Goal: Task Accomplishment & Management: Complete application form

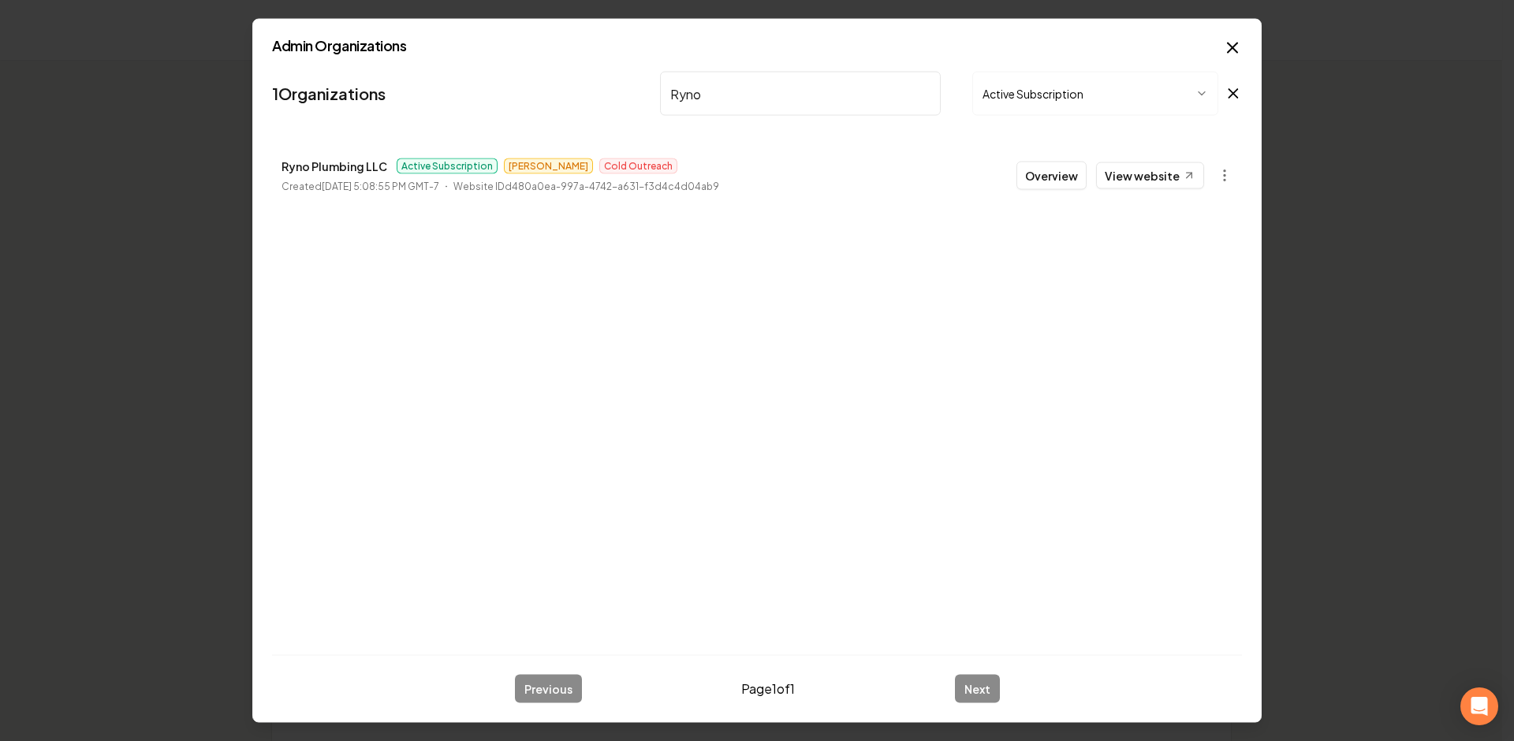
click at [1232, 51] on icon "button" at bounding box center [1232, 48] width 19 height 19
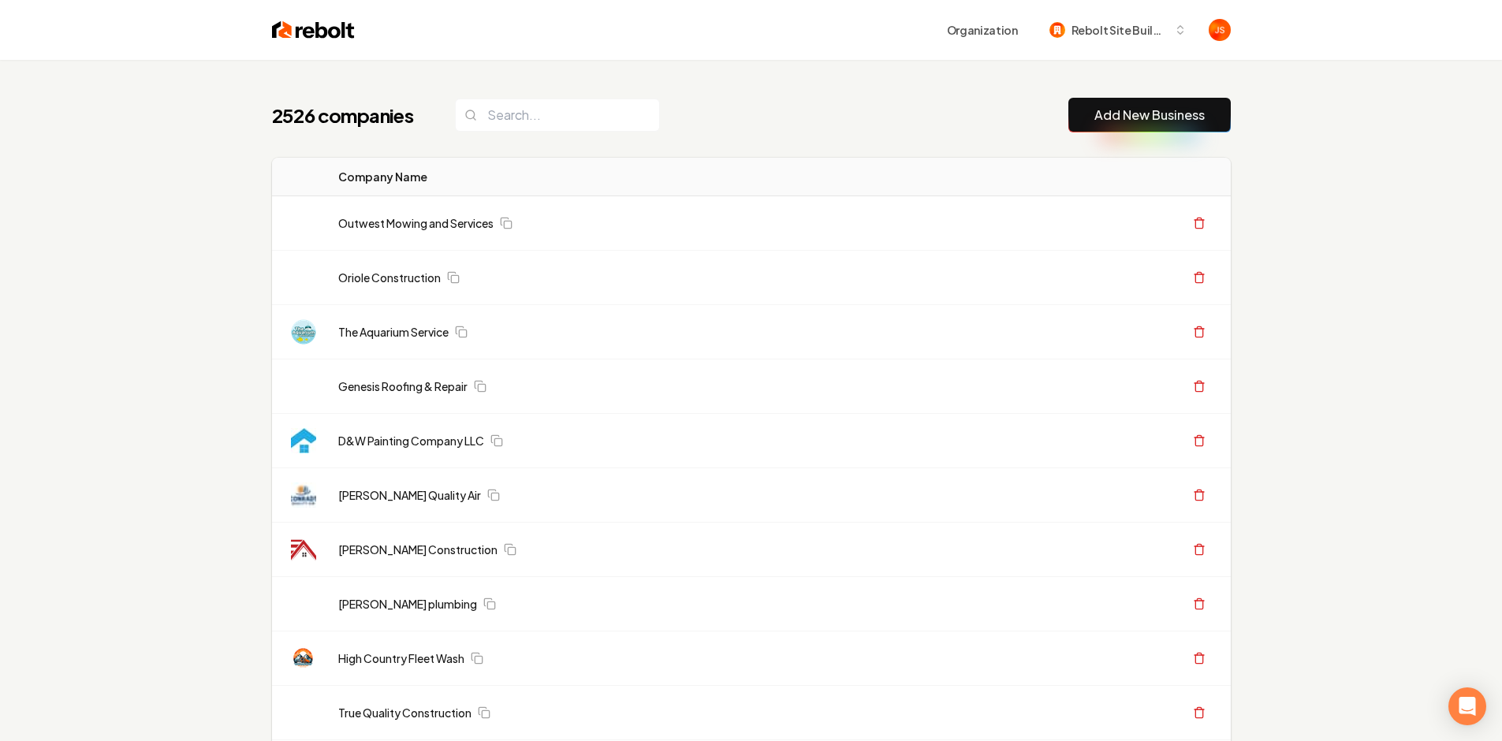
click at [545, 99] on input "search" at bounding box center [557, 115] width 205 height 33
click at [546, 111] on input "search" at bounding box center [557, 115] width 205 height 33
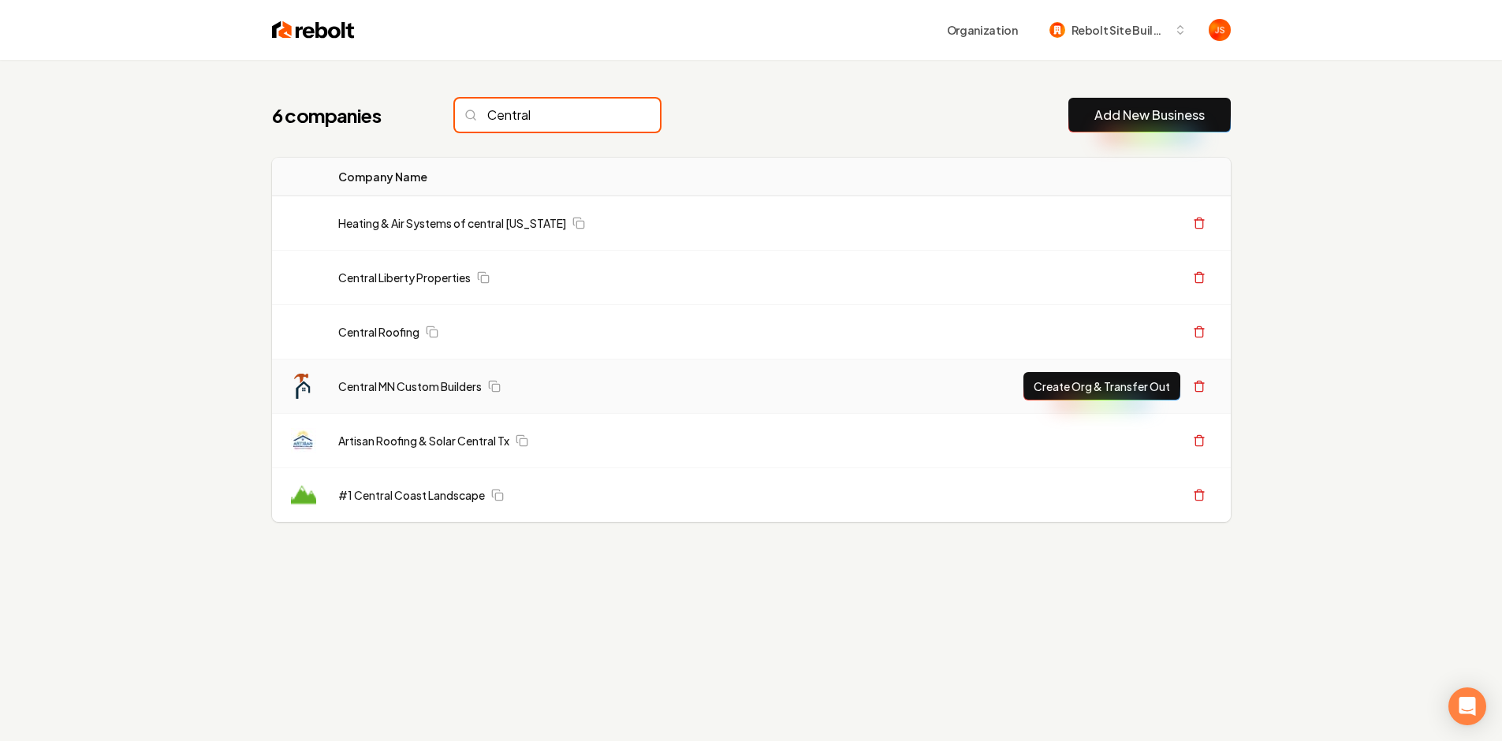
type input "Central"
click at [331, 382] on td "Central MN Custom Builders" at bounding box center [577, 387] width 502 height 54
click at [349, 384] on link "Central MN Custom Builders" at bounding box center [410, 387] width 144 height 16
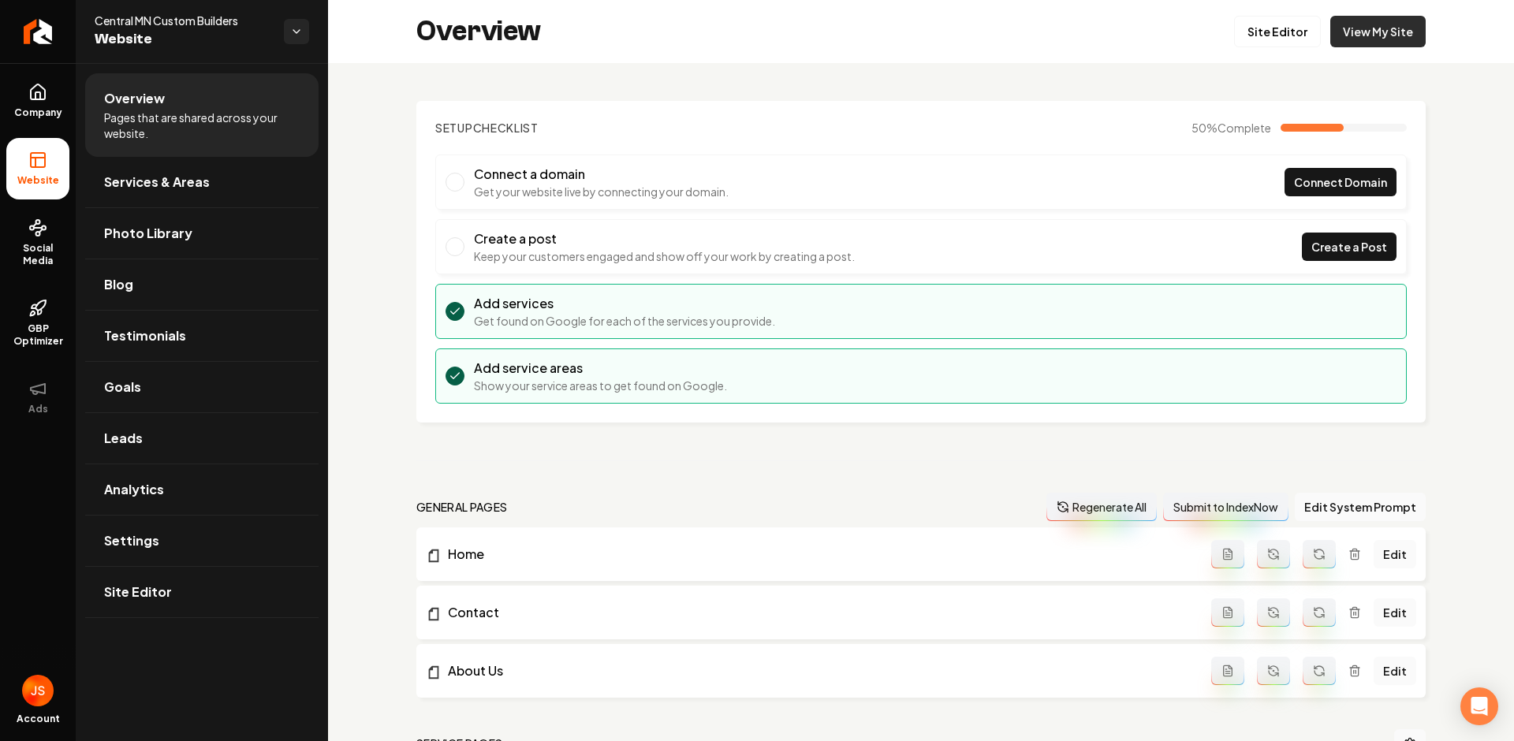
click at [1330, 28] on link "View My Site" at bounding box center [1377, 32] width 95 height 32
click at [54, 24] on link "Return to dashboard" at bounding box center [38, 31] width 76 height 63
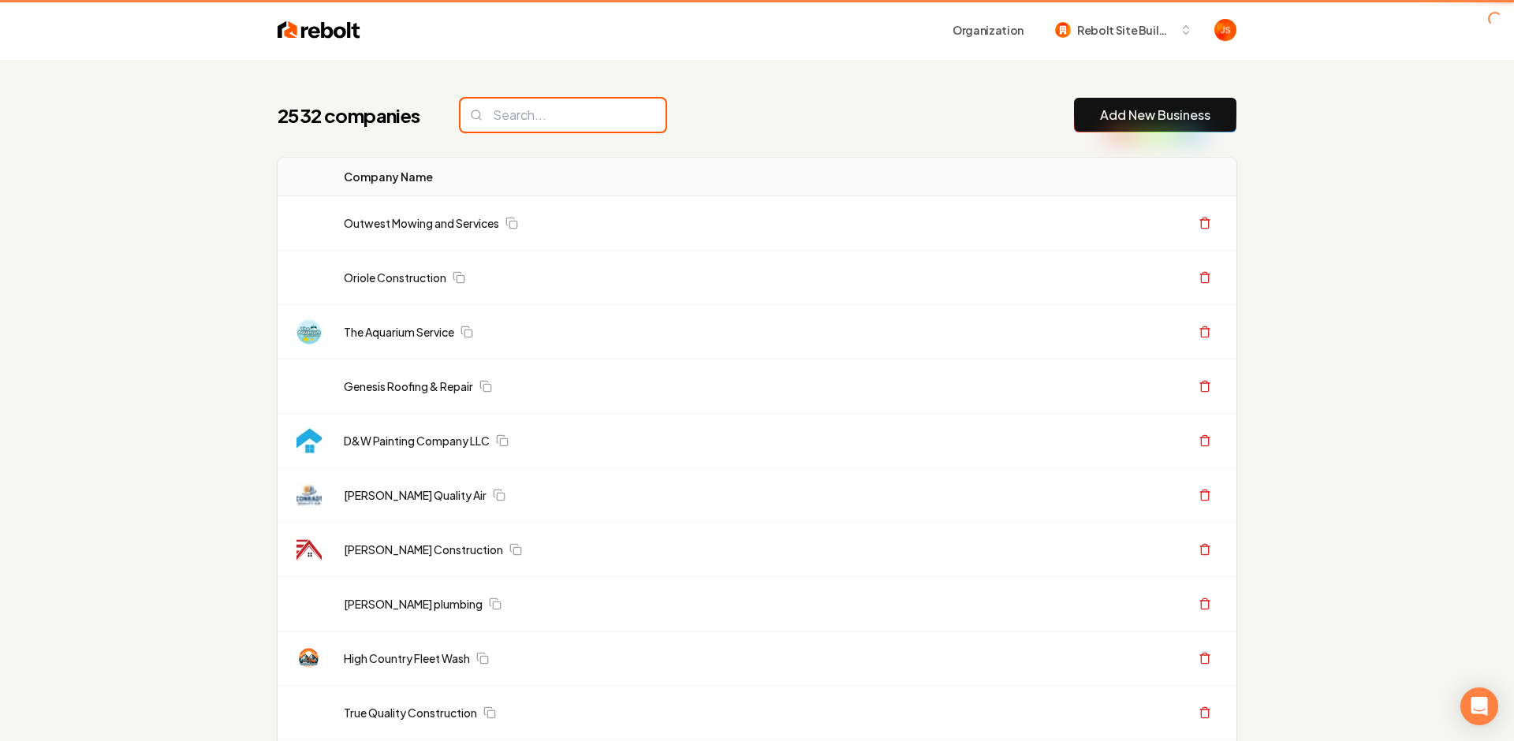
click at [522, 112] on input "search" at bounding box center [563, 115] width 205 height 33
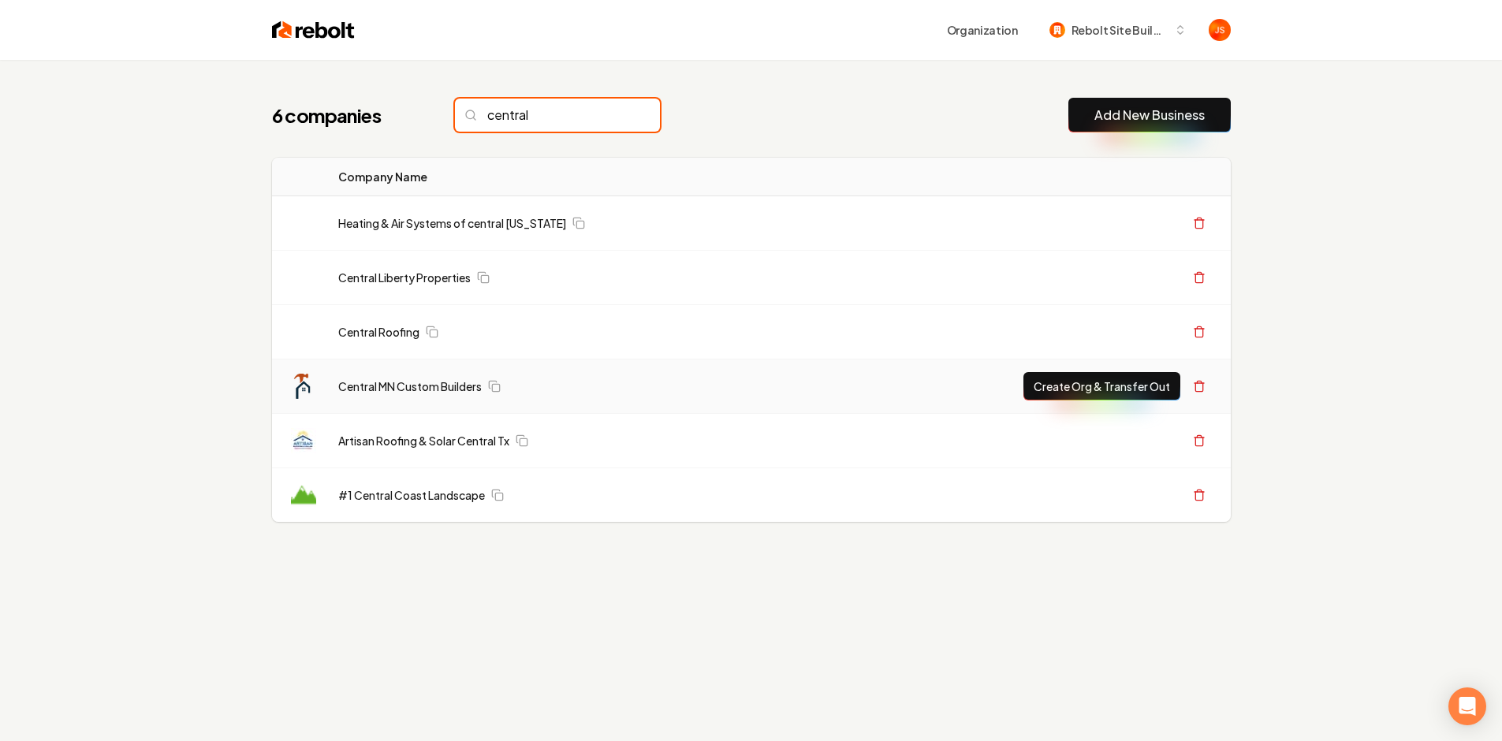
type input "central"
click at [1077, 375] on button "Create Org & Transfer Out" at bounding box center [1102, 386] width 157 height 28
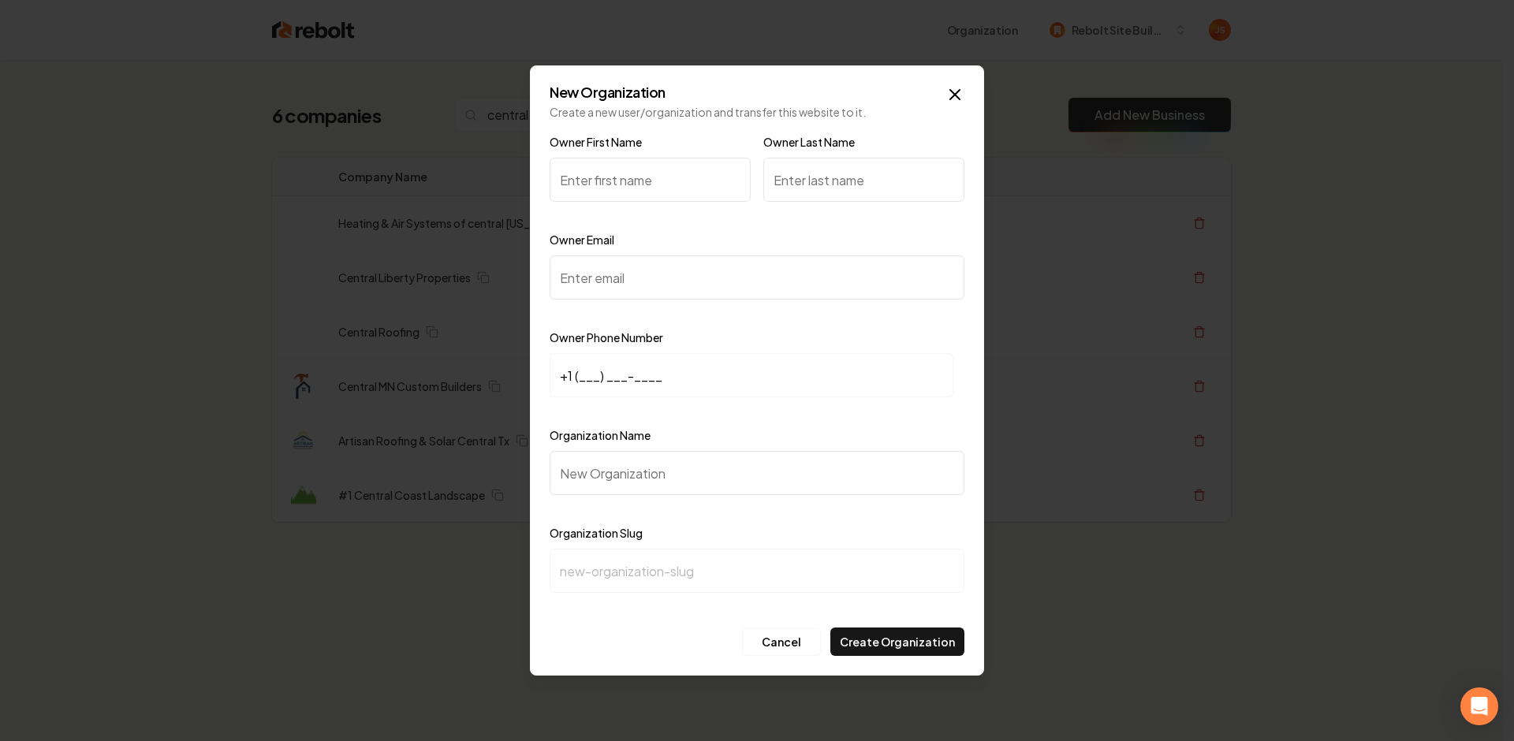
click at [562, 182] on input "Owner First Name" at bounding box center [650, 180] width 201 height 44
click at [648, 285] on input "Owner Email" at bounding box center [757, 278] width 415 height 44
paste input "cmcbuilders25@gmail.com"
type input "cmcbuilders25@gmail.com"
click at [586, 177] on input "Owner First Name" at bounding box center [650, 180] width 201 height 44
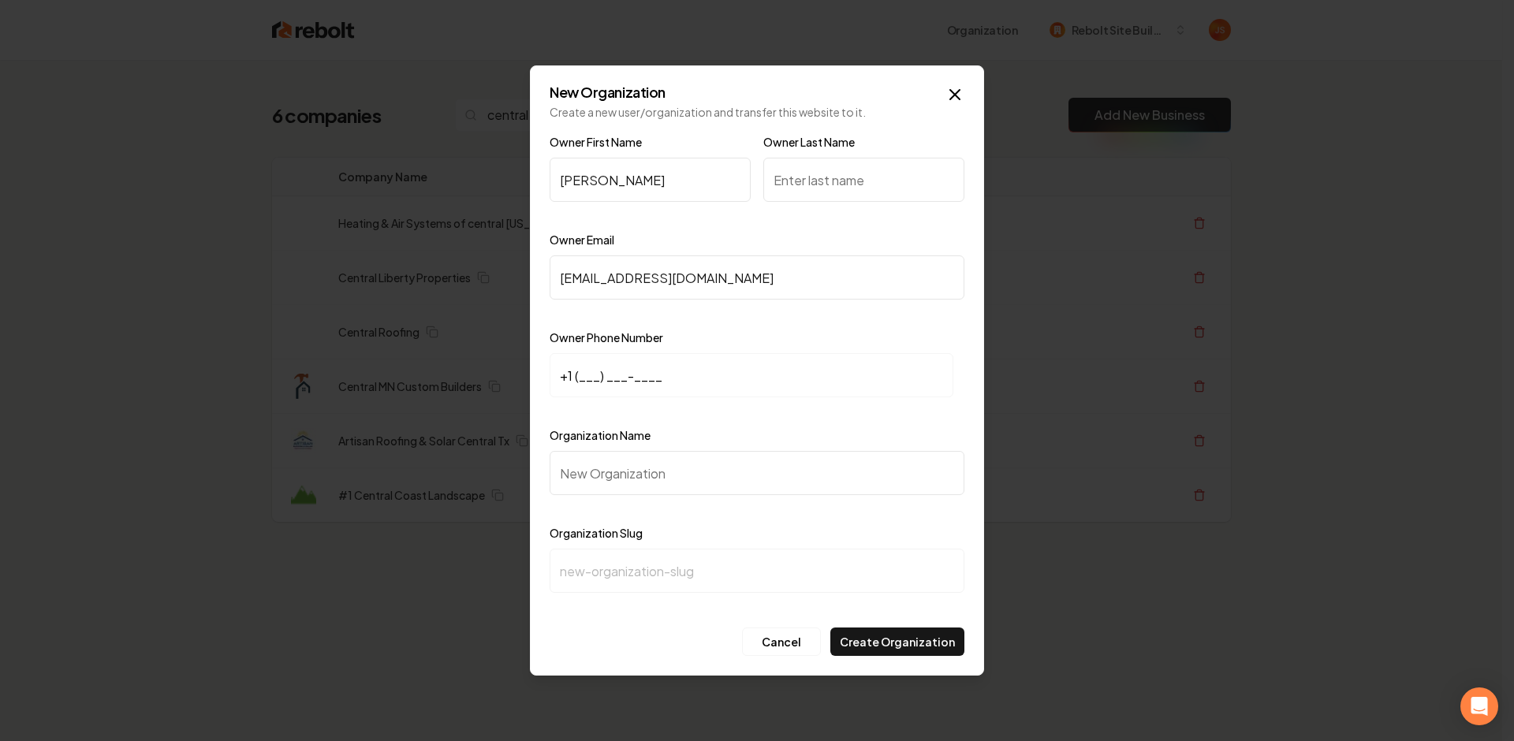
type input "Riley"
click at [846, 206] on div "Owner Last Name" at bounding box center [863, 177] width 201 height 91
click at [843, 184] on input "Owner Last Name" at bounding box center [863, 180] width 201 height 44
type input "Hoskins"
click at [652, 378] on input "+1 (___) ___-____" at bounding box center [752, 375] width 404 height 44
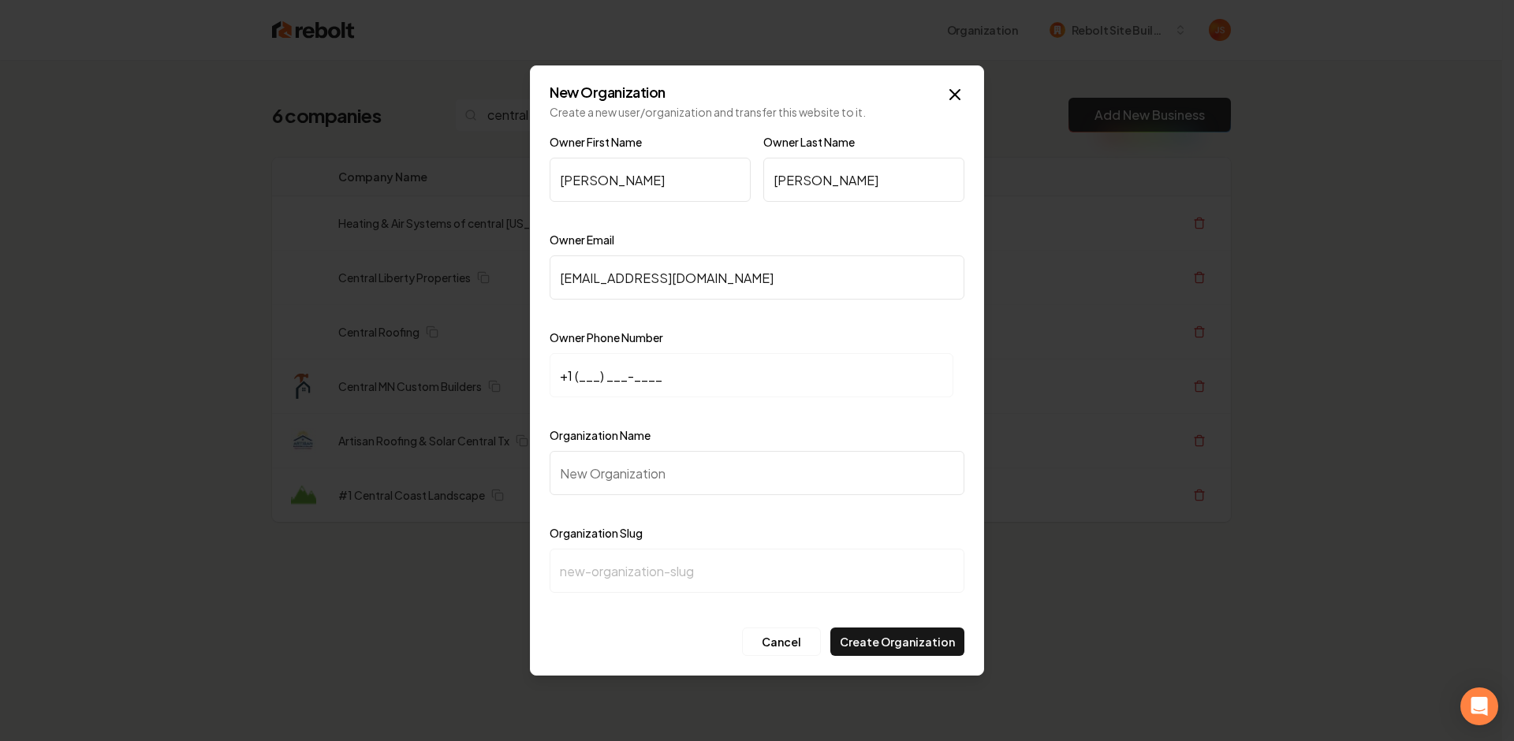
click at [582, 371] on input "+1 (___) ___-____" at bounding box center [752, 375] width 404 height 44
click at [578, 374] on input "+1 (___) ___-____" at bounding box center [752, 375] width 404 height 44
paste input "320) 630-3594"
type input "+1 (320) 630-3594"
click at [610, 461] on input "Organization Name" at bounding box center [757, 473] width 415 height 44
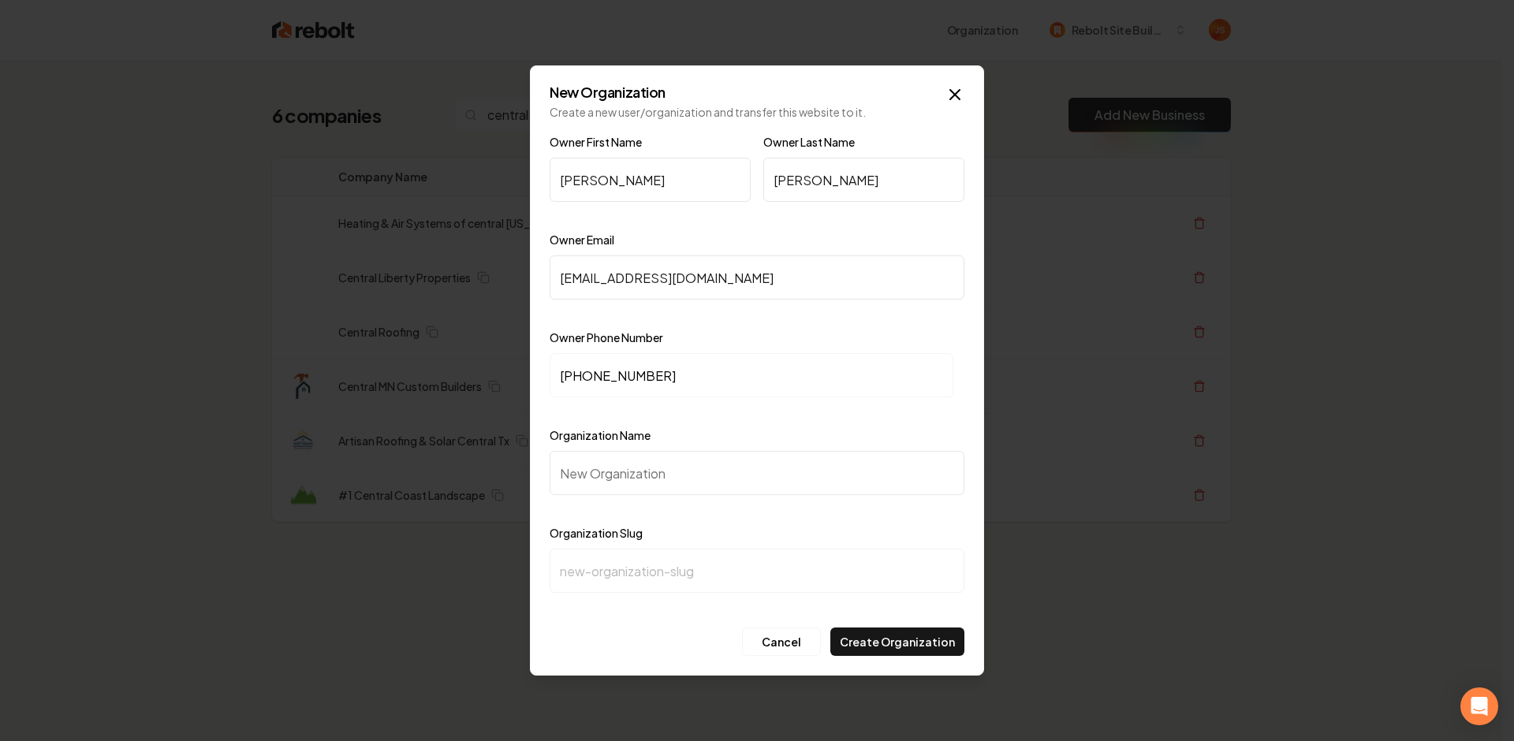
paste input "central mn custom builders"
type input "central mn custom builders"
type input "central-mn-custom-builders"
click at [565, 475] on input "central mn custom builders" at bounding box center [757, 473] width 415 height 44
type input "entral mn custom builders"
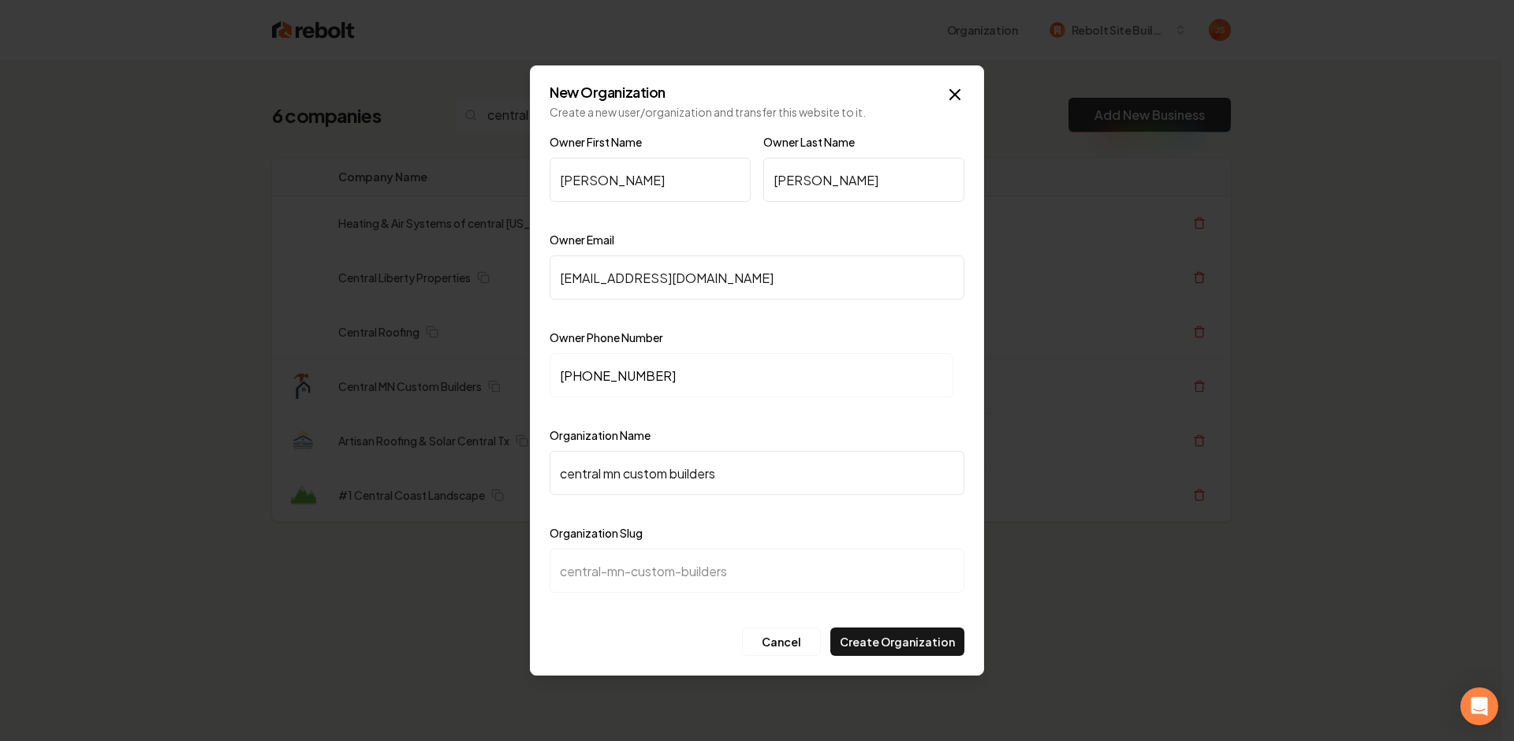
type input "entral-mn-custom-builders"
type input "Central mn custom builders"
type input "central-mn-custom-builders"
type input "Central n custom builders"
type input "central-n-custom-builders"
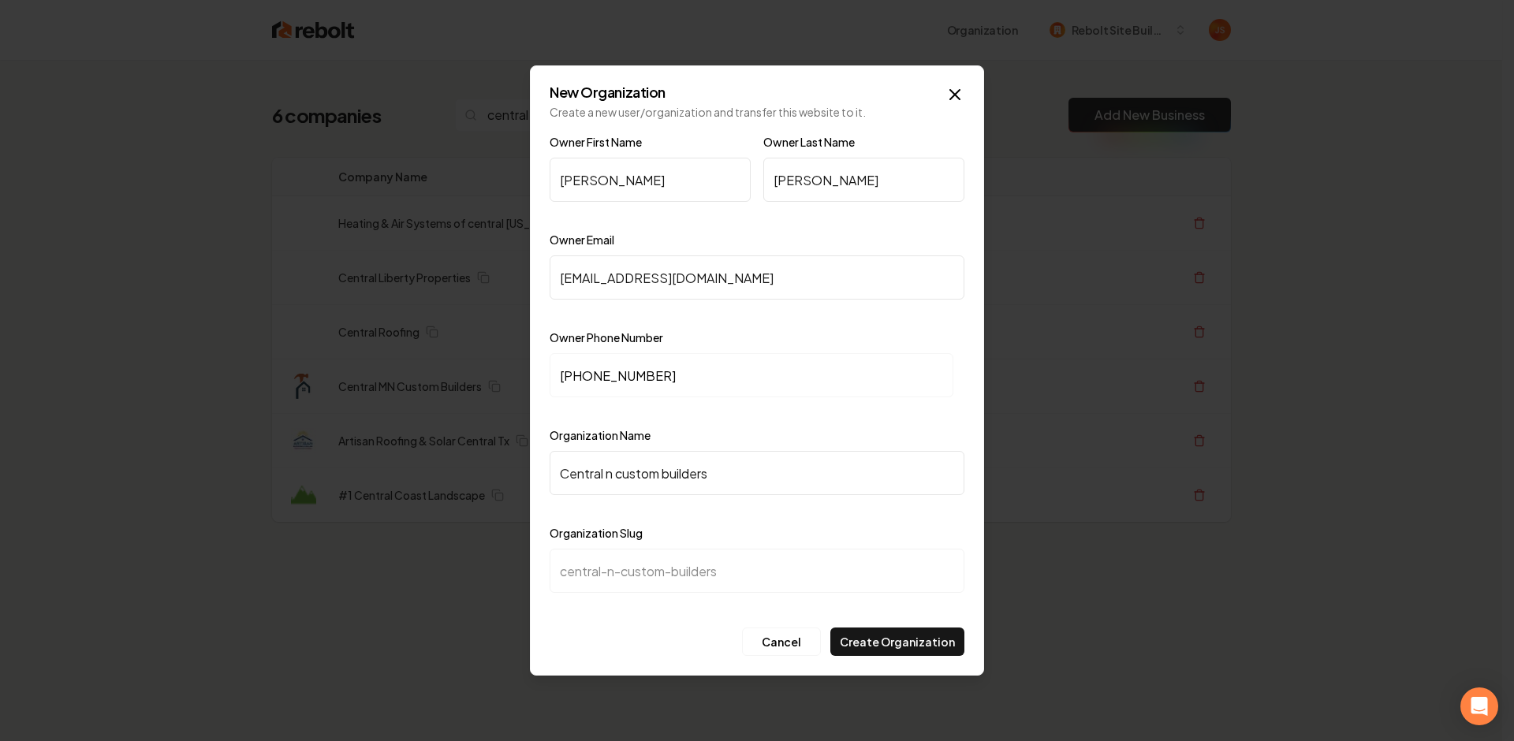
type input "Central Mn custom builders"
type input "central-mn-custom-builders"
type input "Central n custom builders"
type input "central-n-custom-builders"
type input "Central Nn custom builders"
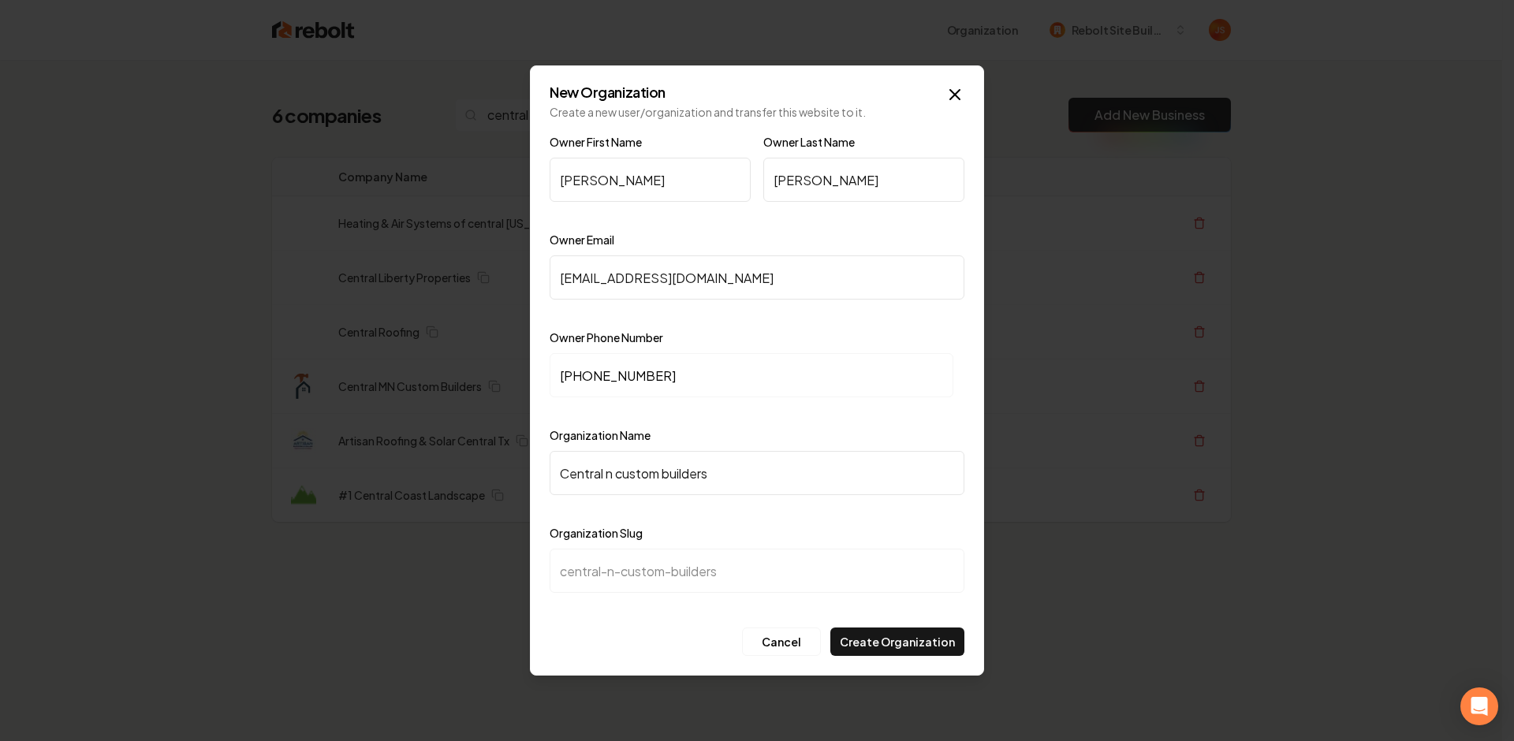
type input "central-nn-custom-builders"
type input "Central N custom builders"
type input "central-n-custom-builders"
type input "Central custom builders"
type input "central-custom-builders"
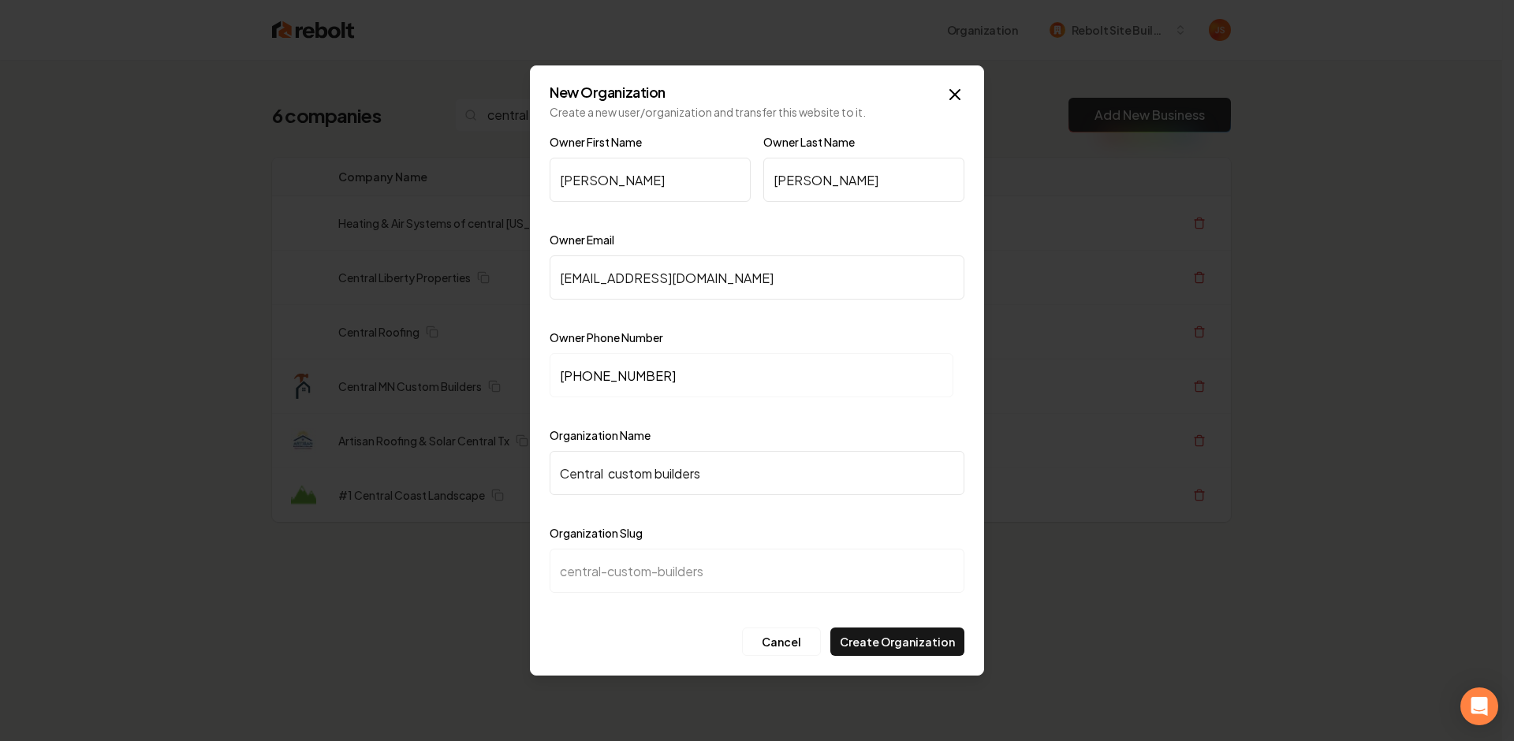
type input "Central M custom builders"
type input "central-m-custom-builders"
type input "Central MN custom builders"
type input "central-mn-custom-builders"
type input "Central MN ustom builders"
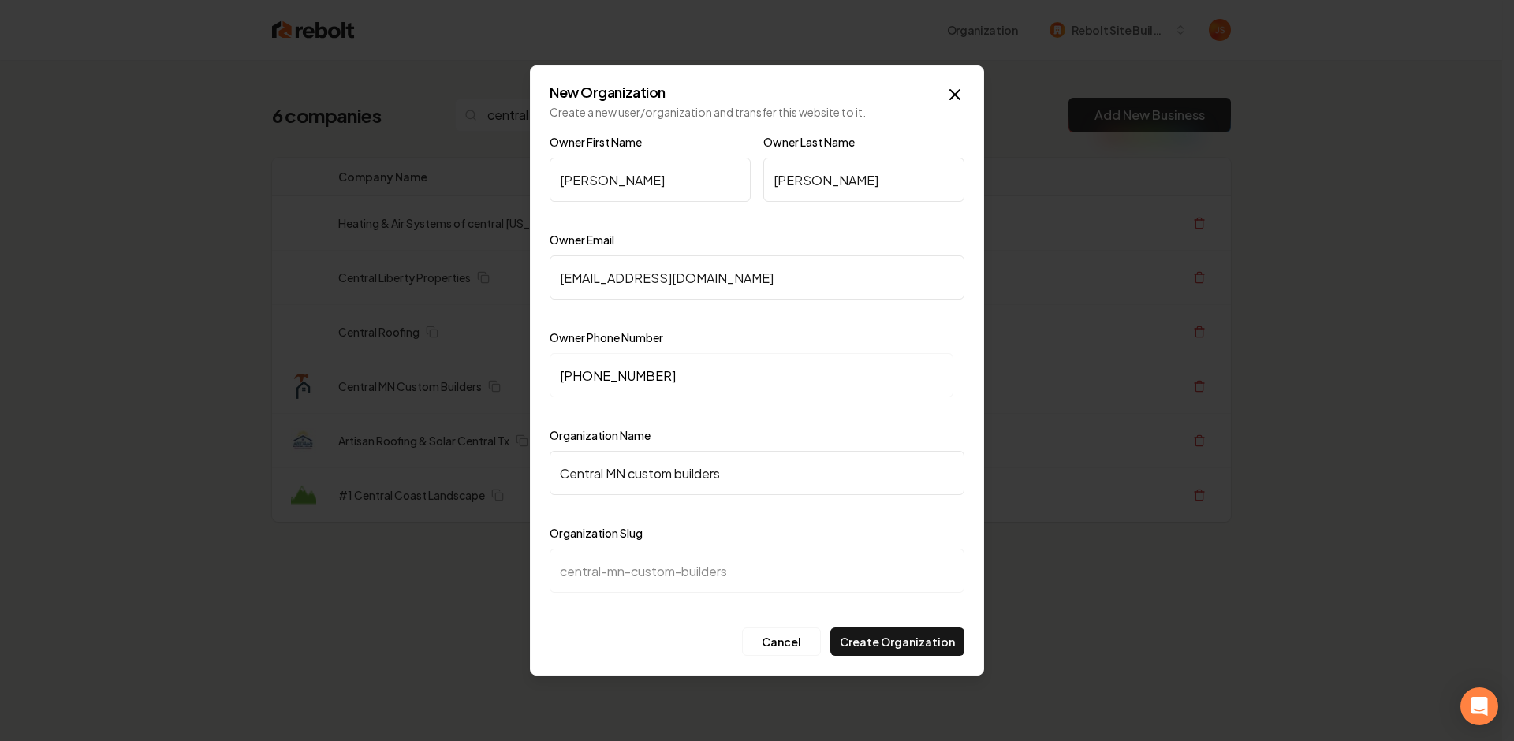
type input "central-mn-ustom-builders"
type input "Central MN Custom builders"
type input "central-mn-custom-builders"
type input "Central MN Custom uilders"
type input "central-mn-custom-uilders"
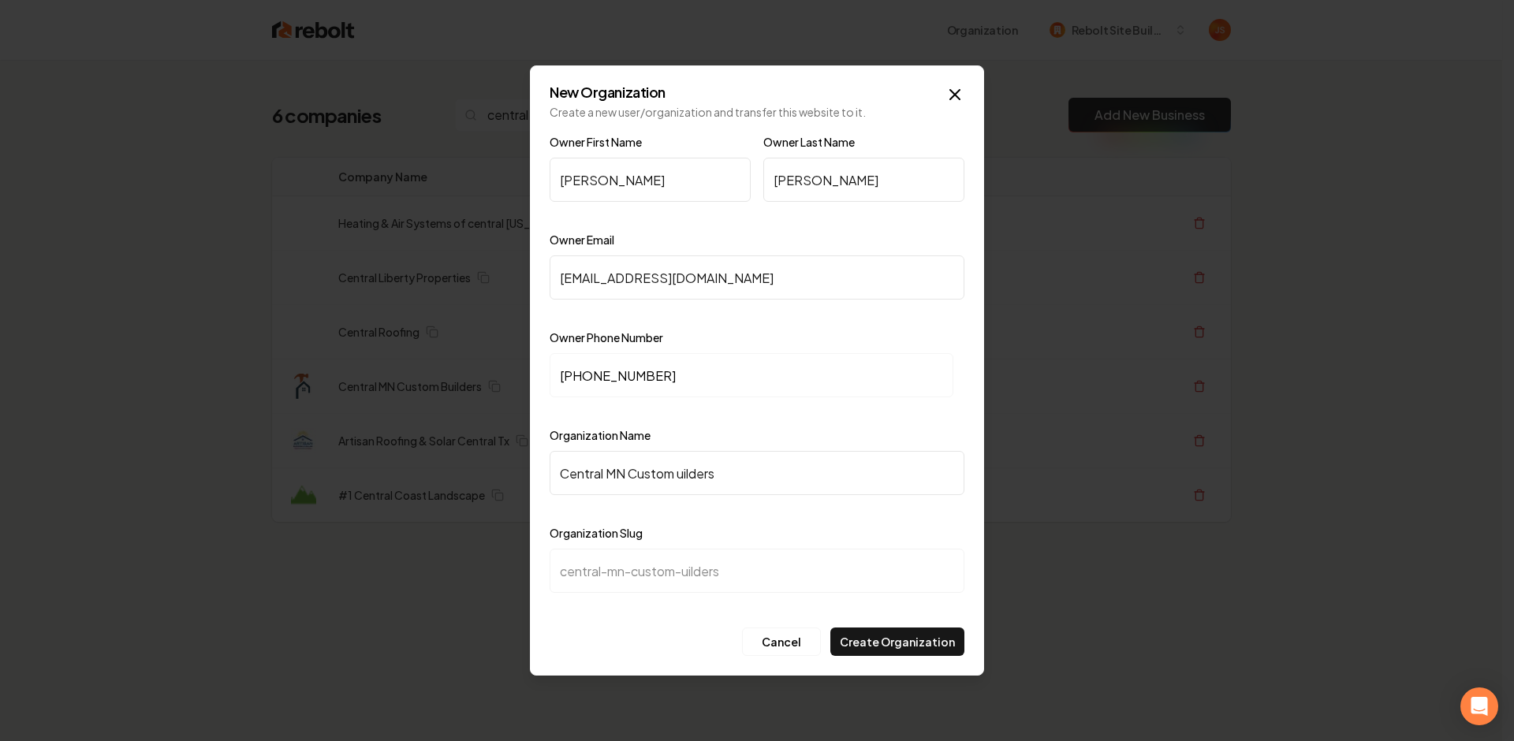
type input "Central MN Custom Builders"
type input "central-mn-custom-builders"
type input "Central MN Custom Builders"
click at [905, 630] on button "Create Organization" at bounding box center [897, 642] width 134 height 28
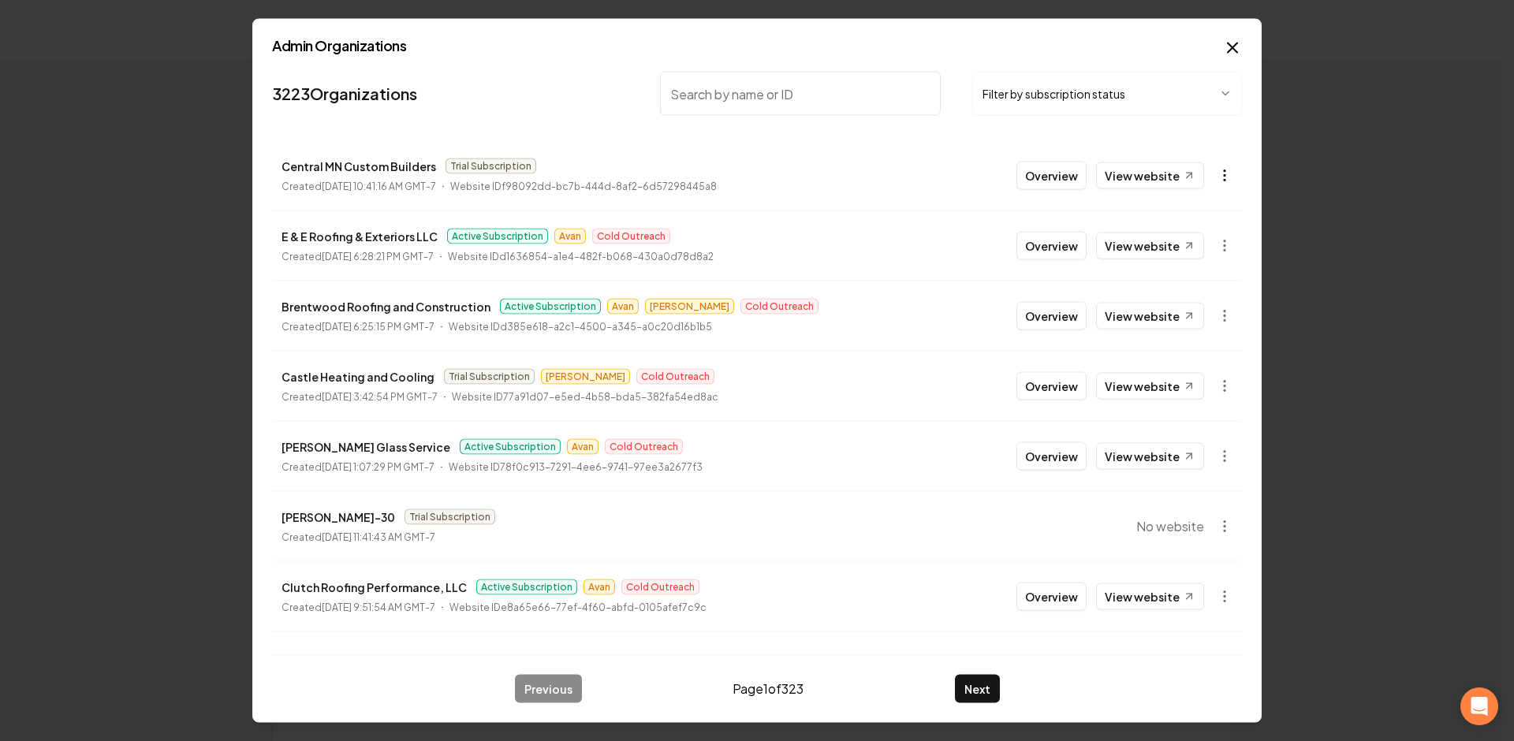
click at [1217, 173] on icon "button" at bounding box center [1225, 176] width 16 height 16
click at [1149, 241] on div "Get Payment Link" at bounding box center [1175, 236] width 100 height 25
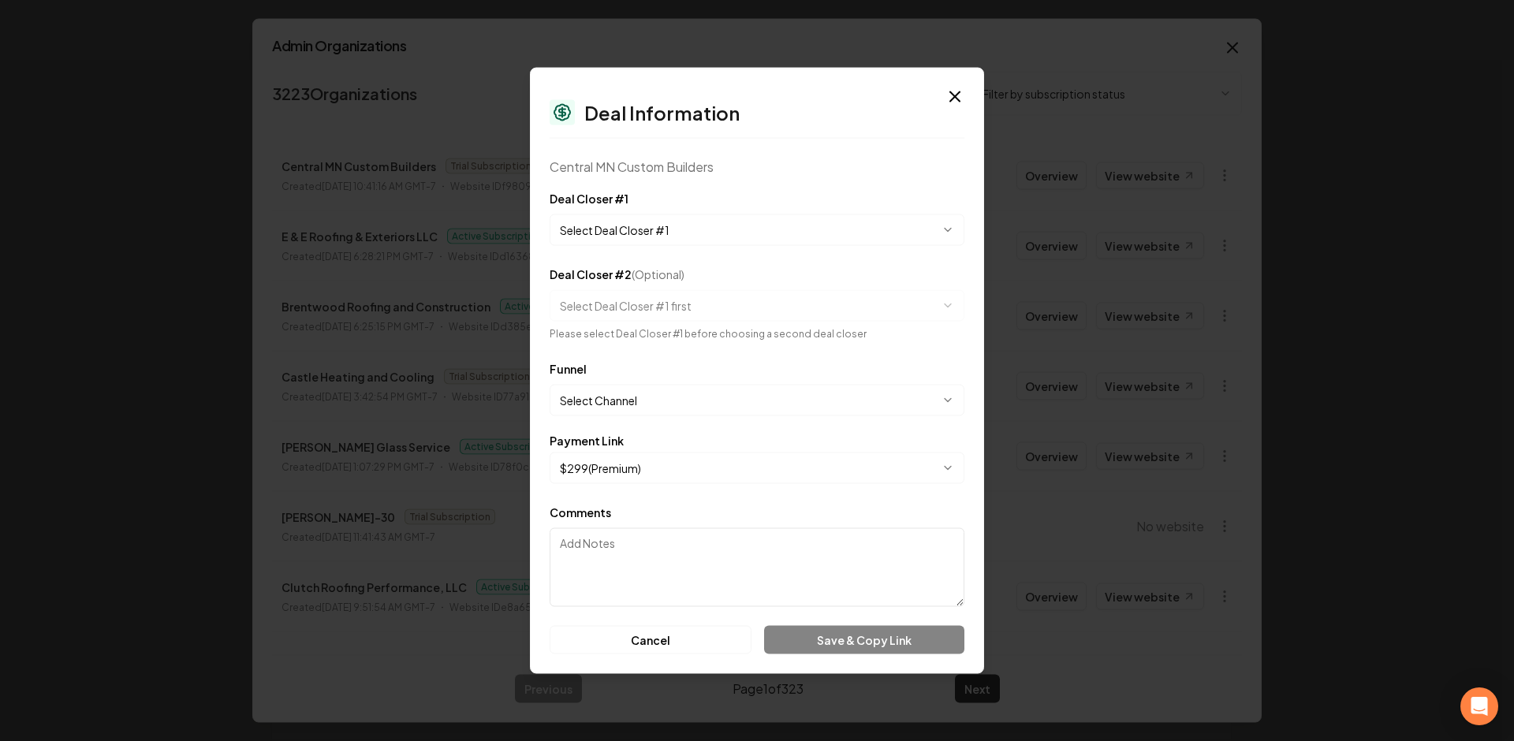
click at [623, 237] on button "Select Deal Closer #1" at bounding box center [757, 231] width 415 height 32
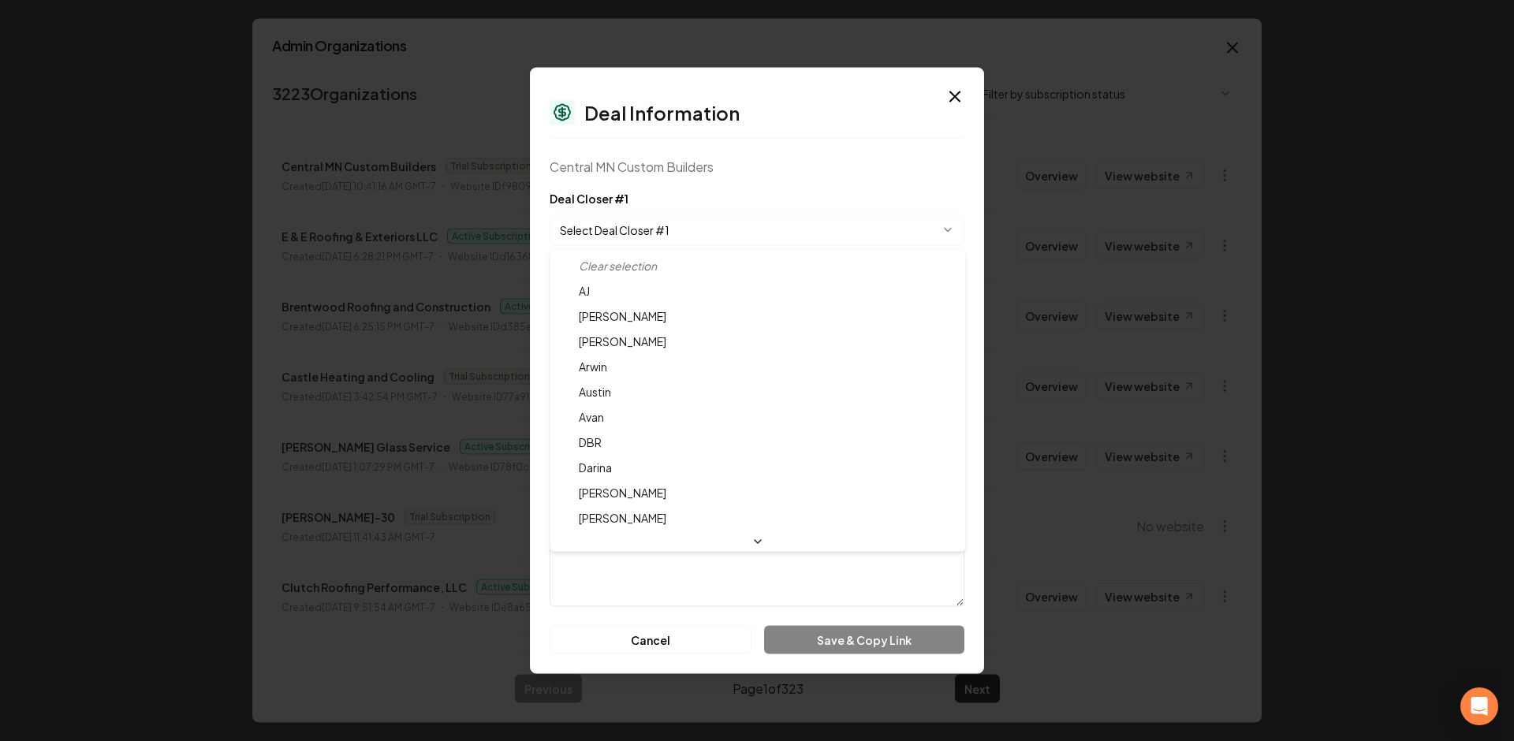
select select "**********"
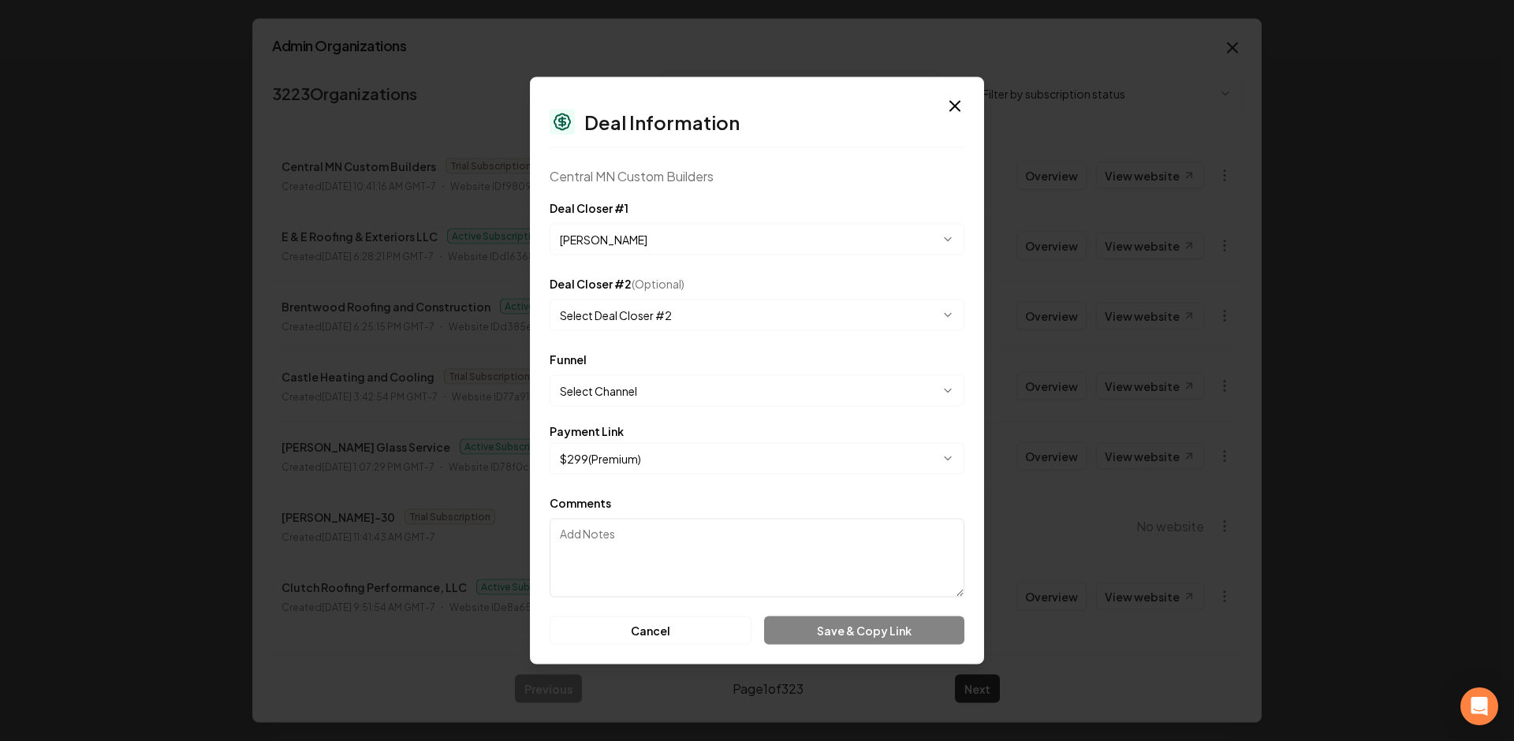
click at [617, 395] on button "Select Channel" at bounding box center [757, 391] width 415 height 32
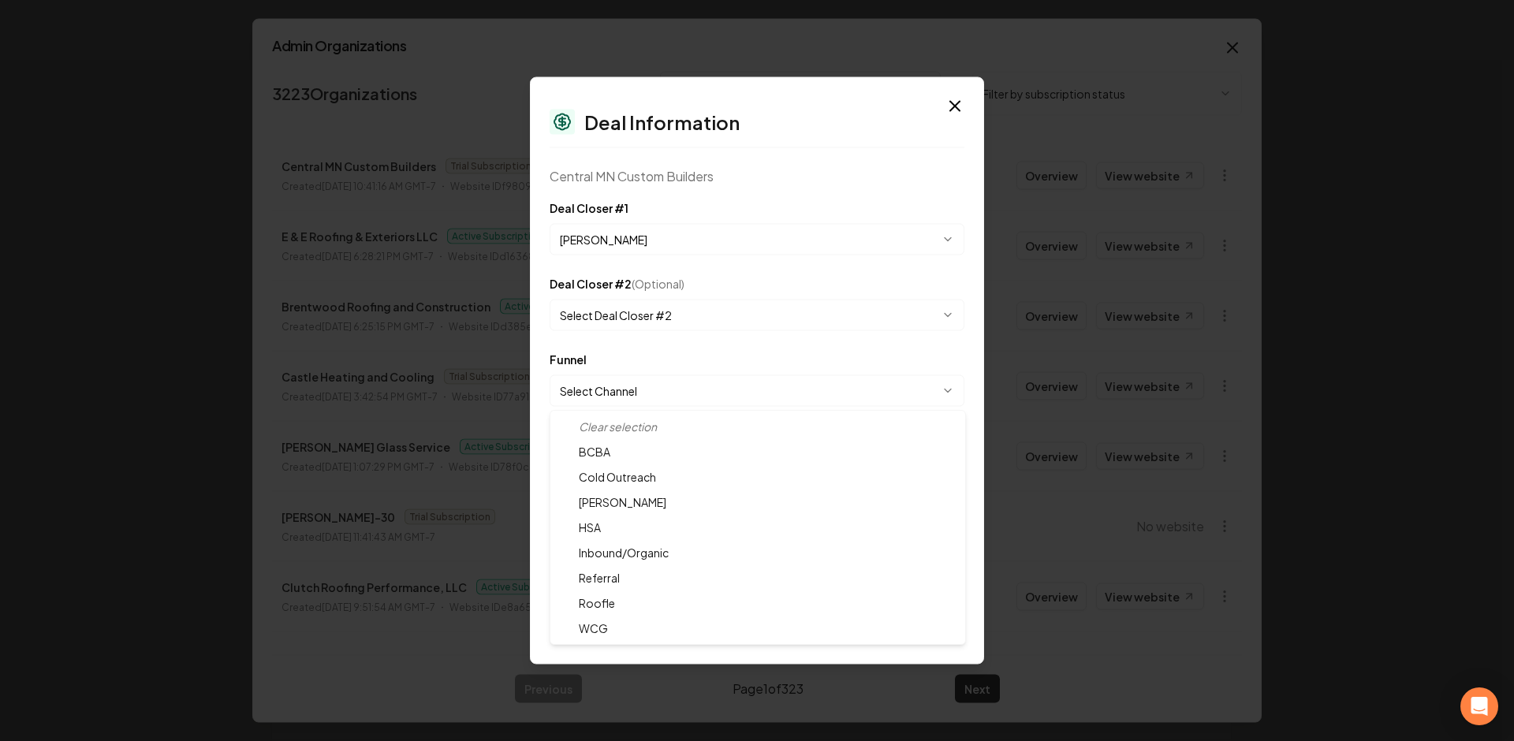
select select "**********"
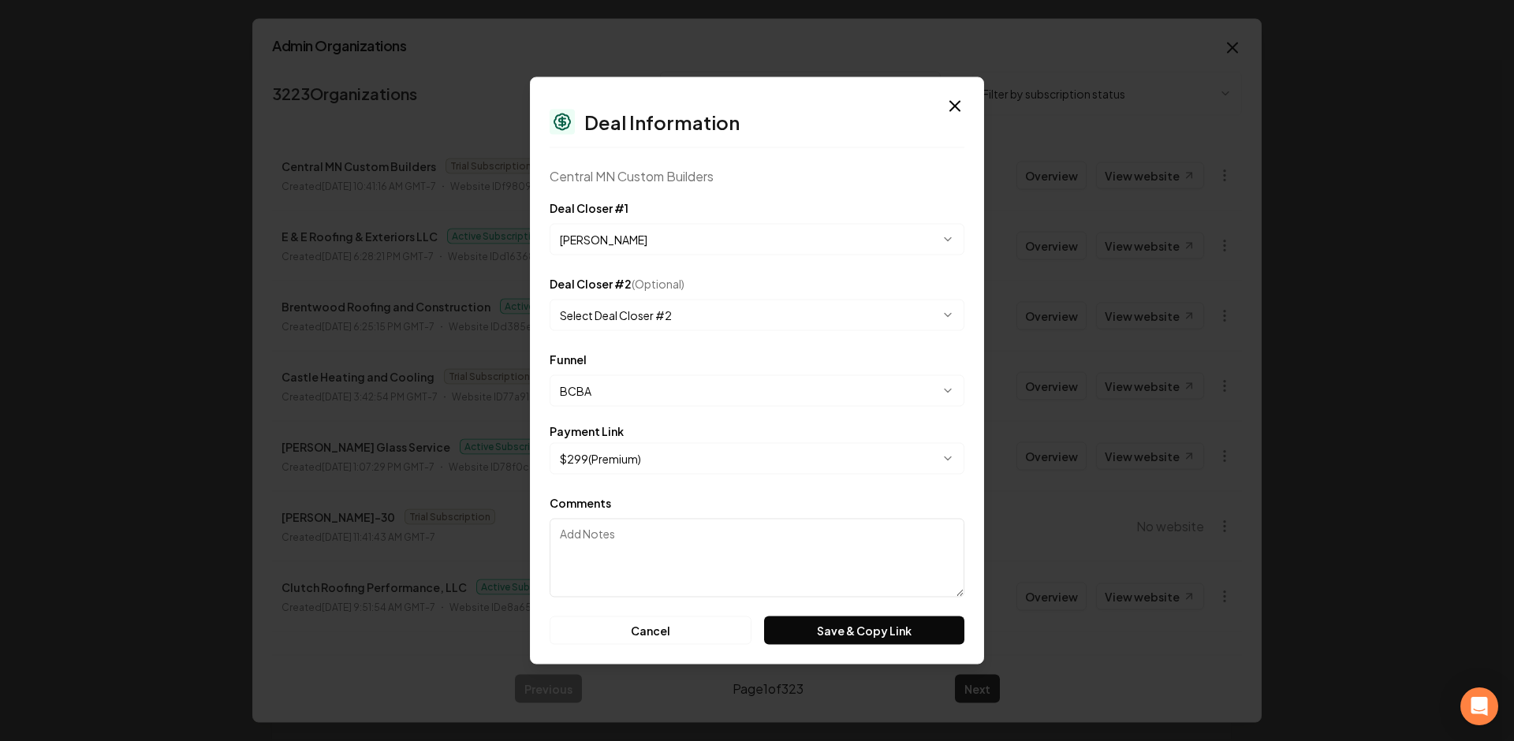
click at [614, 450] on button "$ 299 ( Premium )" at bounding box center [757, 459] width 415 height 32
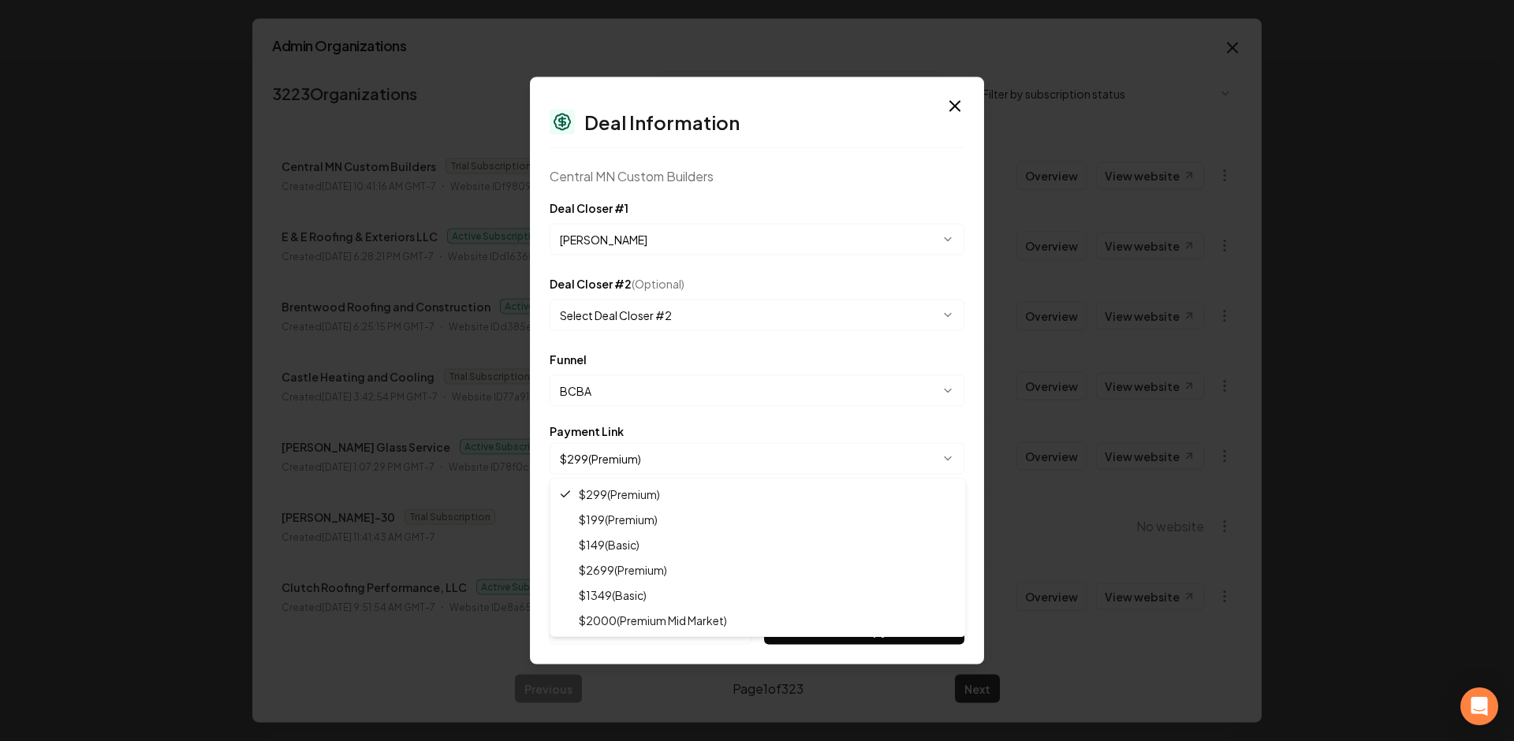
select select "**********"
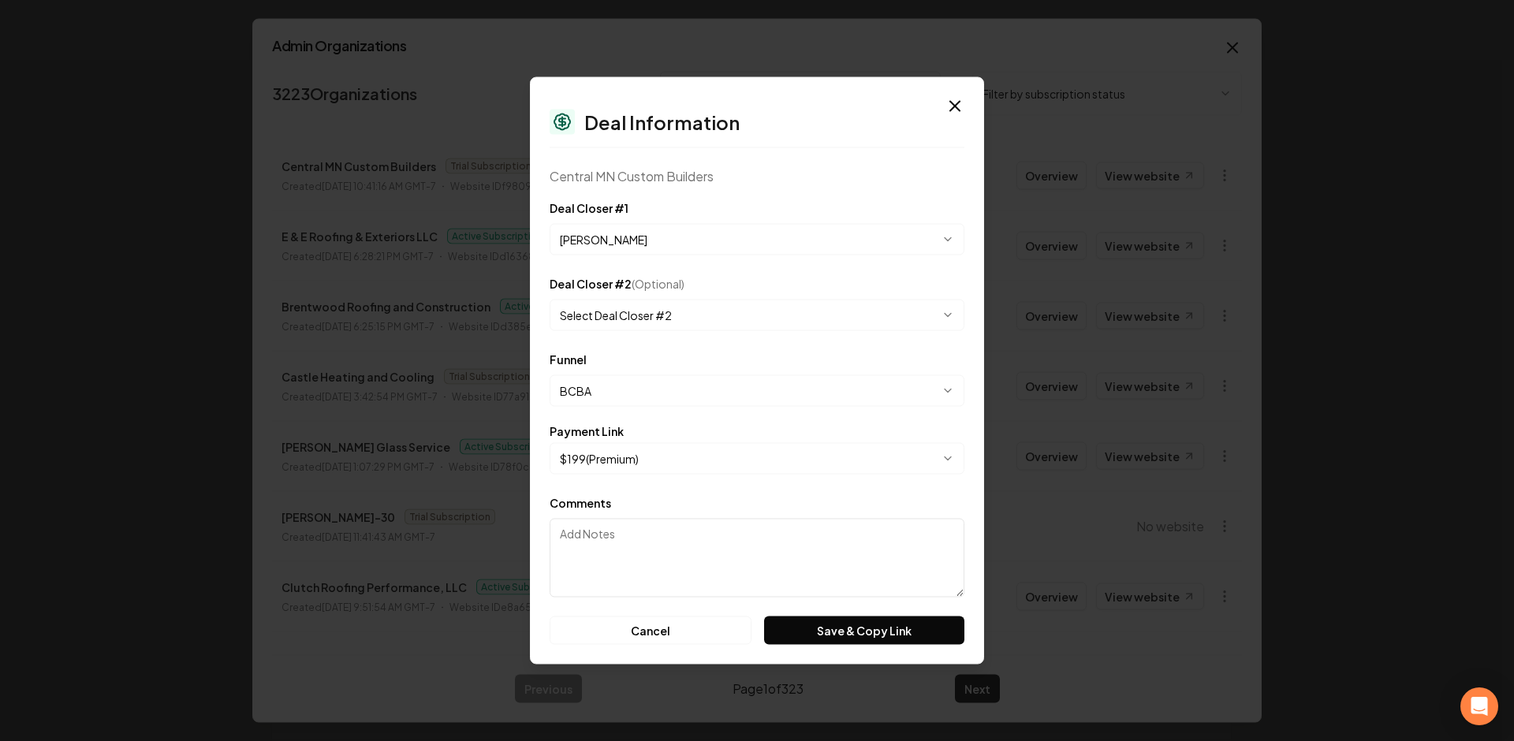
click at [831, 621] on button "Save & Copy Link" at bounding box center [864, 631] width 200 height 28
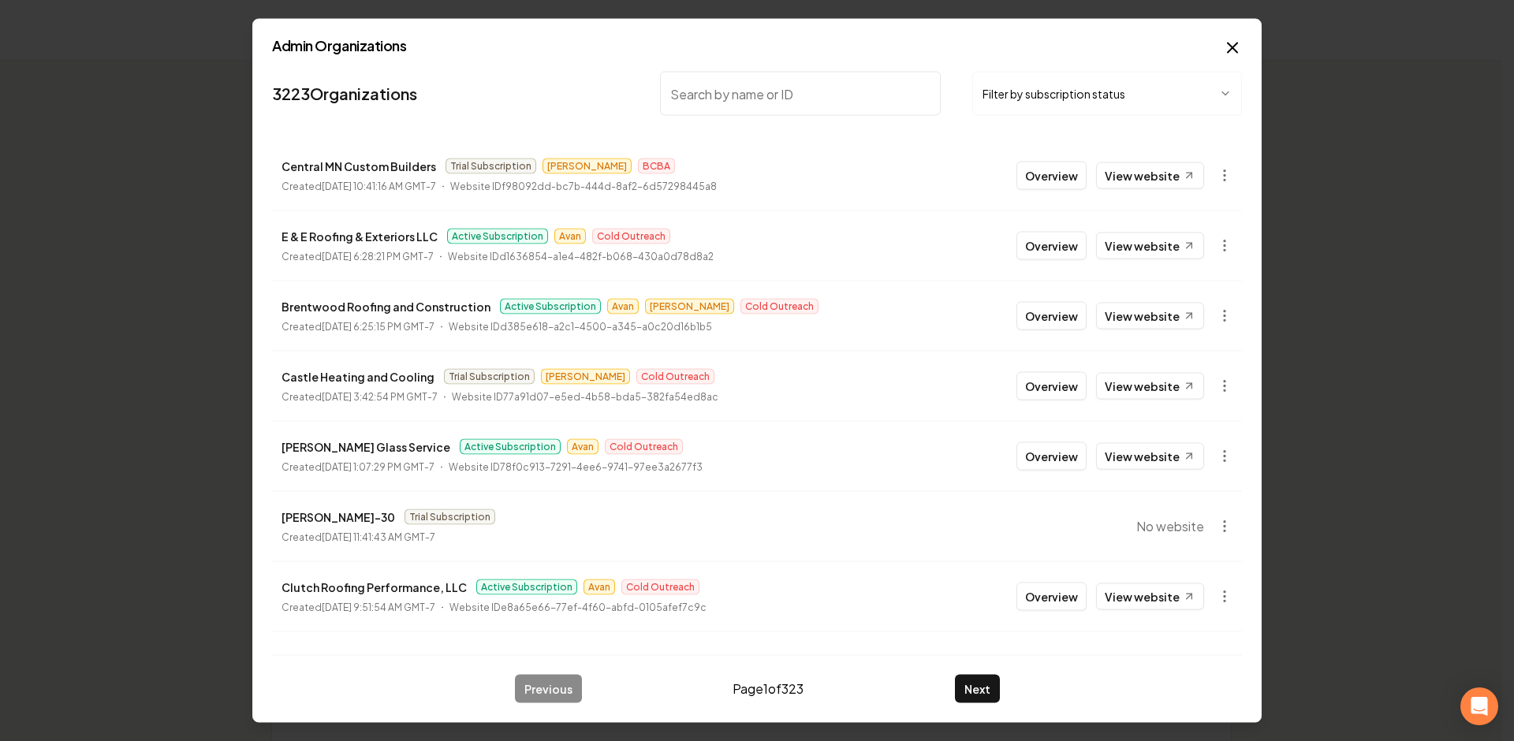
click at [1020, 166] on button "Overview" at bounding box center [1052, 176] width 70 height 28
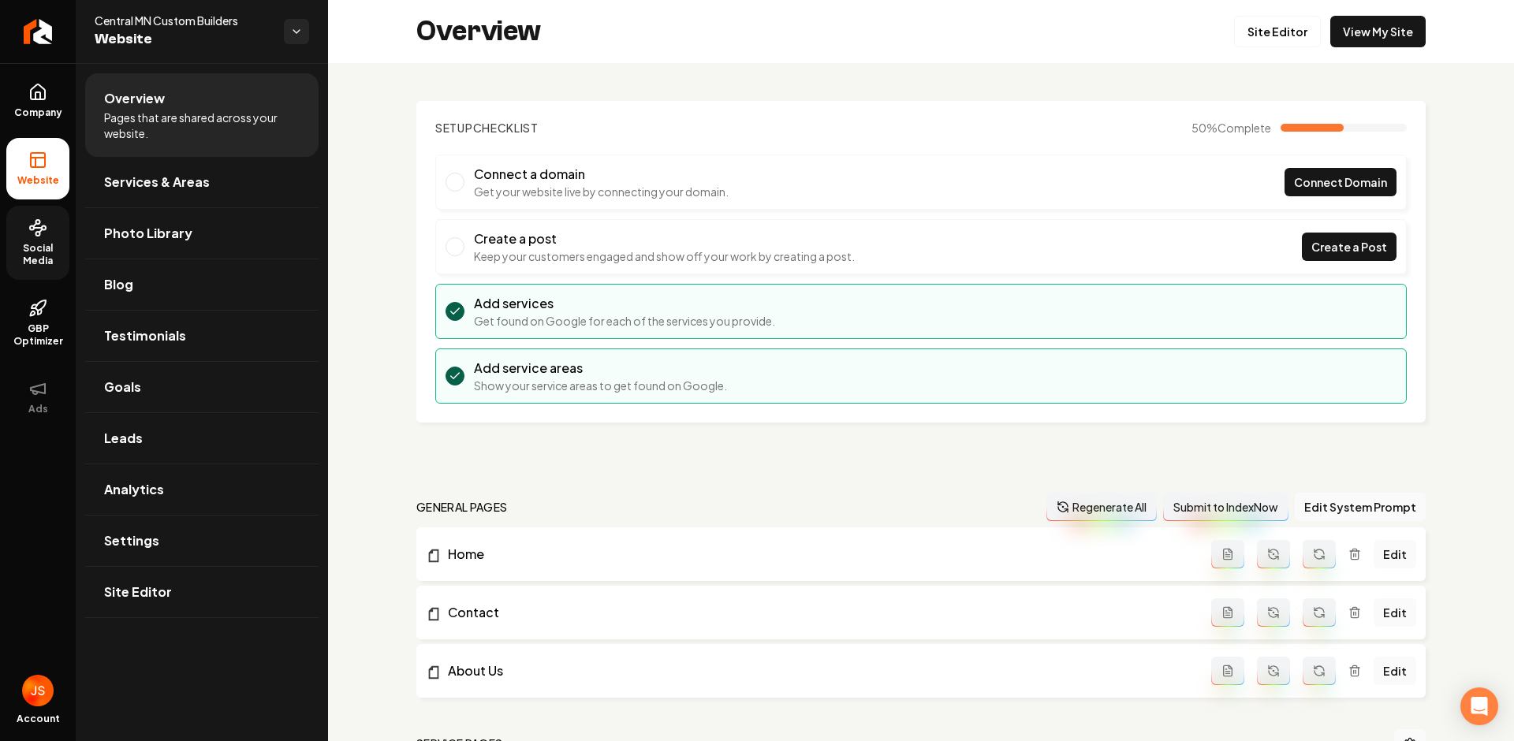
click at [47, 234] on icon at bounding box center [37, 227] width 19 height 19
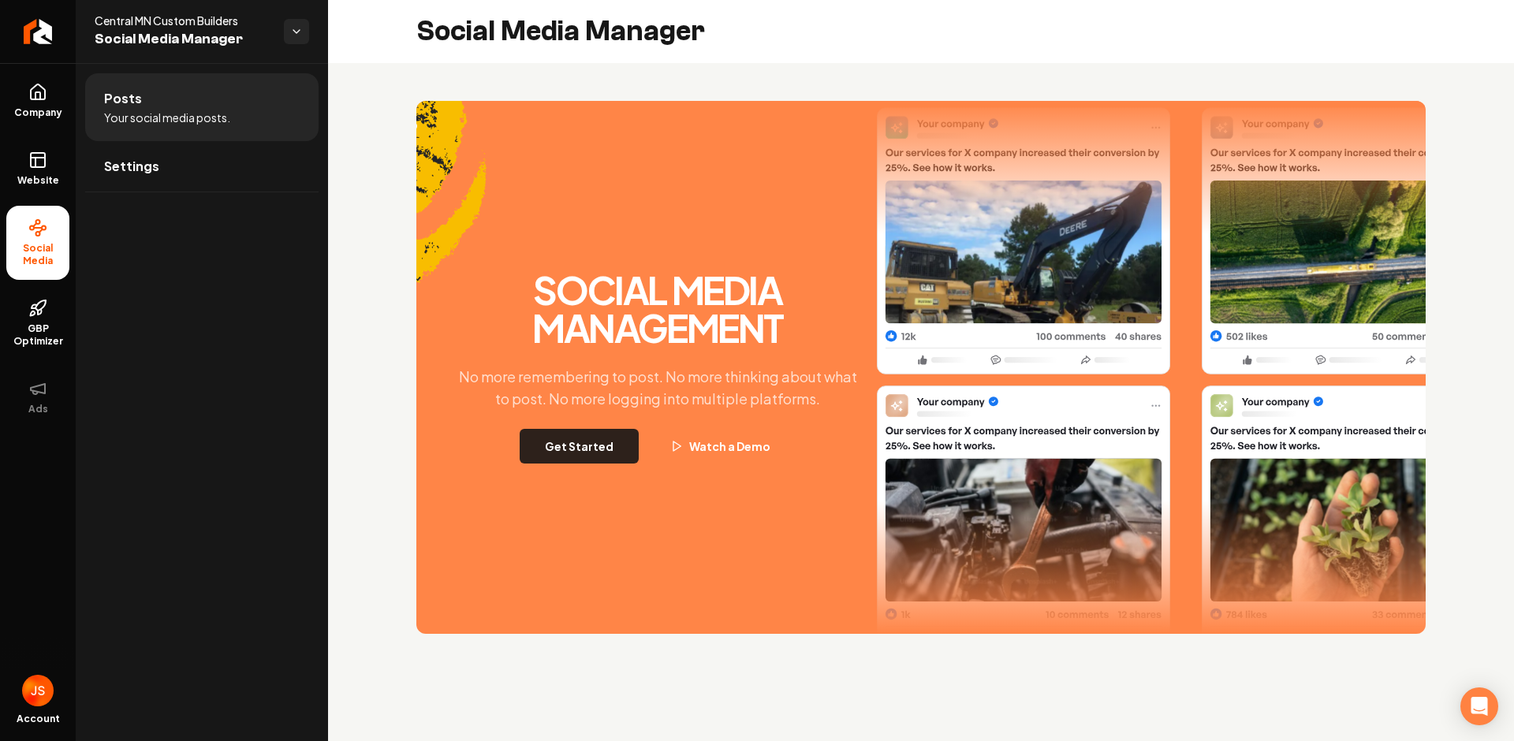
click at [554, 438] on button "Get Started" at bounding box center [579, 446] width 119 height 35
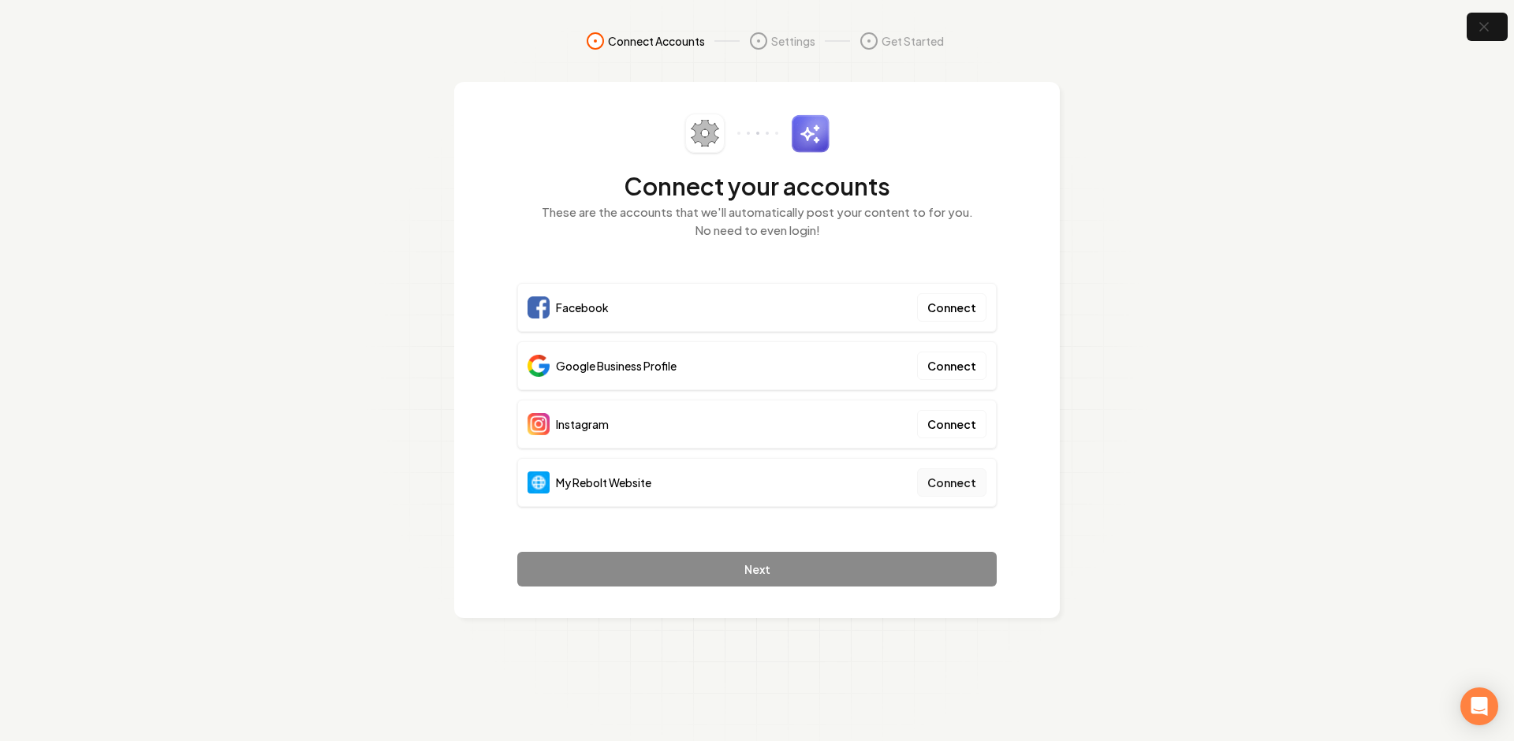
click at [954, 490] on button "Connect" at bounding box center [951, 482] width 69 height 28
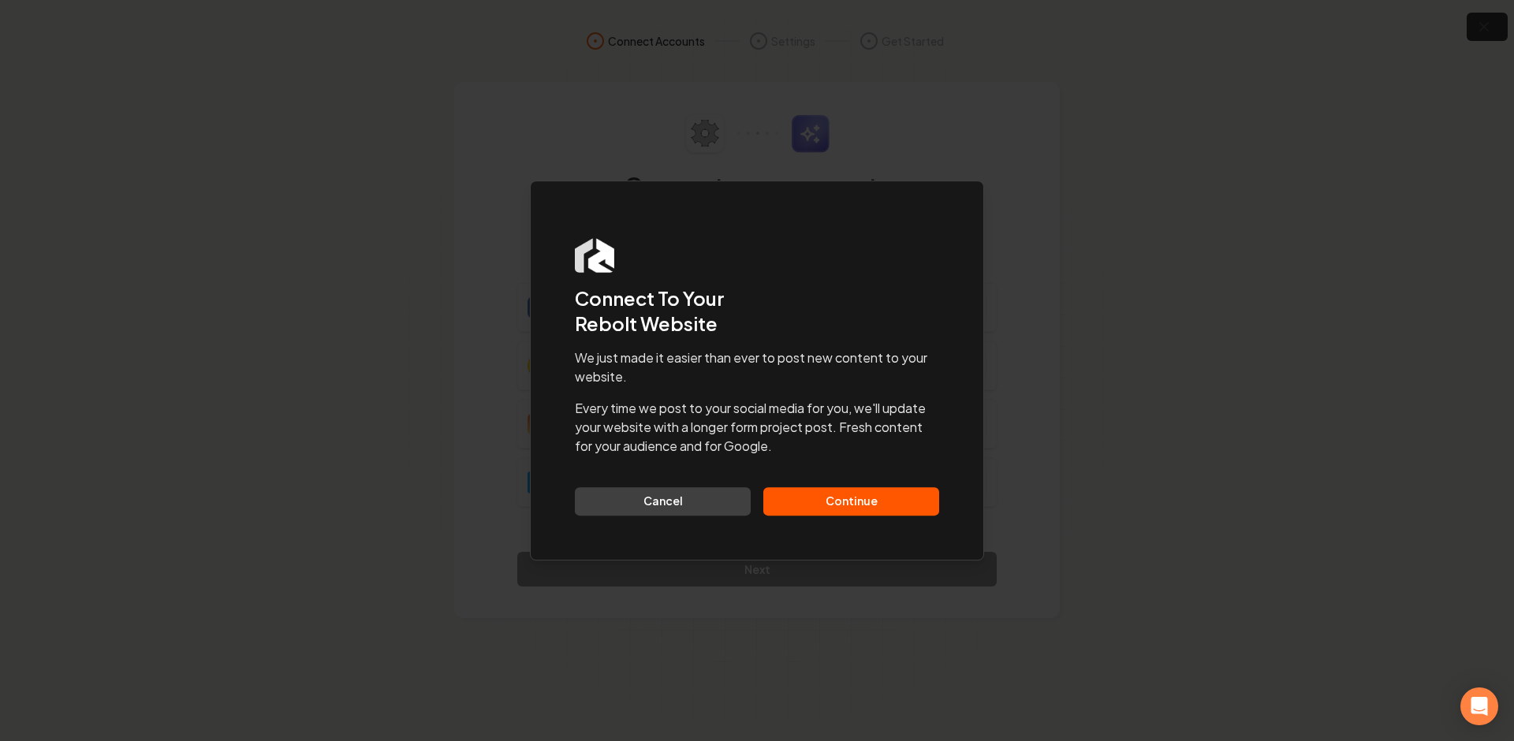
click at [820, 489] on button "Continue" at bounding box center [851, 501] width 176 height 28
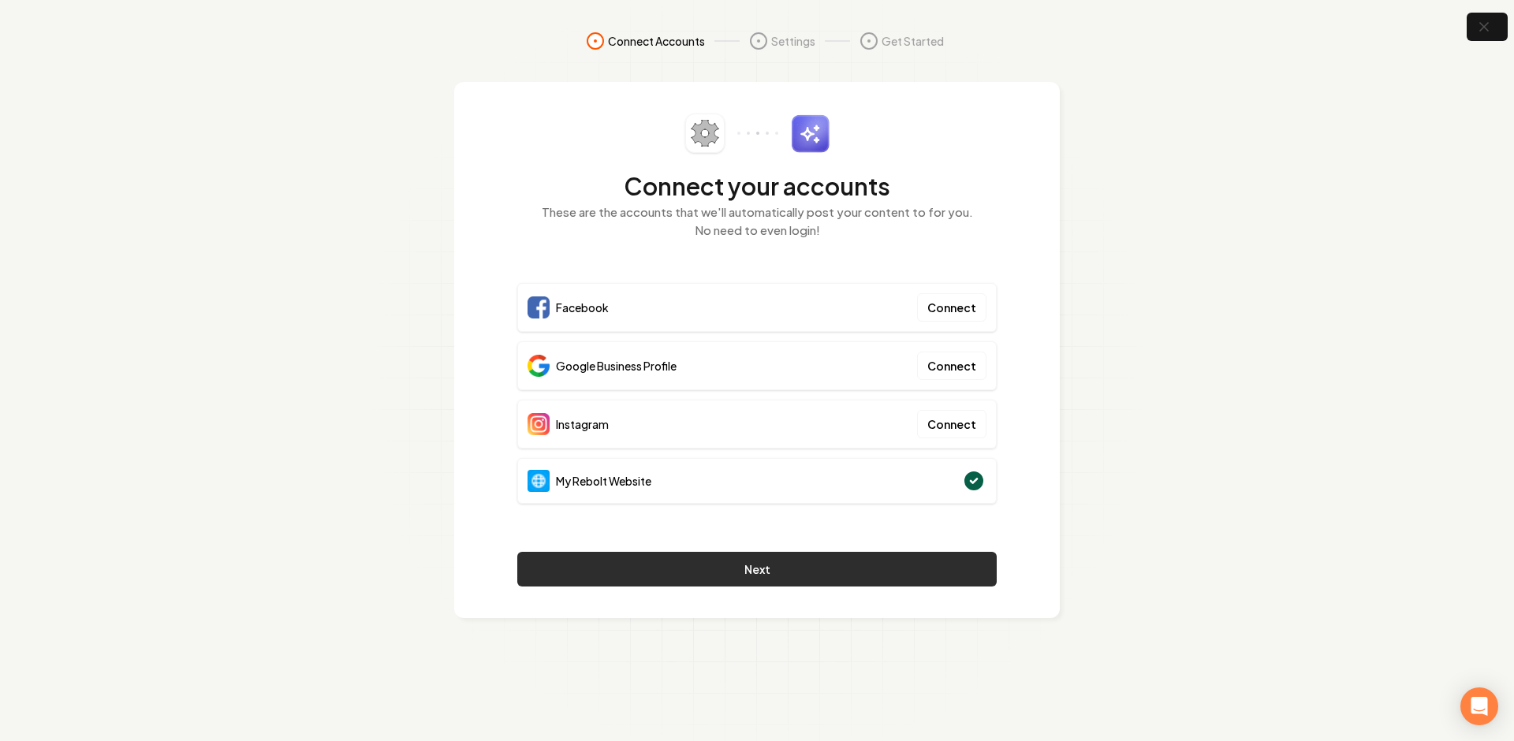
click at [792, 565] on button "Next" at bounding box center [756, 569] width 479 height 35
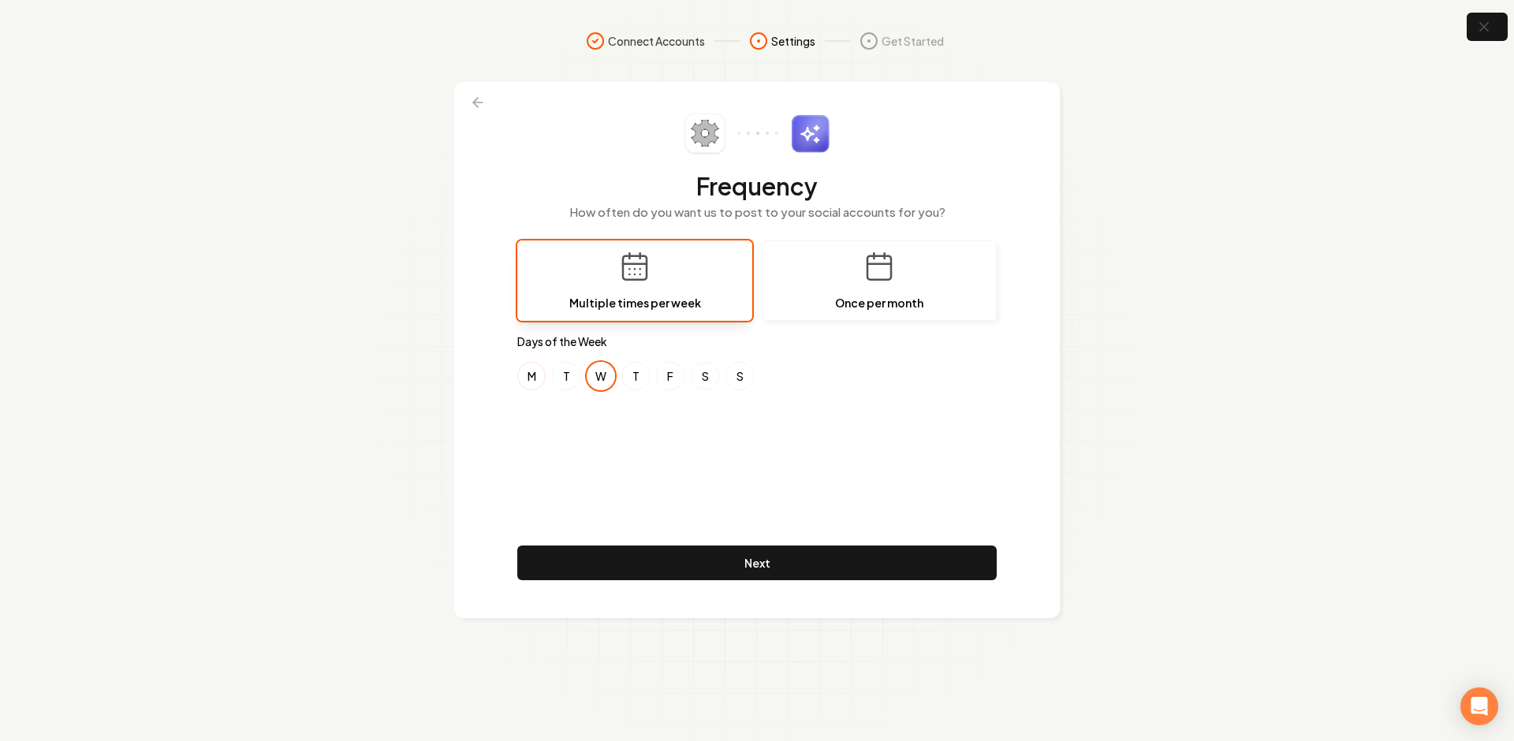
click at [526, 366] on button "M" at bounding box center [531, 376] width 28 height 28
click at [677, 371] on button "F" at bounding box center [670, 376] width 28 height 28
click at [656, 438] on div "Frequency How often do you want us to post to your social accounts for you? Mul…" at bounding box center [756, 350] width 479 height 473
click at [620, 378] on div "M T W T F S S" at bounding box center [756, 376] width 479 height 28
click at [610, 375] on button "W" at bounding box center [601, 376] width 28 height 28
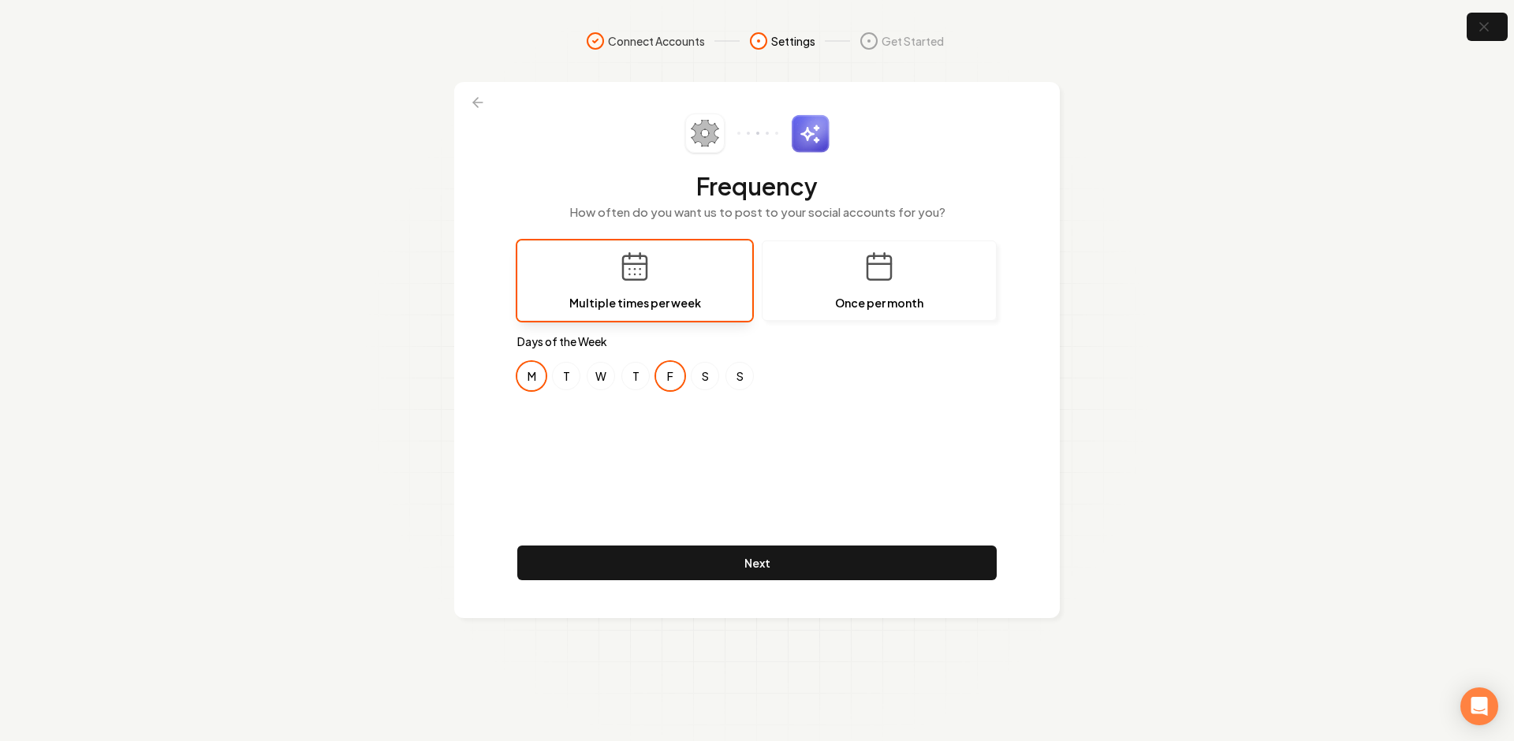
click at [678, 397] on div "Frequency How often do you want us to post to your social accounts for you? Mul…" at bounding box center [756, 350] width 479 height 473
click at [673, 379] on button "F" at bounding box center [670, 376] width 28 height 28
click at [615, 420] on div "Frequency How often do you want us to post to your social accounts for you? Mul…" at bounding box center [756, 350] width 479 height 473
click at [573, 411] on div "Frequency How often do you want us to post to your social accounts for you? Mul…" at bounding box center [756, 350] width 479 height 473
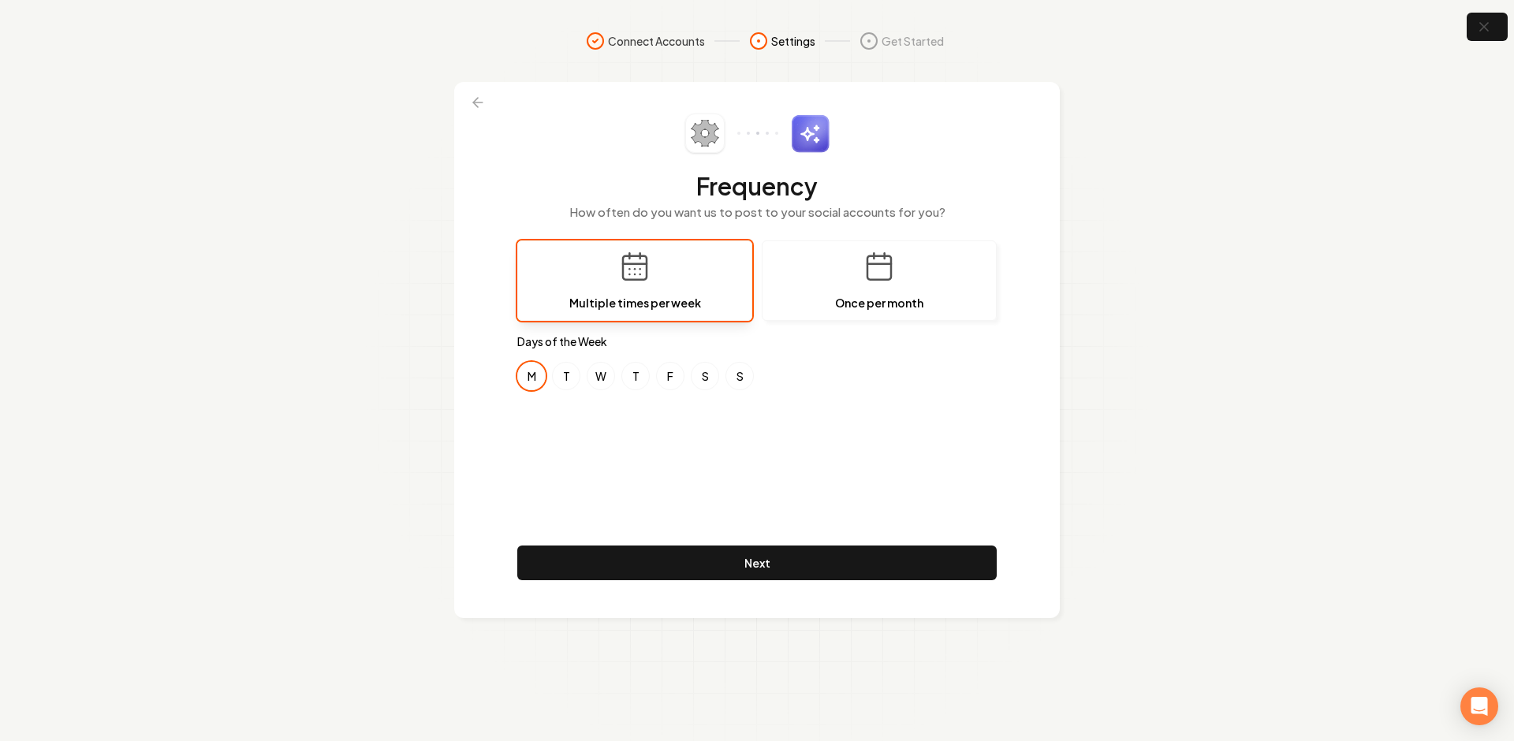
click at [576, 420] on div "Frequency How often do you want us to post to your social accounts for you? Mul…" at bounding box center [756, 350] width 479 height 473
click at [531, 378] on button "M" at bounding box center [531, 376] width 28 height 28
click at [609, 382] on button "W" at bounding box center [601, 376] width 28 height 28
click at [591, 421] on div "Frequency How often do you want us to post to your social accounts for you? Mul…" at bounding box center [756, 350] width 479 height 473
click at [562, 421] on div "Frequency How often do you want us to post to your social accounts for you? Mul…" at bounding box center [756, 350] width 479 height 473
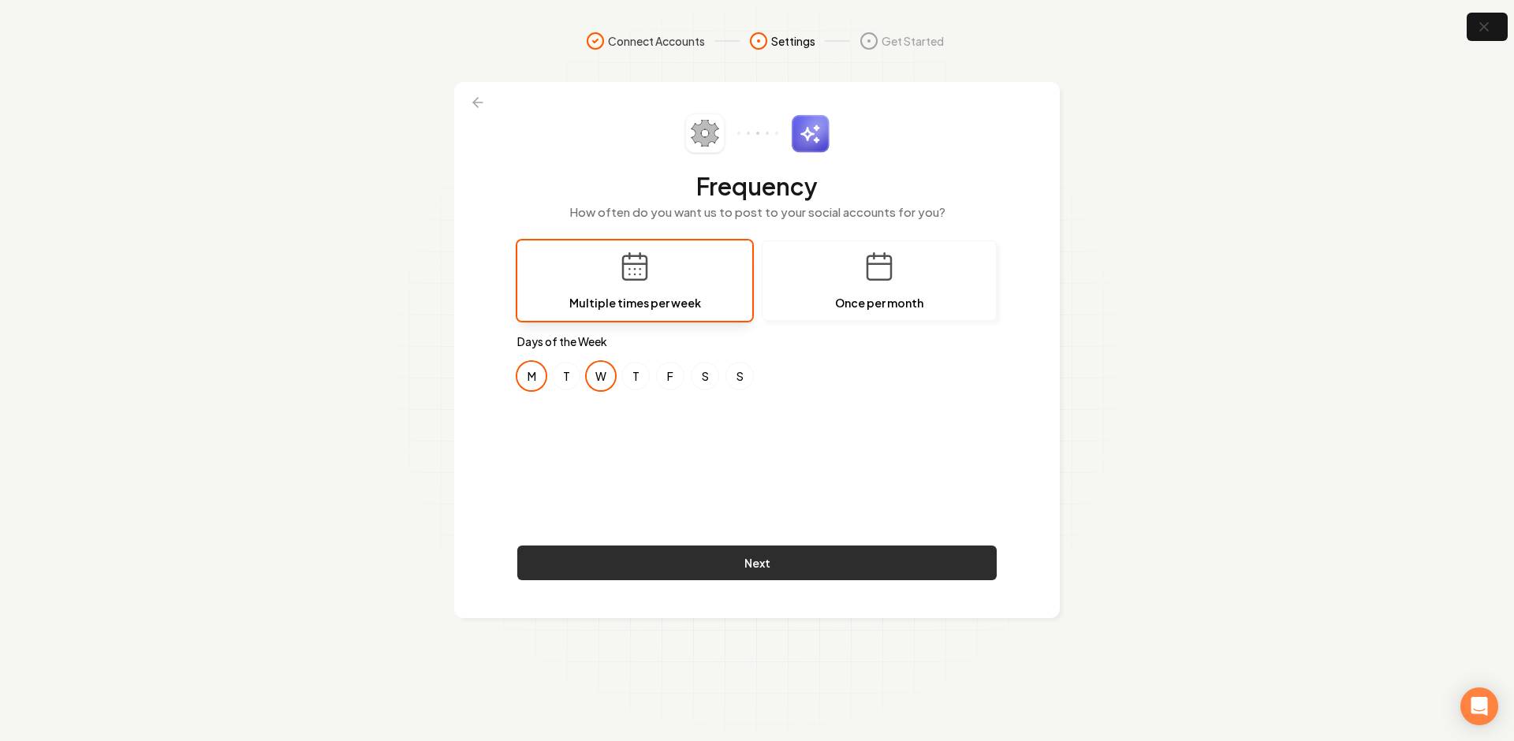
click at [659, 553] on button "Next" at bounding box center [756, 563] width 479 height 35
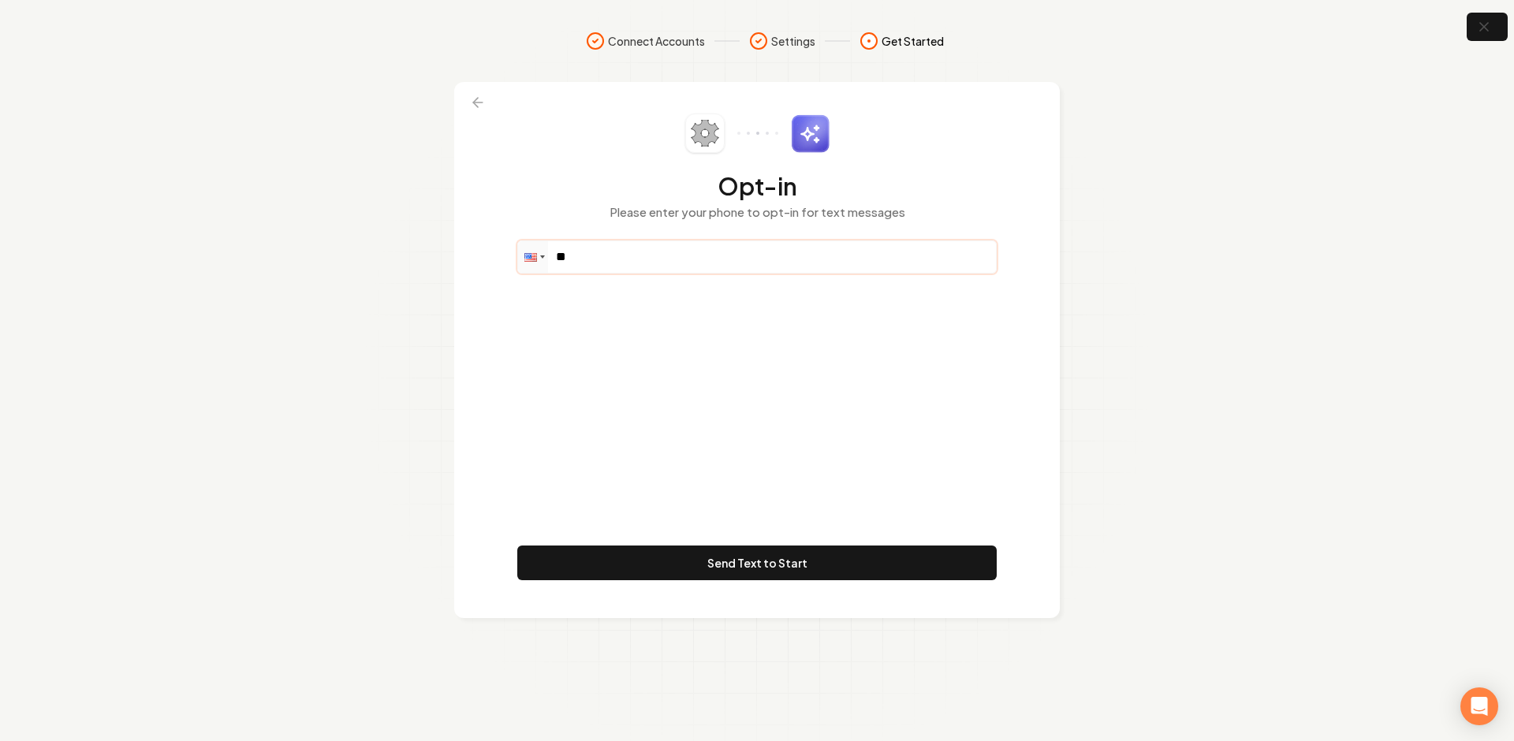
click at [685, 253] on input "**" at bounding box center [757, 257] width 478 height 32
paste input "**********"
type input "**********"
click at [662, 370] on div "**********" at bounding box center [756, 350] width 479 height 473
click at [777, 353] on div "**********" at bounding box center [756, 350] width 479 height 473
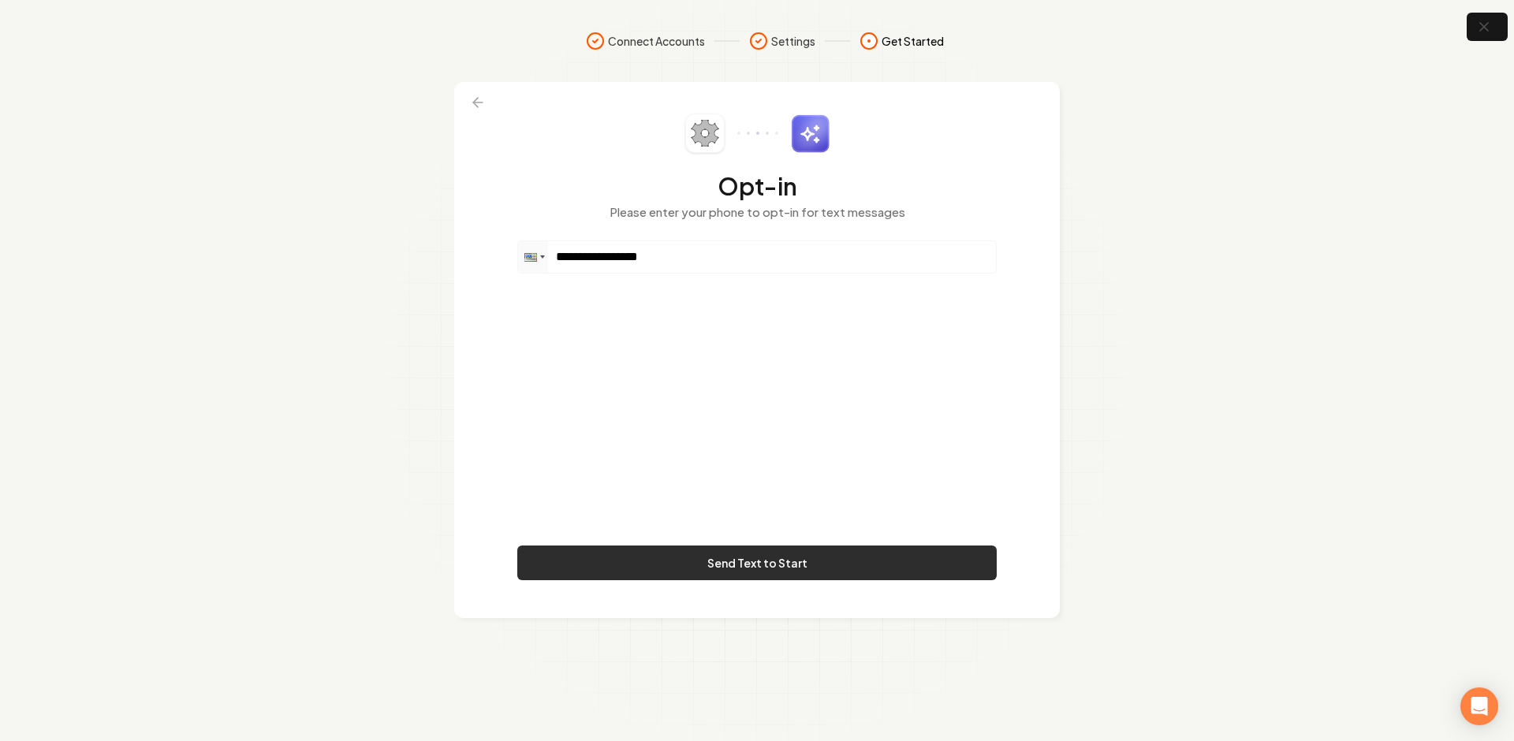
click at [748, 554] on button "Send Text to Start" at bounding box center [756, 563] width 479 height 35
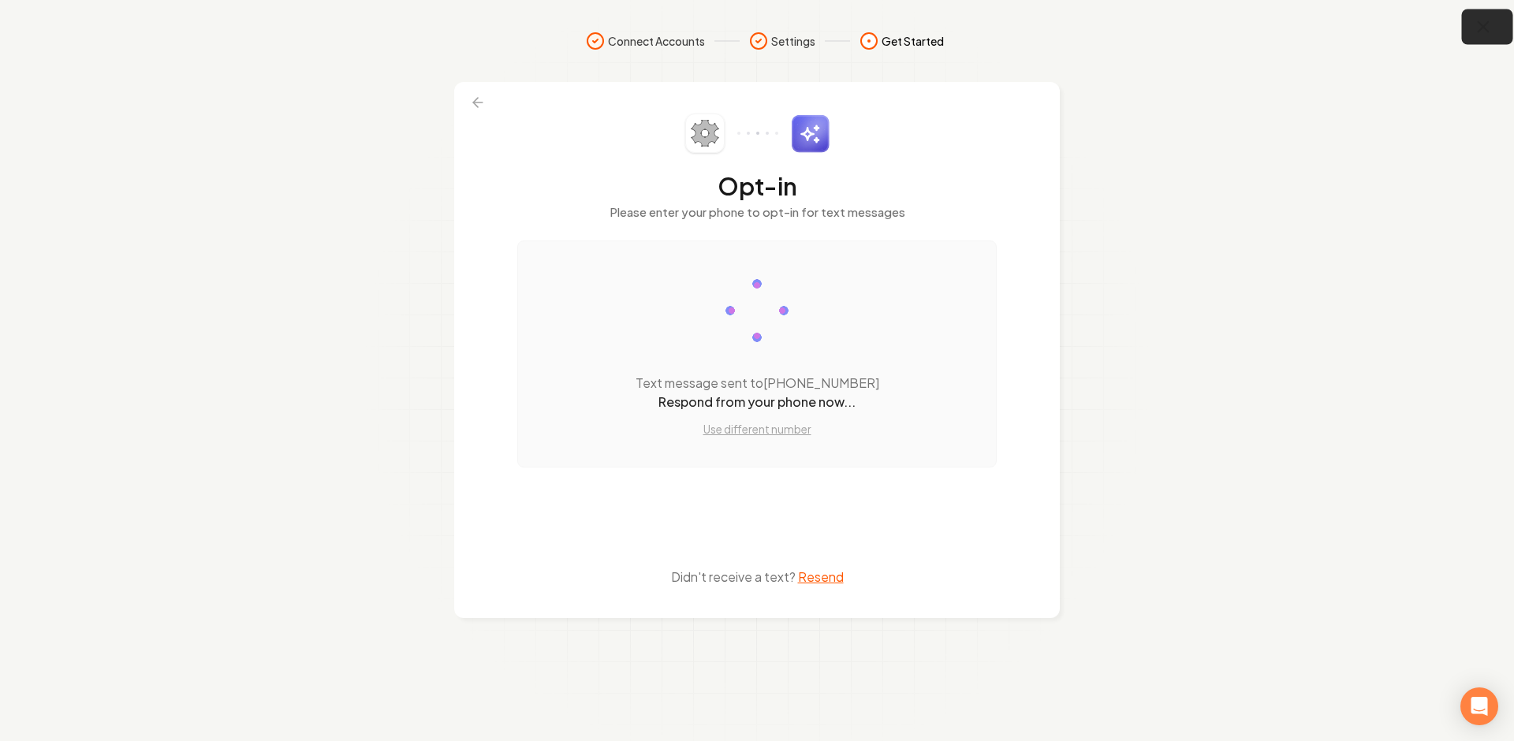
click at [1487, 26] on icon "button" at bounding box center [1484, 27] width 20 height 20
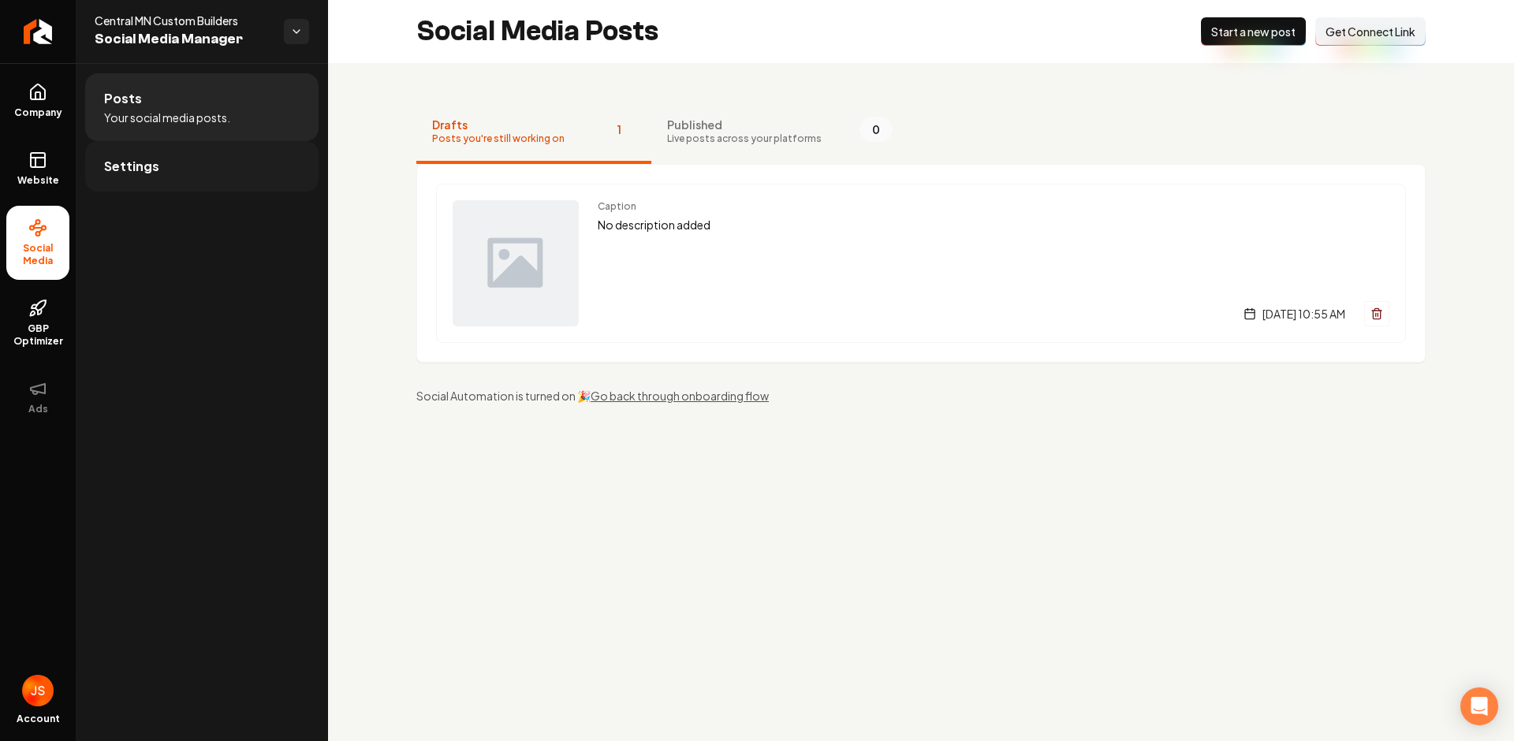
click at [200, 164] on link "Settings" at bounding box center [201, 166] width 233 height 50
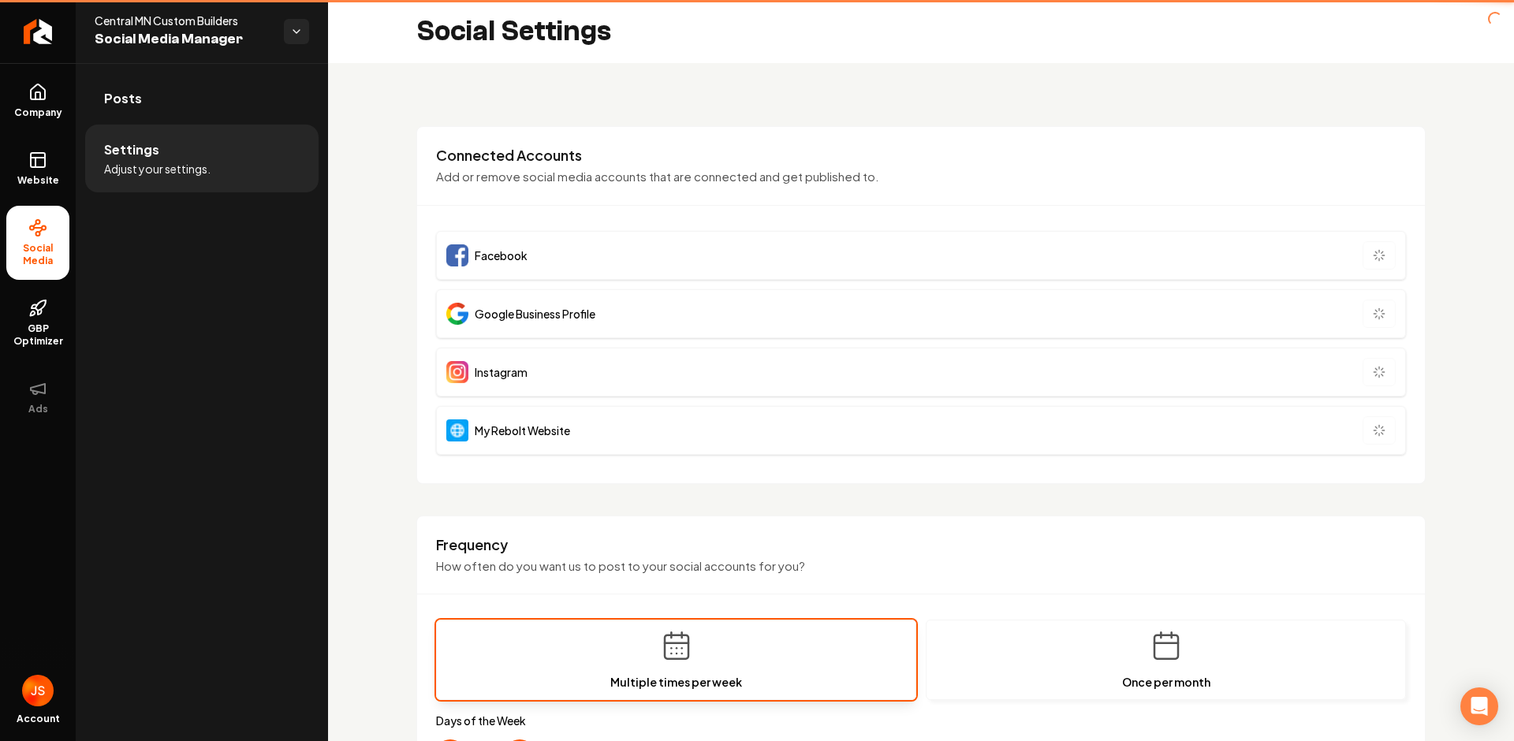
type input "**********"
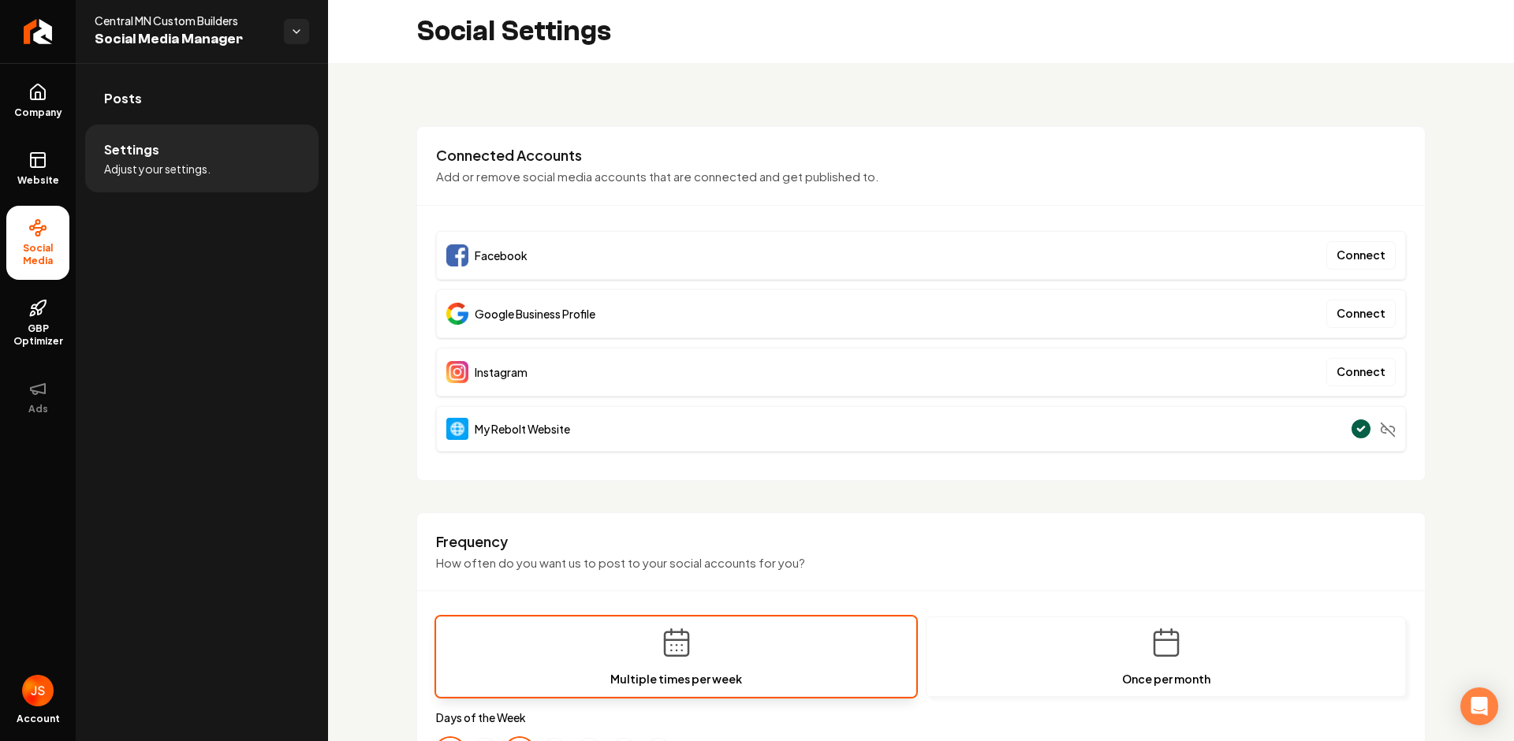
click at [1044, 562] on p "How often do you want us to post to your social accounts for you?" at bounding box center [921, 563] width 970 height 18
click at [1032, 554] on p "How often do you want us to post to your social accounts for you?" at bounding box center [921, 563] width 970 height 18
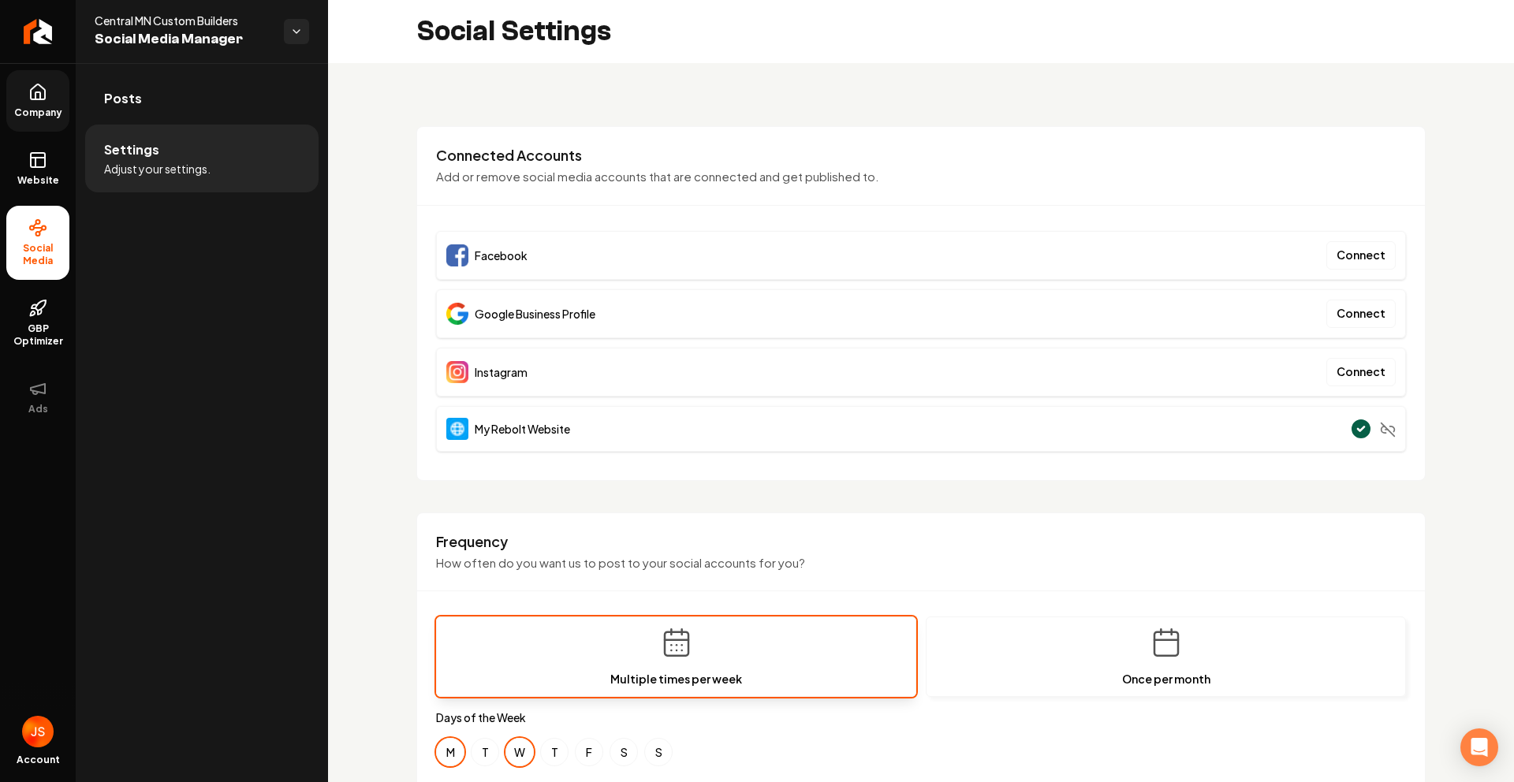
click at [58, 94] on link "Company" at bounding box center [37, 101] width 63 height 62
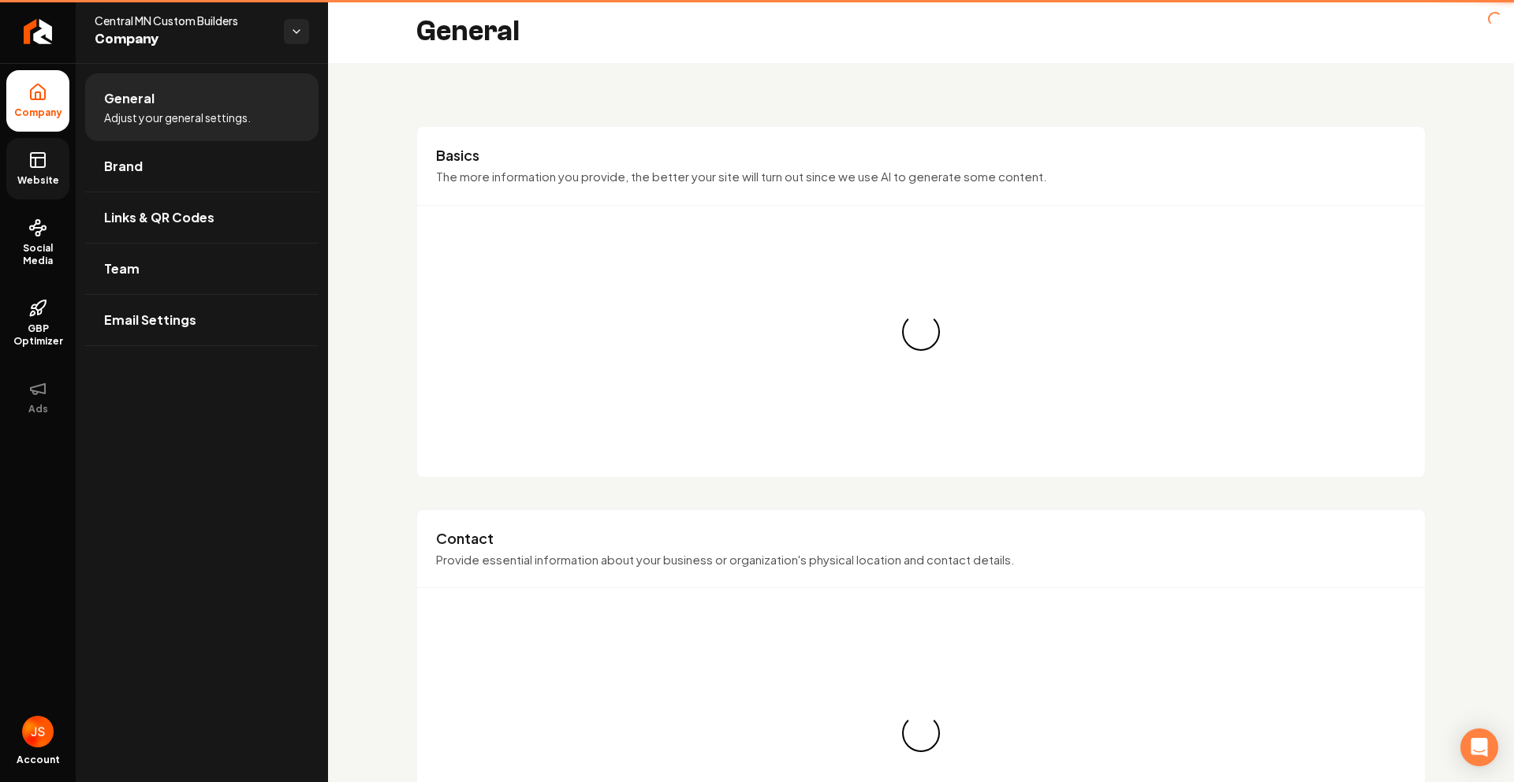
click at [54, 137] on ul "Company Website Social Media GBP Optimizer Ads" at bounding box center [38, 248] width 76 height 371
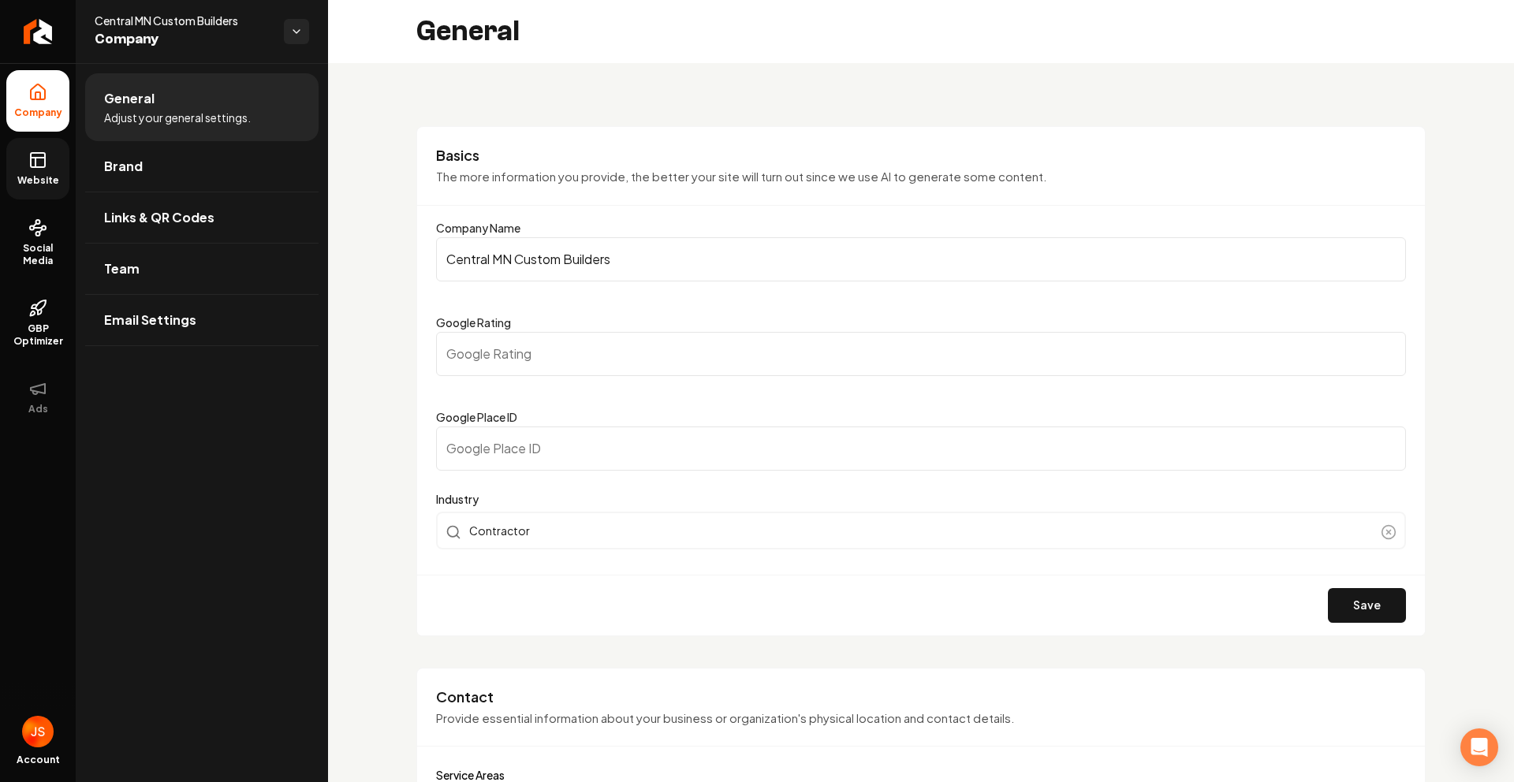
type input "(320) 630-3594"
type input "cmcbuilders25@gmail.com"
click at [52, 173] on link "Website" at bounding box center [37, 169] width 63 height 62
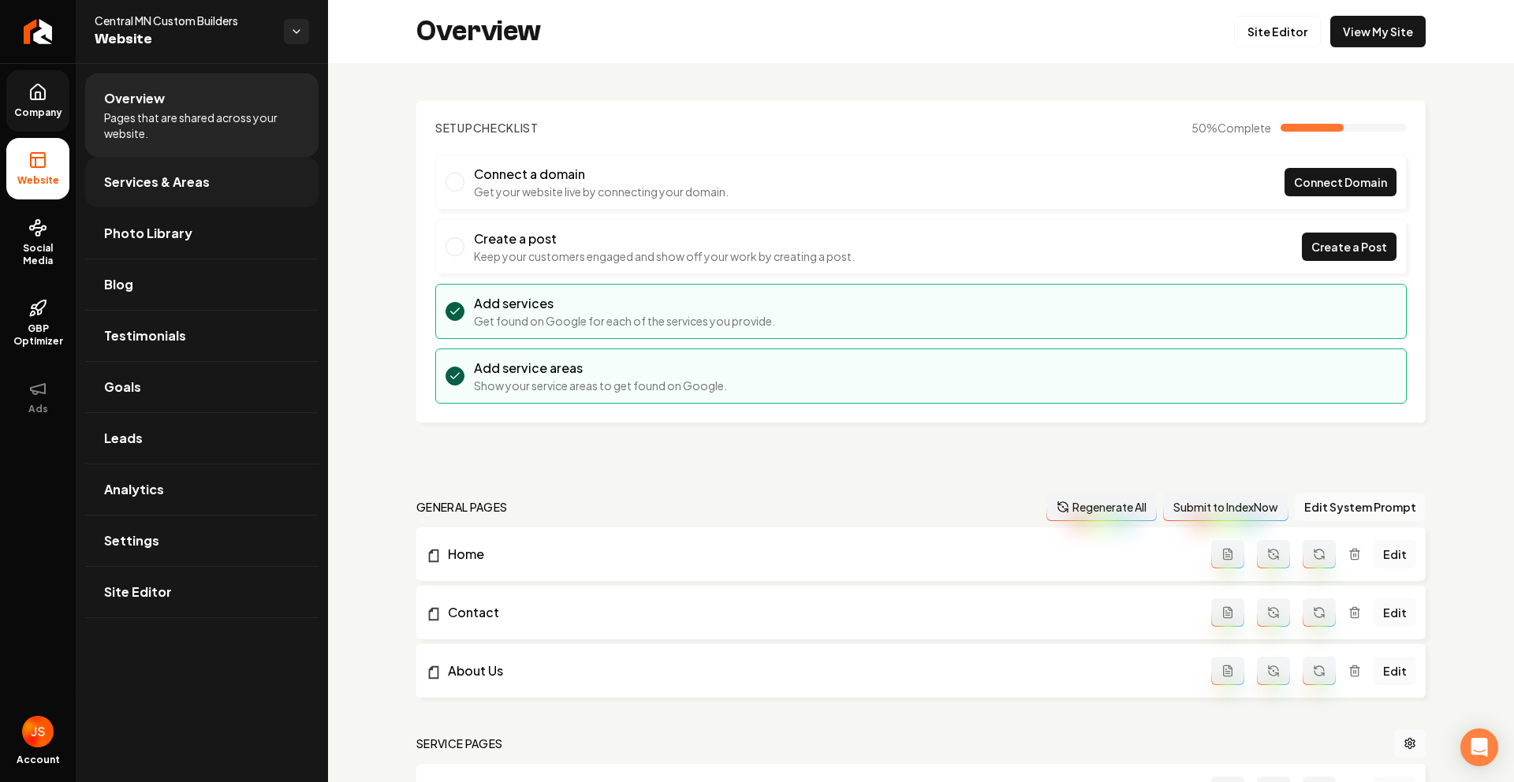
click at [140, 177] on span "Services & Areas" at bounding box center [157, 182] width 106 height 19
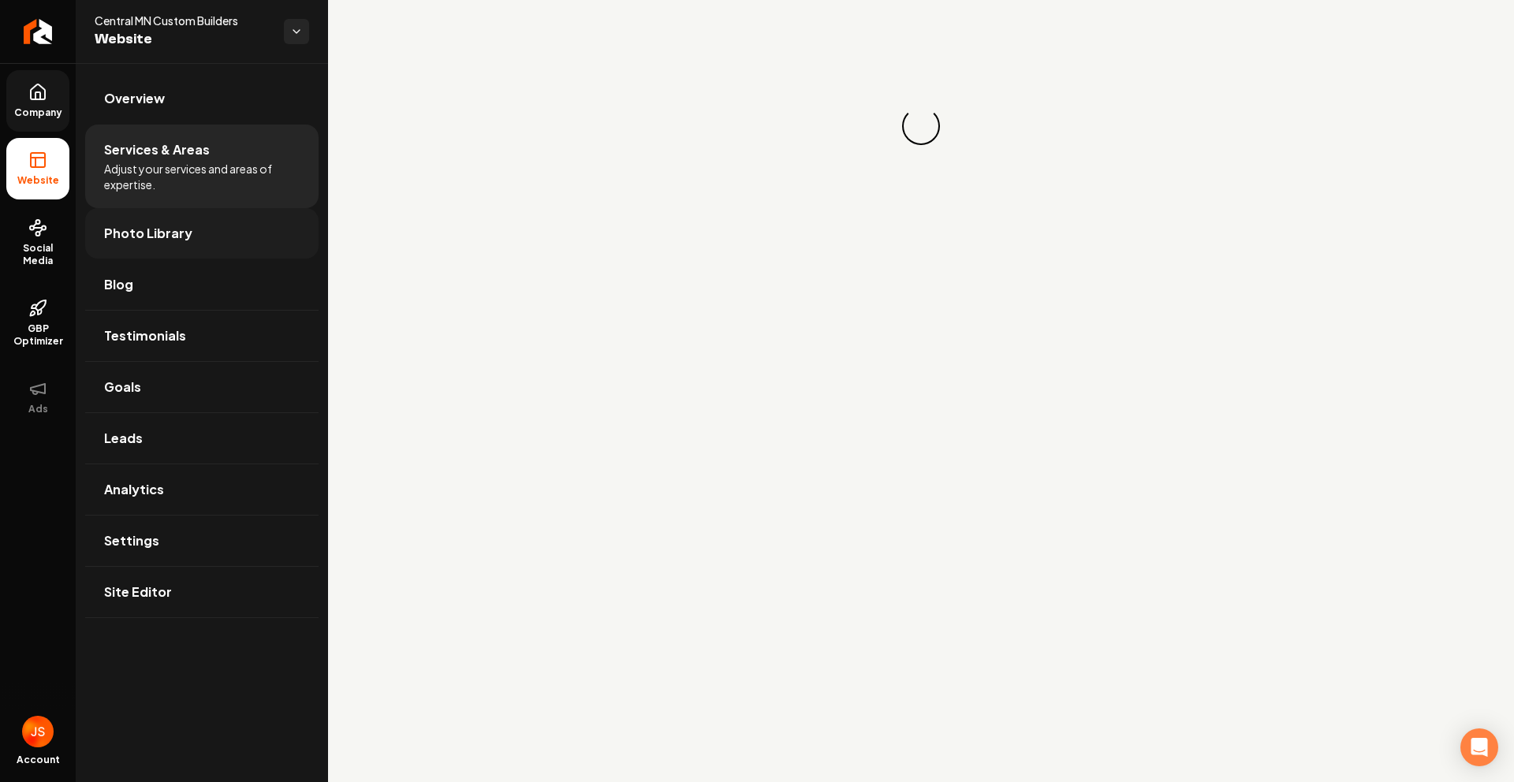
click at [132, 235] on span "Photo Library" at bounding box center [148, 233] width 88 height 19
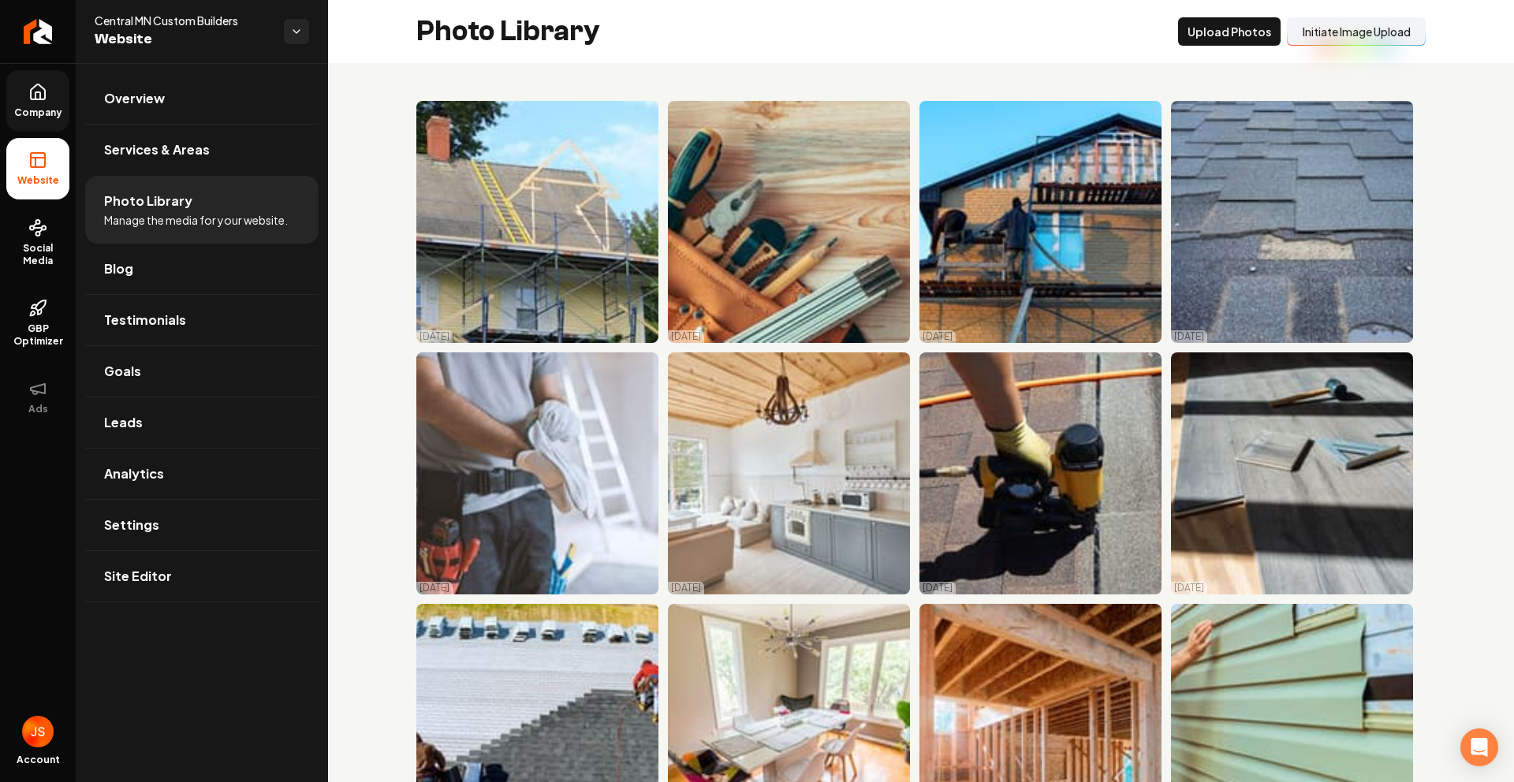
click at [1346, 35] on button "Initiate Image Upload" at bounding box center [1356, 31] width 139 height 28
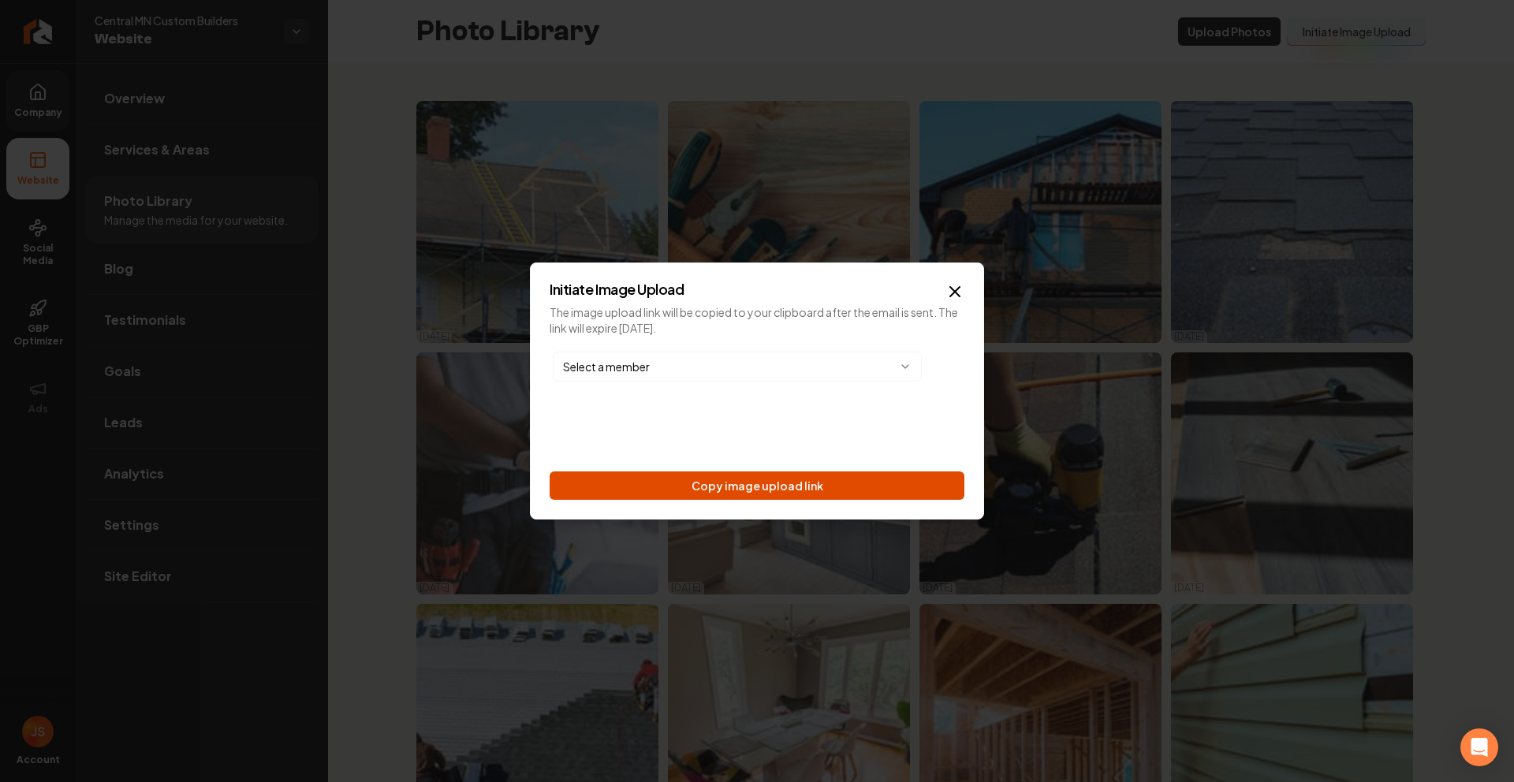
click at [879, 472] on button "Copy image upload link" at bounding box center [757, 486] width 415 height 28
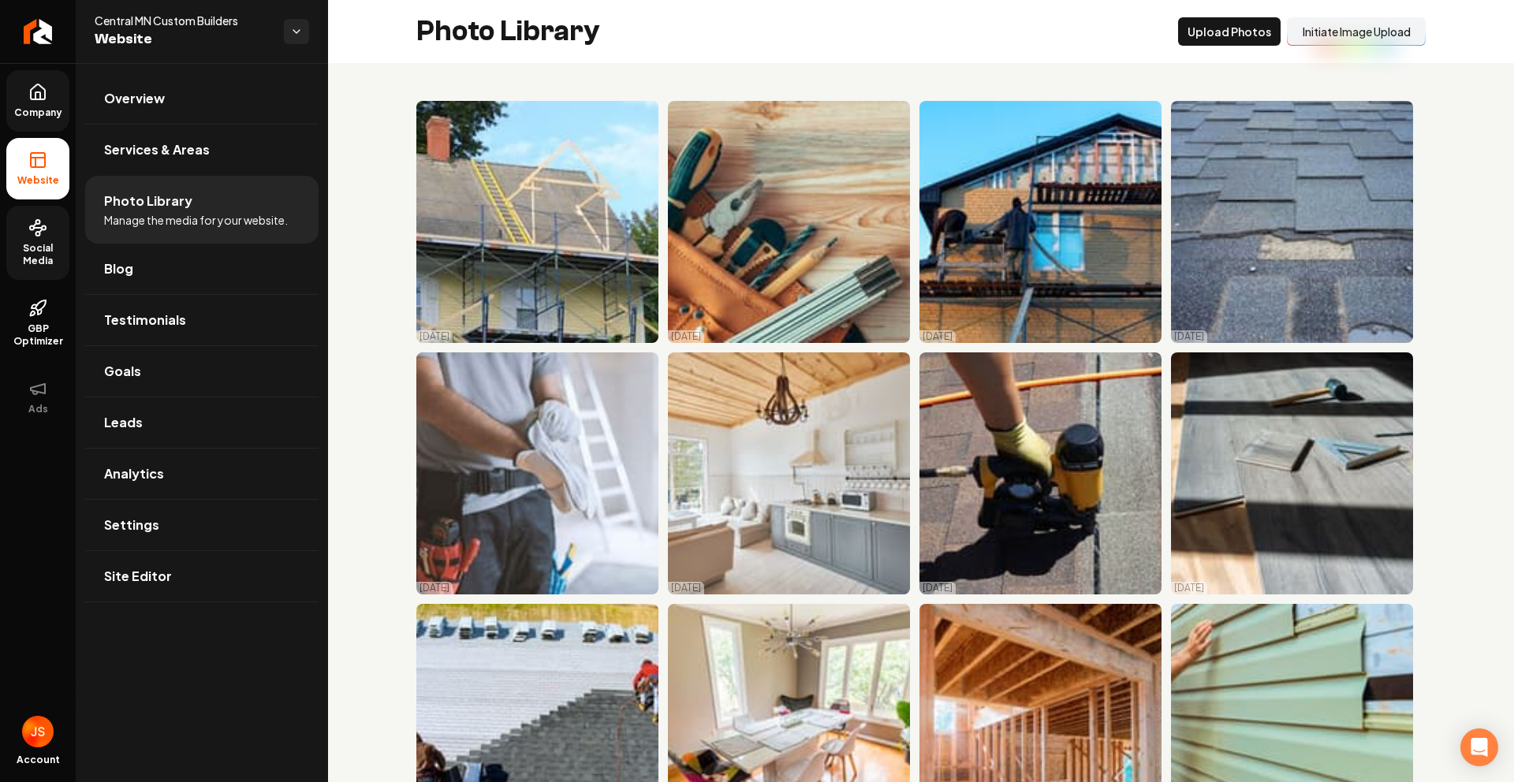
click at [35, 237] on link "Social Media" at bounding box center [37, 243] width 63 height 74
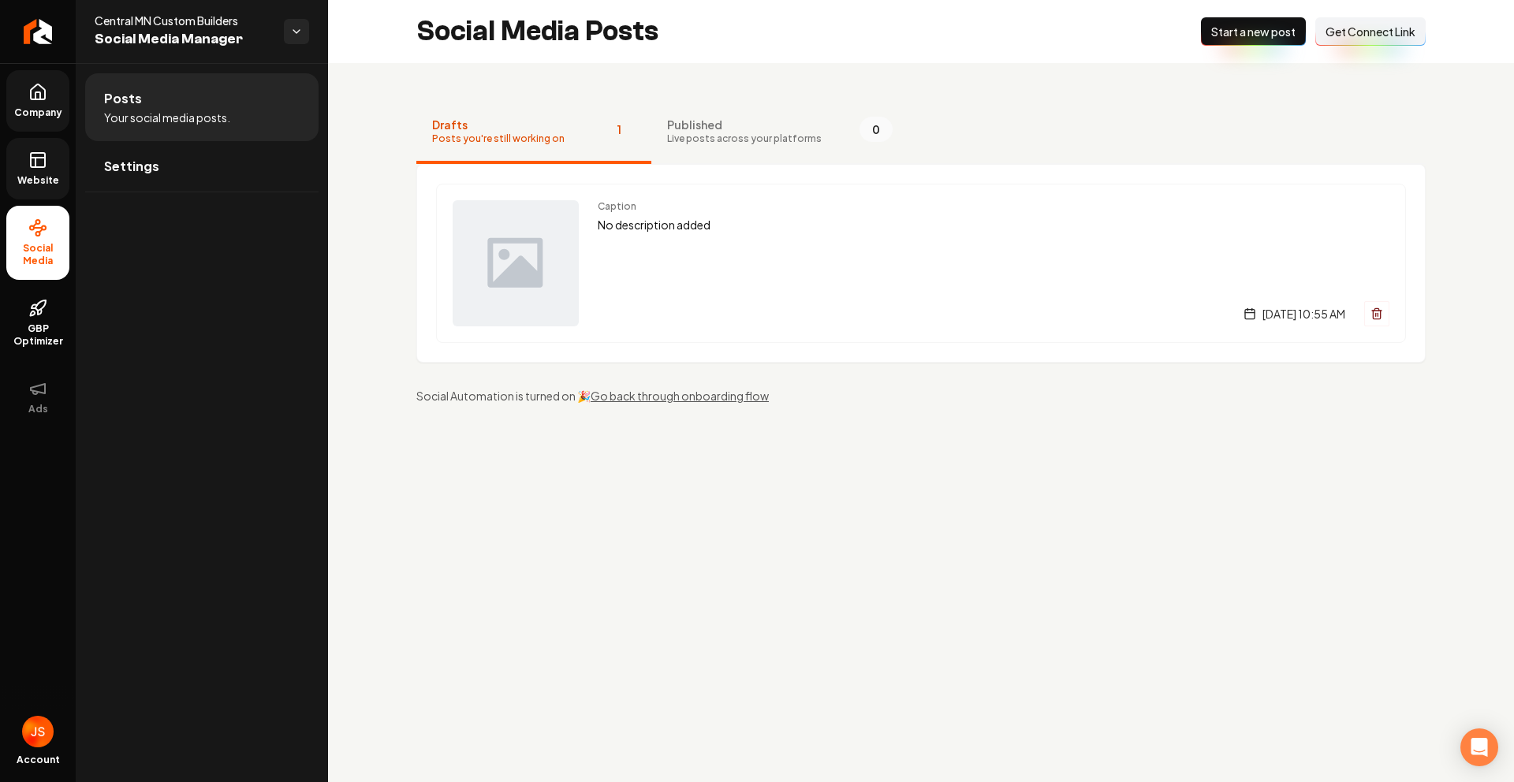
click at [40, 191] on link "Website" at bounding box center [37, 169] width 63 height 62
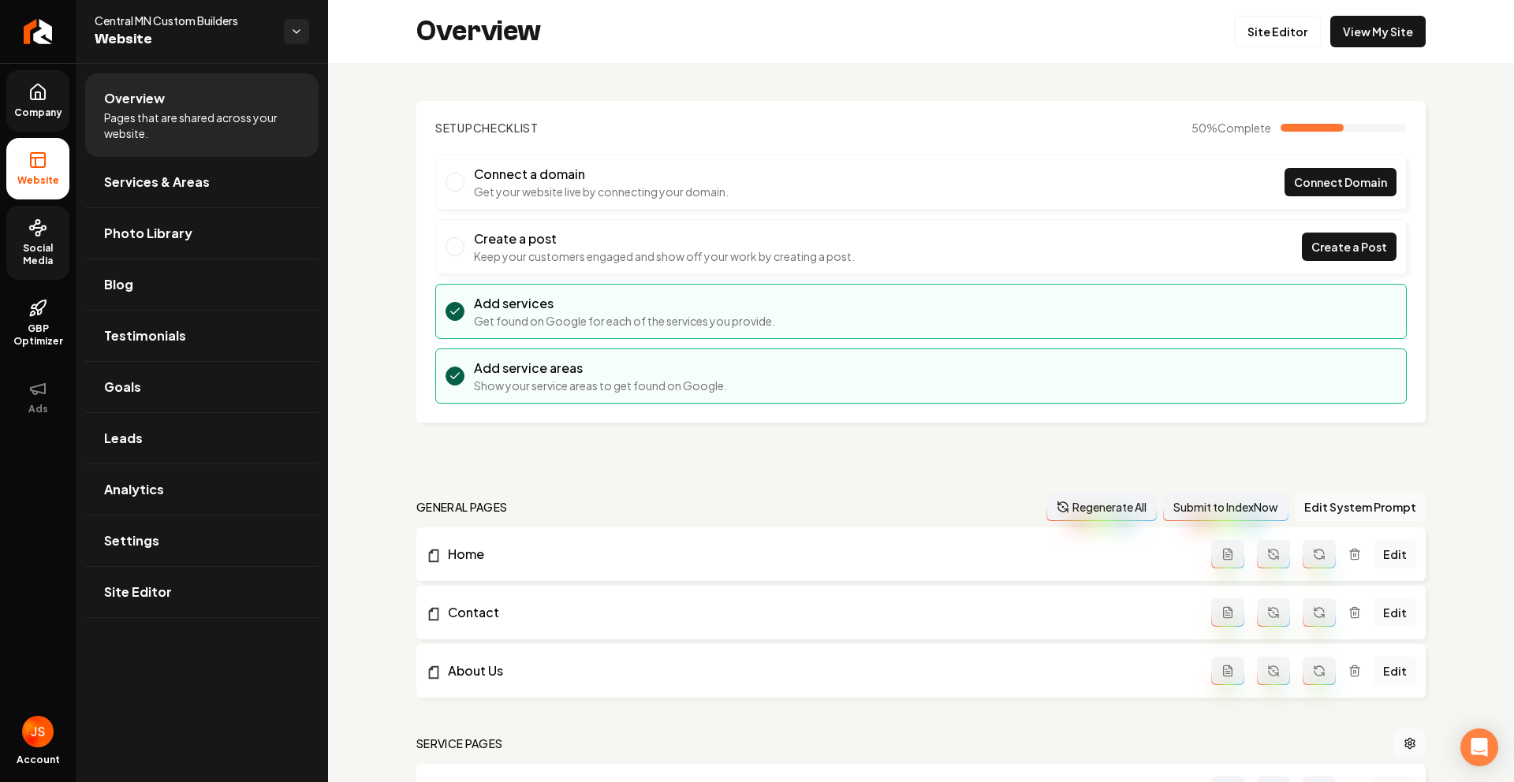
click at [32, 110] on span "Company" at bounding box center [38, 112] width 61 height 13
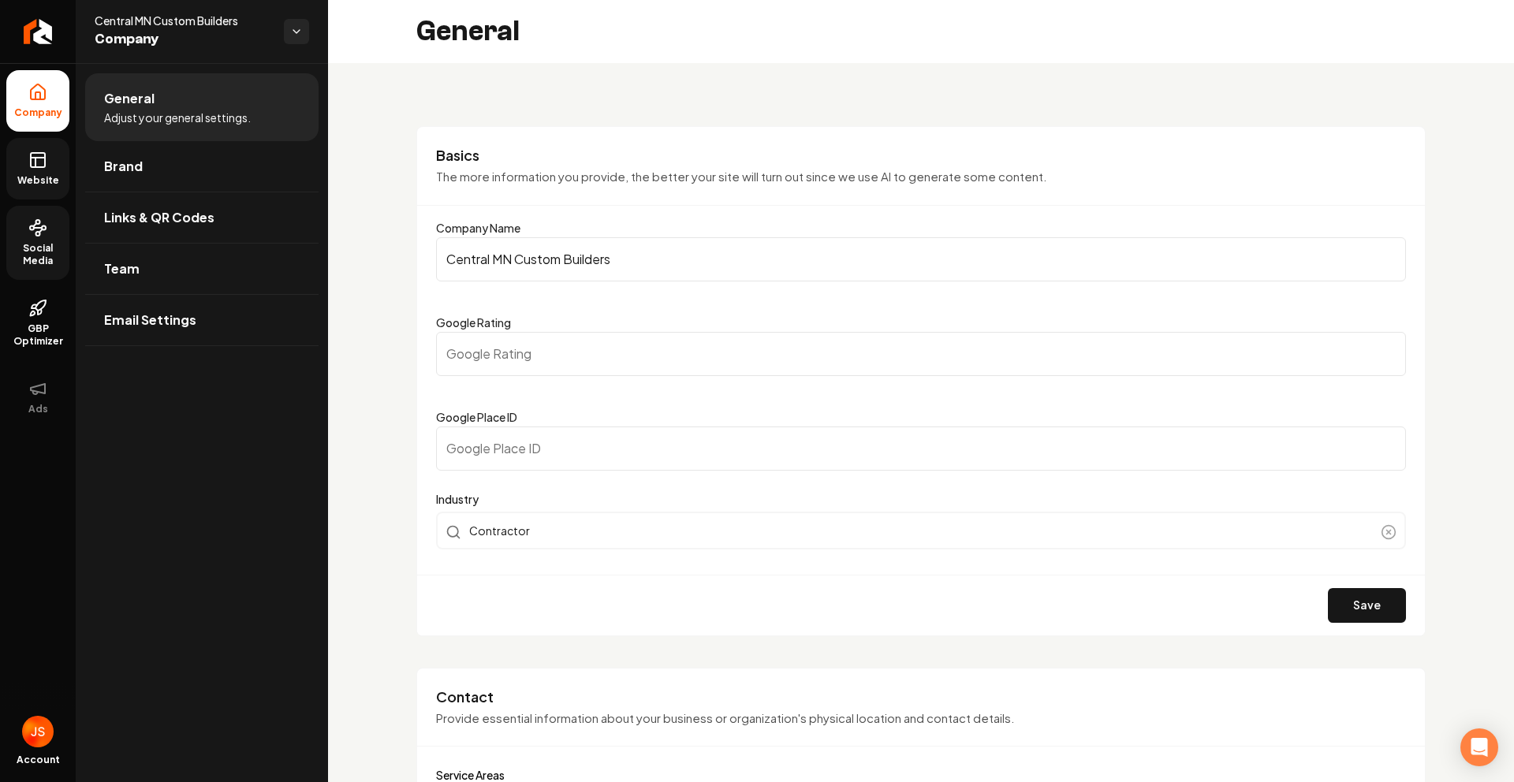
click at [35, 161] on icon at bounding box center [35, 162] width 0 height 9
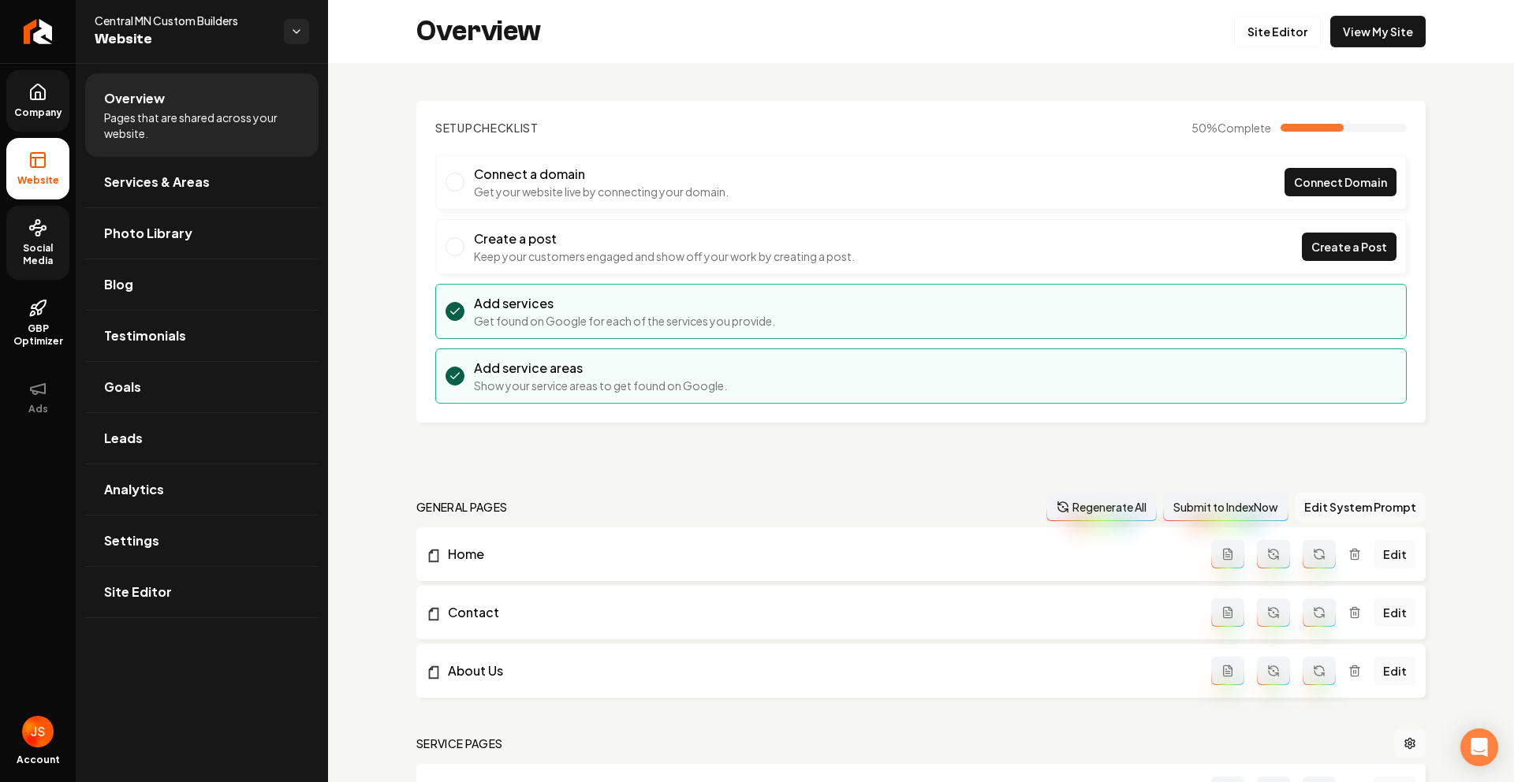
click at [50, 249] on span "Social Media" at bounding box center [37, 254] width 63 height 25
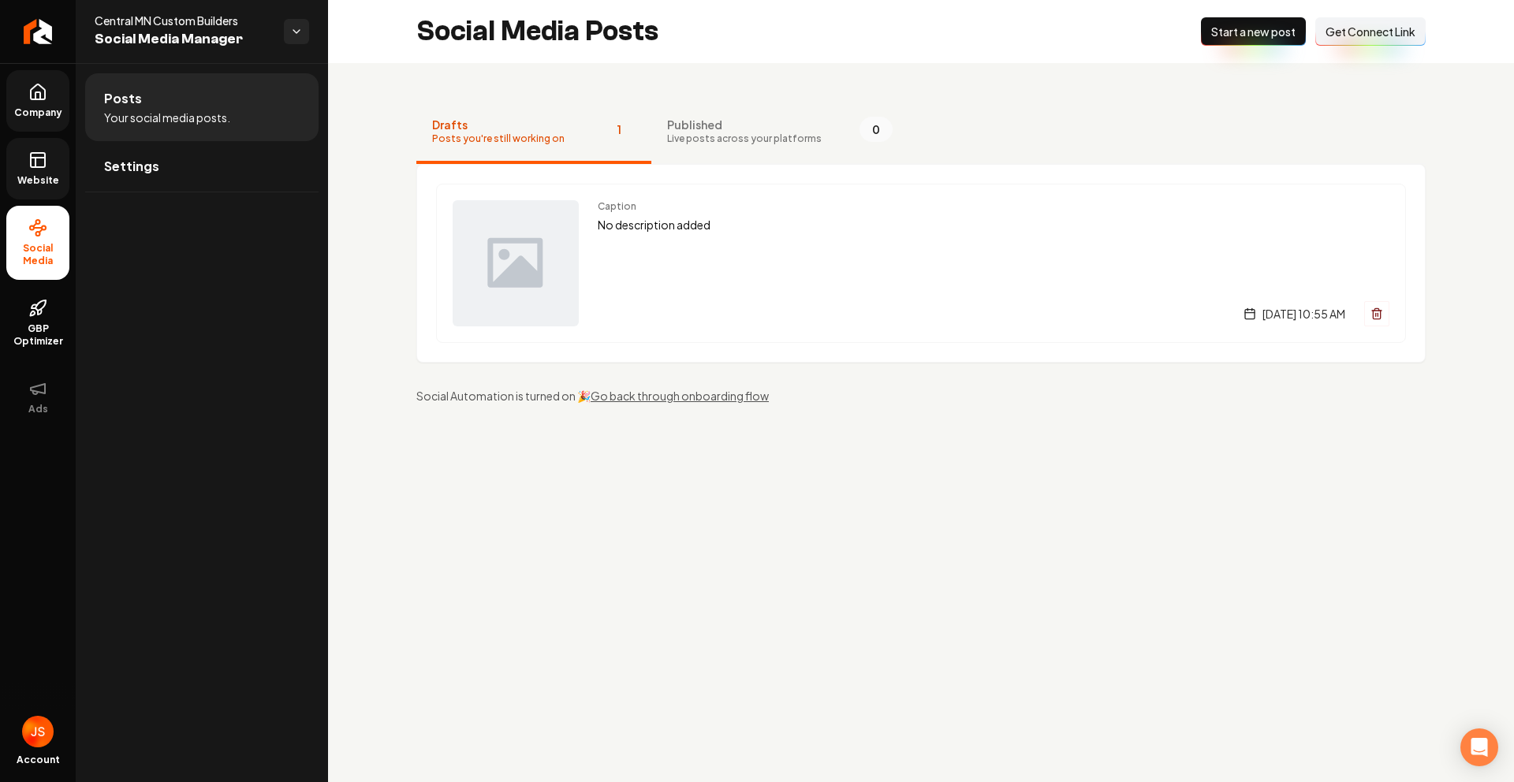
click at [1345, 39] on button "Connect Link Get Connect Link" at bounding box center [1370, 31] width 110 height 28
click at [43, 177] on span "Website" at bounding box center [38, 180] width 54 height 13
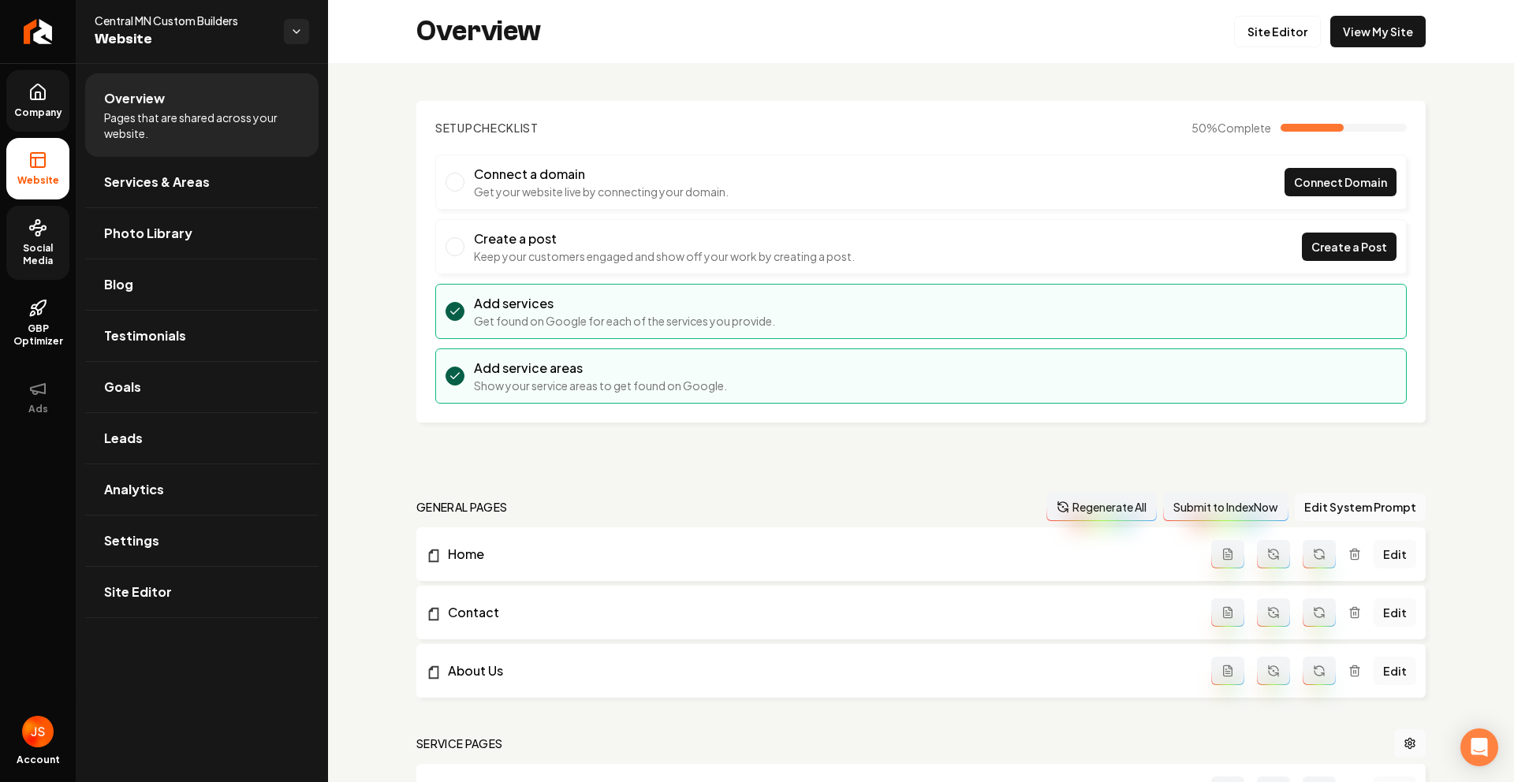
click at [50, 95] on link "Company" at bounding box center [37, 101] width 63 height 62
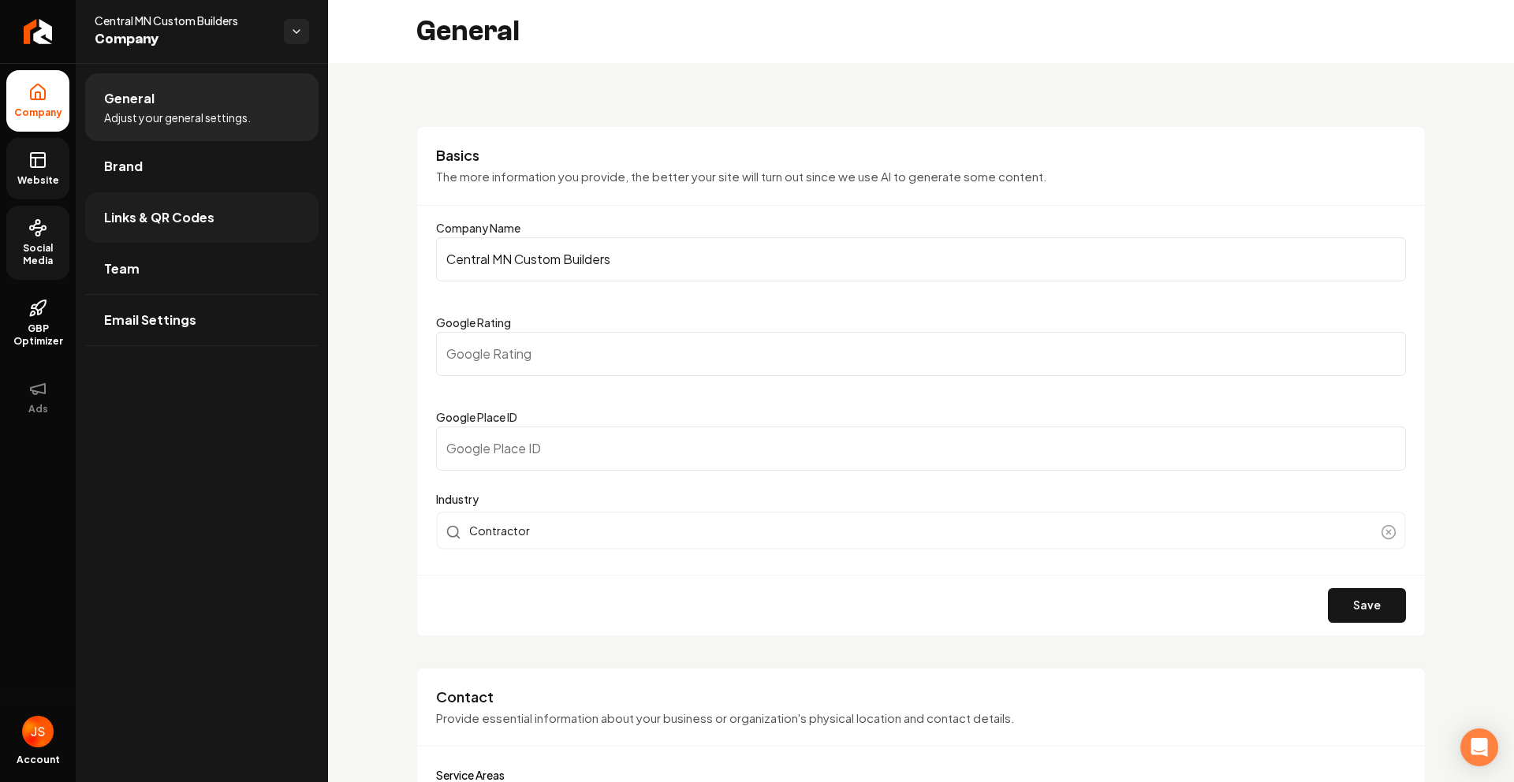
click at [129, 212] on span "Links & QR Codes" at bounding box center [159, 217] width 110 height 19
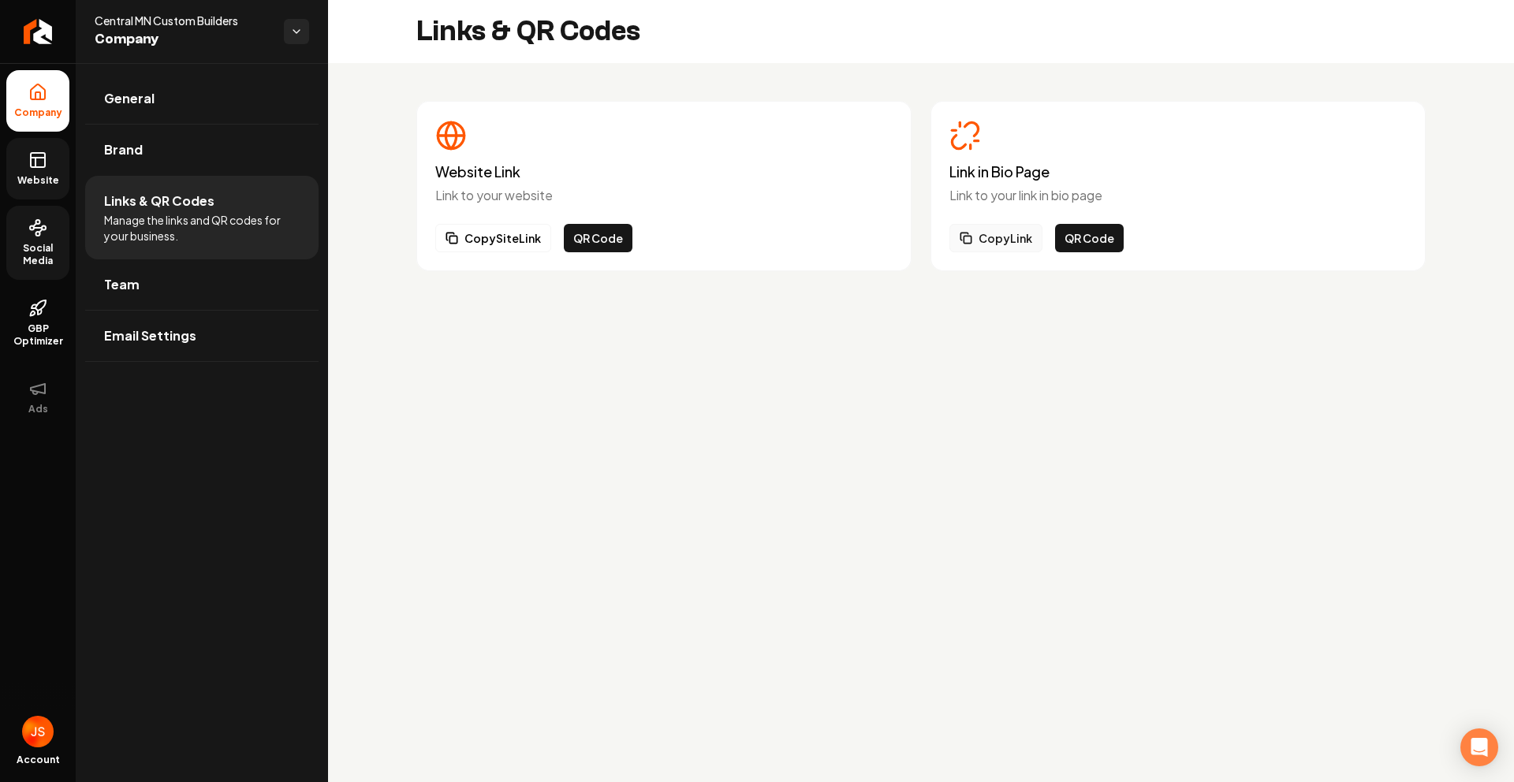
click at [983, 243] on button "Copy Link" at bounding box center [996, 238] width 93 height 28
click at [35, 147] on link "Website" at bounding box center [37, 169] width 63 height 62
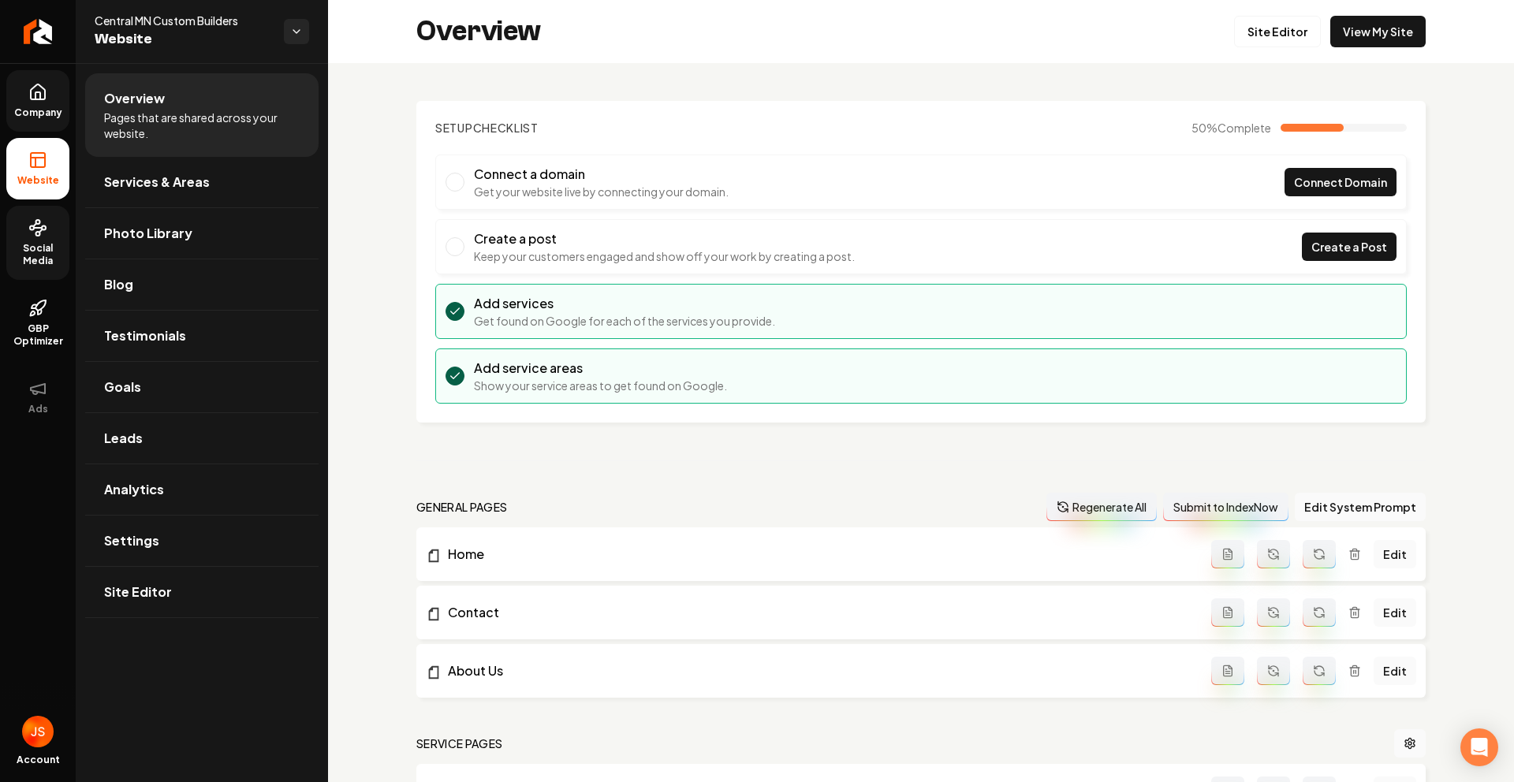
click at [44, 83] on icon at bounding box center [37, 92] width 19 height 19
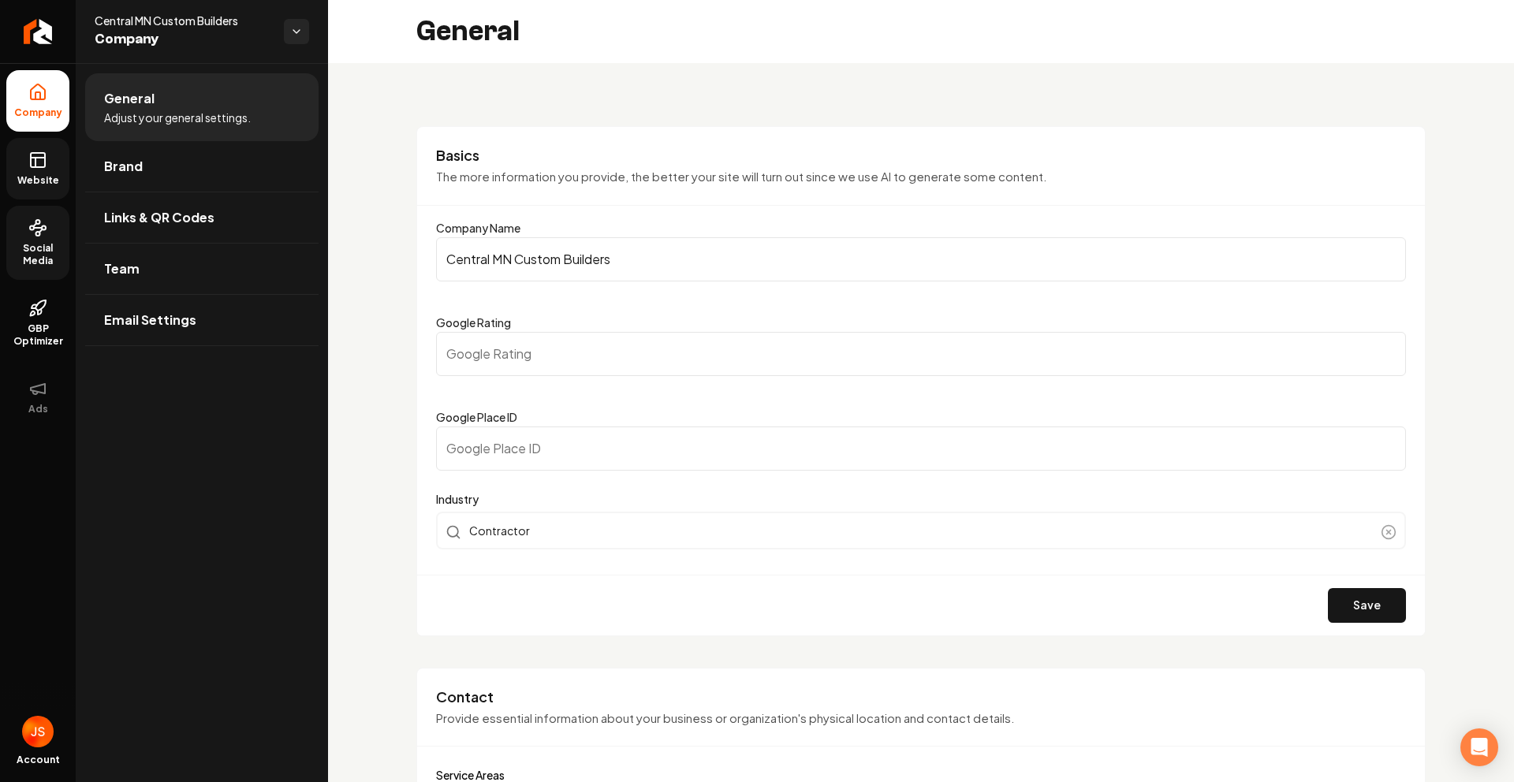
click at [39, 155] on icon at bounding box center [37, 160] width 19 height 19
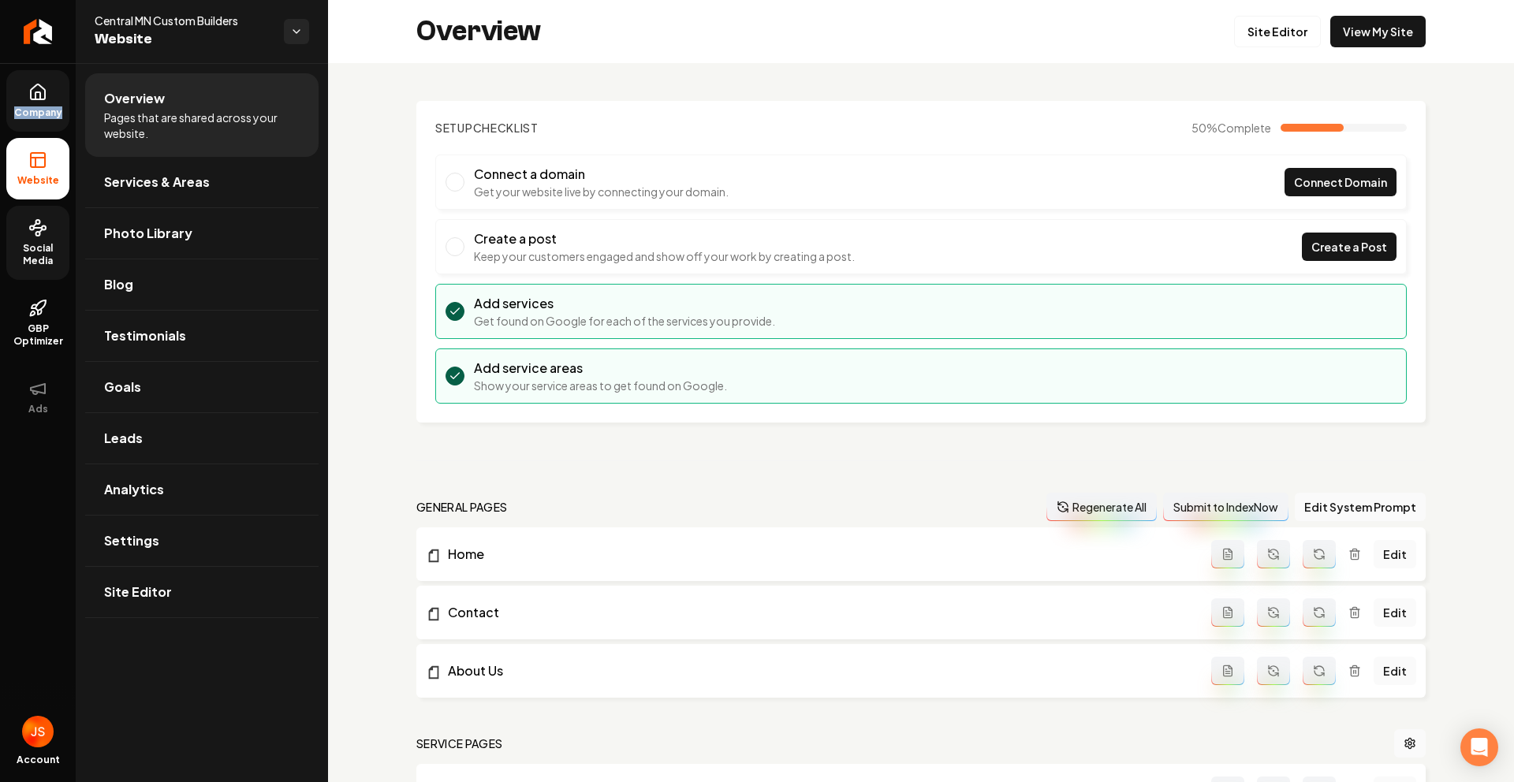
click at [73, 106] on ul "Company Website Social Media GBP Optimizer Ads" at bounding box center [38, 248] width 76 height 371
click at [47, 106] on span "Company" at bounding box center [38, 112] width 61 height 13
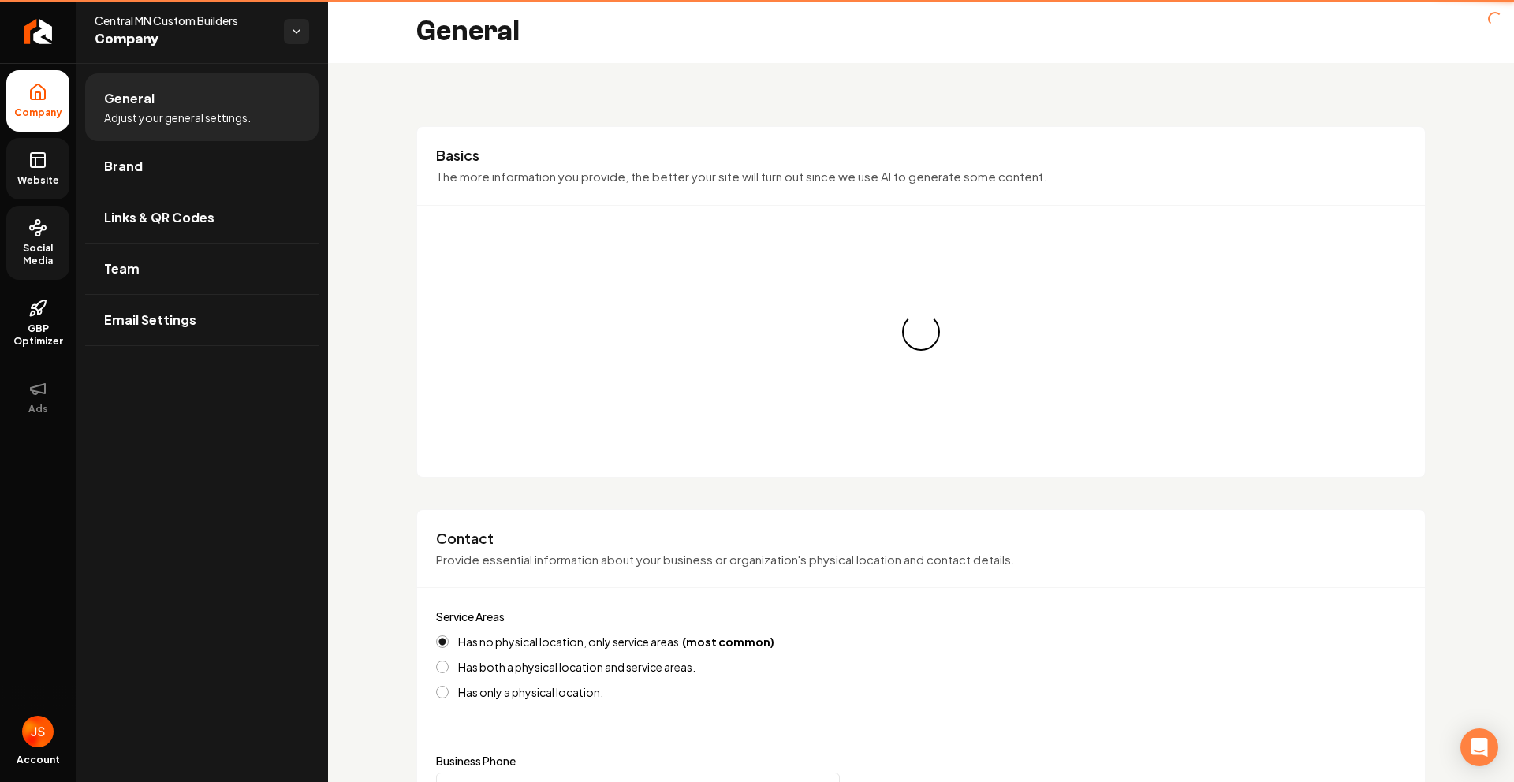
type input "(320) 630-3594"
type input "cmcbuilders25@gmail.com"
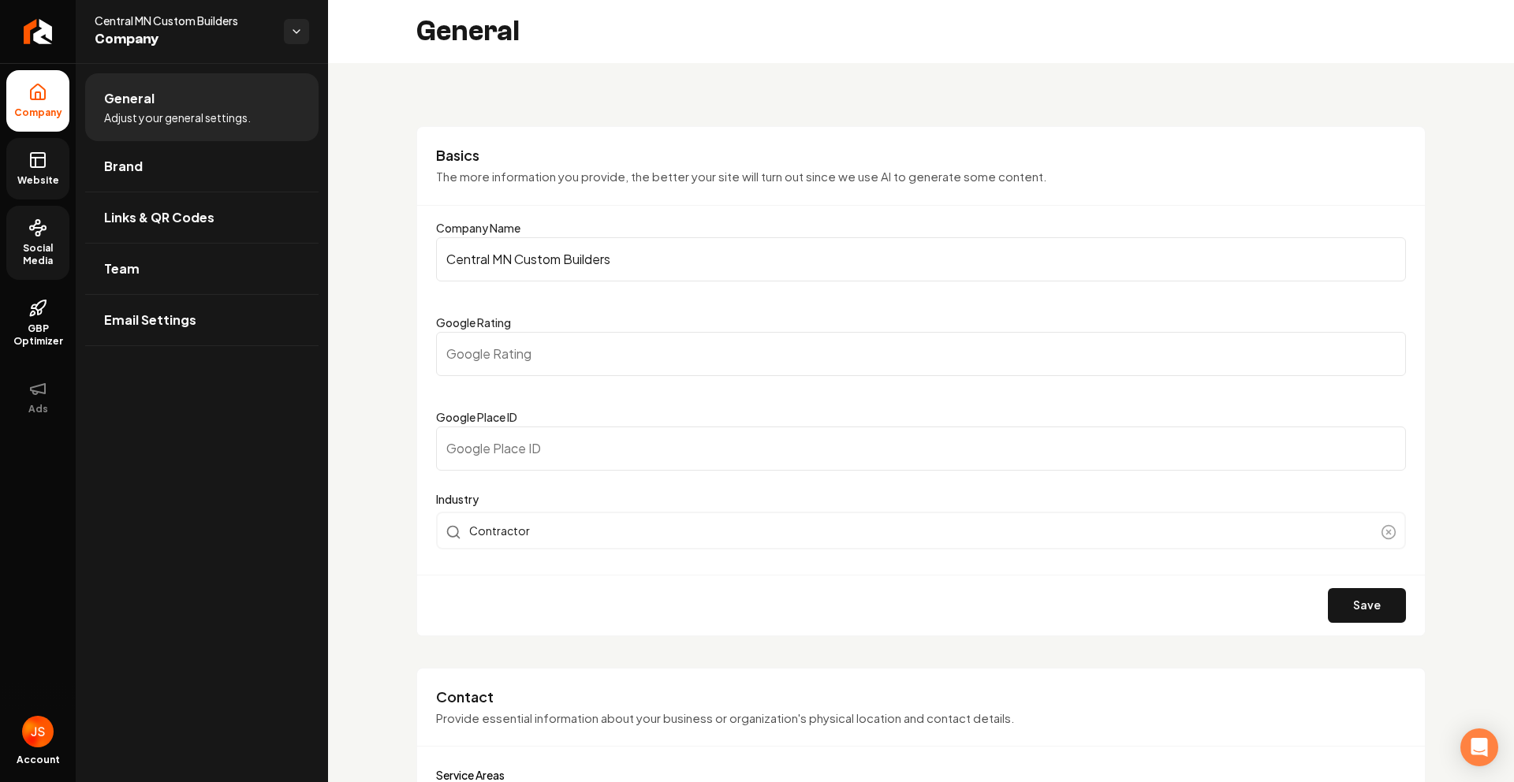
click at [45, 161] on rect at bounding box center [38, 160] width 14 height 14
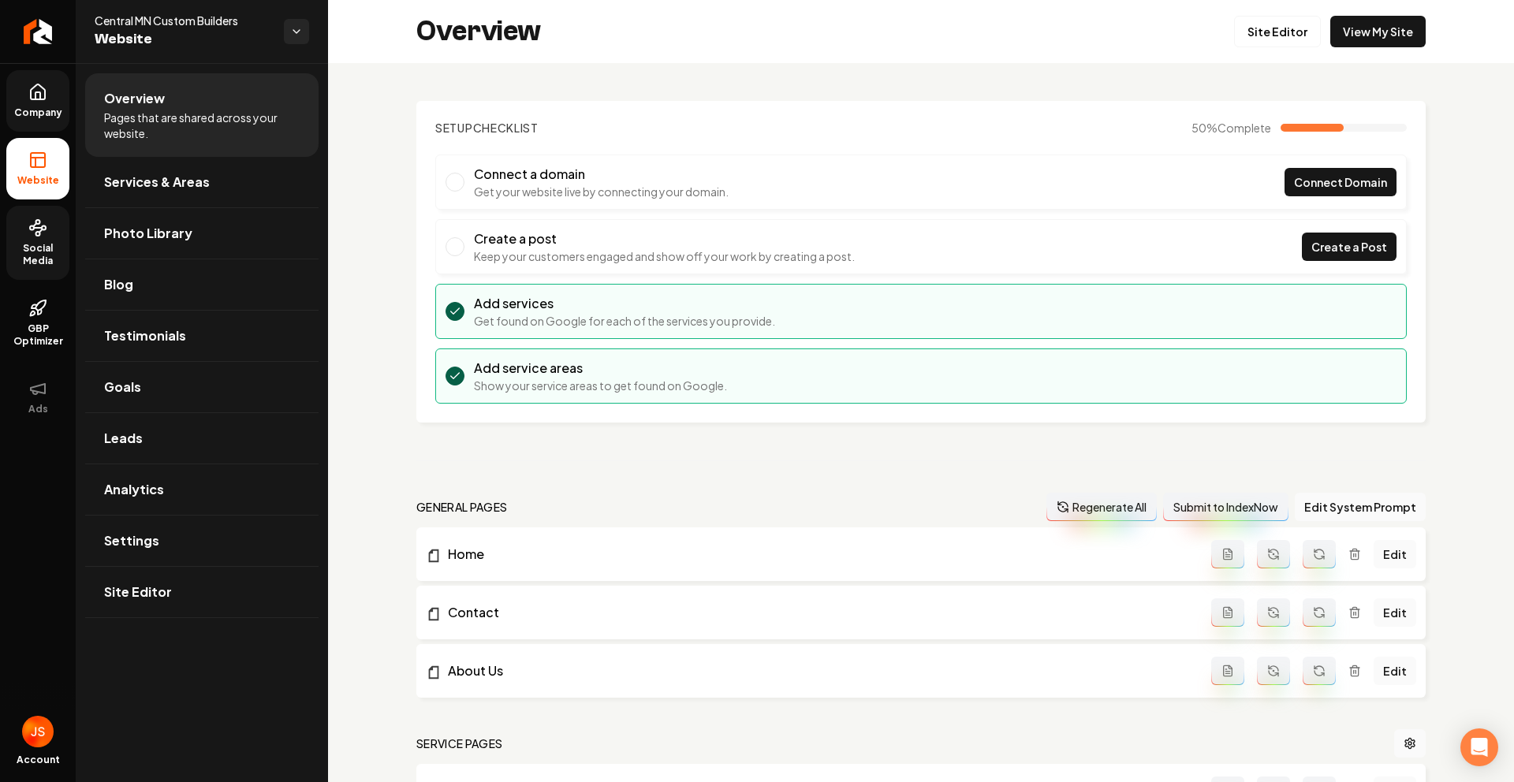
click at [41, 88] on icon at bounding box center [38, 91] width 14 height 15
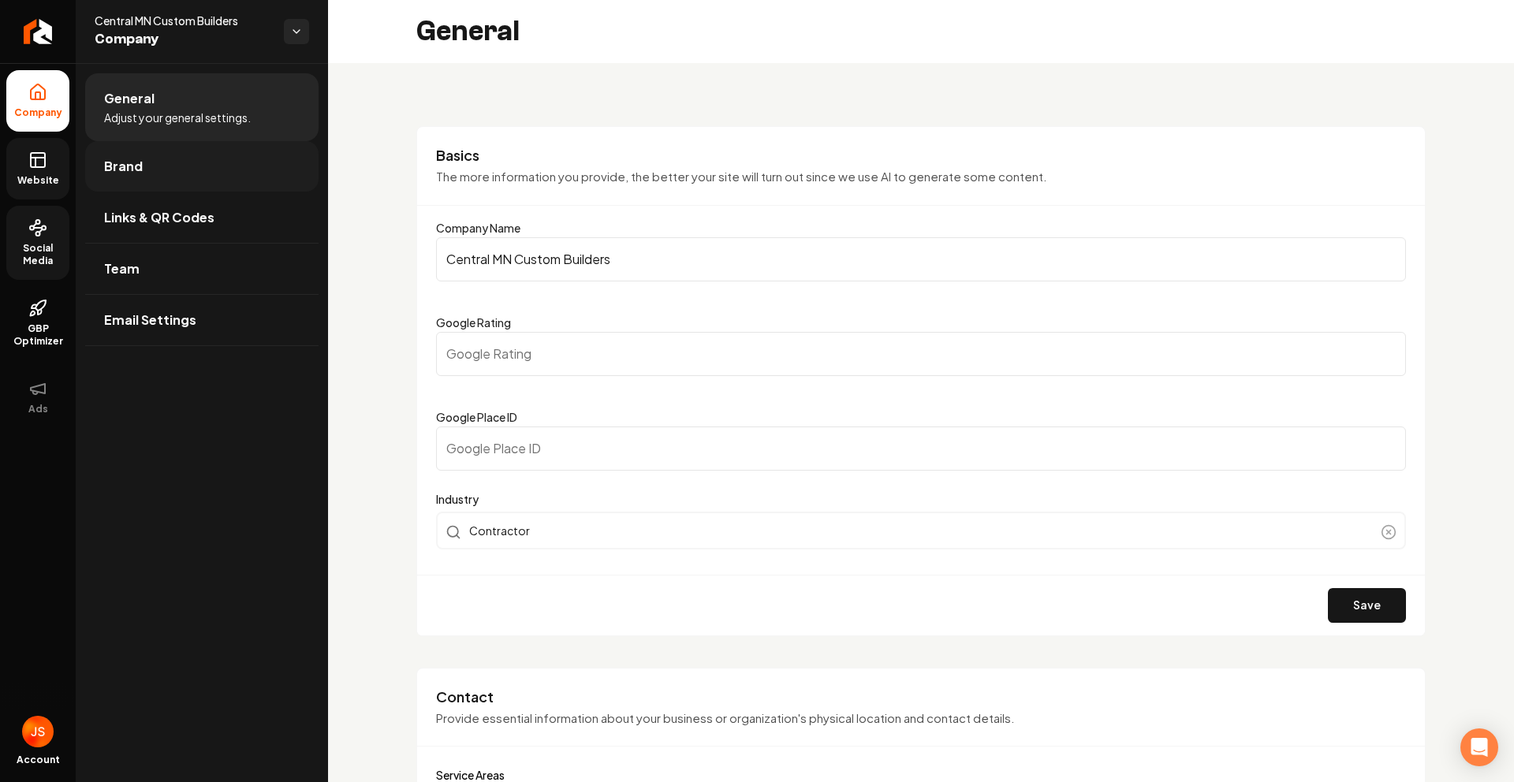
click at [171, 183] on link "Brand" at bounding box center [201, 166] width 233 height 50
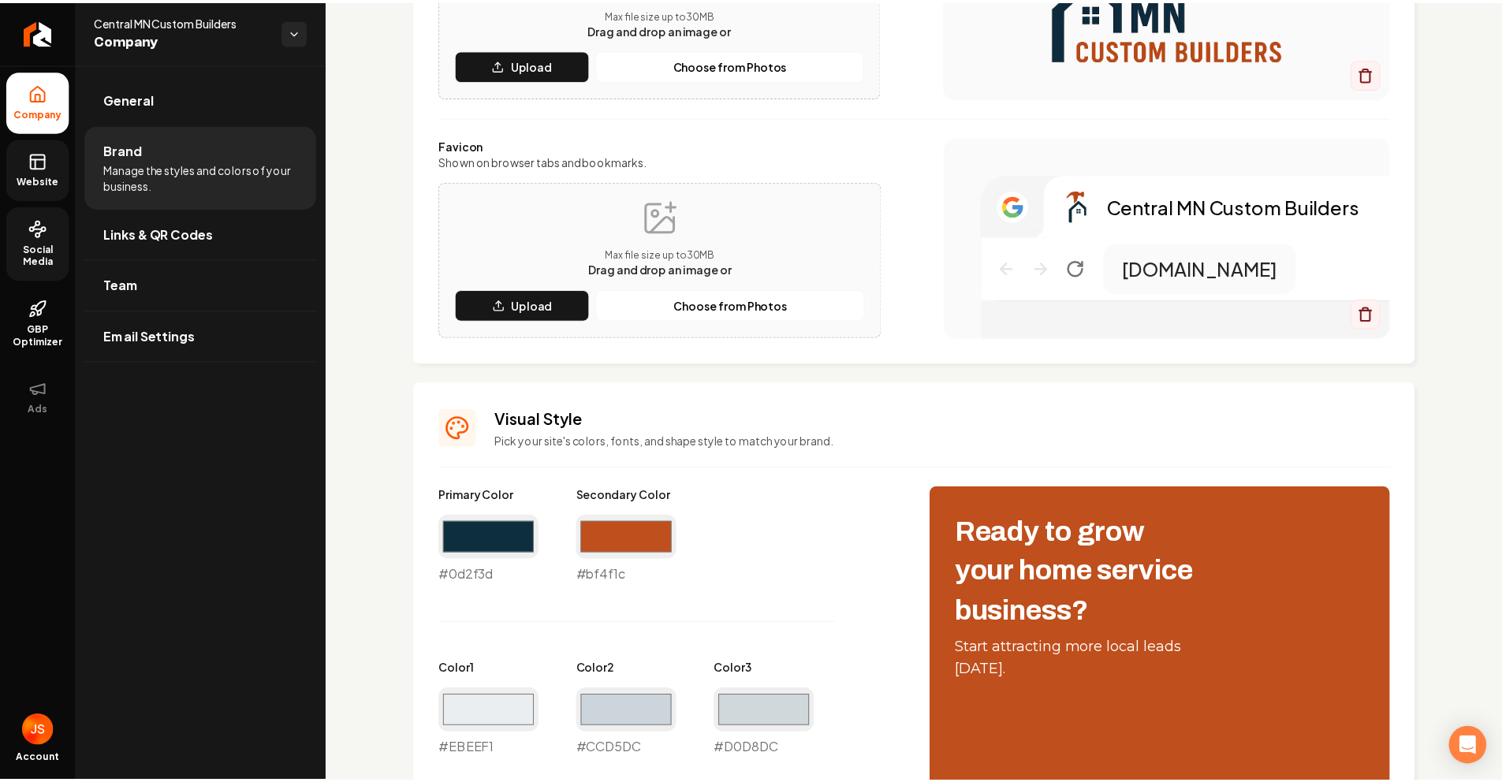
scroll to position [557, 0]
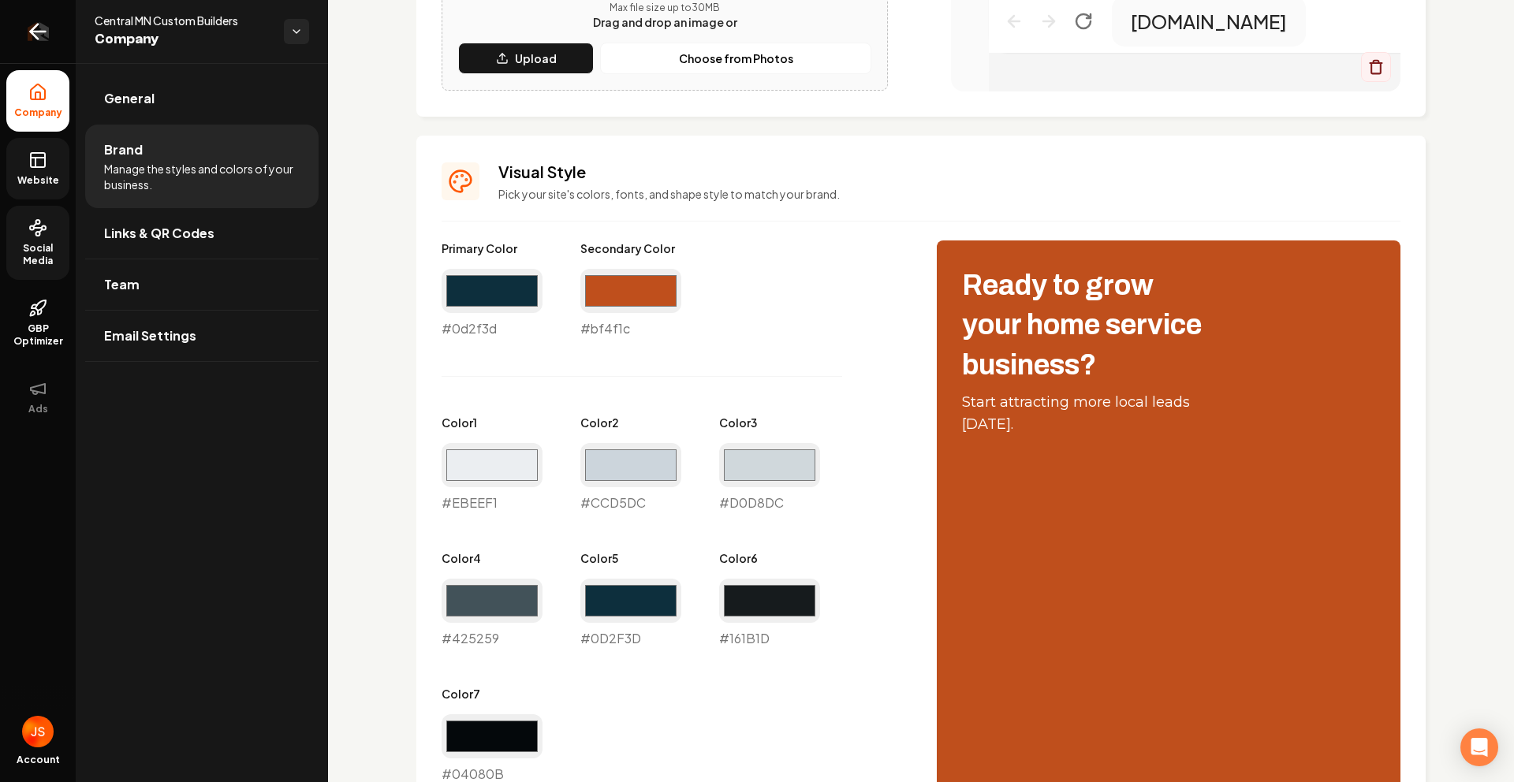
click at [25, 30] on icon "Return to dashboard" at bounding box center [37, 31] width 25 height 25
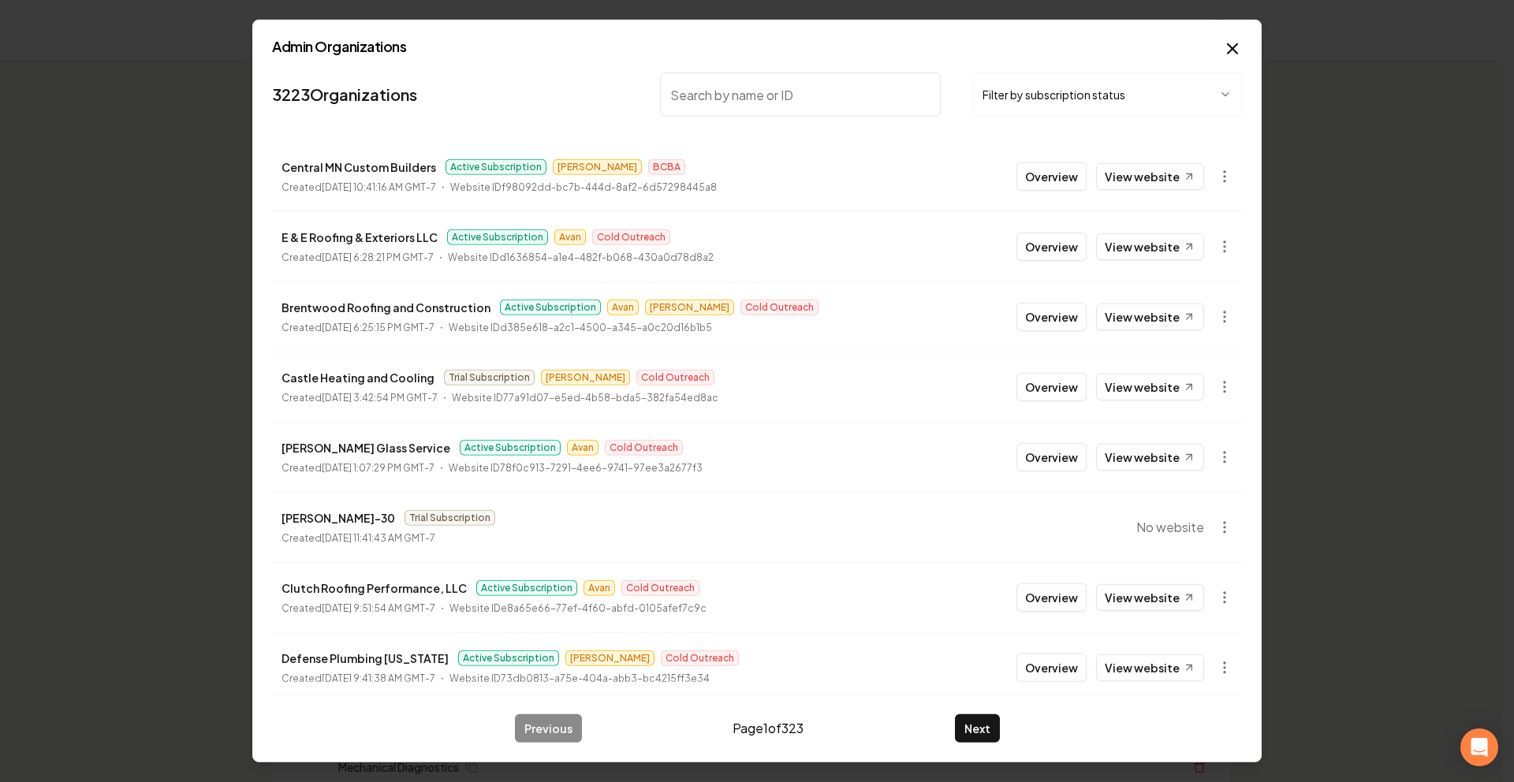
click at [1032, 175] on button "Overview" at bounding box center [1052, 176] width 70 height 28
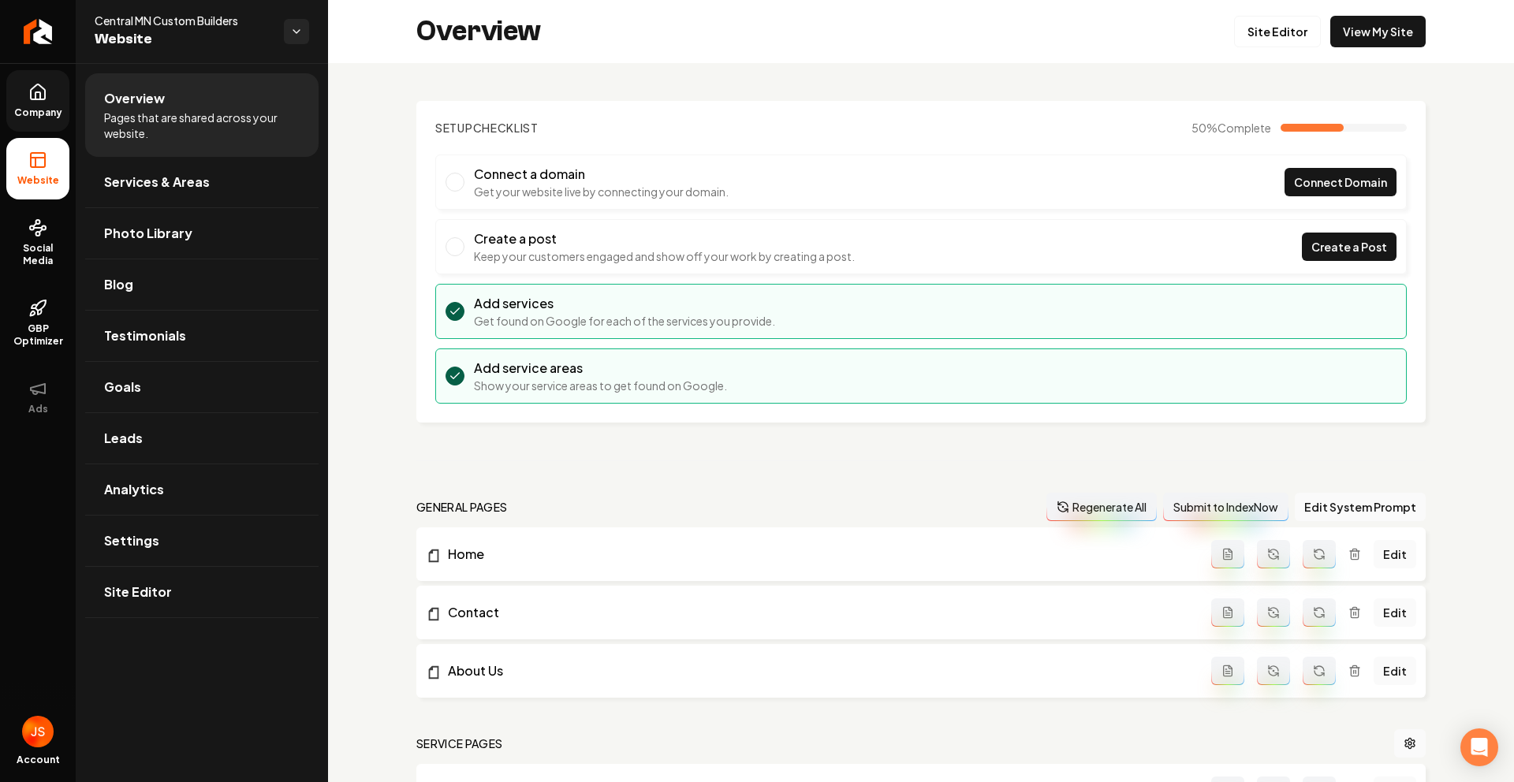
click at [43, 109] on span "Company" at bounding box center [38, 112] width 61 height 13
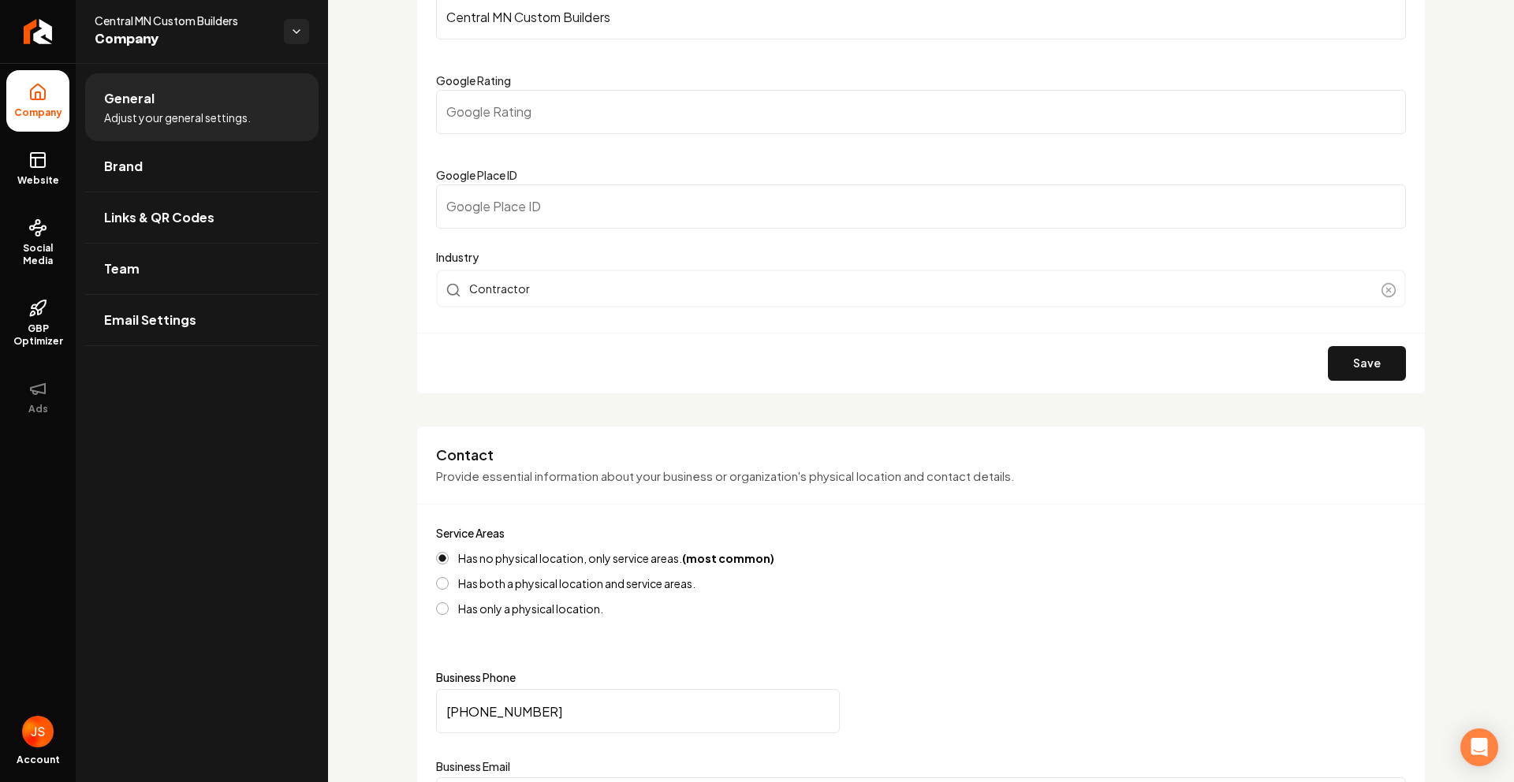
scroll to position [338, 0]
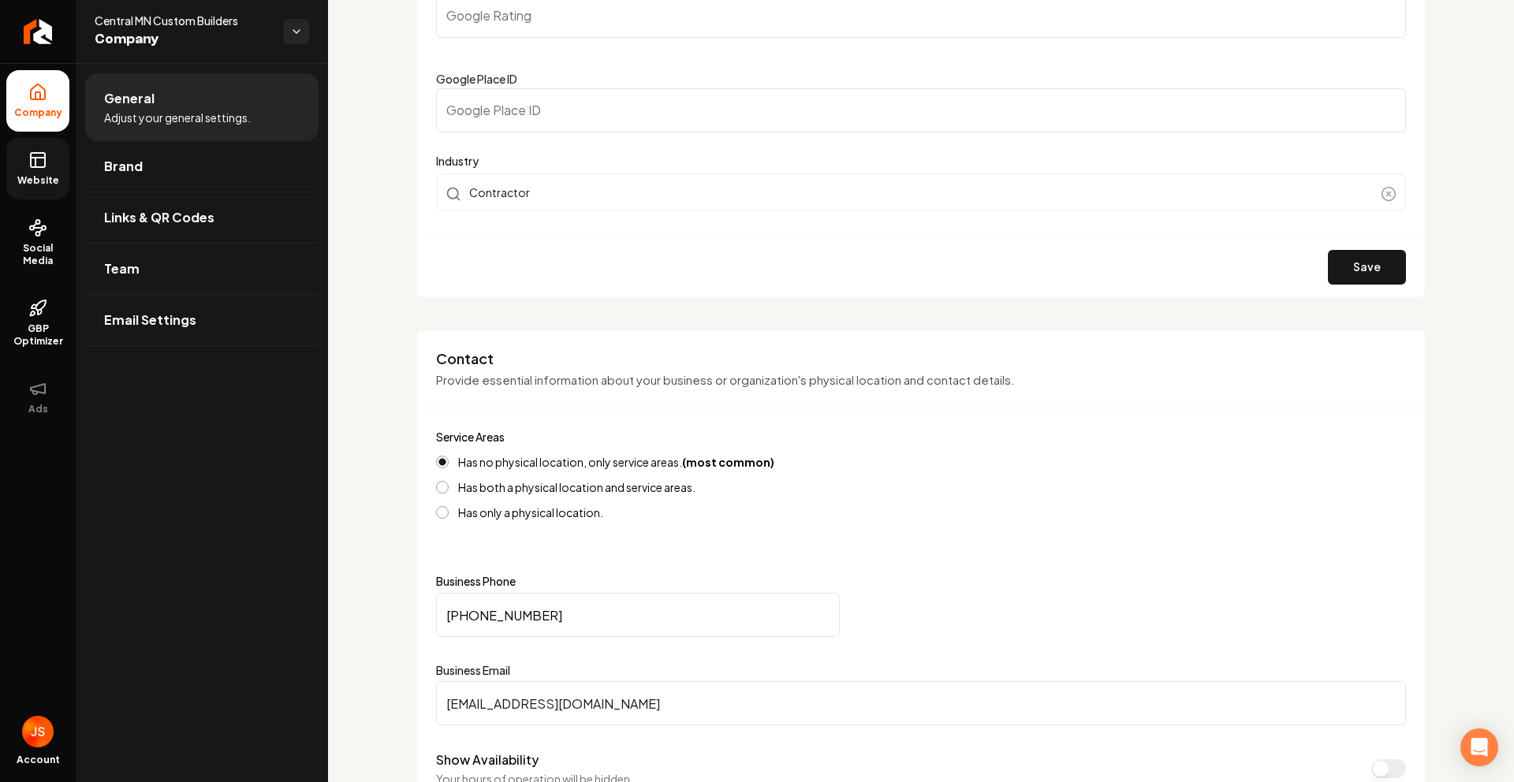
click at [49, 175] on span "Website" at bounding box center [38, 180] width 54 height 13
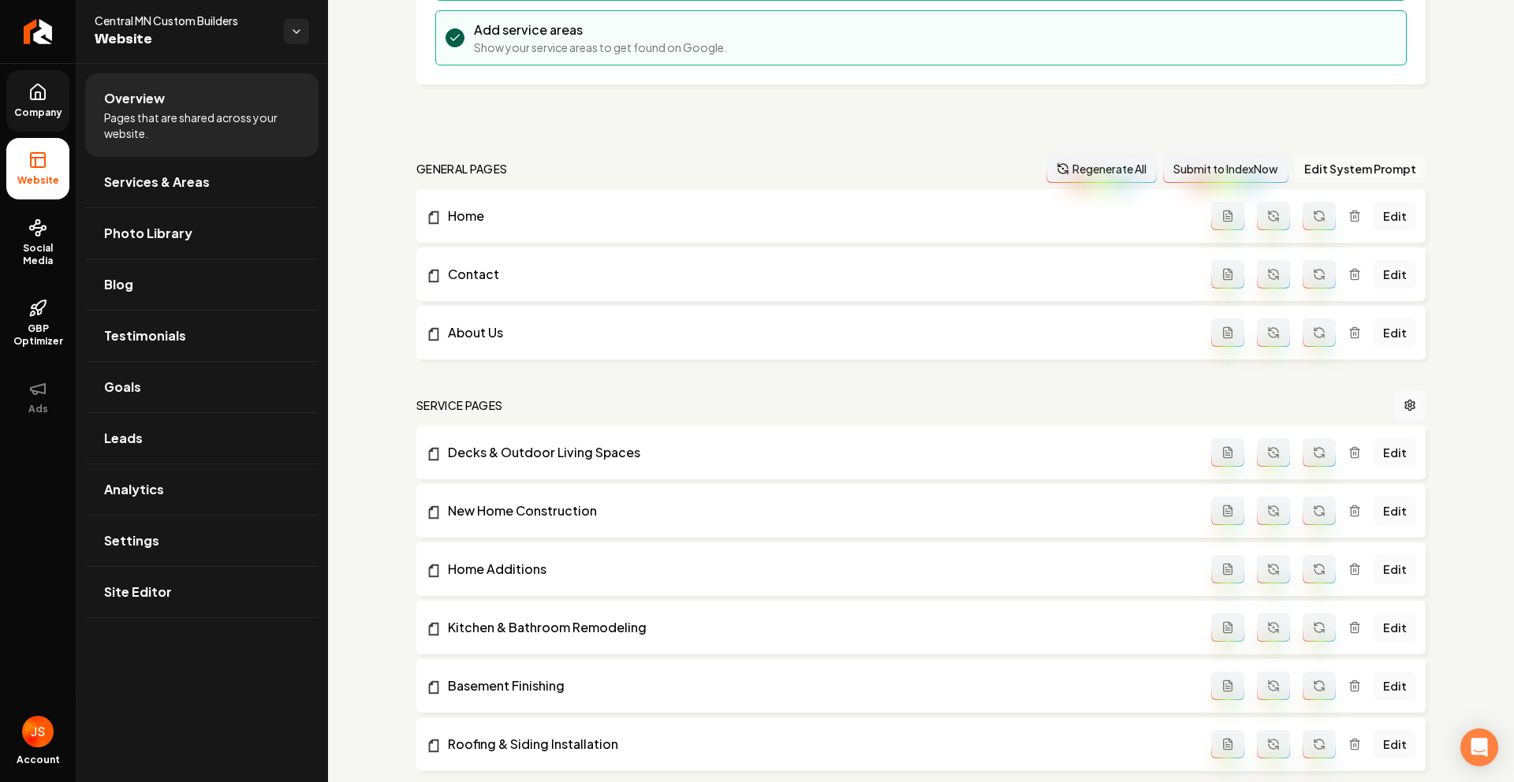
click at [1347, 172] on button "Edit System Prompt" at bounding box center [1360, 169] width 131 height 28
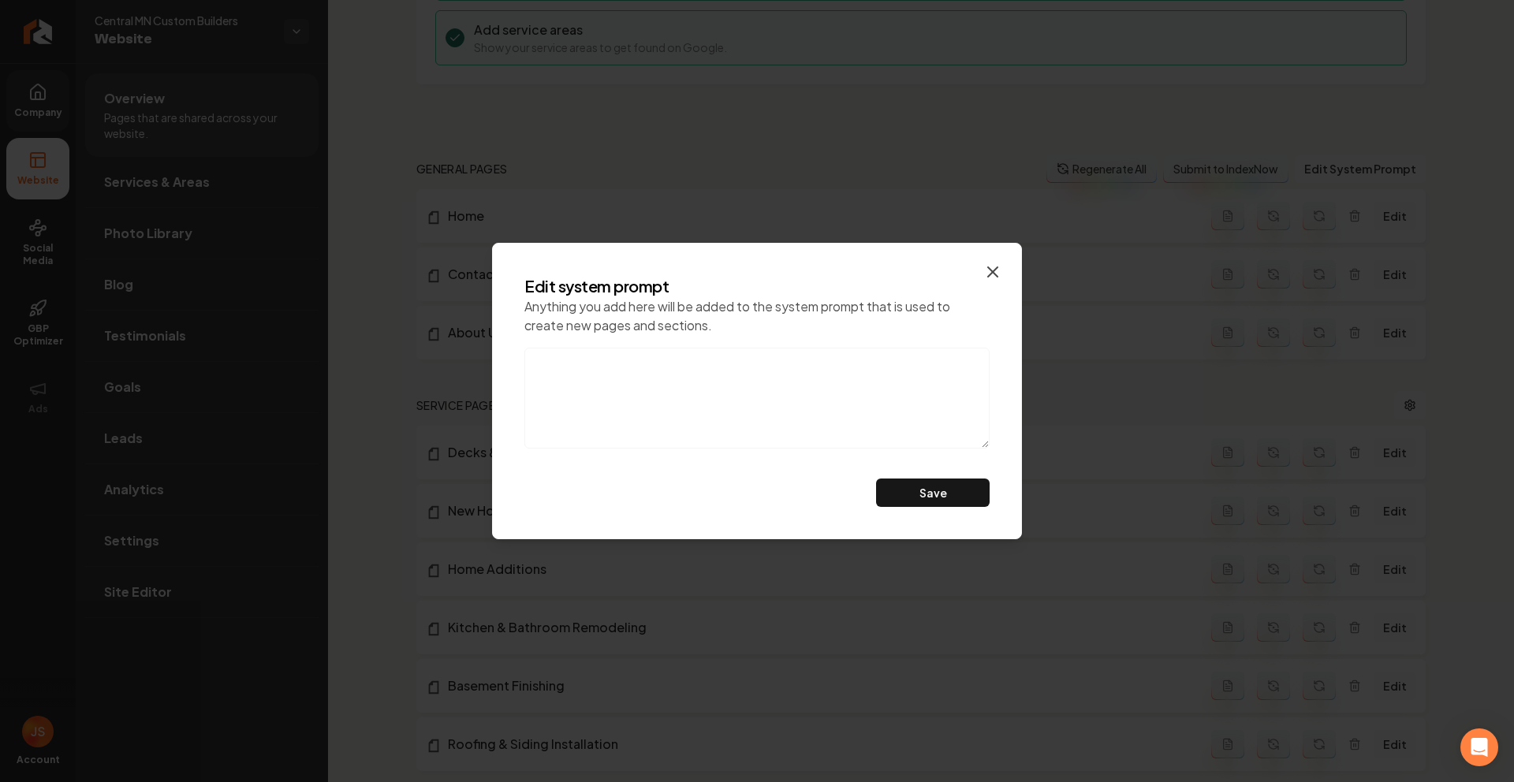
click at [998, 259] on div "Edit system prompt Anything you add here will be added to the system prompt tha…" at bounding box center [757, 391] width 530 height 297
click at [994, 271] on icon "button" at bounding box center [992, 272] width 19 height 19
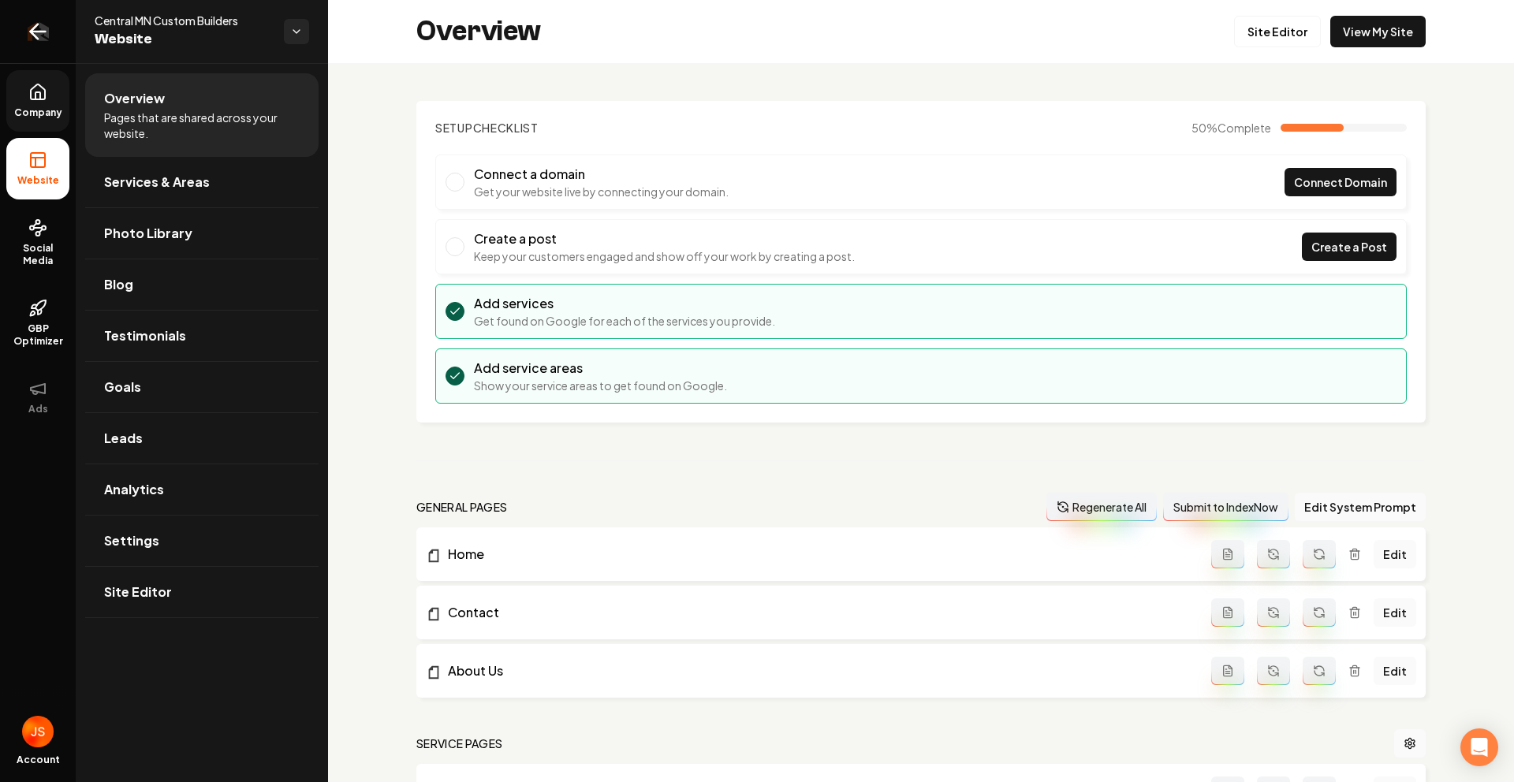
click at [39, 33] on icon "Return to dashboard" at bounding box center [37, 31] width 25 height 25
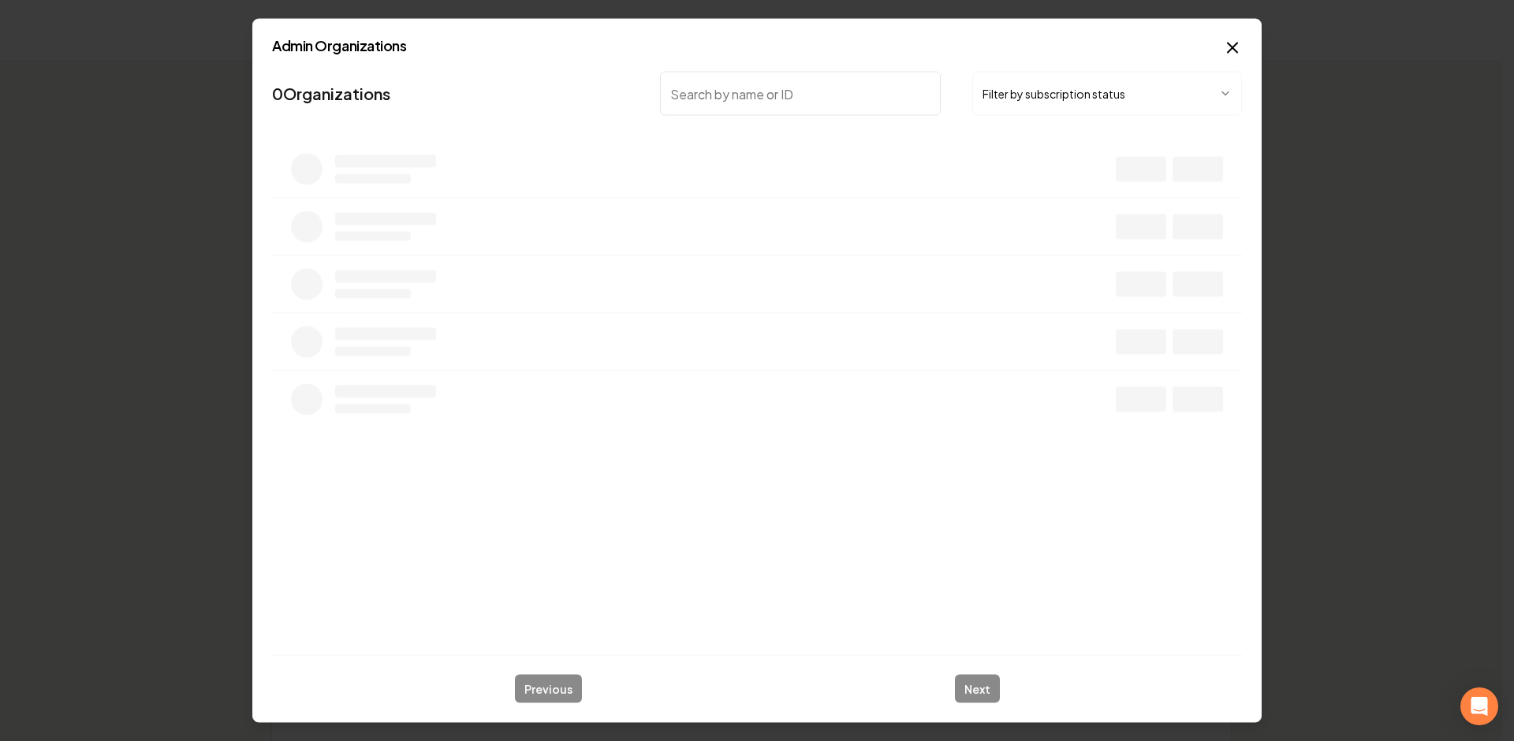
click at [1025, 95] on button "Filter by subscription status" at bounding box center [1107, 94] width 270 height 44
click at [806, 76] on input "search" at bounding box center [800, 94] width 281 height 44
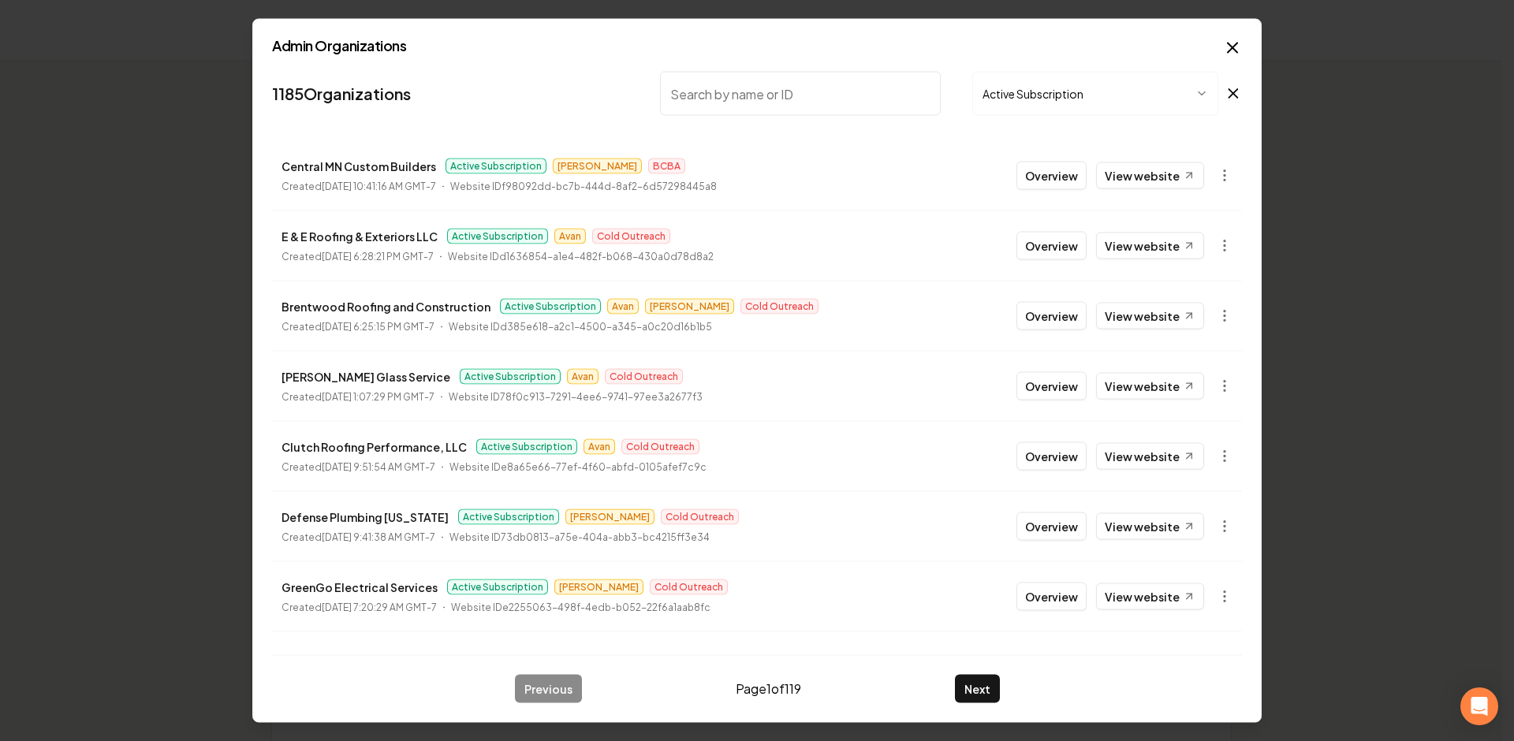
click at [774, 110] on input "search" at bounding box center [800, 94] width 281 height 44
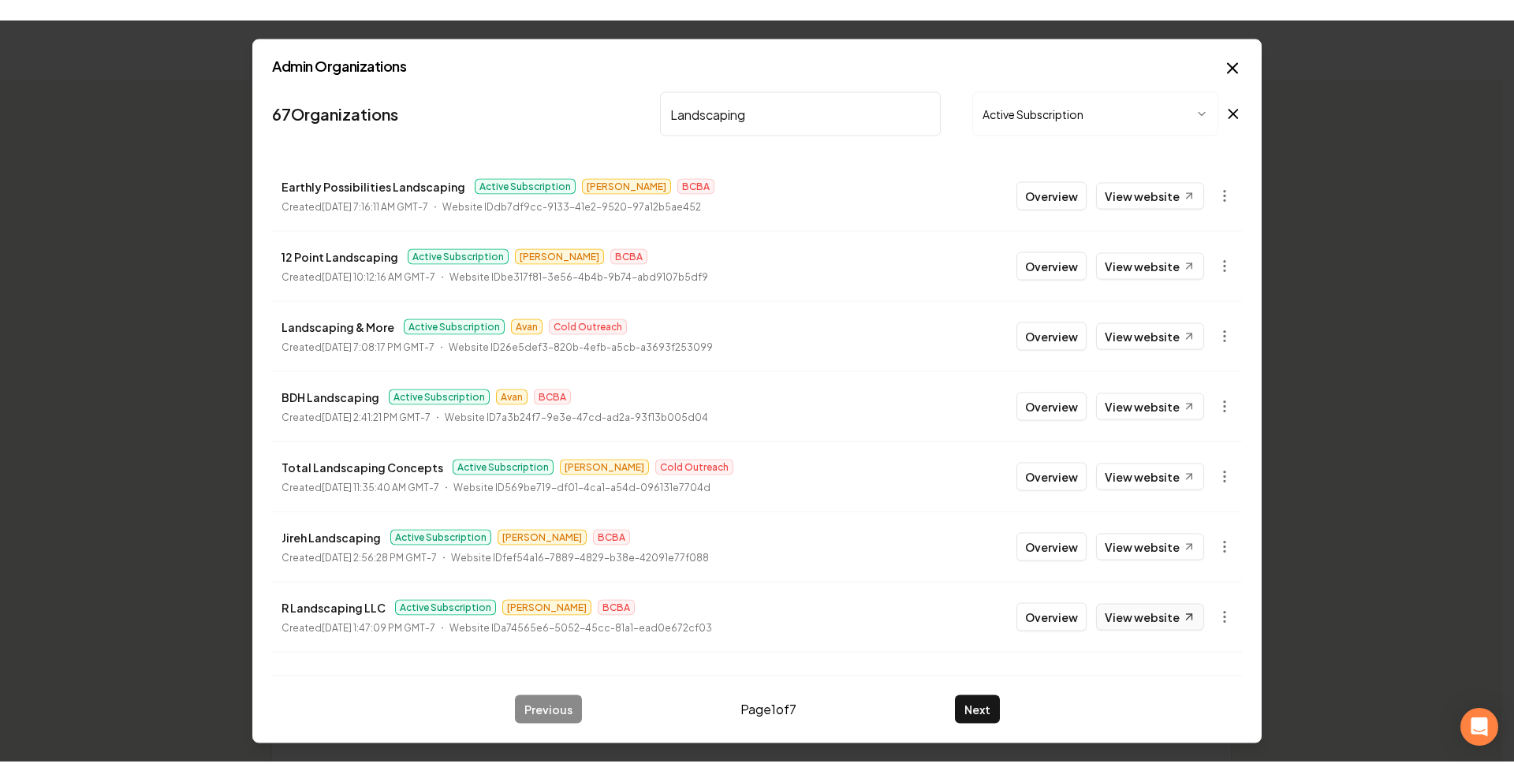
scroll to position [200, 0]
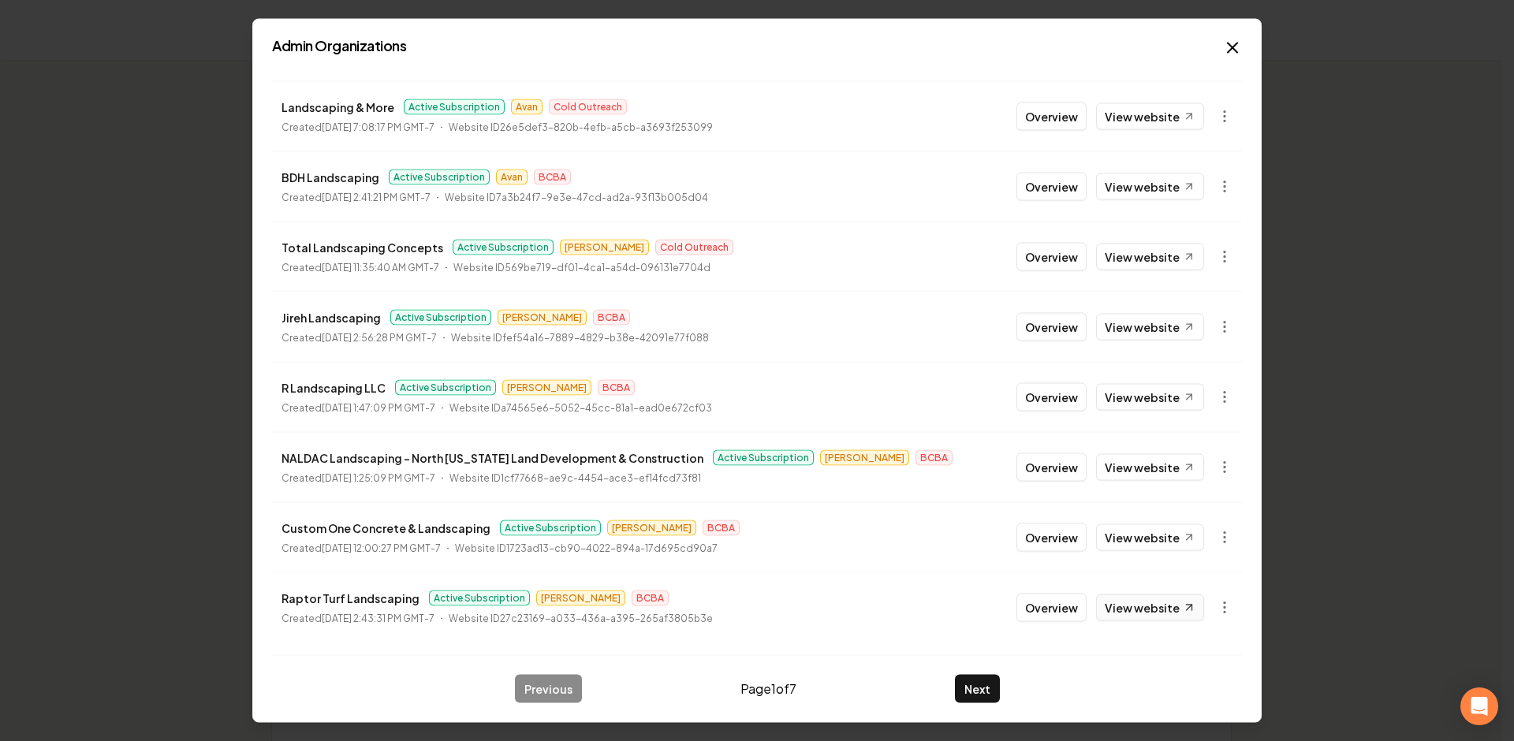
type input "Landscaping"
click at [1151, 610] on link "View website" at bounding box center [1150, 608] width 108 height 27
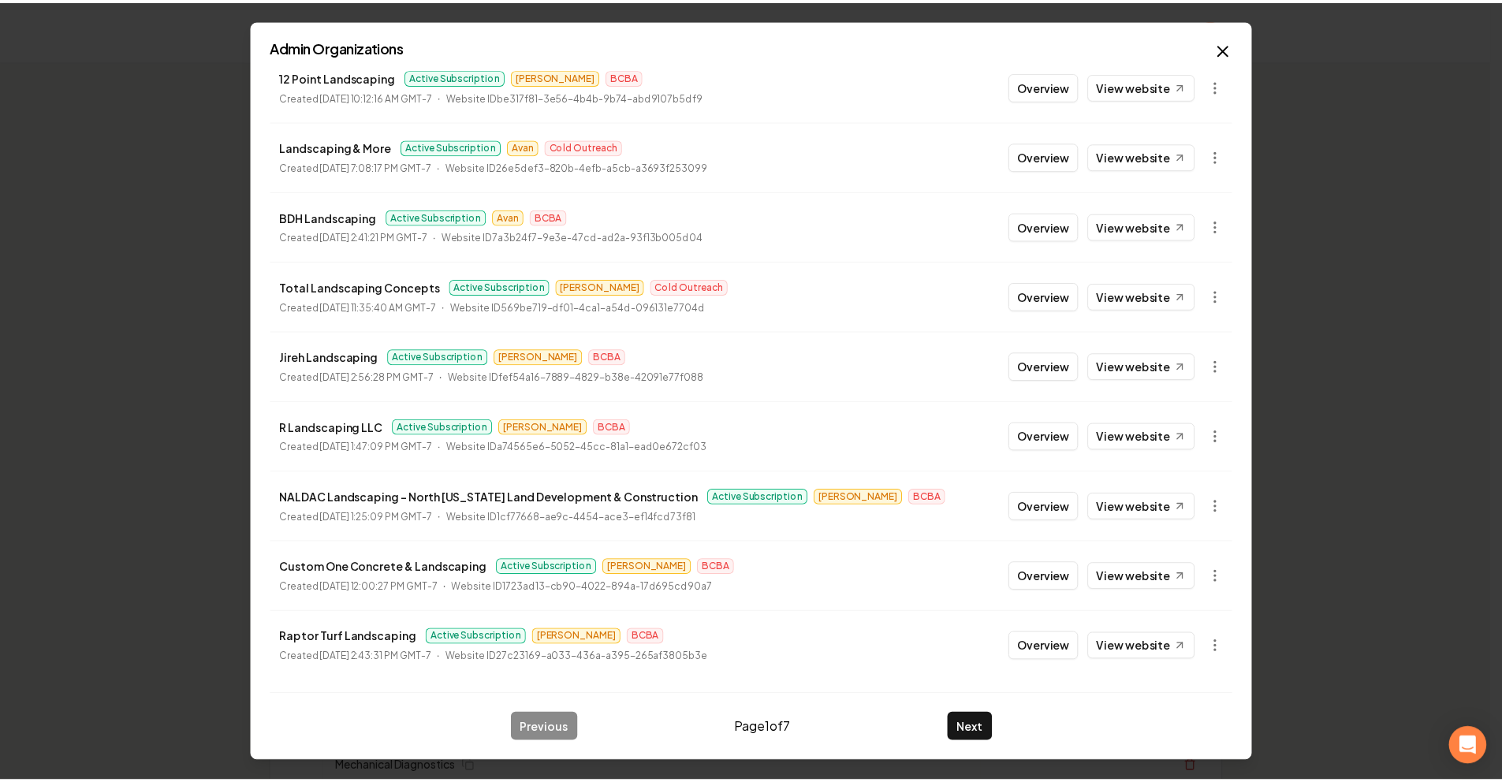
scroll to position [0, 0]
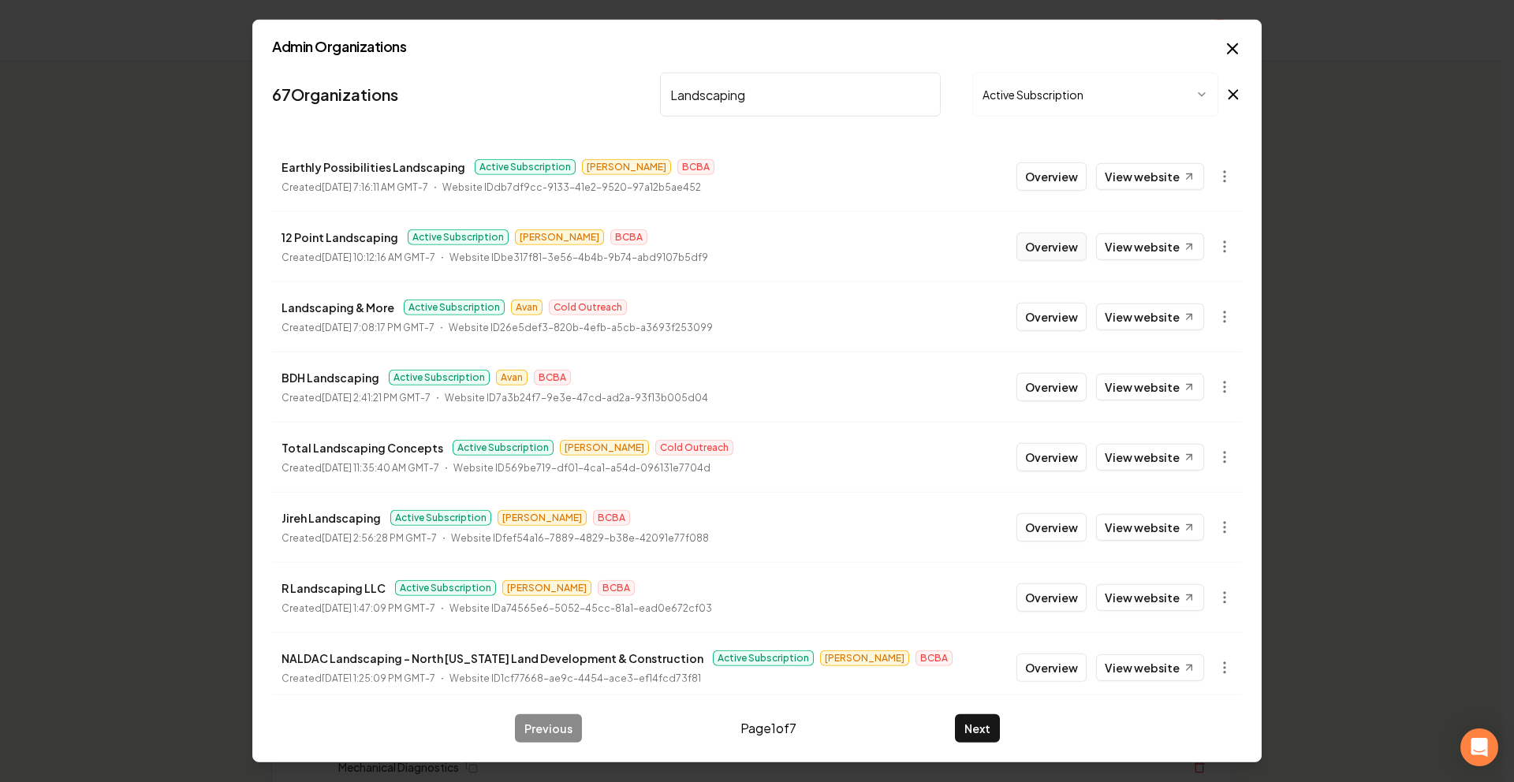
click at [1040, 246] on button "Overview" at bounding box center [1052, 247] width 70 height 28
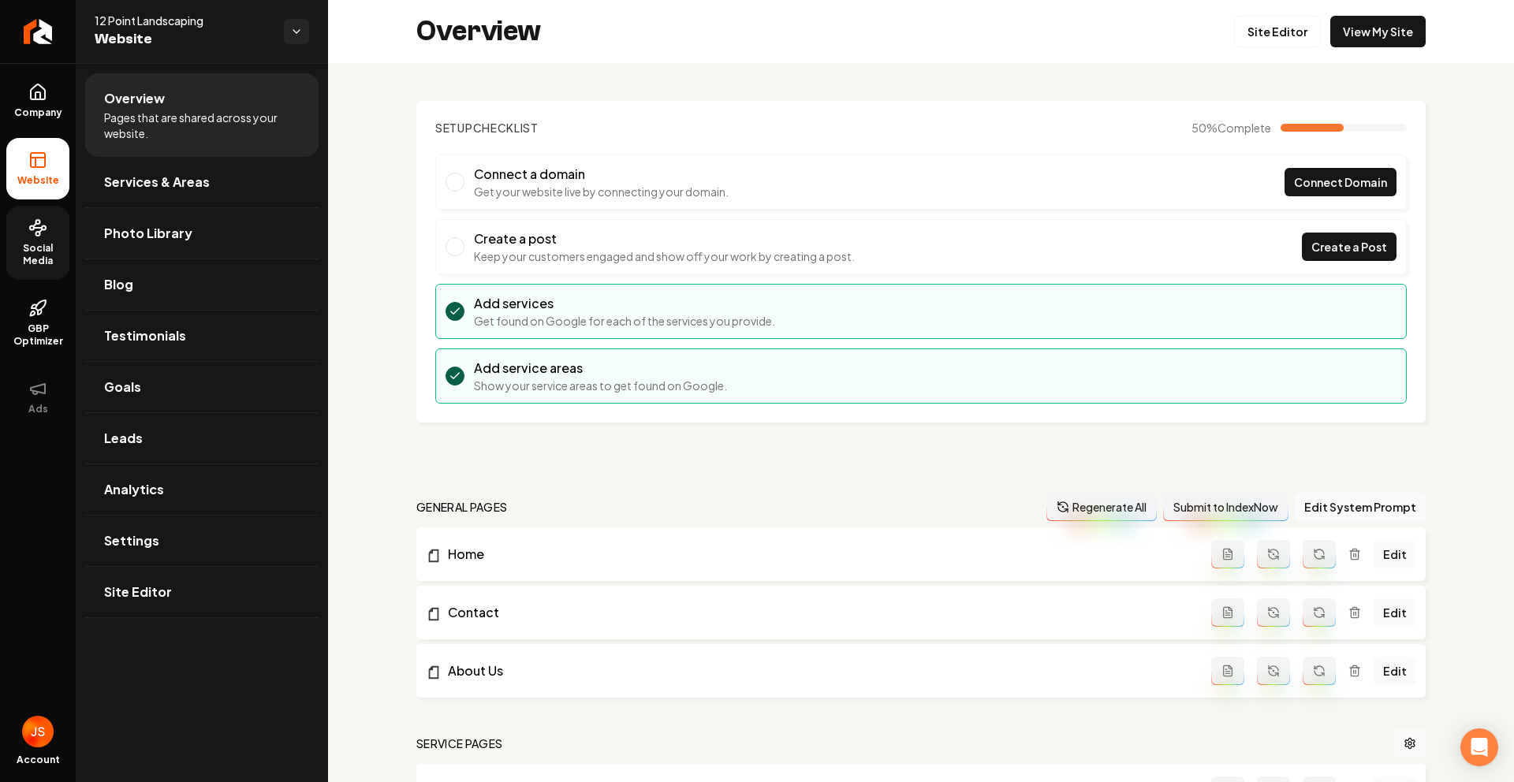
click at [42, 229] on circle at bounding box center [44, 228] width 4 height 4
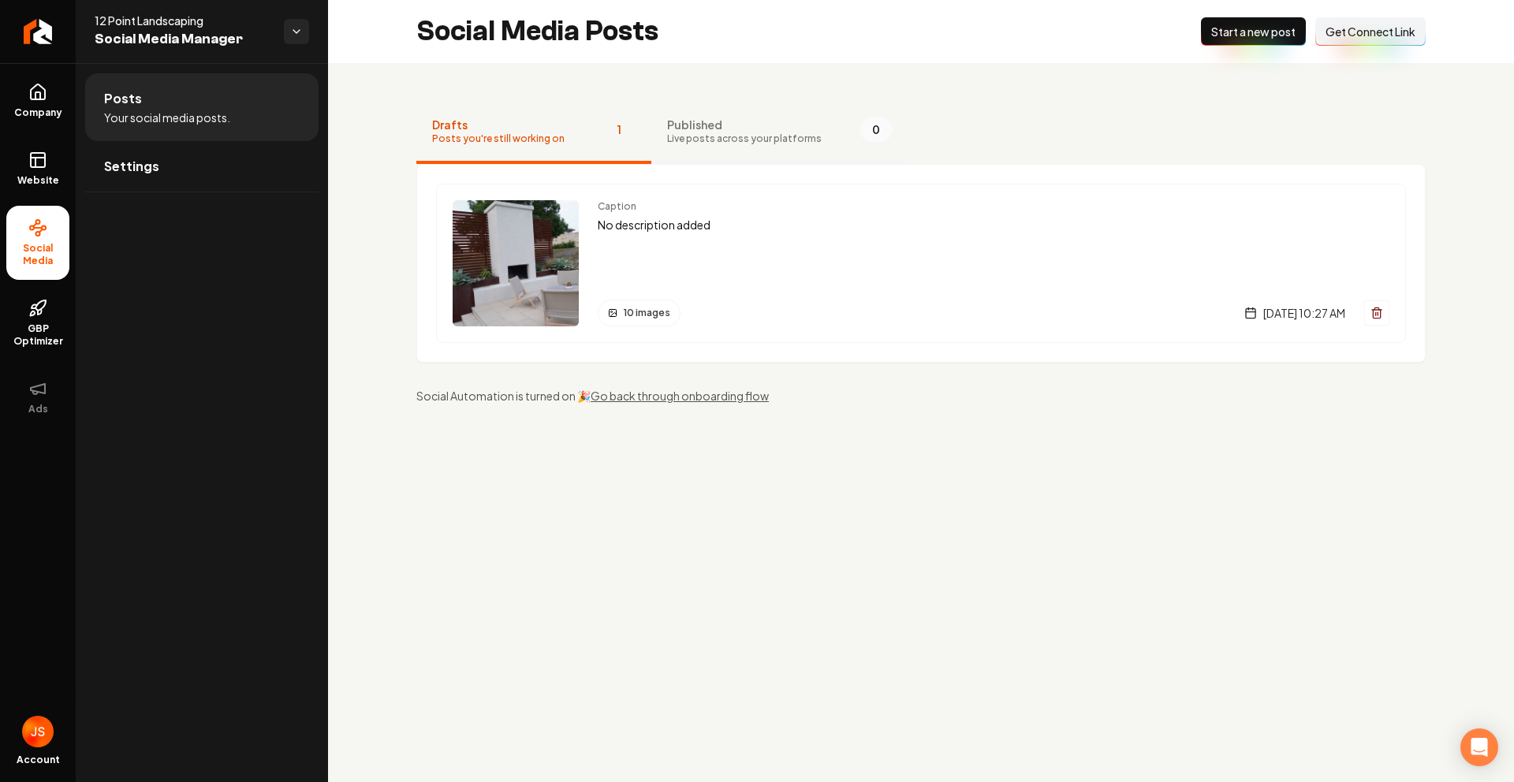
click at [702, 132] on span "Live posts across your platforms" at bounding box center [744, 138] width 155 height 13
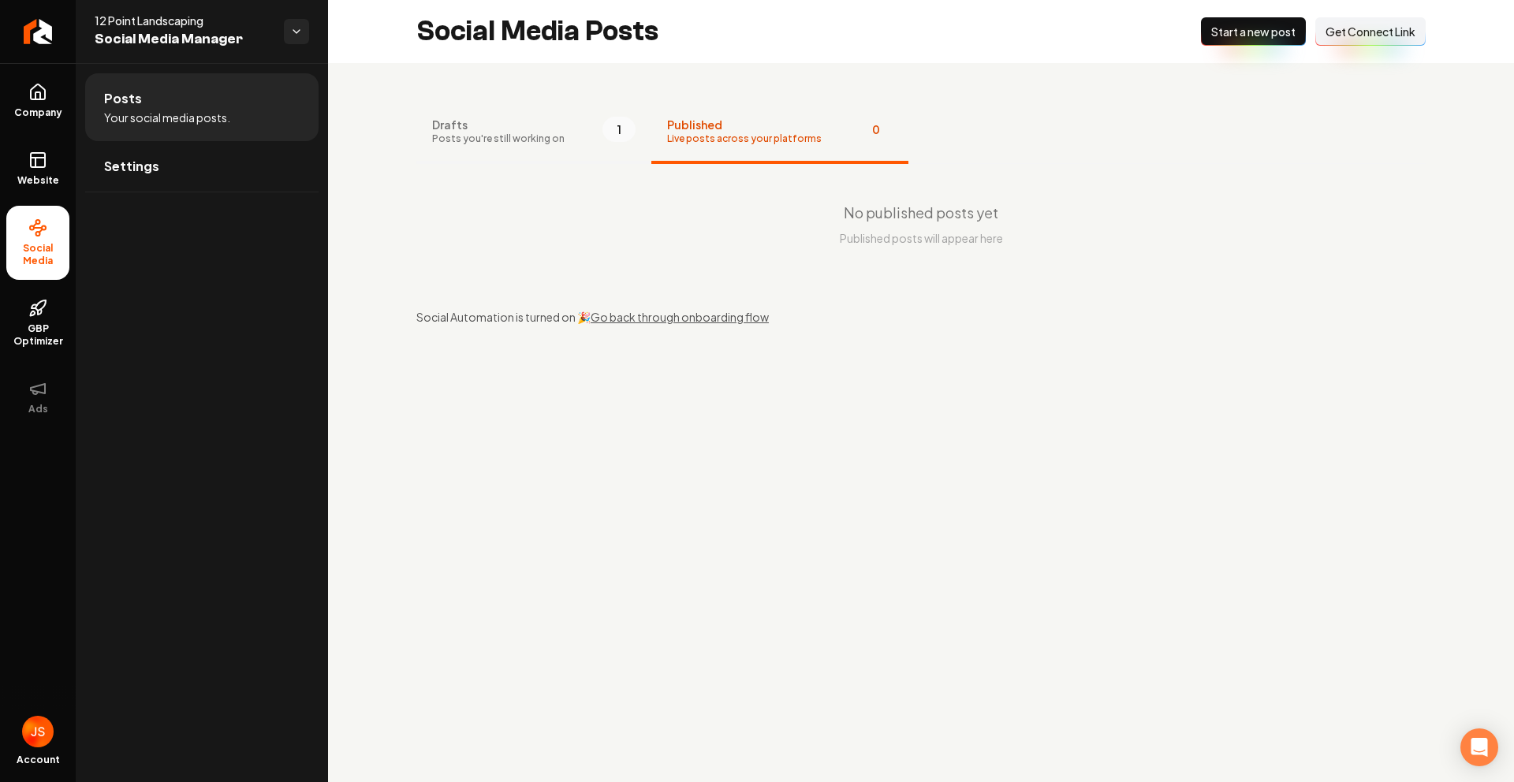
click at [542, 126] on span "Drafts" at bounding box center [498, 125] width 132 height 16
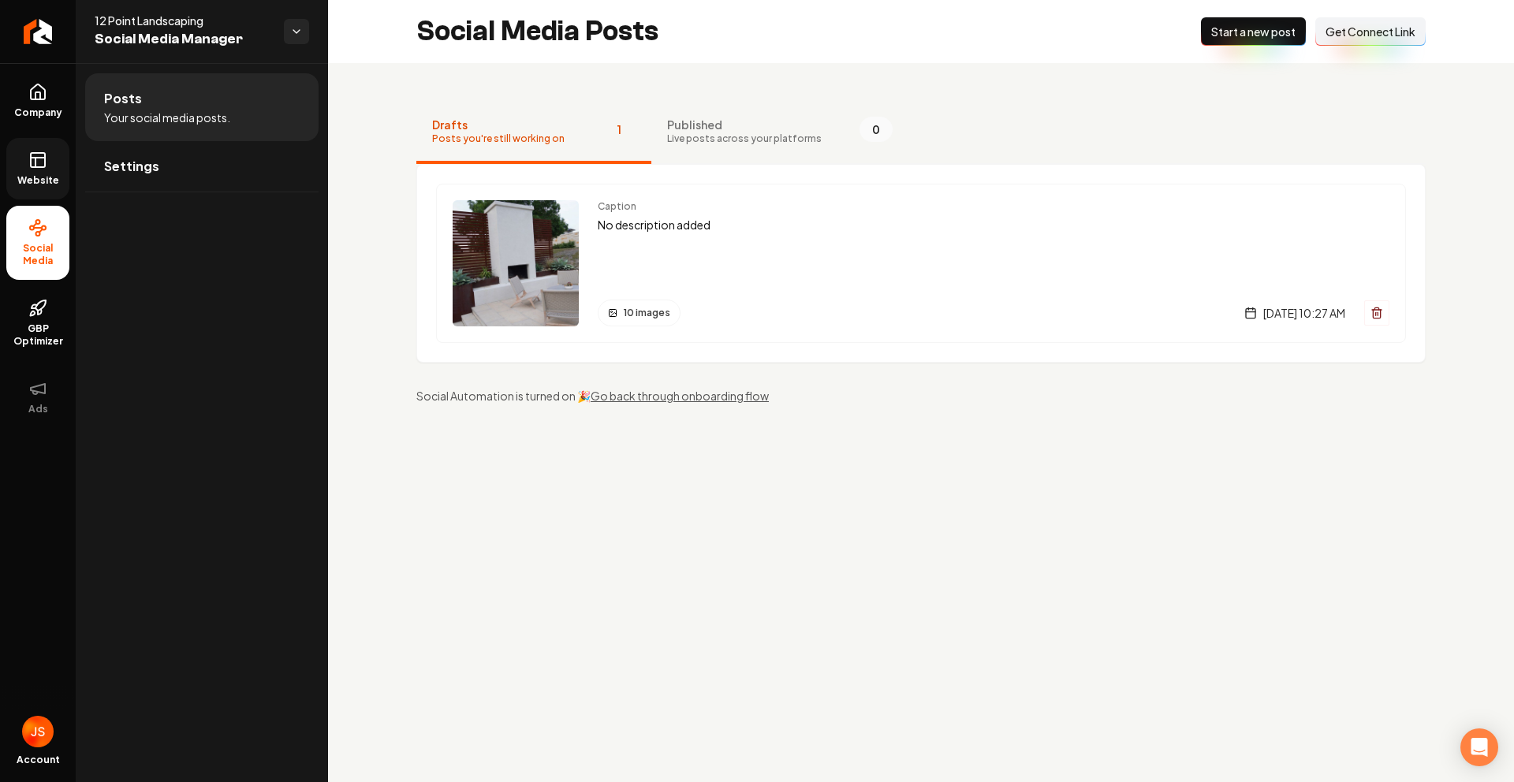
click at [48, 159] on link "Website" at bounding box center [37, 169] width 63 height 62
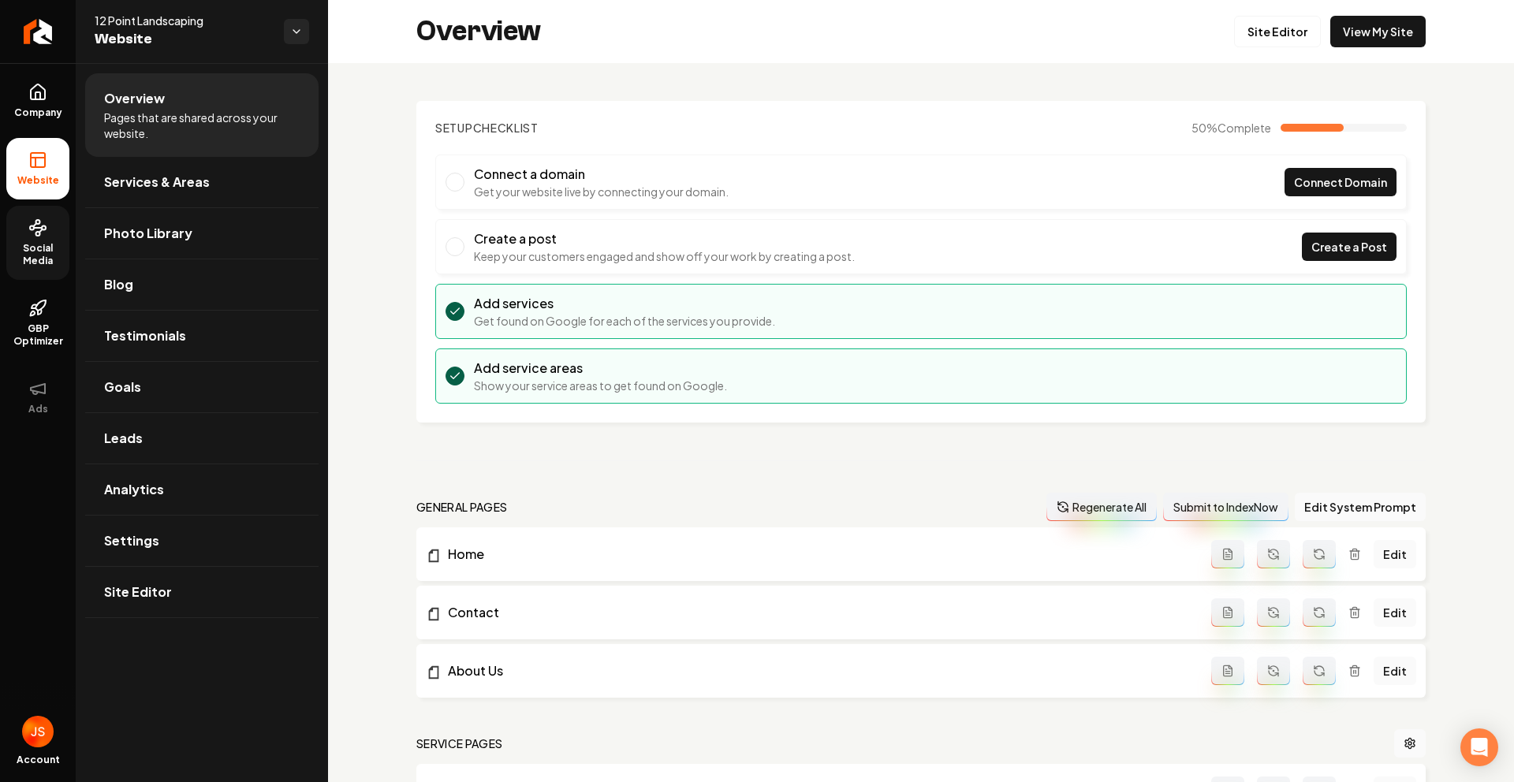
click at [36, 255] on span "Social Media" at bounding box center [37, 254] width 63 height 25
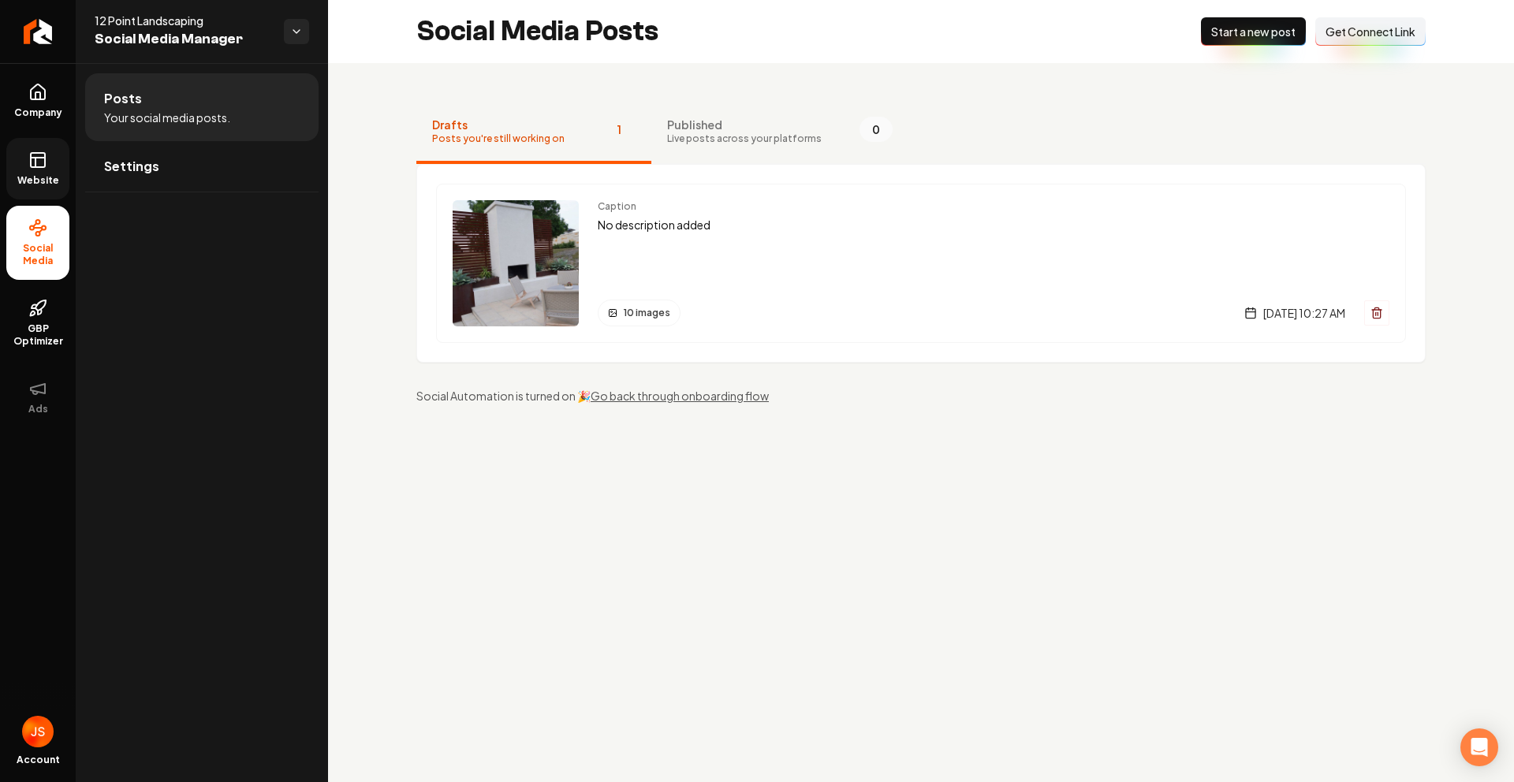
click at [1352, 22] on button "Connect Link Get Connect Link" at bounding box center [1370, 31] width 110 height 28
click at [159, 175] on link "Settings" at bounding box center [201, 166] width 233 height 50
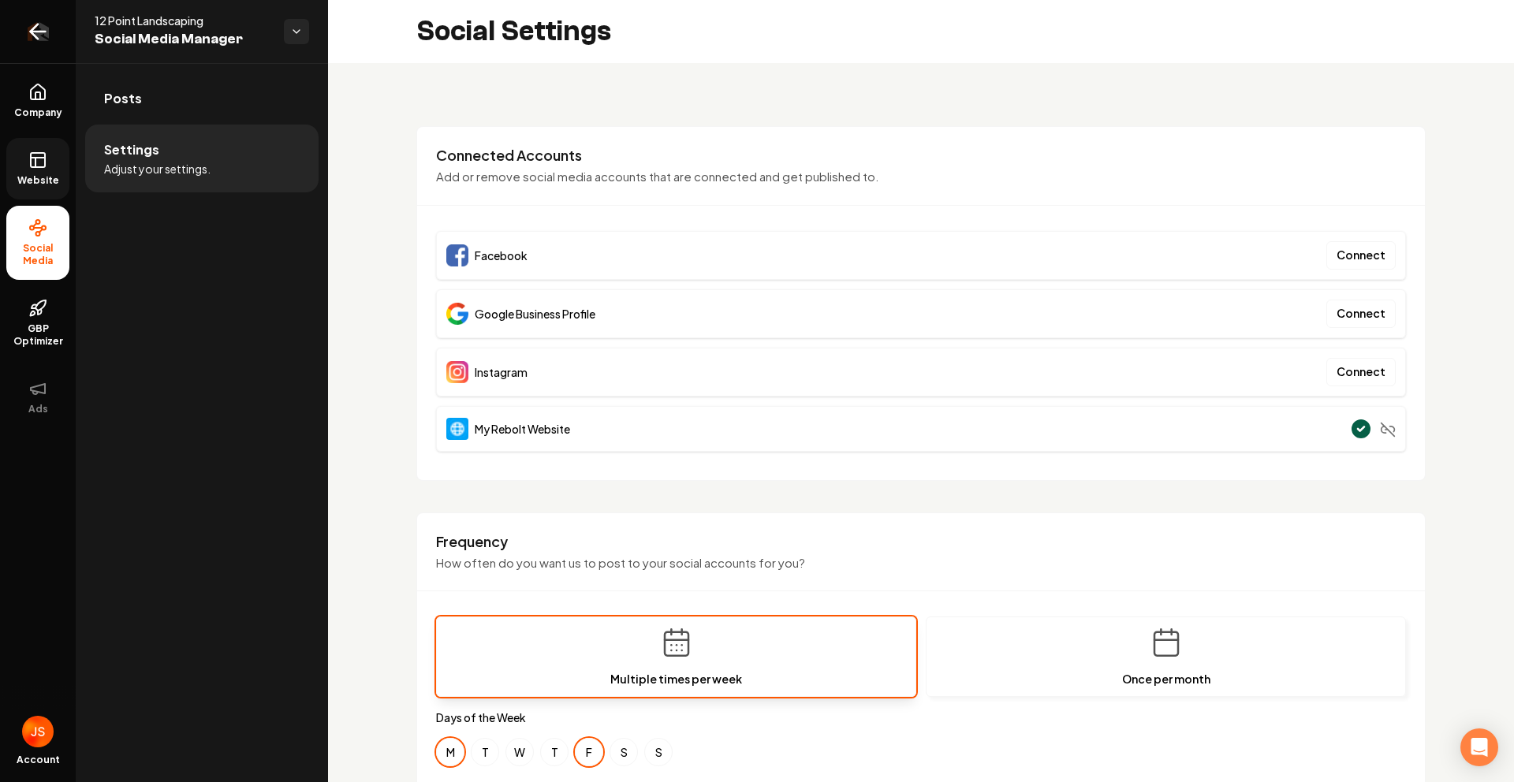
click at [28, 35] on icon "Return to dashboard" at bounding box center [37, 31] width 25 height 25
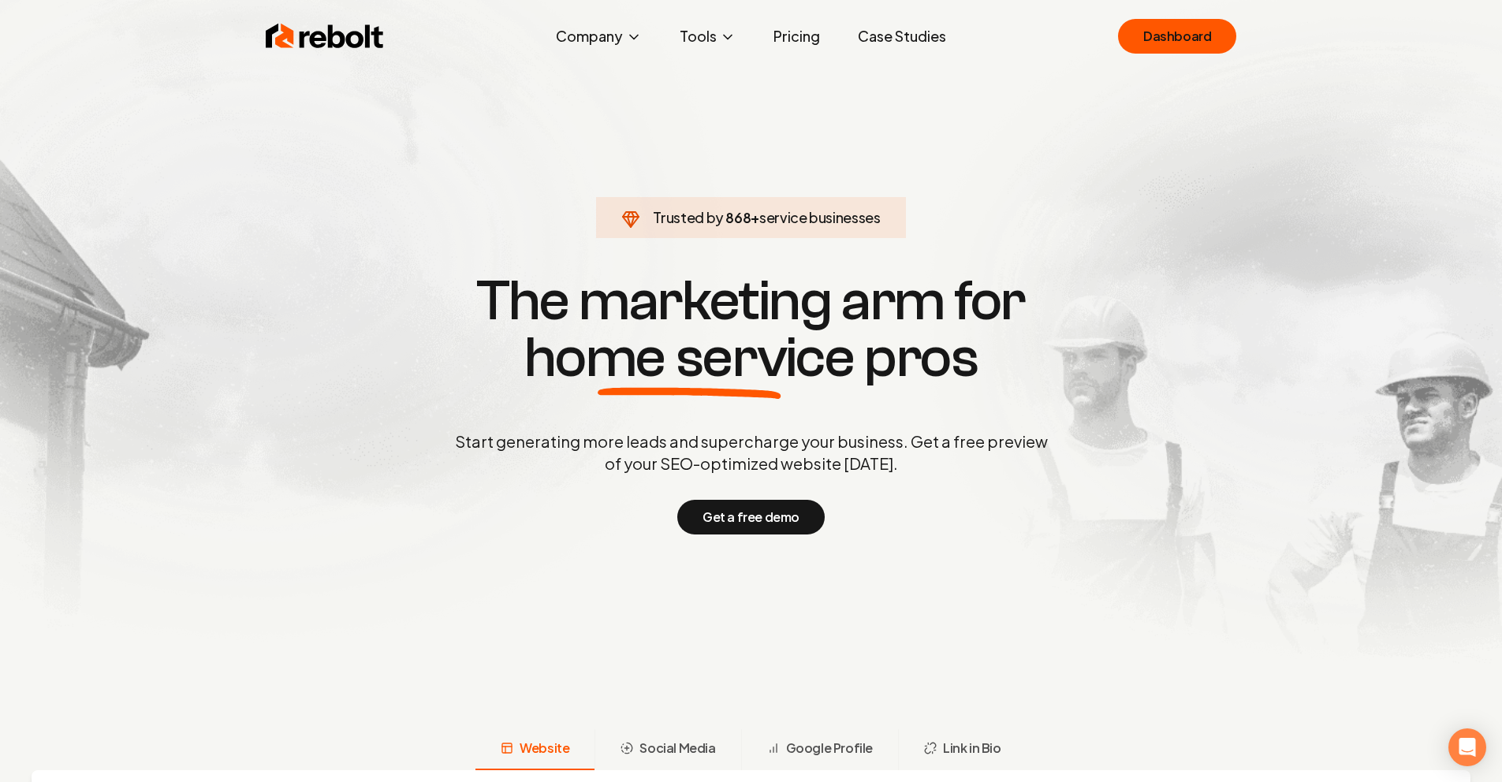
click at [806, 46] on link "Pricing" at bounding box center [797, 37] width 72 height 32
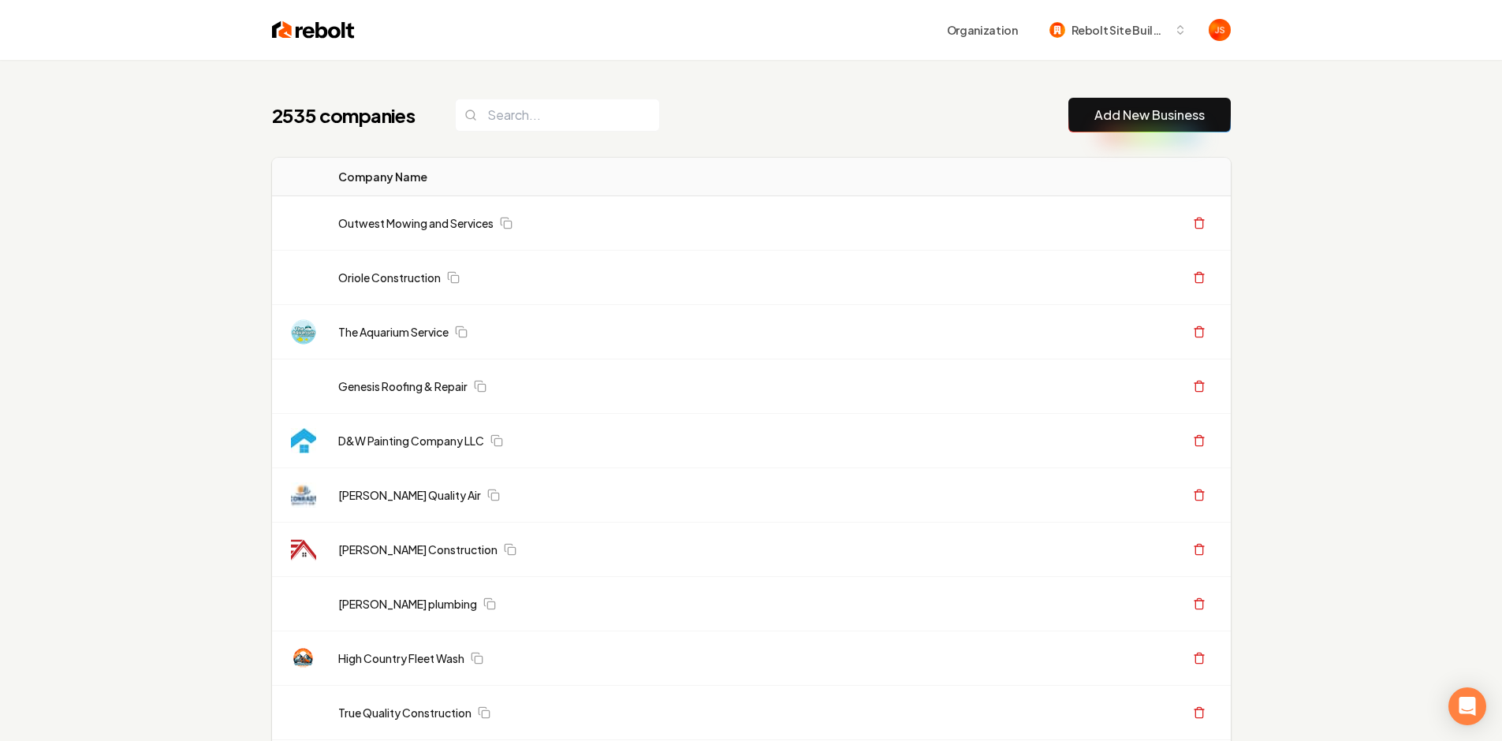
click at [494, 112] on input "search" at bounding box center [557, 115] width 205 height 33
paste input "TerraClear Land Solutions & Hauling LLC"
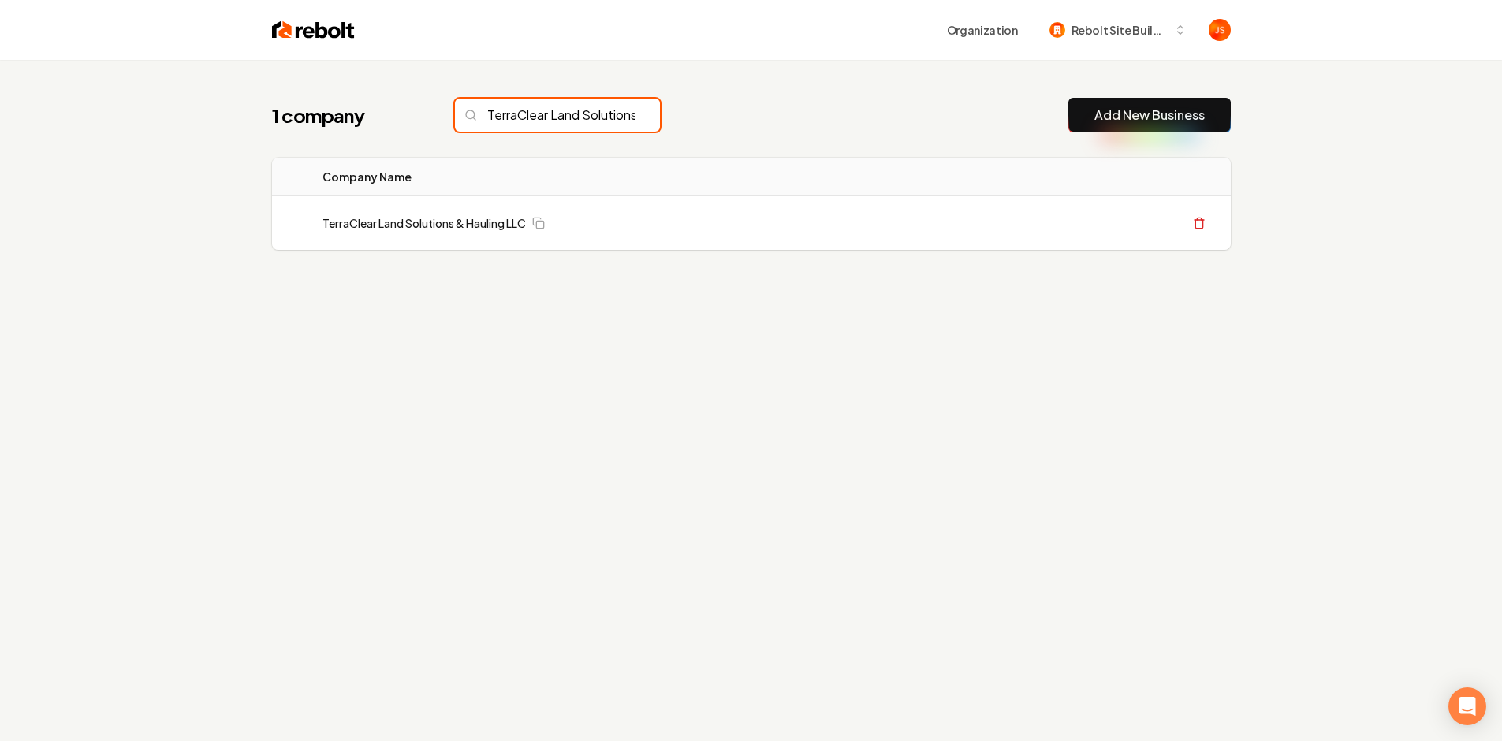
scroll to position [0, 114]
type input "TerraClear Land Solutions & Hauling LLC"
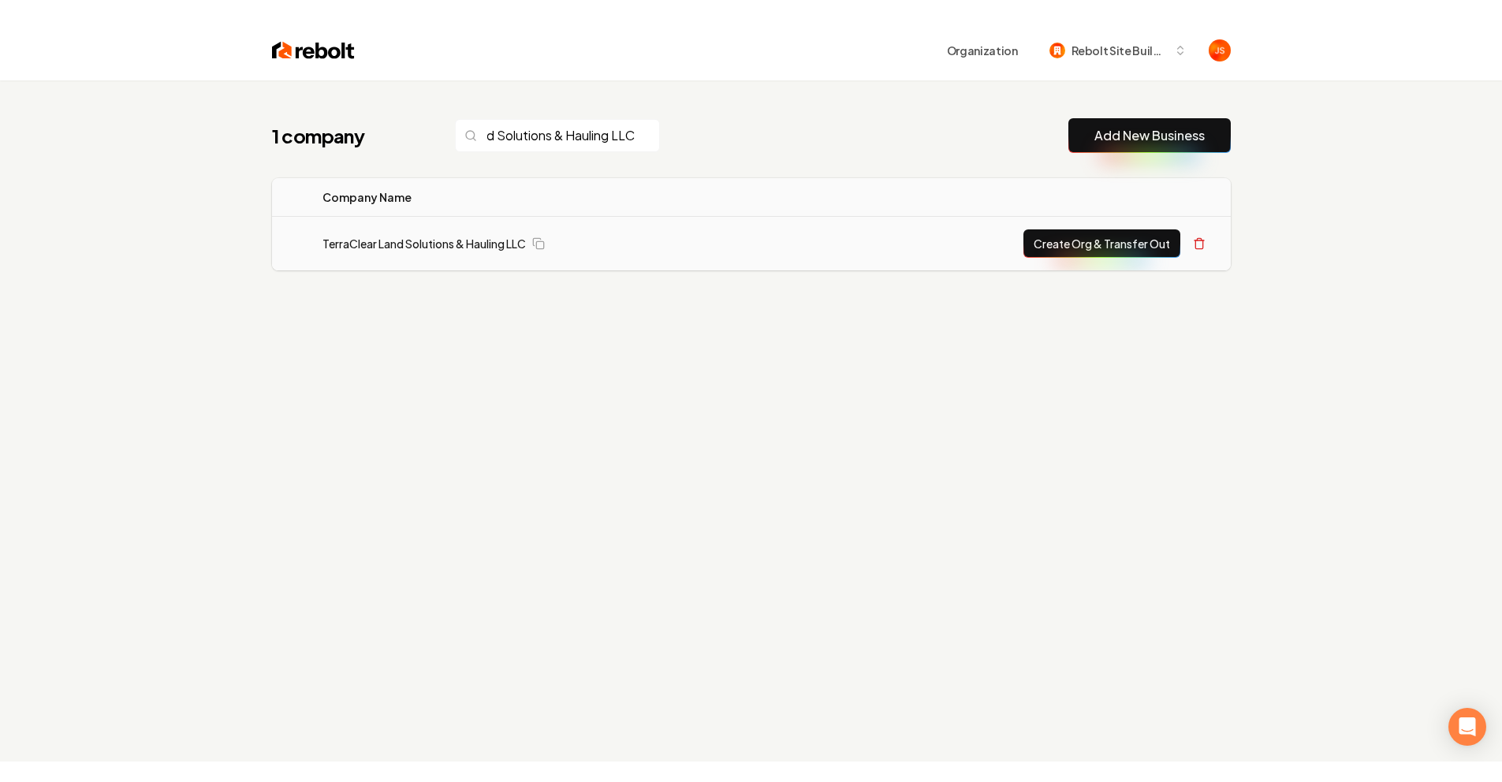
scroll to position [0, 0]
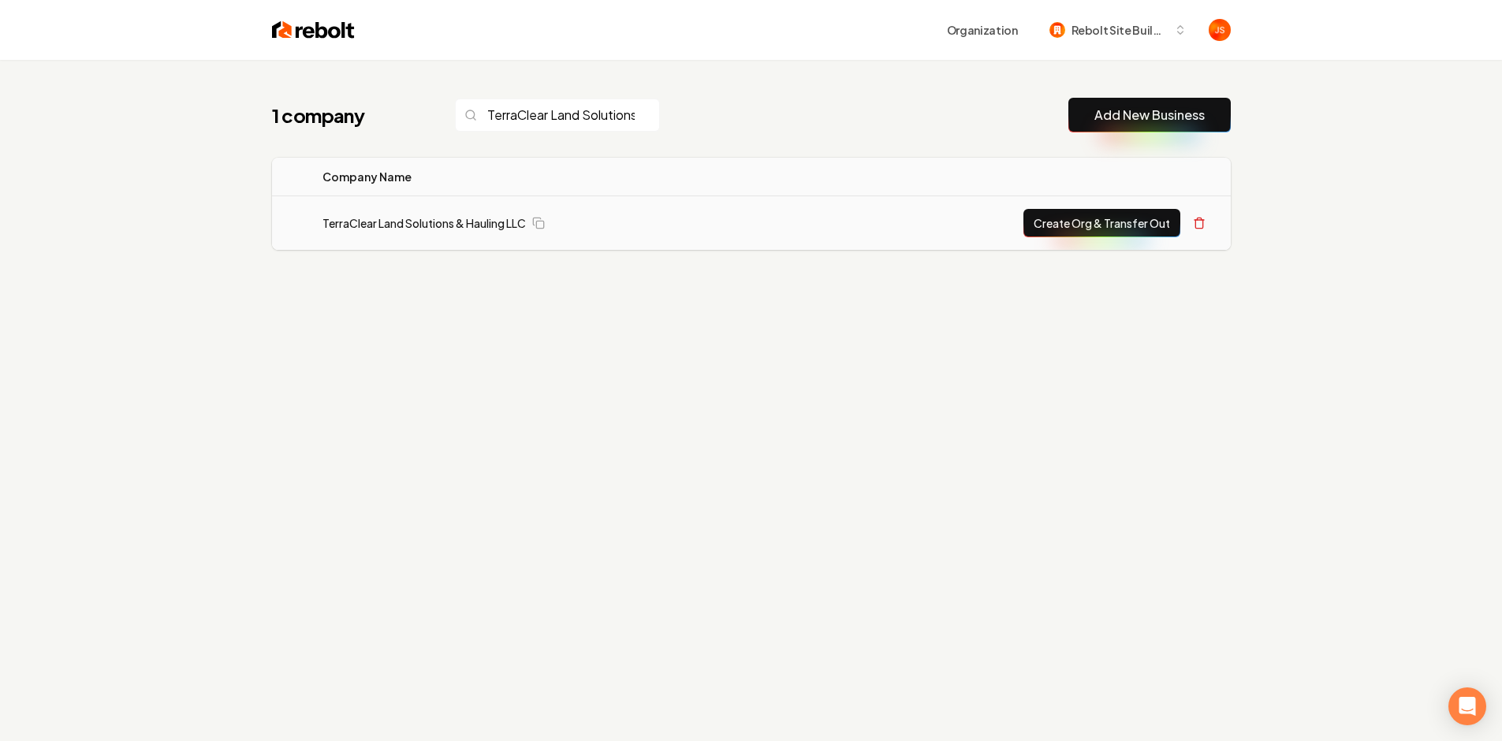
click at [1061, 231] on button "Create Org & Transfer Out" at bounding box center [1102, 223] width 157 height 28
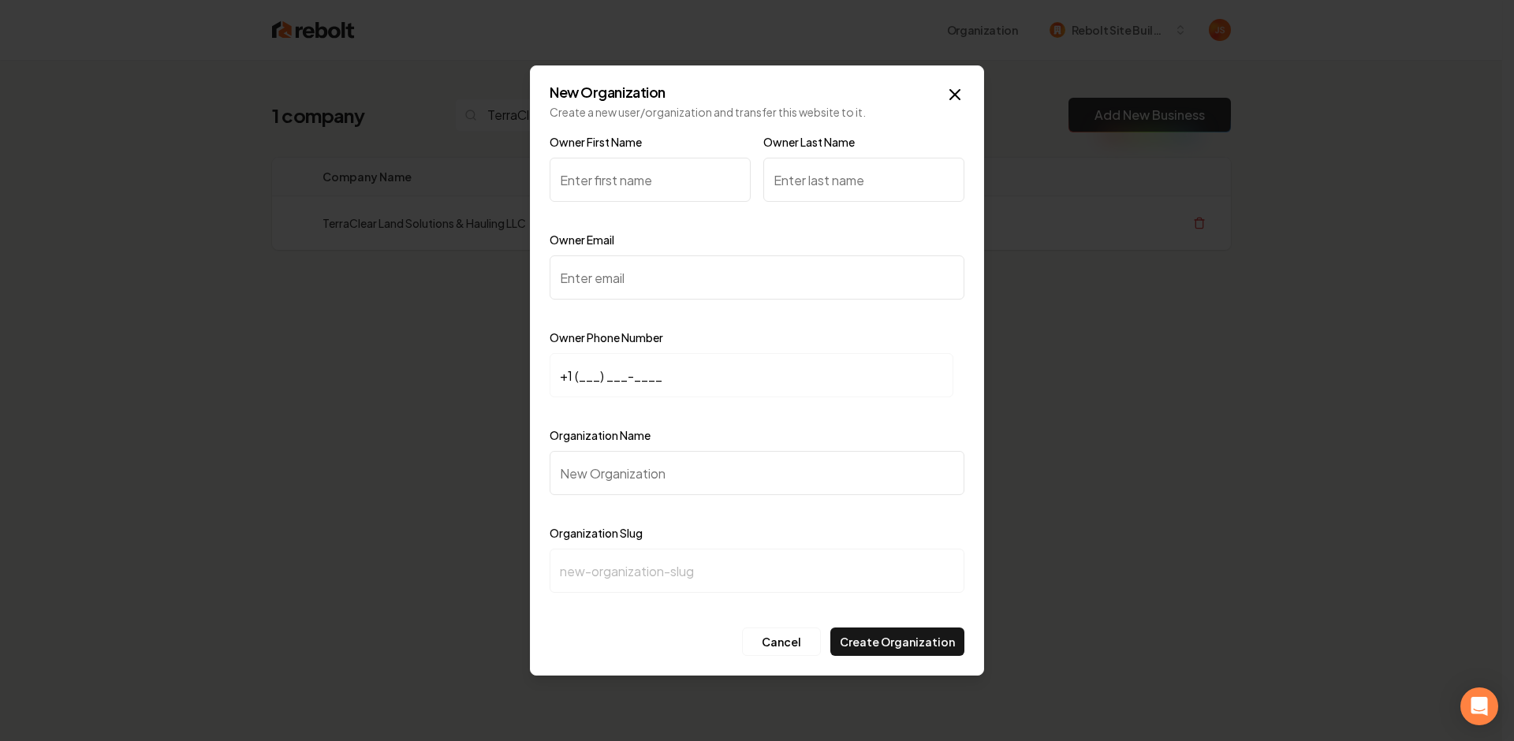
click at [642, 180] on input "Owner First Name" at bounding box center [650, 180] width 201 height 44
click at [582, 364] on input "+1 (___) ___-____" at bounding box center [752, 375] width 404 height 44
click at [591, 457] on input "Organization Name" at bounding box center [757, 473] width 415 height 44
click at [589, 457] on input "Organization Name" at bounding box center [757, 473] width 415 height 44
click at [591, 467] on input "Organization Name" at bounding box center [757, 473] width 415 height 44
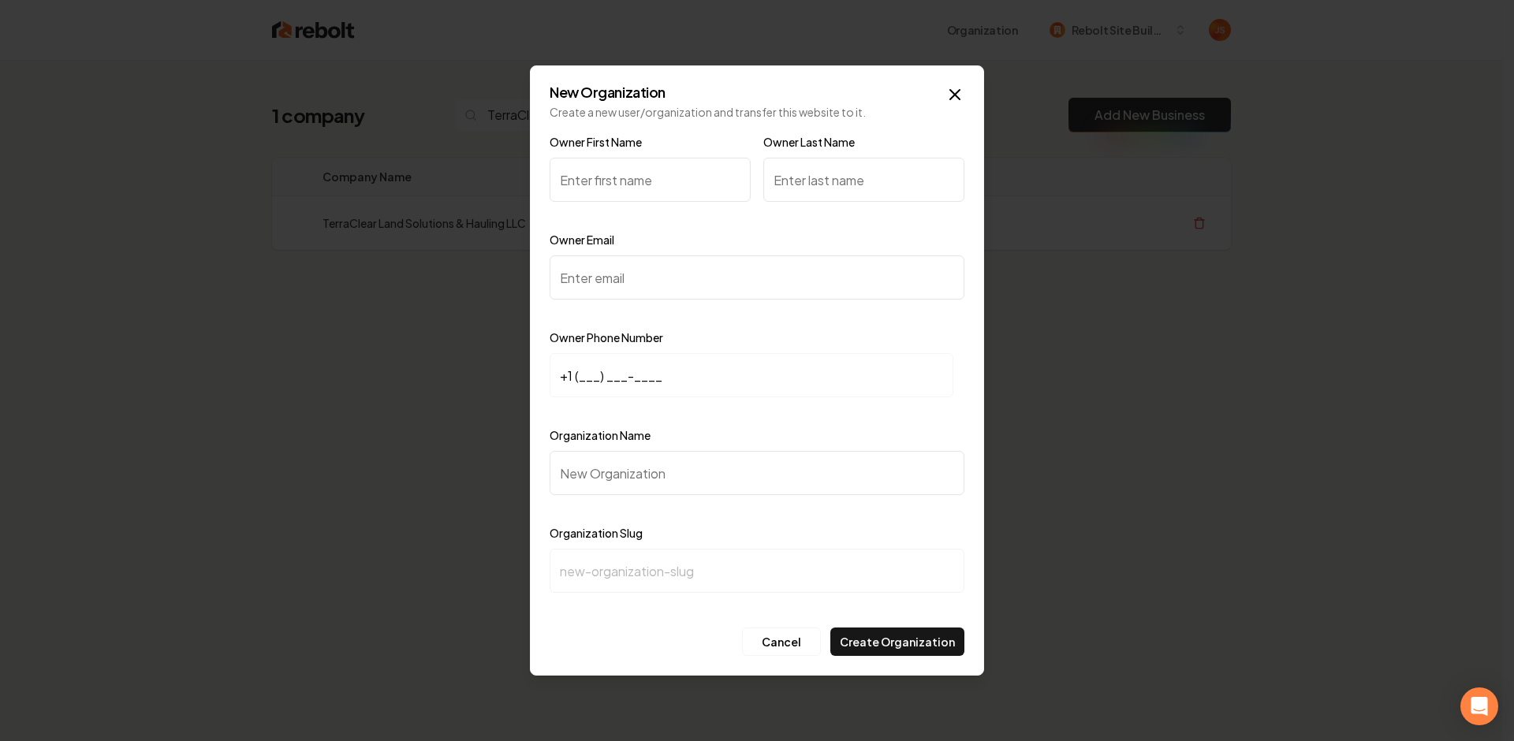
click at [605, 379] on input "+1 (___) ___-____" at bounding box center [752, 375] width 404 height 44
click at [575, 379] on input "+1 (___) ___-____" at bounding box center [752, 375] width 404 height 44
click at [596, 465] on input "Organization Name" at bounding box center [757, 473] width 415 height 44
type input "T"
type input "t"
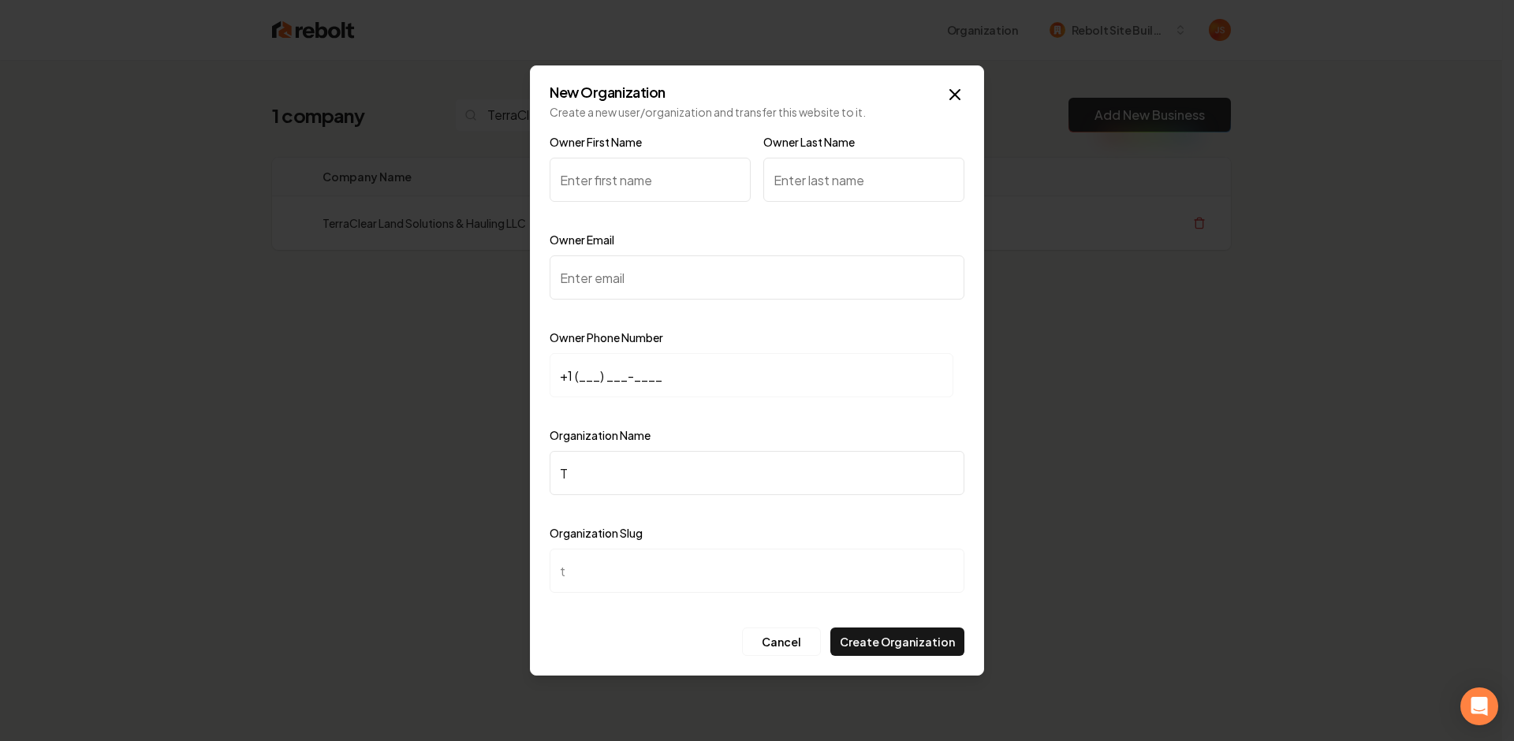
type input "Te"
type input "te"
type input "Ter"
type input "ter"
type input "Terr"
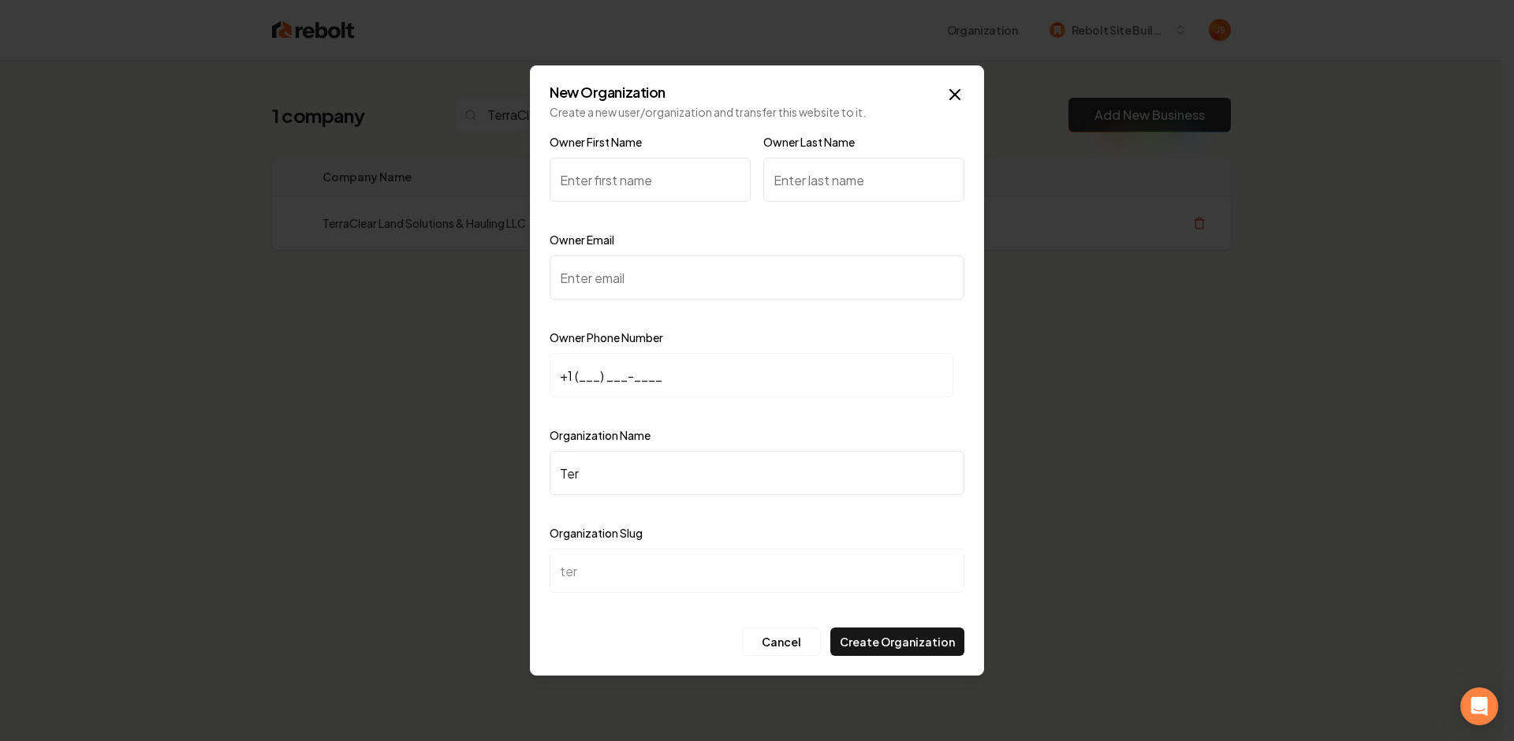
type input "terr"
type input "Terra"
type input "terra"
type input "Terrac"
type input "terrac"
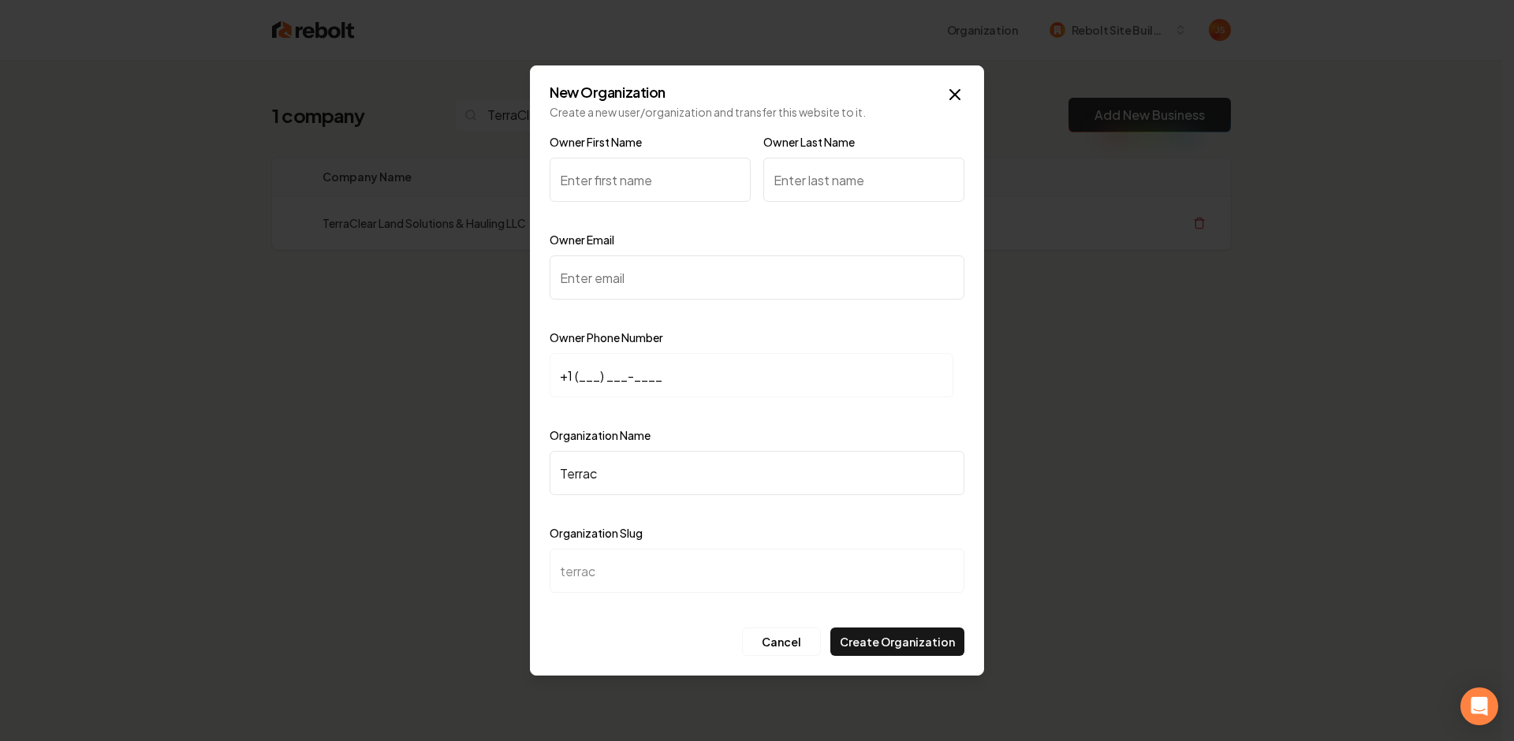
type input "Terracl"
type input "terracl"
type input "Terracle"
type input "terracle"
type input "Terracl"
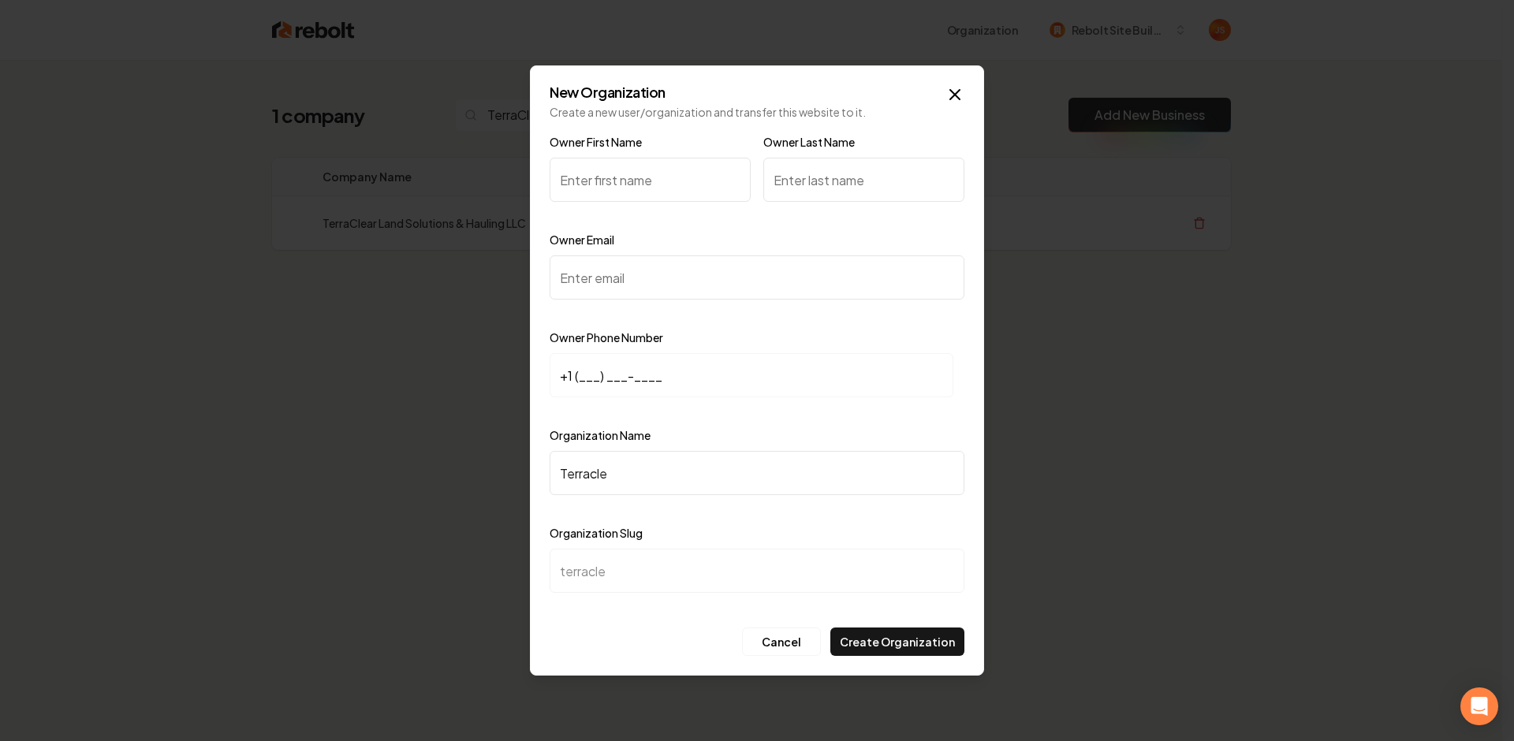
type input "terracl"
type input "Terrac"
type input "terrac"
type input "Terra"
type input "terra"
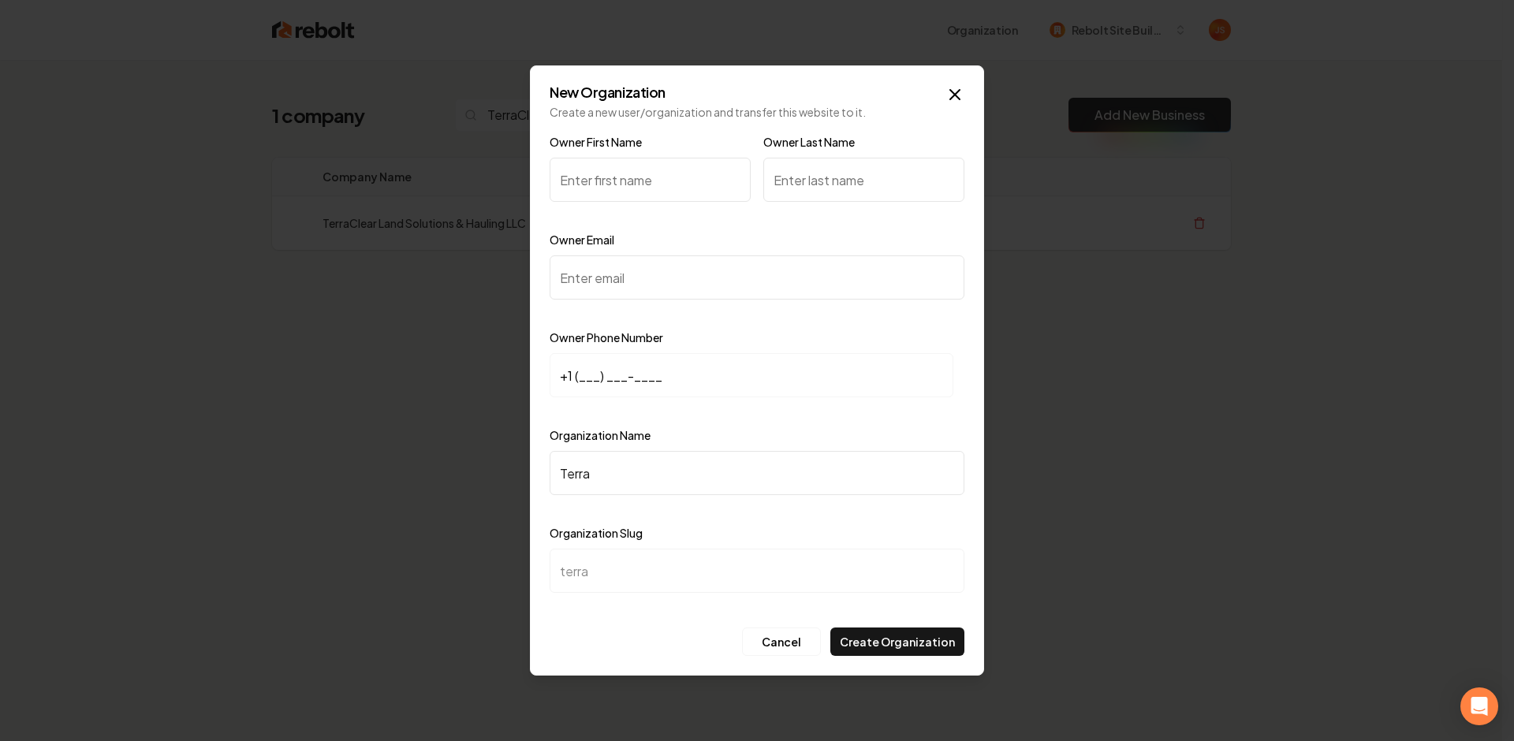
type input "TerraC"
type input "terrac"
type input "TerraCl"
type input "terracl"
type input "TerraCle"
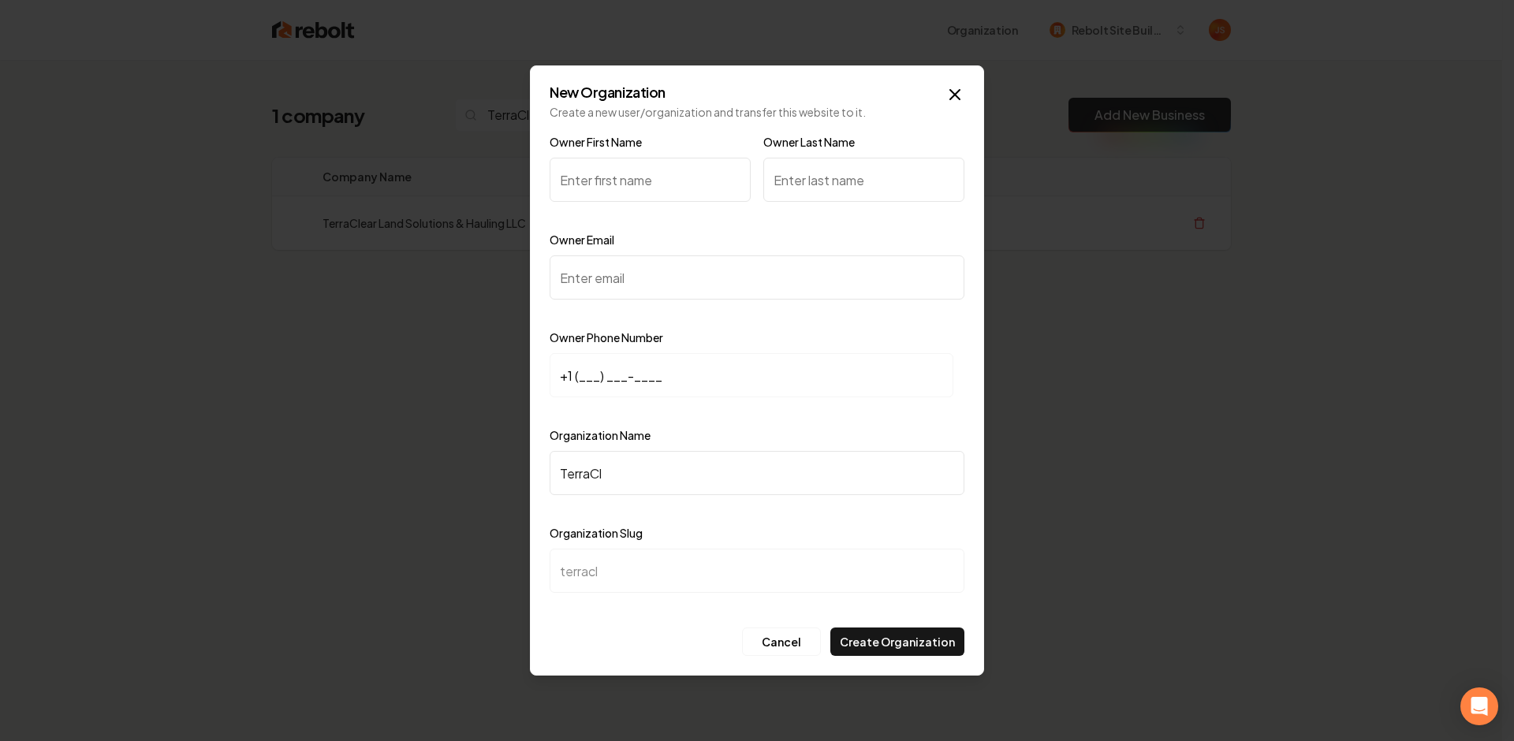
type input "terracle"
type input "TerraClea"
type input "terraclea"
type input "TerraClear"
type input "terraclear"
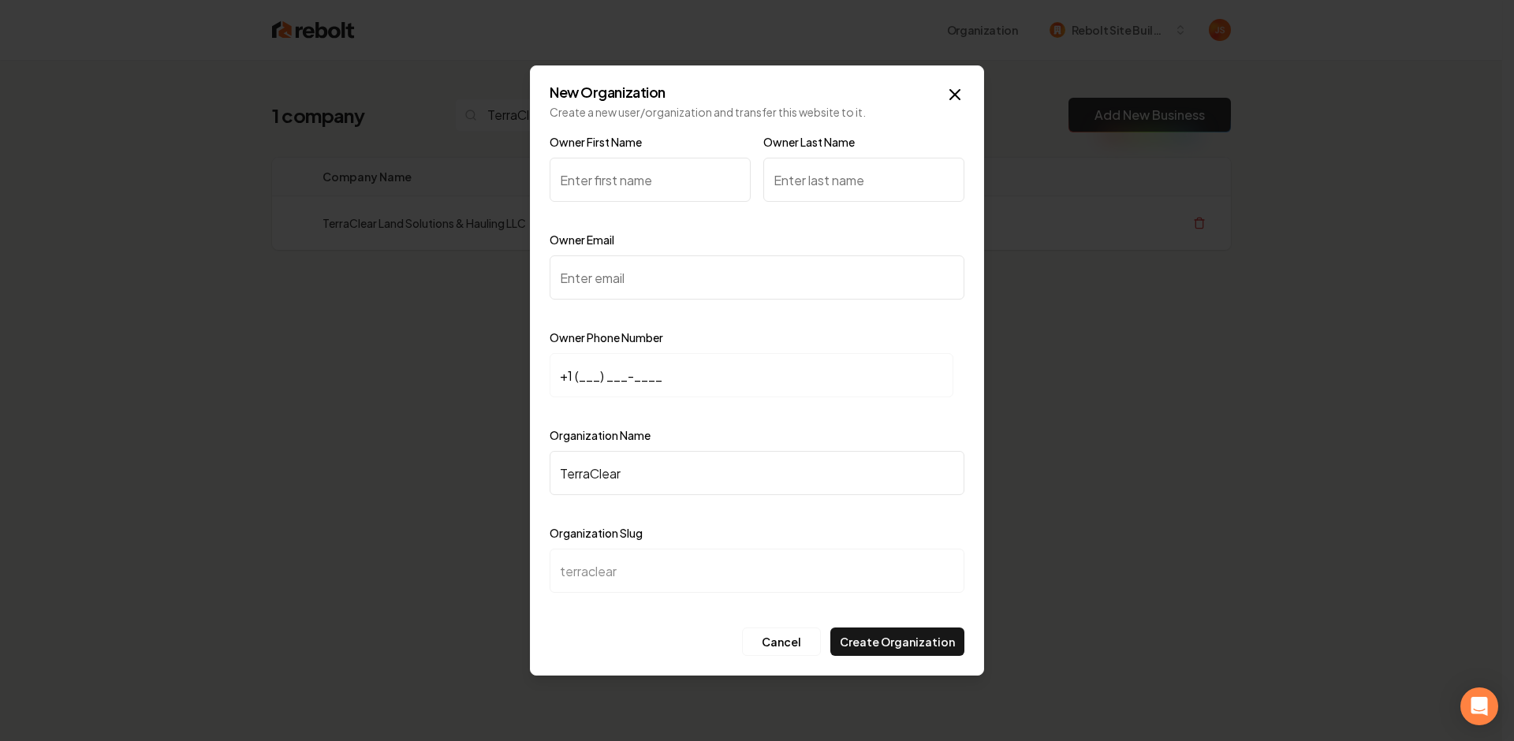
type input "TerraClear L"
type input "terraclear-l"
type input "TerraClear La"
type input "terraclear-la"
type input "TerraClear Lan"
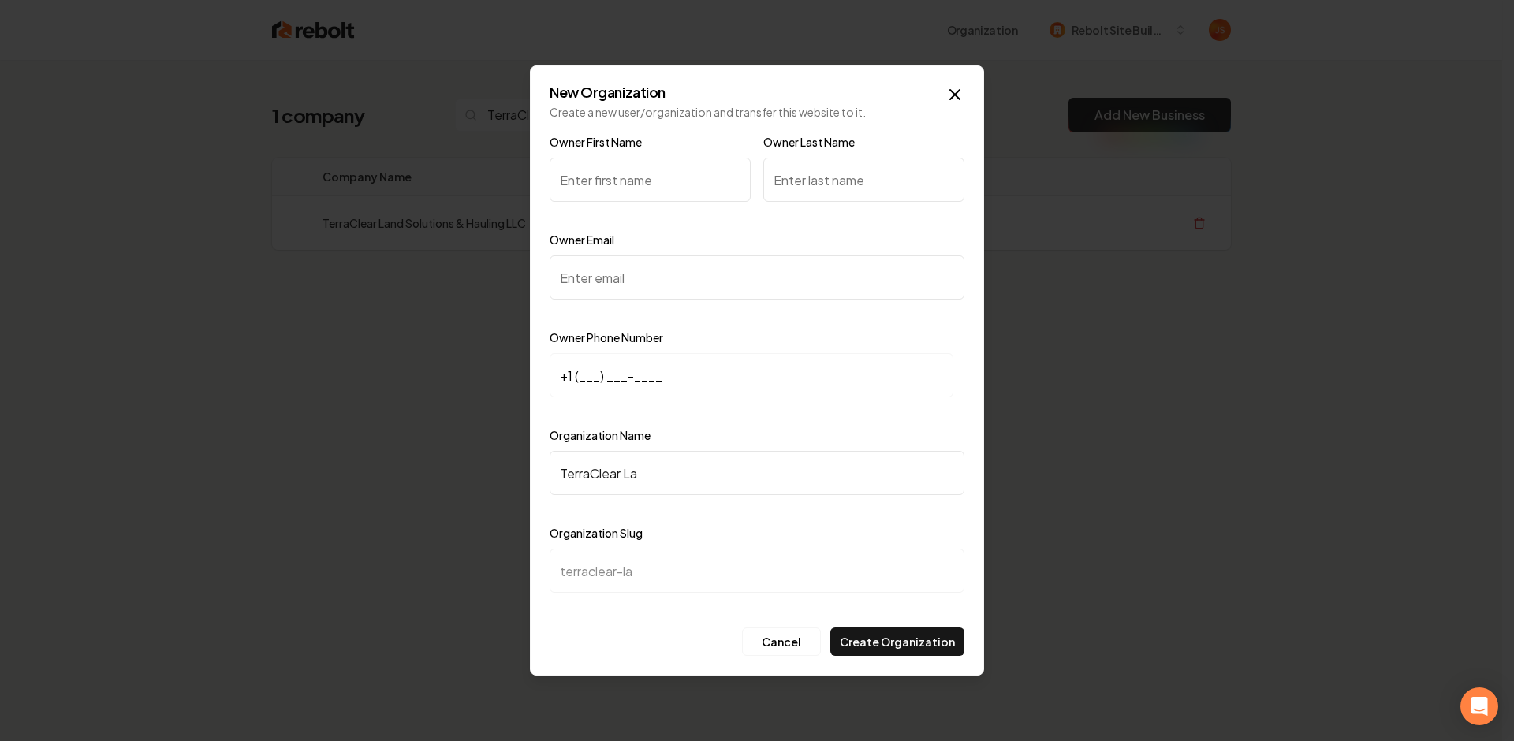
type input "terraclear-lan"
type input "TerraClear Land"
type input "terraclear-land"
type input "TerraClear Land S"
type input "terraclear-land-s"
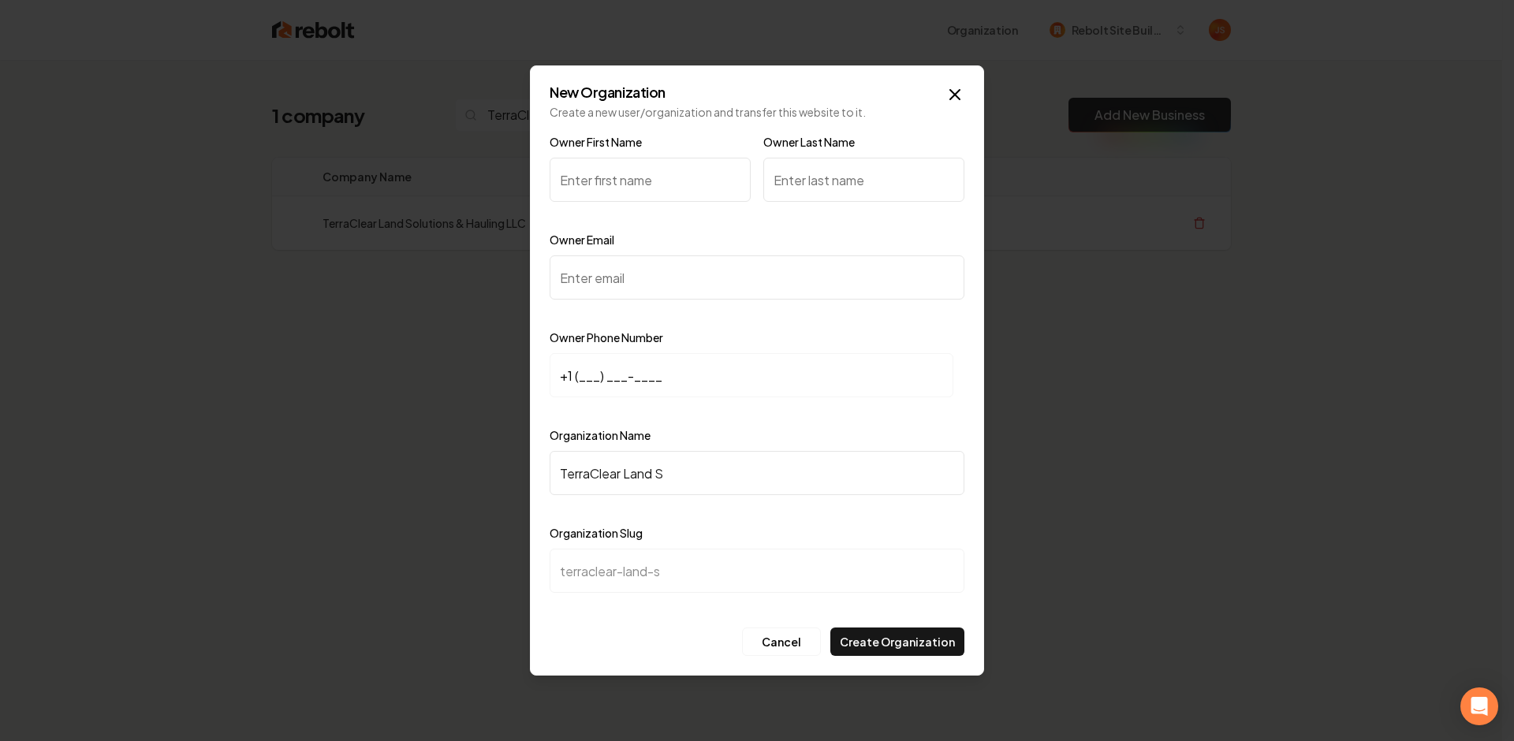
type input "TerraClear Land So"
type input "terraclear-land-so"
type input "TerraClear Land Soi"
type input "terraclear-land-soi"
type input "TerraClear Land Soil"
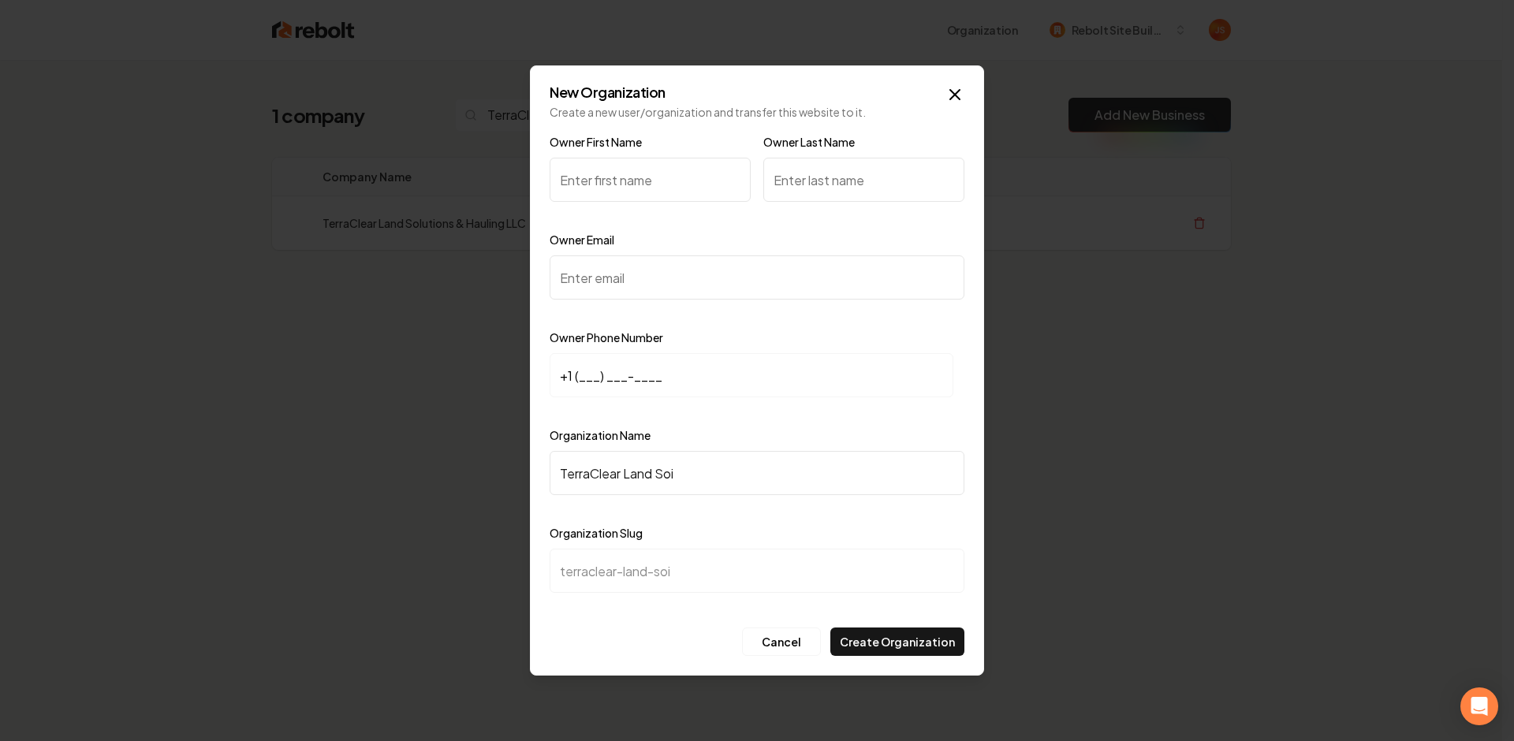
type input "terraclear-land-soil"
type input "TerraClear Land Soi"
type input "terraclear-land-soi"
type input "TerraClear Land So"
type input "terraclear-land-so"
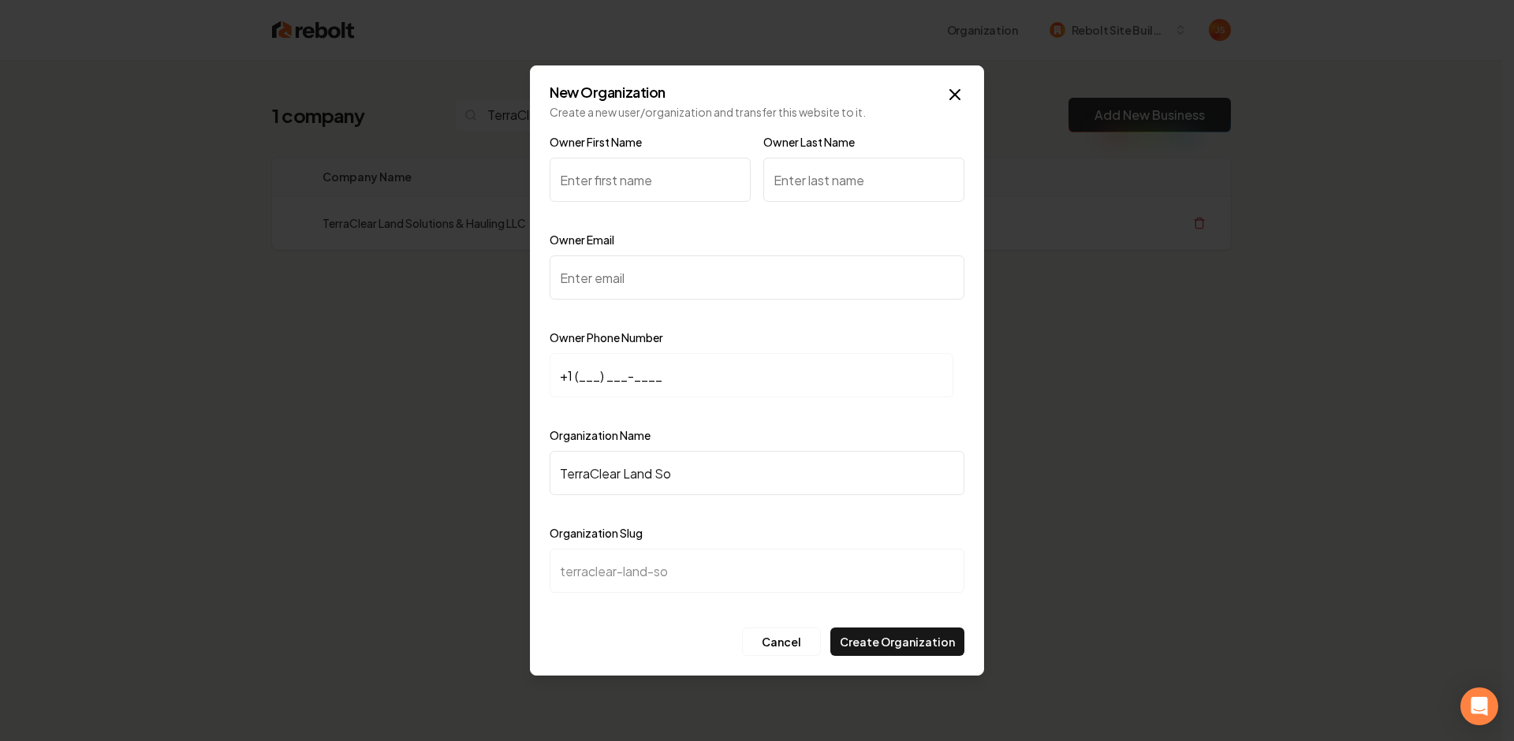
type input "TerraClear Land Sol"
type input "terraclear-land-sol"
type input "TerraClear Land Solu"
type input "terraclear-land-solu"
type input "TerraClear Land Solut"
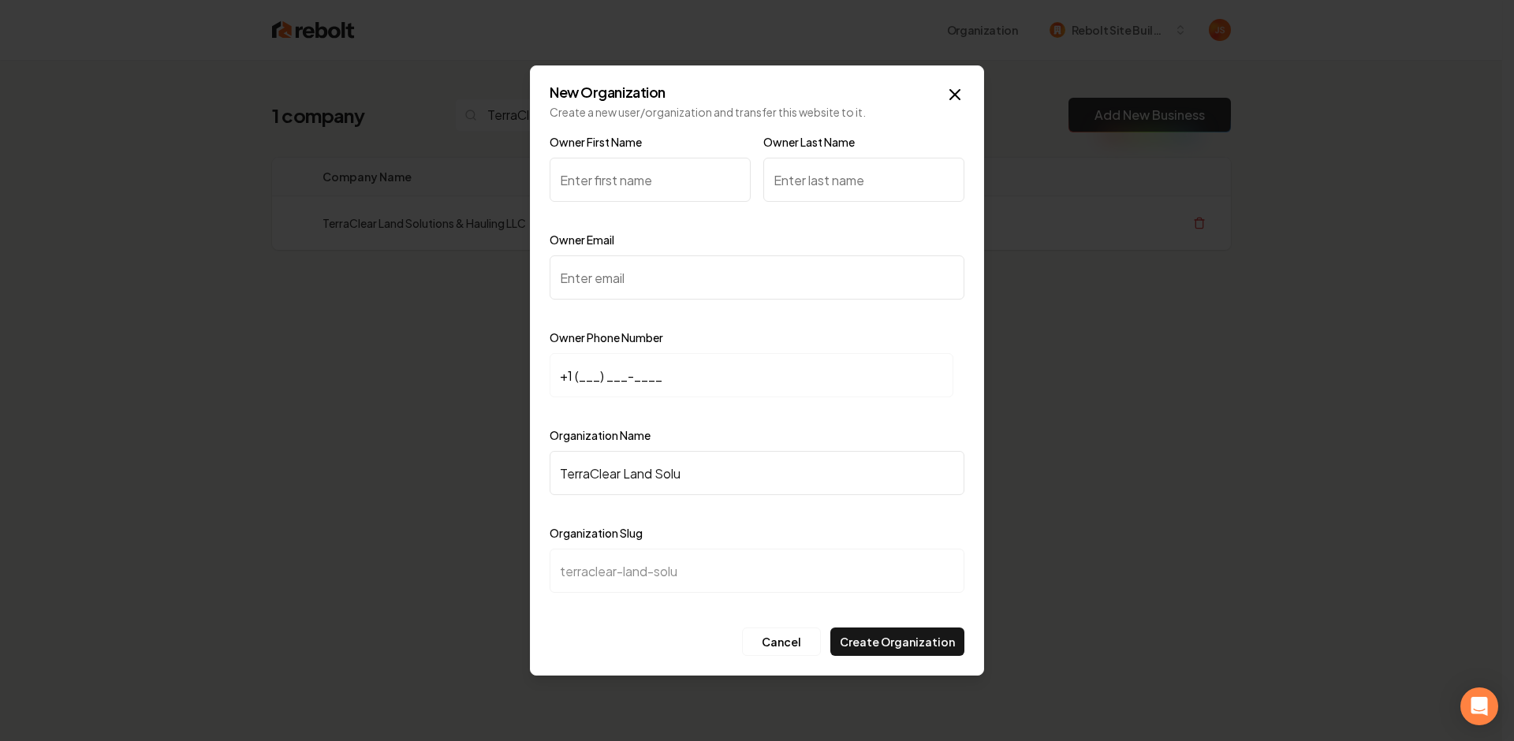
type input "terraclear-land-solut"
type input "TerraClear Land Soluti"
type input "terraclear-land-soluti"
type input "TerraClear Land Solutio"
type input "terraclear-land-solutio"
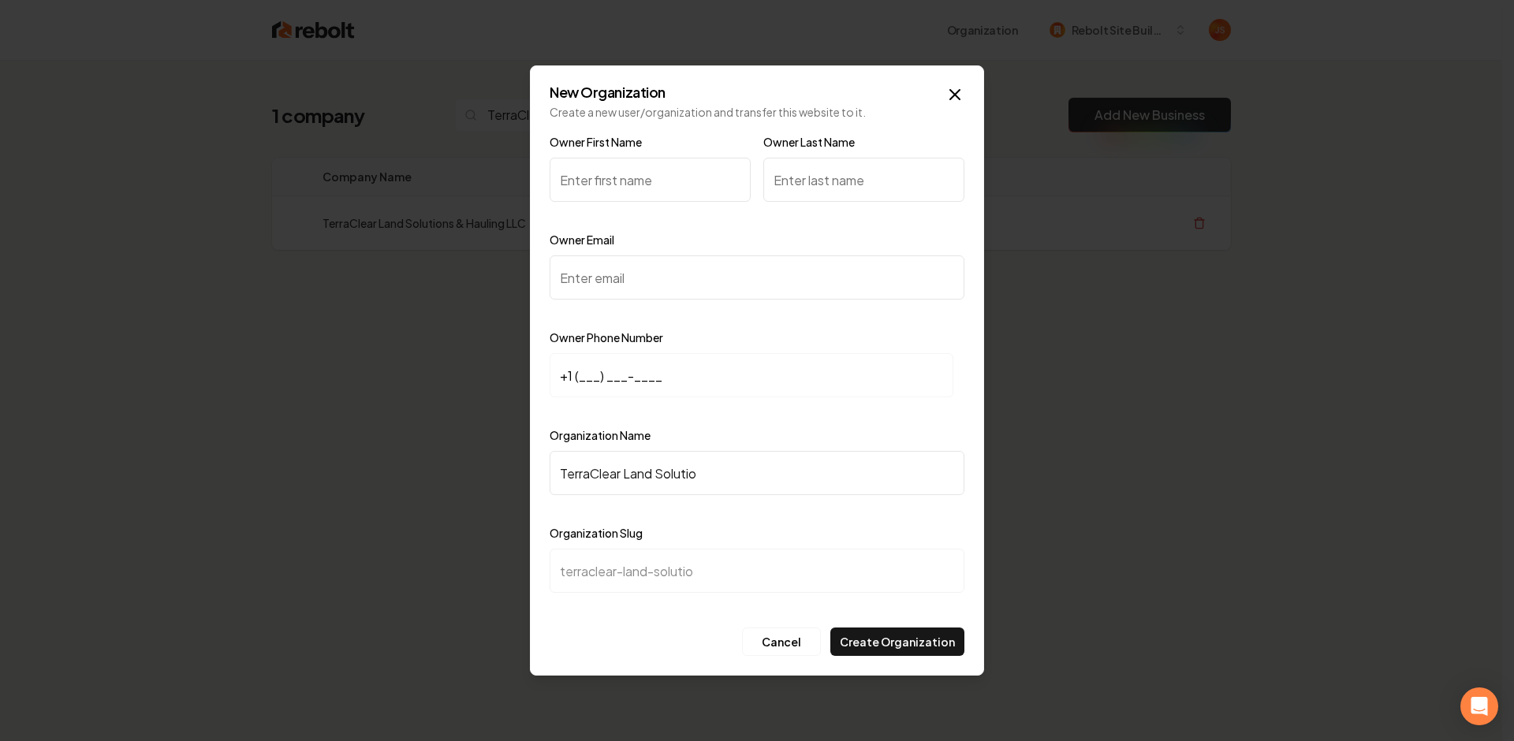
type input "TerraClear Land Solution"
type input "terraclear-land-solution"
type input "TerraClear Land Solutions"
type input "terraclear-land-solutions"
type input "TerraClear Land Solutions &"
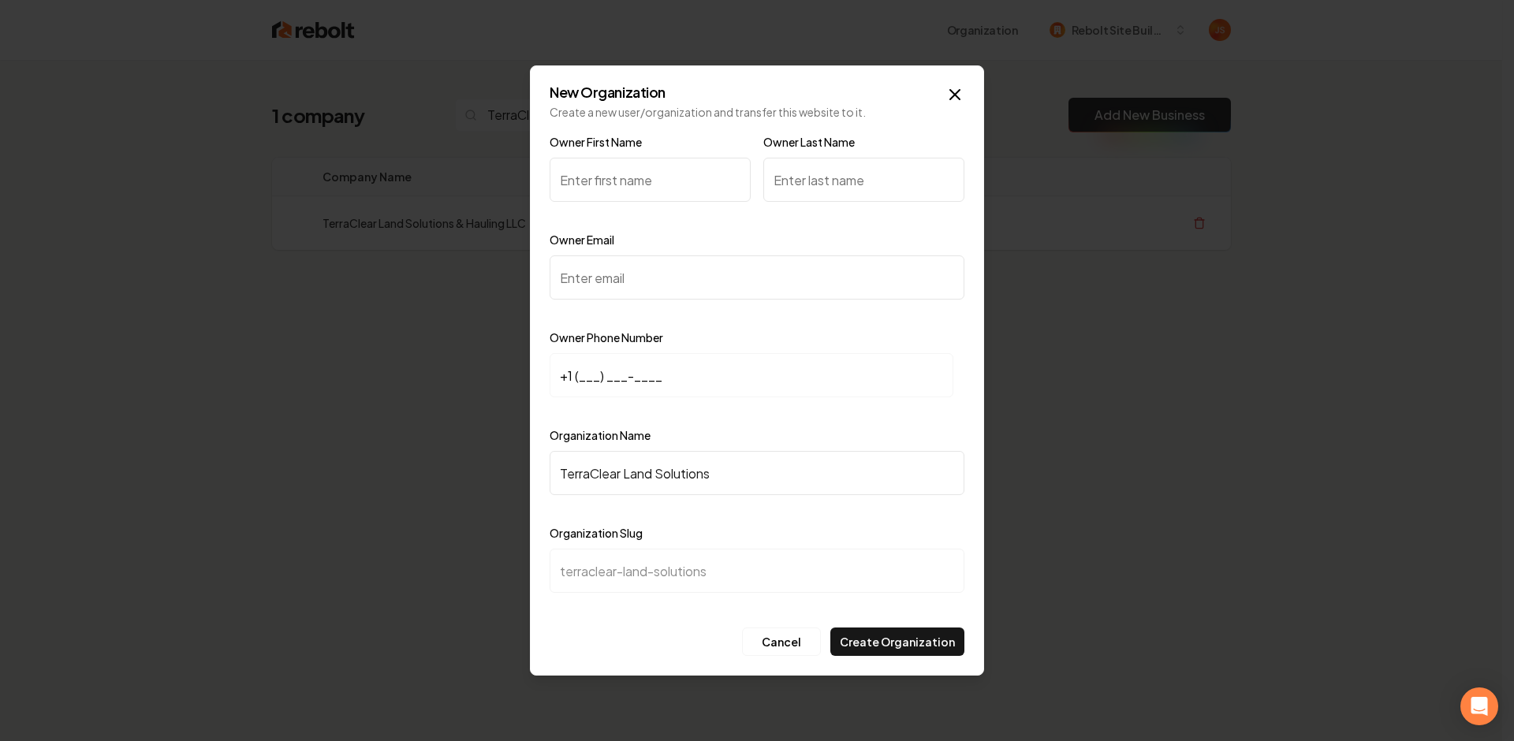
type input "terraclear-land-solutions-"
type input "TerraClear Land Solutions & H"
type input "terraclear-land-solutions-h"
type input "TerraClear Land Solutions & Ha"
type input "terraclear-land-solutions-ha"
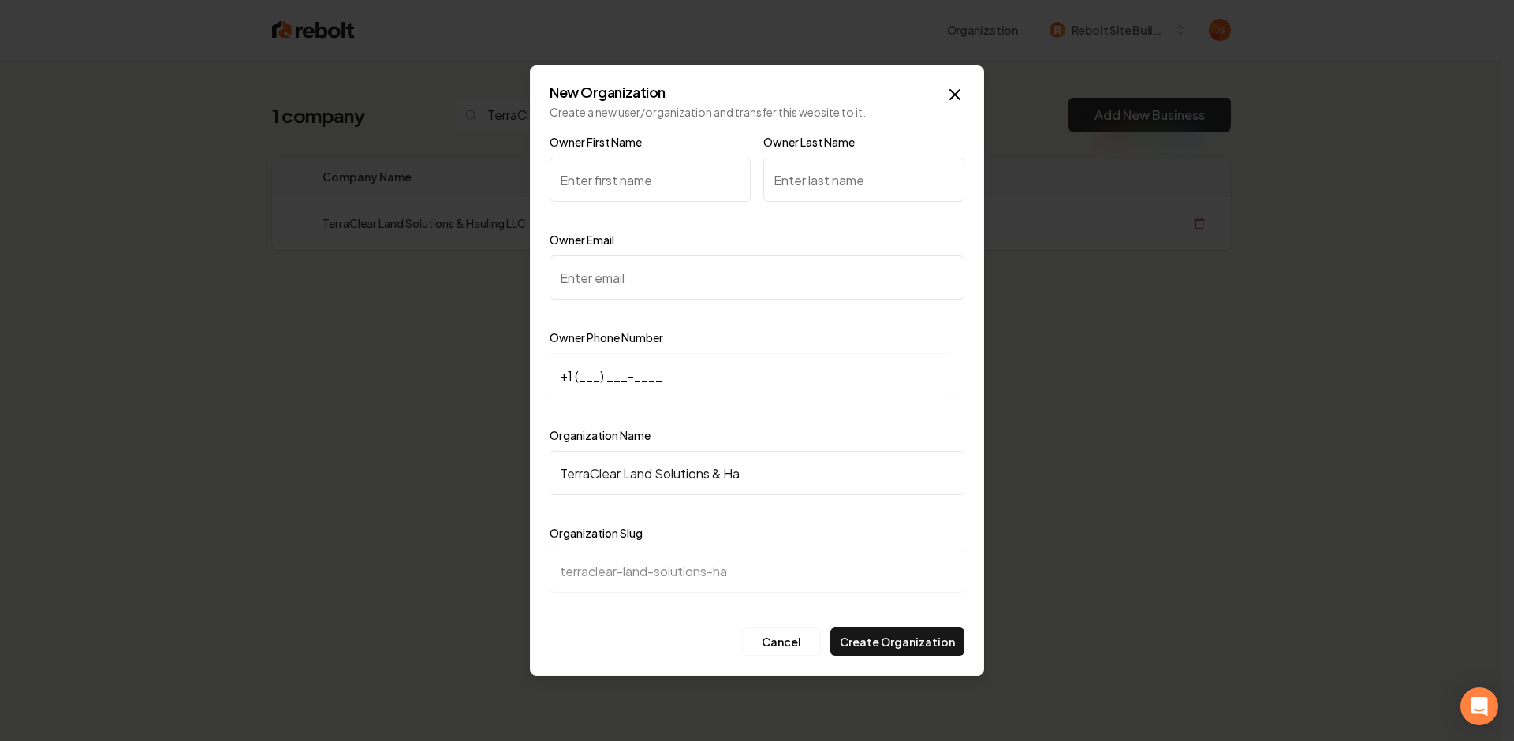
type input "TerraClear Land Solutions & Hau"
type input "terraclear-land-solutions-hau"
type input "TerraClear Land Solutions & Haul"
type input "terraclear-land-solutions-haul"
type input "TerraClear Land Solutions & Hauli"
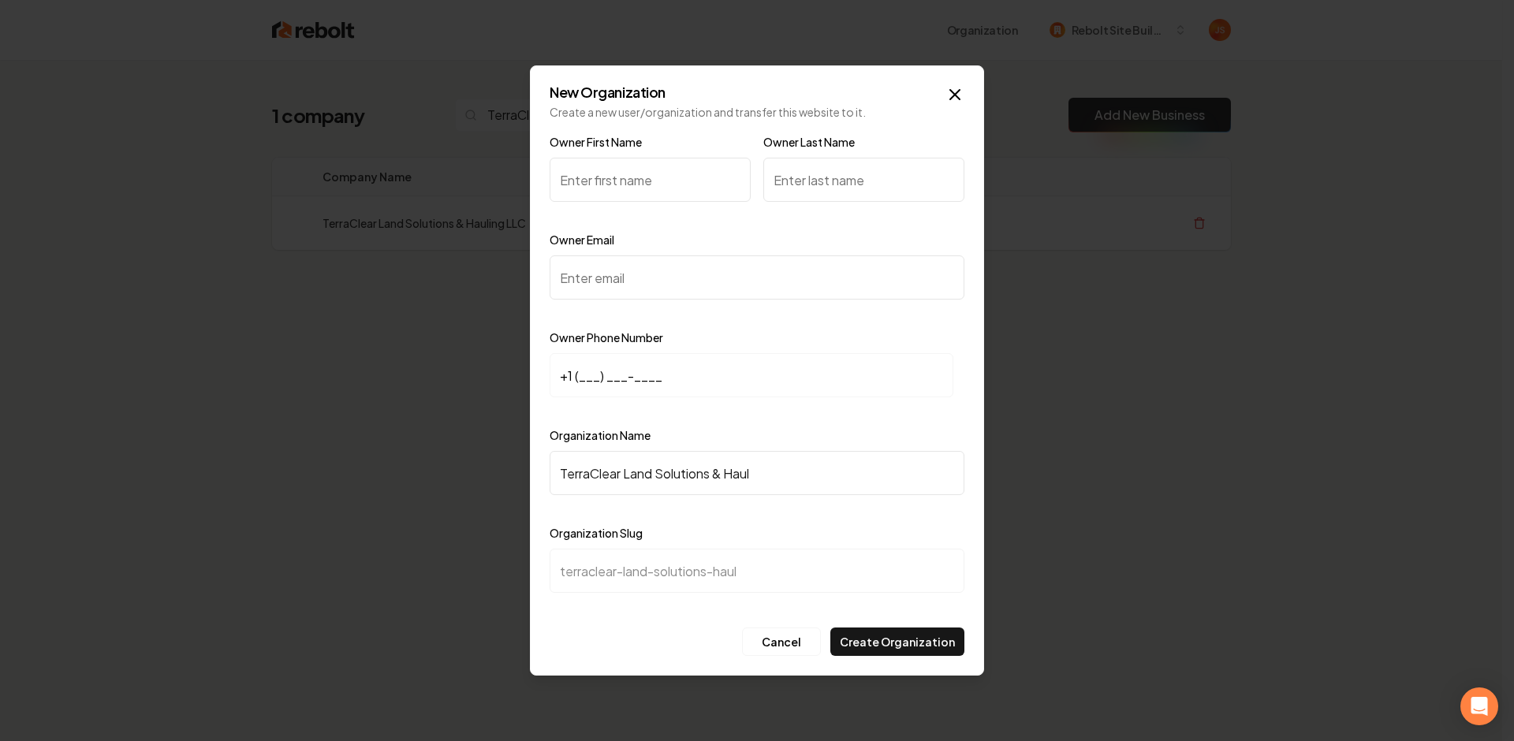
type input "terraclear-land-solutions-hauli"
type input "TerraClear Land Solutions & Haulin"
type input "terraclear-land-solutions-haulin"
type input "TerraClear Land Solutions & Hauling"
type input "terraclear-land-solutions-hauling"
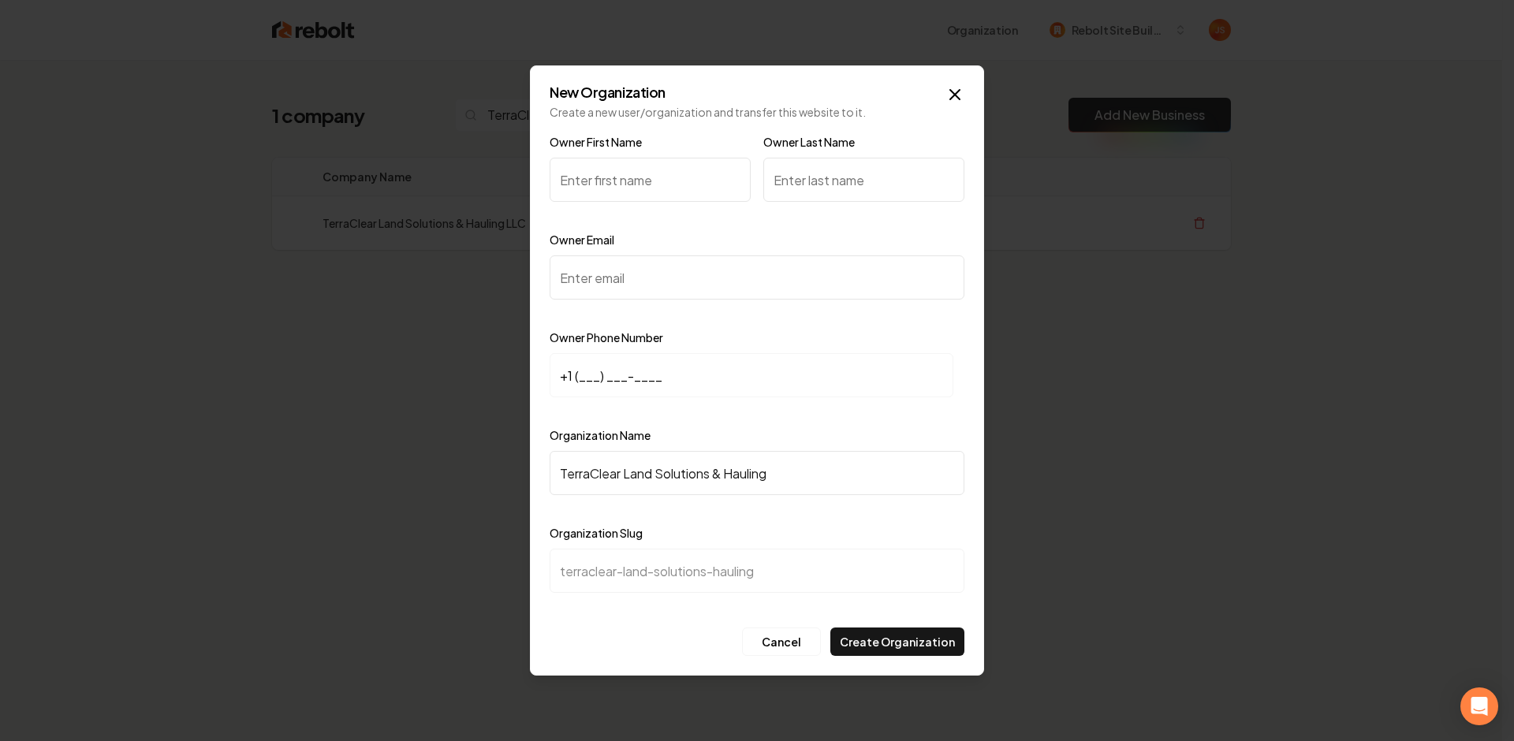
type input "TerraClear Land Solutions & Hauling L"
type input "terraclear-land-solutions-hauling-l"
type input "TerraClear Land Solutions & Hauling LL"
type input "terraclear-land-solutions-hauling-ll"
type input "TerraClear Land Solutions & Hauling LLC"
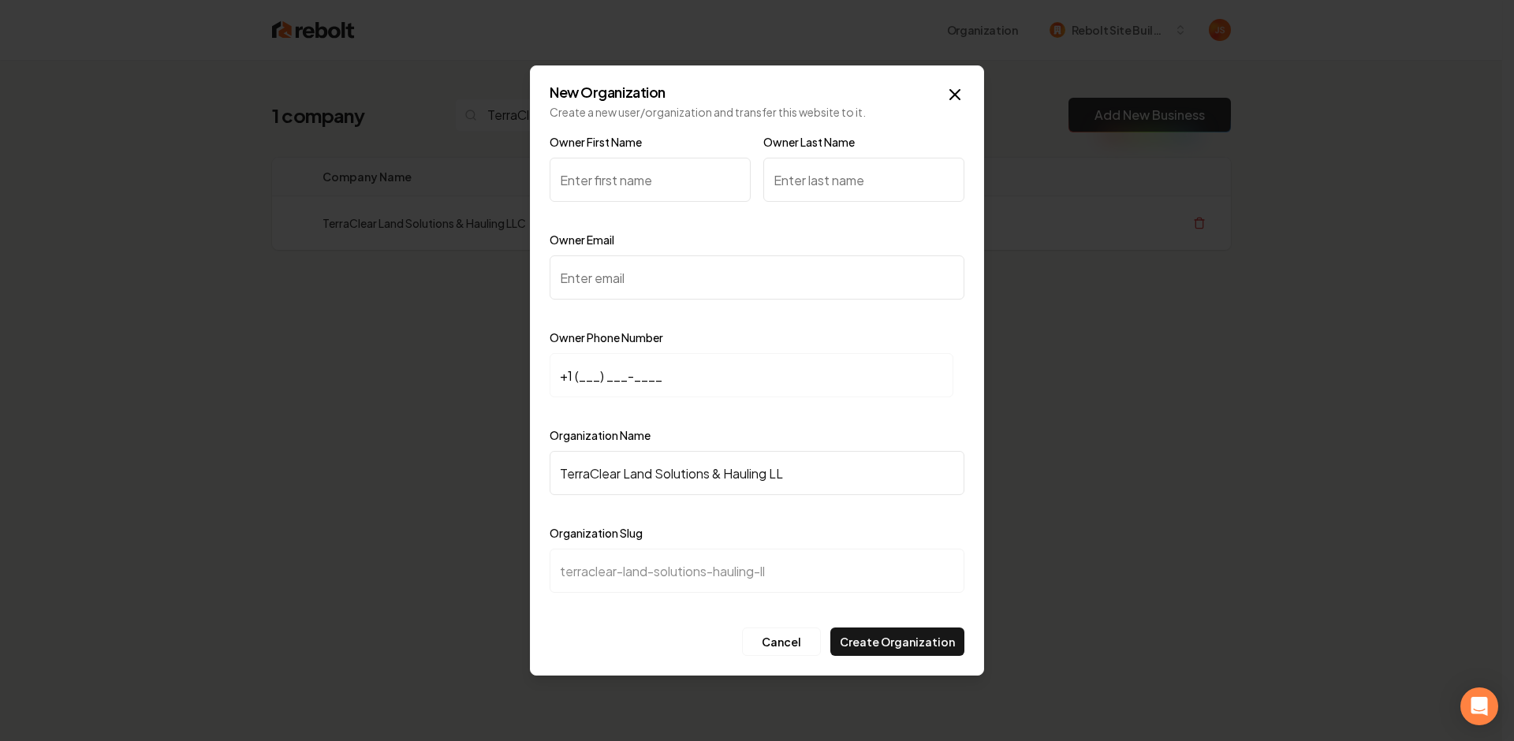
type input "terraclear-land-solutions-hauling-llc"
type input "TerraClear Land Solutions & Hauling LLC"
click at [573, 360] on input "+1 (___) ___-____" at bounding box center [752, 375] width 404 height 44
click at [578, 368] on input "+1 (___) ___-____" at bounding box center [752, 375] width 404 height 44
paste input "804) 832-1378"
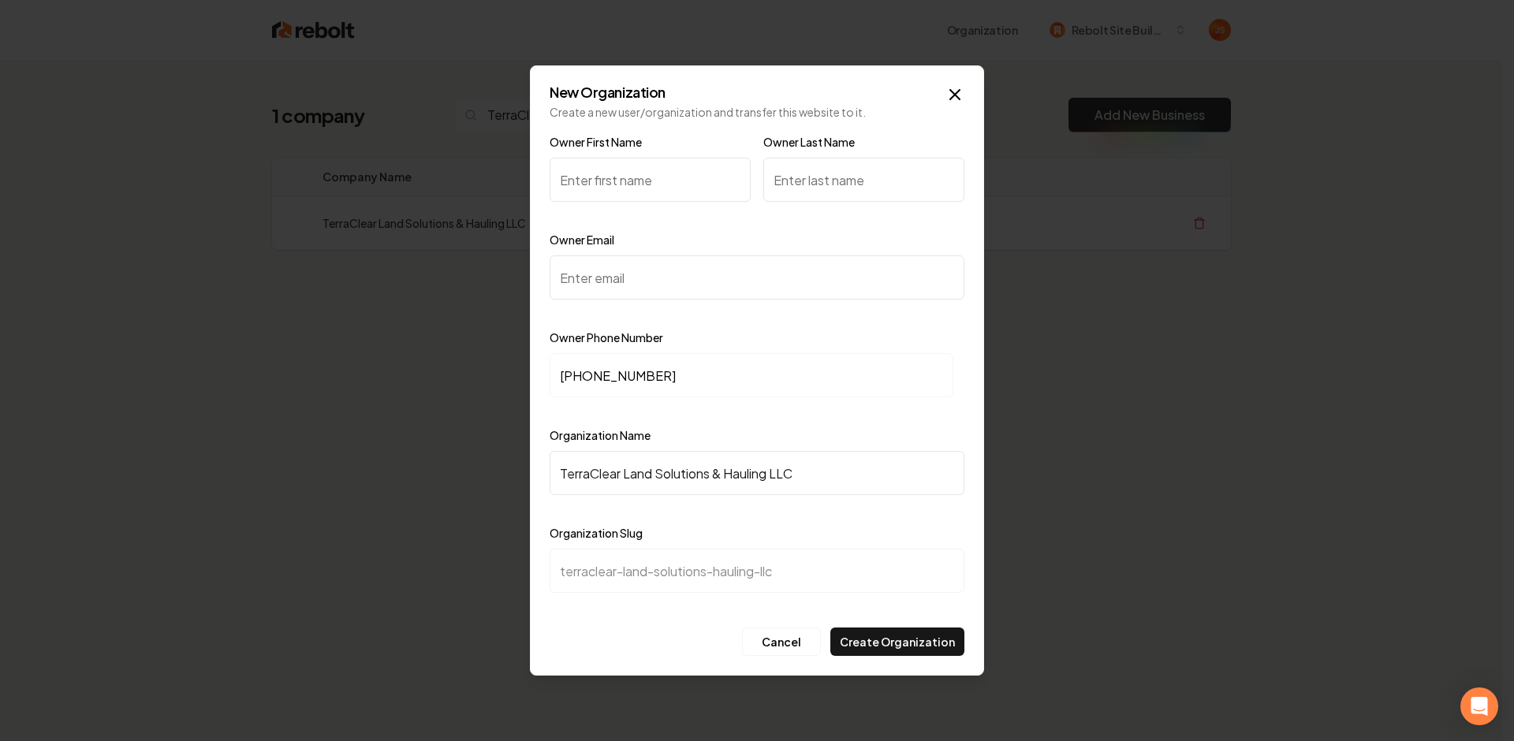
type input "[PHONE_NUMBER]"
click at [626, 288] on input "Owner Email" at bounding box center [757, 278] width 415 height 44
paste input "[EMAIL_ADDRESS][DOMAIN_NAME]"
type input "[EMAIL_ADDRESS][DOMAIN_NAME]"
click at [613, 194] on input "Owner First Name" at bounding box center [650, 180] width 201 height 44
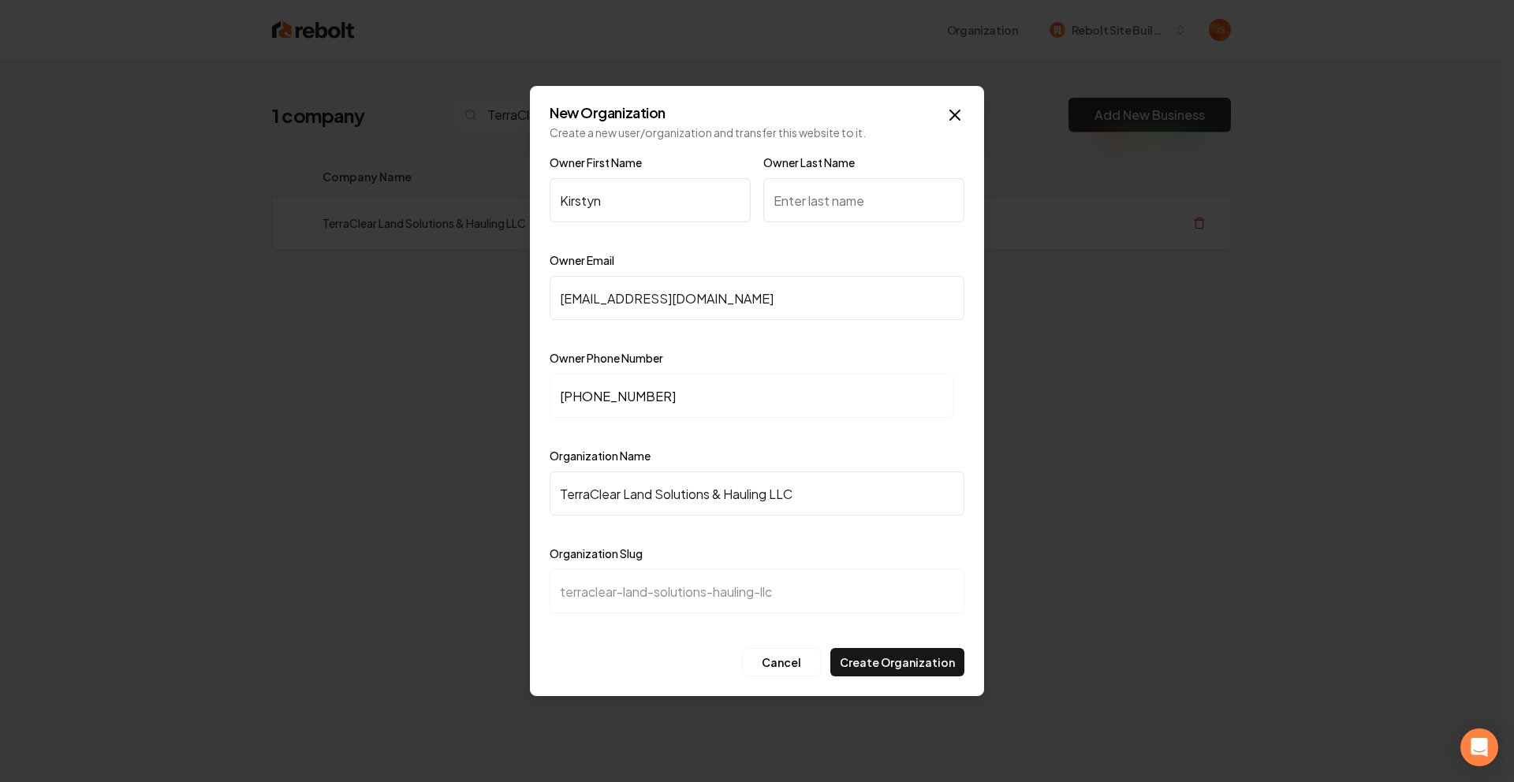
type input "Kirstyn"
click at [820, 196] on input "Owner Last Name" at bounding box center [863, 200] width 201 height 44
paste input "[PERSON_NAME]"
type input "[PERSON_NAME]"
click at [897, 665] on button "Create Organization" at bounding box center [897, 662] width 134 height 28
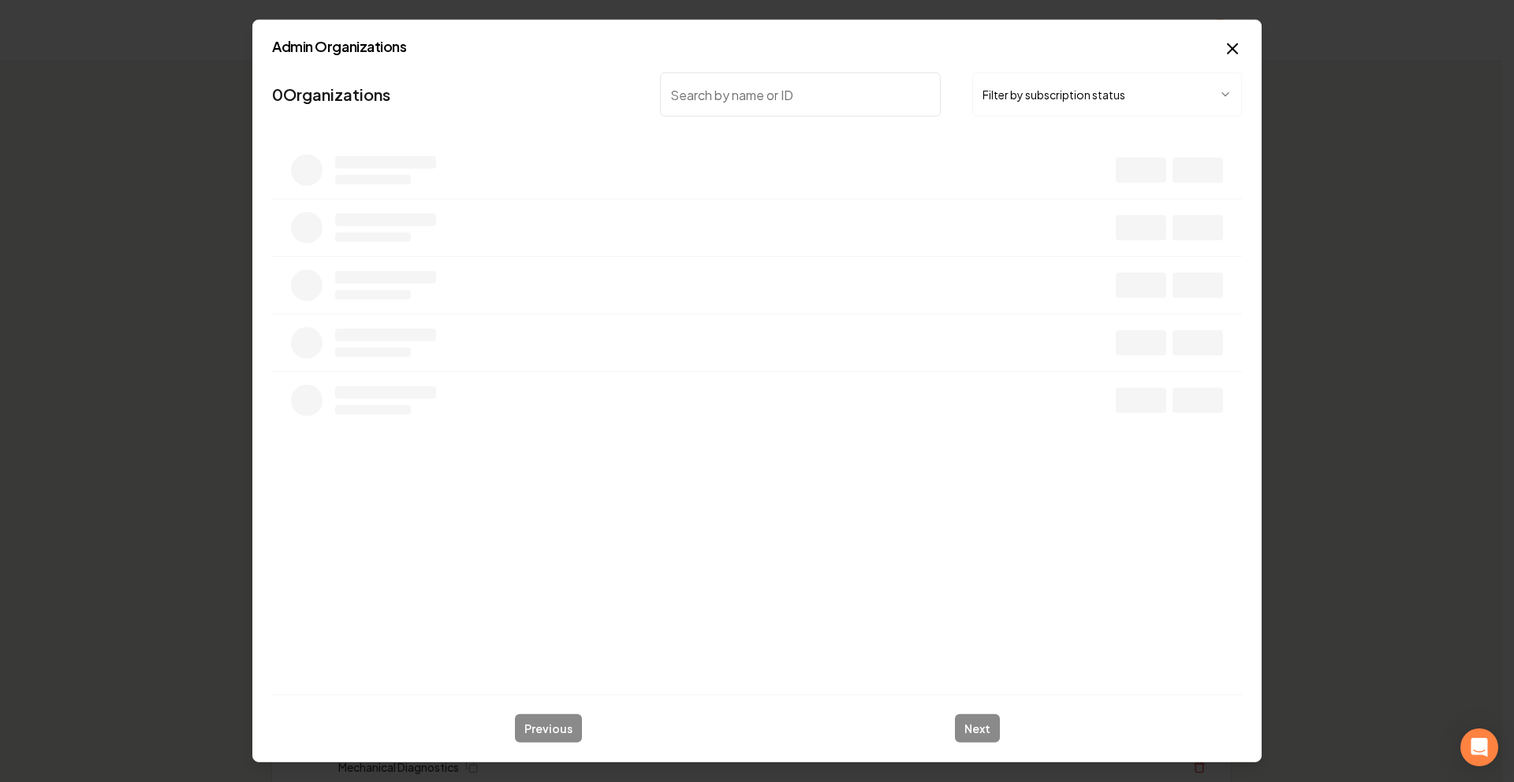
click at [799, 100] on input "search" at bounding box center [800, 95] width 281 height 44
type input "Modern culture"
click at [1036, 103] on body "Organization Rebolt Site Builder 2536 companies Add New Business Logo Company N…" at bounding box center [751, 391] width 1502 height 782
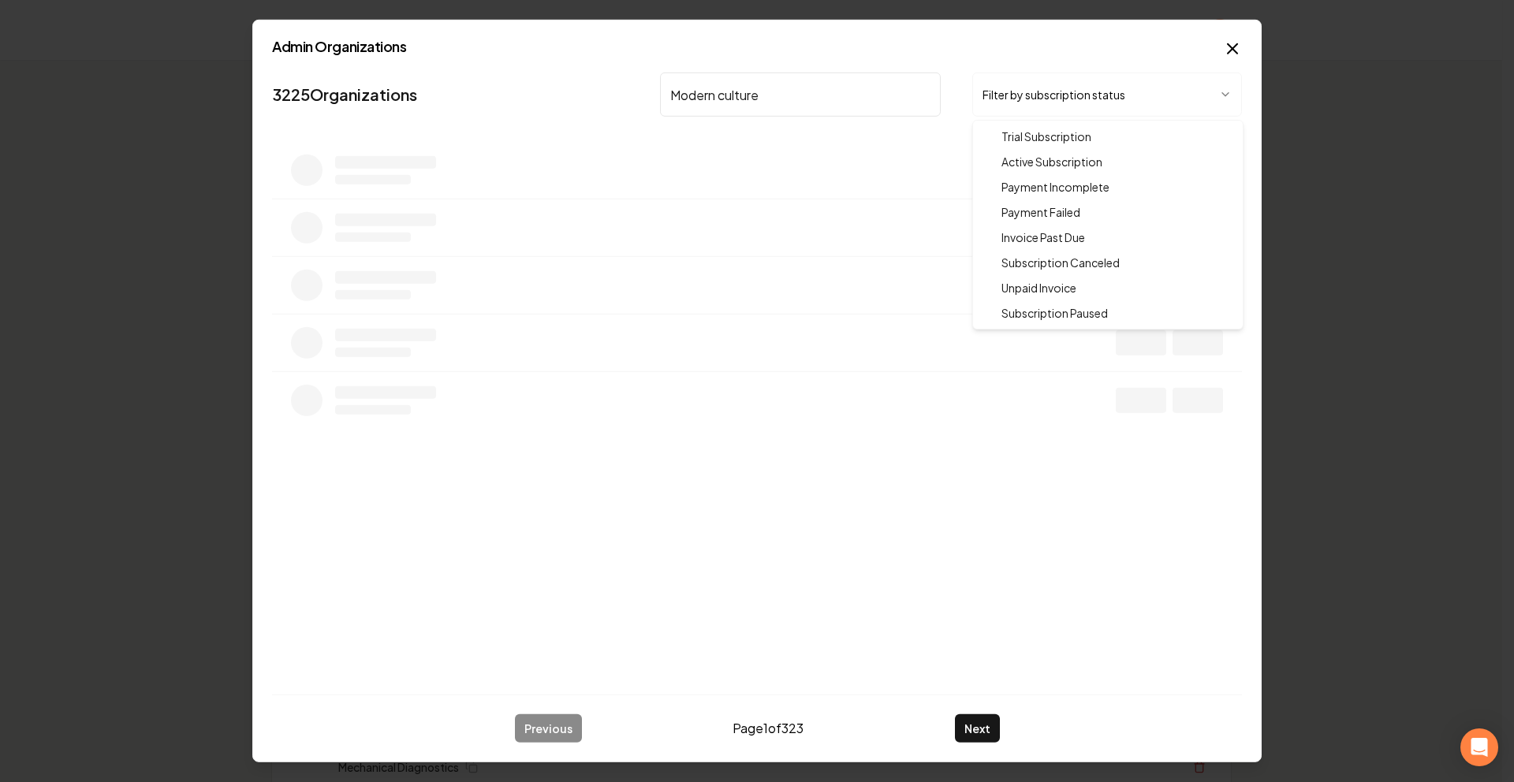
click at [748, 174] on div at bounding box center [757, 391] width 1514 height 782
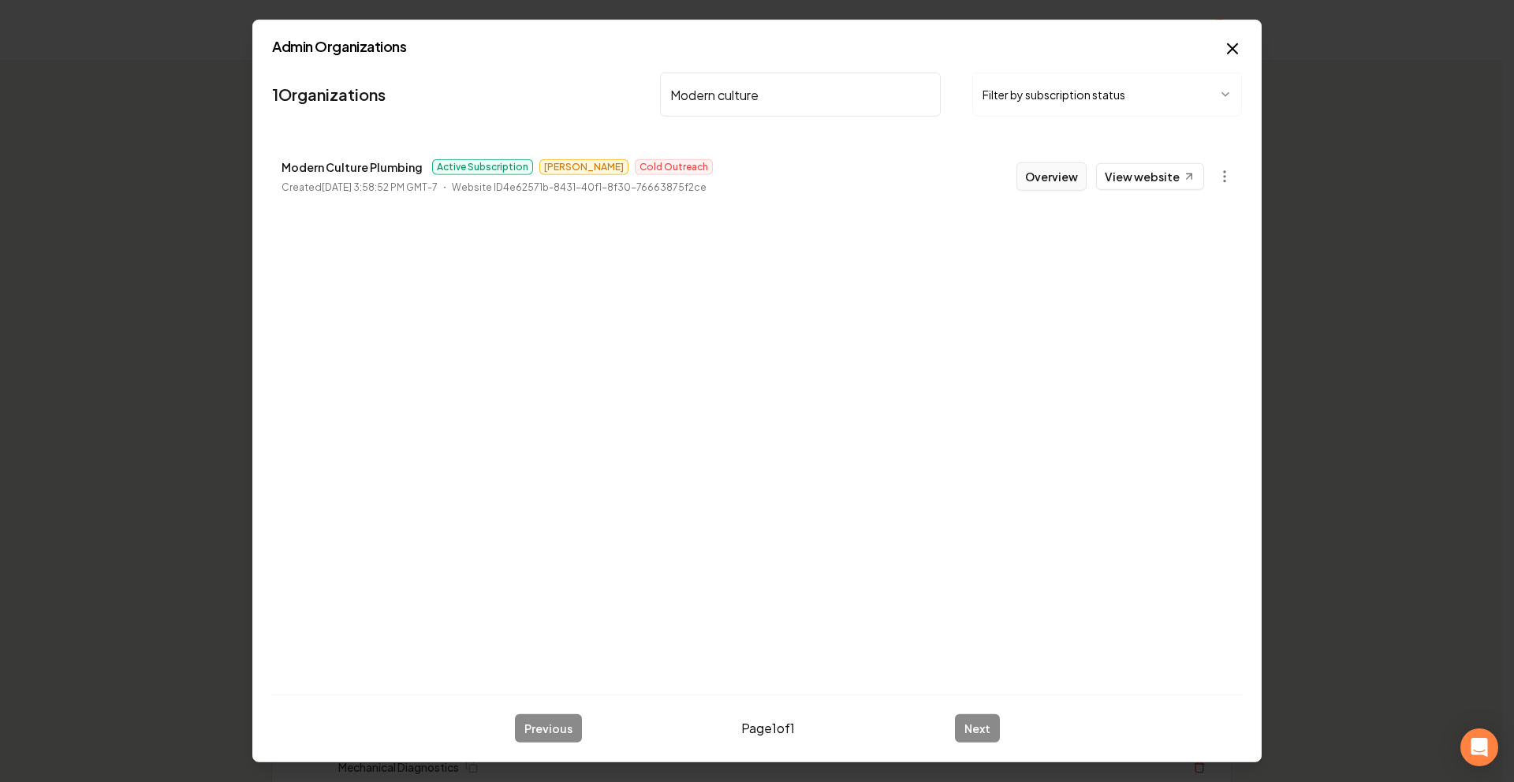
click at [1048, 177] on button "Overview" at bounding box center [1052, 176] width 70 height 28
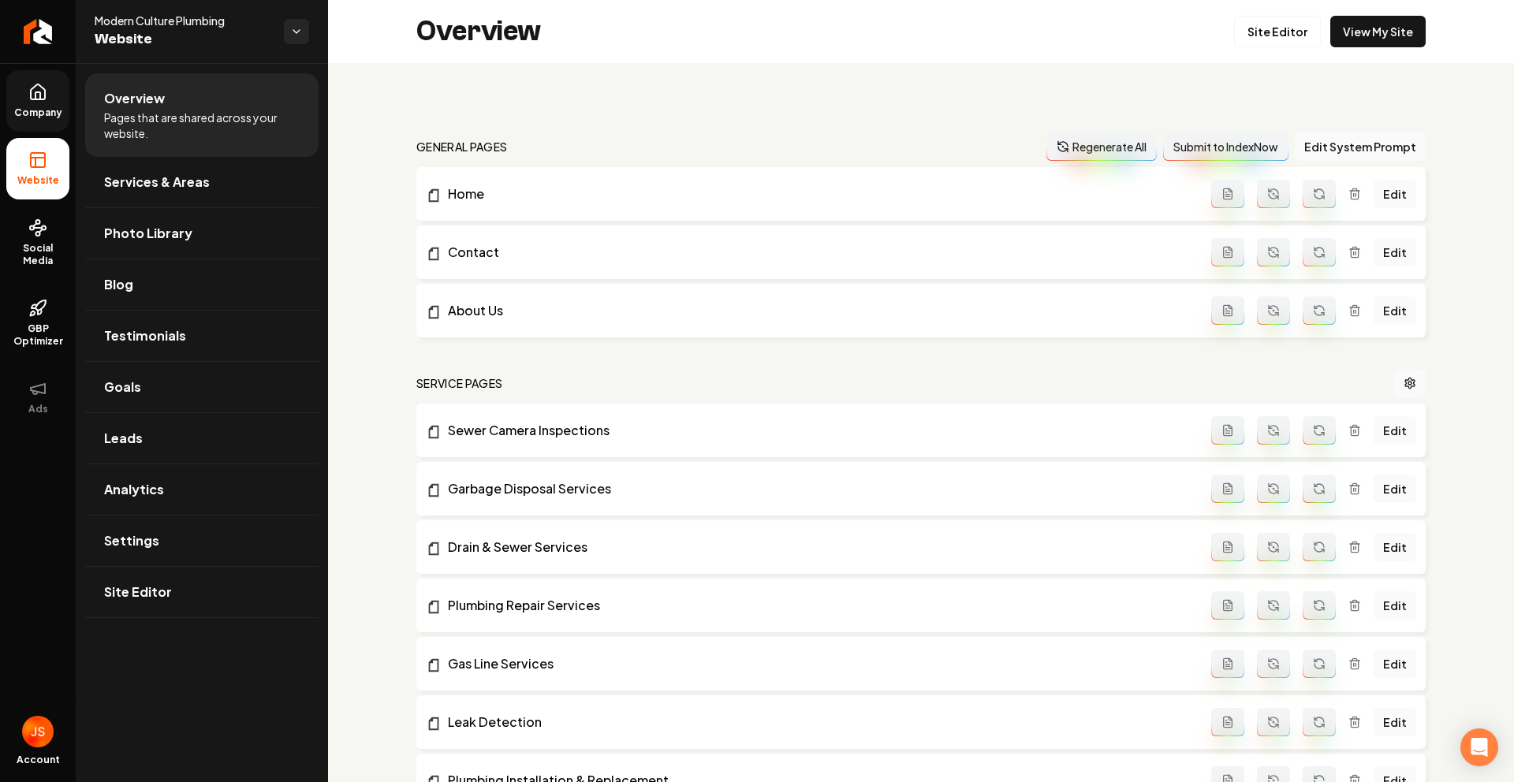
click at [49, 77] on link "Company" at bounding box center [37, 101] width 63 height 62
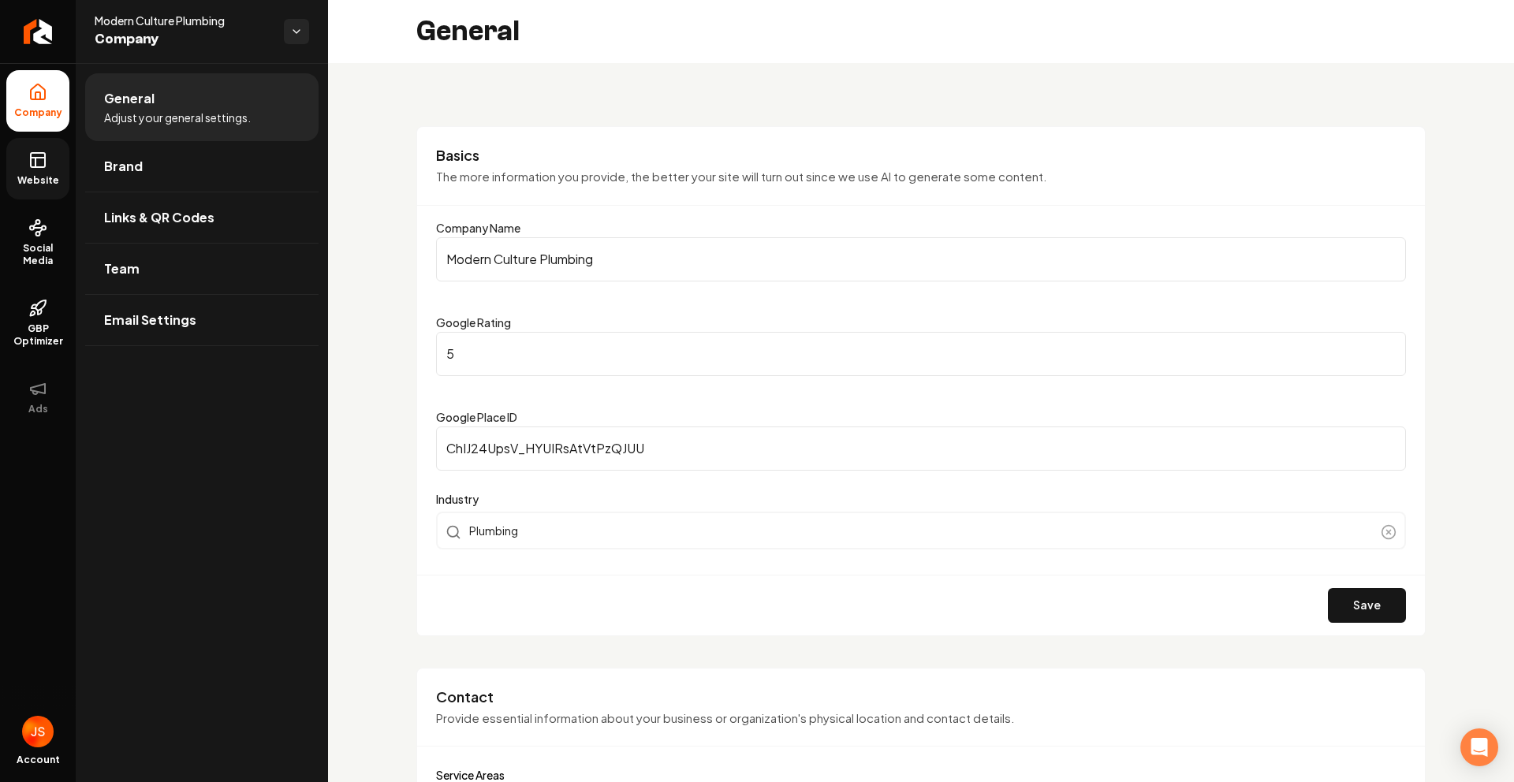
click at [44, 140] on link "Website" at bounding box center [37, 169] width 63 height 62
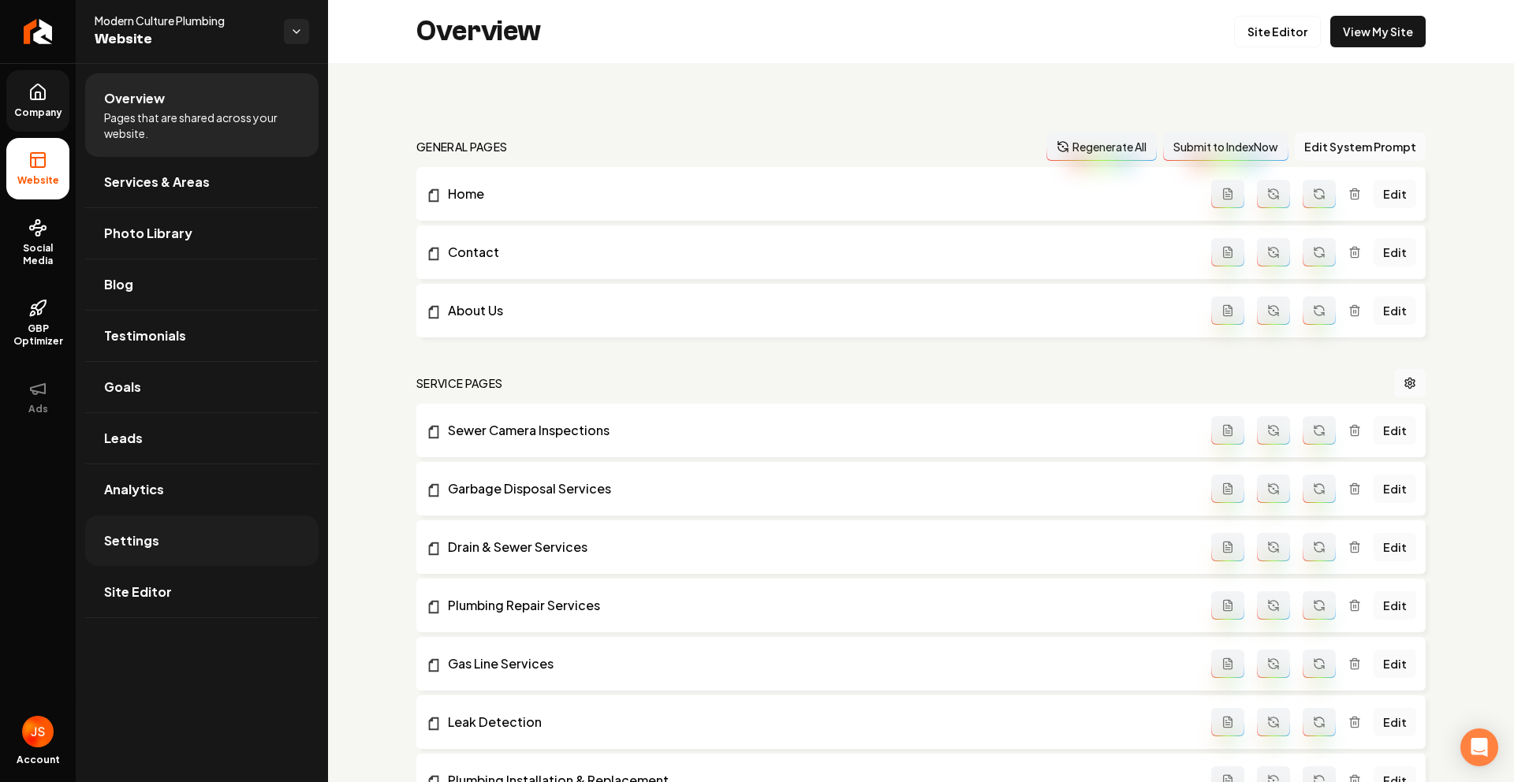
click at [185, 545] on link "Settings" at bounding box center [201, 541] width 233 height 50
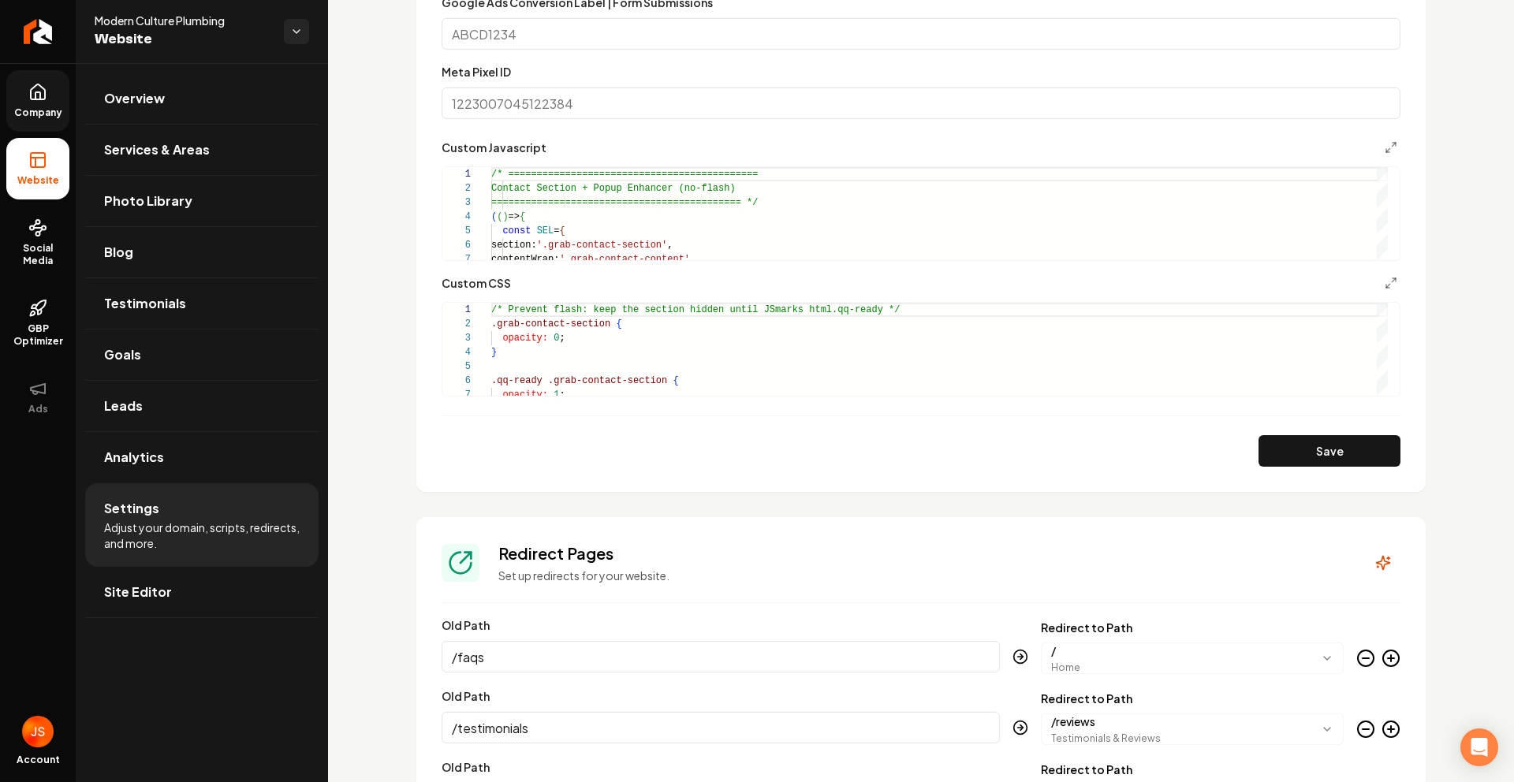
scroll to position [2085, 0]
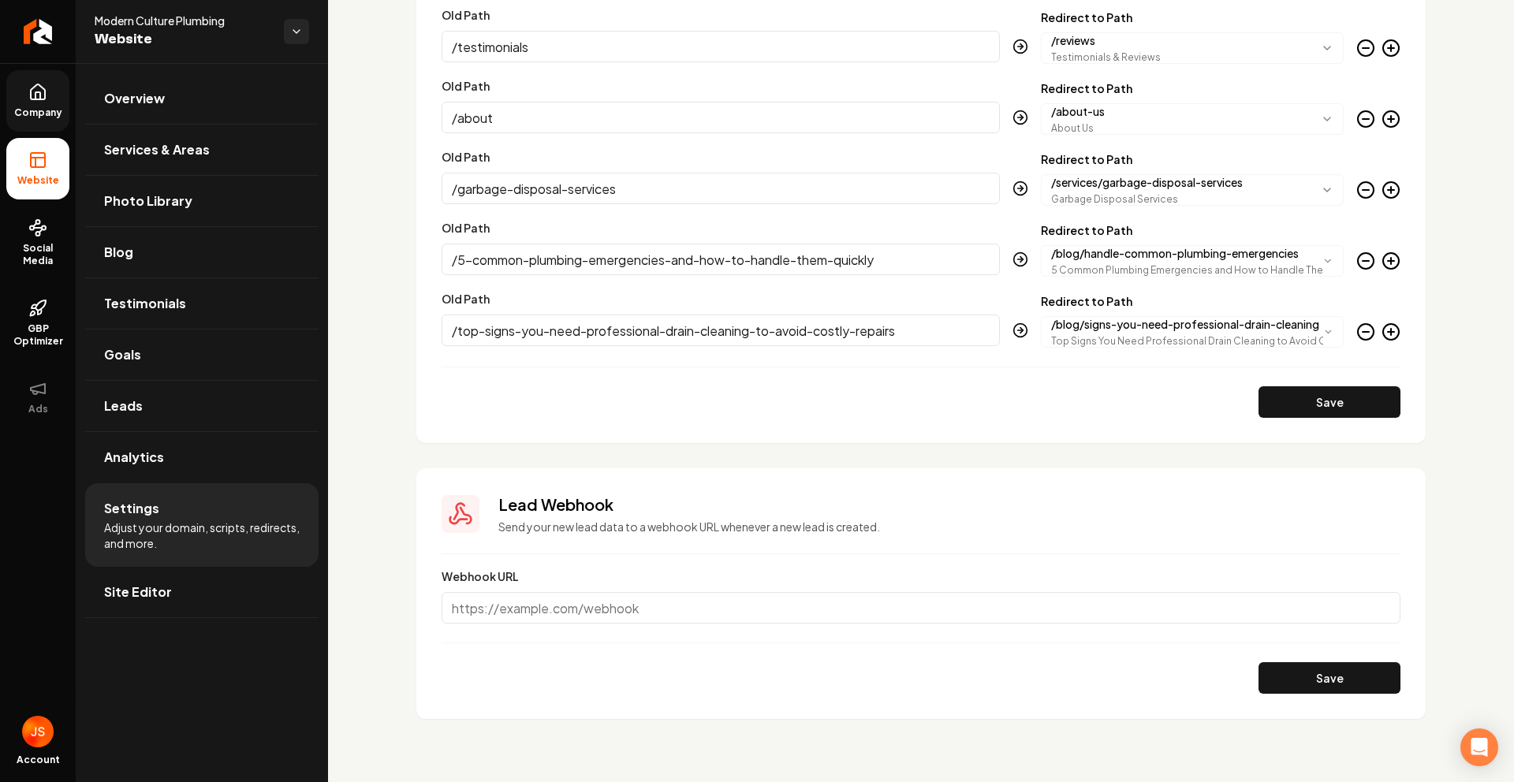
click at [35, 109] on span "Company" at bounding box center [38, 112] width 61 height 13
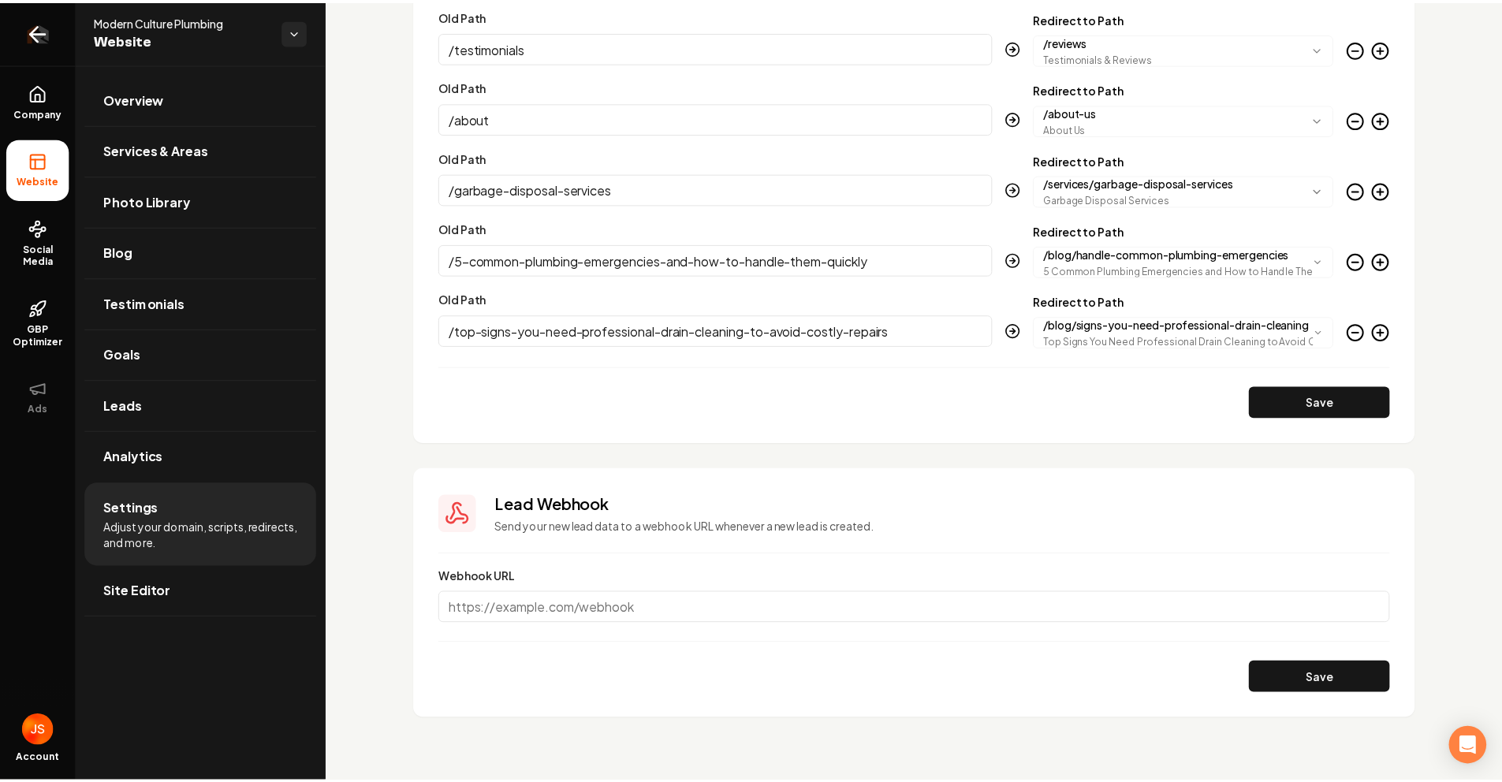
scroll to position [1440, 0]
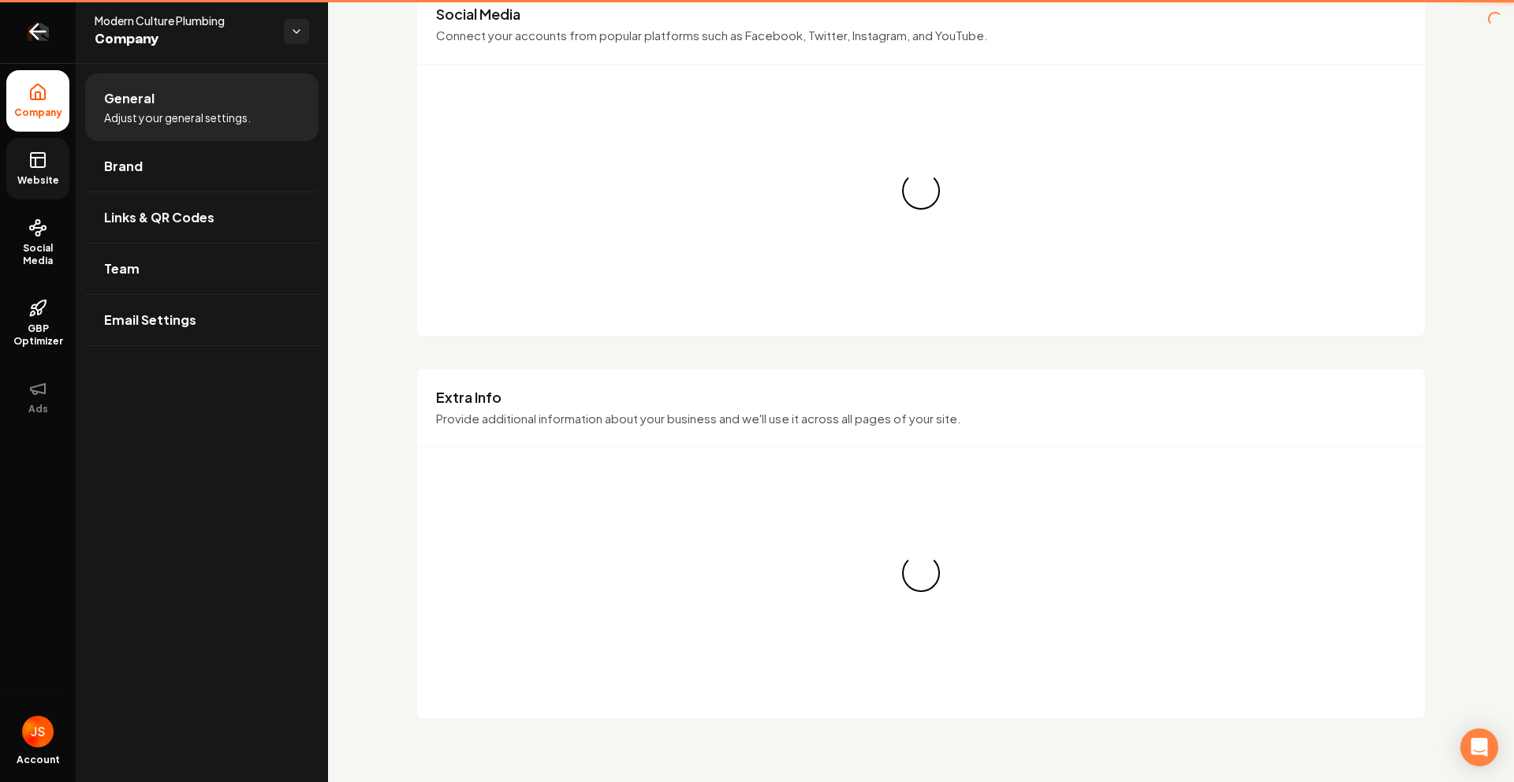
click at [39, 50] on link "Return to dashboard" at bounding box center [38, 31] width 76 height 63
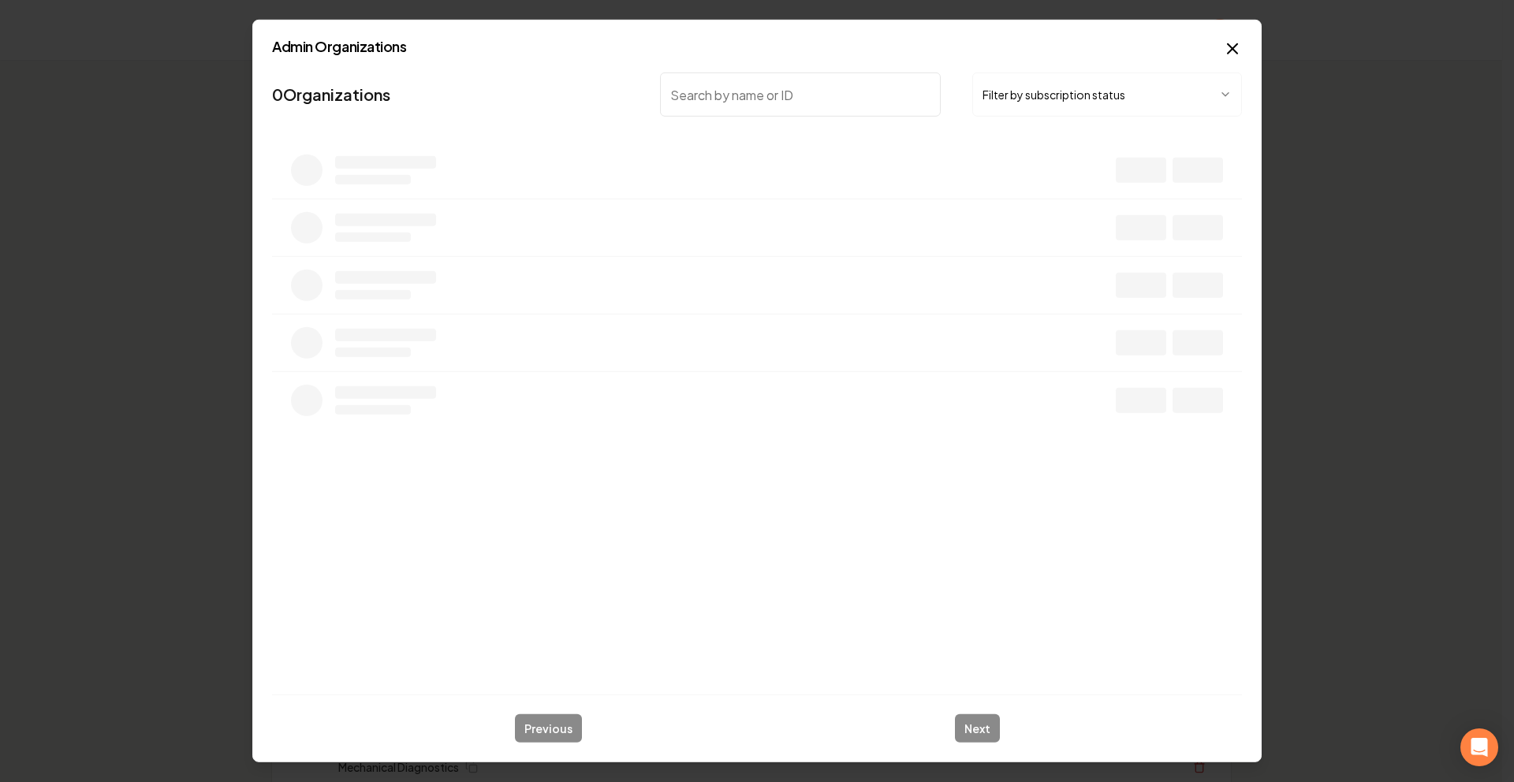
click at [752, 102] on input "search" at bounding box center [800, 95] width 281 height 44
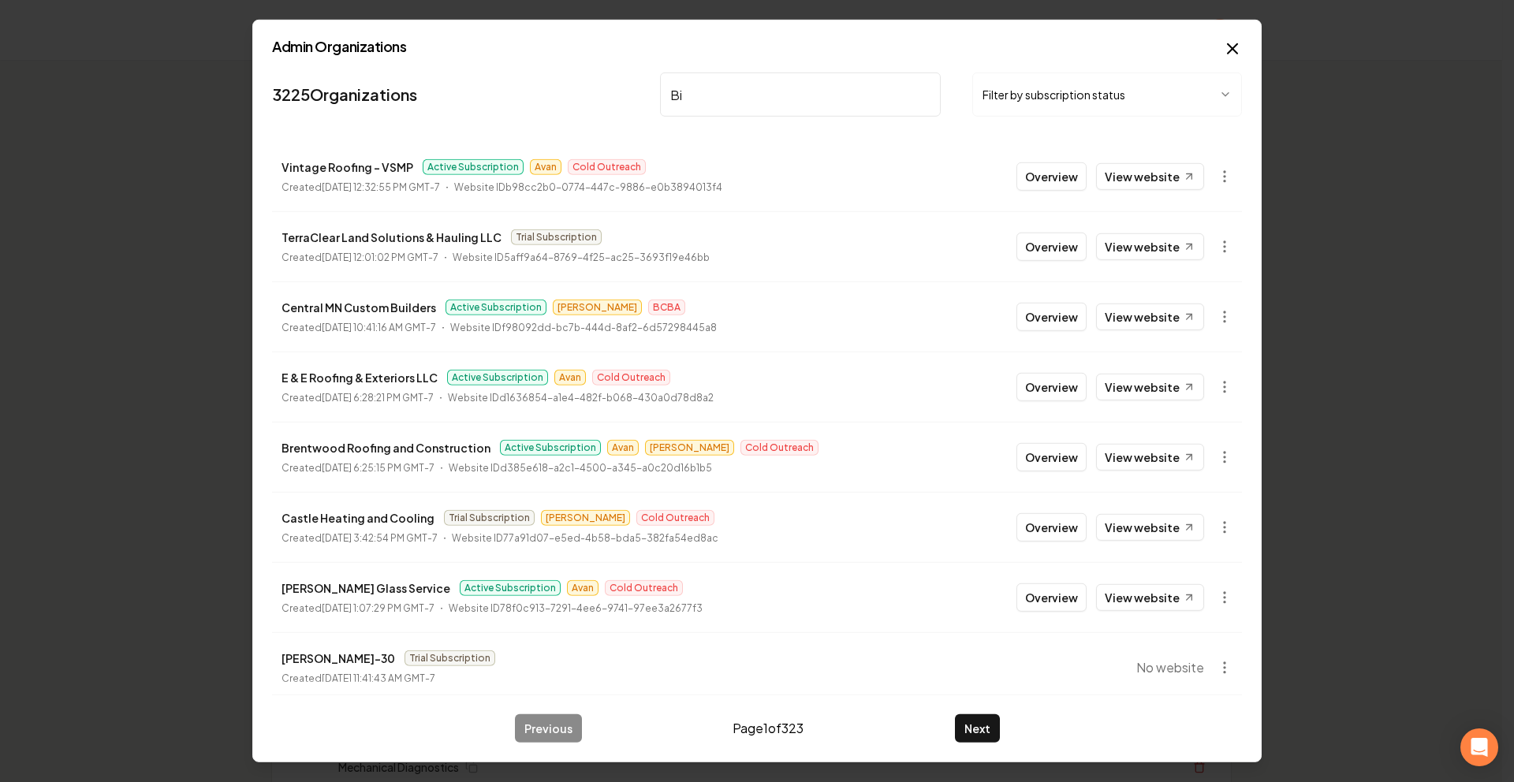
type input "Bir"
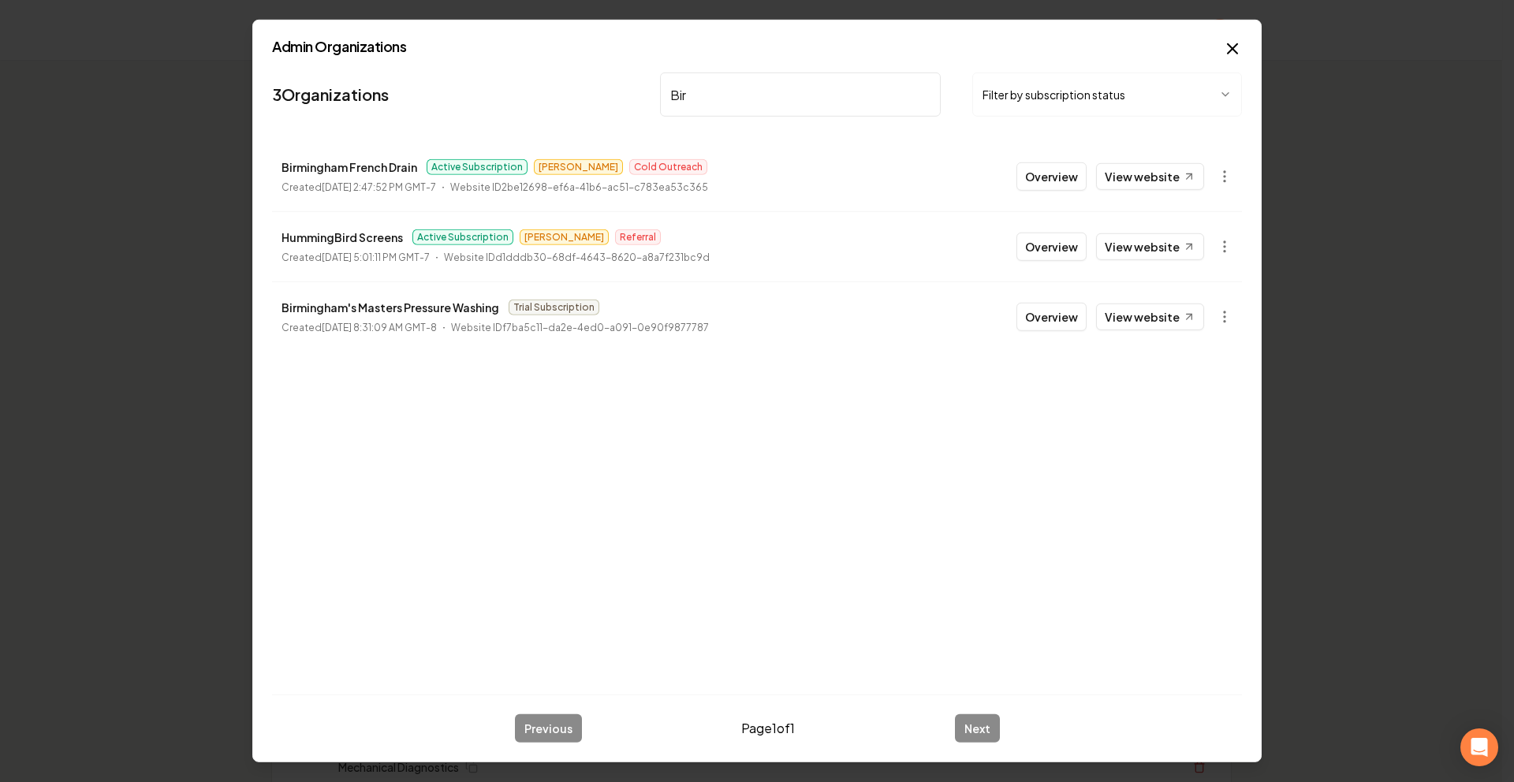
click at [1035, 181] on button "Overview" at bounding box center [1052, 176] width 70 height 28
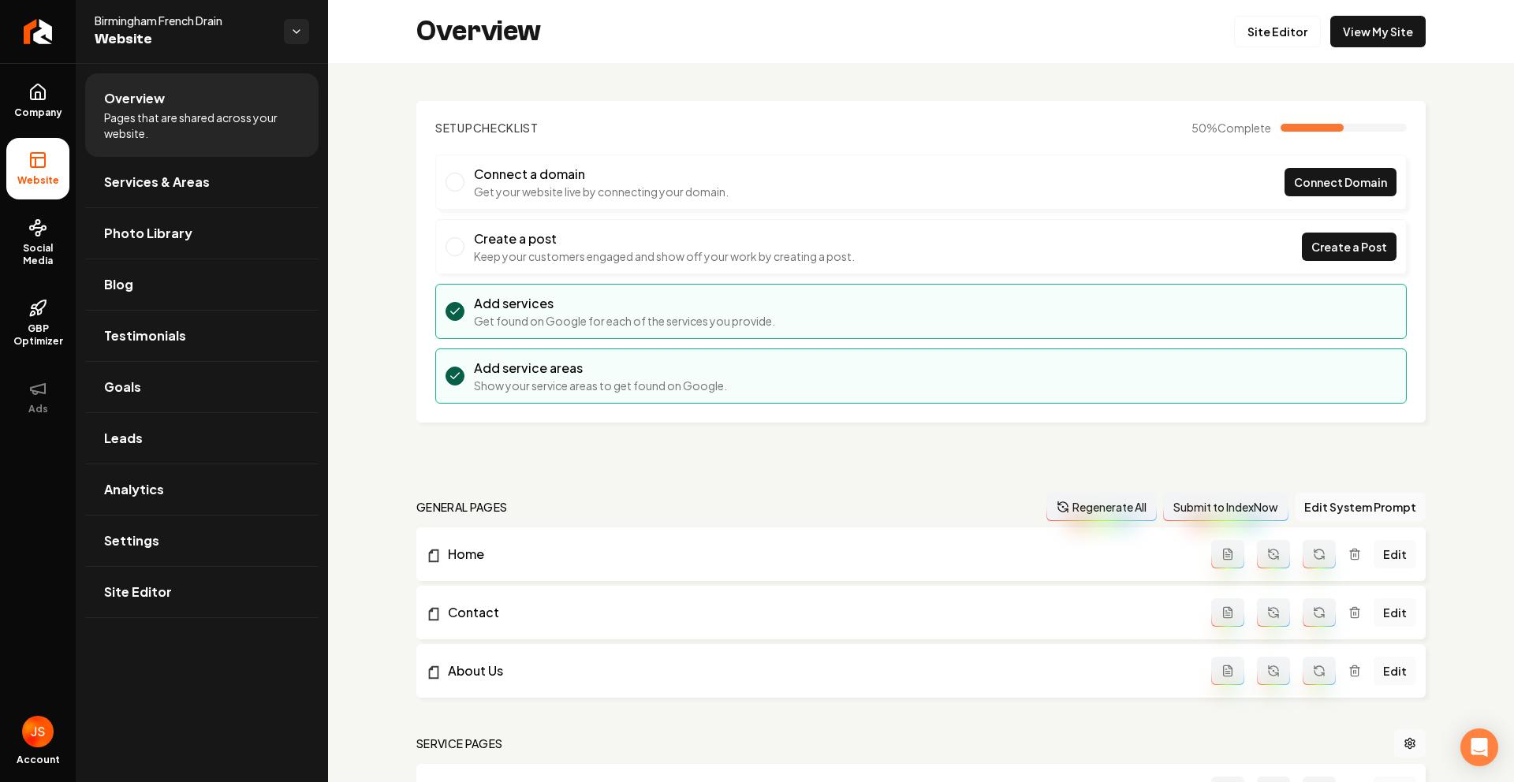
click at [4, 225] on ul "Company Website Social Media GBP Optimizer Ads" at bounding box center [38, 248] width 76 height 371
click at [17, 235] on link "Social Media" at bounding box center [37, 243] width 63 height 74
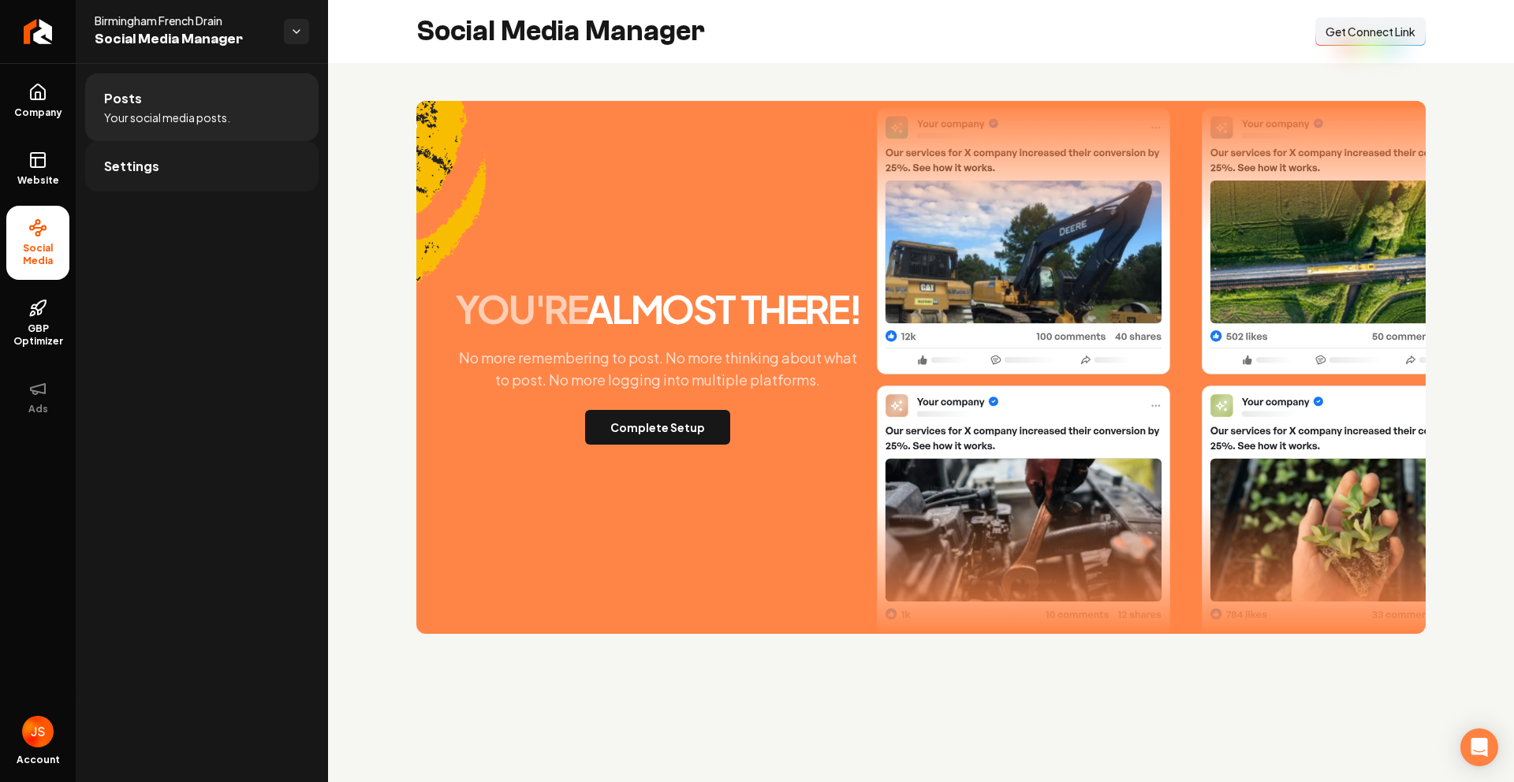
click at [205, 166] on link "Settings" at bounding box center [201, 166] width 233 height 50
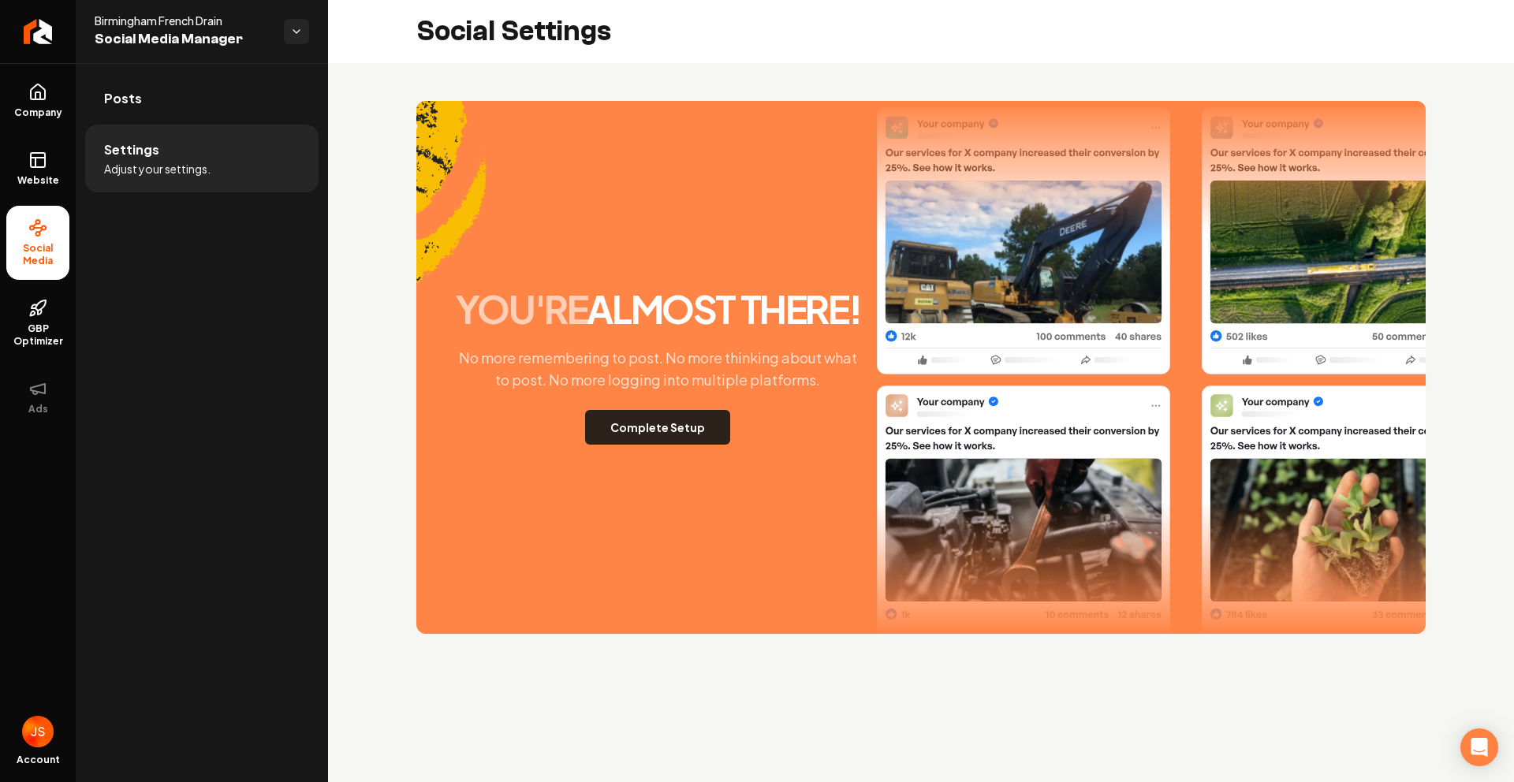
click at [698, 423] on button "Complete Setup" at bounding box center [657, 427] width 145 height 35
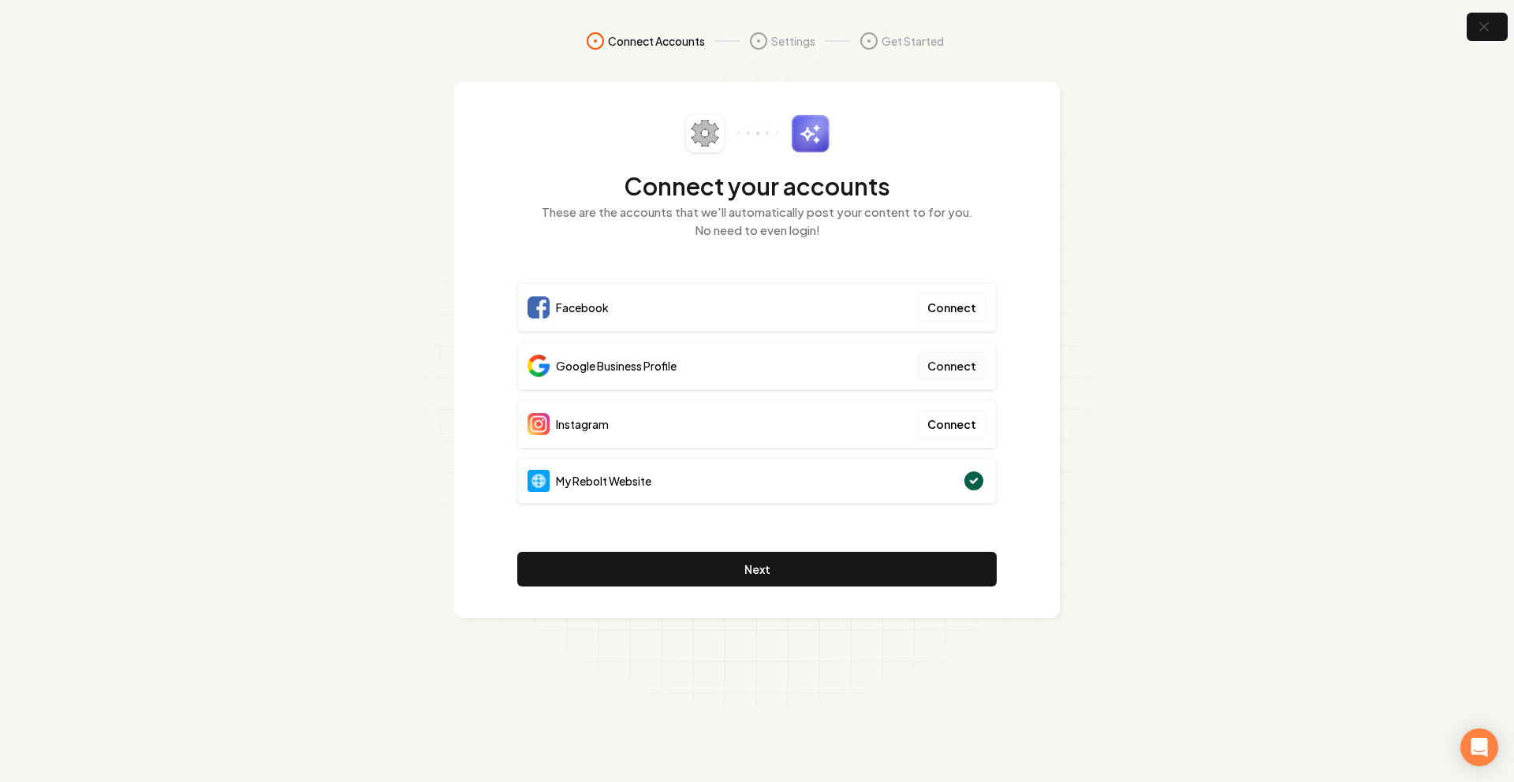
click at [952, 366] on button "Connect" at bounding box center [951, 366] width 69 height 28
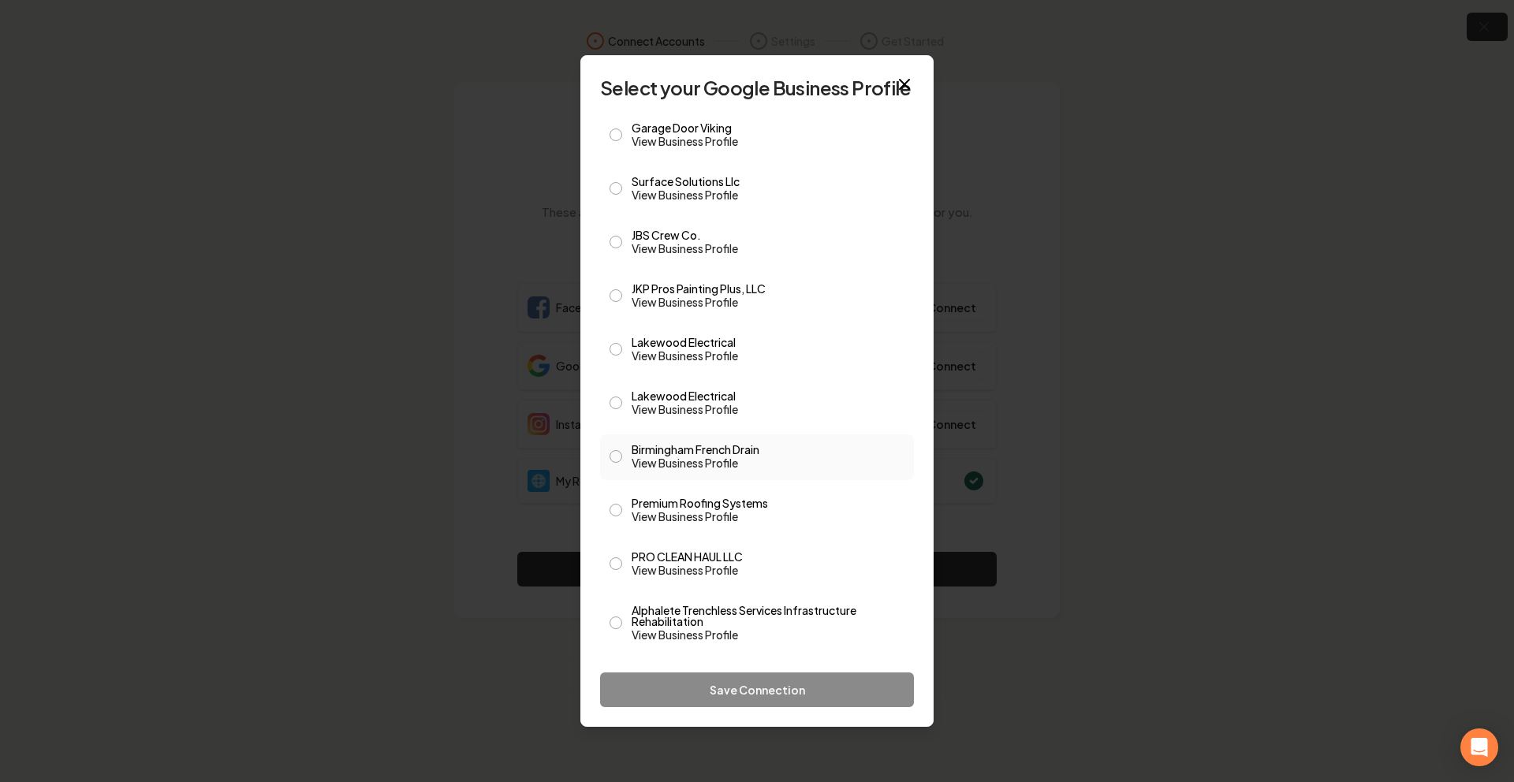
click at [696, 450] on label "Birmingham French Drain View Business Profile" at bounding box center [768, 457] width 273 height 27
click at [622, 450] on button "Birmingham French Drain View Business Profile" at bounding box center [616, 456] width 13 height 13
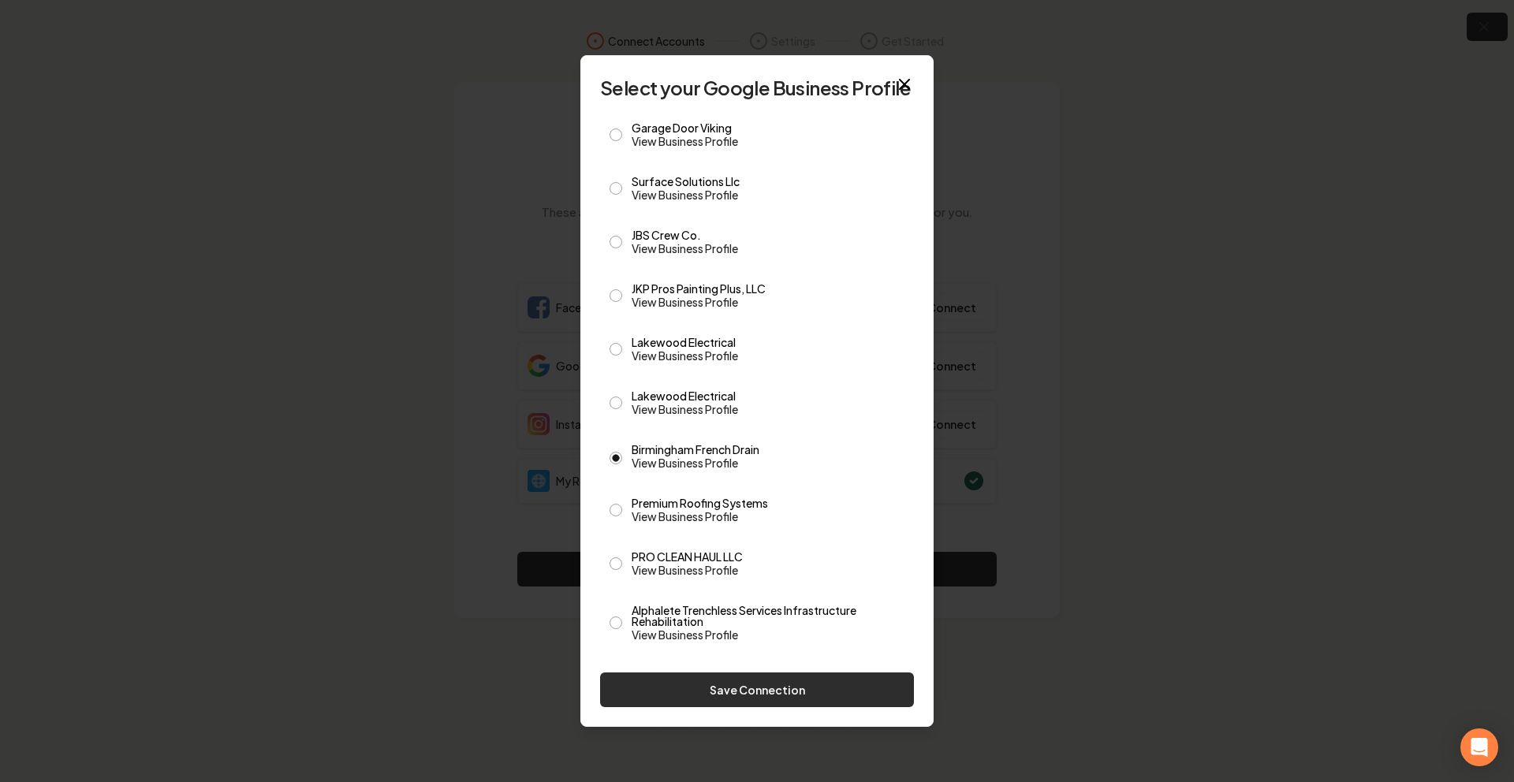
click at [738, 692] on button "Save Connection" at bounding box center [757, 690] width 314 height 35
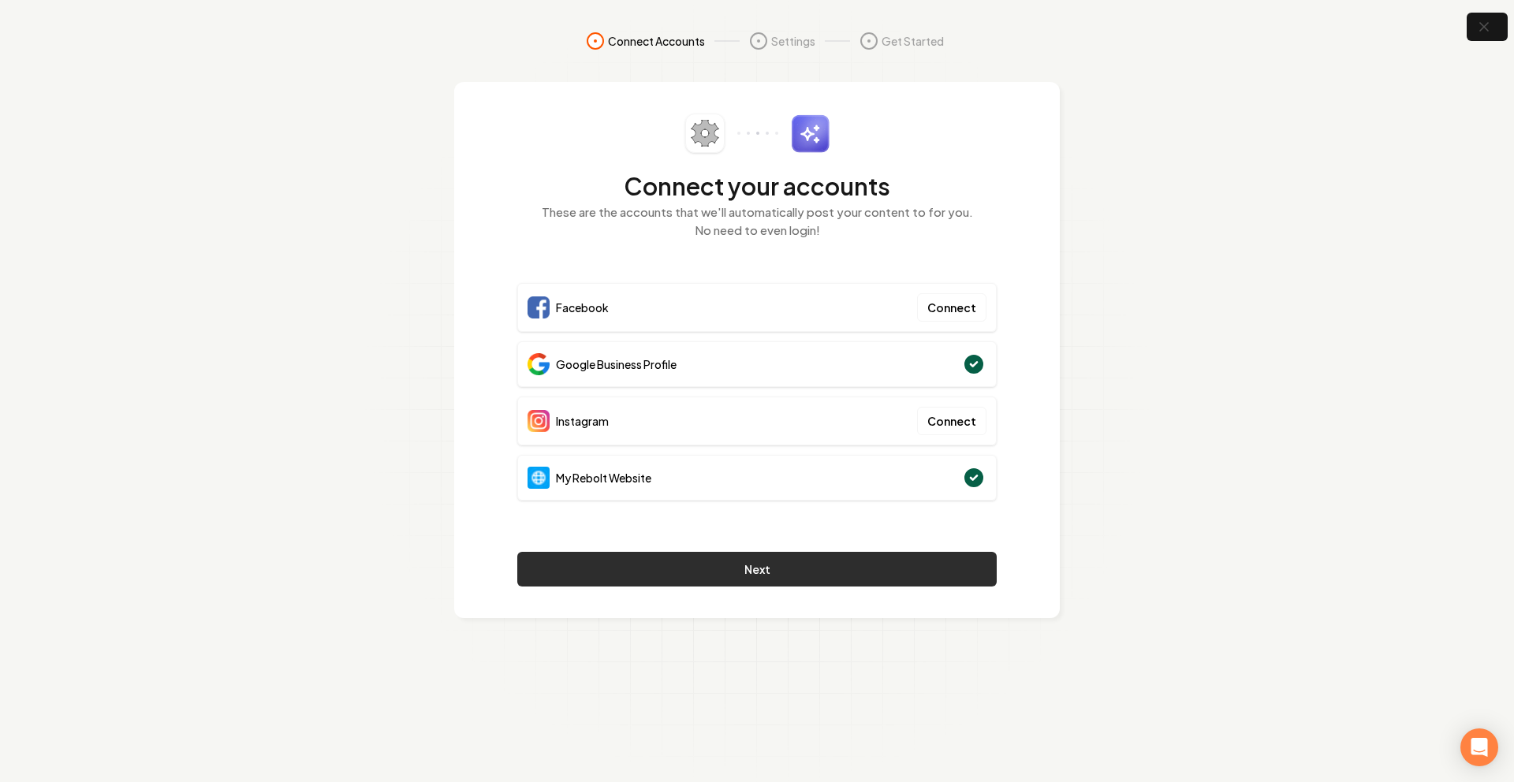
click at [814, 566] on button "Next" at bounding box center [756, 569] width 479 height 35
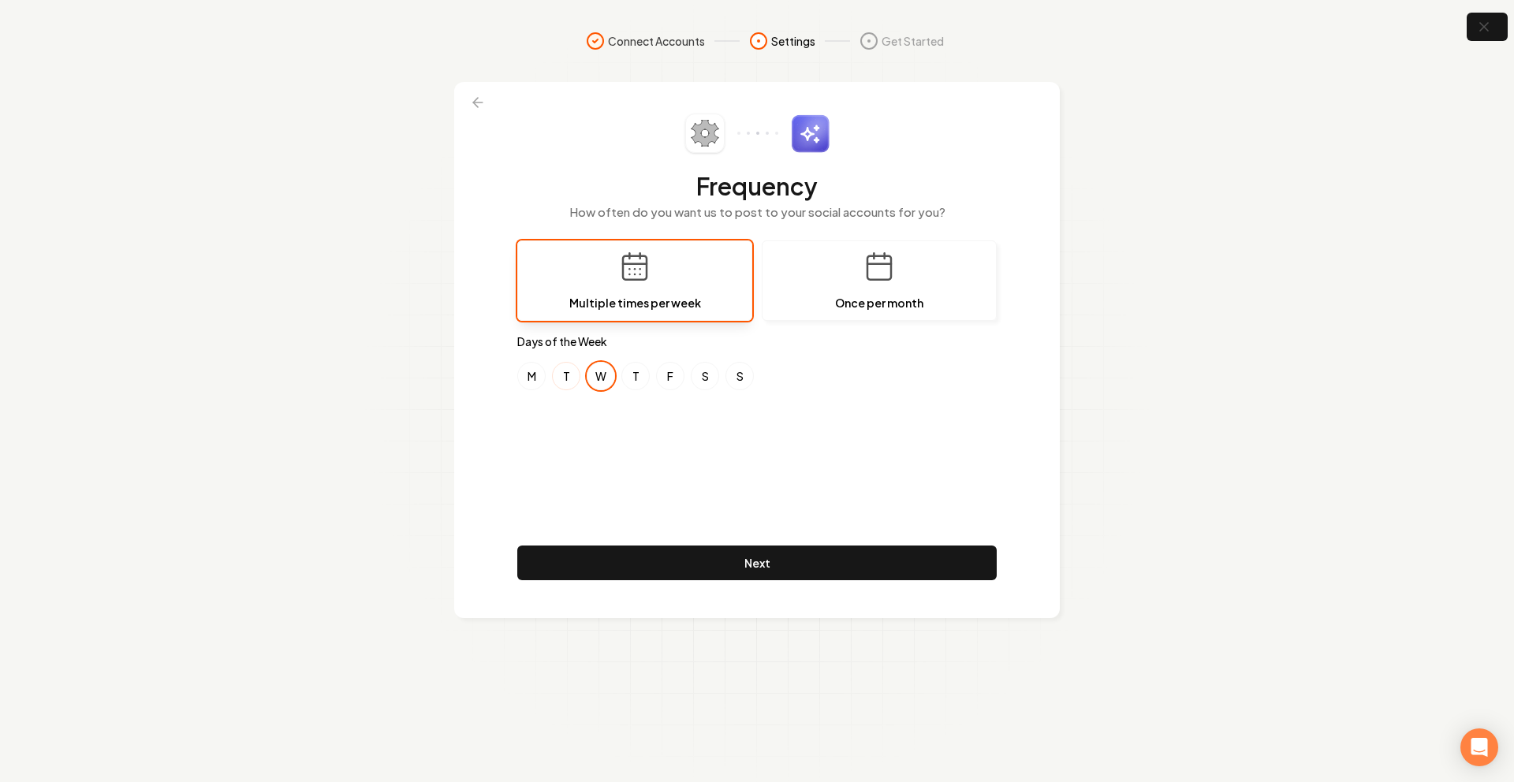
drag, startPoint x: 534, startPoint y: 374, endPoint x: 572, endPoint y: 373, distance: 37.9
click at [535, 374] on button "M" at bounding box center [531, 376] width 28 height 28
click at [594, 375] on button "W" at bounding box center [601, 376] width 28 height 28
click at [666, 377] on button "F" at bounding box center [670, 376] width 28 height 28
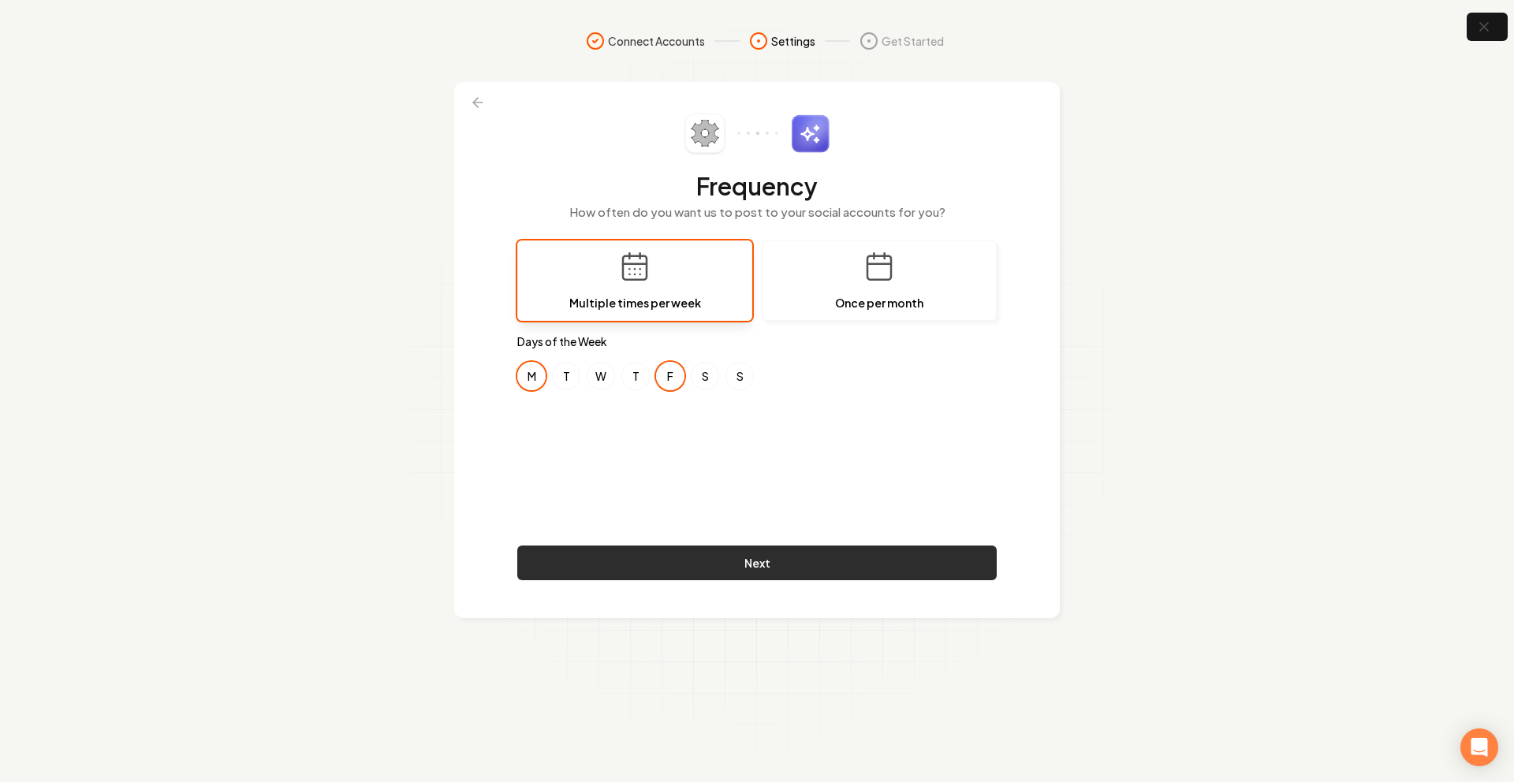
click at [684, 564] on button "Next" at bounding box center [756, 563] width 479 height 35
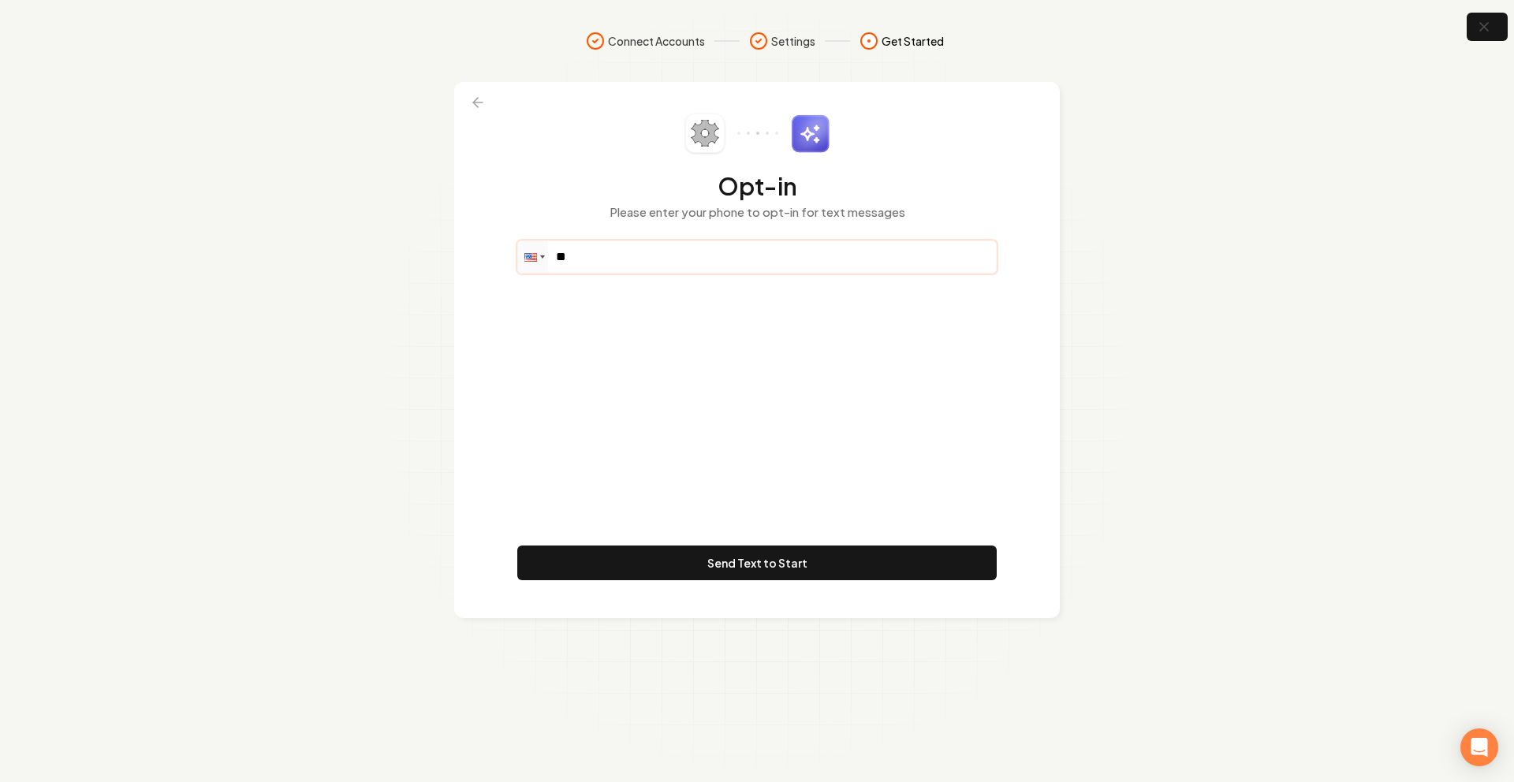
click at [634, 254] on input "**" at bounding box center [757, 257] width 478 height 32
type input "**********"
click at [816, 562] on button "Send Text to Start" at bounding box center [756, 563] width 479 height 35
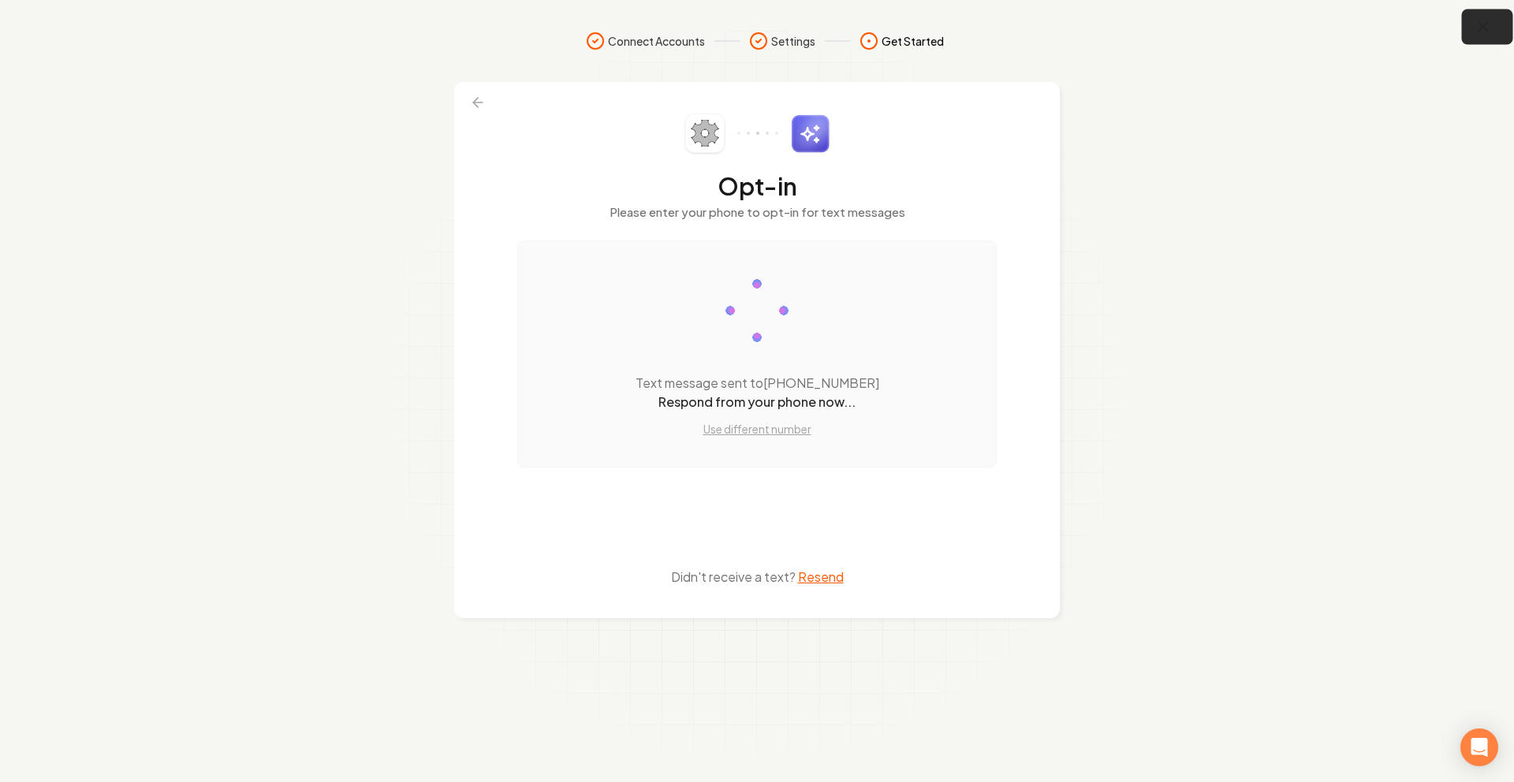
click at [1479, 31] on icon "button" at bounding box center [1484, 27] width 10 height 10
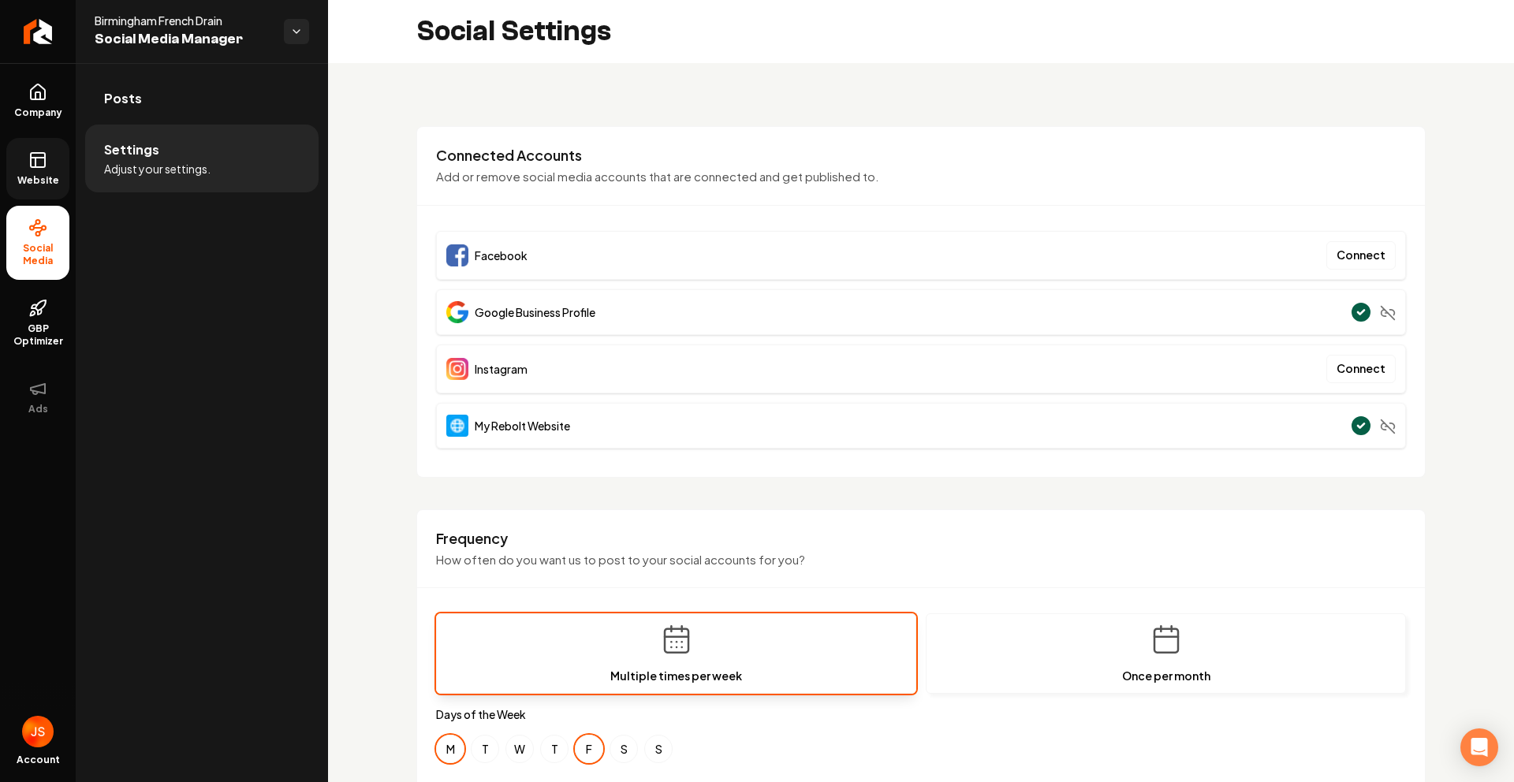
click at [18, 185] on span "Website" at bounding box center [38, 180] width 54 height 13
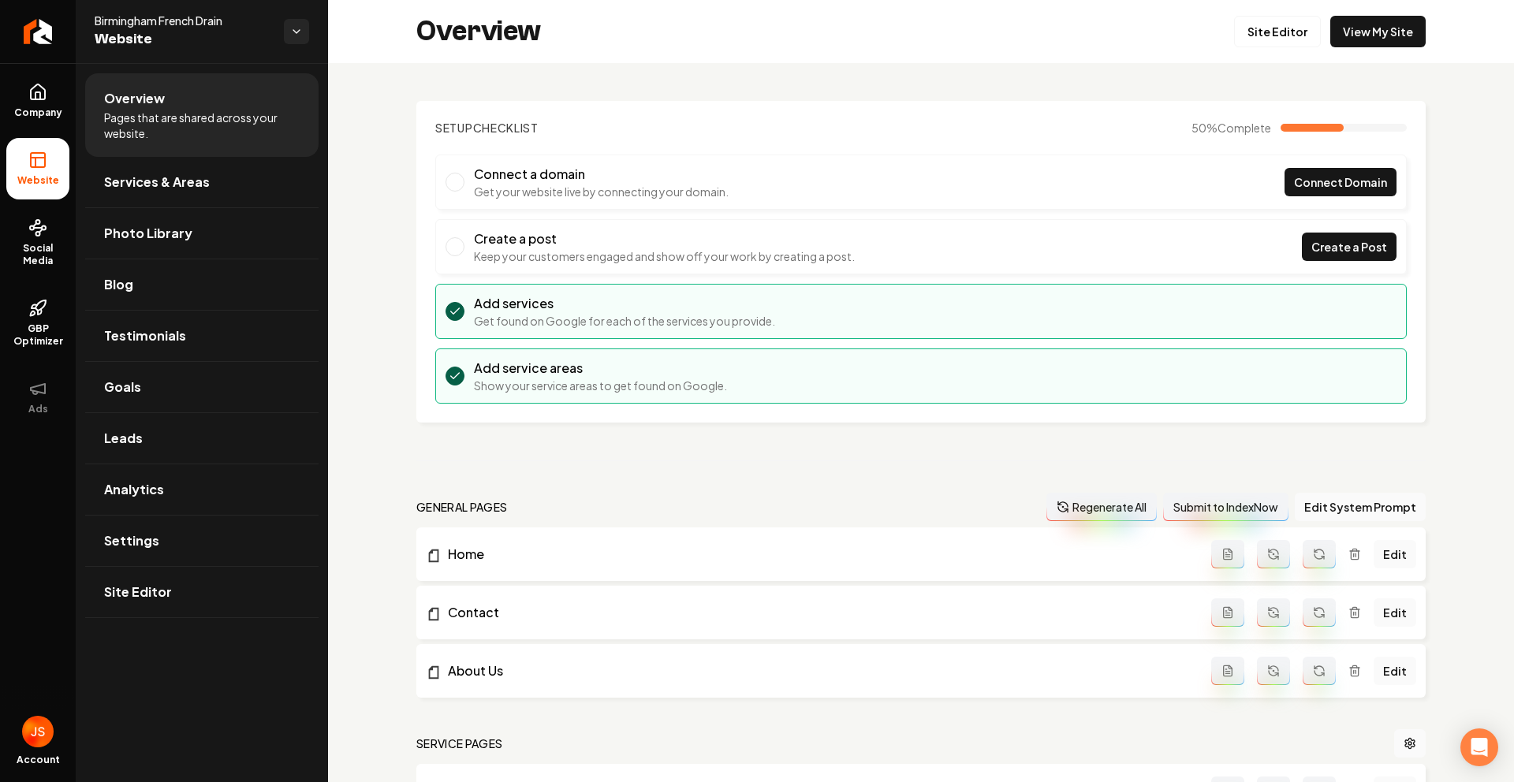
click at [1393, 9] on div "Overview Site Editor View My Site" at bounding box center [921, 31] width 1186 height 63
click at [1369, 26] on link "View My Site" at bounding box center [1377, 32] width 95 height 32
click at [1270, 40] on link "Site Editor" at bounding box center [1277, 32] width 87 height 32
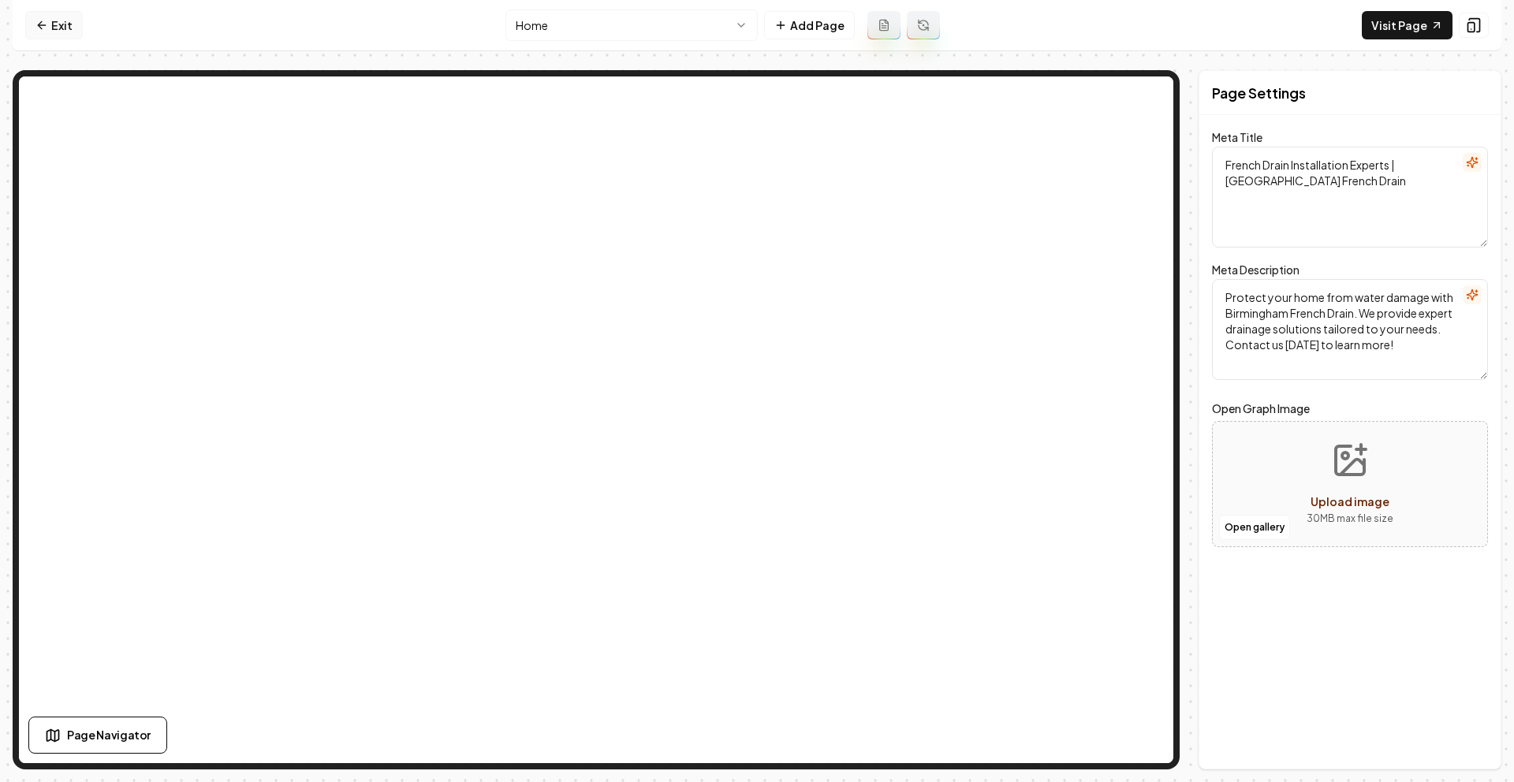
click at [41, 33] on link "Exit" at bounding box center [54, 25] width 58 height 28
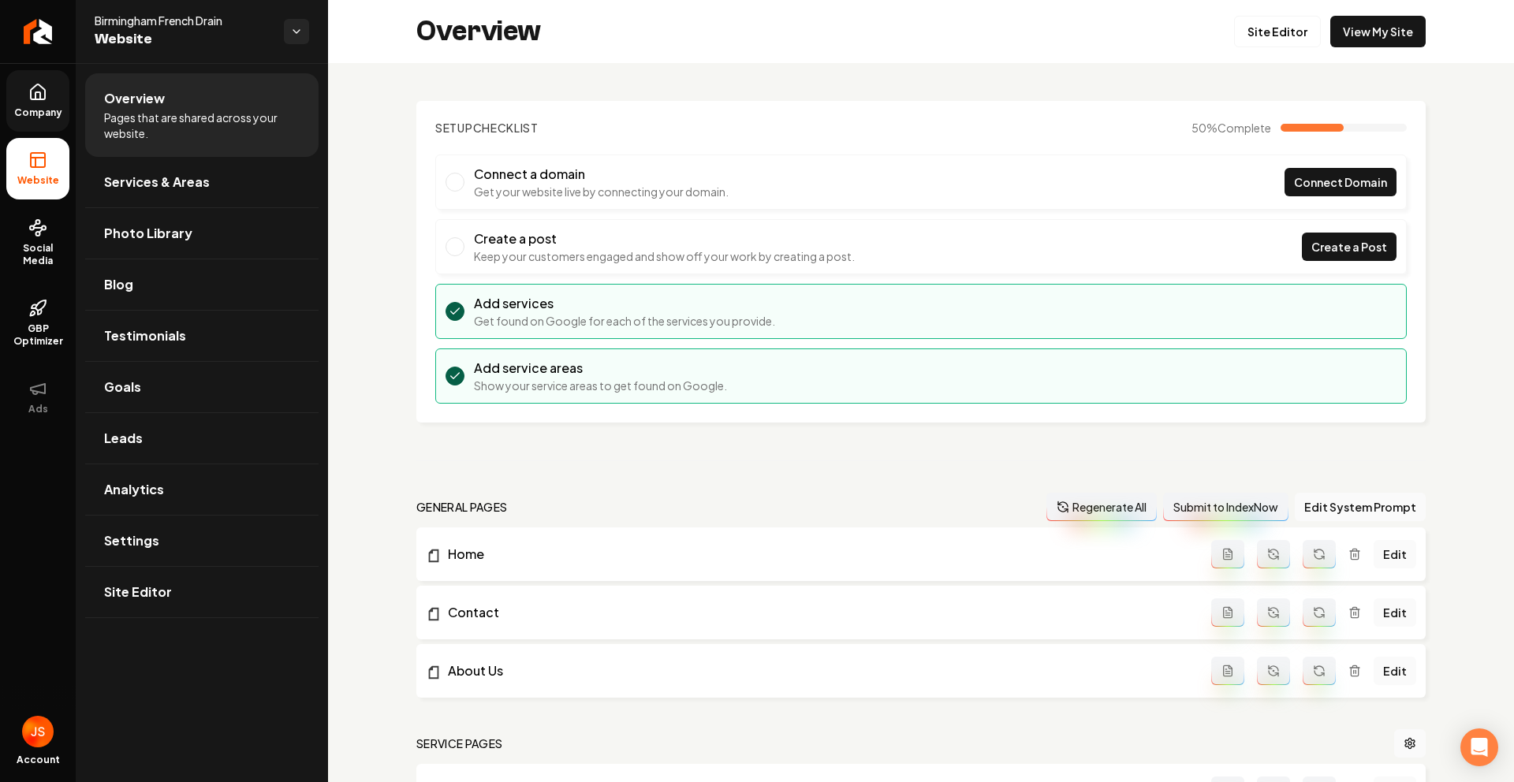
click at [31, 97] on icon at bounding box center [38, 91] width 14 height 15
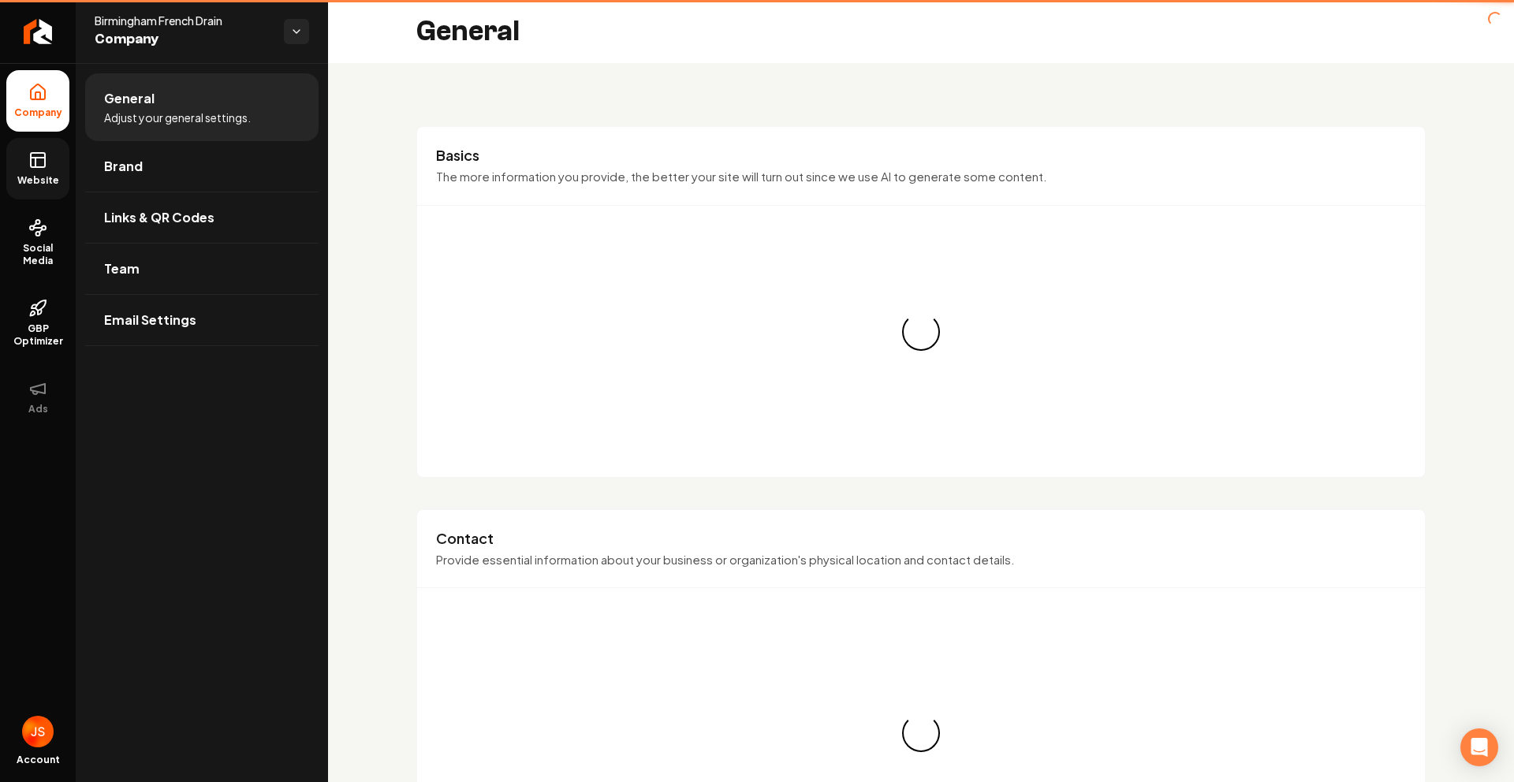
click at [36, 147] on link "Website" at bounding box center [37, 169] width 63 height 62
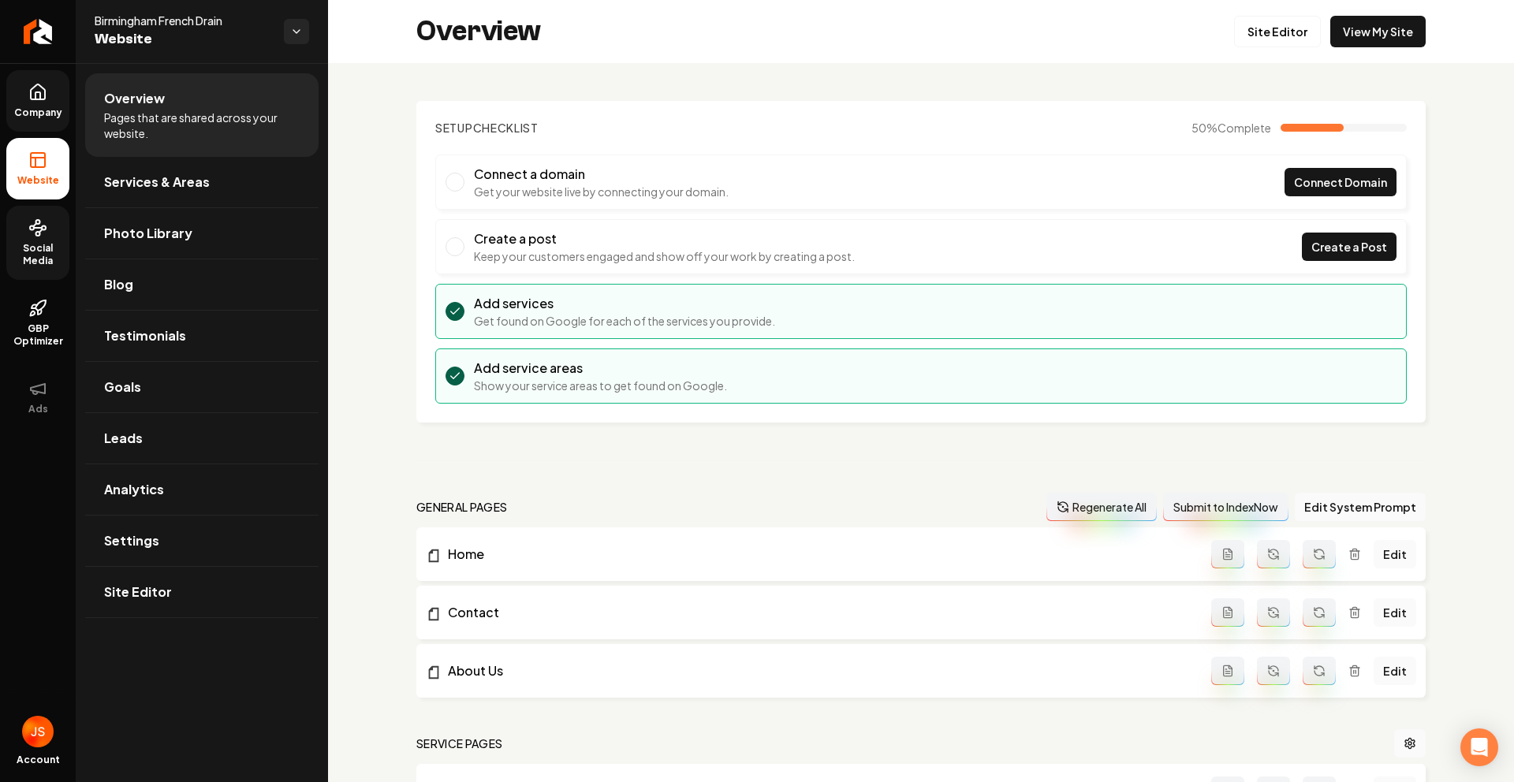
click at [34, 257] on span "Social Media" at bounding box center [37, 254] width 63 height 25
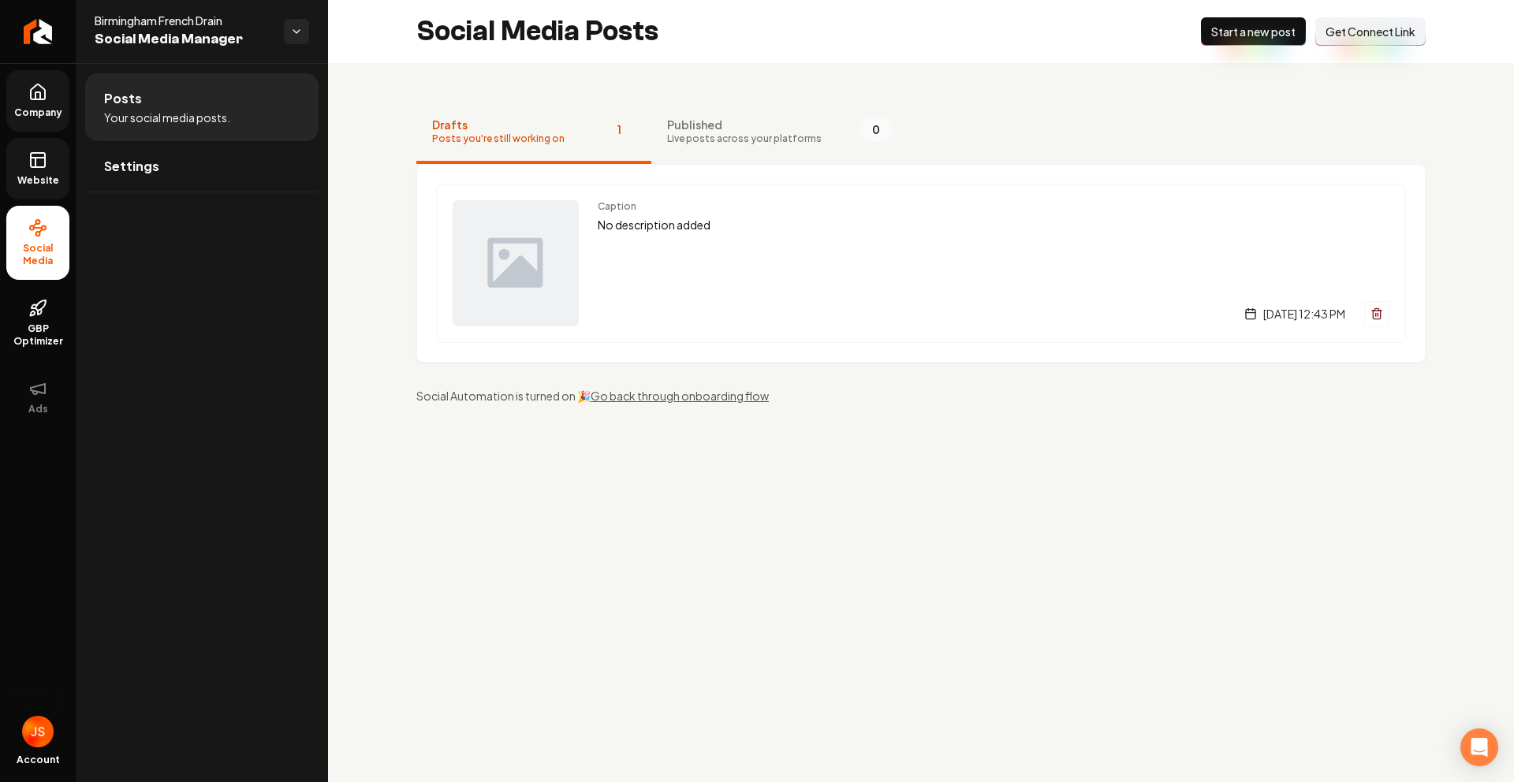
click at [636, 143] on button "Drafts Posts you're still working on 1" at bounding box center [533, 132] width 235 height 63
click at [162, 153] on link "Settings" at bounding box center [201, 166] width 233 height 50
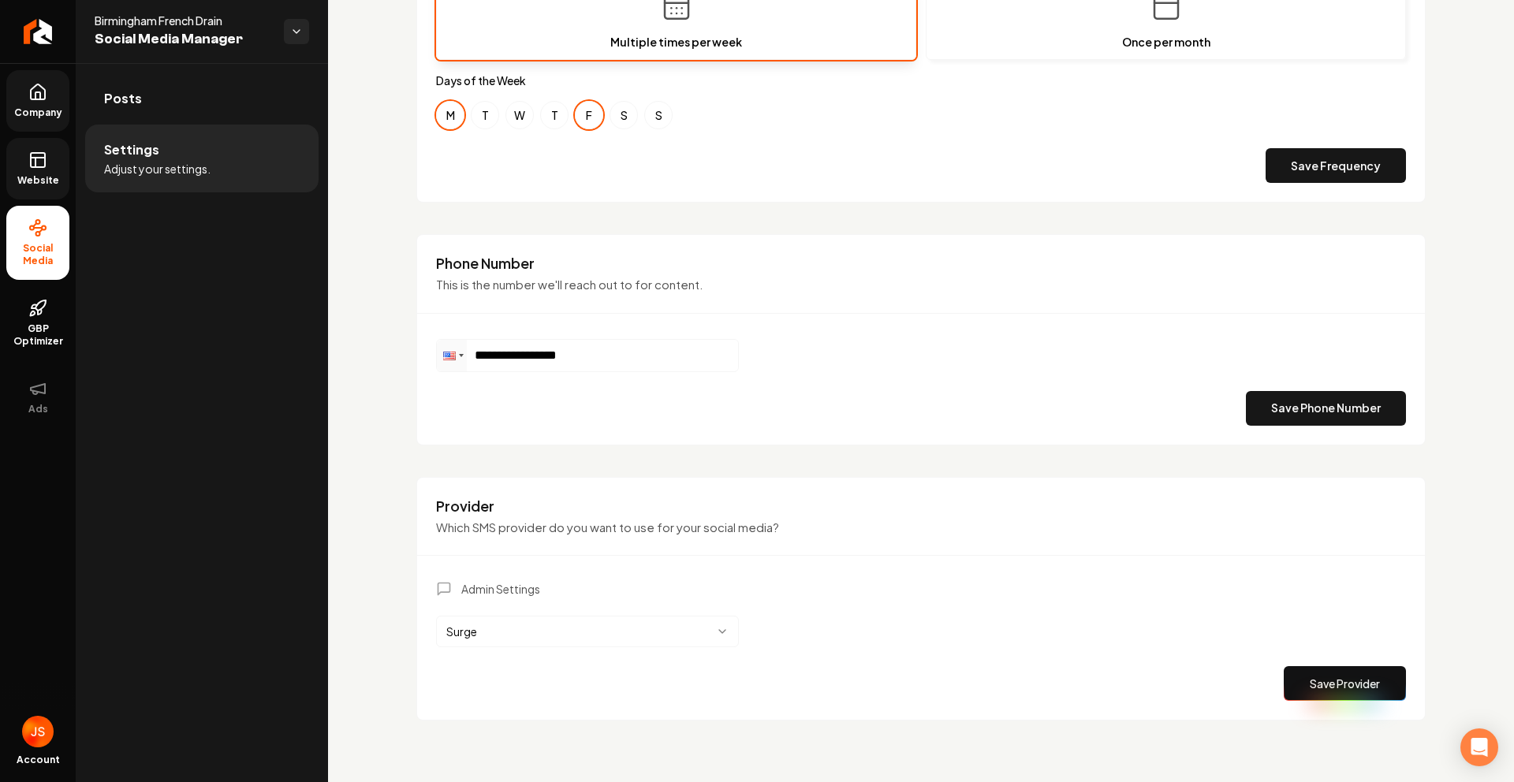
scroll to position [636, 0]
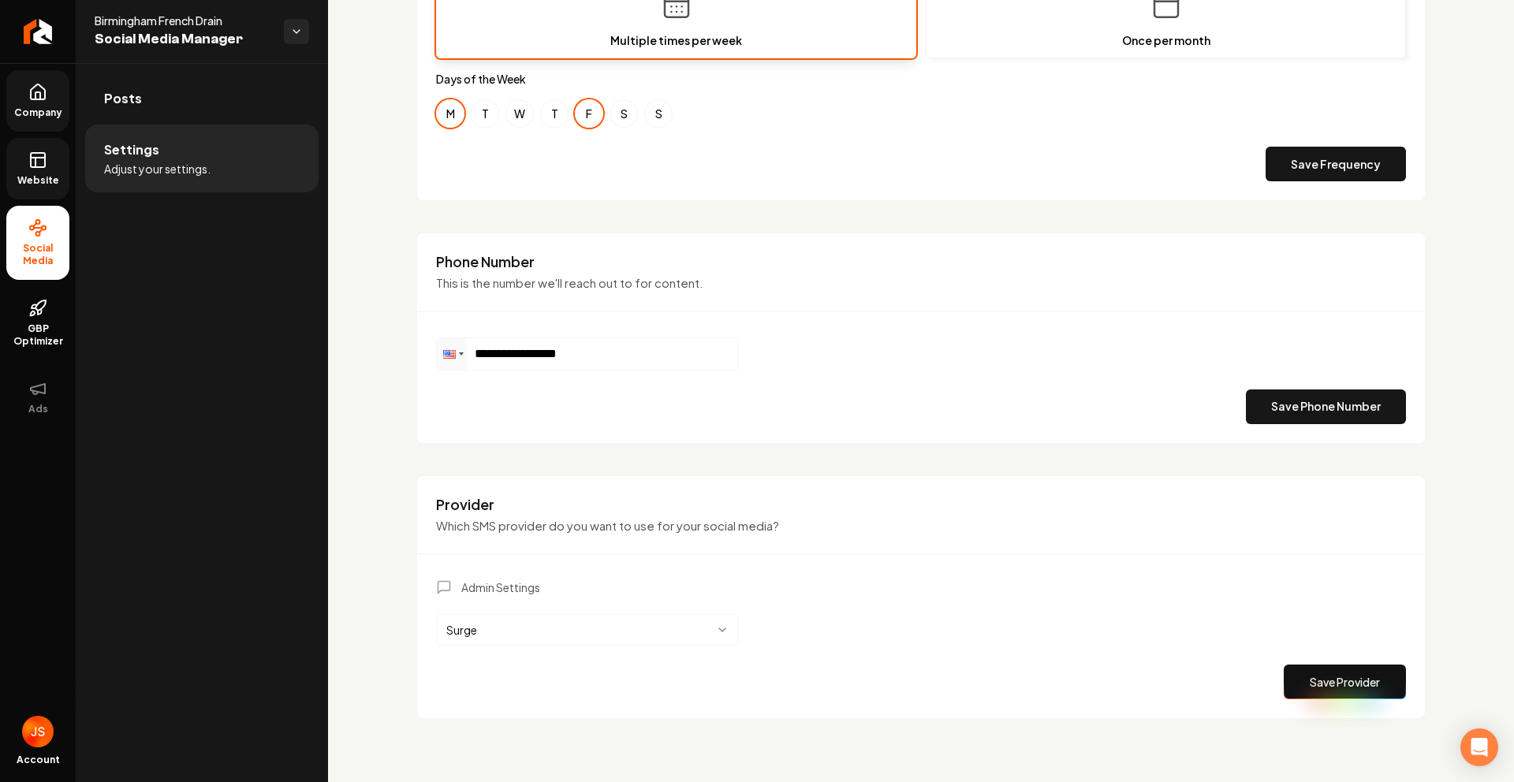
click at [512, 657] on div "Admin Settings Surge Save Provider" at bounding box center [921, 640] width 970 height 120
click at [513, 647] on div "Admin Settings Surge Save Provider" at bounding box center [921, 640] width 970 height 120
click at [513, 639] on html "**********" at bounding box center [757, 391] width 1514 height 782
click at [1315, 684] on button "Save Provider" at bounding box center [1345, 682] width 122 height 35
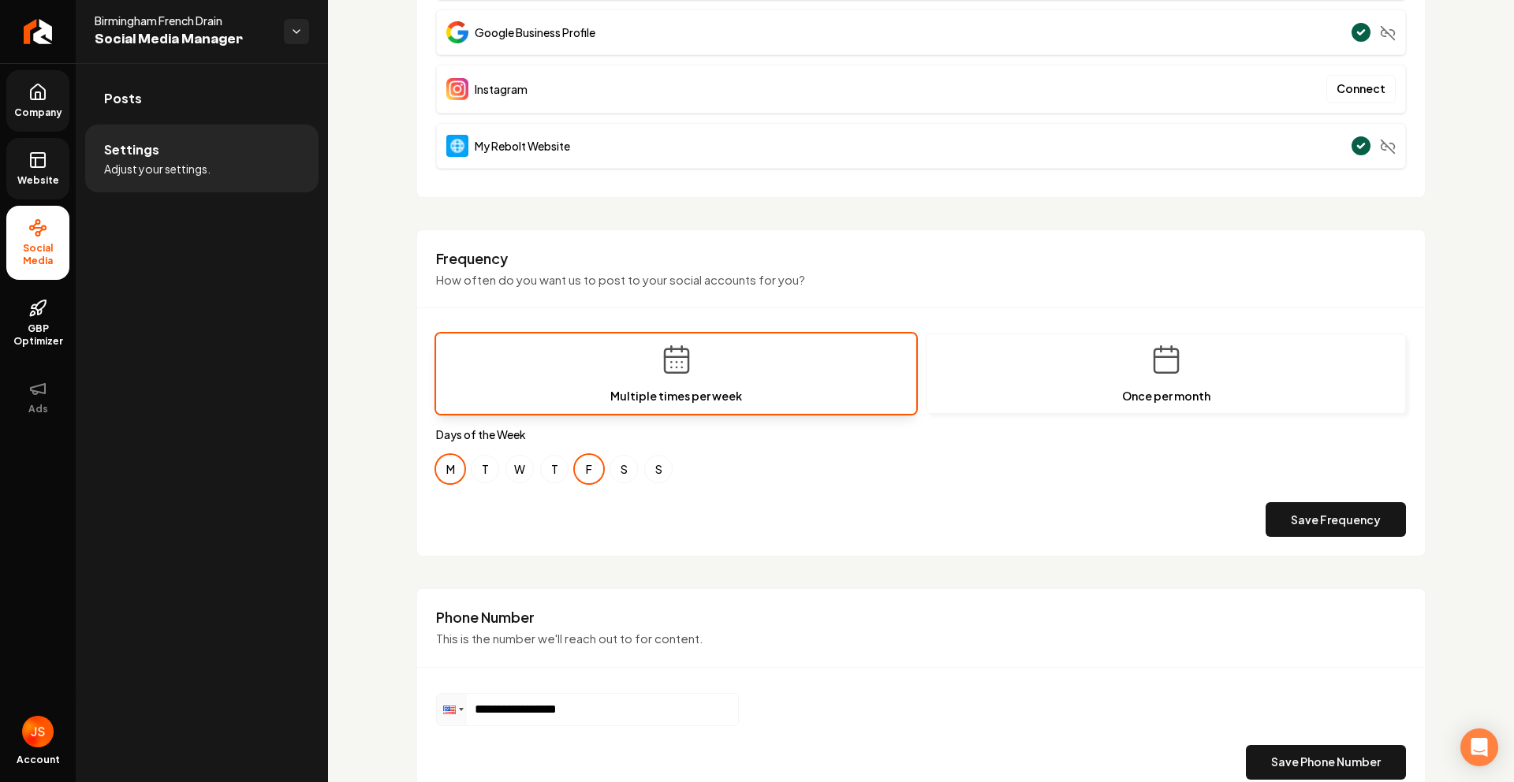
scroll to position [85, 0]
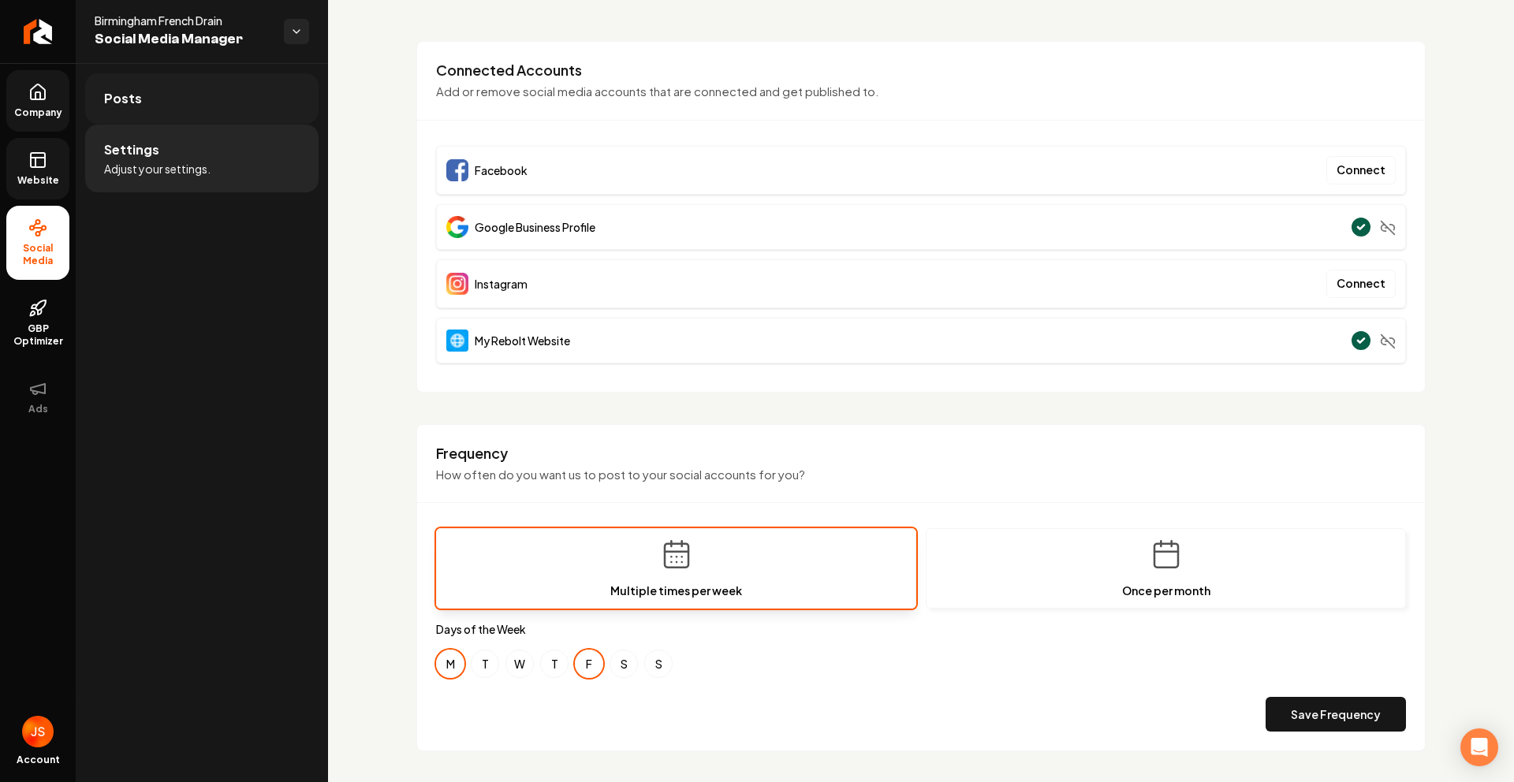
click at [167, 98] on link "Posts" at bounding box center [201, 98] width 233 height 50
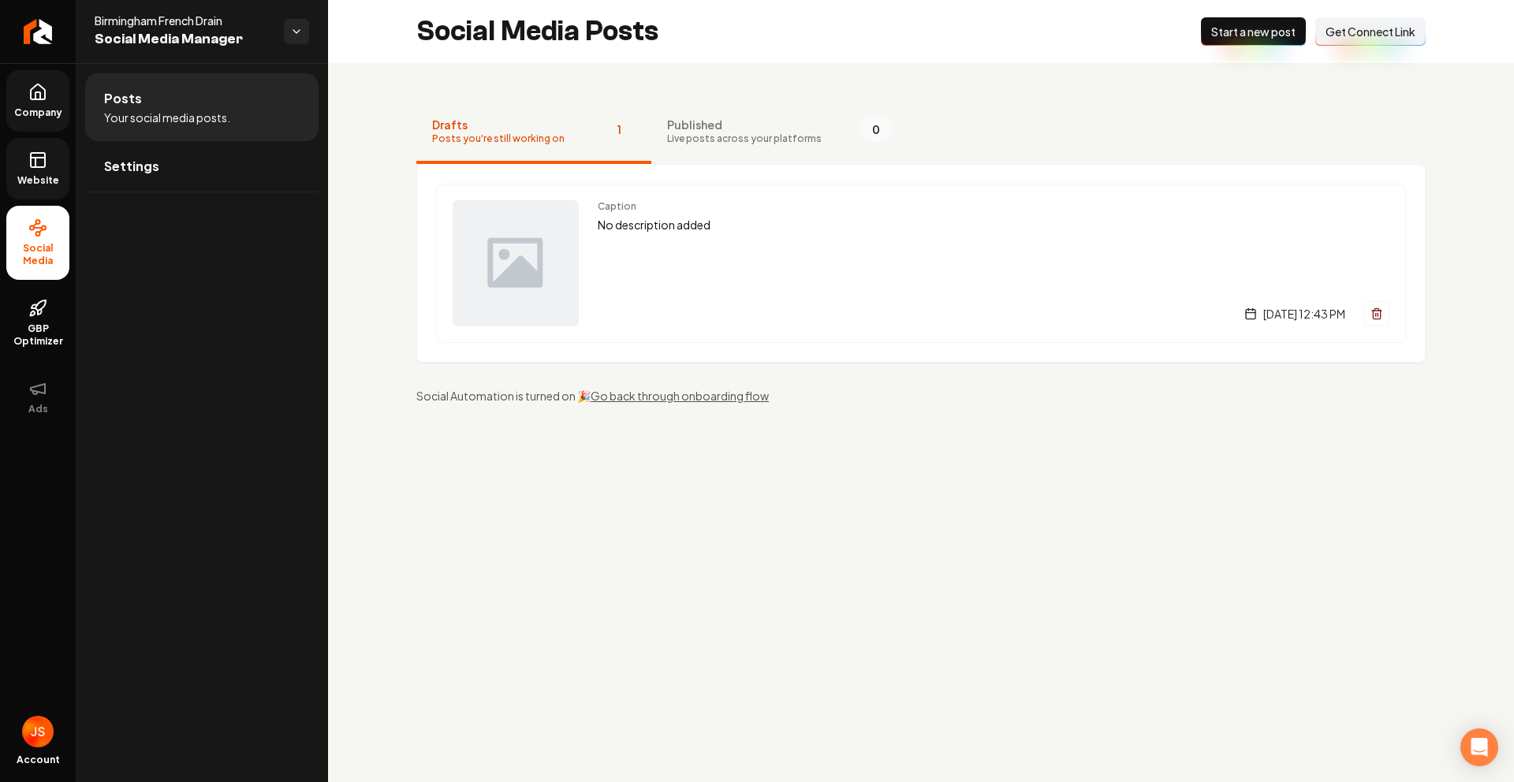
click at [1259, 32] on span "Start a new post" at bounding box center [1253, 32] width 84 height 16
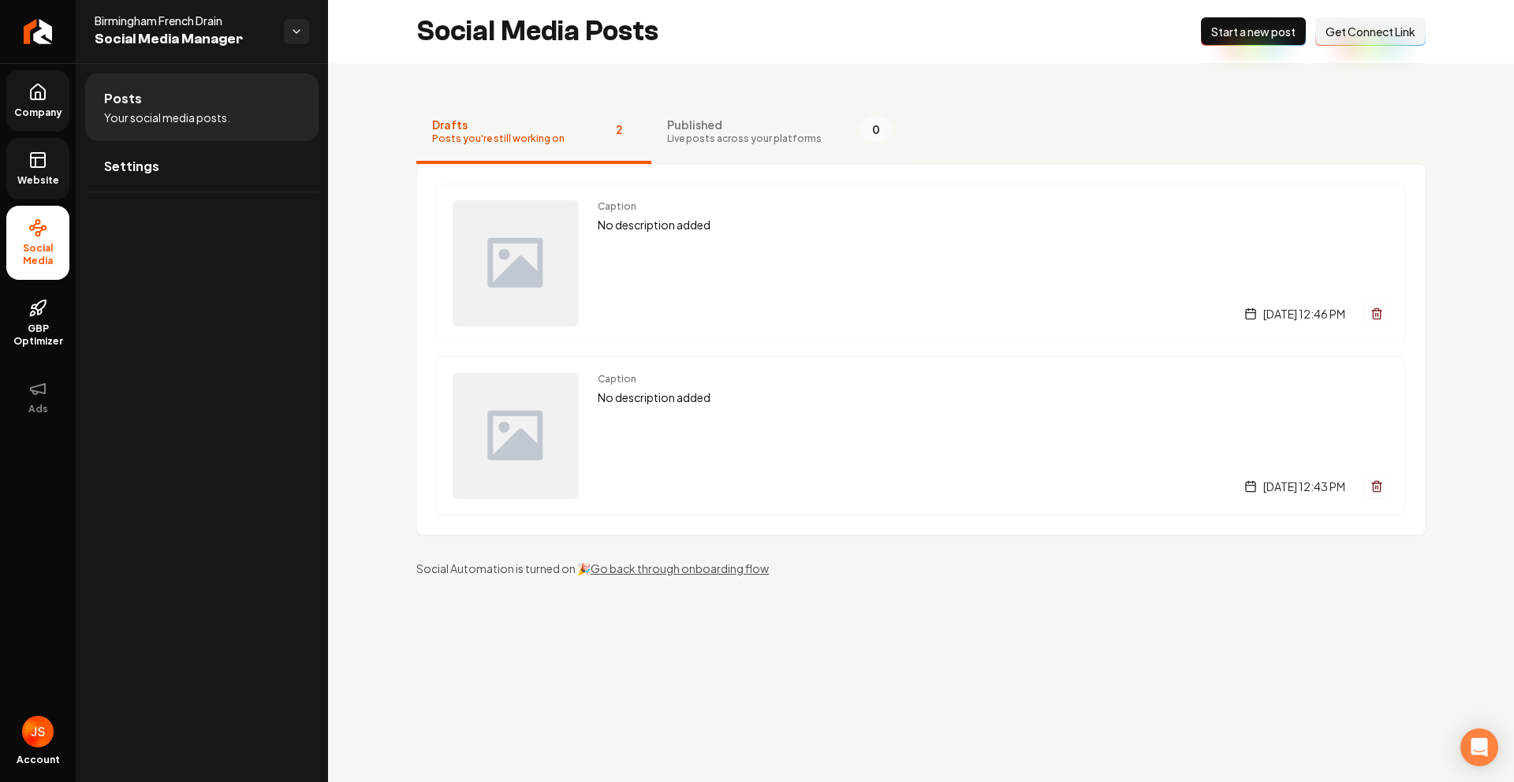
click at [736, 125] on span "Published" at bounding box center [744, 125] width 155 height 16
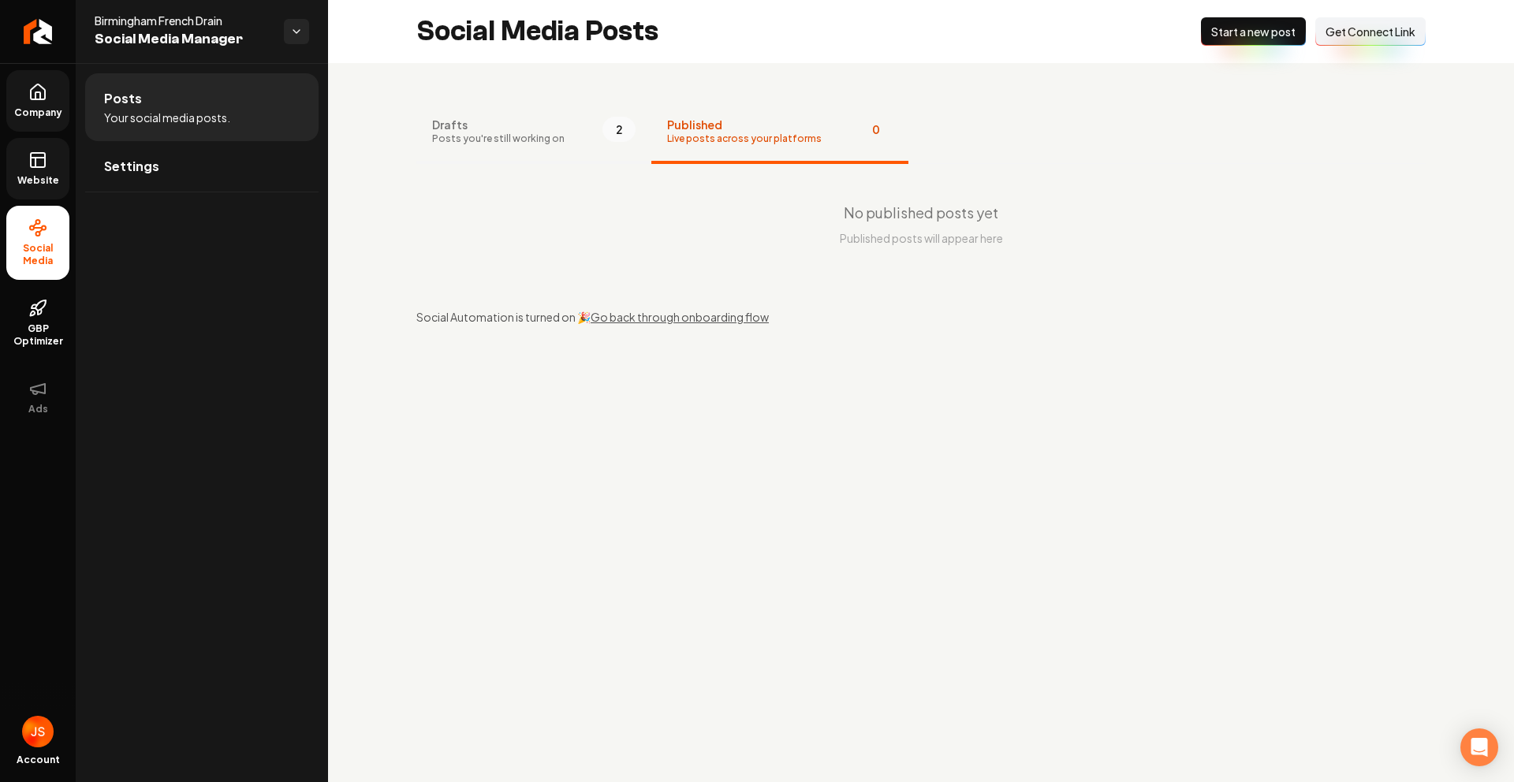
click at [565, 129] on button "Drafts Posts you're still working on 2" at bounding box center [533, 132] width 235 height 63
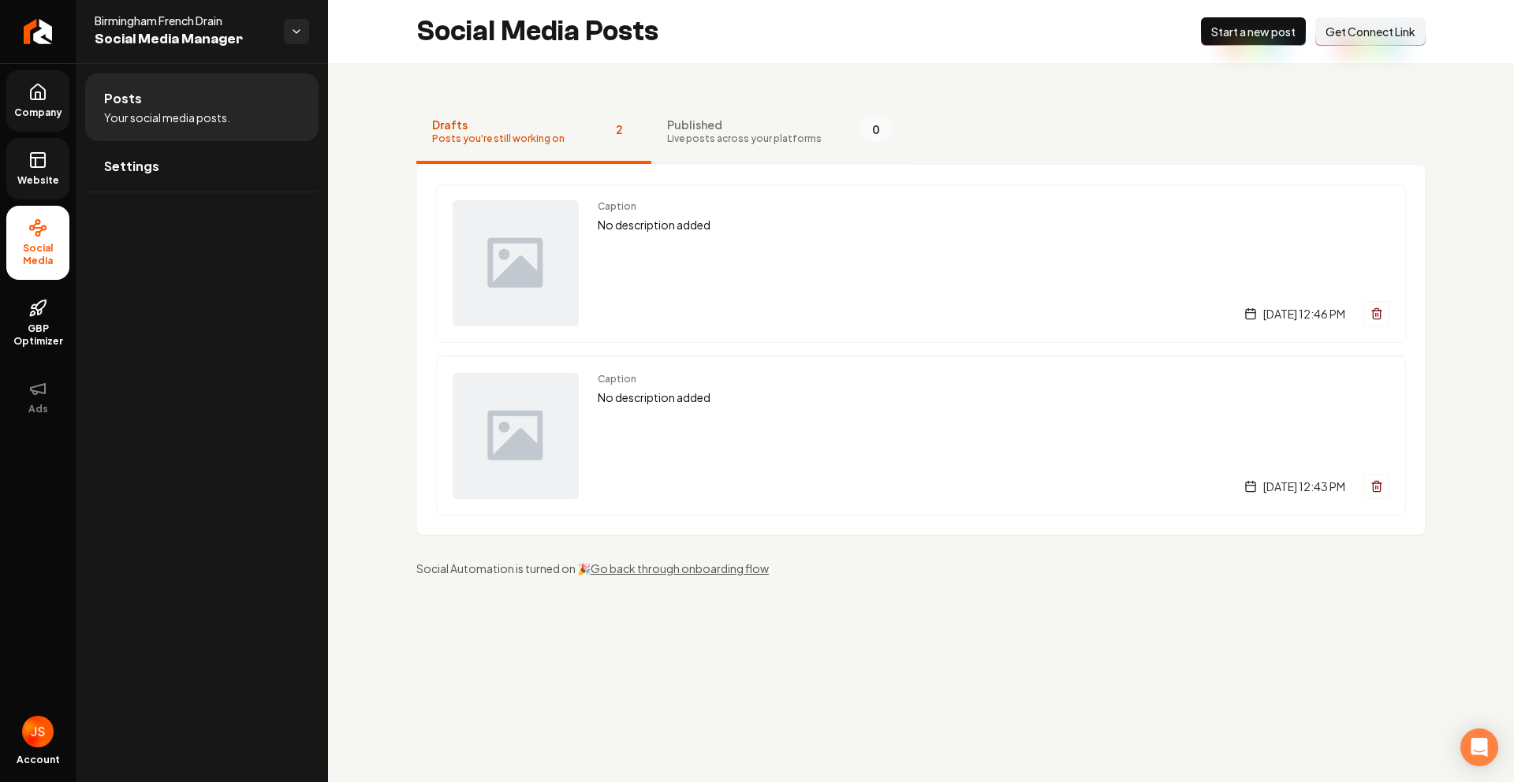
click at [693, 132] on span "Live posts across your platforms" at bounding box center [744, 138] width 155 height 13
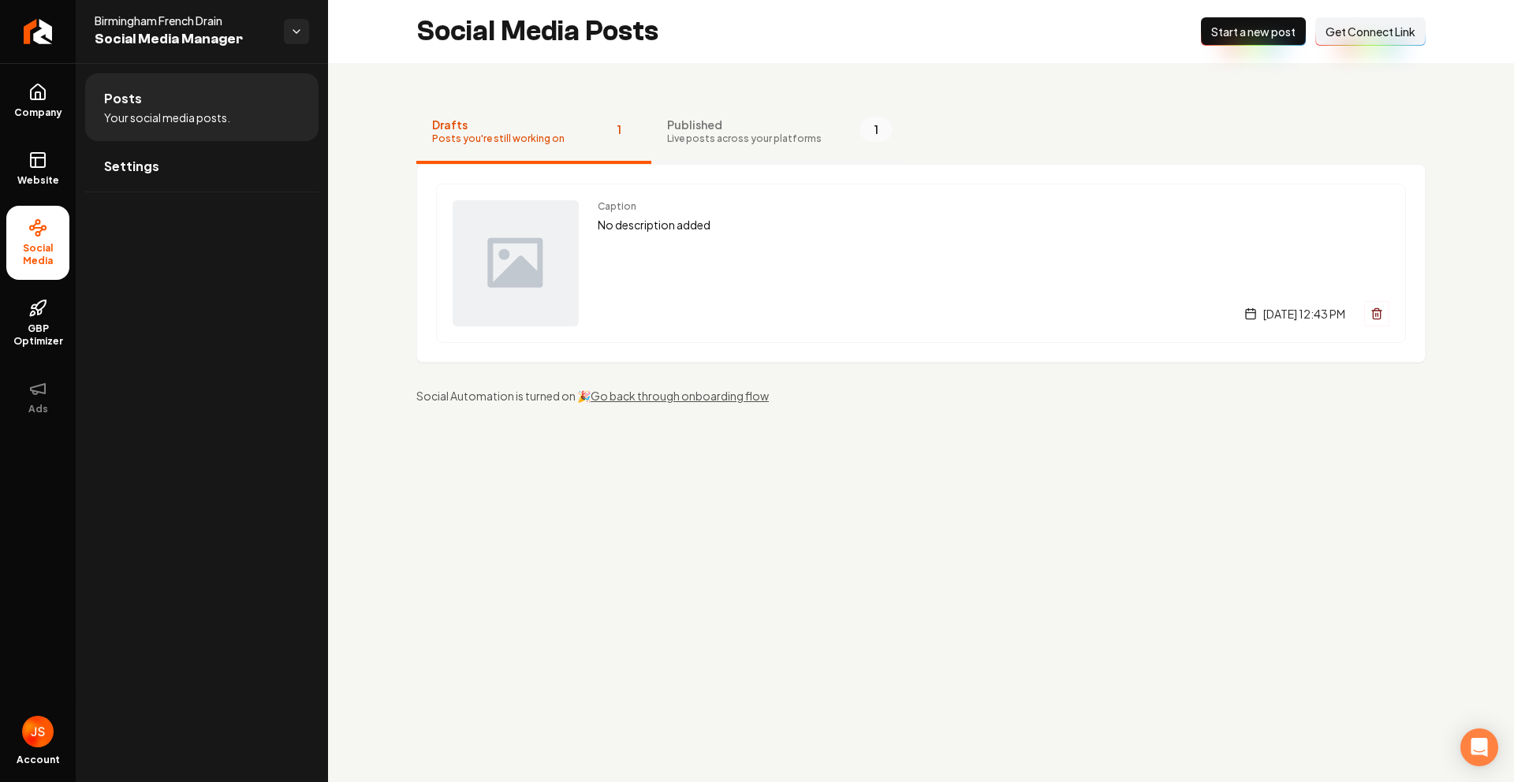
click at [714, 141] on span "Live posts across your platforms" at bounding box center [744, 138] width 155 height 13
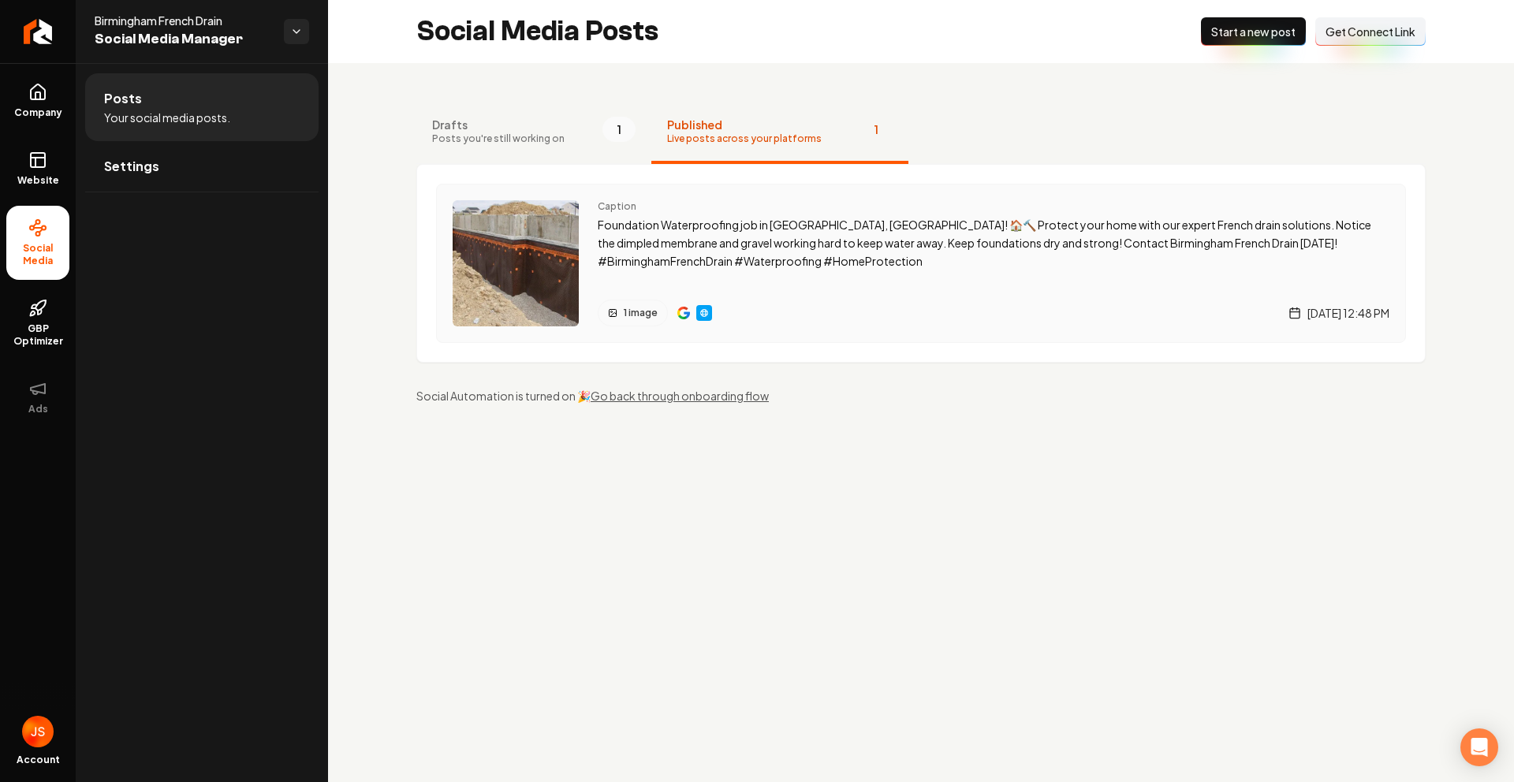
click at [681, 311] on img "Main content area" at bounding box center [683, 313] width 13 height 13
click at [702, 312] on img "Main content area" at bounding box center [704, 313] width 13 height 13
click at [32, 121] on link "Company" at bounding box center [37, 101] width 63 height 62
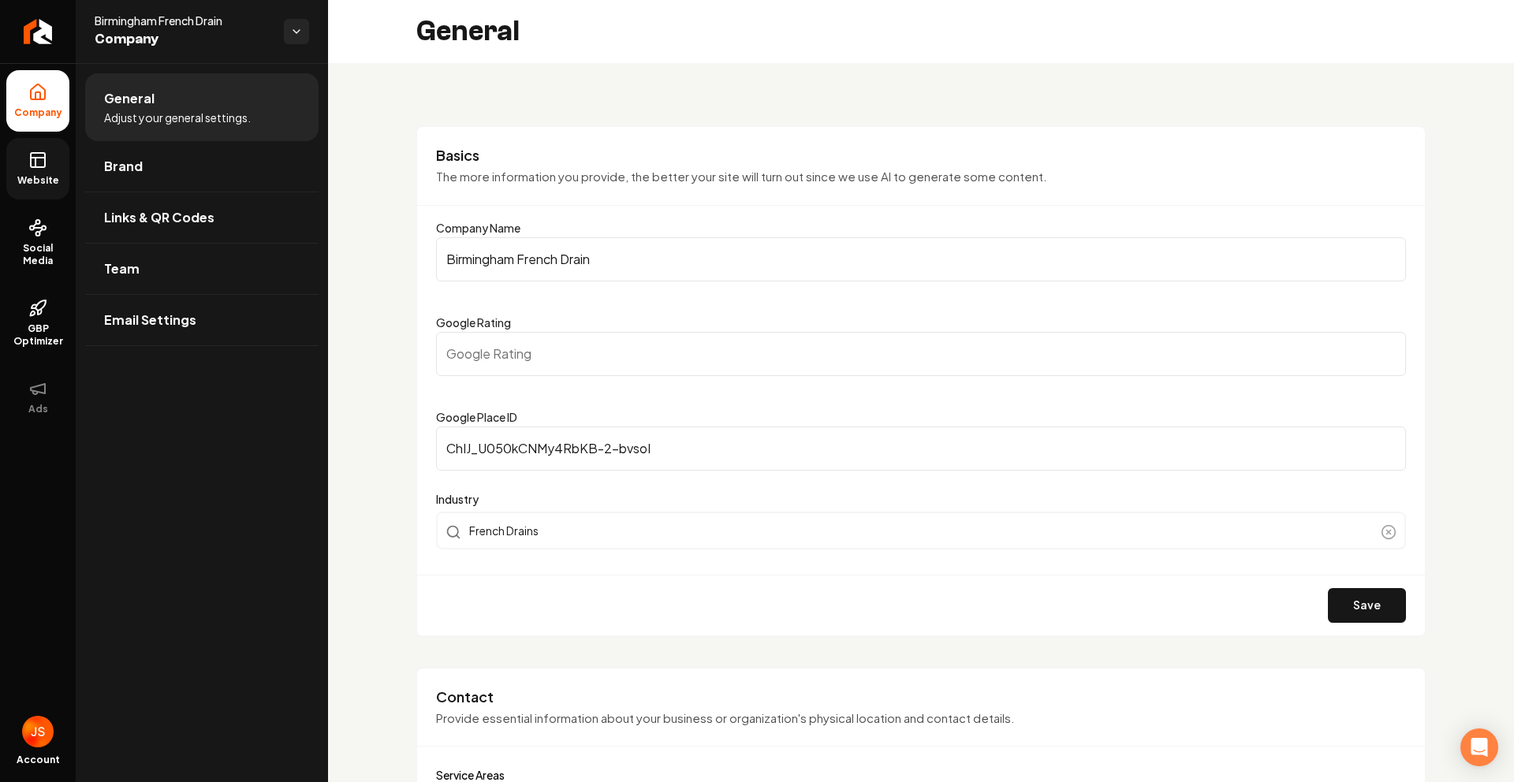
click at [36, 159] on icon at bounding box center [37, 160] width 19 height 19
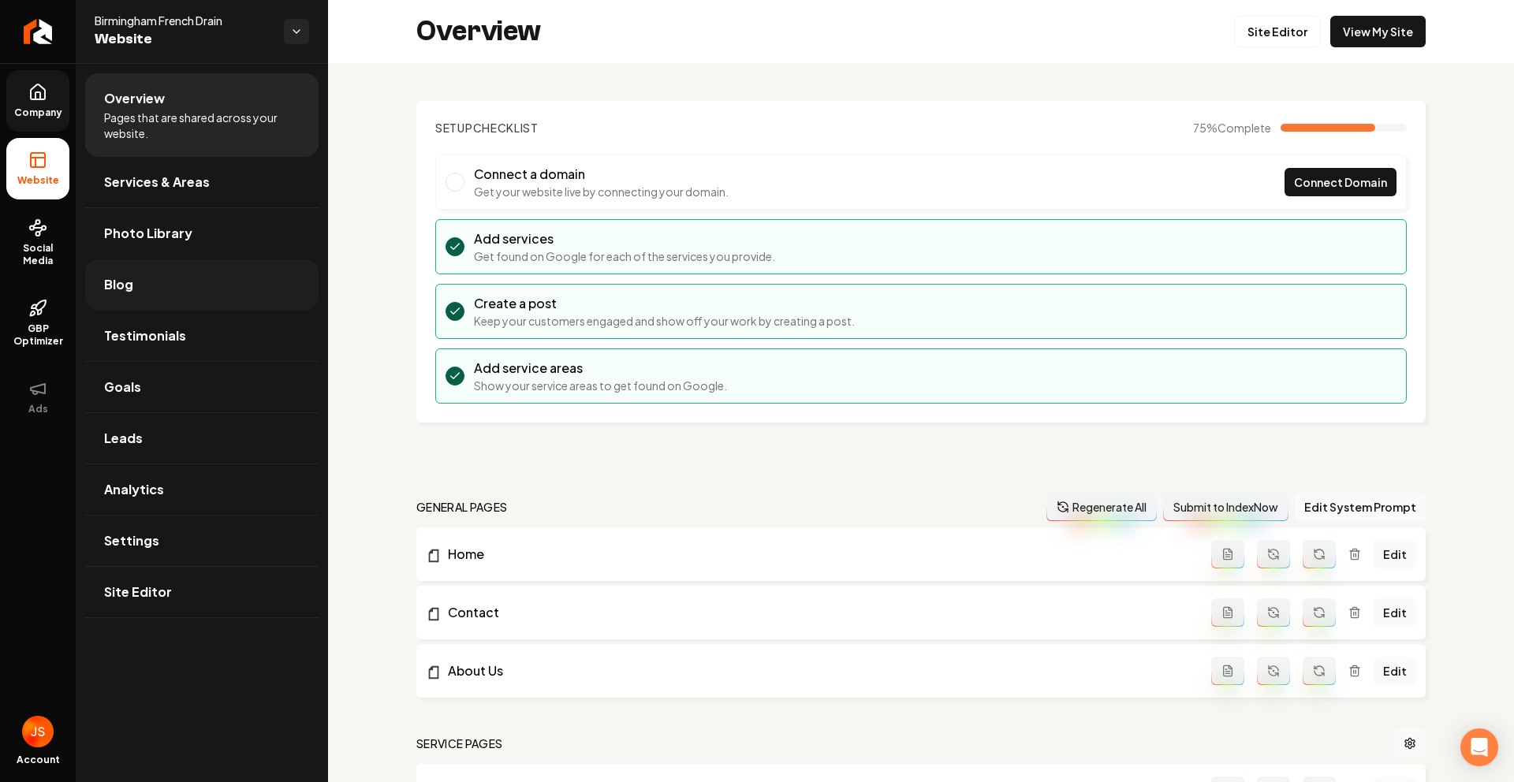
click at [121, 289] on span "Blog" at bounding box center [118, 284] width 29 height 19
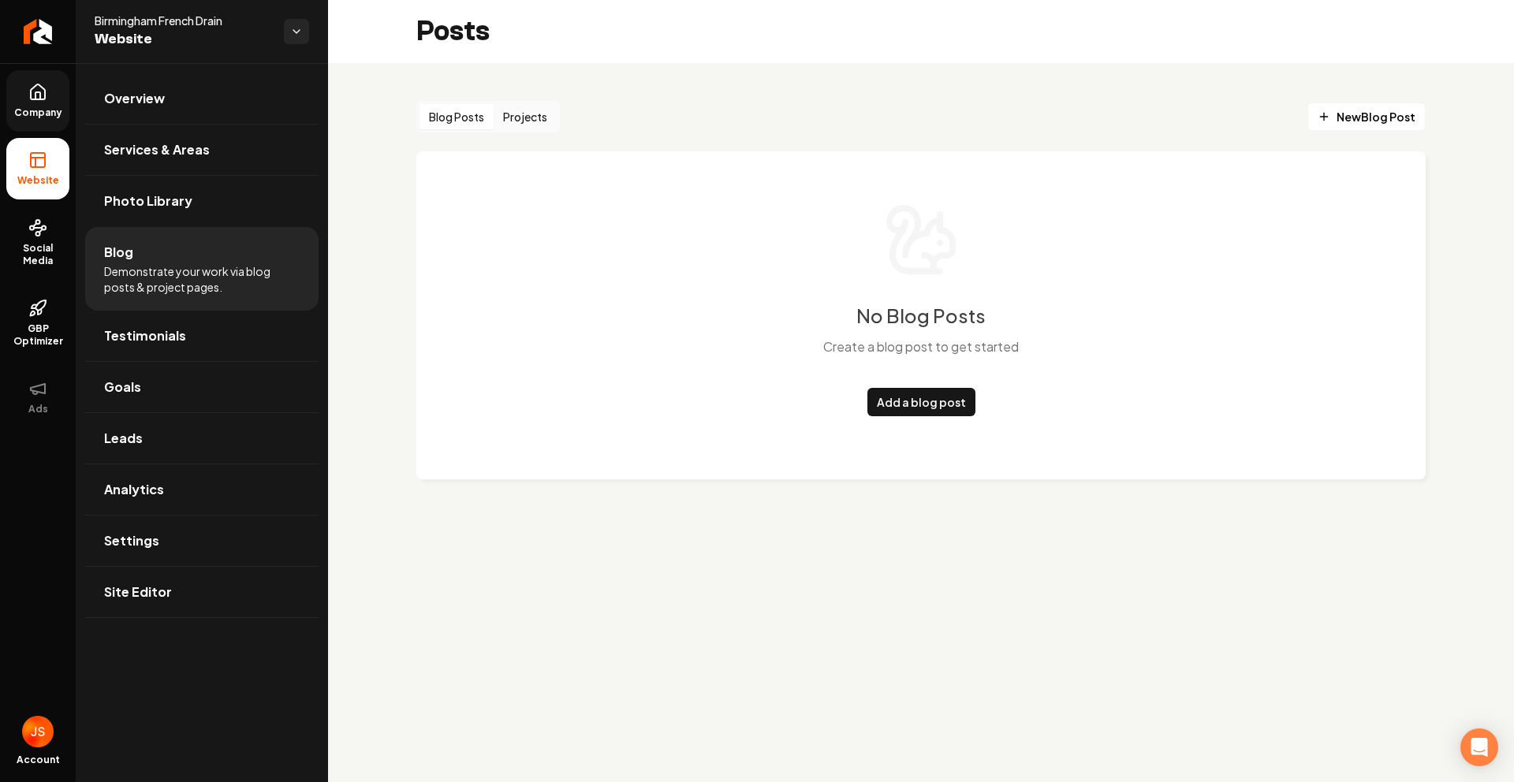
click at [551, 118] on button "Projects" at bounding box center [525, 116] width 63 height 25
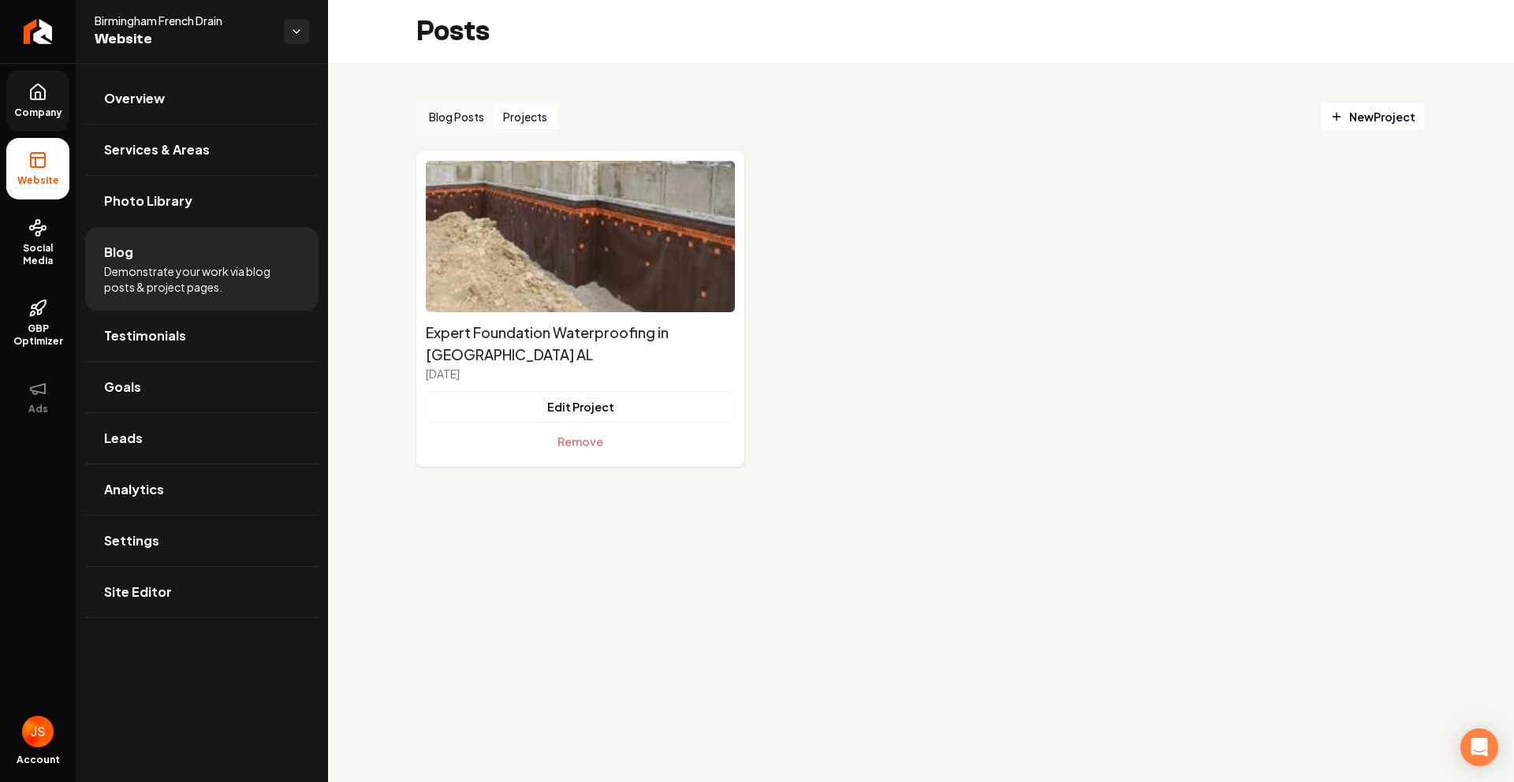
click at [538, 113] on button "Projects" at bounding box center [525, 116] width 63 height 25
click at [453, 120] on button "Blog Posts" at bounding box center [457, 116] width 74 height 25
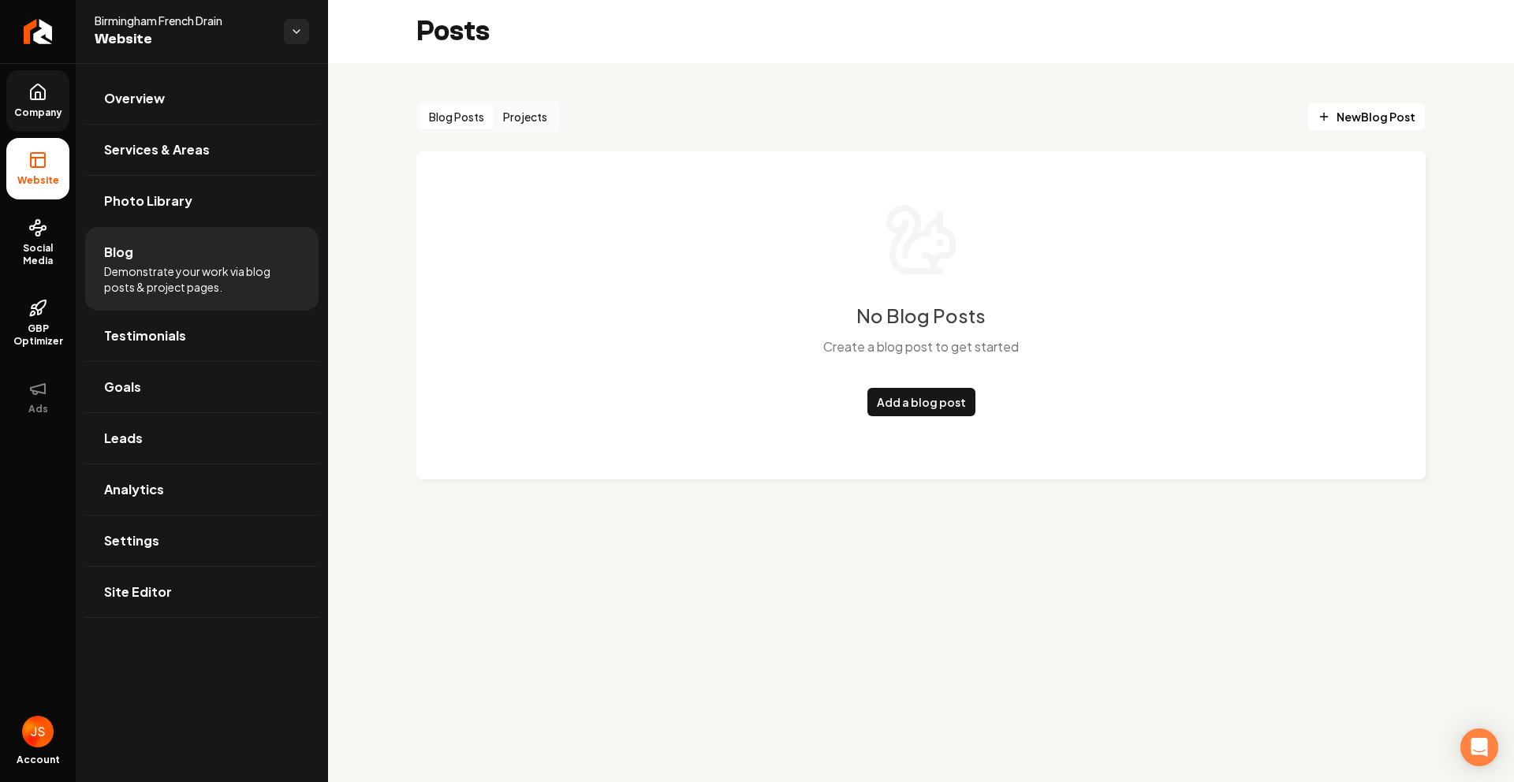
click at [35, 153] on rect at bounding box center [38, 160] width 14 height 14
click at [54, 102] on link "Company" at bounding box center [37, 101] width 63 height 62
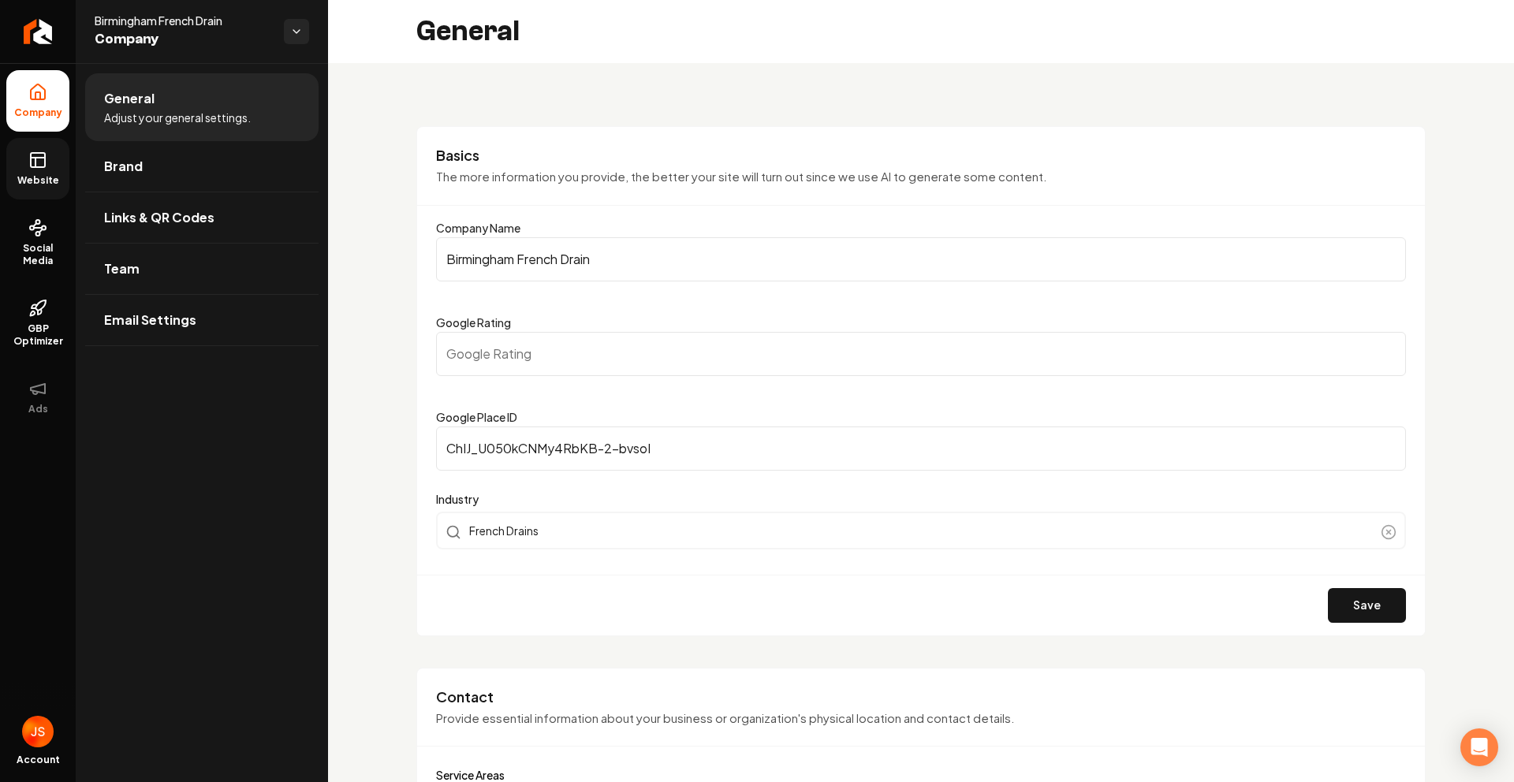
click at [47, 144] on link "Website" at bounding box center [37, 169] width 63 height 62
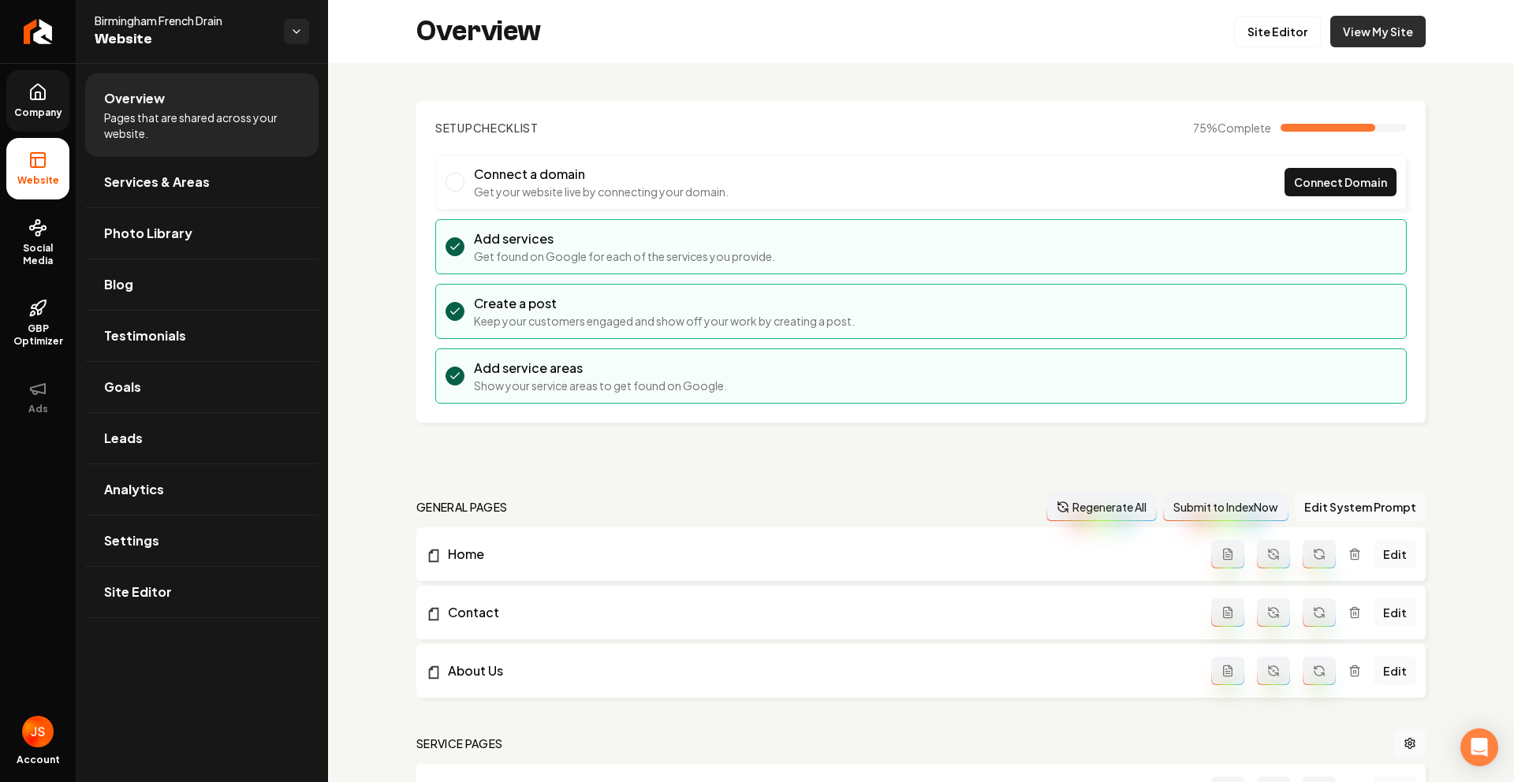
click at [1338, 29] on link "View My Site" at bounding box center [1377, 32] width 95 height 32
click at [17, 110] on span "Company" at bounding box center [38, 112] width 61 height 13
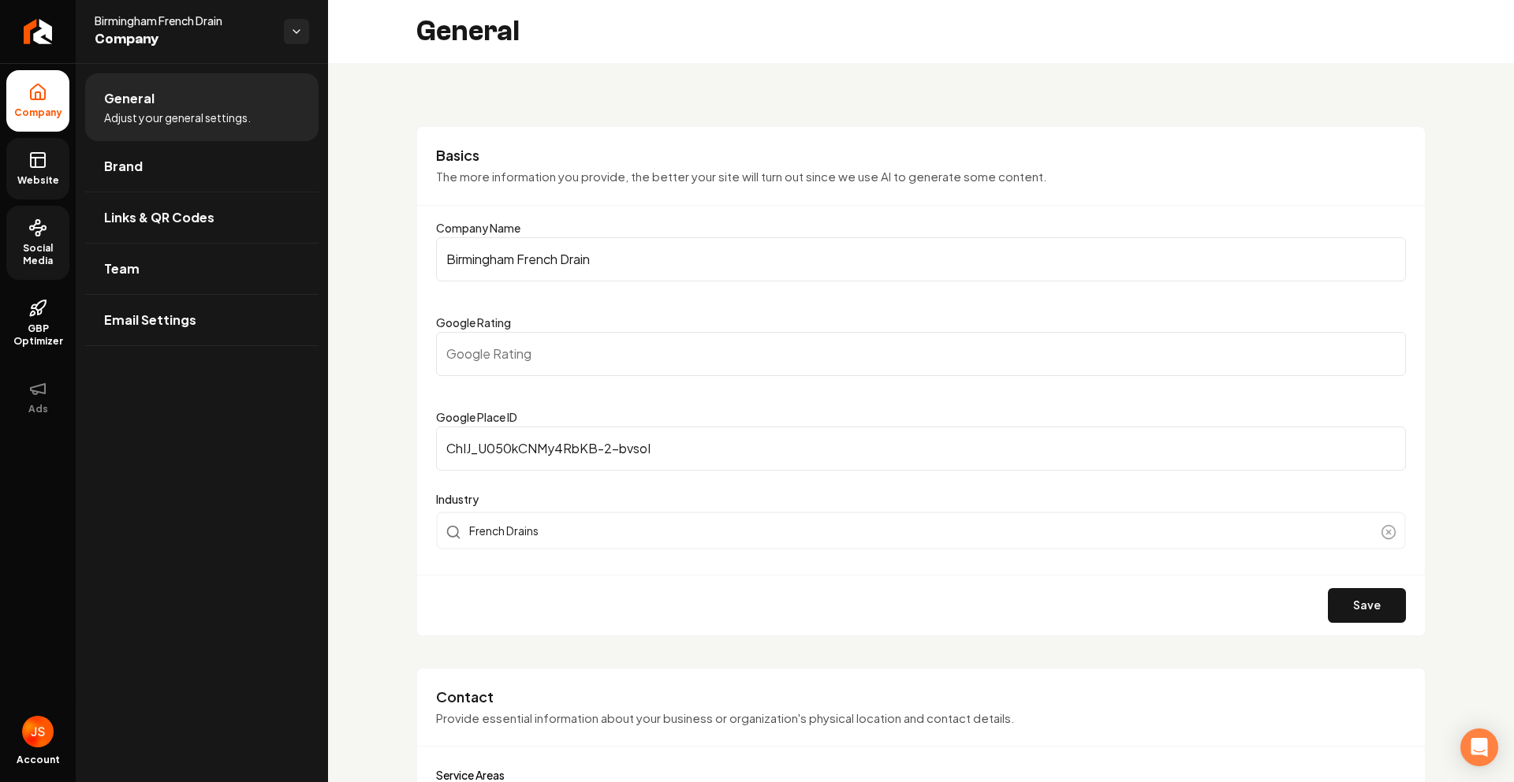
click at [37, 242] on span "Social Media" at bounding box center [37, 254] width 63 height 25
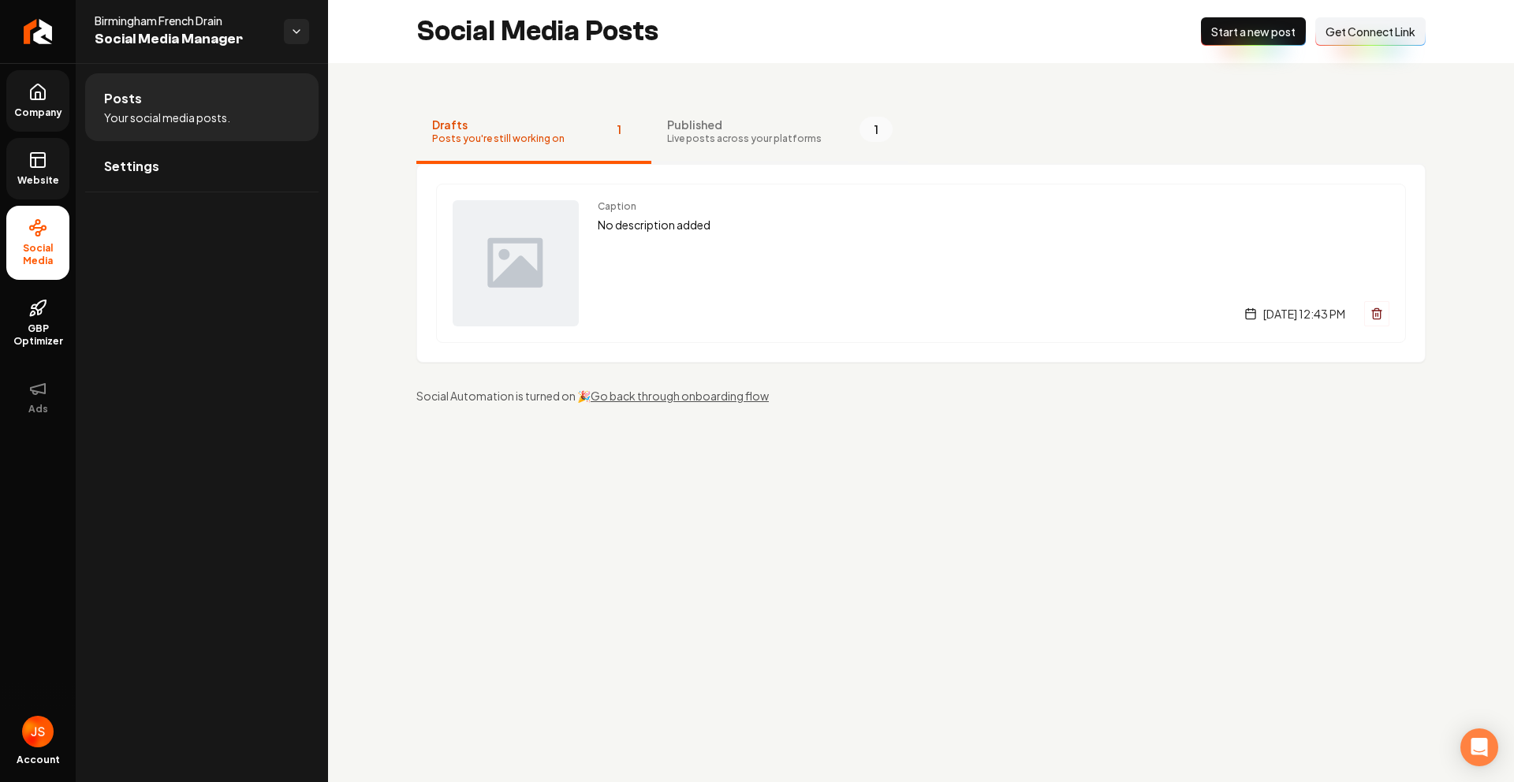
click at [706, 147] on button "Published Live posts across your platforms 1" at bounding box center [779, 132] width 257 height 63
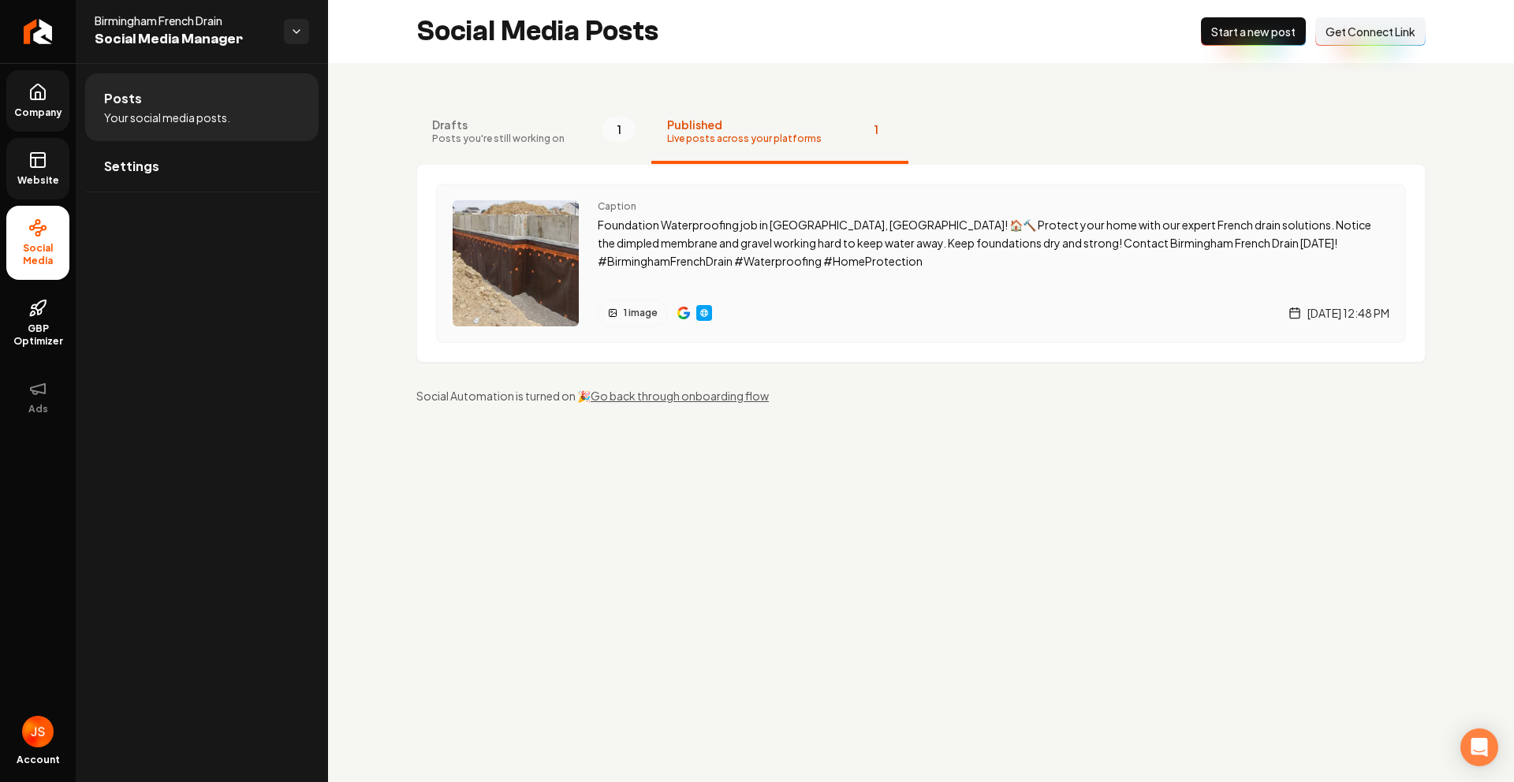
click at [680, 312] on img "Main content area" at bounding box center [683, 313] width 13 height 13
click at [56, 168] on link "Website" at bounding box center [37, 169] width 63 height 62
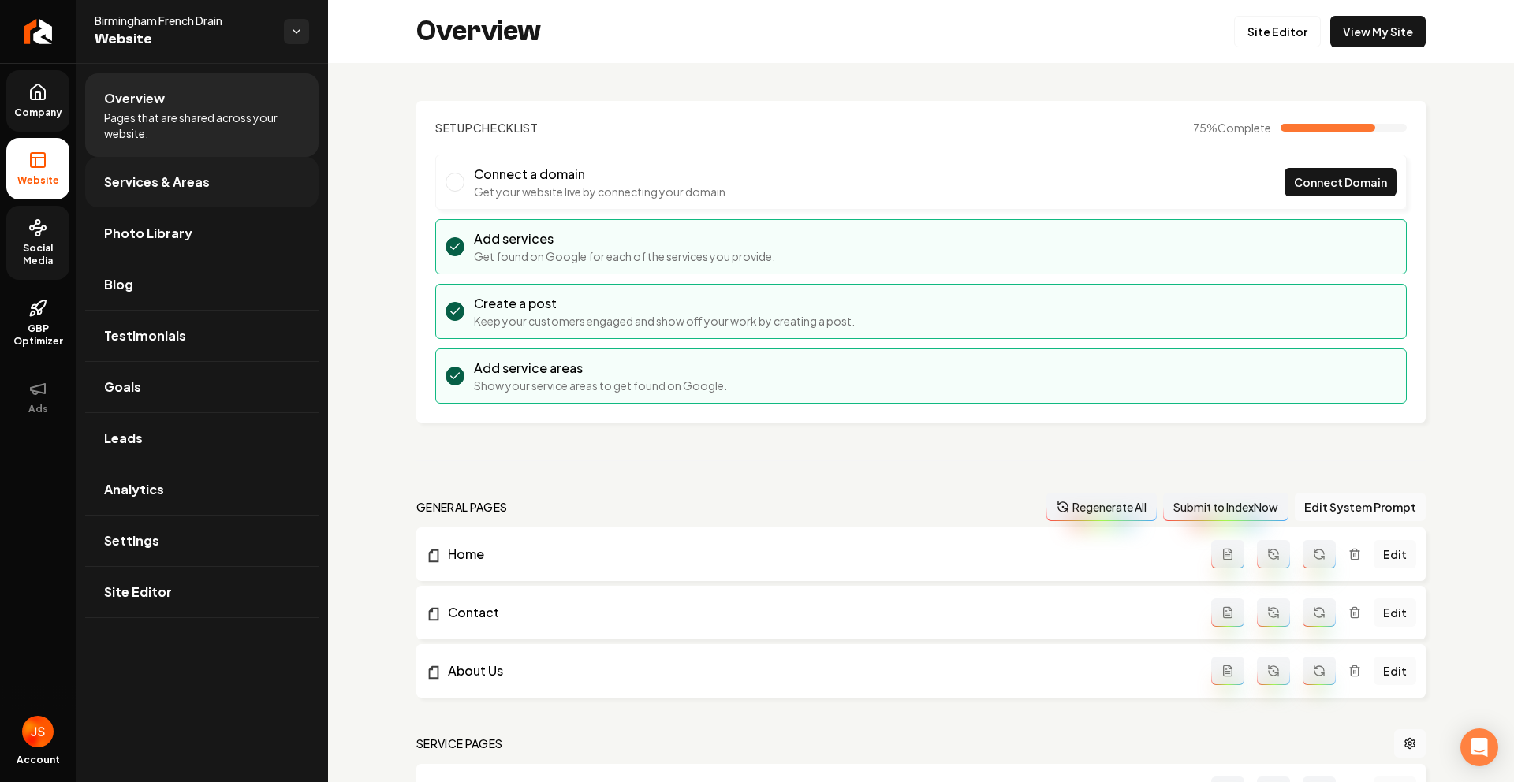
click at [144, 189] on span "Services & Areas" at bounding box center [157, 182] width 106 height 19
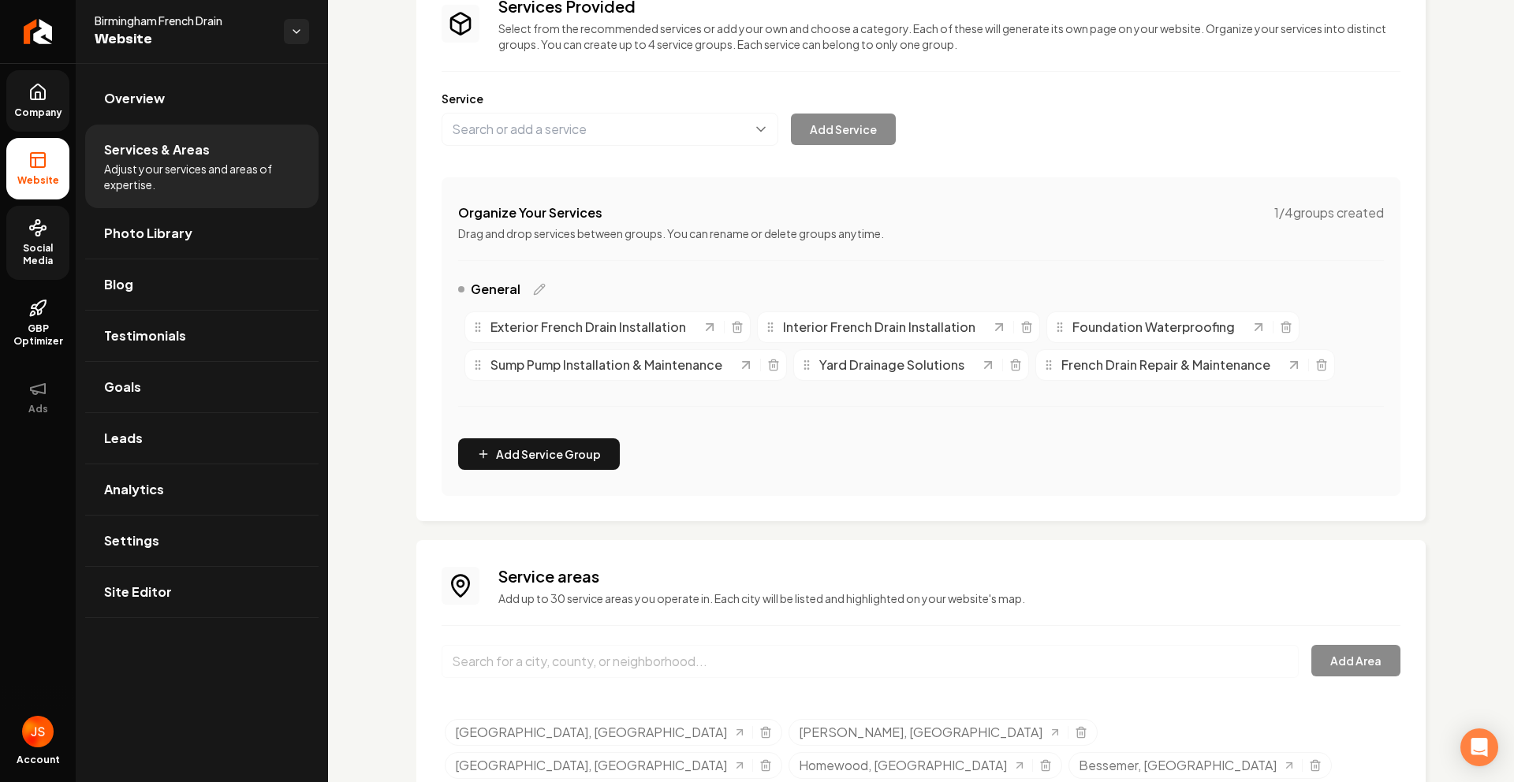
scroll to position [132, 0]
drag, startPoint x: 521, startPoint y: 326, endPoint x: 504, endPoint y: 321, distance: 18.0
click at [637, 319] on icon "Main content area" at bounding box center [643, 323] width 13 height 13
drag, startPoint x: 449, startPoint y: 324, endPoint x: 688, endPoint y: 320, distance: 239.8
click at [688, 320] on div "Organize Your Services 1 / 4 groups created Drag and drop services between grou…" at bounding box center [921, 335] width 959 height 319
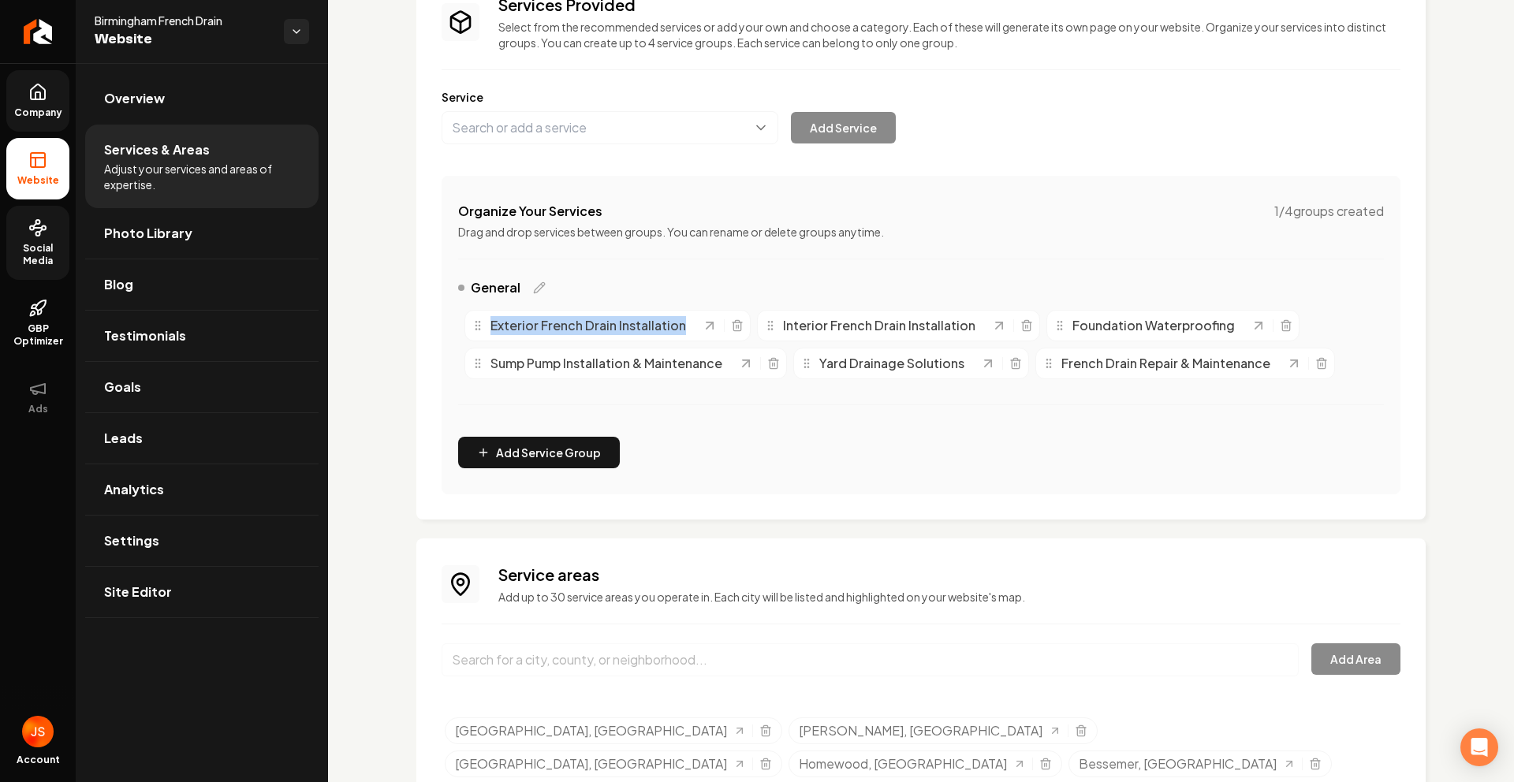
copy span "Exterior French Drain Installation"
drag, startPoint x: 797, startPoint y: 320, endPoint x: 875, endPoint y: 310, distance: 78.0
click at [953, 318] on div "Interior French Drain Installation" at bounding box center [1066, 327] width 227 height 19
drag, startPoint x: 1171, startPoint y: 485, endPoint x: 1177, endPoint y: 476, distance: 11.0
click at [1177, 476] on div "Organize Your Services 1 / 4 groups created Drag and drop services between grou…" at bounding box center [921, 335] width 959 height 319
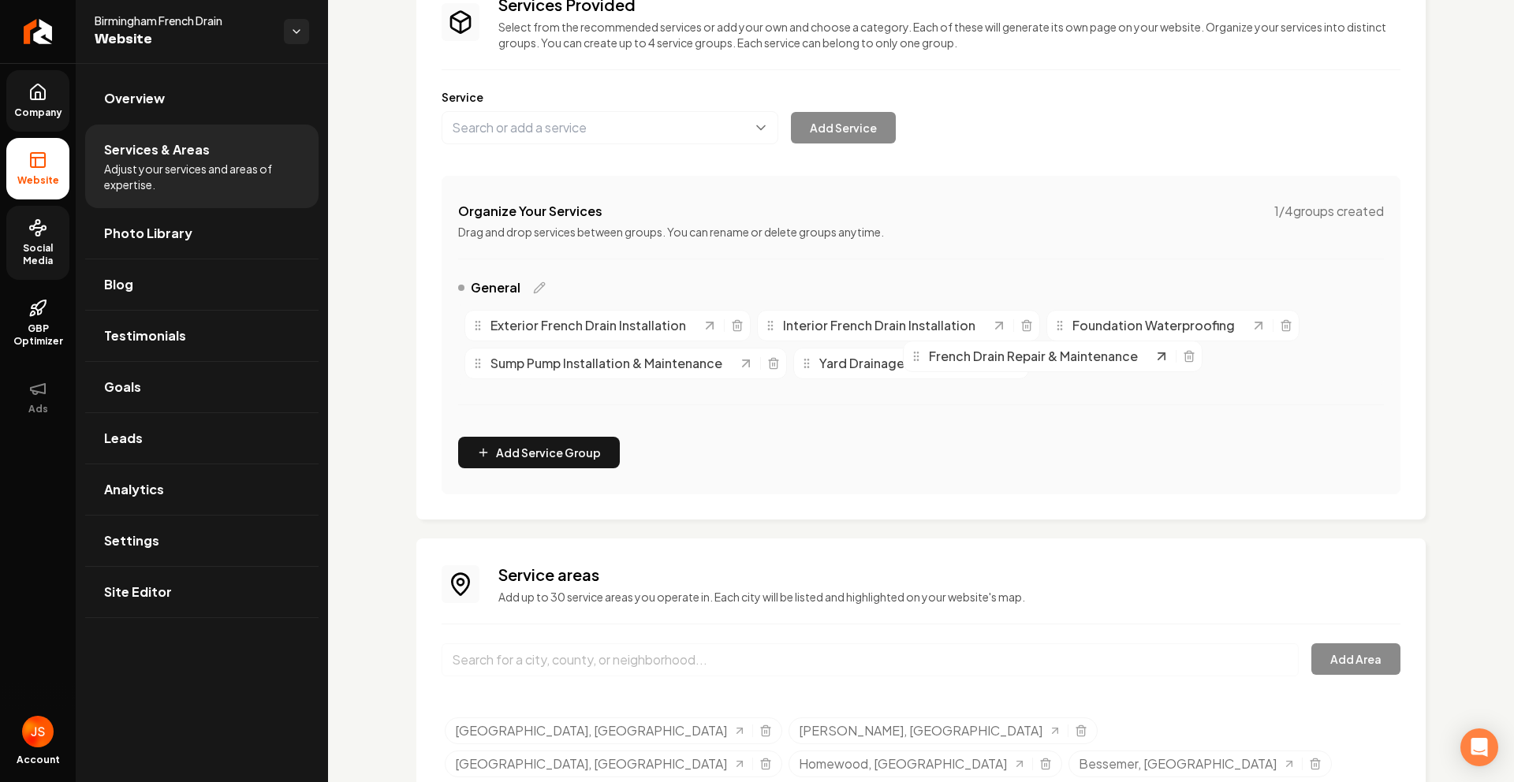
drag, startPoint x: 1207, startPoint y: 356, endPoint x: 1225, endPoint y: 366, distance: 20.5
click at [1154, 366] on div "French Drain Repair & Maintenance" at bounding box center [1032, 356] width 244 height 19
drag, startPoint x: 1049, startPoint y: 364, endPoint x: 1080, endPoint y: 364, distance: 31.5
click at [1117, 363] on icon "Main content area" at bounding box center [1123, 369] width 13 height 13
drag, startPoint x: 1059, startPoint y: 366, endPoint x: 1052, endPoint y: 399, distance: 33.9
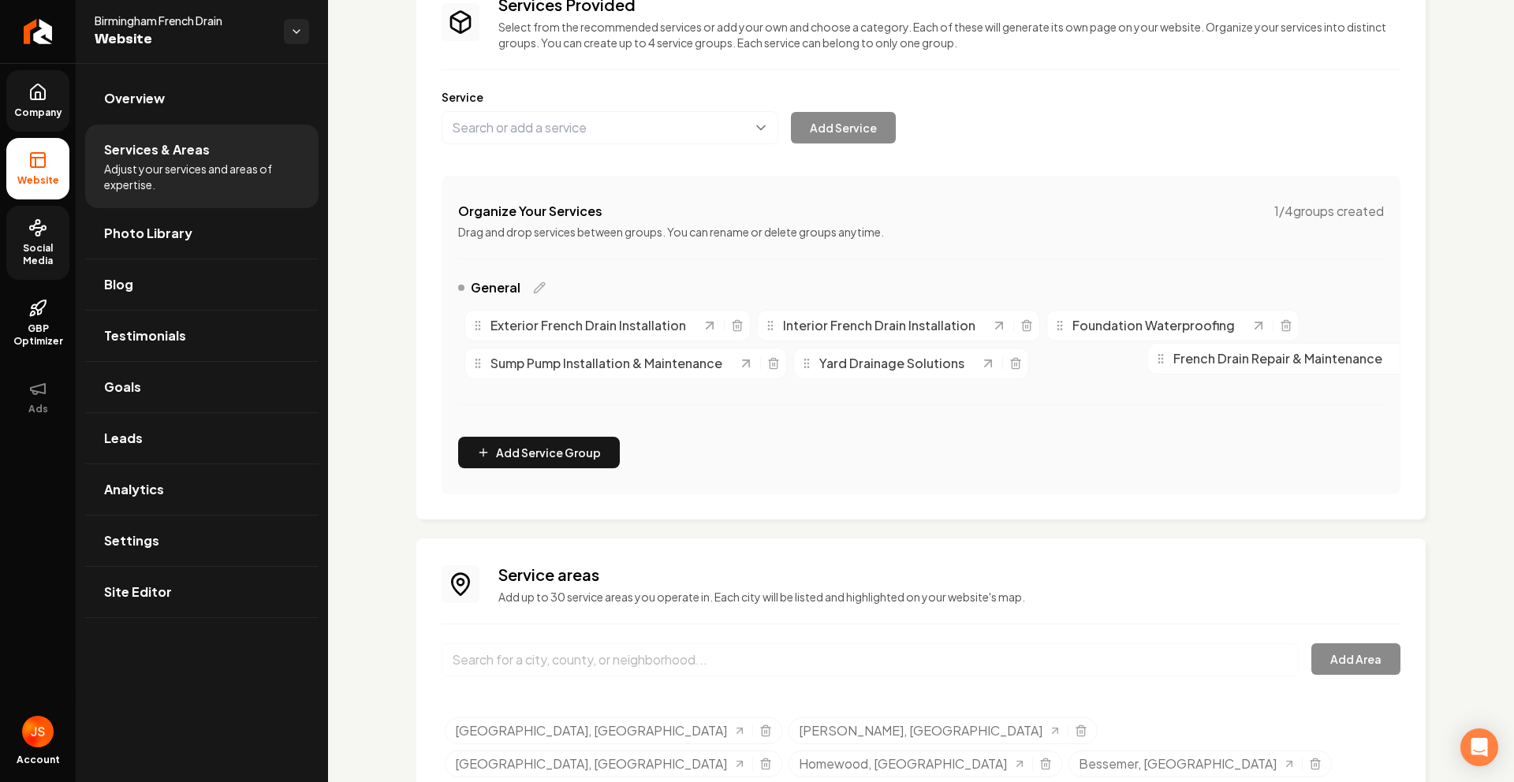
click at [1155, 364] on icon "Main content area" at bounding box center [1161, 359] width 13 height 13
drag, startPoint x: 1028, startPoint y: 365, endPoint x: 1090, endPoint y: 210, distance: 167.1
click at [1274, 371] on div "Exterior French Drain Installation Interior French Drain Installation Foundatio…" at bounding box center [921, 345] width 926 height 82
copy div "French Drain Repair & Maintenance"
drag, startPoint x: 959, startPoint y: 364, endPoint x: 841, endPoint y: 358, distance: 117.7
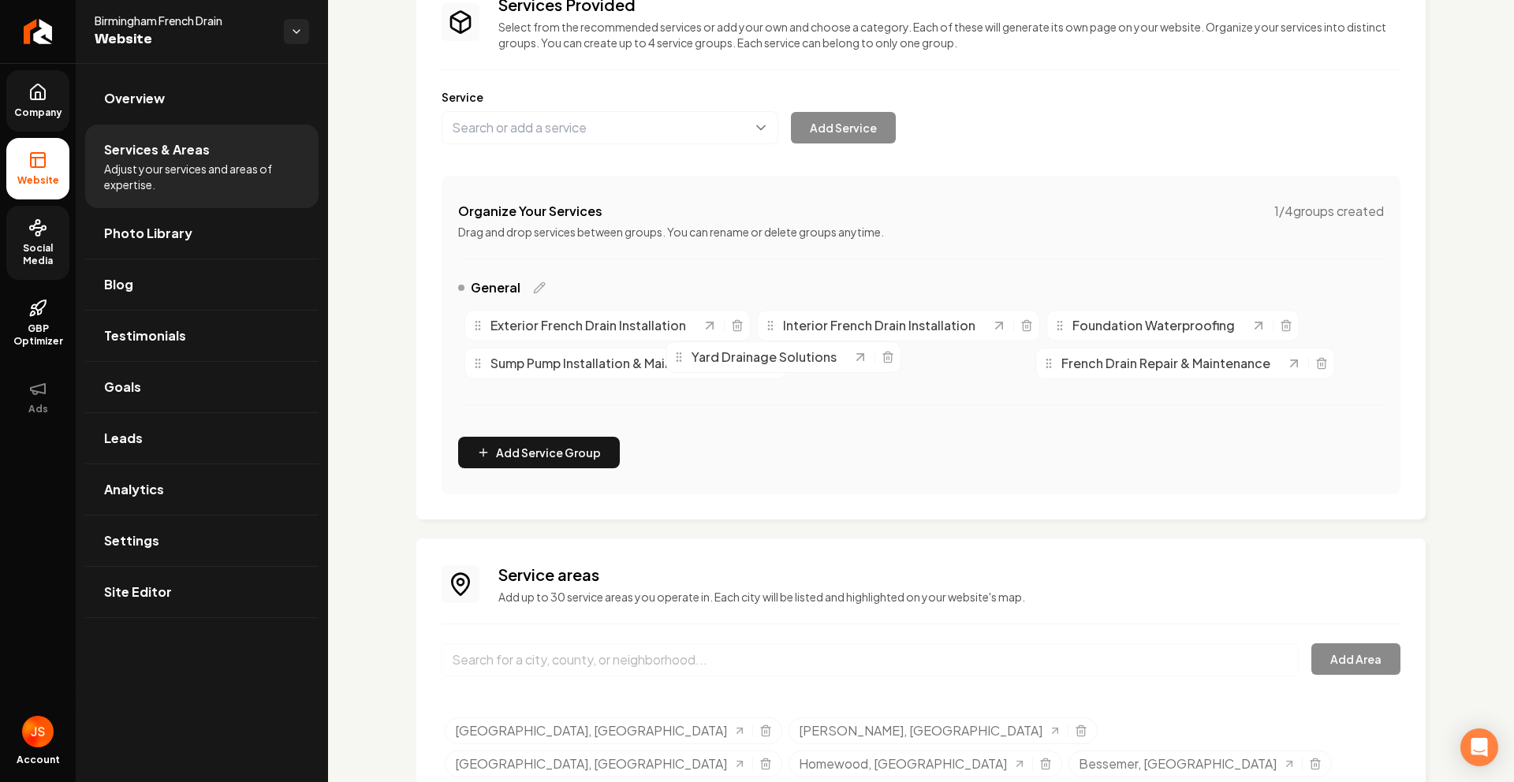
click at [841, 358] on div "Yard Drainage Solutions" at bounding box center [763, 357] width 180 height 19
drag, startPoint x: 467, startPoint y: 364, endPoint x: 730, endPoint y: 372, distance: 263.5
click at [730, 372] on div "Sump Pump Installation & Maintenance" at bounding box center [625, 364] width 323 height 32
copy span "Sump Pump Installation & Maintenance"
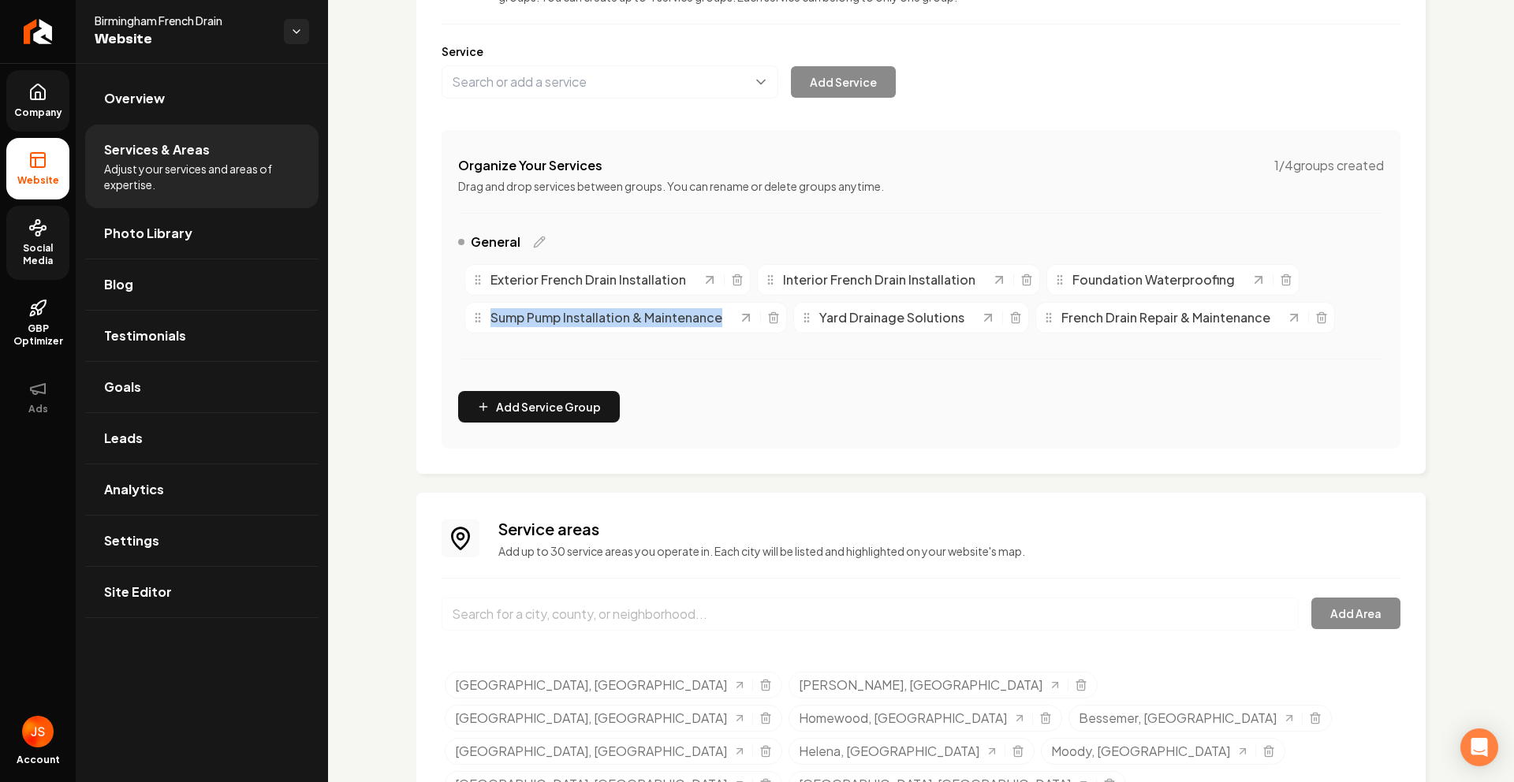
scroll to position [297, 0]
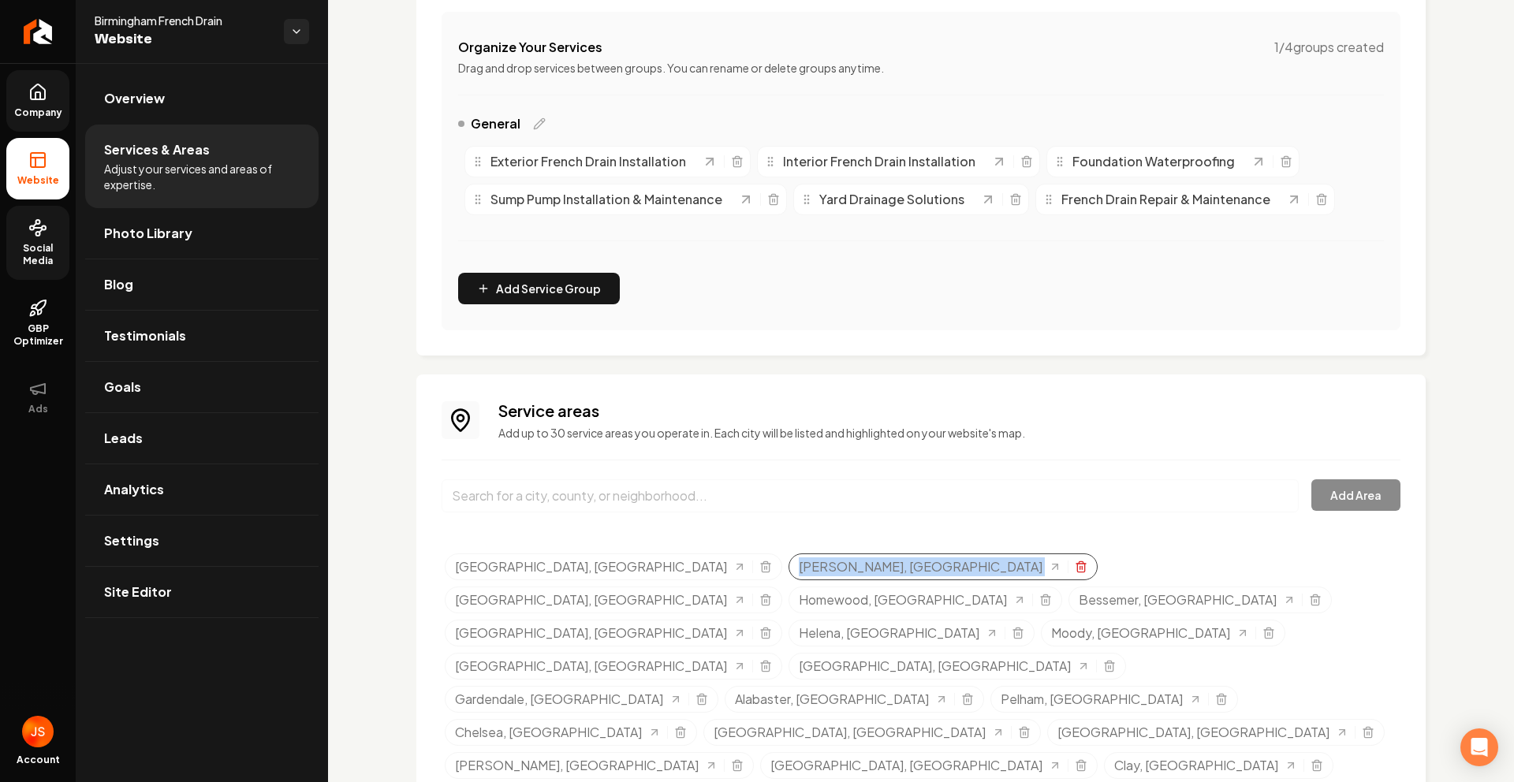
drag, startPoint x: 614, startPoint y: 571, endPoint x: 722, endPoint y: 571, distance: 108.0
click at [789, 572] on div "[PERSON_NAME], [GEOGRAPHIC_DATA]" at bounding box center [943, 567] width 309 height 27
copy div "[PERSON_NAME], [GEOGRAPHIC_DATA]"
click at [755, 479] on input "Main content area" at bounding box center [870, 495] width 857 height 33
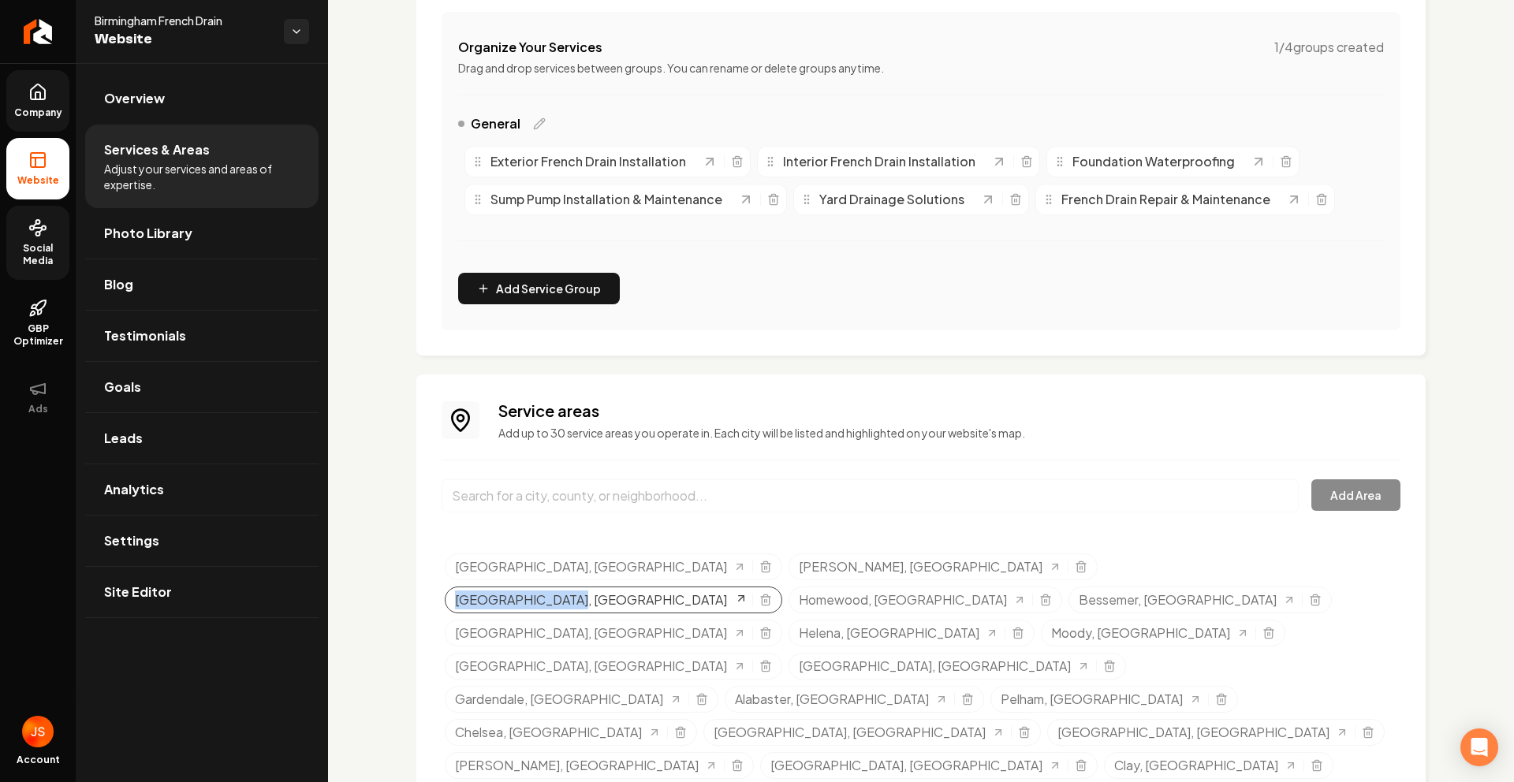
drag, startPoint x: 761, startPoint y: 562, endPoint x: 849, endPoint y: 558, distance: 87.6
click at [782, 587] on div "[GEOGRAPHIC_DATA], [GEOGRAPHIC_DATA]" at bounding box center [614, 600] width 338 height 27
click at [1116, 521] on div "Main content area" at bounding box center [870, 505] width 857 height 52
click at [789, 453] on div "Service areas Add up to 30 service areas you operate in. Each city will be list…" at bounding box center [921, 659] width 959 height 518
drag, startPoint x: 752, startPoint y: 562, endPoint x: 856, endPoint y: 551, distance: 103.9
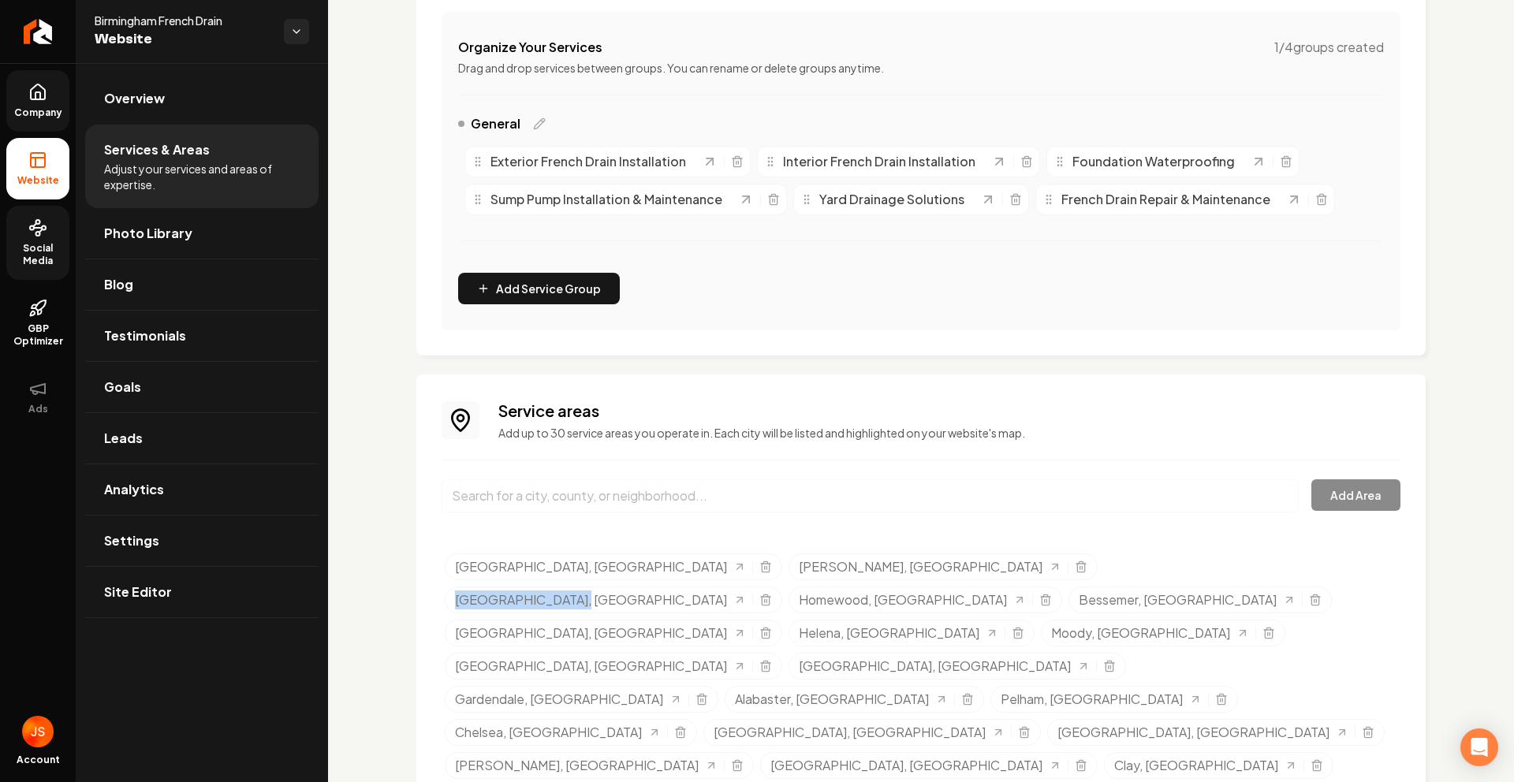
click at [782, 587] on div "[GEOGRAPHIC_DATA], [GEOGRAPHIC_DATA]" at bounding box center [614, 600] width 338 height 27
copy span "[GEOGRAPHIC_DATA], [GEOGRAPHIC_DATA]"
drag, startPoint x: 929, startPoint y: 567, endPoint x: 1021, endPoint y: 564, distance: 92.3
click at [1021, 587] on div "Homewood, [GEOGRAPHIC_DATA]" at bounding box center [926, 600] width 274 height 27
copy span "Homewood, [GEOGRAPHIC_DATA]"
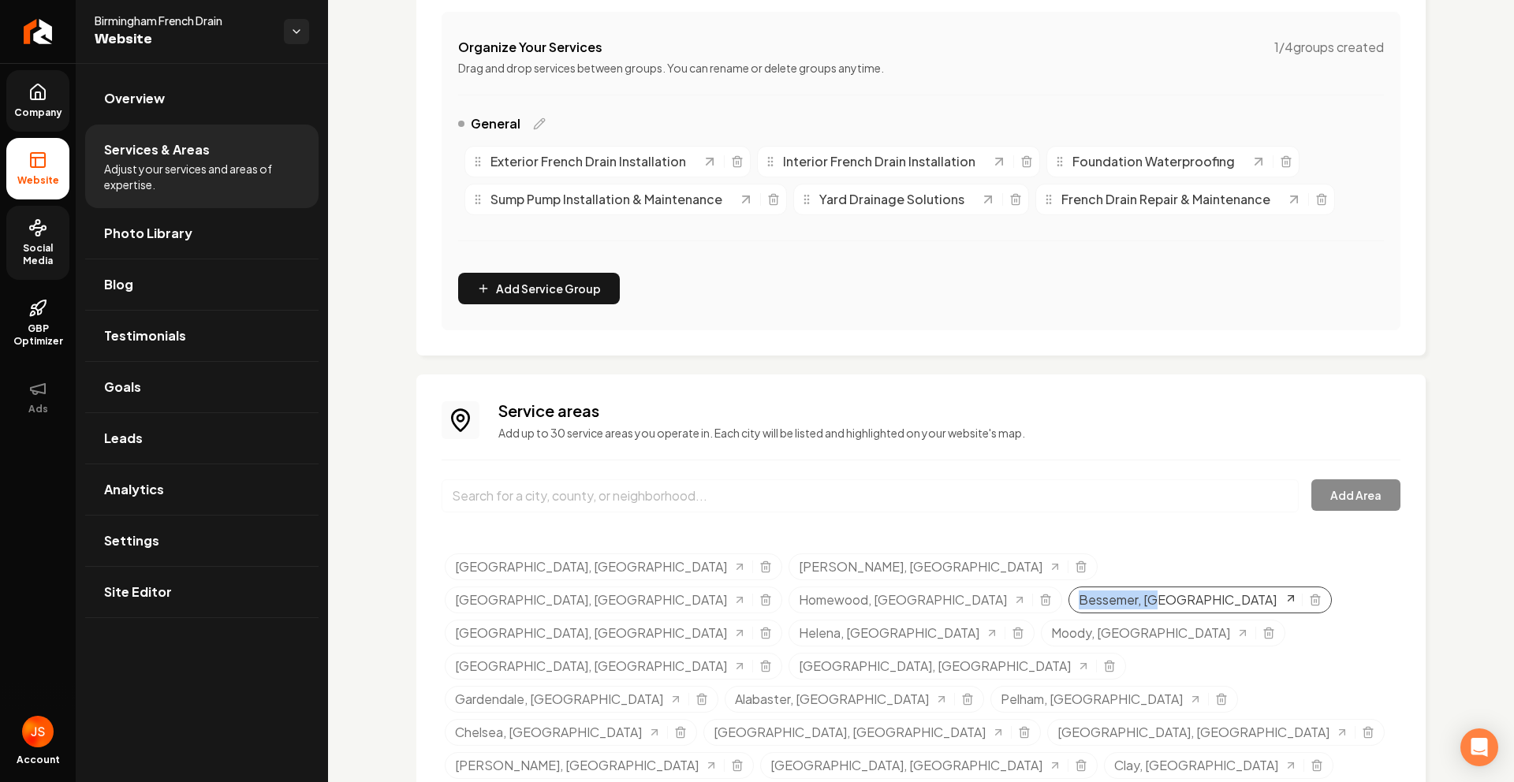
drag, startPoint x: 1125, startPoint y: 562, endPoint x: 1175, endPoint y: 562, distance: 49.7
click at [1175, 587] on div "Bessemer, [GEOGRAPHIC_DATA]" at bounding box center [1200, 600] width 263 height 27
copy span "Bessemer, [GEOGRAPHIC_DATA]"
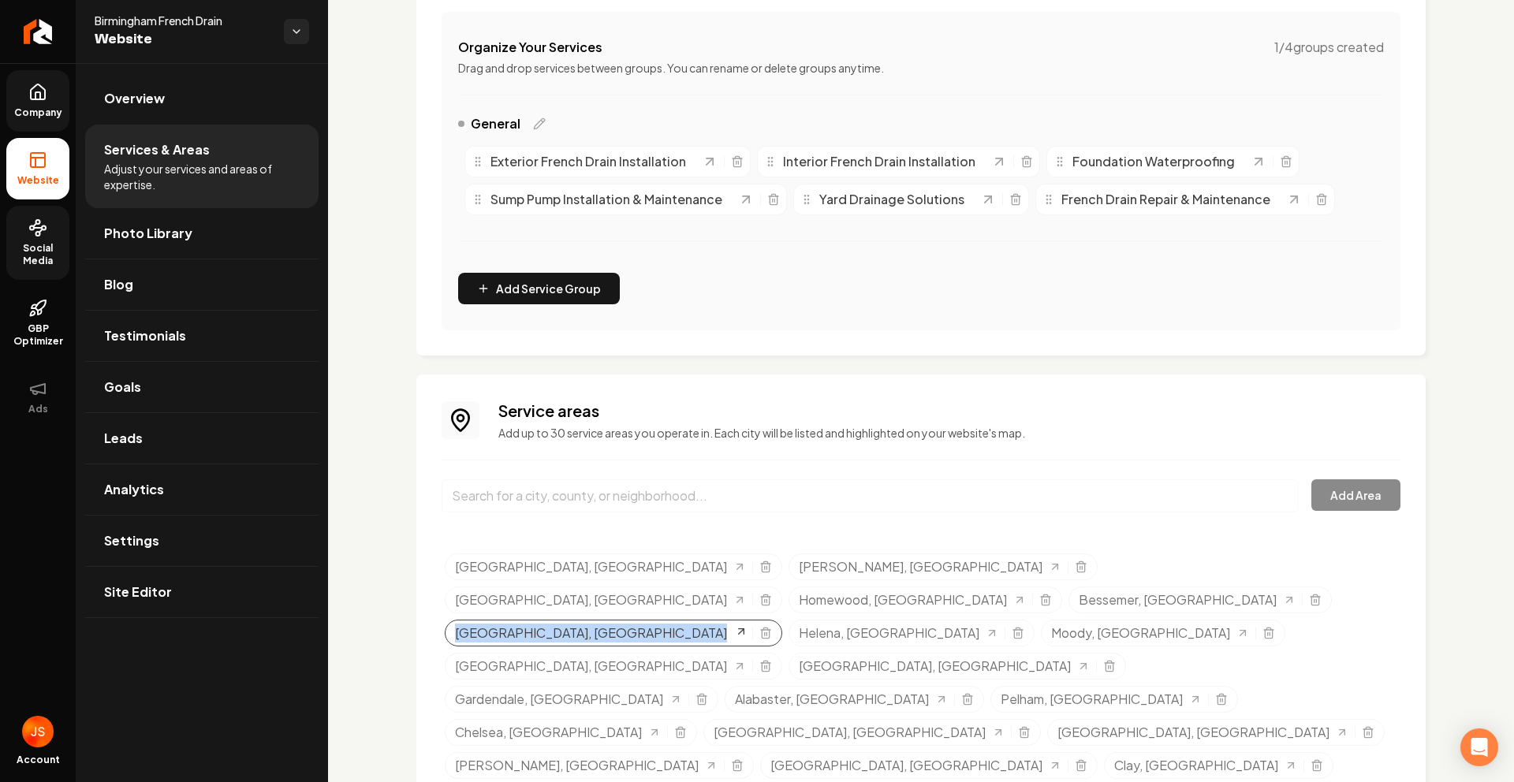
drag, startPoint x: 1233, startPoint y: 562, endPoint x: 1326, endPoint y: 562, distance: 93.1
click at [782, 620] on div "[GEOGRAPHIC_DATA], [GEOGRAPHIC_DATA]" at bounding box center [614, 633] width 338 height 27
copy link "[GEOGRAPHIC_DATA], [GEOGRAPHIC_DATA]"
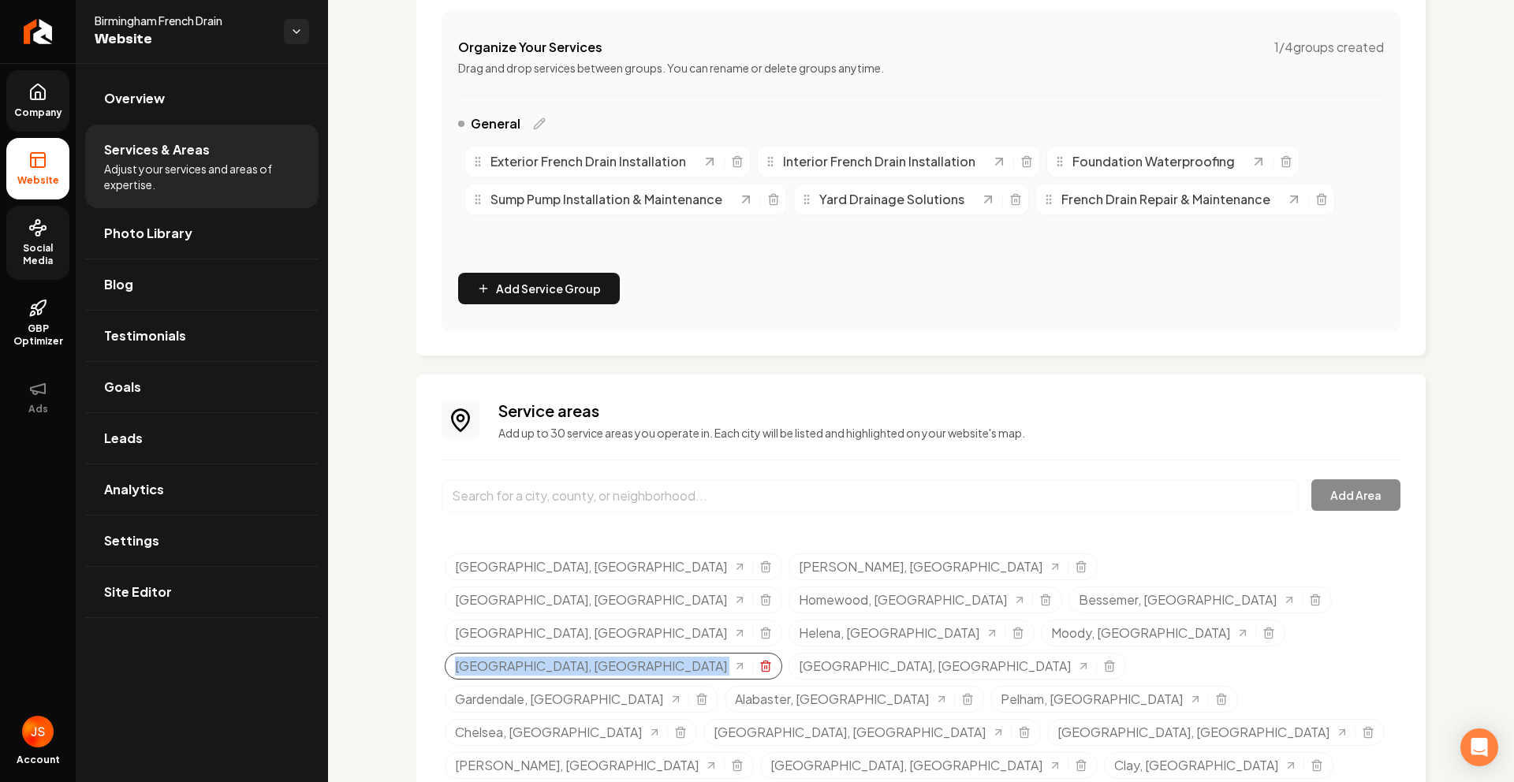
drag, startPoint x: 719, startPoint y: 599, endPoint x: 831, endPoint y: 599, distance: 112.0
click at [782, 653] on div "[GEOGRAPHIC_DATA], [GEOGRAPHIC_DATA]" at bounding box center [614, 666] width 338 height 27
copy div "[GEOGRAPHIC_DATA], [GEOGRAPHIC_DATA]"
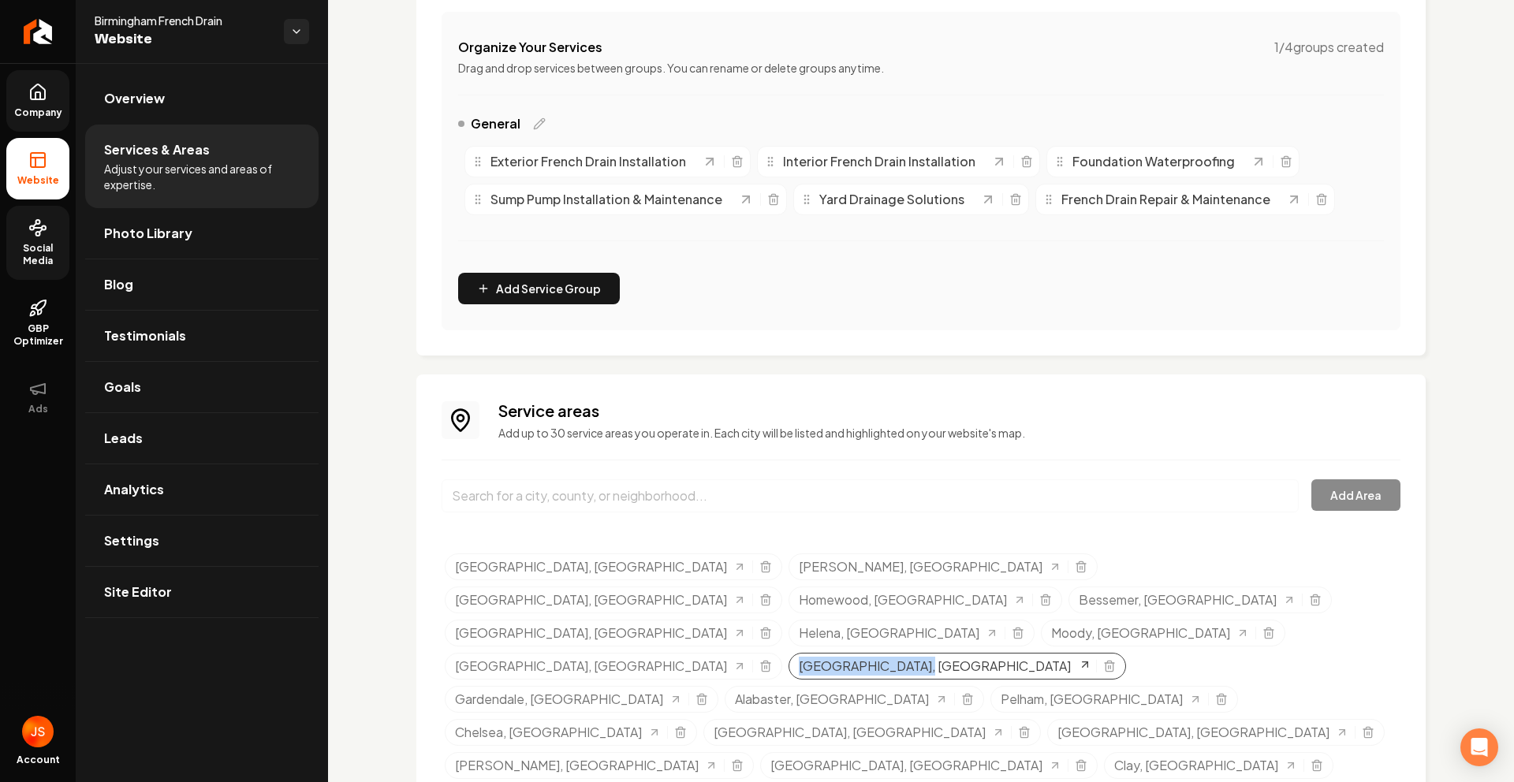
drag, startPoint x: 860, startPoint y: 603, endPoint x: 987, endPoint y: 603, distance: 127.0
click at [987, 653] on div "[GEOGRAPHIC_DATA], [GEOGRAPHIC_DATA]" at bounding box center [958, 666] width 338 height 27
copy span "[GEOGRAPHIC_DATA], [GEOGRAPHIC_DATA]"
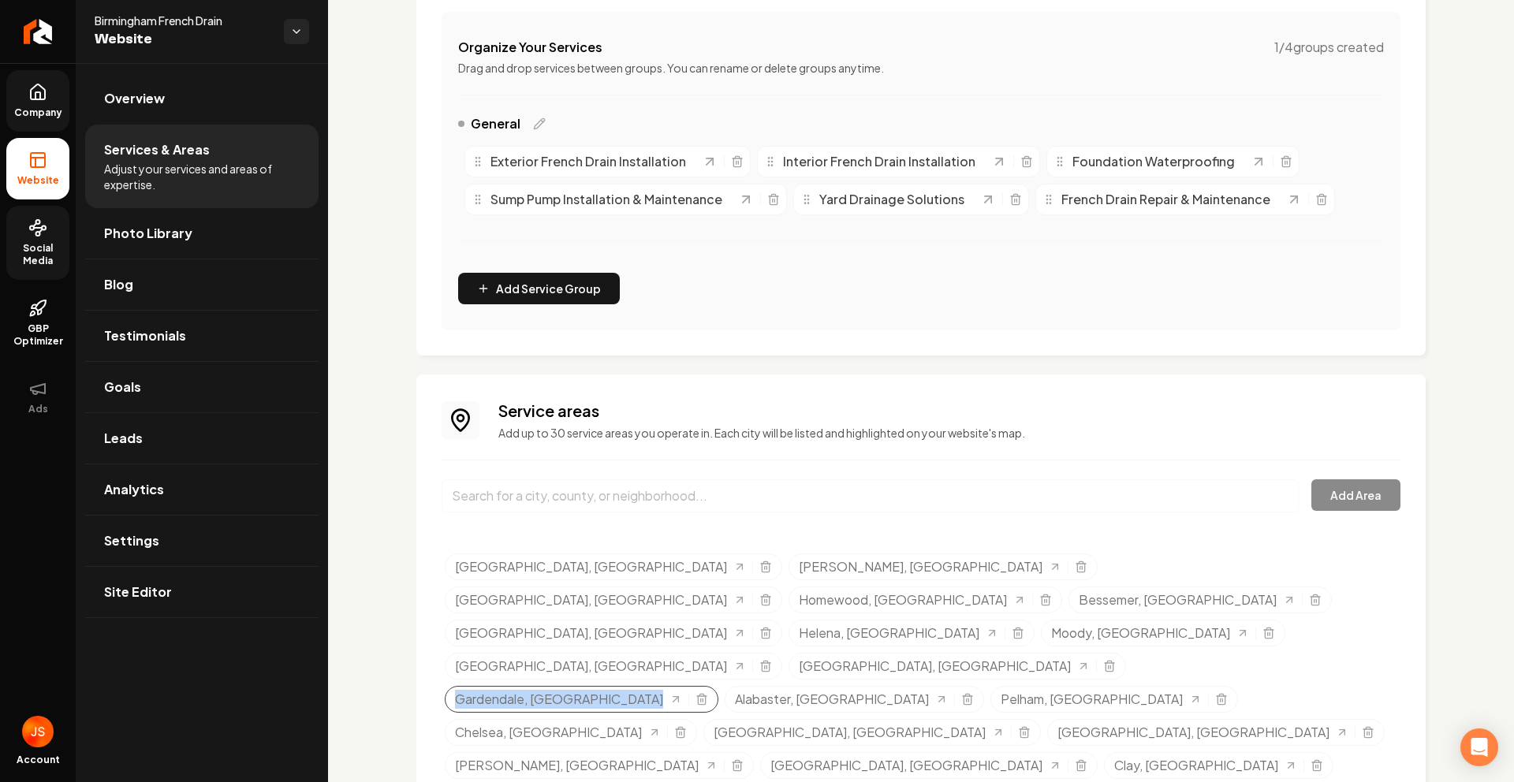
drag, startPoint x: 1045, startPoint y: 598, endPoint x: 1167, endPoint y: 595, distance: 122.3
click at [1167, 595] on ul "Birmingham, AL Hoover, AL Vestavia Hills, AL Homewood, AL Bessemer, AL Trussvil…" at bounding box center [923, 736] width 956 height 364
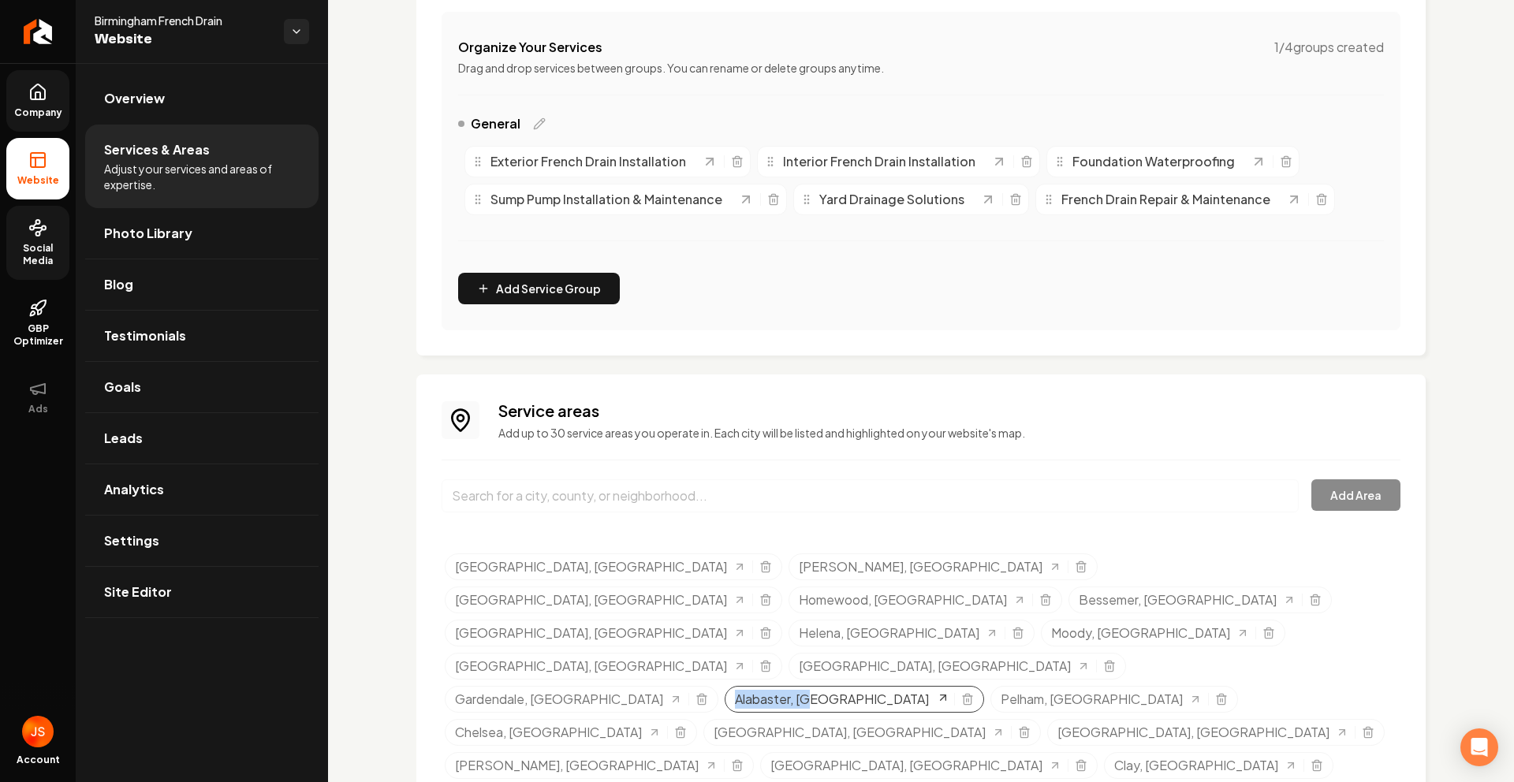
drag, startPoint x: 1211, startPoint y: 602, endPoint x: 1298, endPoint y: 603, distance: 87.5
click at [984, 686] on div "Alabaster, [GEOGRAPHIC_DATA]" at bounding box center [854, 699] width 259 height 27
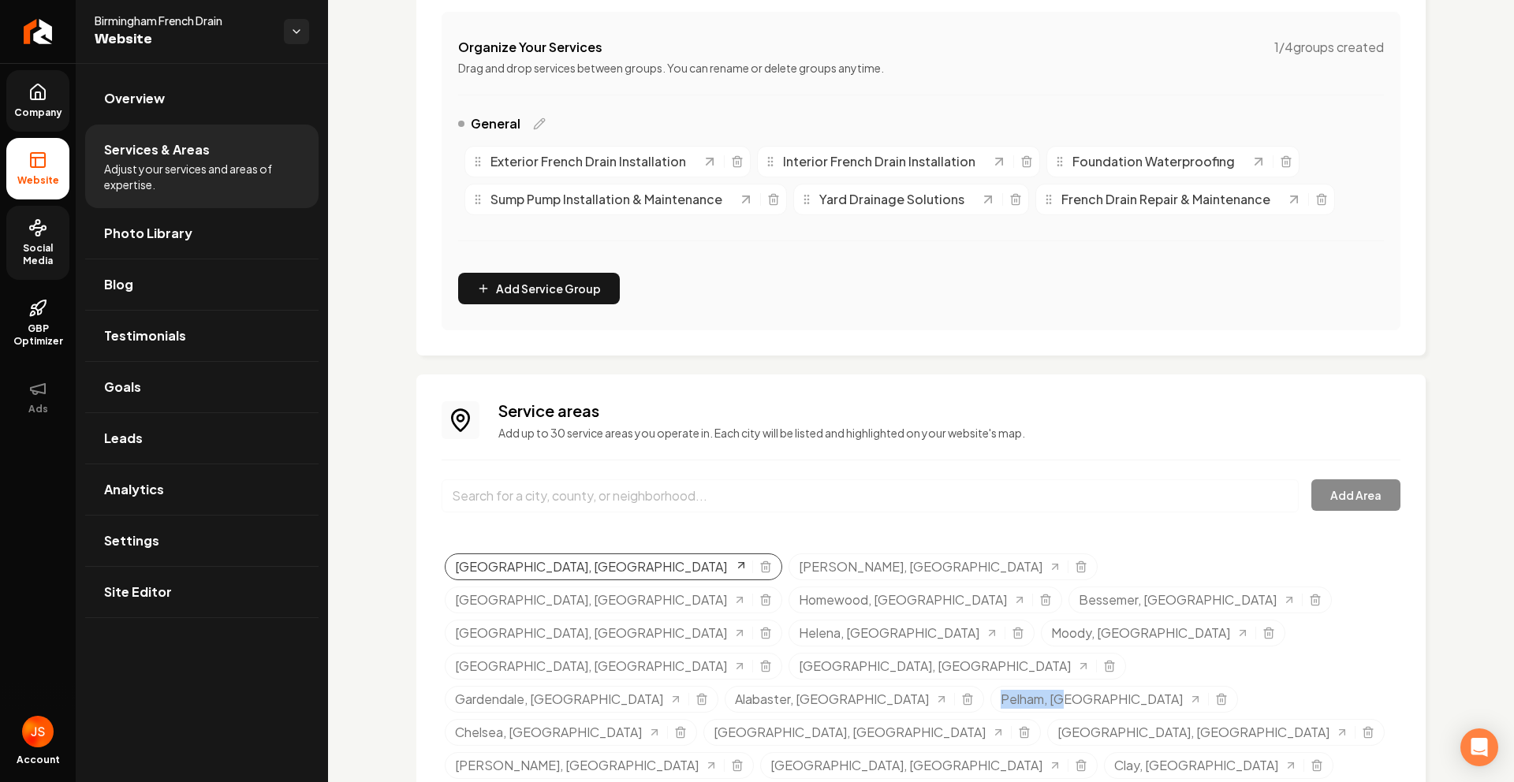
drag, startPoint x: 450, startPoint y: 635, endPoint x: 561, endPoint y: 575, distance: 125.6
click at [991, 686] on div "Pelham, [GEOGRAPHIC_DATA]" at bounding box center [1115, 699] width 248 height 27
drag, startPoint x: 588, startPoint y: 629, endPoint x: 694, endPoint y: 624, distance: 106.6
click at [676, 719] on div "Chelsea, [GEOGRAPHIC_DATA]" at bounding box center [571, 732] width 252 height 27
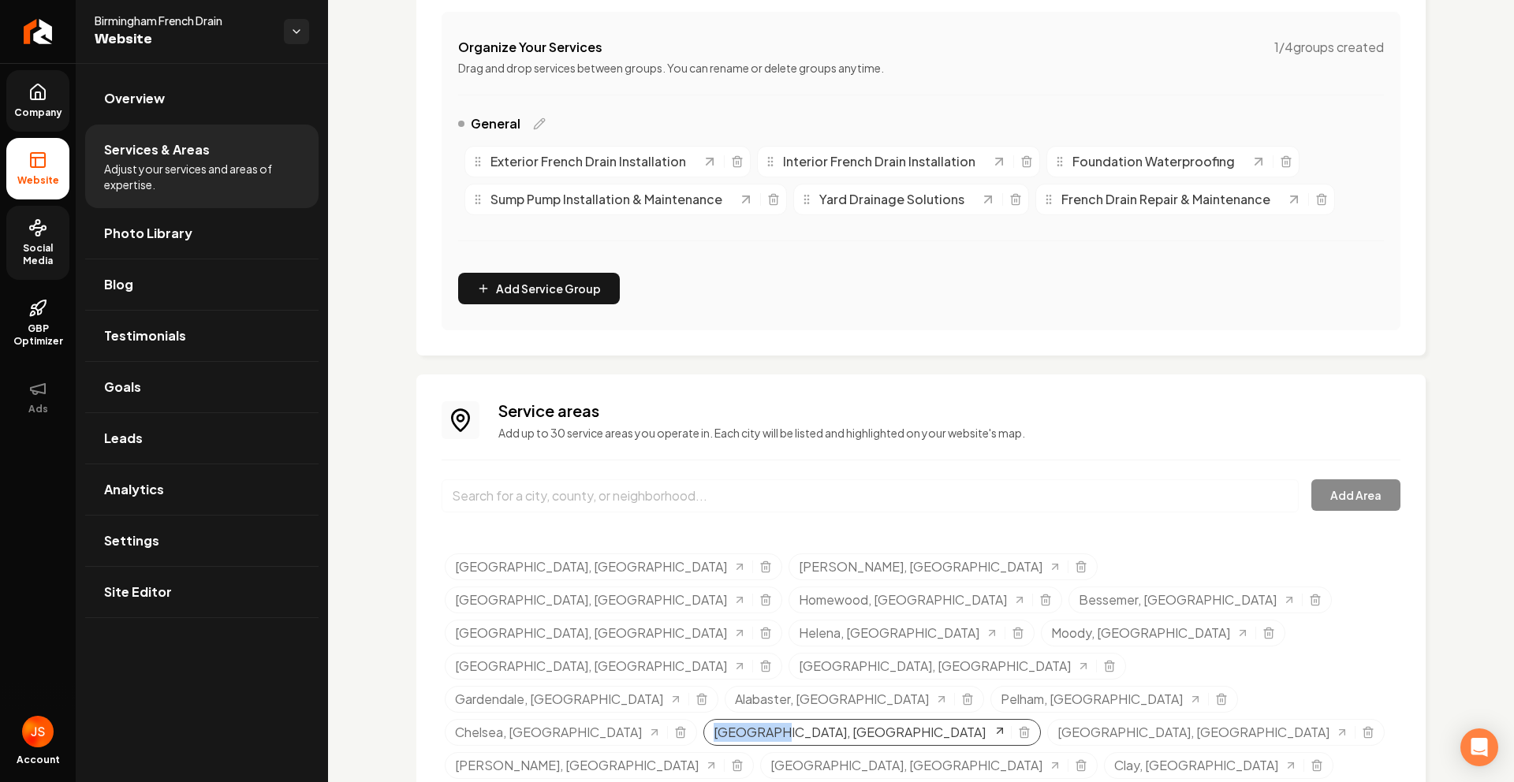
drag, startPoint x: 733, startPoint y: 633, endPoint x: 800, endPoint y: 632, distance: 66.2
click at [800, 719] on div "[GEOGRAPHIC_DATA], [GEOGRAPHIC_DATA]" at bounding box center [872, 732] width 338 height 27
drag, startPoint x: 855, startPoint y: 637, endPoint x: 950, endPoint y: 631, distance: 94.8
click at [1047, 719] on div "[GEOGRAPHIC_DATA], [GEOGRAPHIC_DATA]" at bounding box center [1216, 732] width 338 height 27
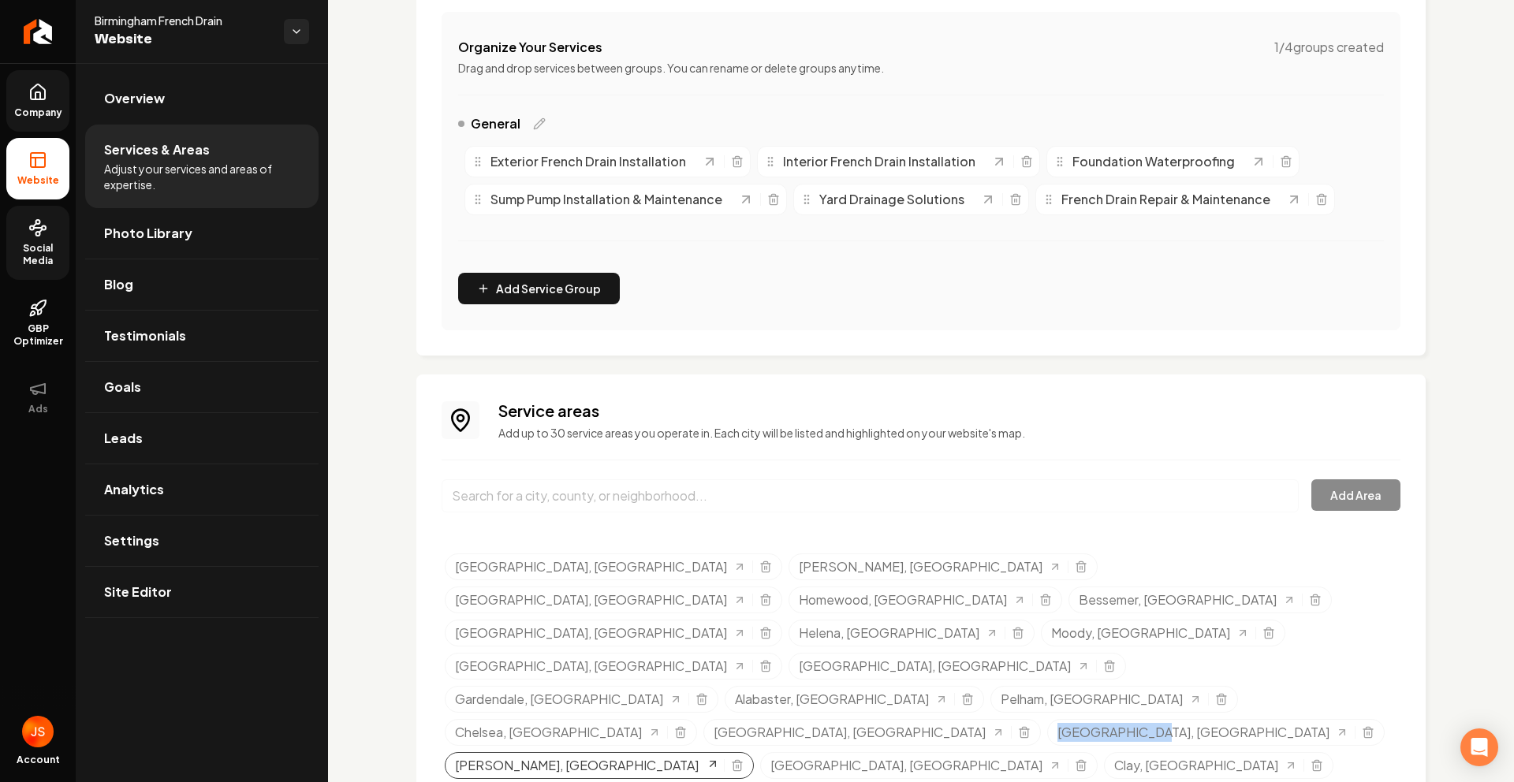
drag, startPoint x: 1017, startPoint y: 625, endPoint x: 1092, endPoint y: 629, distance: 75.0
click at [718, 756] on link "[PERSON_NAME], [GEOGRAPHIC_DATA]" at bounding box center [586, 765] width 263 height 19
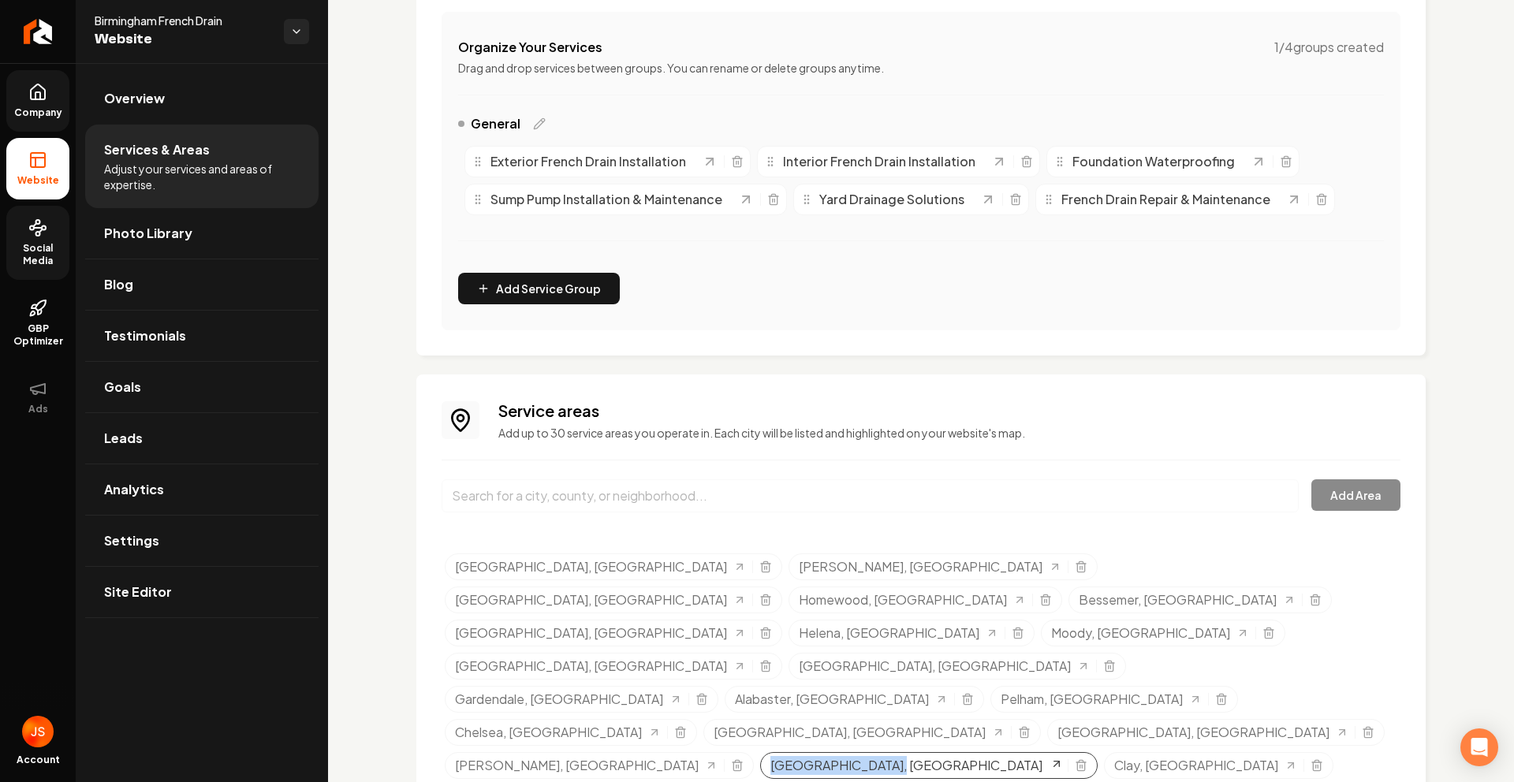
drag, startPoint x: 1150, startPoint y: 629, endPoint x: 1274, endPoint y: 632, distance: 124.7
click at [1098, 752] on div "[GEOGRAPHIC_DATA], [GEOGRAPHIC_DATA]" at bounding box center [929, 765] width 338 height 27
drag, startPoint x: 599, startPoint y: 670, endPoint x: 641, endPoint y: 667, distance: 42.7
click at [21, 108] on span "Company" at bounding box center [38, 112] width 61 height 13
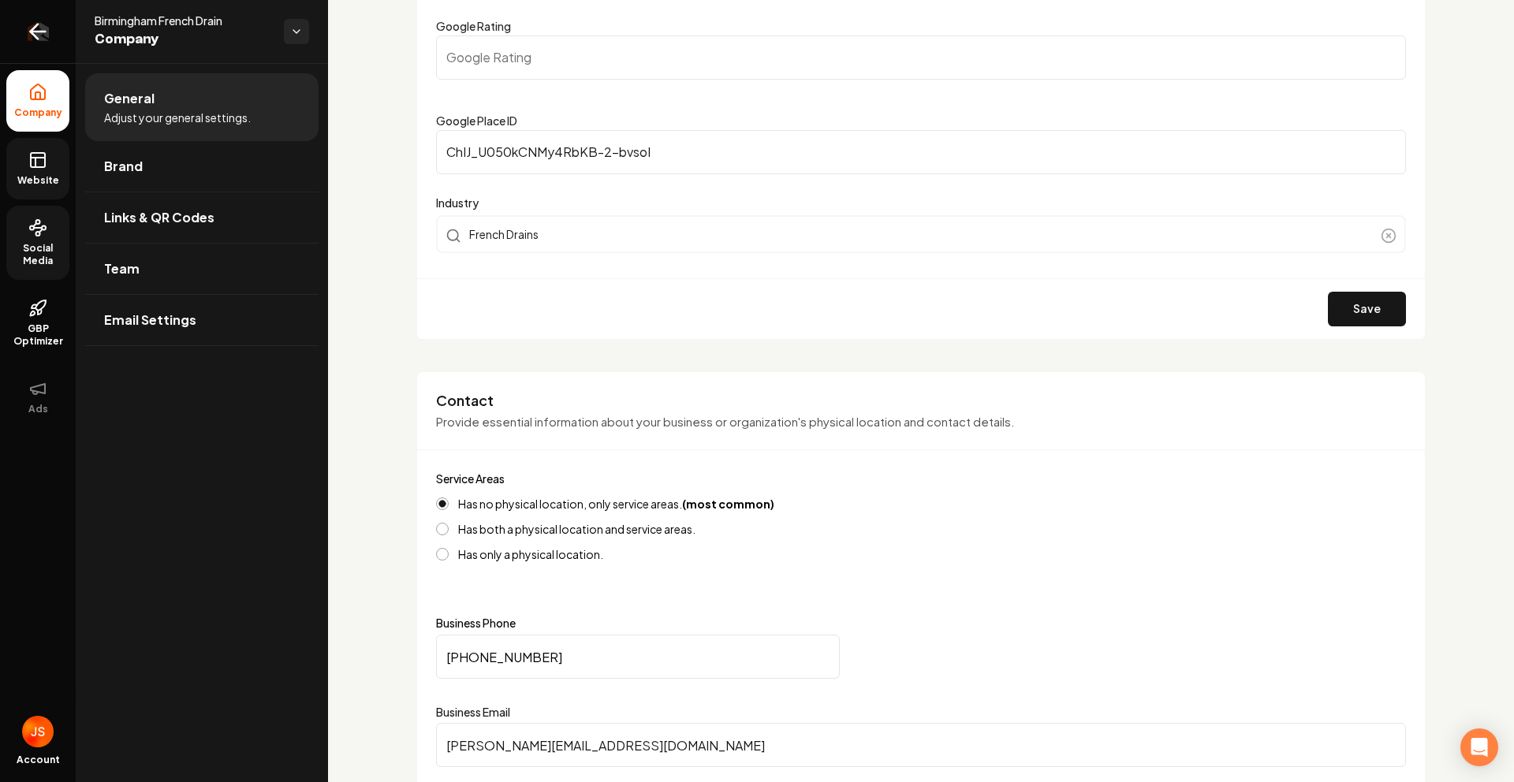
click at [54, 20] on link "Return to dashboard" at bounding box center [38, 31] width 76 height 63
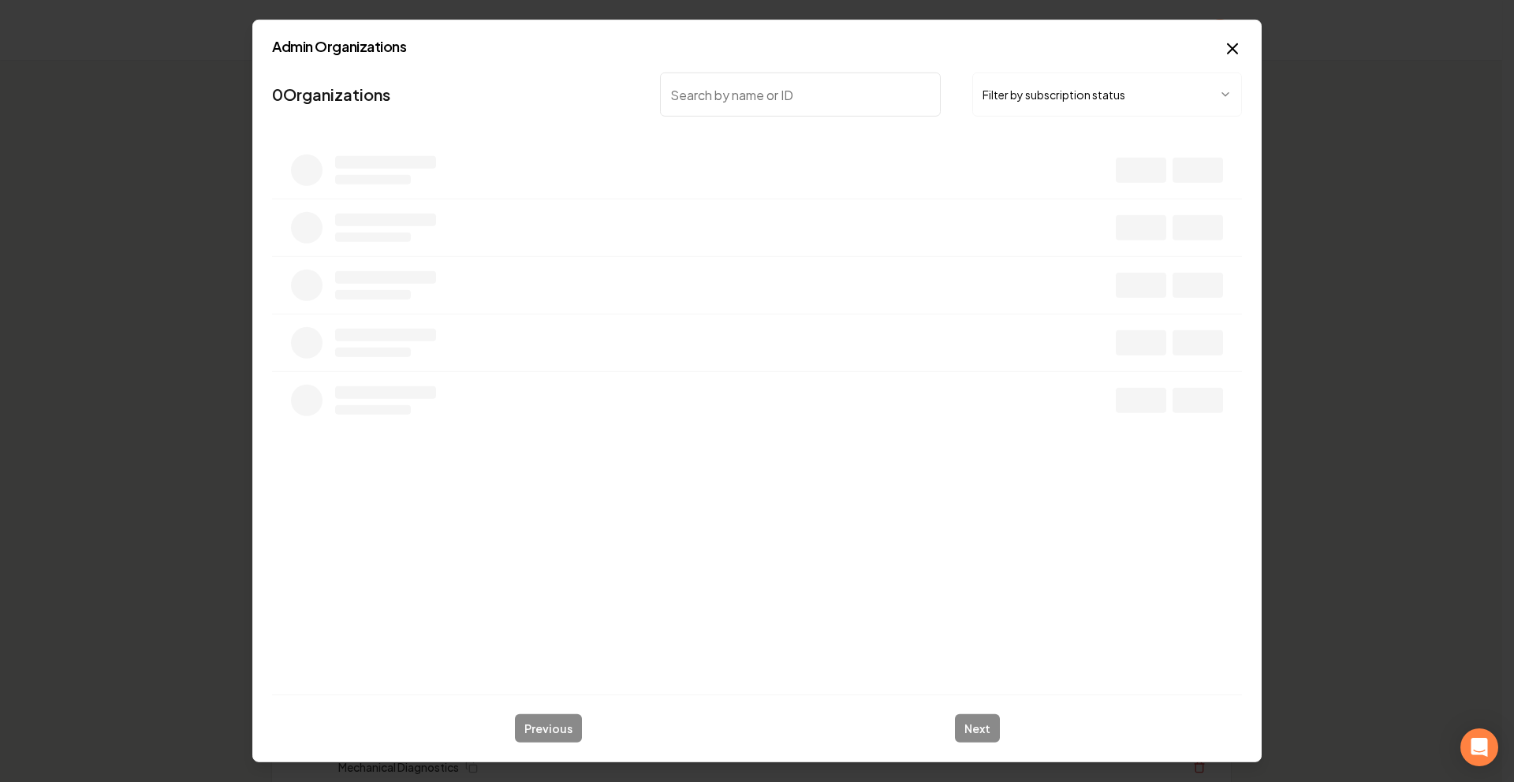
click at [775, 93] on input "search" at bounding box center [800, 95] width 281 height 44
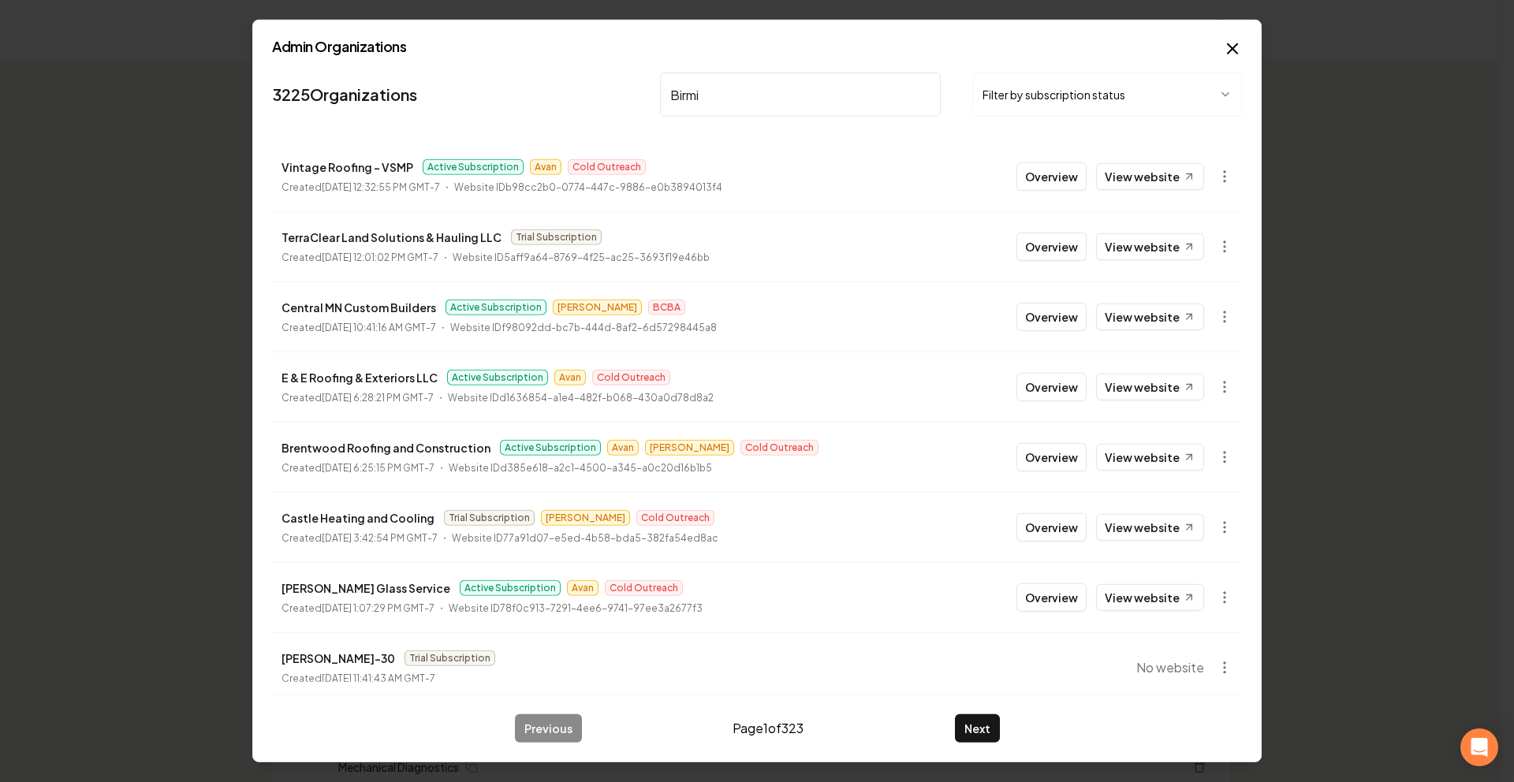
type input "Birming"
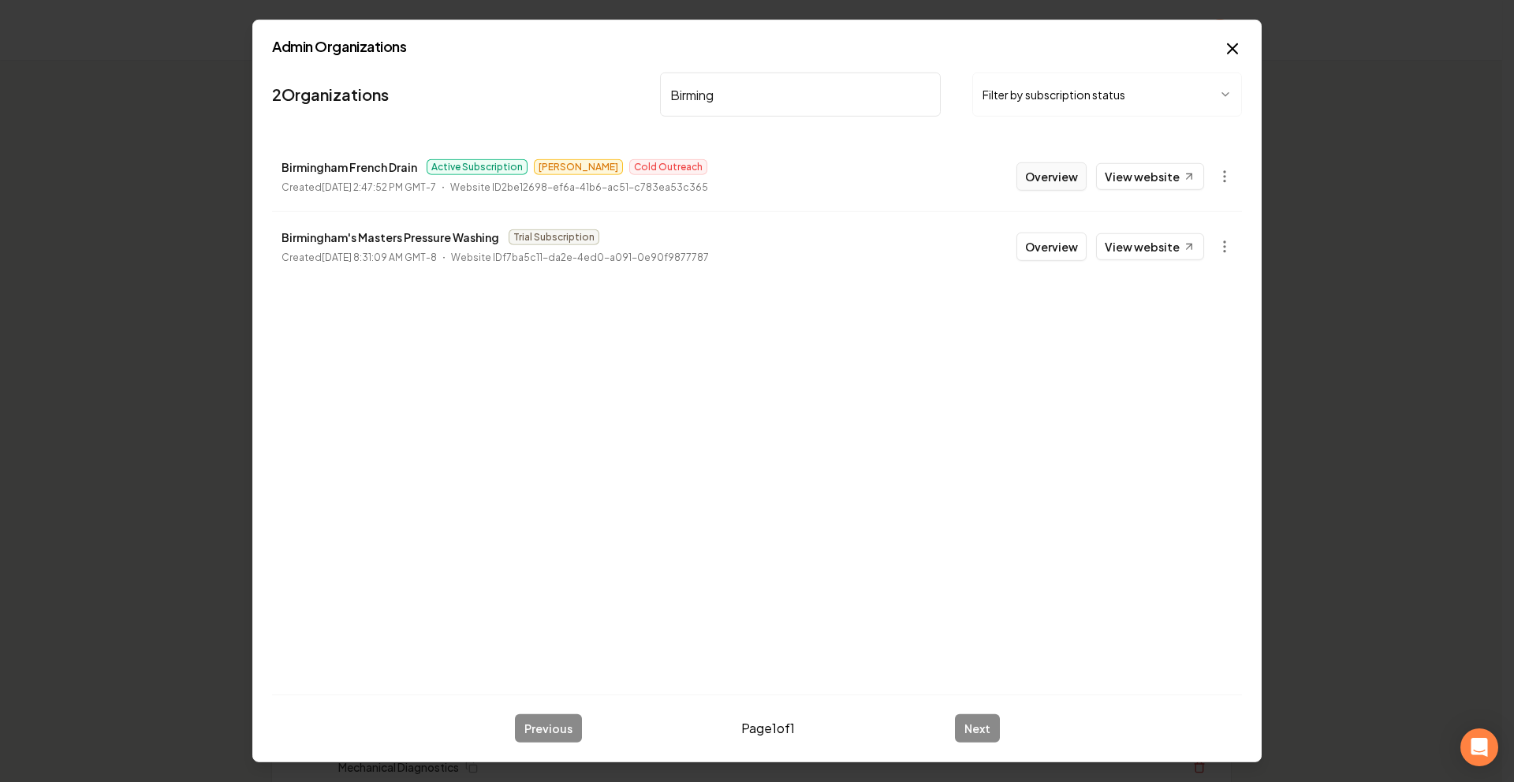
click at [1076, 181] on button "Overview" at bounding box center [1052, 176] width 70 height 28
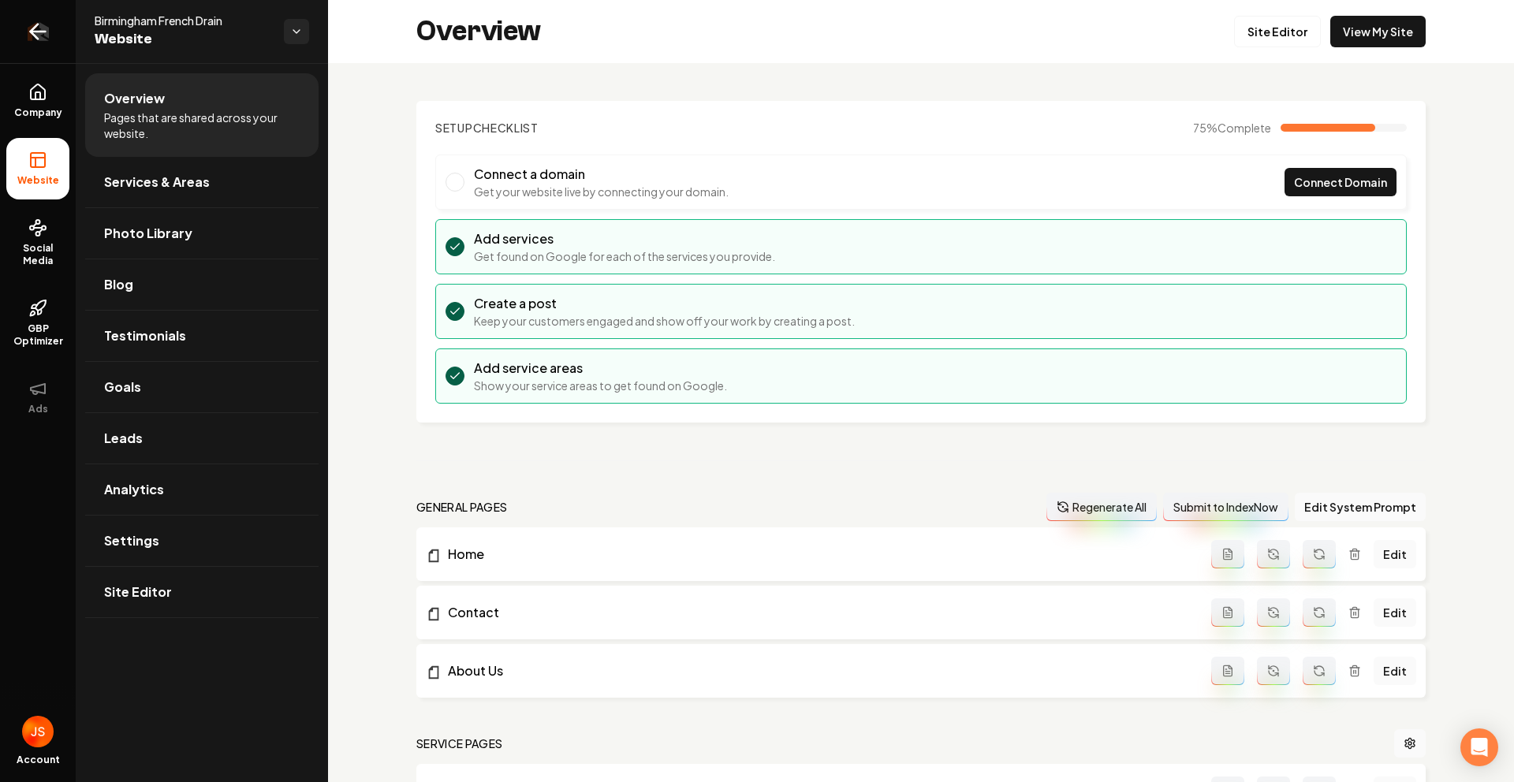
click at [68, 11] on link "Return to dashboard" at bounding box center [38, 31] width 76 height 63
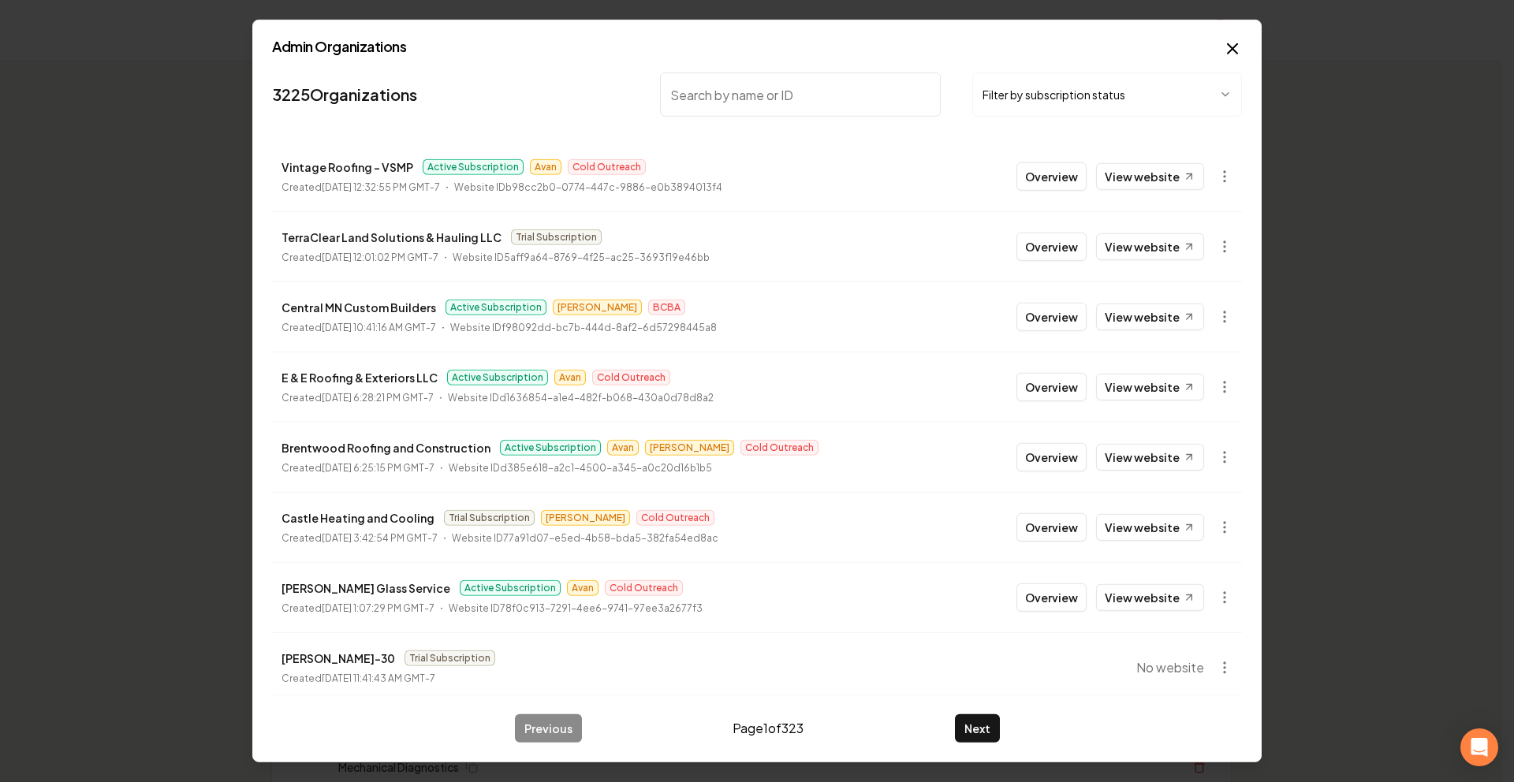
click at [1234, 36] on div "Admin Organizations 3225 Organizations Filter by subscription status Vintage Ro…" at bounding box center [756, 391] width 1009 height 743
click at [1223, 47] on icon "button" at bounding box center [1232, 48] width 19 height 19
click at [1252, 51] on div "Organization Rebolt Site Builder" at bounding box center [751, 30] width 1009 height 60
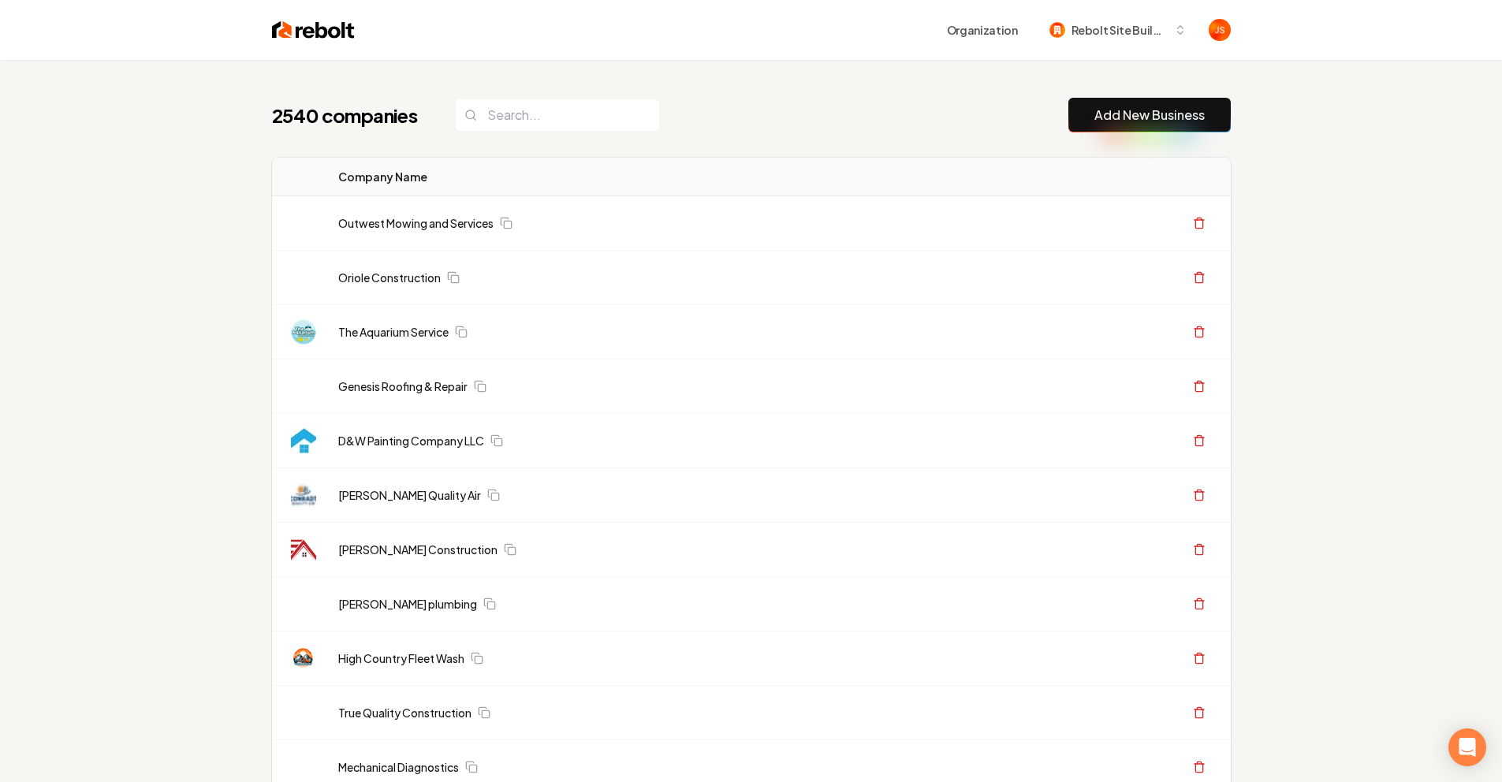
click at [310, 34] on img at bounding box center [313, 30] width 83 height 22
click at [1162, 13] on div "Organization Rebolt Site Builder" at bounding box center [751, 30] width 1009 height 60
click at [1137, 28] on span "Rebolt Site Builder" at bounding box center [1120, 30] width 96 height 17
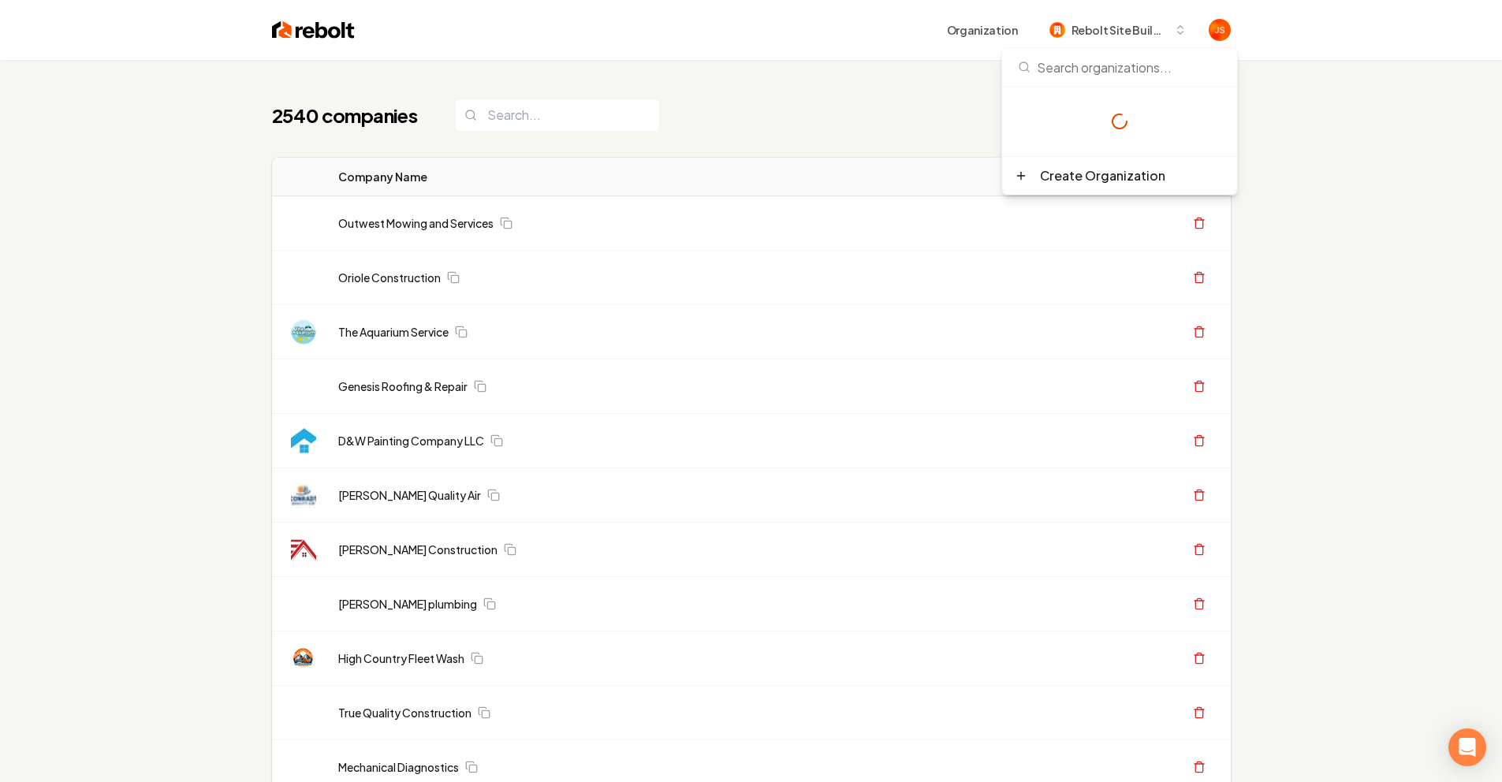
click at [787, 110] on div "2540 companies Add New Business" at bounding box center [751, 115] width 959 height 35
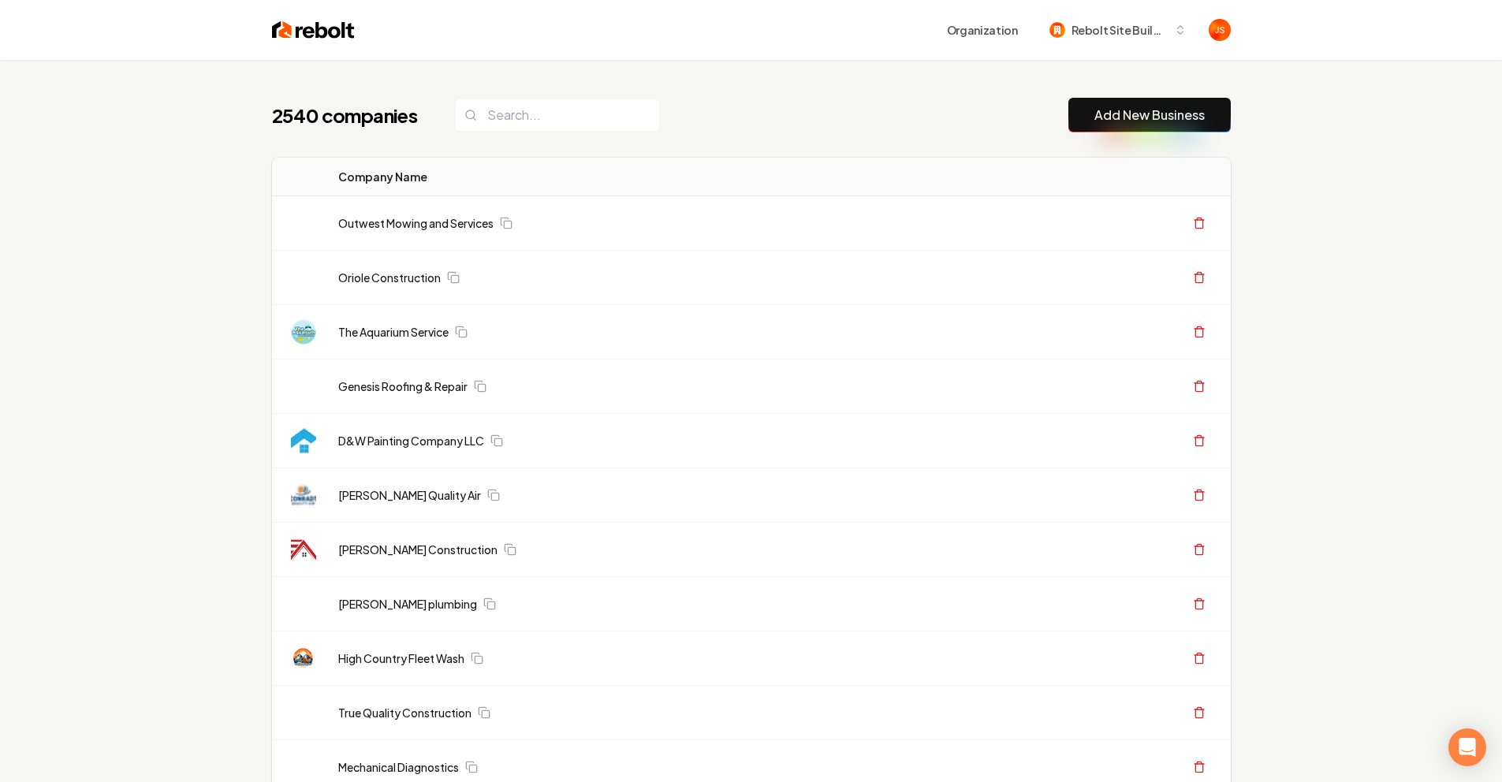
scroll to position [1335, 0]
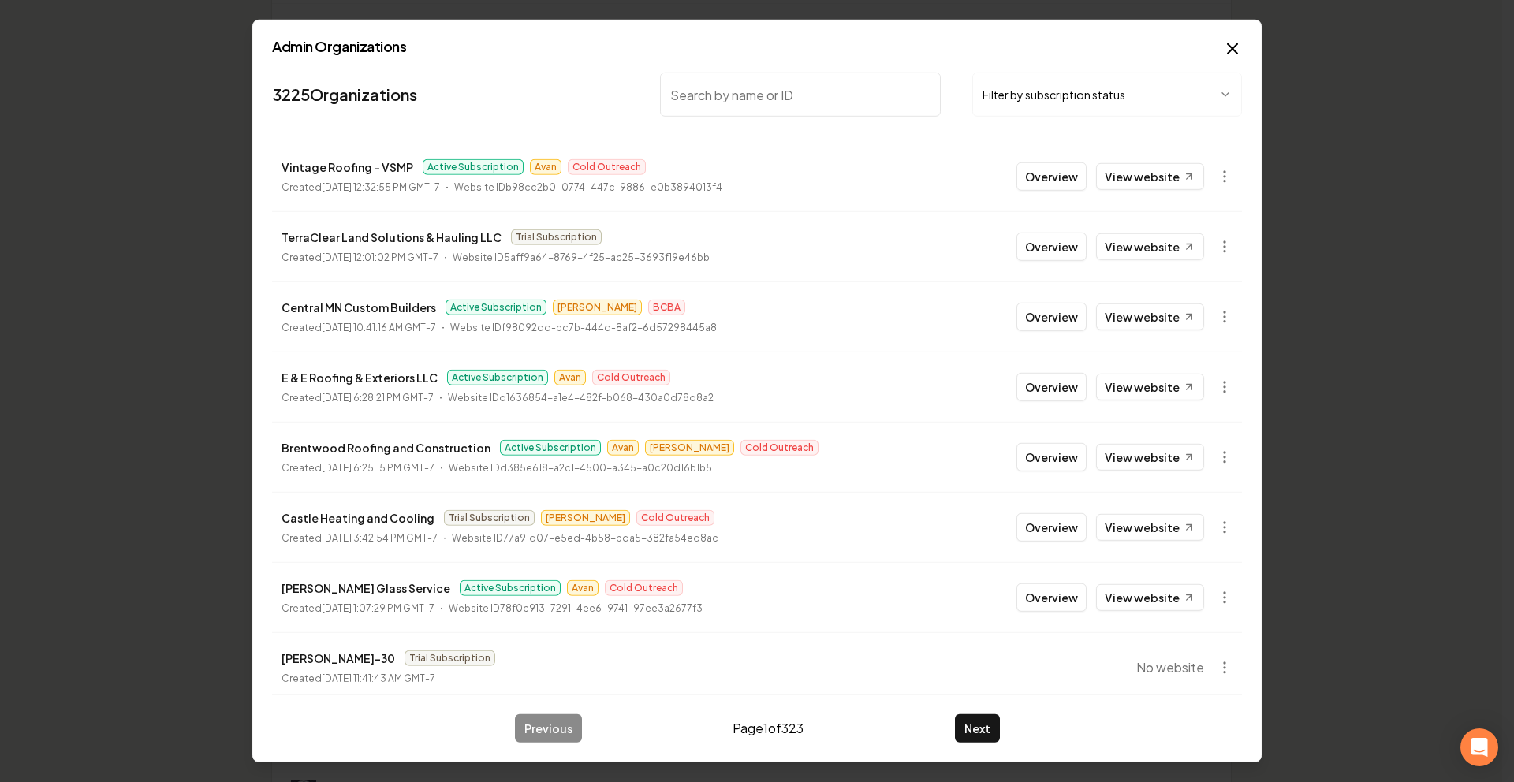
click at [1063, 95] on button "Filter by subscription status" at bounding box center [1107, 95] width 270 height 44
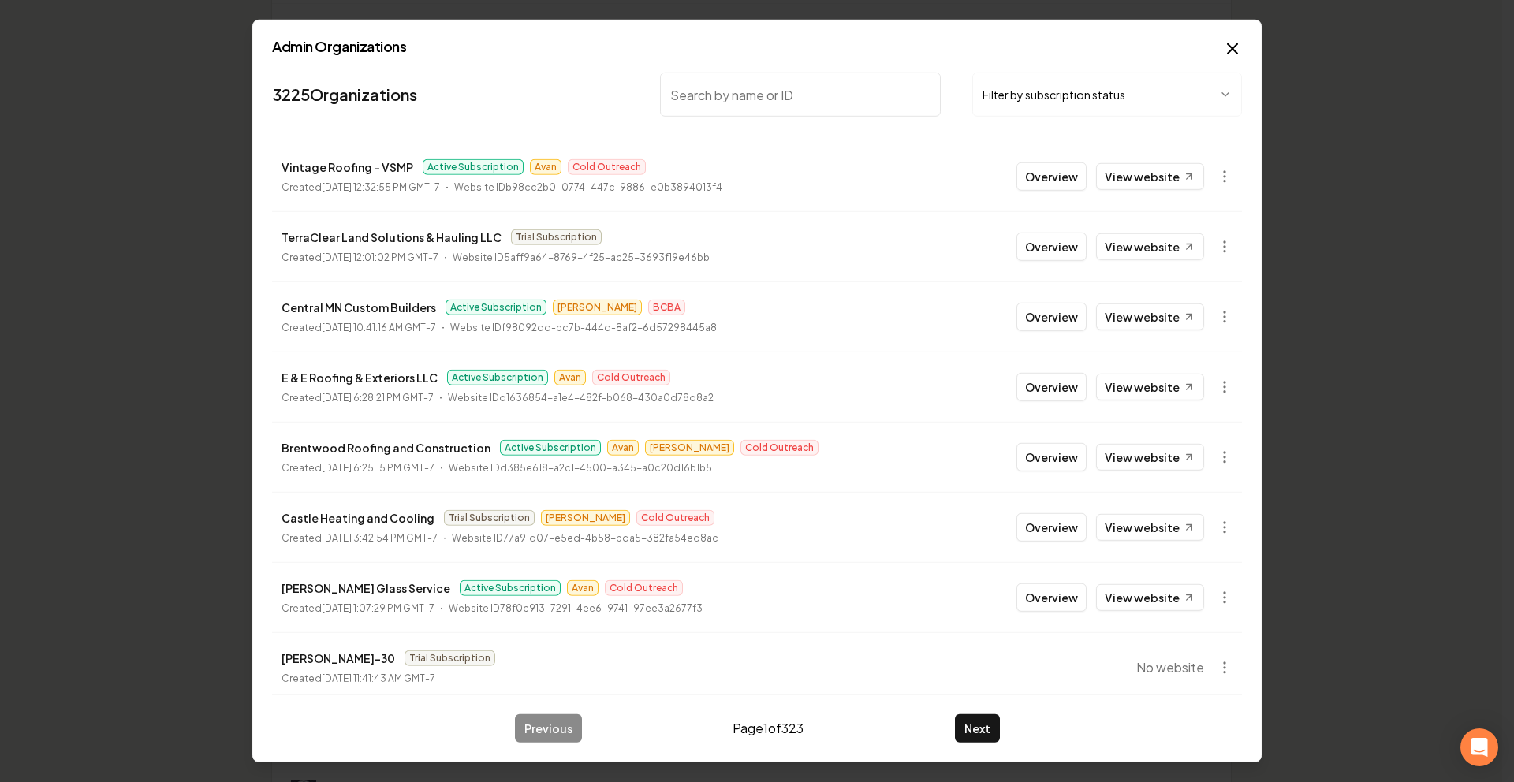
click at [1076, 96] on button "Filter by subscription status" at bounding box center [1107, 95] width 270 height 44
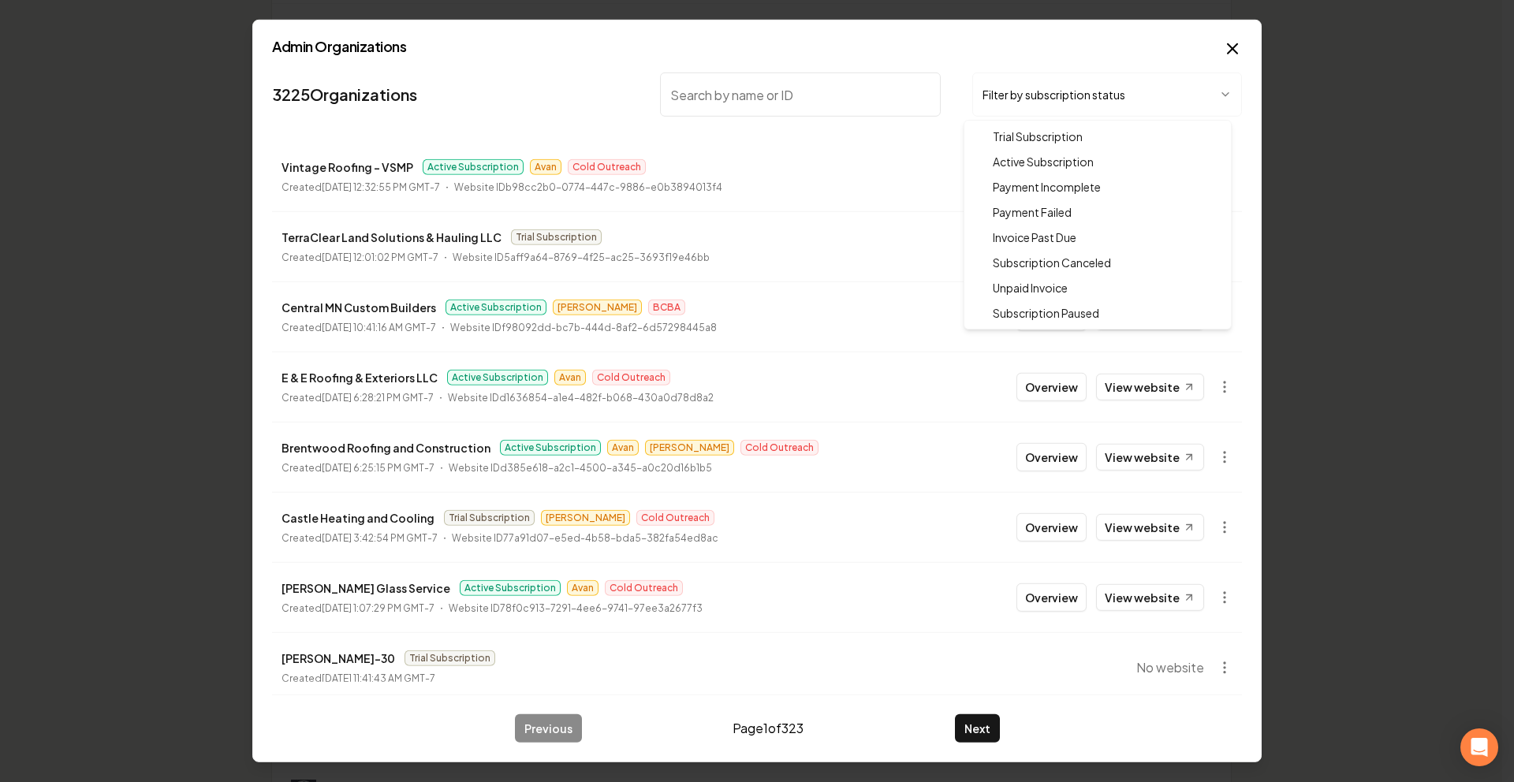
click at [776, 90] on div at bounding box center [757, 391] width 1514 height 782
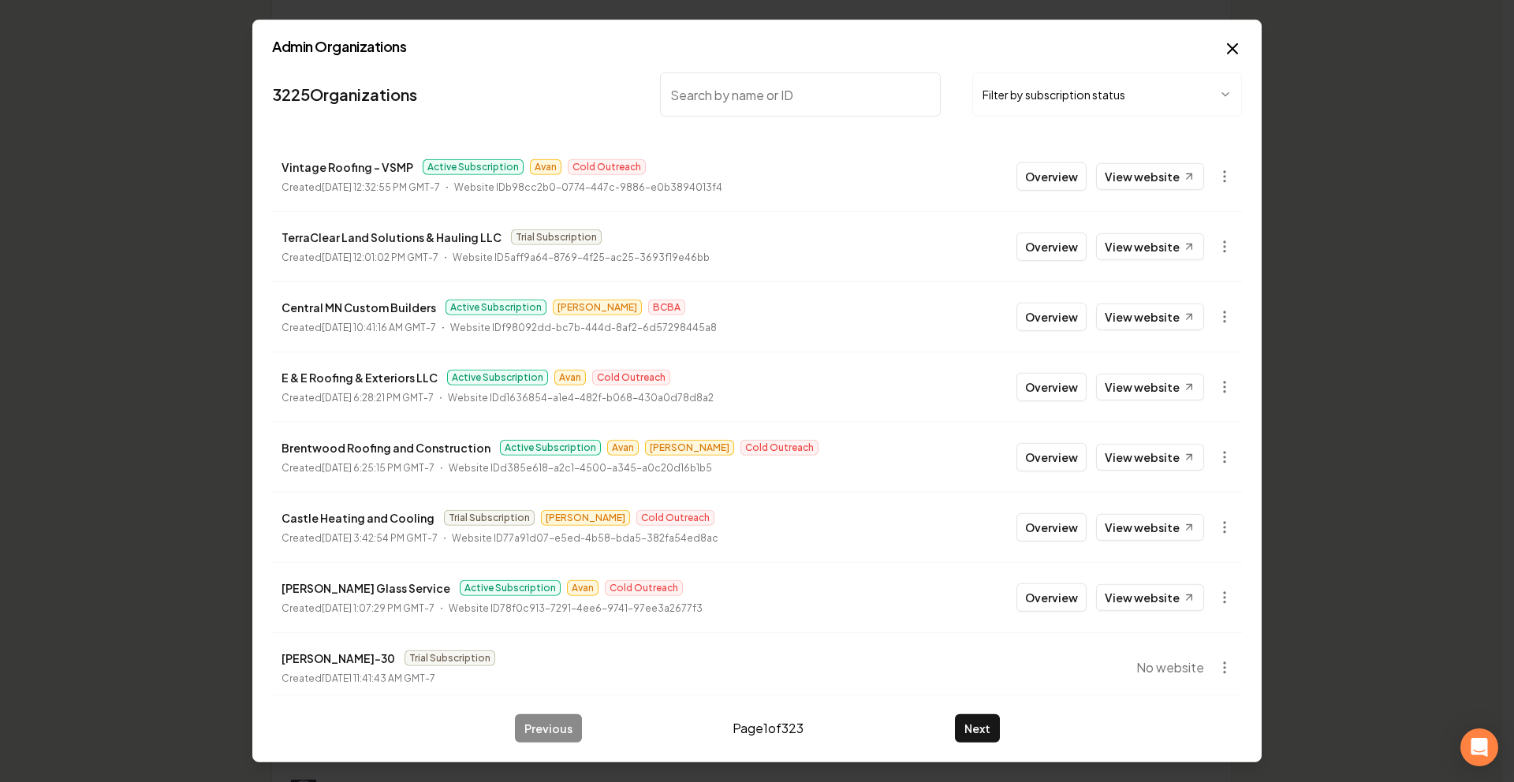
click at [776, 90] on input "search" at bounding box center [800, 95] width 281 height 44
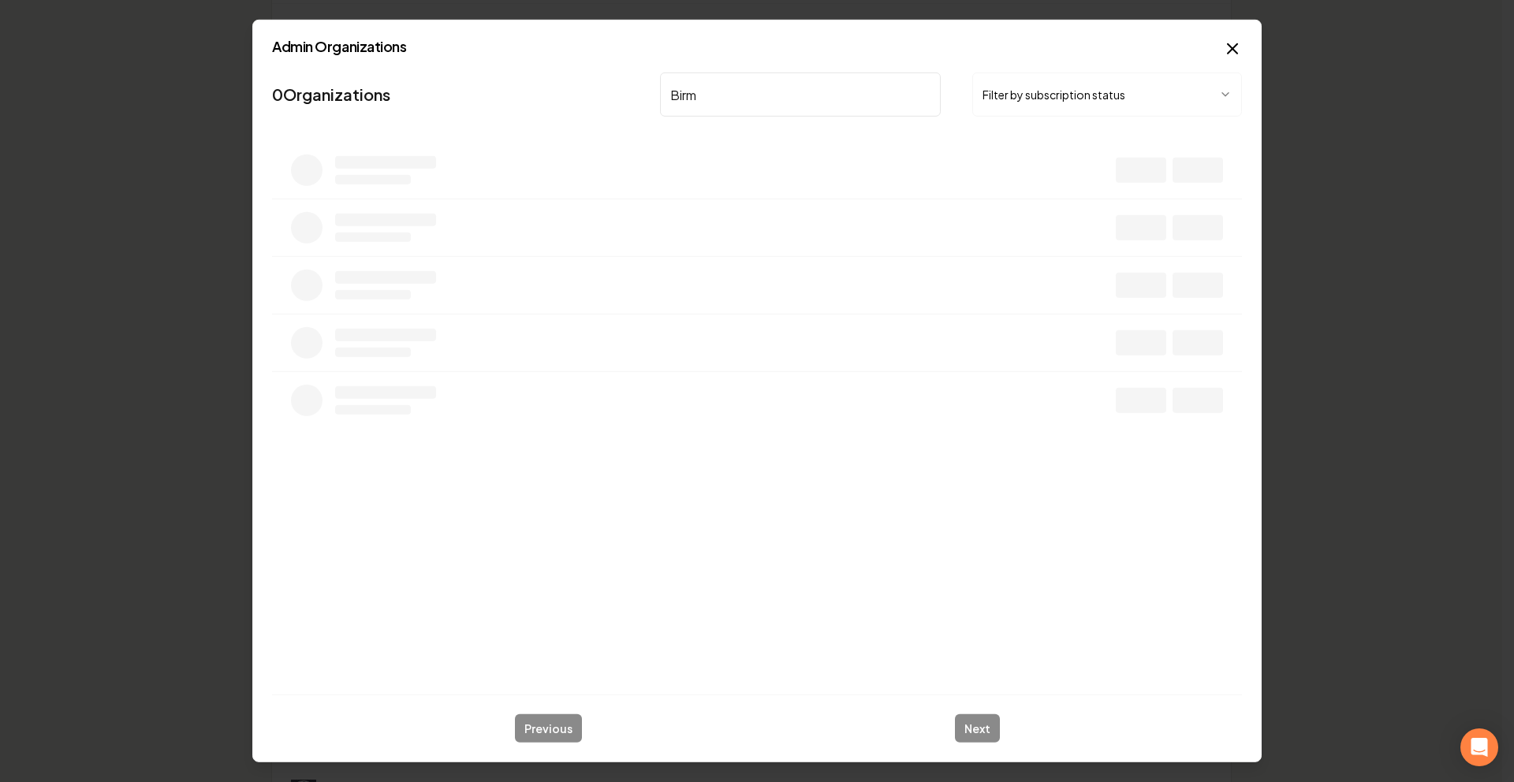
type input "Birm"
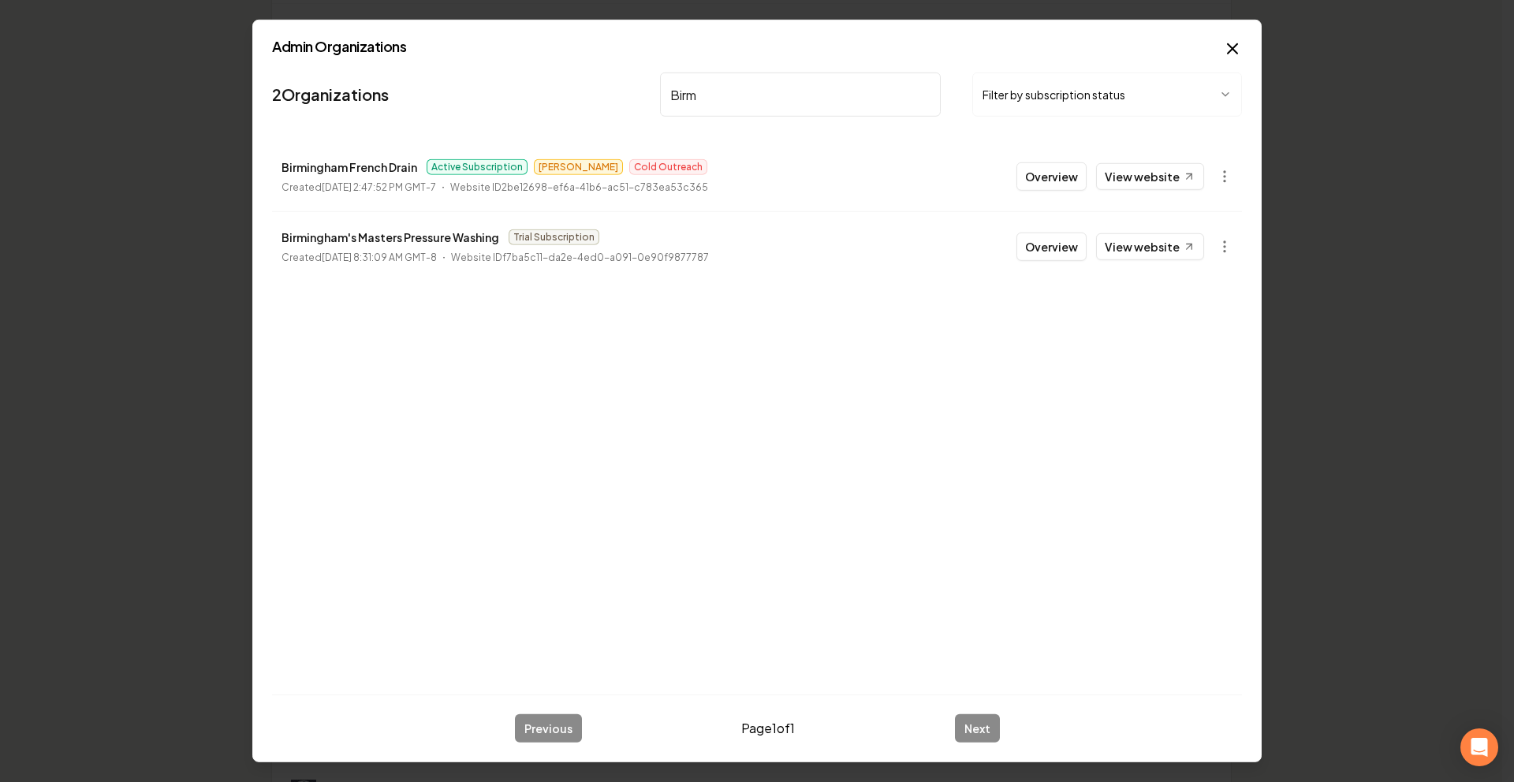
click at [1037, 181] on button "Overview" at bounding box center [1052, 176] width 70 height 28
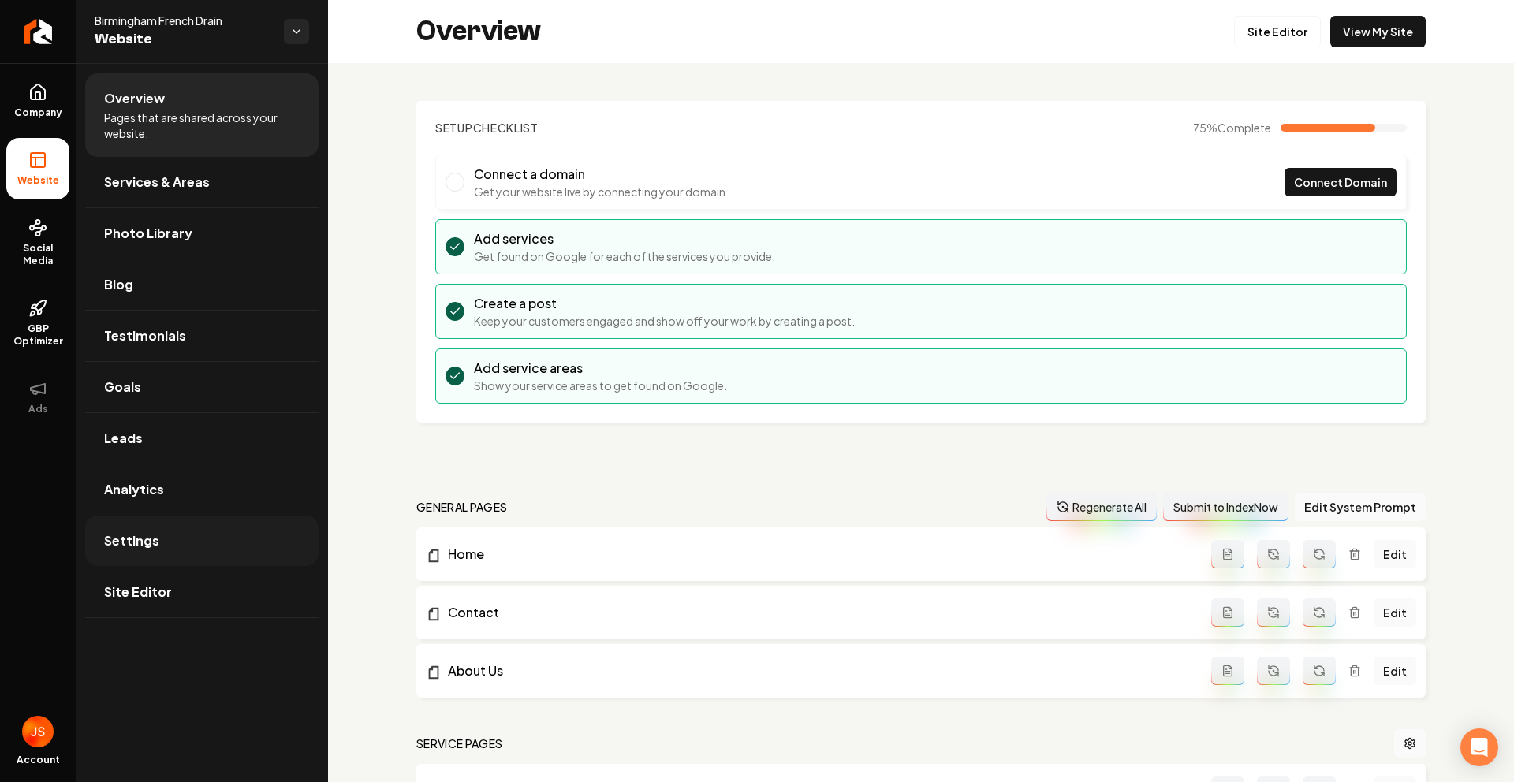
click at [181, 550] on link "Settings" at bounding box center [201, 541] width 233 height 50
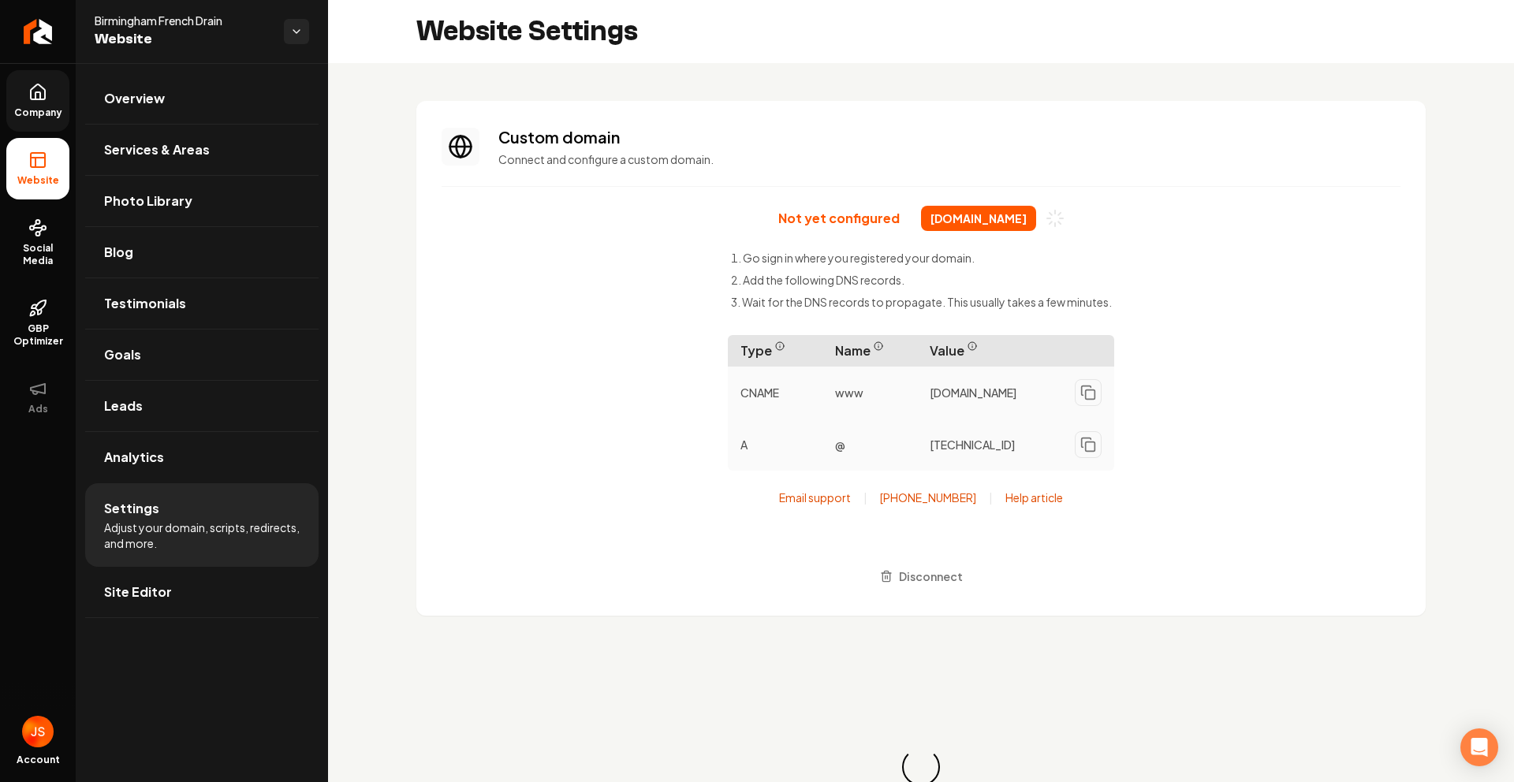
scroll to position [142, 0]
click at [32, 102] on link "Company" at bounding box center [37, 101] width 63 height 62
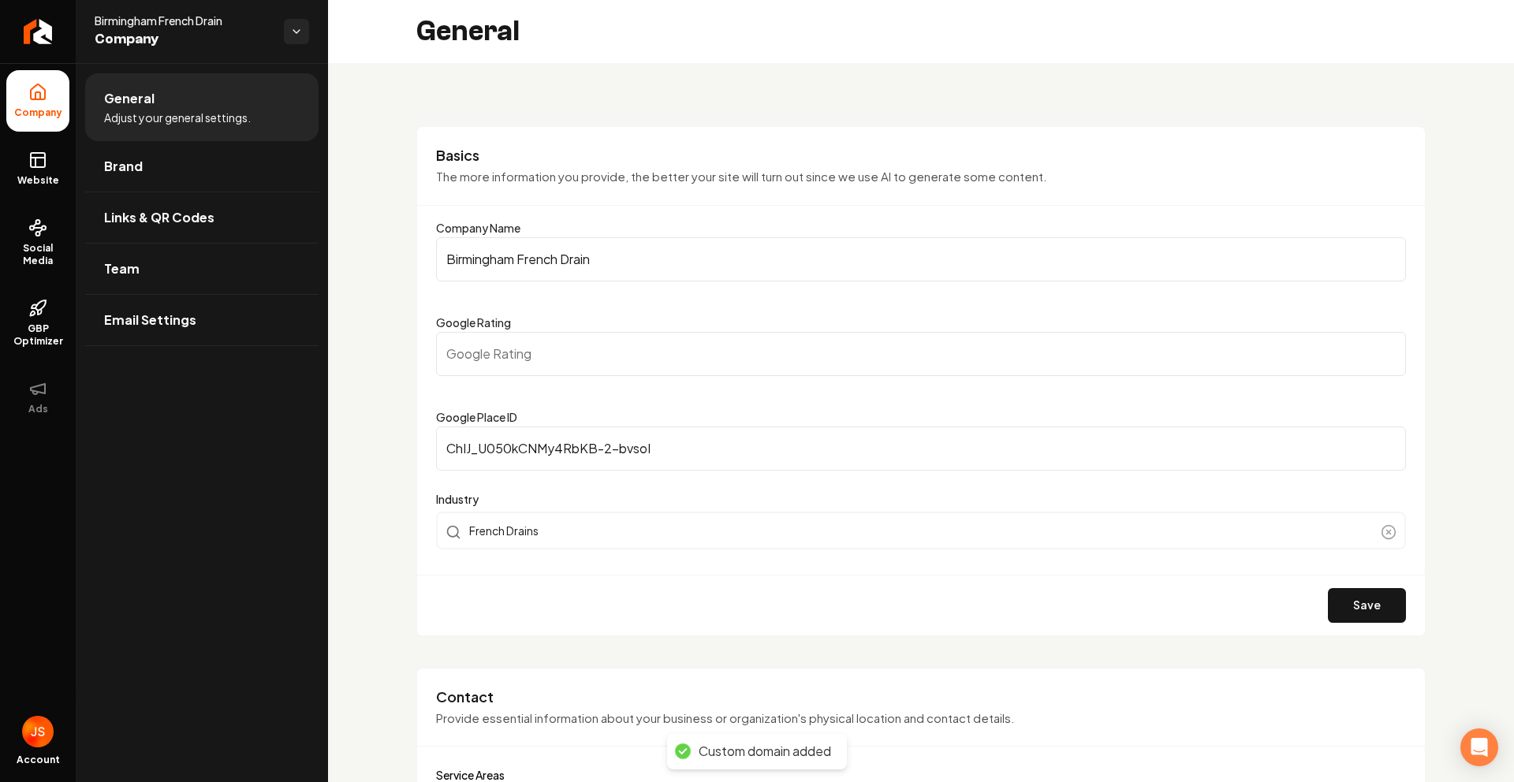
click at [504, 353] on input "Google Rating" at bounding box center [921, 354] width 970 height 44
type input "5"
click at [1341, 603] on button "Save" at bounding box center [1367, 605] width 78 height 35
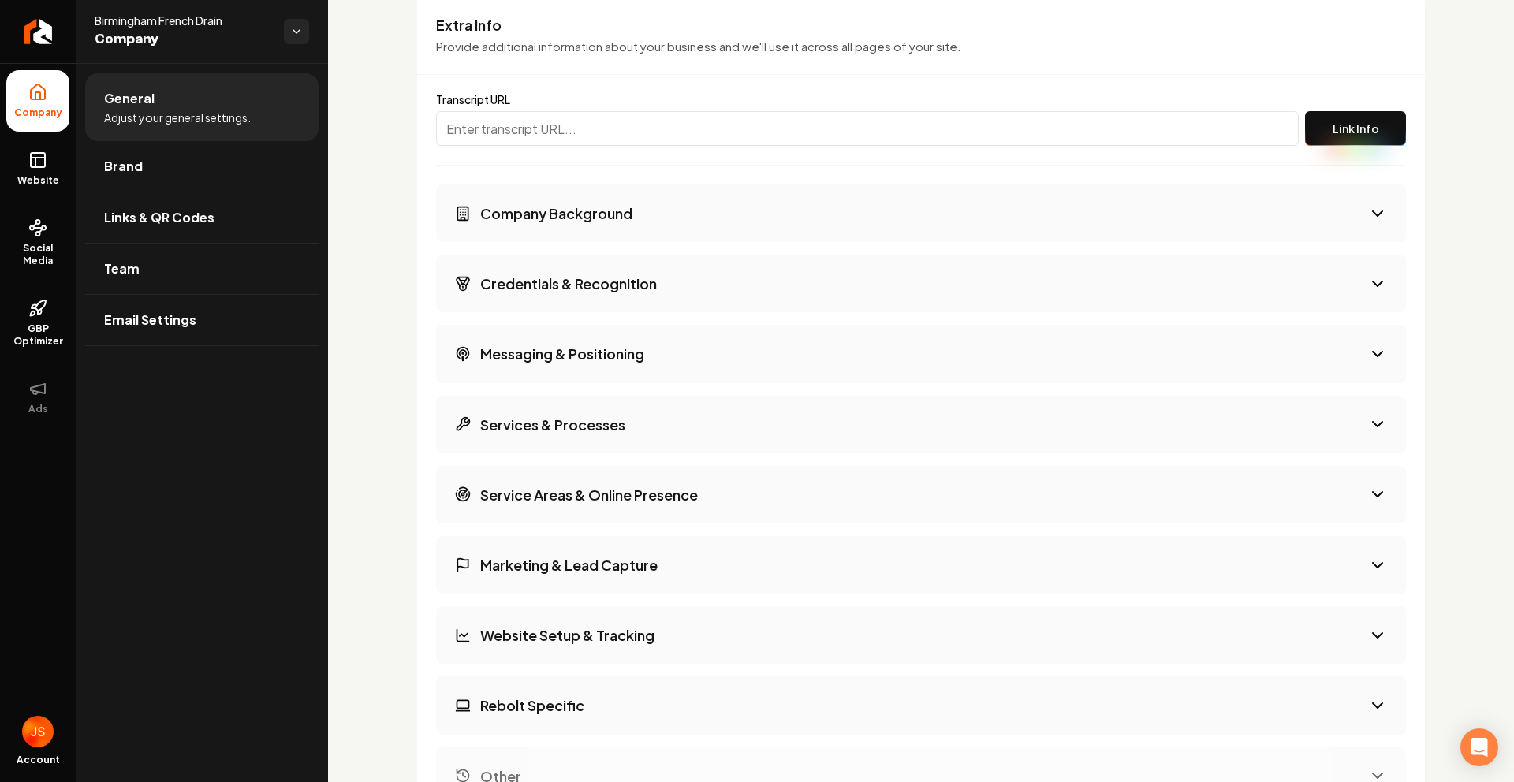
scroll to position [2747, 0]
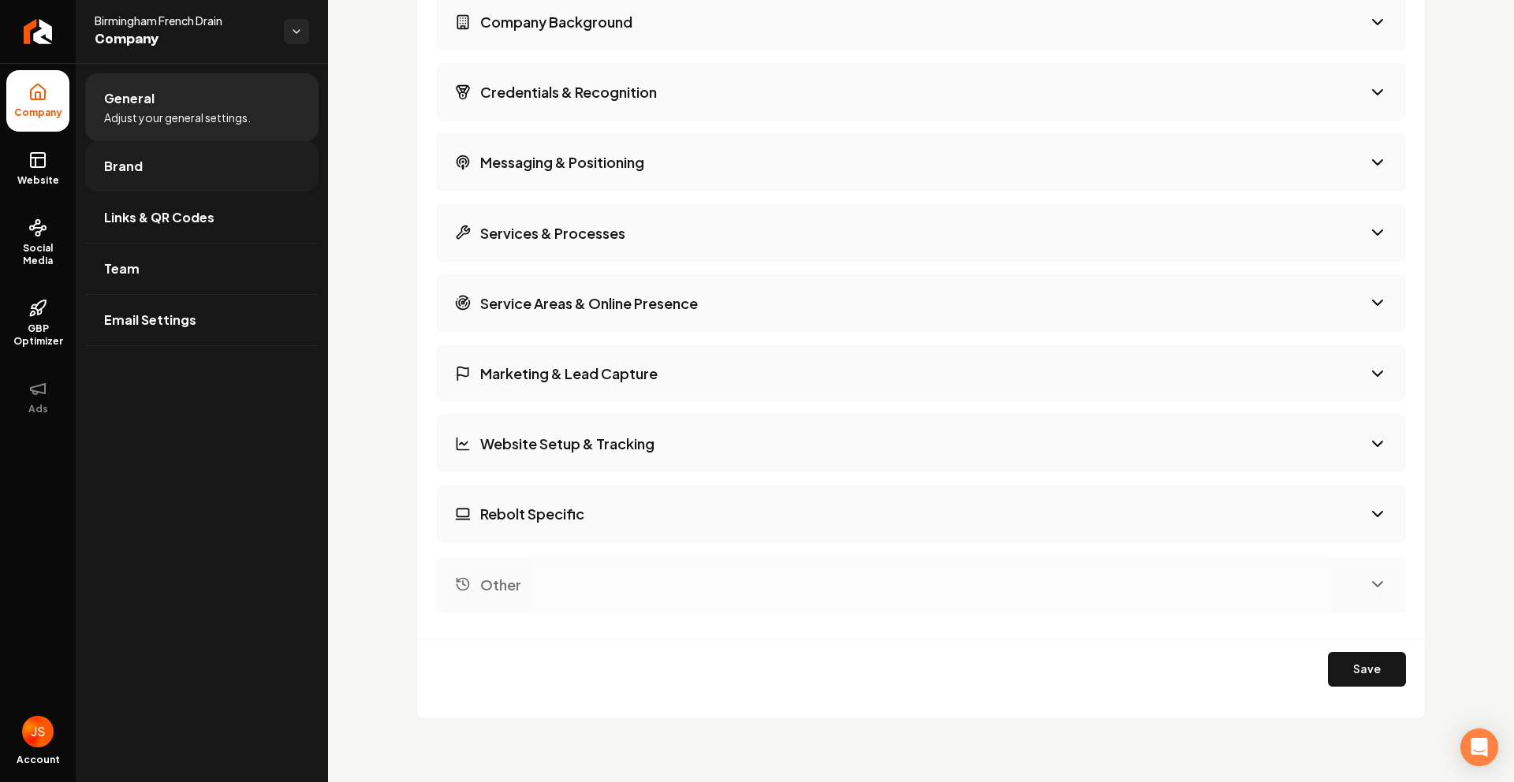
click at [188, 151] on link "Brand" at bounding box center [201, 166] width 233 height 50
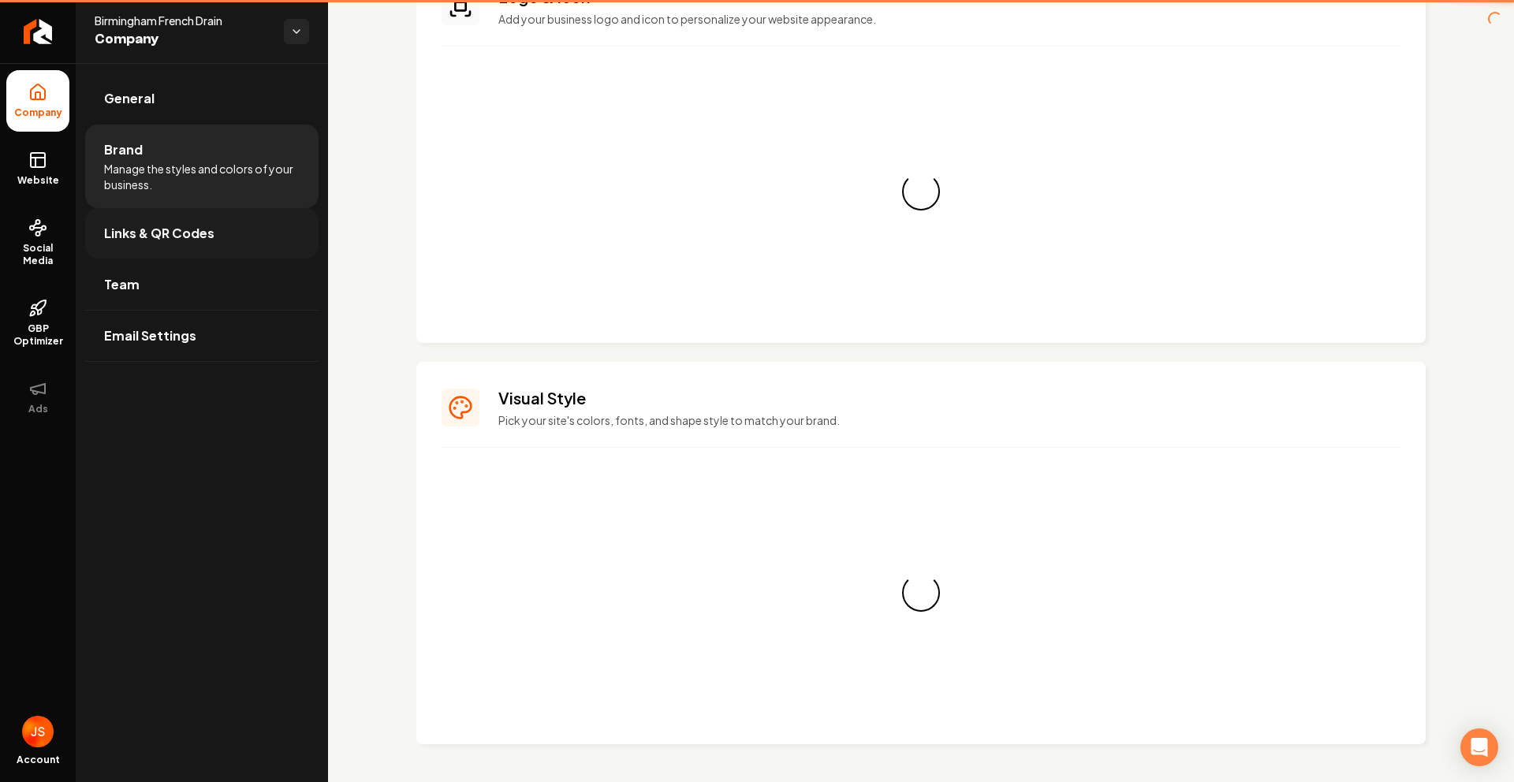
scroll to position [1041, 0]
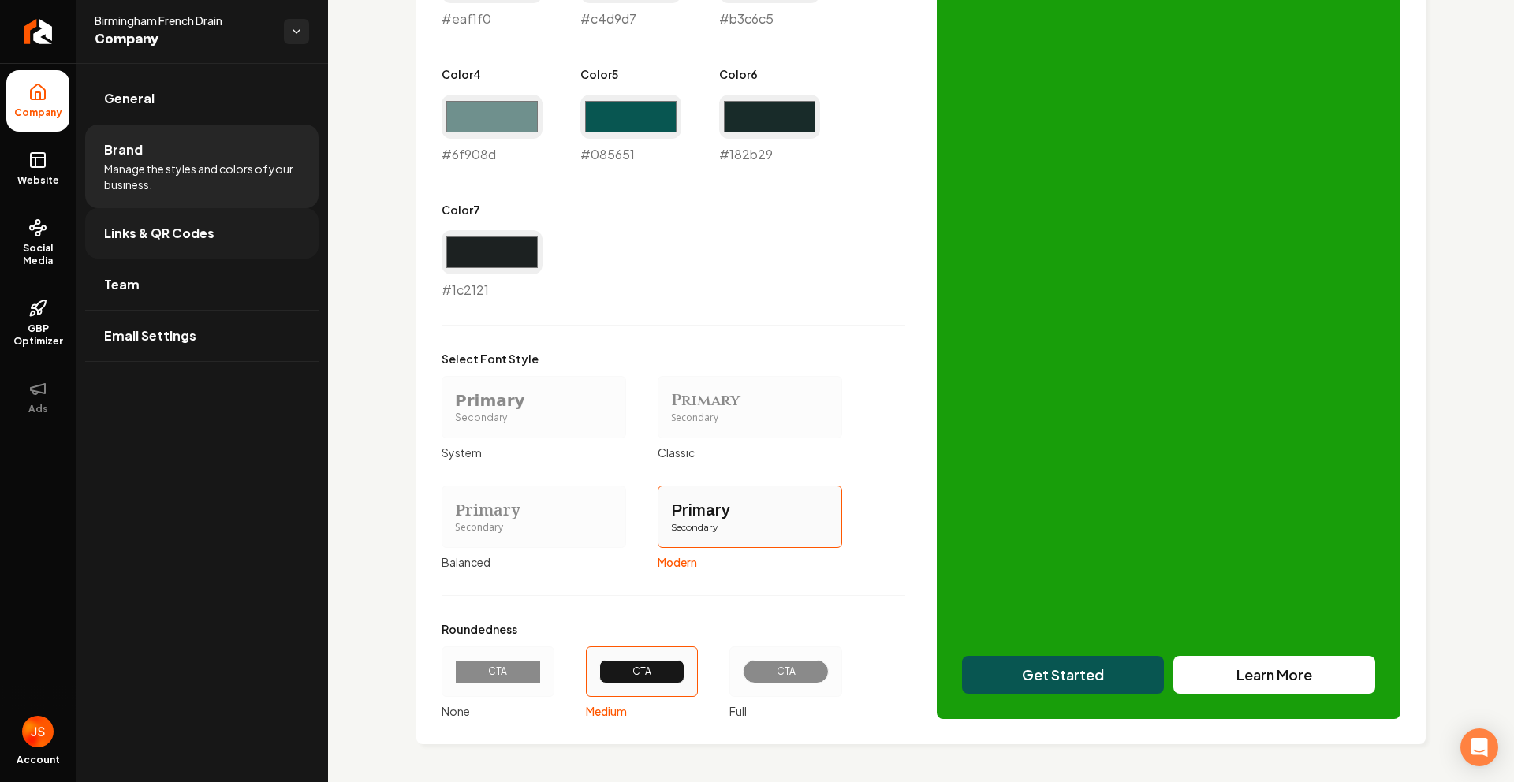
click at [199, 226] on span "Links & QR Codes" at bounding box center [159, 233] width 110 height 19
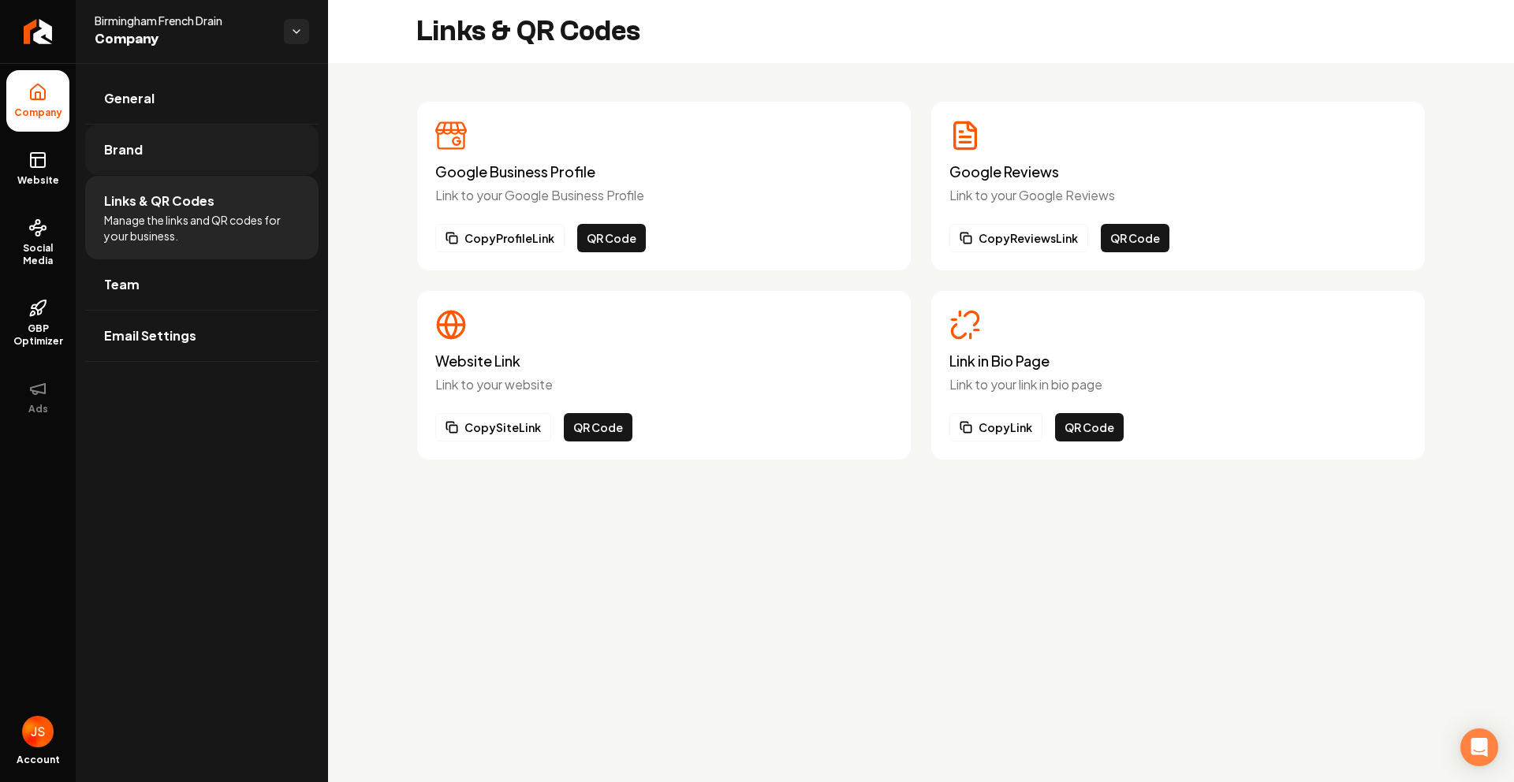
click at [198, 164] on link "Brand" at bounding box center [201, 150] width 233 height 50
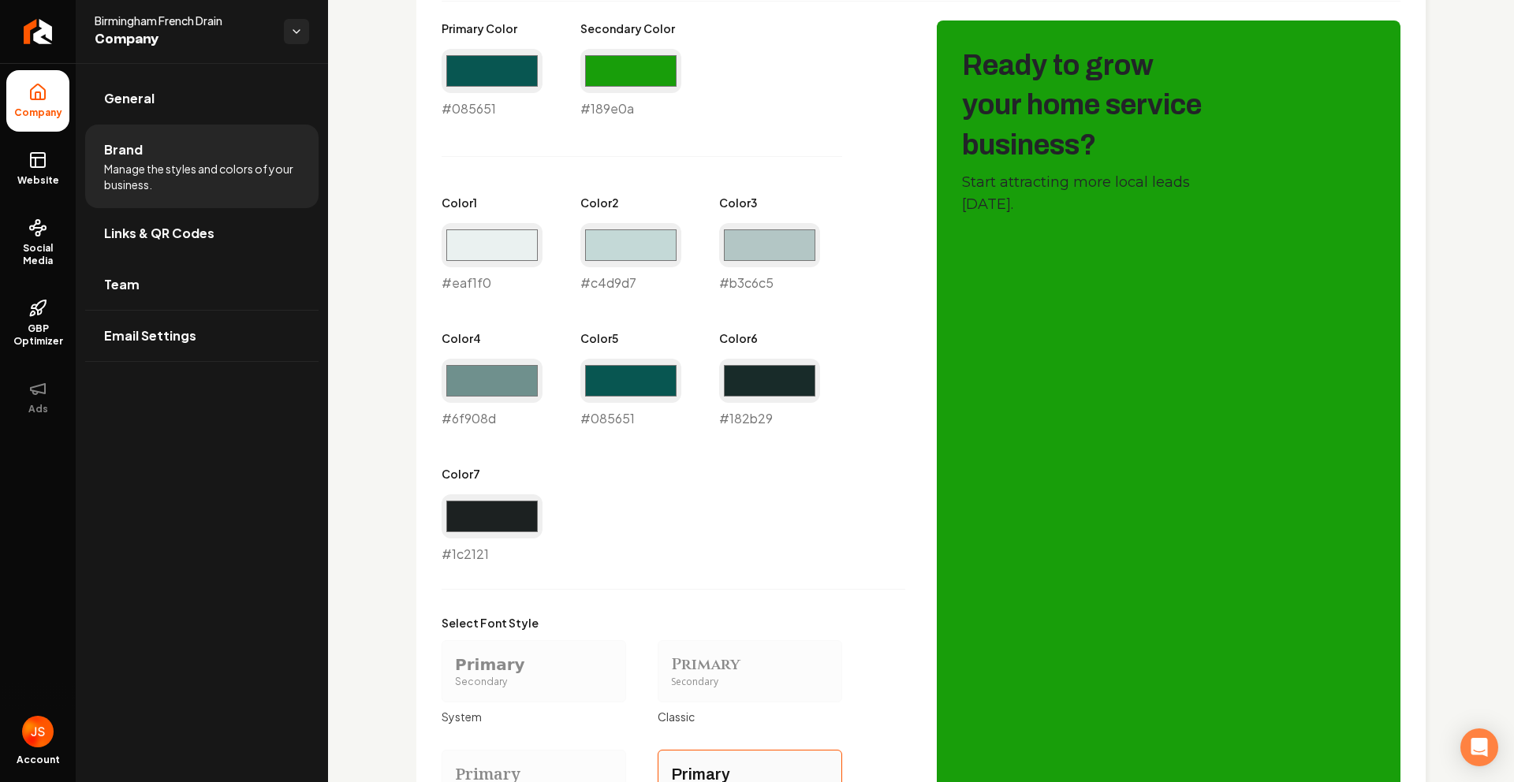
scroll to position [1041, 0]
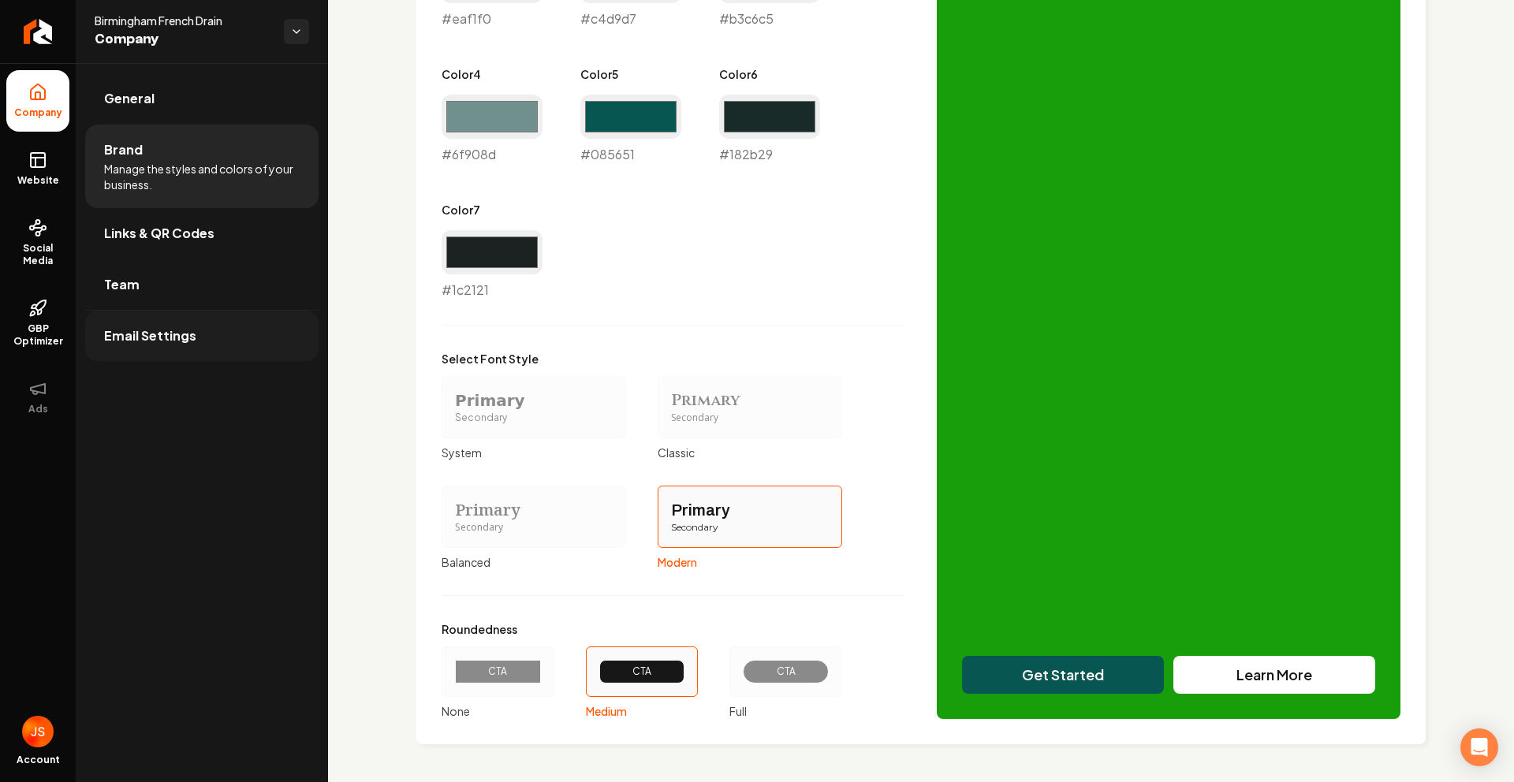
click at [216, 293] on link "Team" at bounding box center [201, 284] width 233 height 50
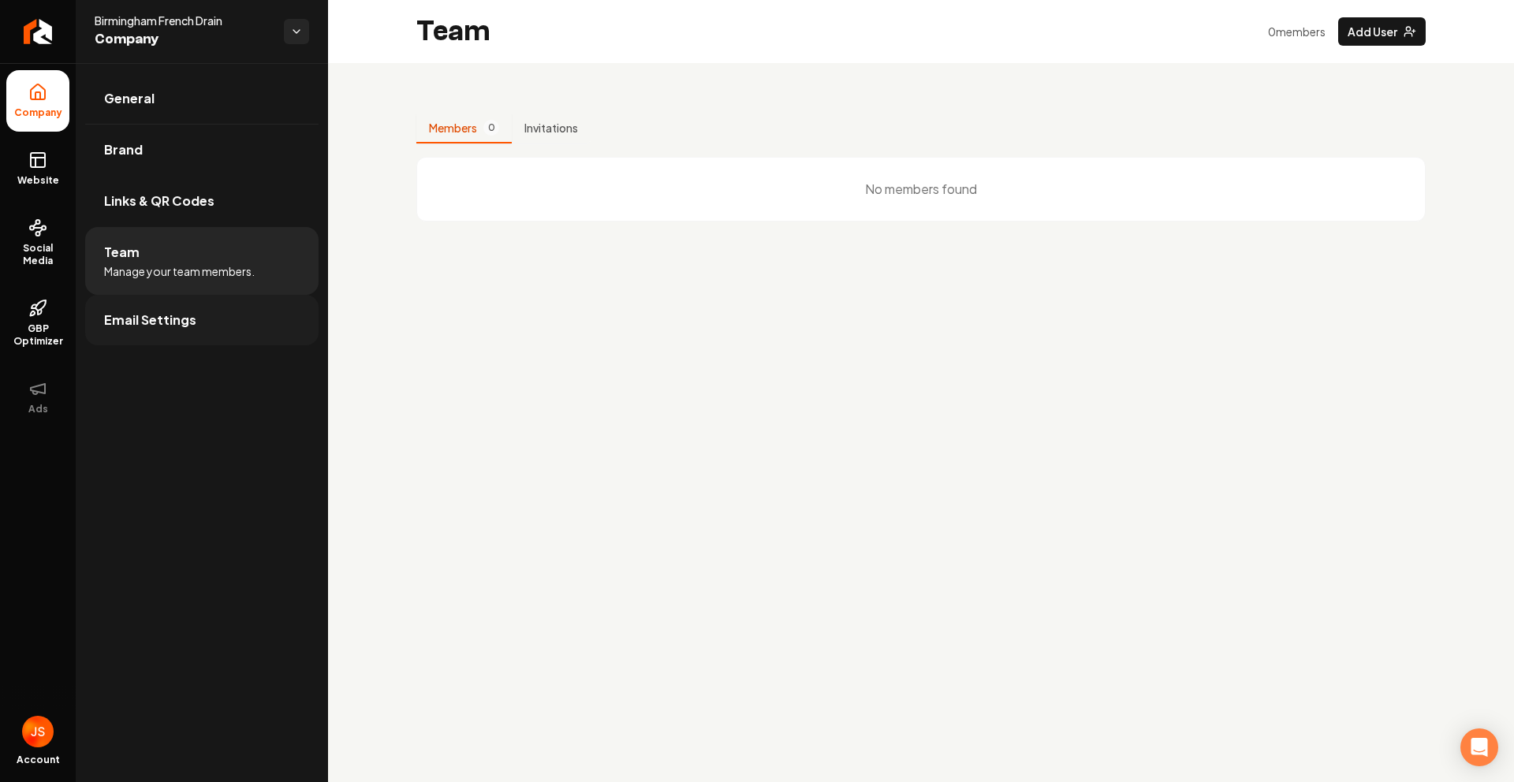
click at [204, 317] on link "Email Settings" at bounding box center [201, 320] width 233 height 50
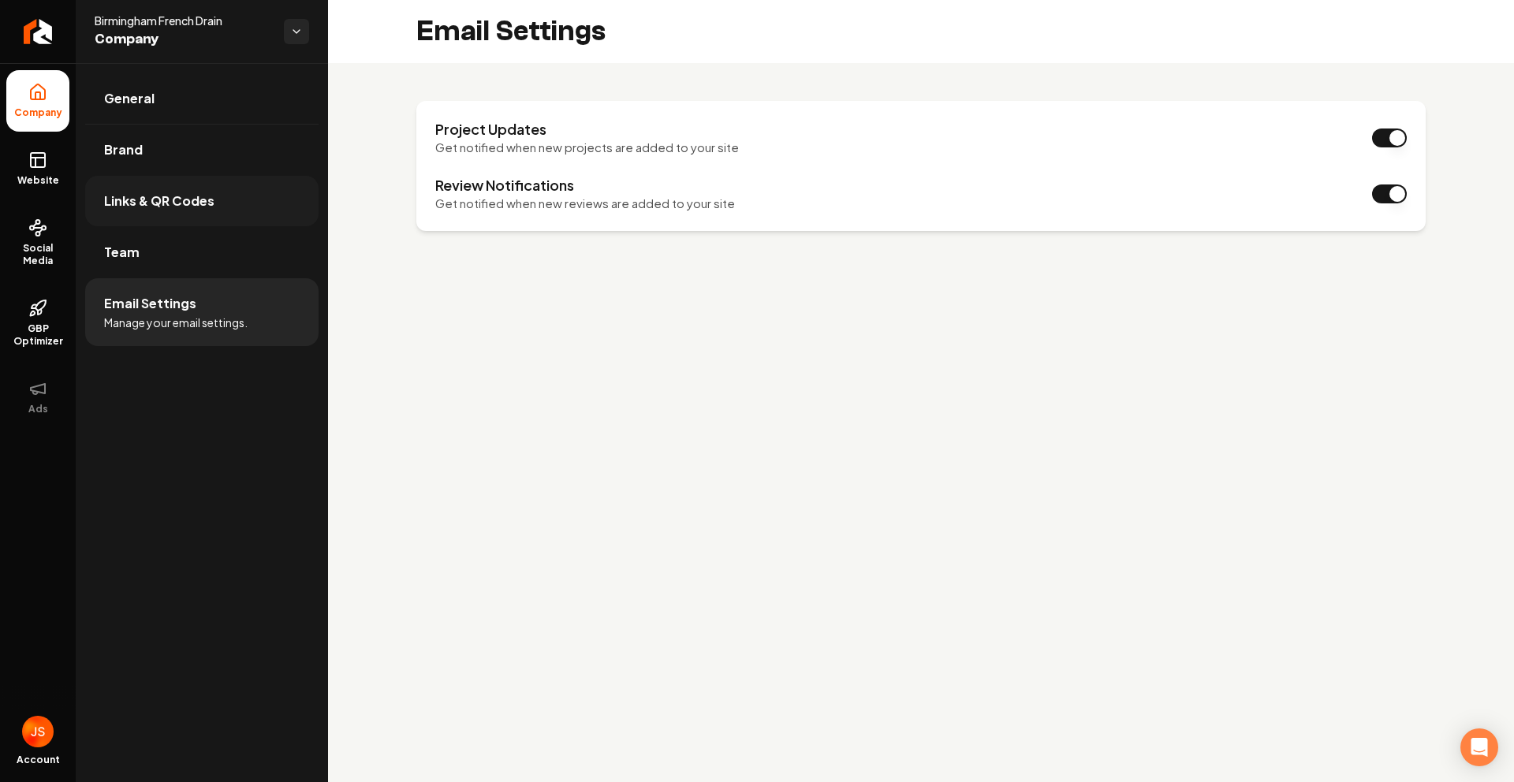
click at [255, 184] on link "Links & QR Codes" at bounding box center [201, 201] width 233 height 50
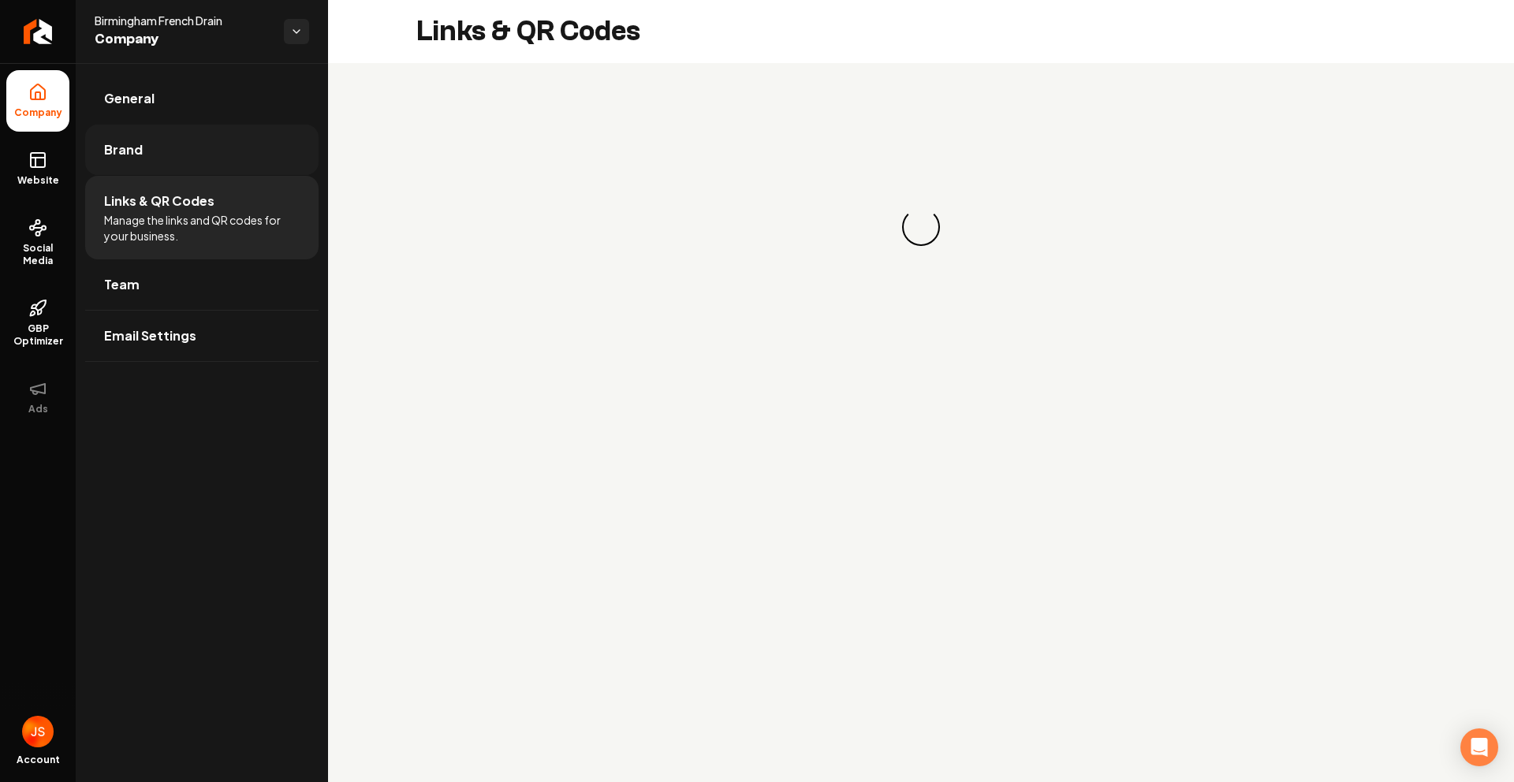
click at [207, 125] on link "Brand" at bounding box center [201, 150] width 233 height 50
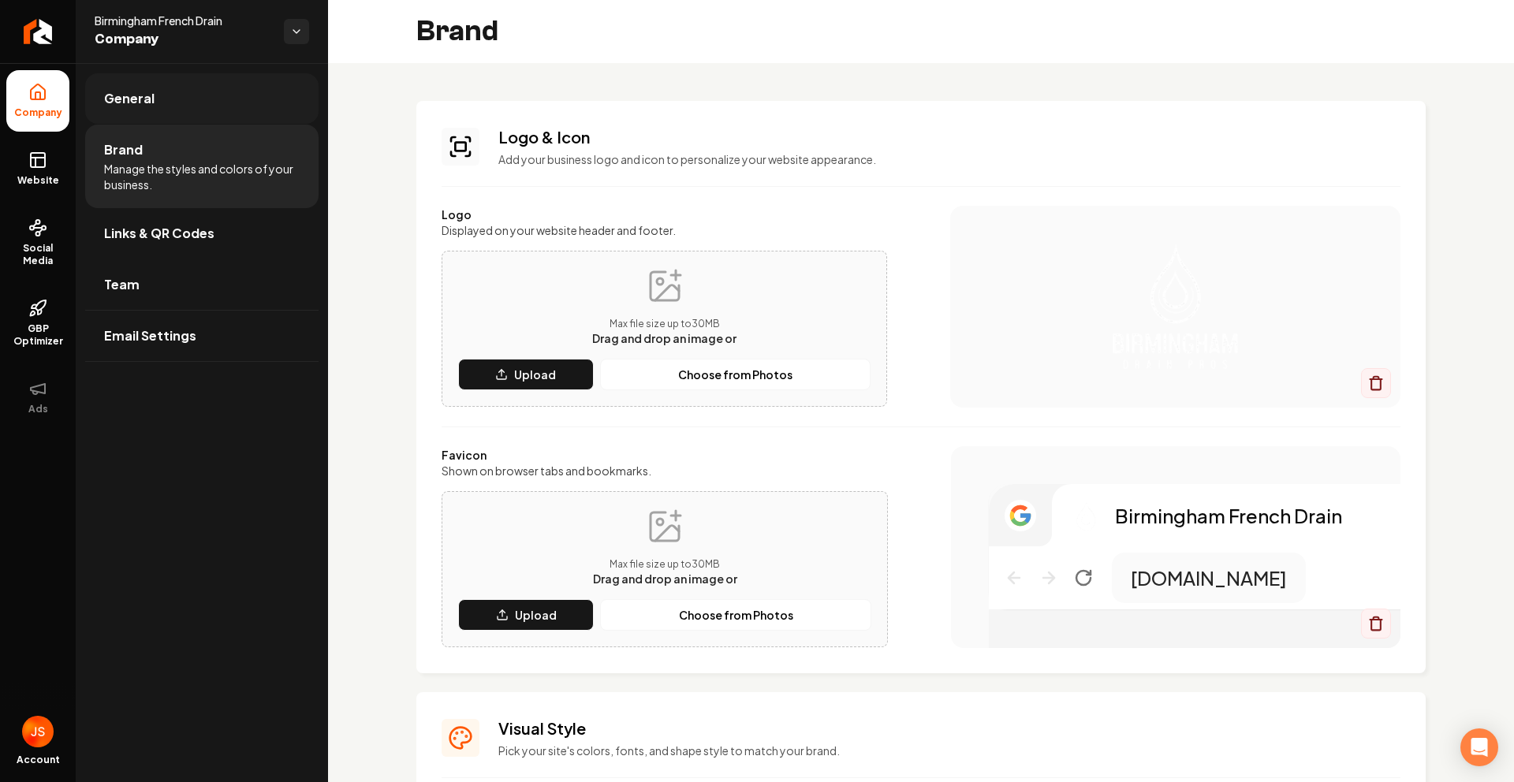
click at [194, 98] on link "General" at bounding box center [201, 98] width 233 height 50
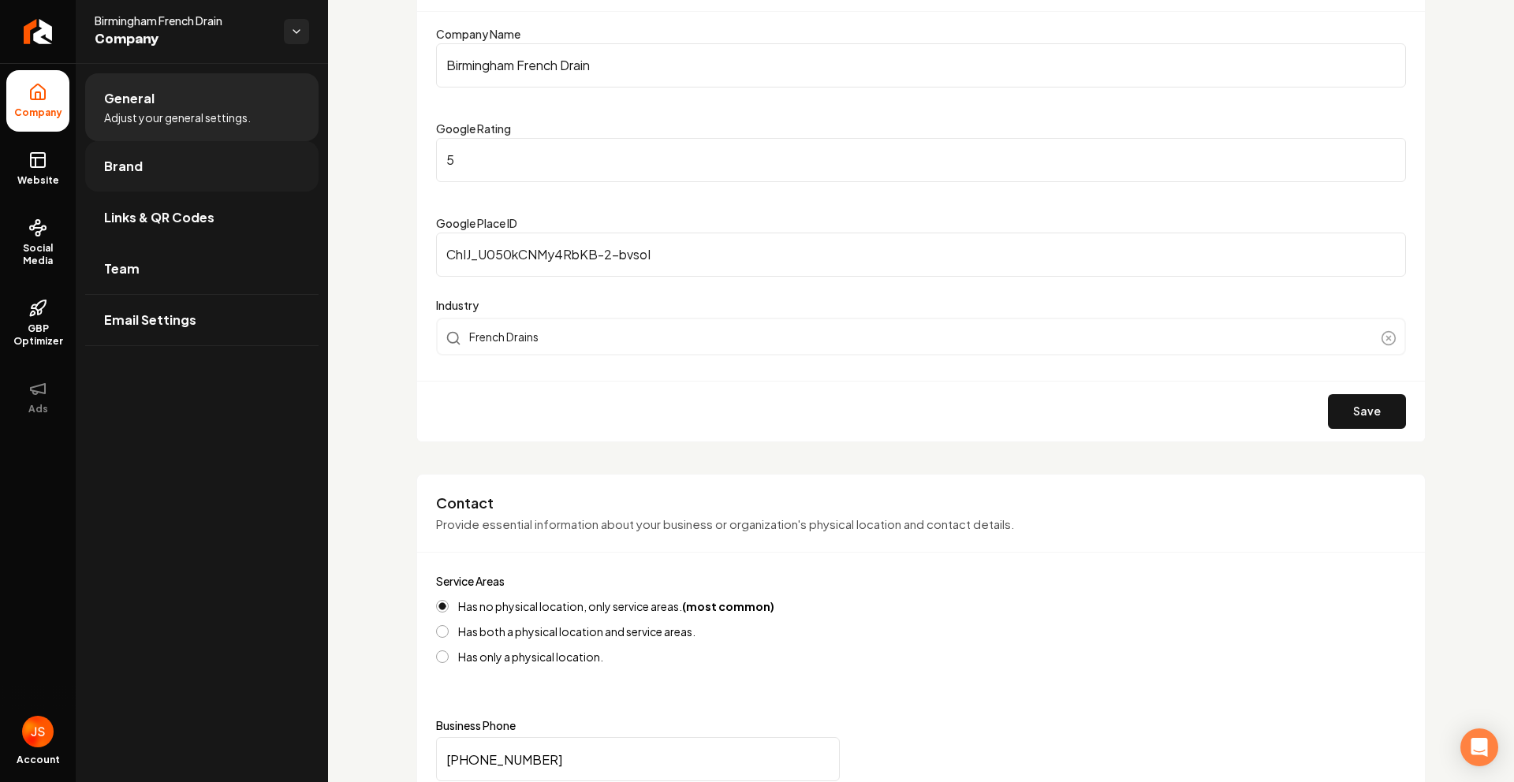
scroll to position [340, 0]
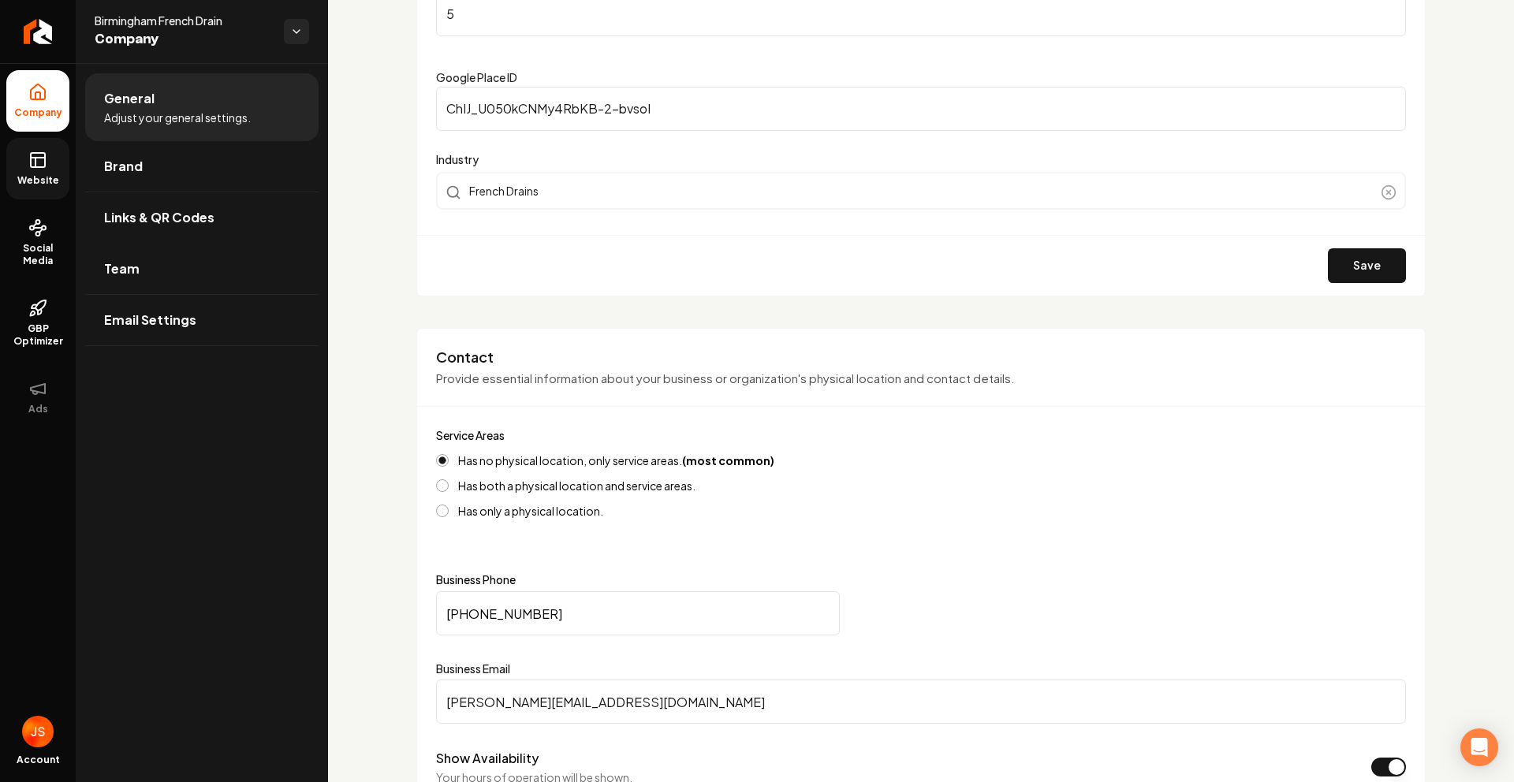
click at [36, 174] on span "Website" at bounding box center [38, 180] width 54 height 13
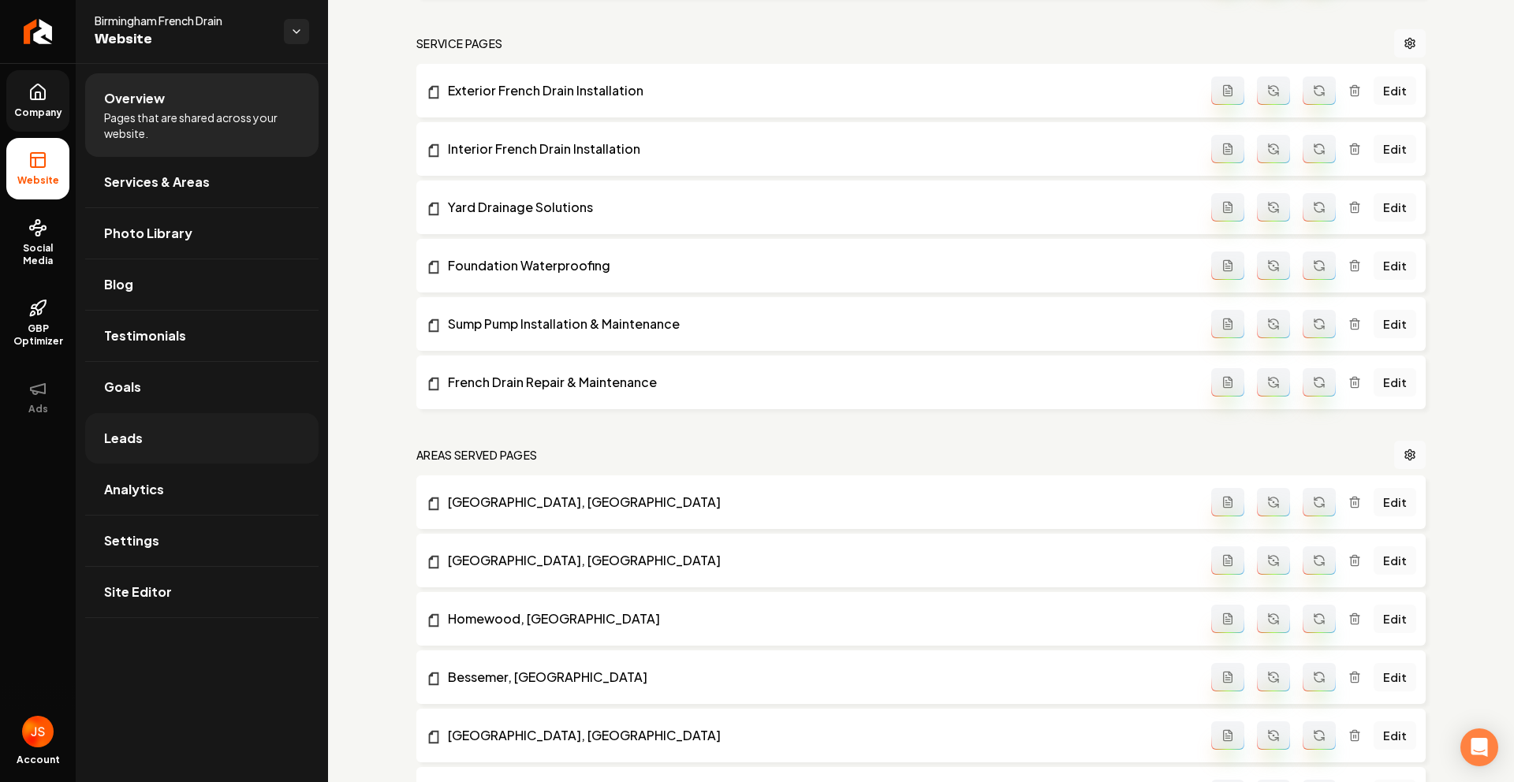
click at [151, 439] on link "Leads" at bounding box center [201, 438] width 233 height 50
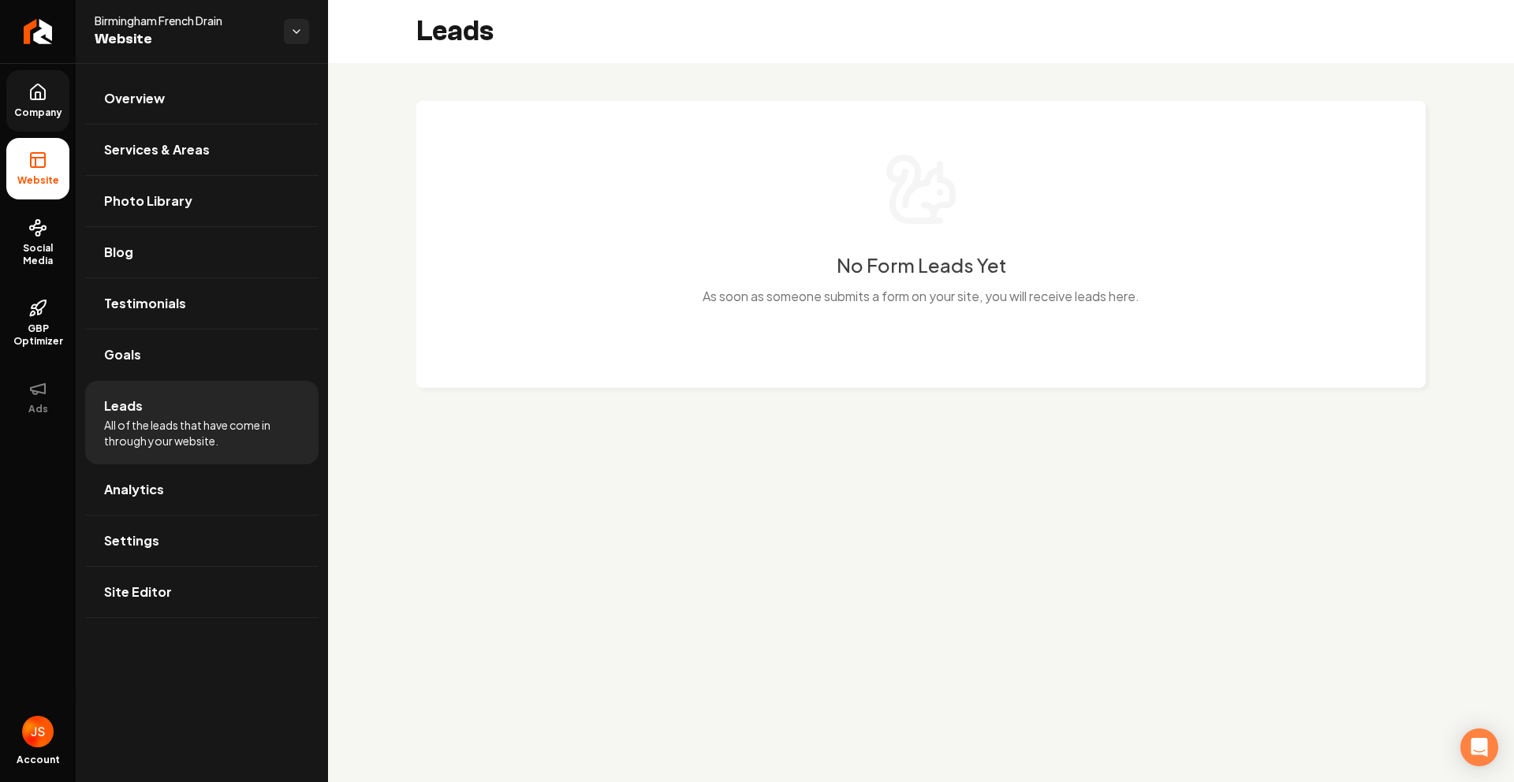
click at [50, 96] on link "Company" at bounding box center [37, 101] width 63 height 62
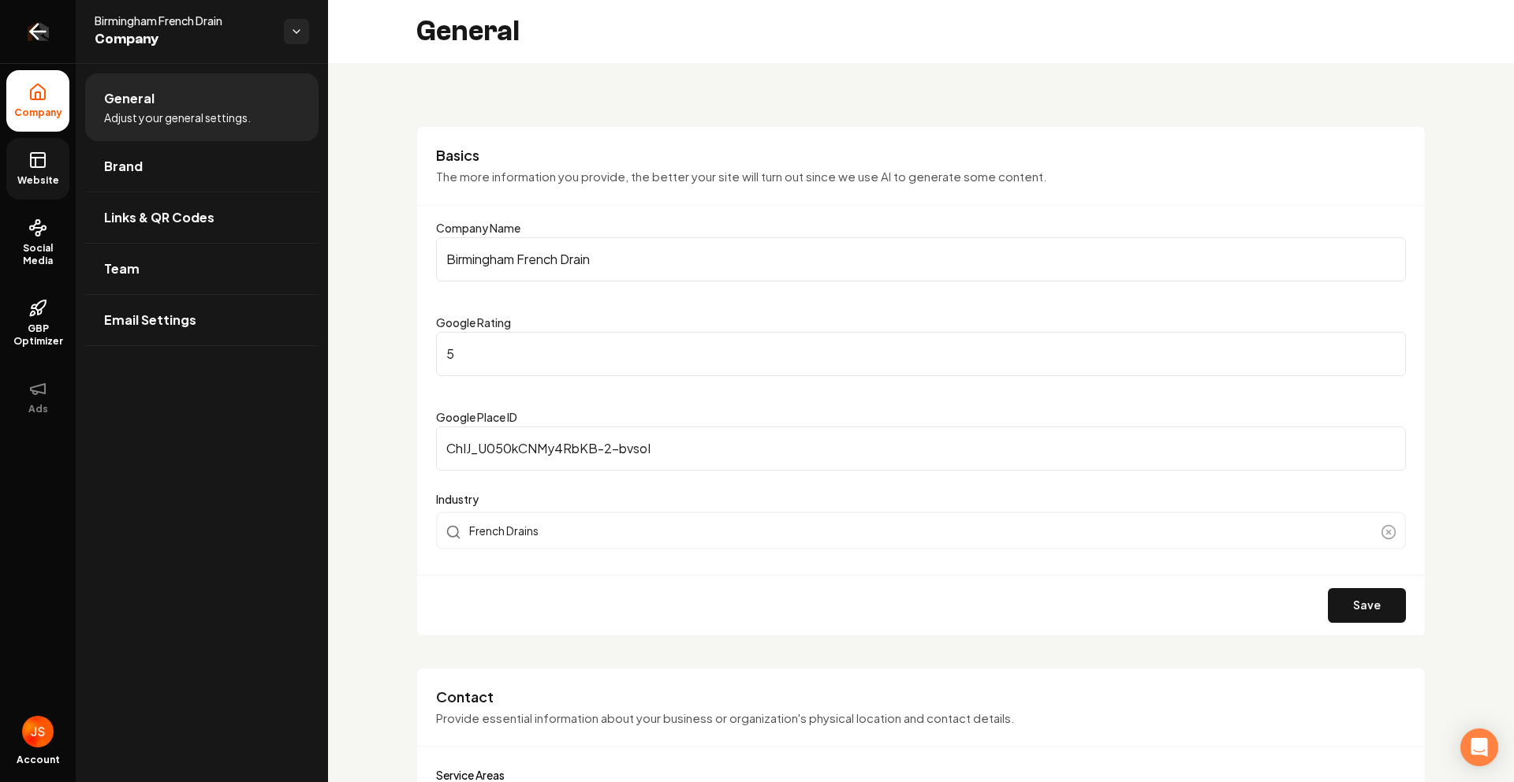
click at [32, 49] on link "Return to dashboard" at bounding box center [38, 31] width 76 height 63
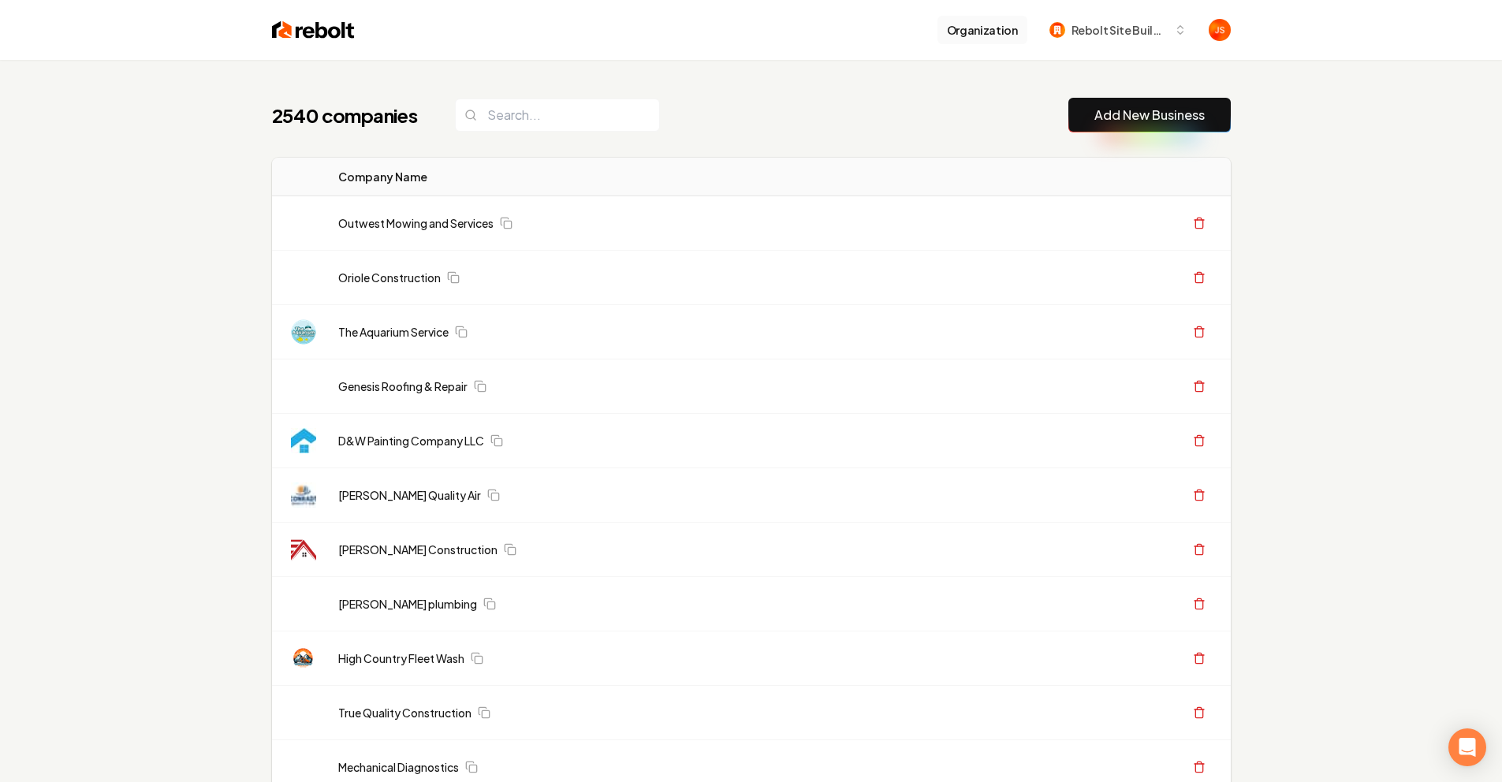
click at [1002, 30] on button "Organization" at bounding box center [983, 30] width 90 height 28
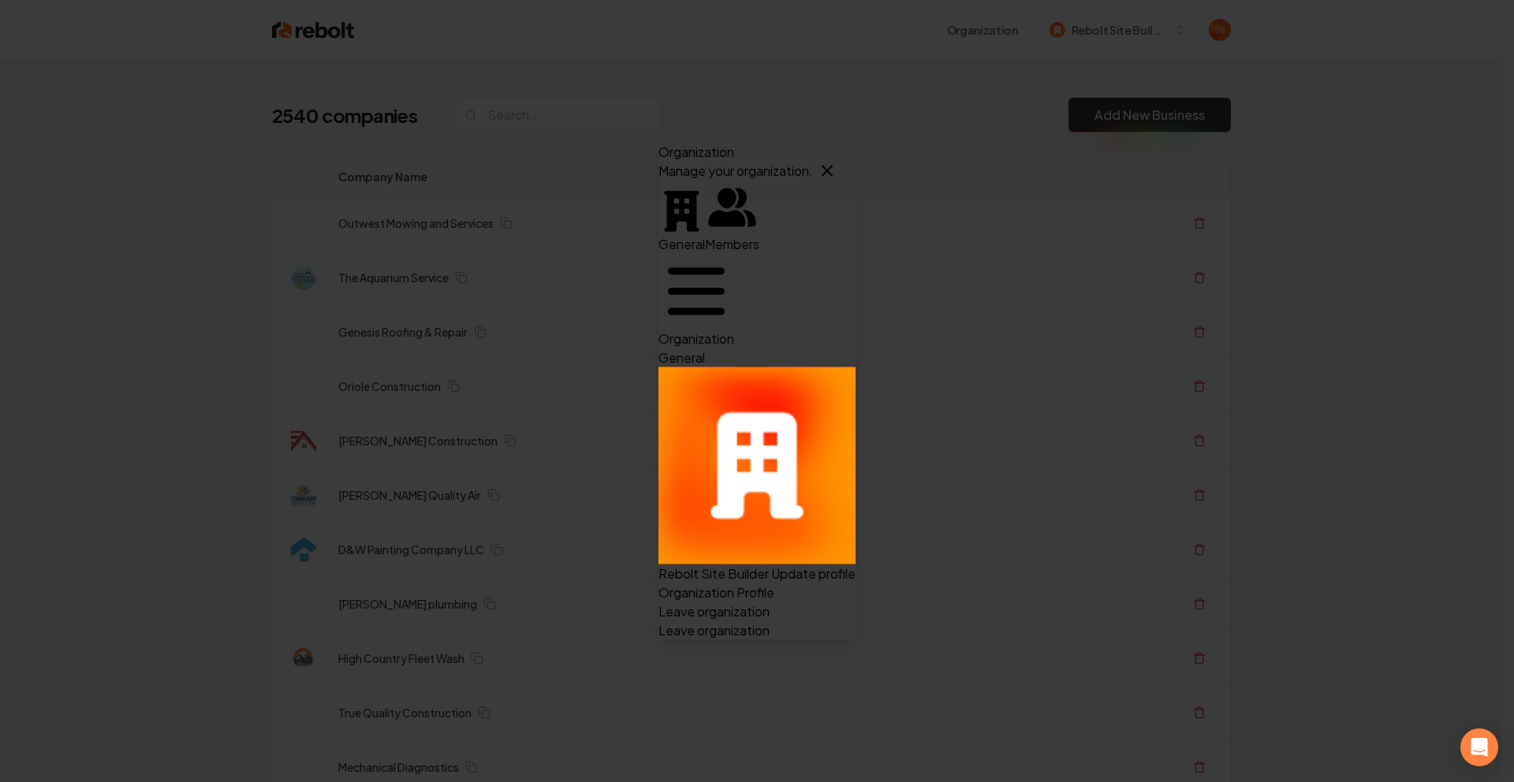
click at [705, 236] on span "Members" at bounding box center [732, 244] width 54 height 17
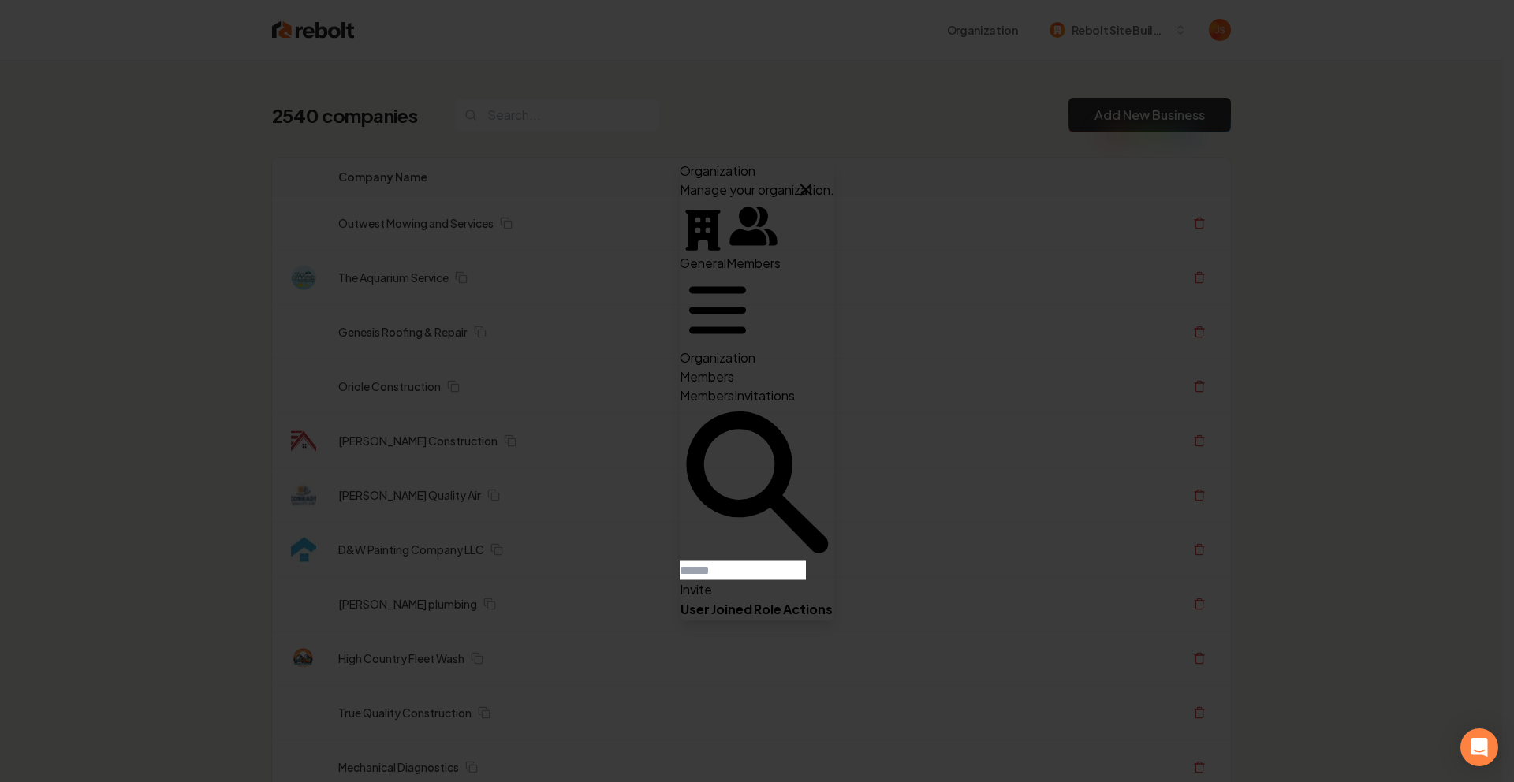
click at [680, 255] on span "General" at bounding box center [703, 263] width 47 height 17
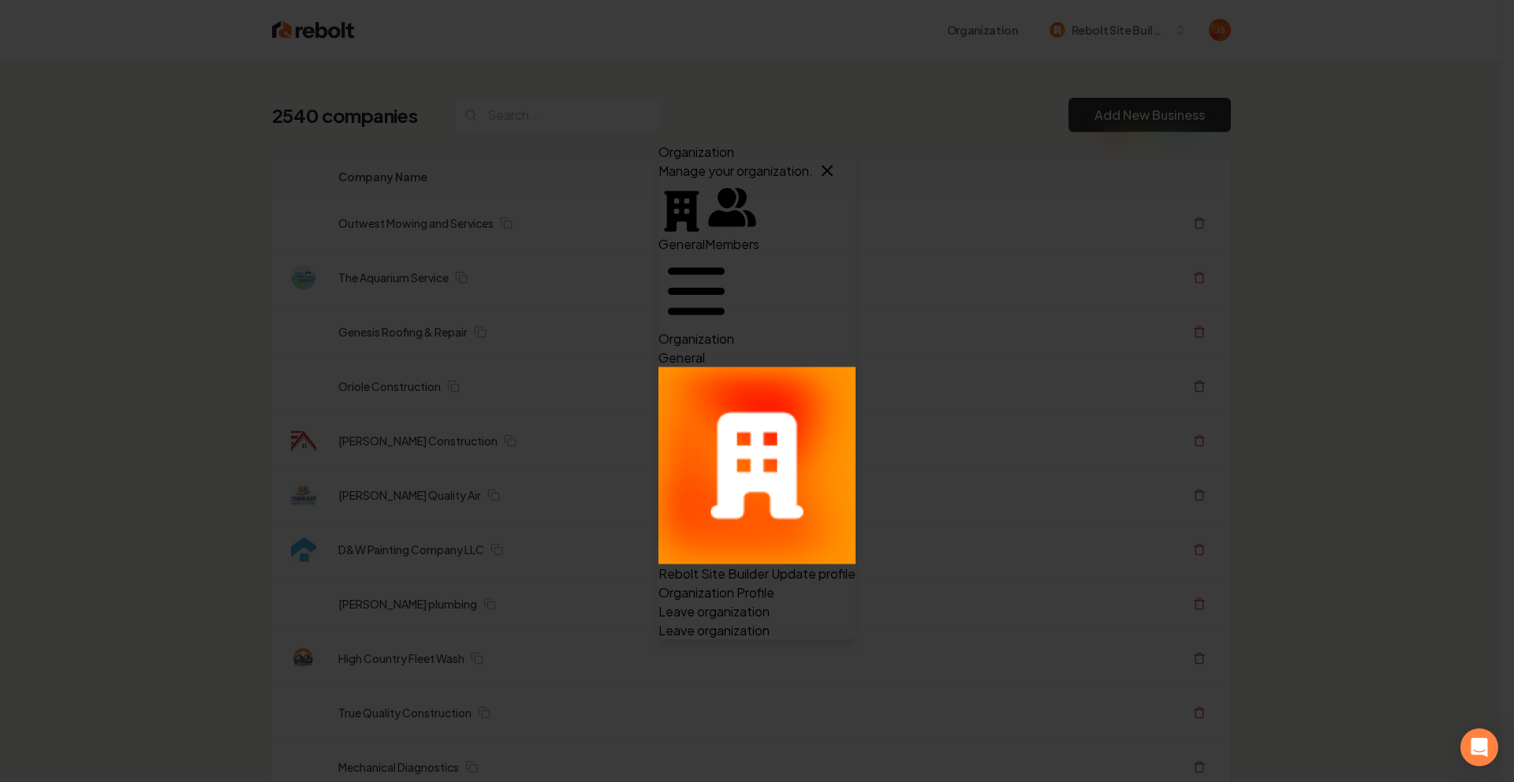
click at [837, 162] on icon "button" at bounding box center [827, 171] width 19 height 19
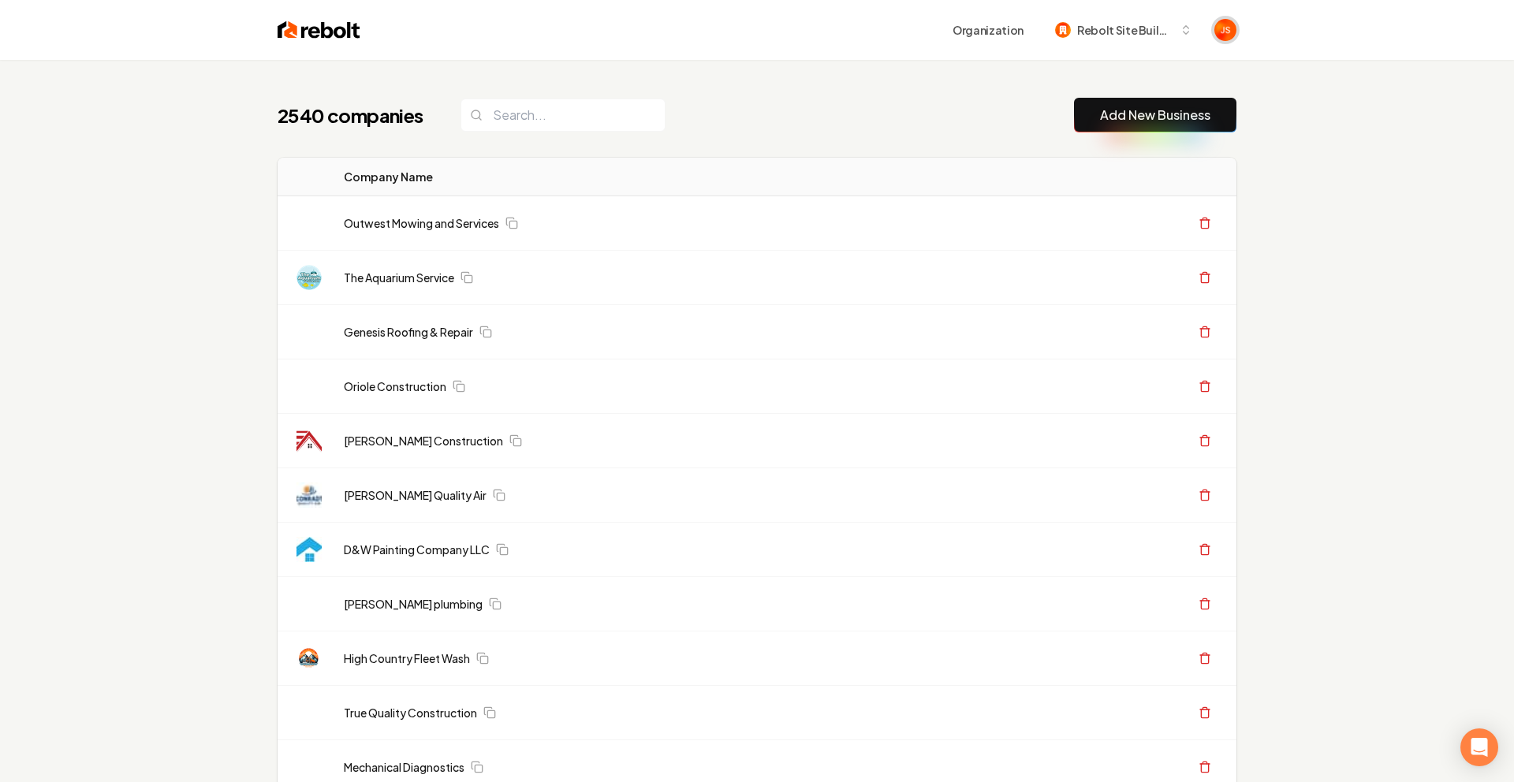
click at [1222, 22] on img "Open user button" at bounding box center [1225, 30] width 22 height 22
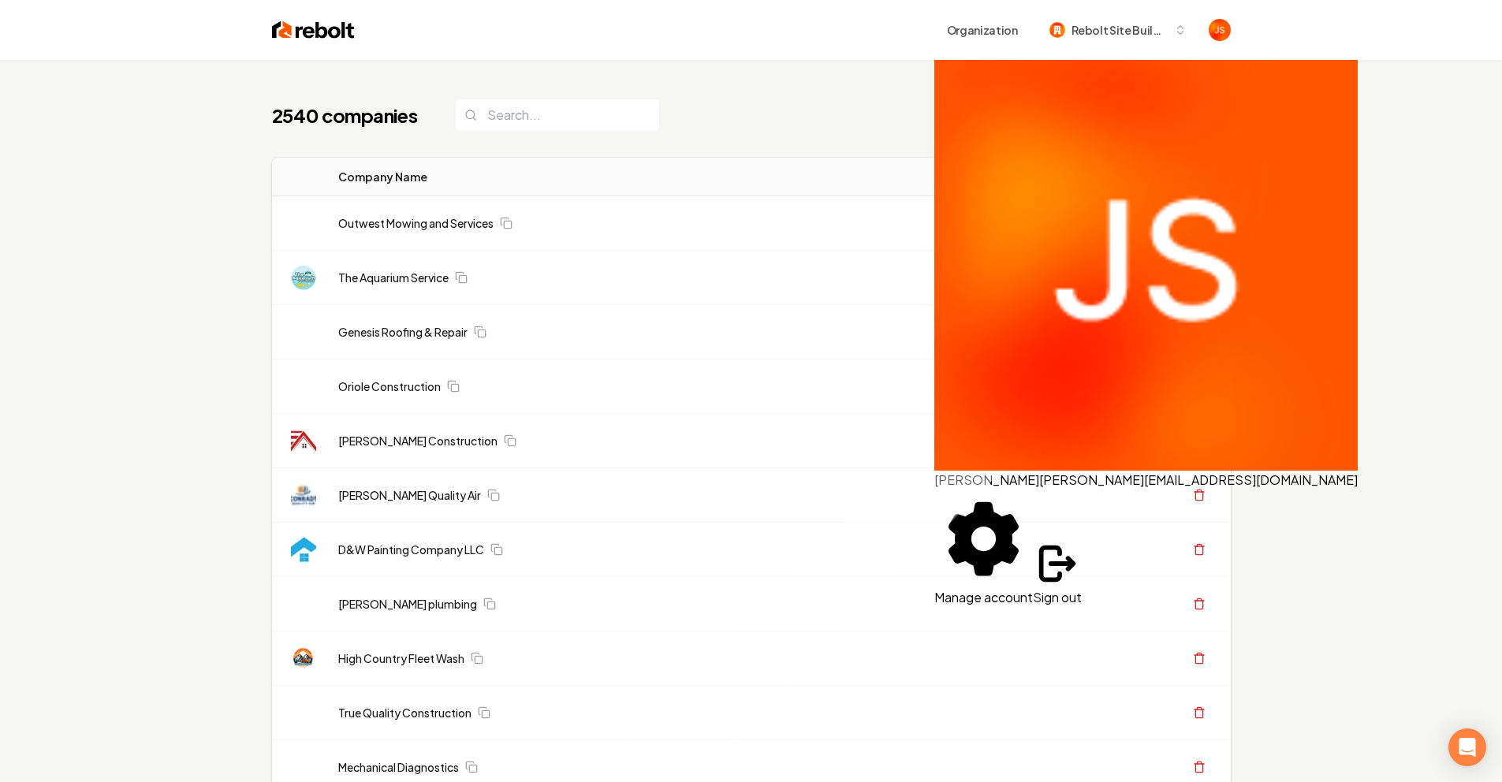
click at [1026, 490] on button "Manage account" at bounding box center [984, 549] width 99 height 118
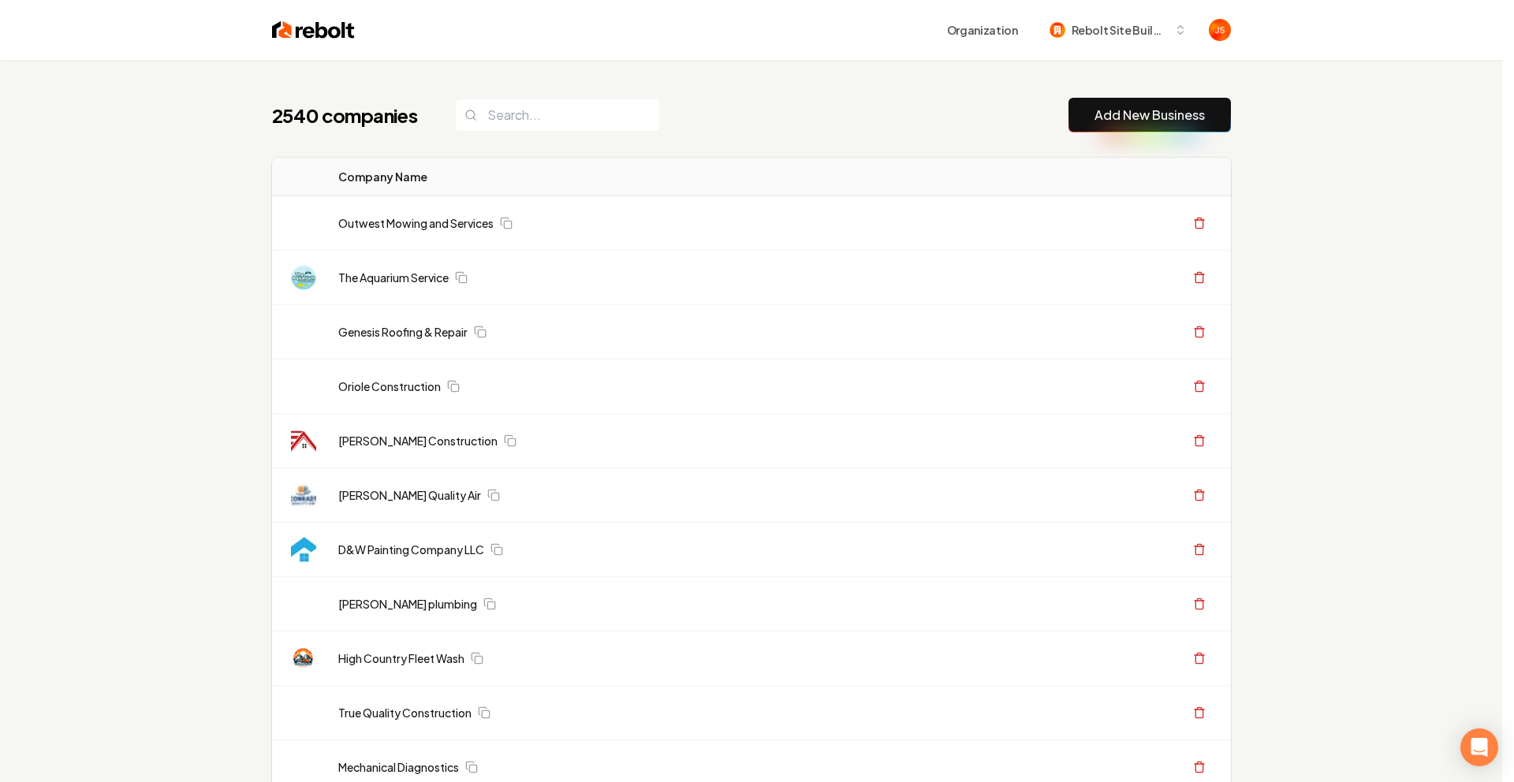
click at [0, 782] on icon "Close modal" at bounding box center [0, 796] width 0 height 0
drag, startPoint x: 1084, startPoint y: 134, endPoint x: 1050, endPoint y: 137, distance: 34.8
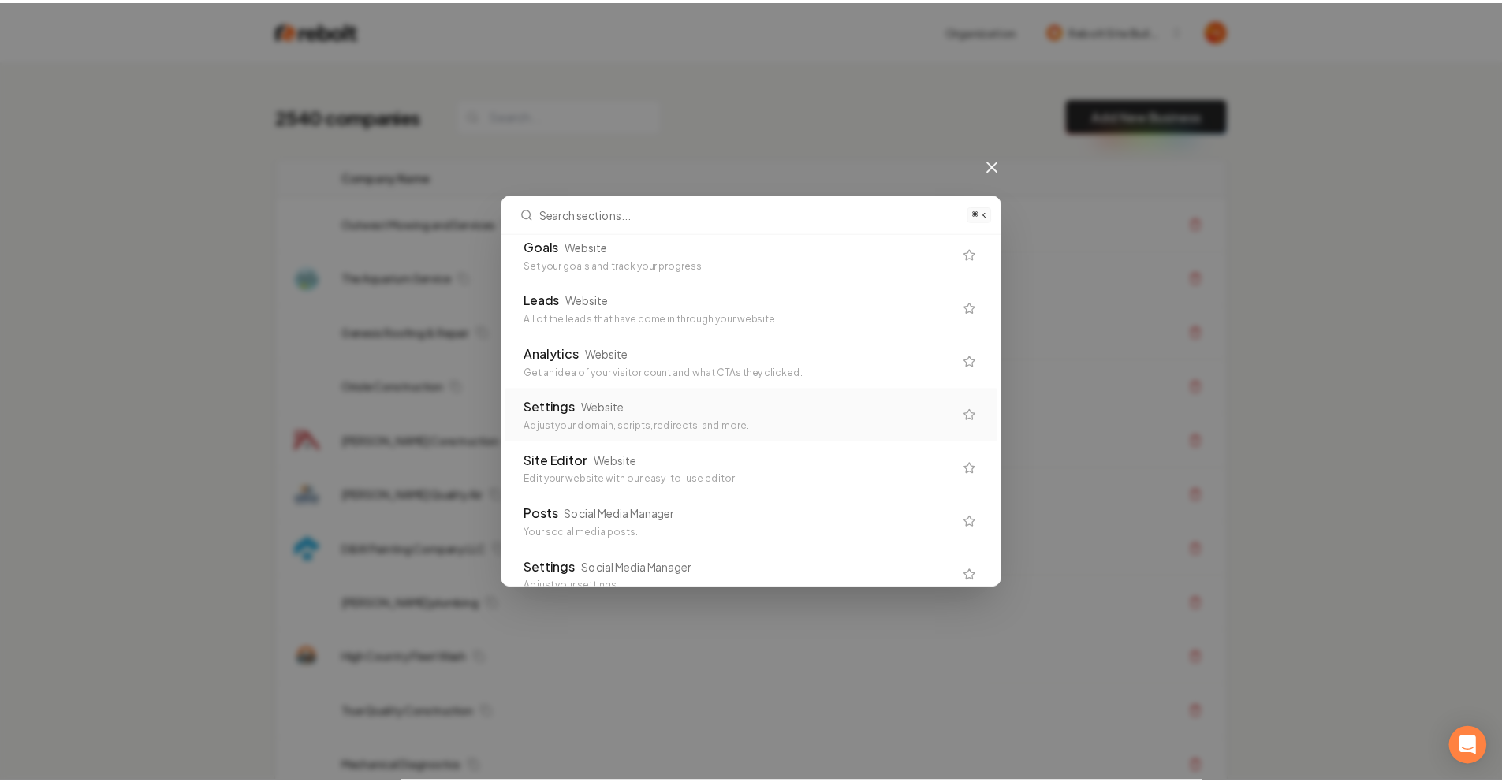
scroll to position [1016, 0]
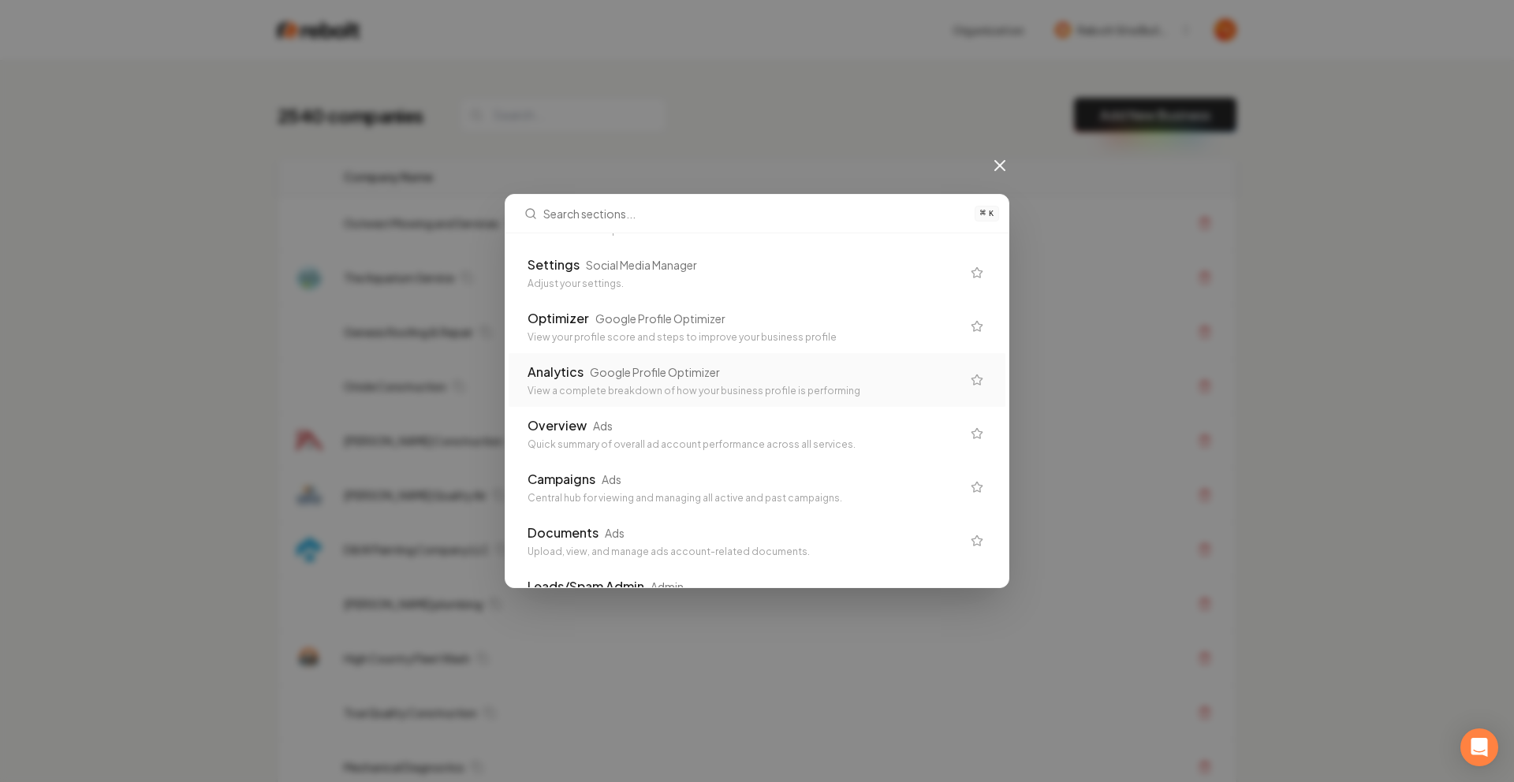
drag, startPoint x: 729, startPoint y: 375, endPoint x: 740, endPoint y: 366, distance: 14.0
click at [740, 366] on div "Analytics Google Profile Optimizer" at bounding box center [745, 372] width 434 height 19
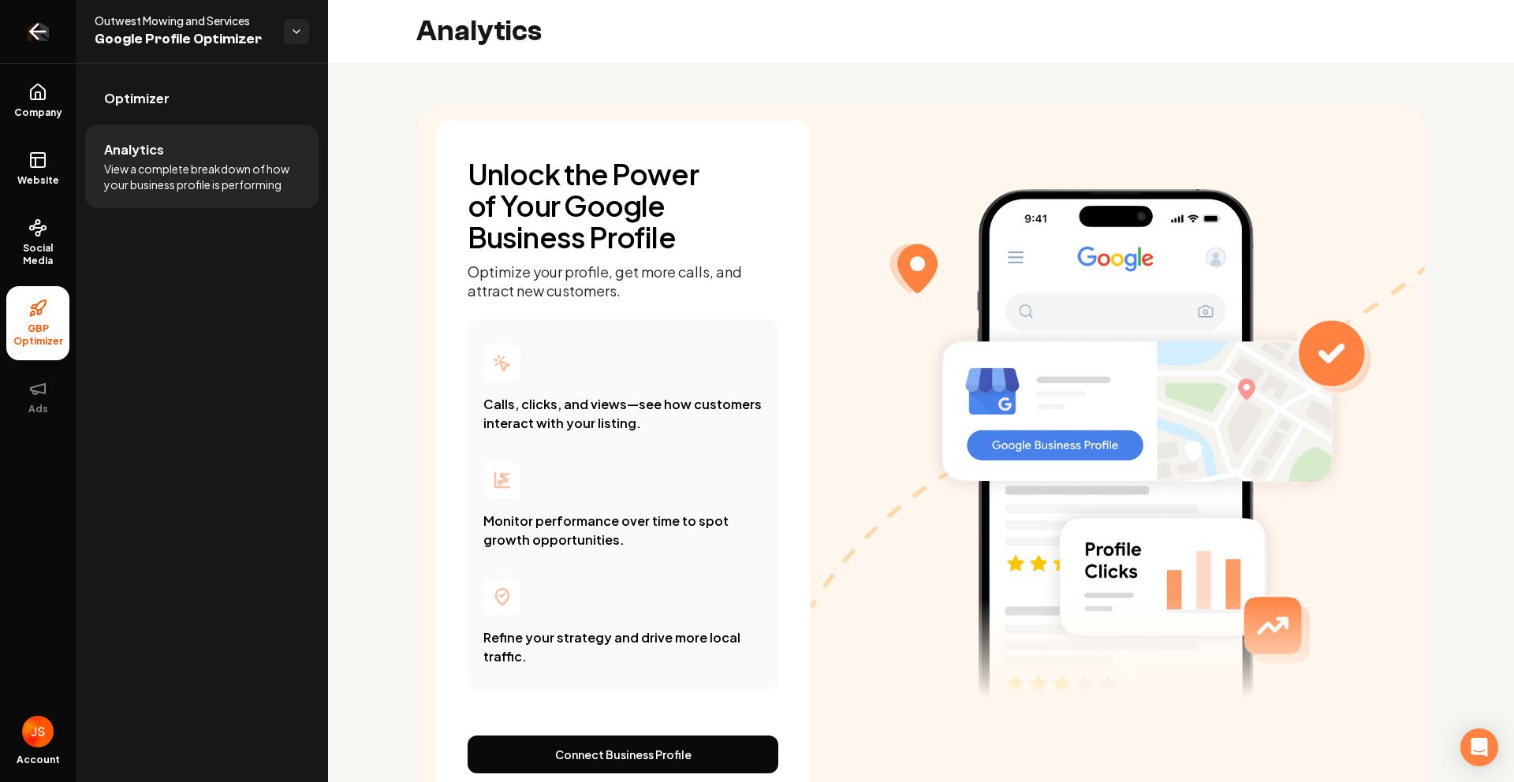
click at [14, 30] on link "Return to dashboard" at bounding box center [38, 31] width 76 height 63
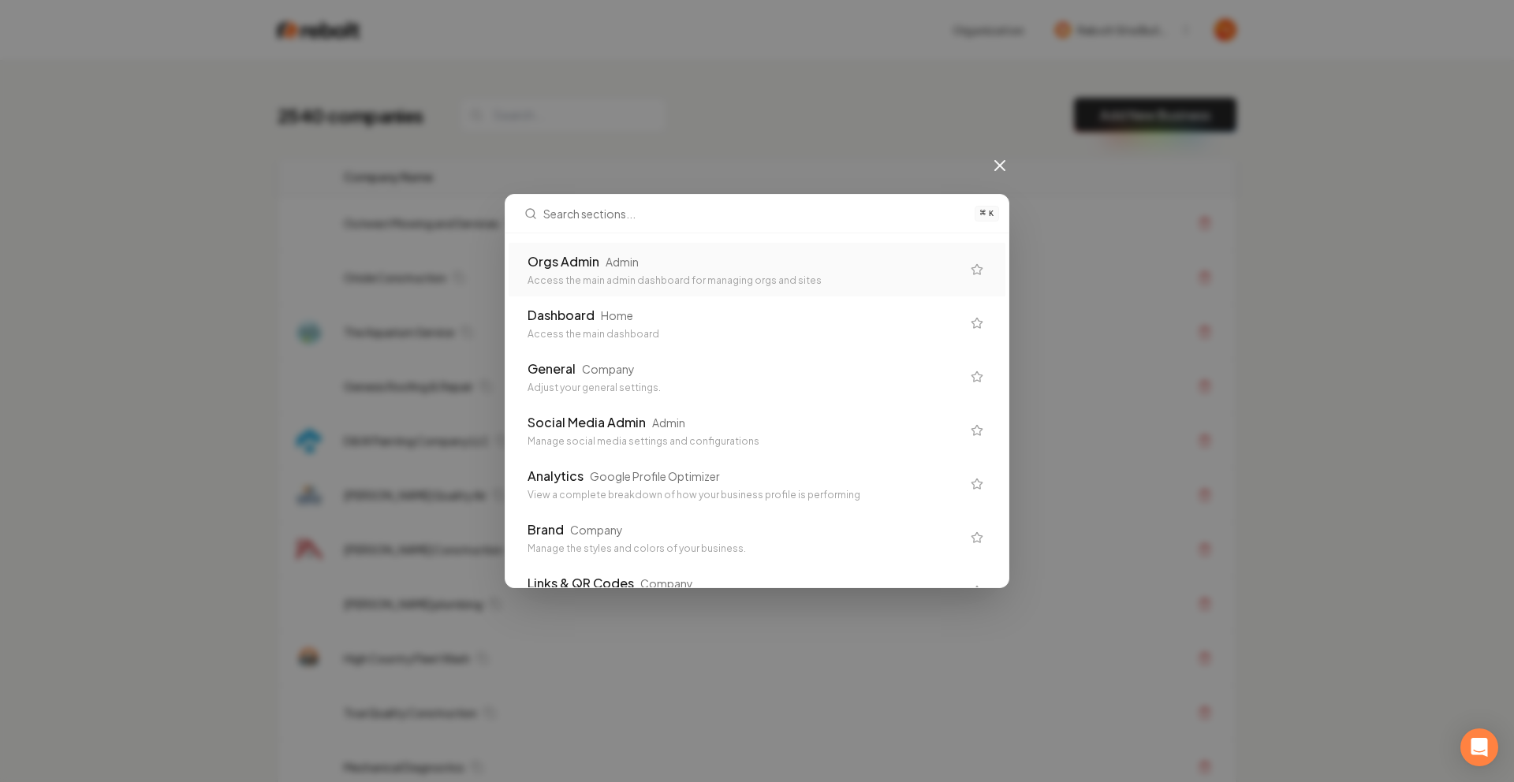
click at [1002, 162] on icon at bounding box center [999, 165] width 9 height 9
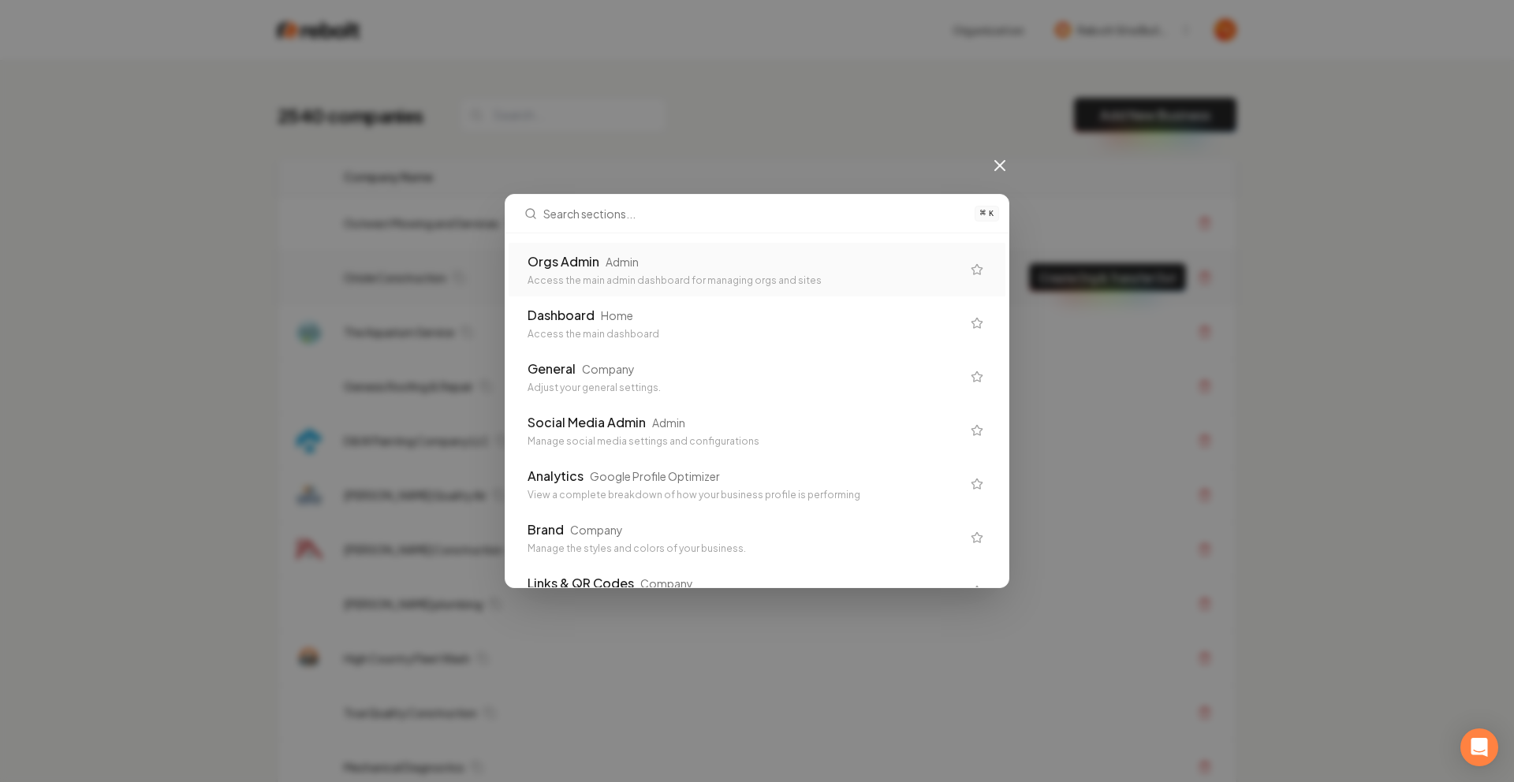
click at [615, 261] on div "Admin" at bounding box center [622, 262] width 33 height 16
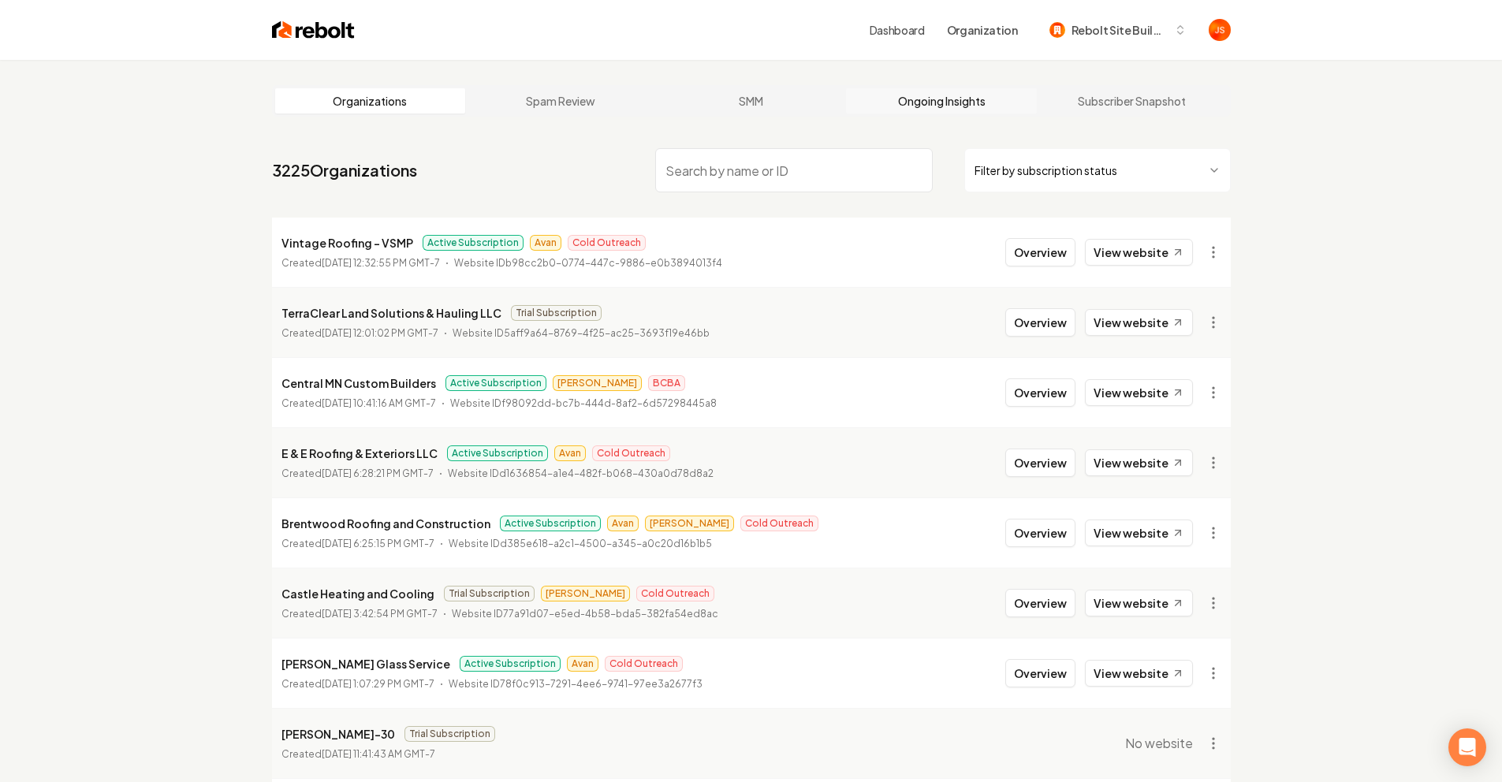
click at [977, 101] on link "Ongoing Insights" at bounding box center [941, 100] width 191 height 25
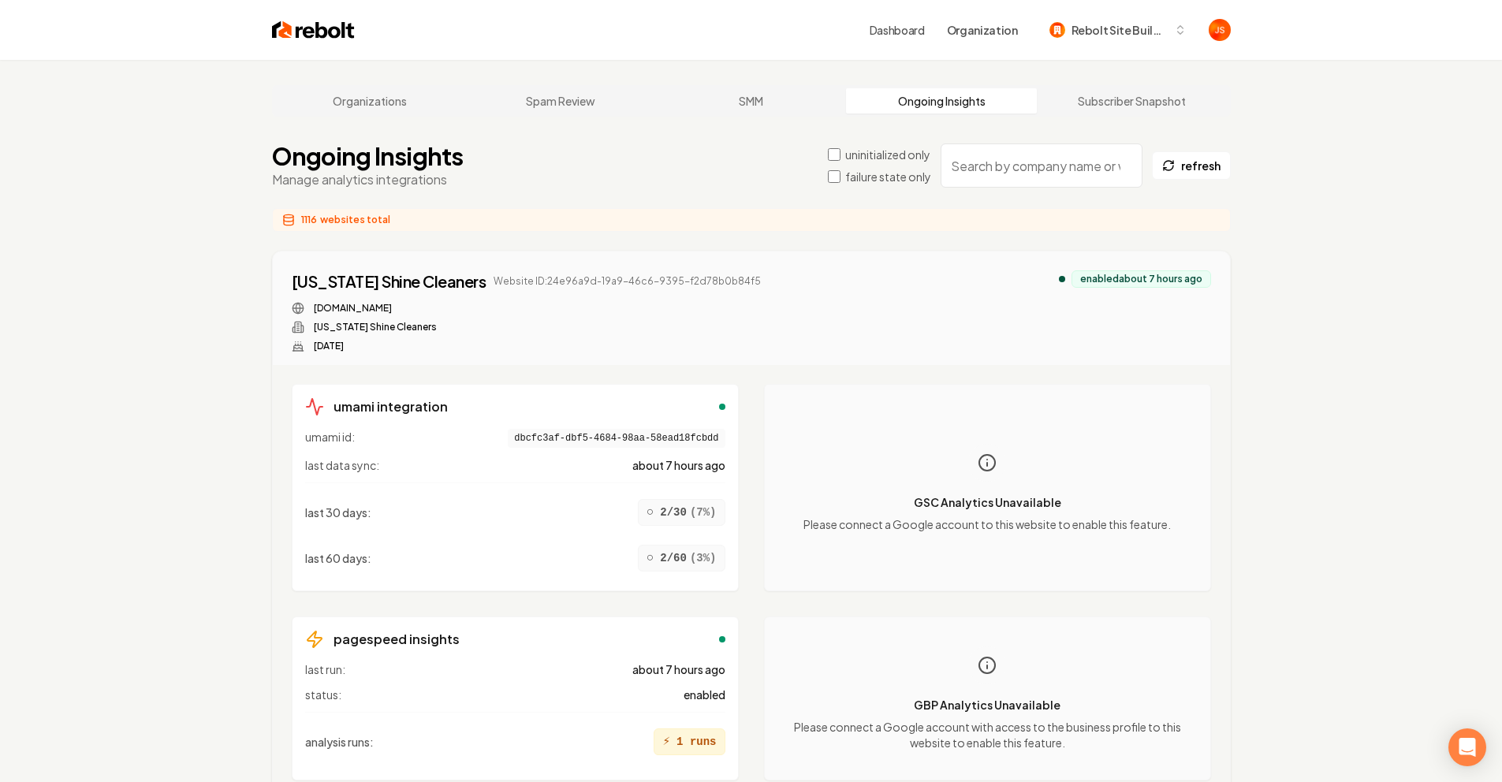
click at [971, 158] on input "search" at bounding box center [1042, 166] width 202 height 44
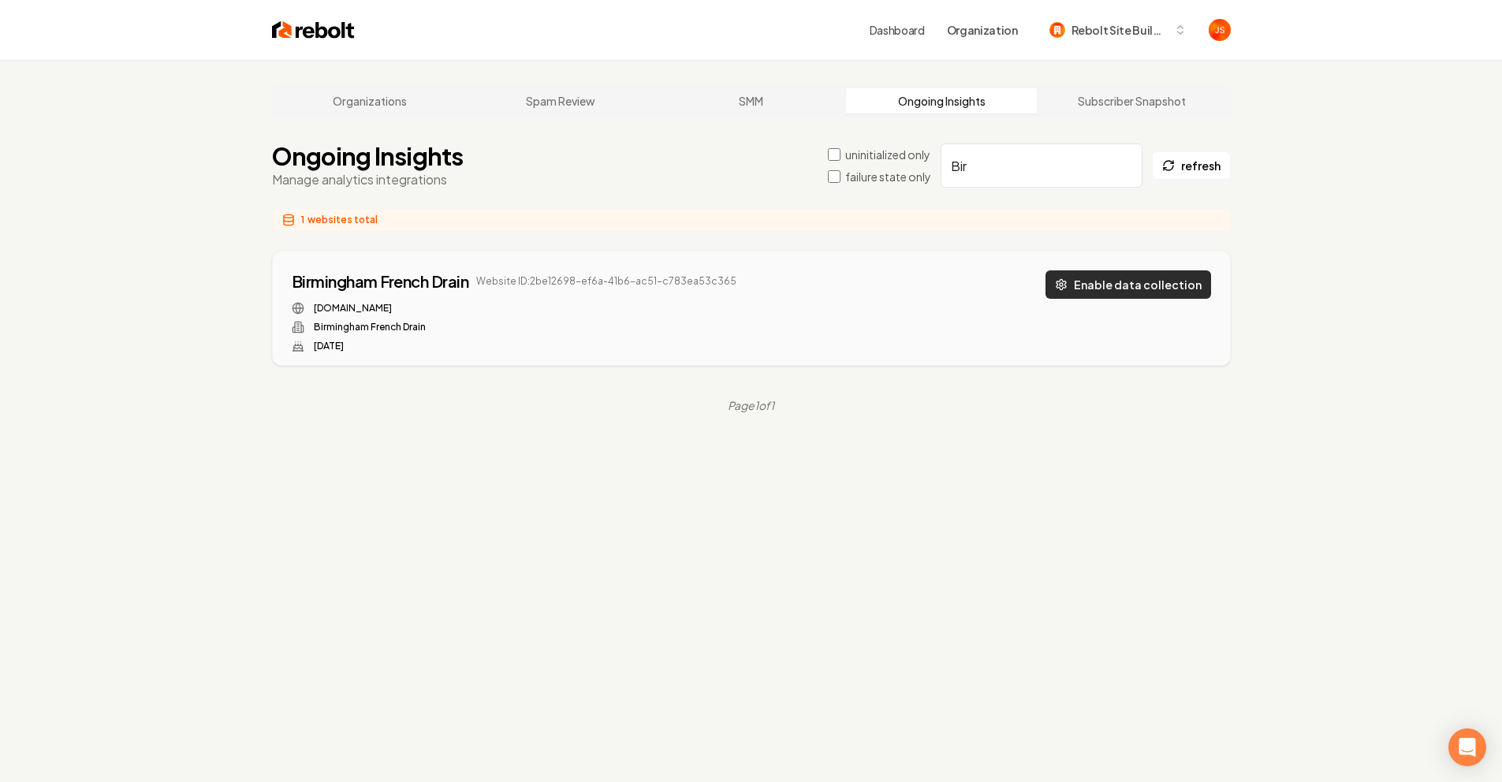
type input "Bir"
click at [1144, 284] on button "Enable data collection" at bounding box center [1129, 284] width 166 height 28
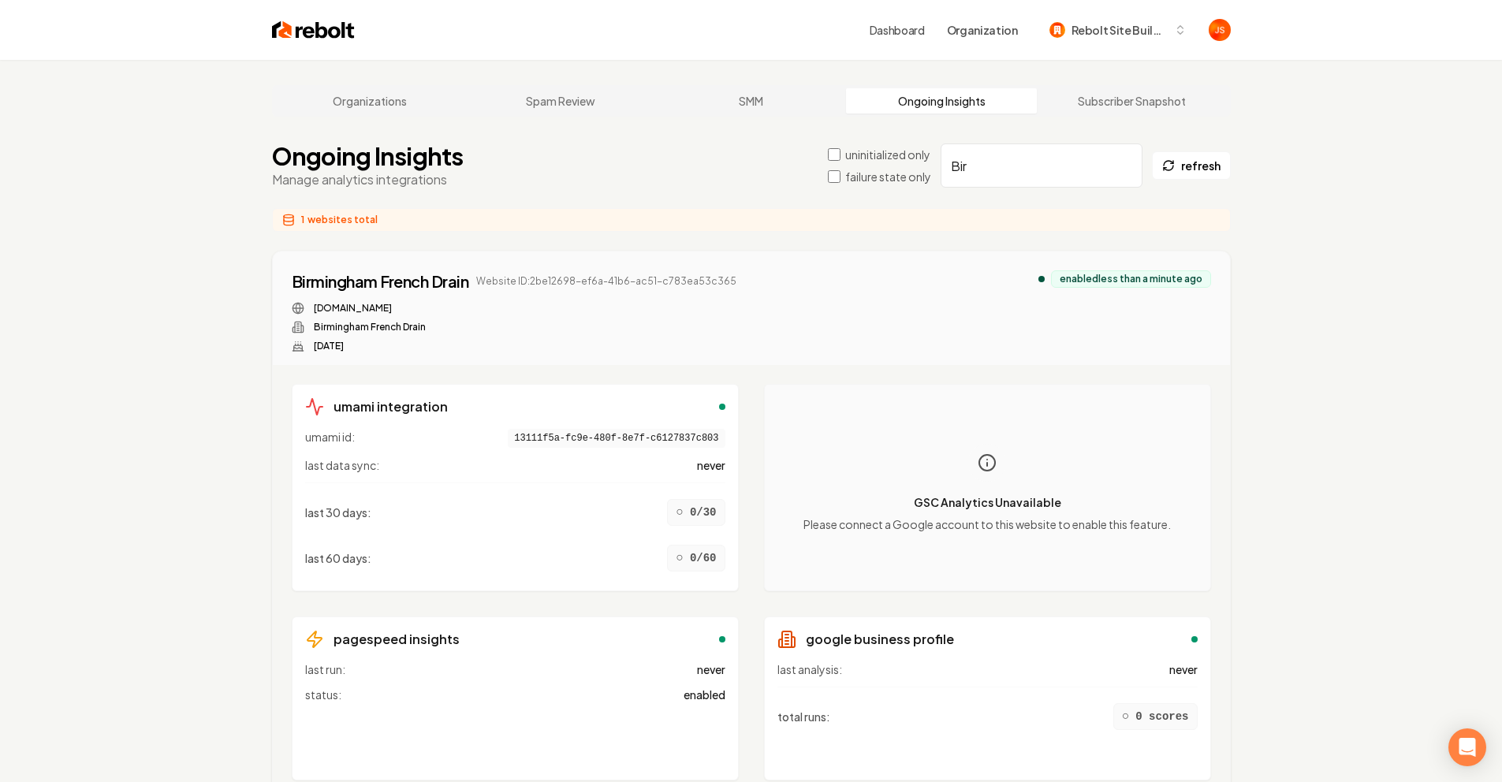
click at [1129, 167] on input "Bir" at bounding box center [1042, 166] width 202 height 44
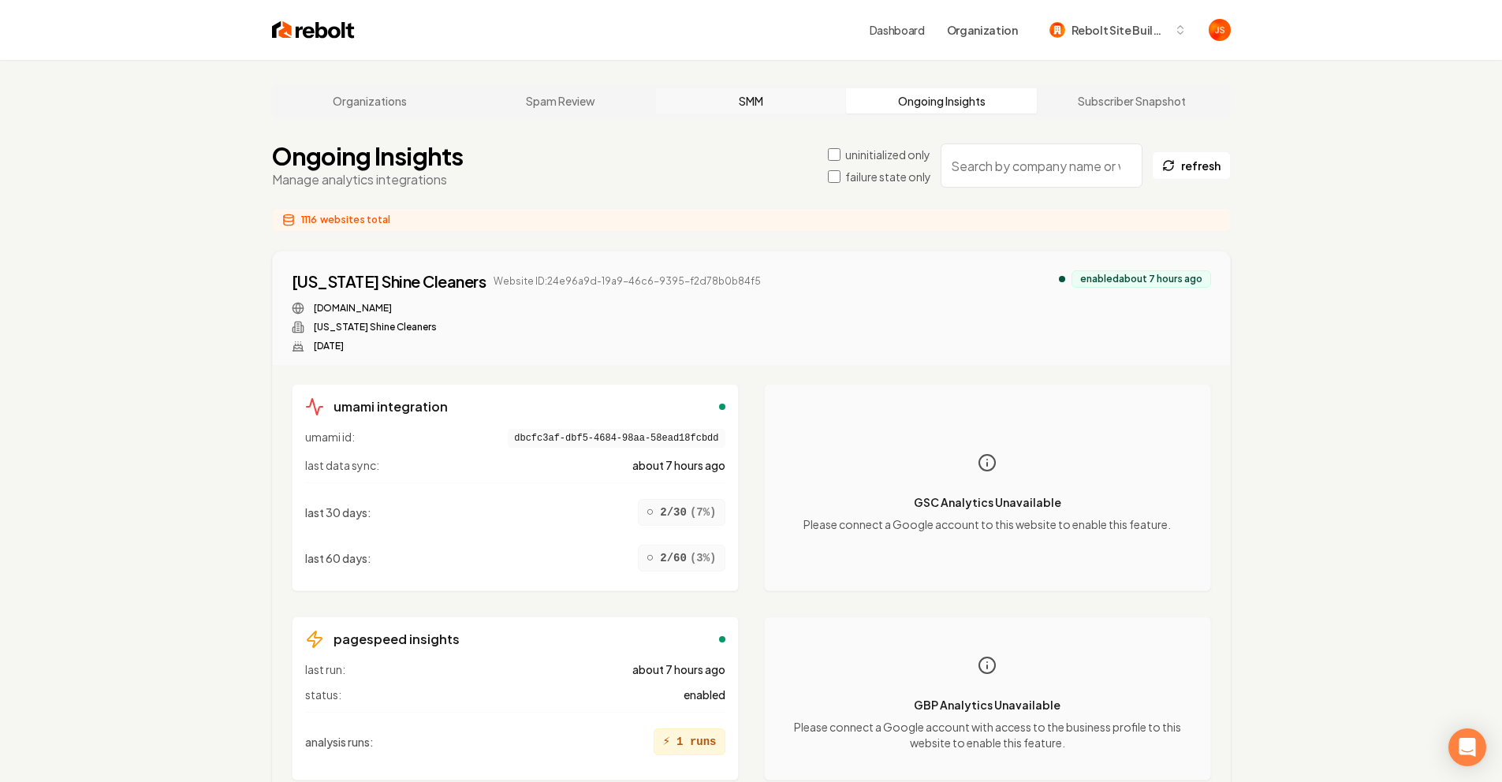
click at [731, 97] on link "SMM" at bounding box center [751, 100] width 191 height 25
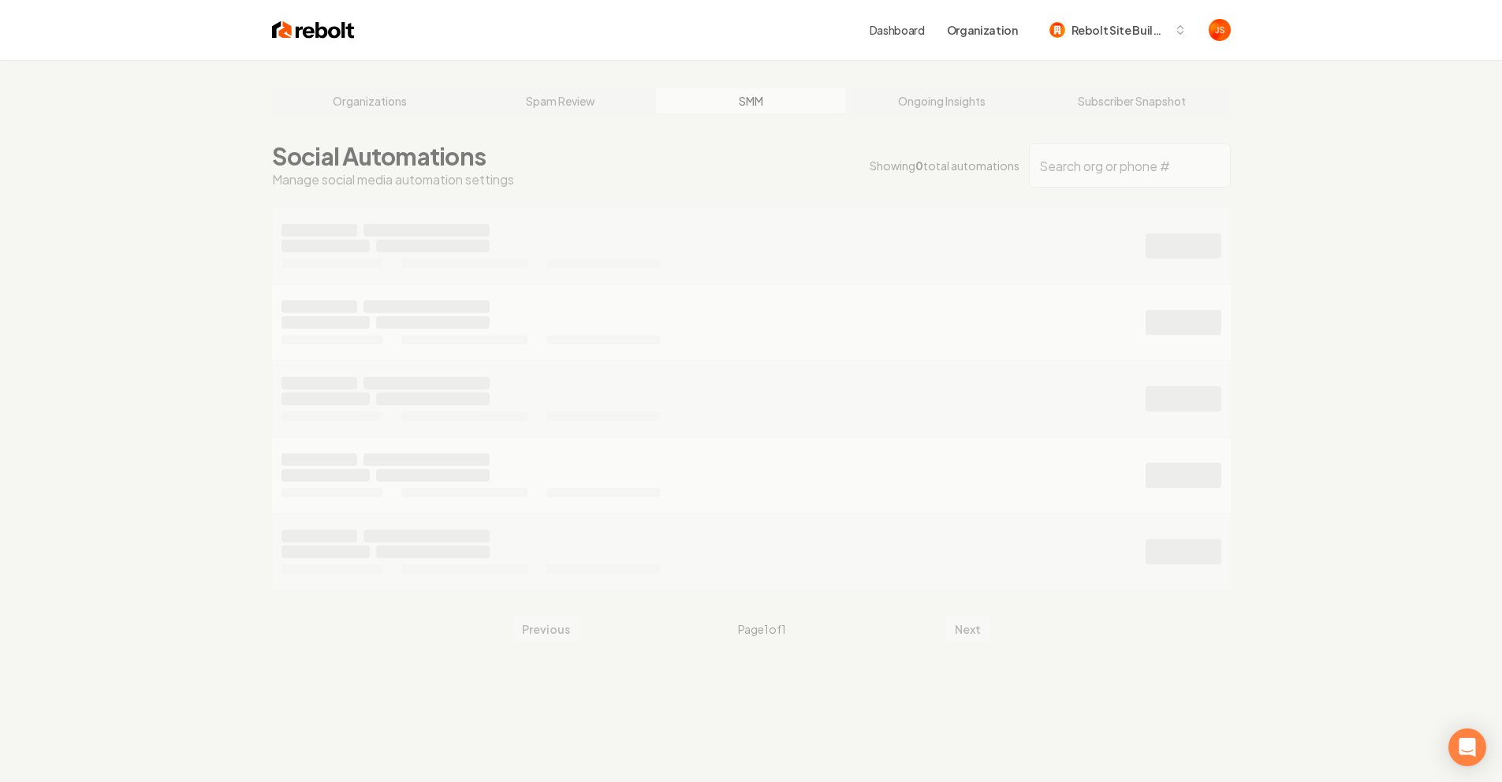
click at [409, 110] on div "Organizations Spam Review SMM Ongoing Insights Subscriber Snapshot Social Autom…" at bounding box center [751, 451] width 1502 height 782
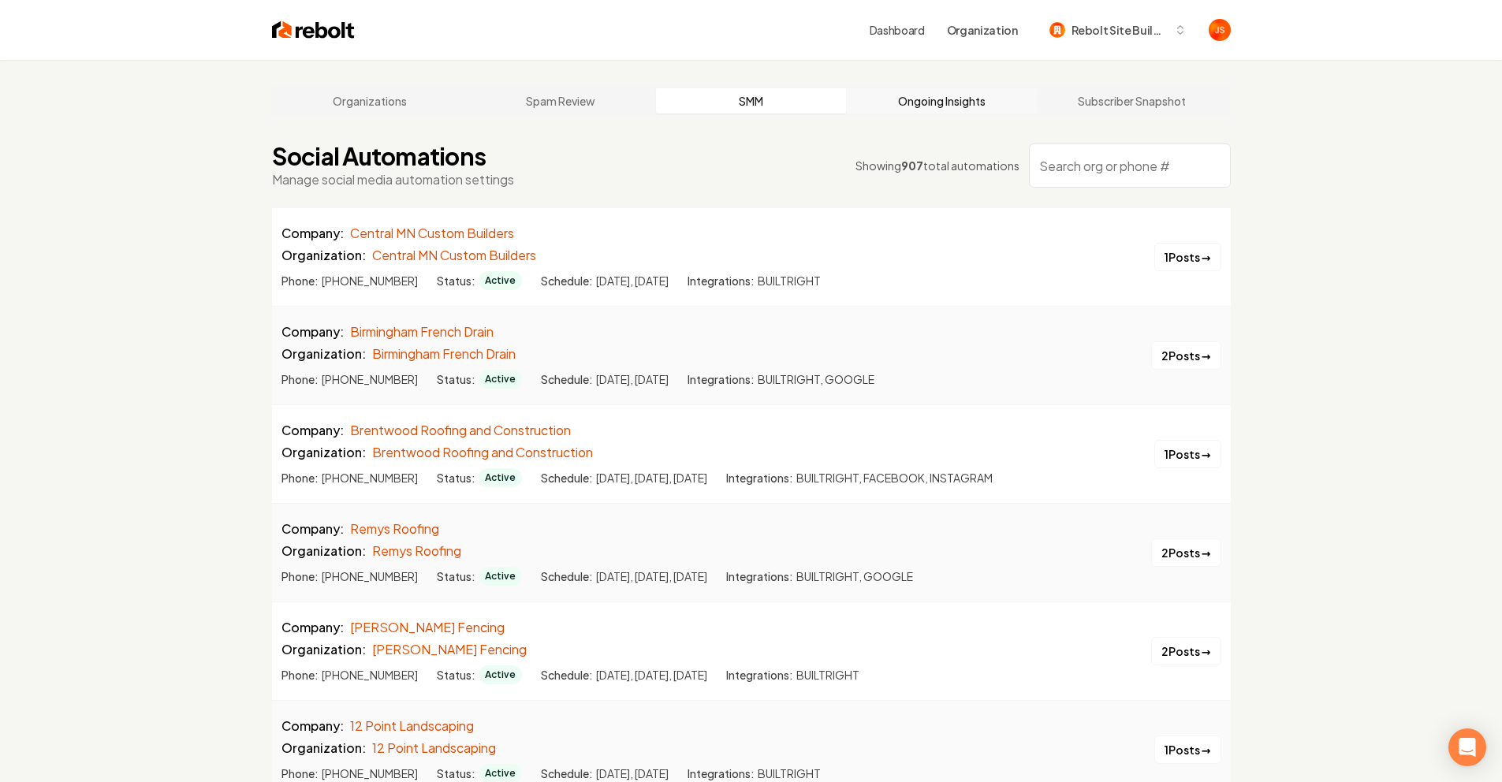
click at [927, 89] on link "Ongoing Insights" at bounding box center [941, 100] width 191 height 25
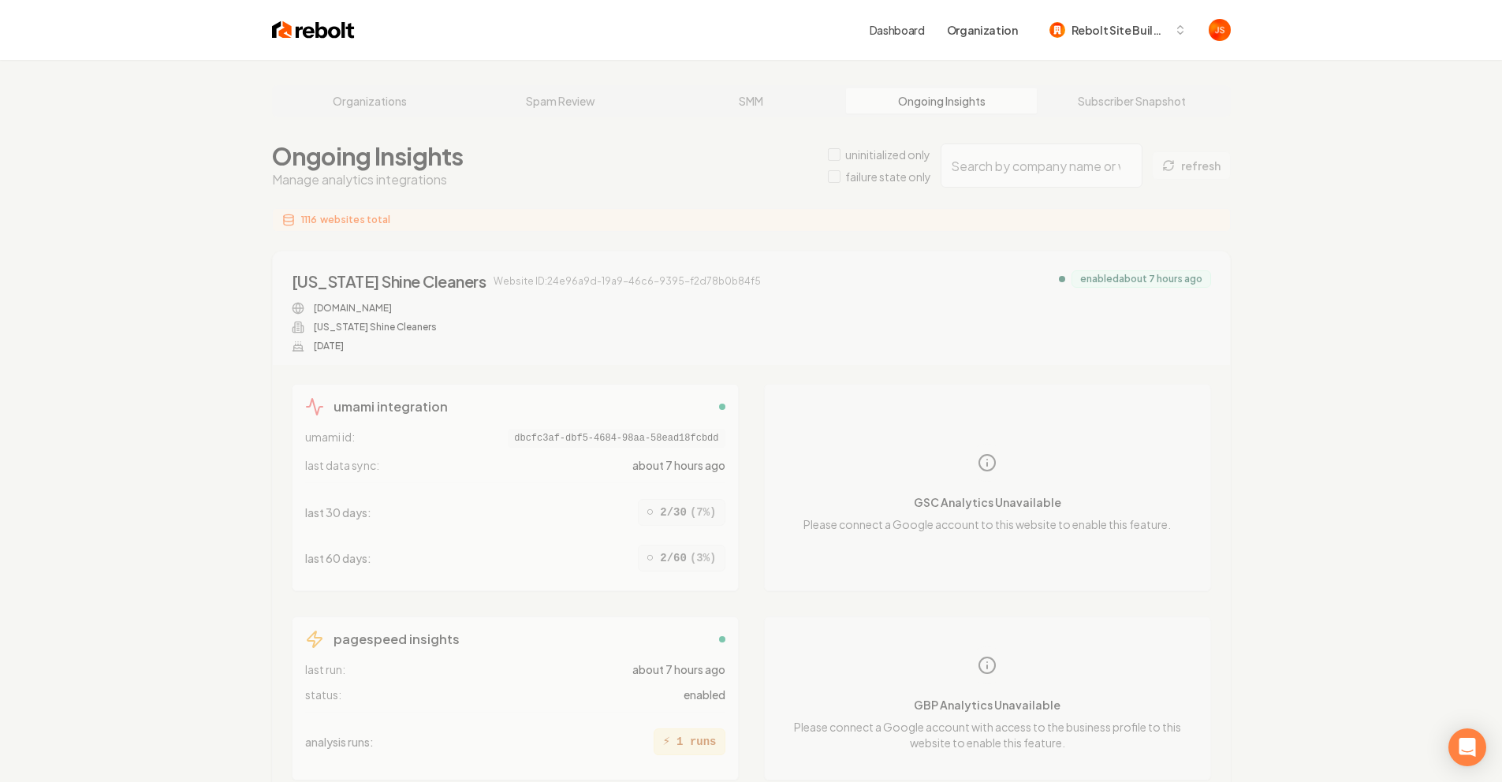
drag, startPoint x: 998, startPoint y: 147, endPoint x: 1003, endPoint y: 160, distance: 13.5
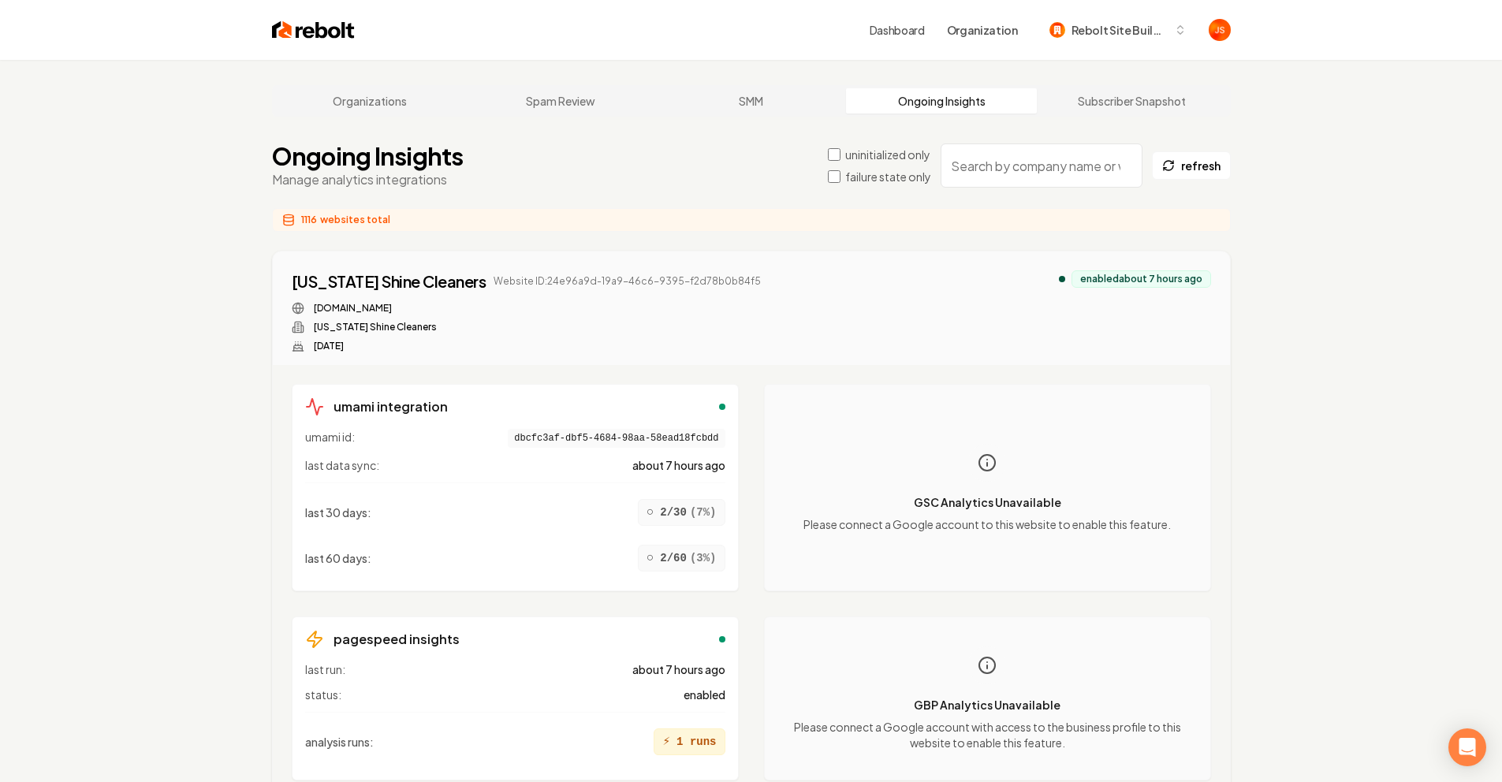
click at [1005, 166] on input "search" at bounding box center [1042, 166] width 202 height 44
click at [1001, 165] on input "search" at bounding box center [1042, 166] width 202 height 44
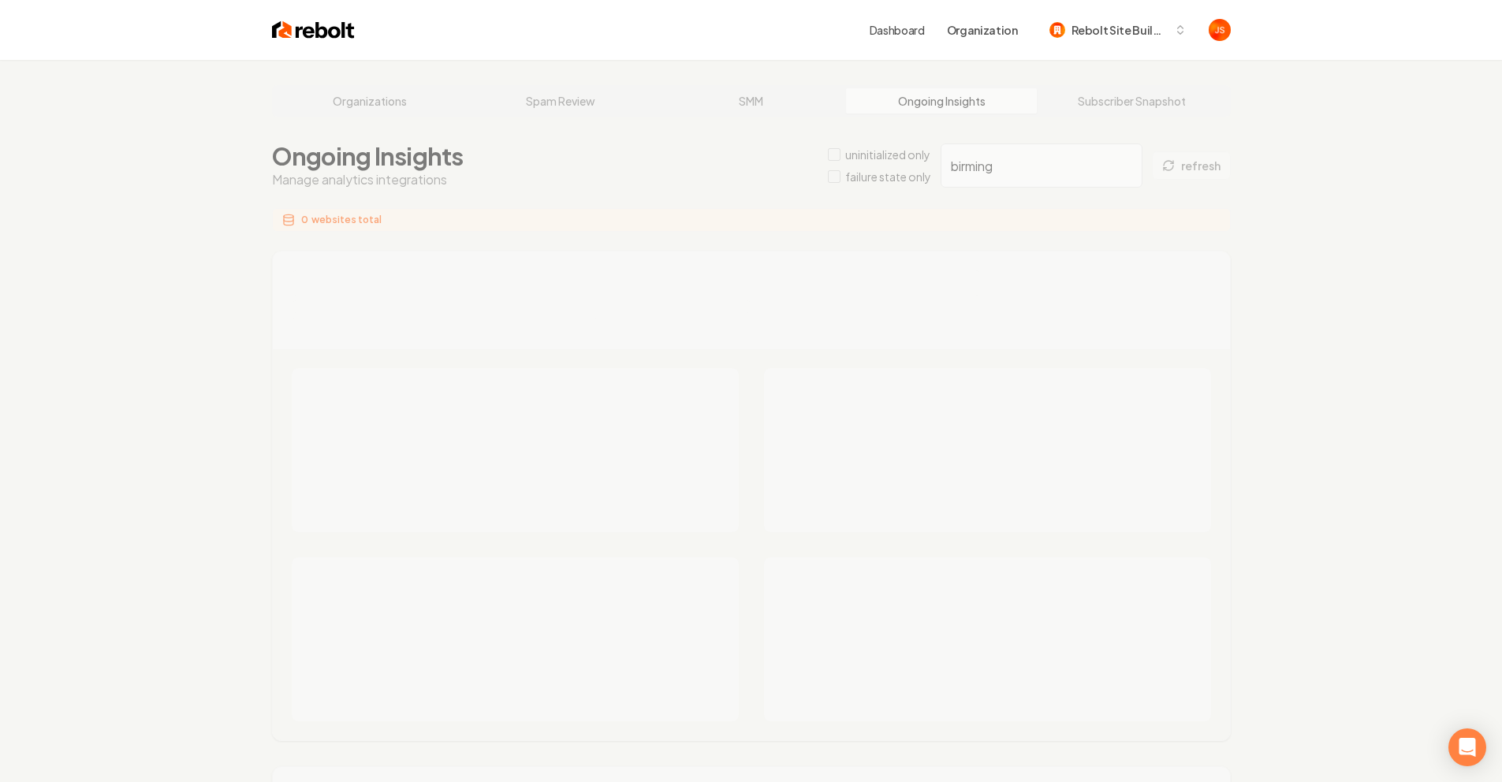
type input "birming"
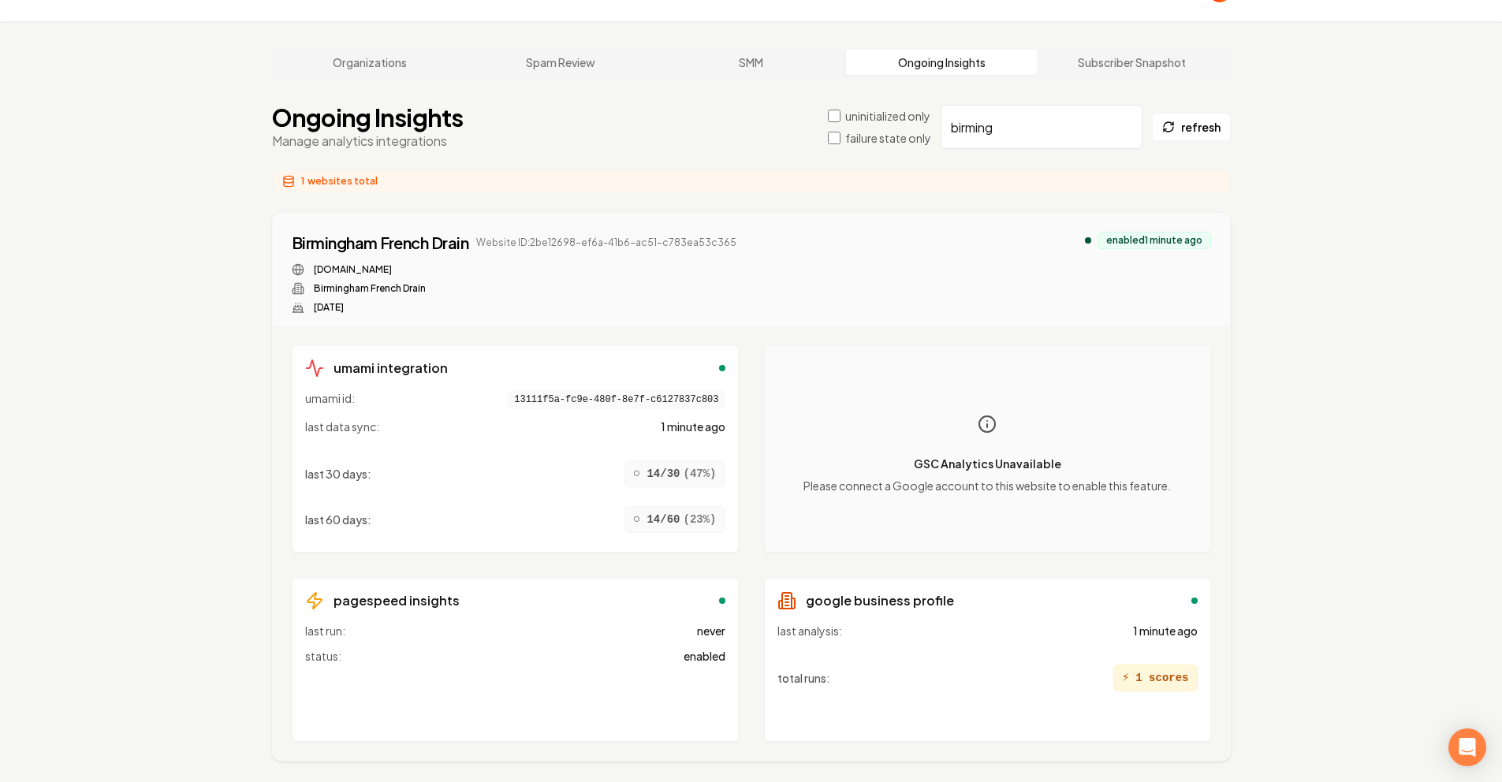
scroll to position [91, 0]
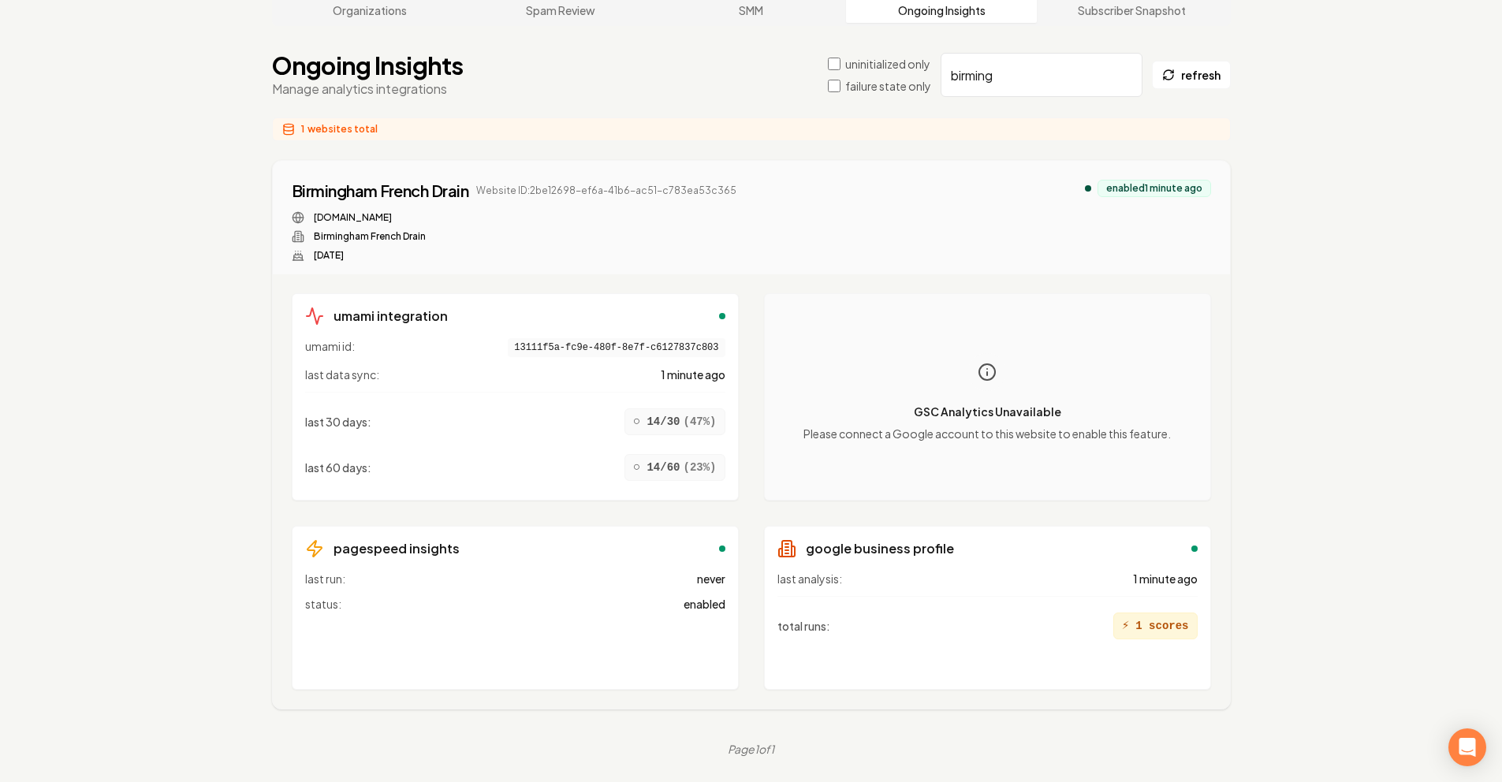
click at [510, 400] on div "last 30 days : ○ 14/30 ( 47 %) last 60 days : ○ 14/60 ( 23 %)" at bounding box center [515, 439] width 420 height 95
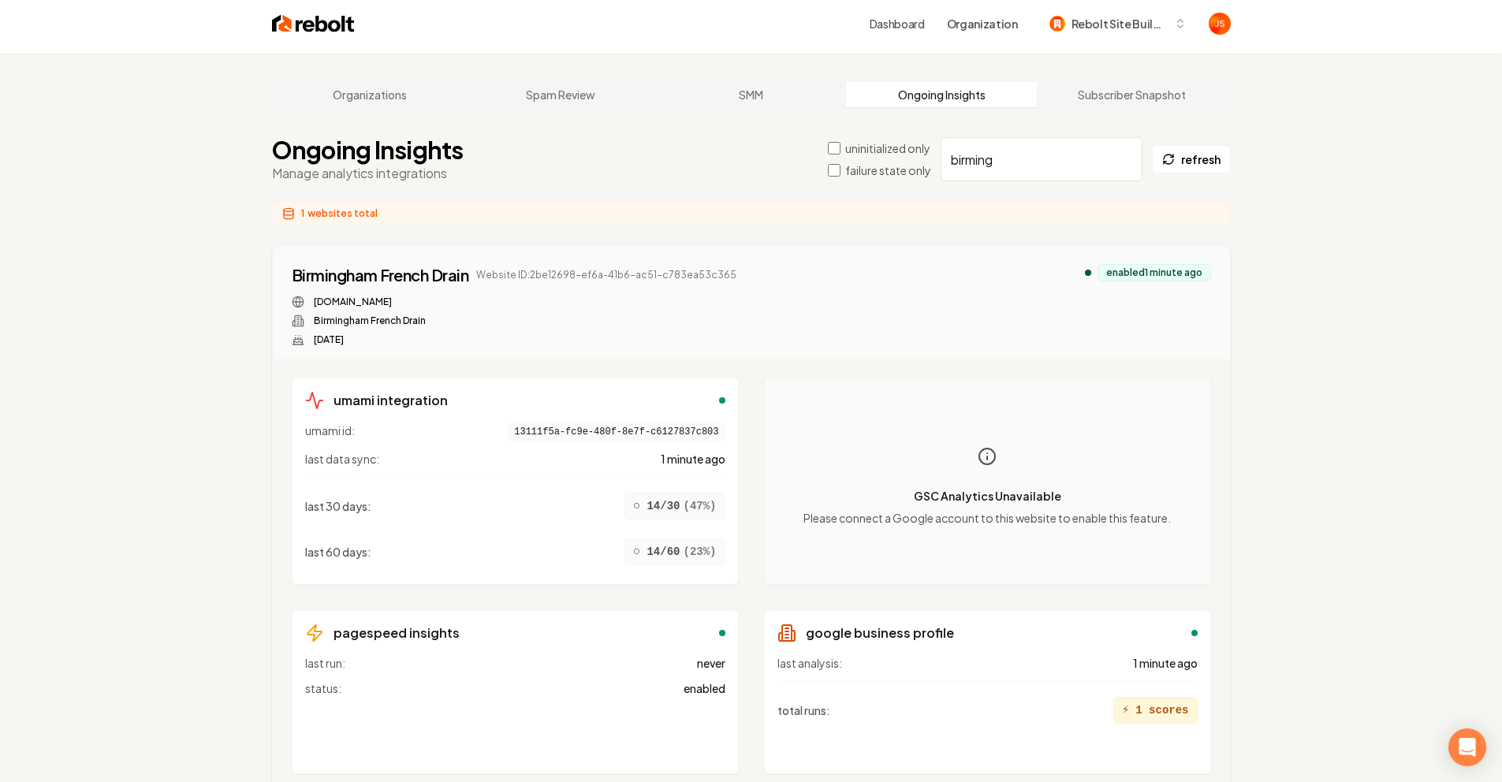
scroll to position [0, 0]
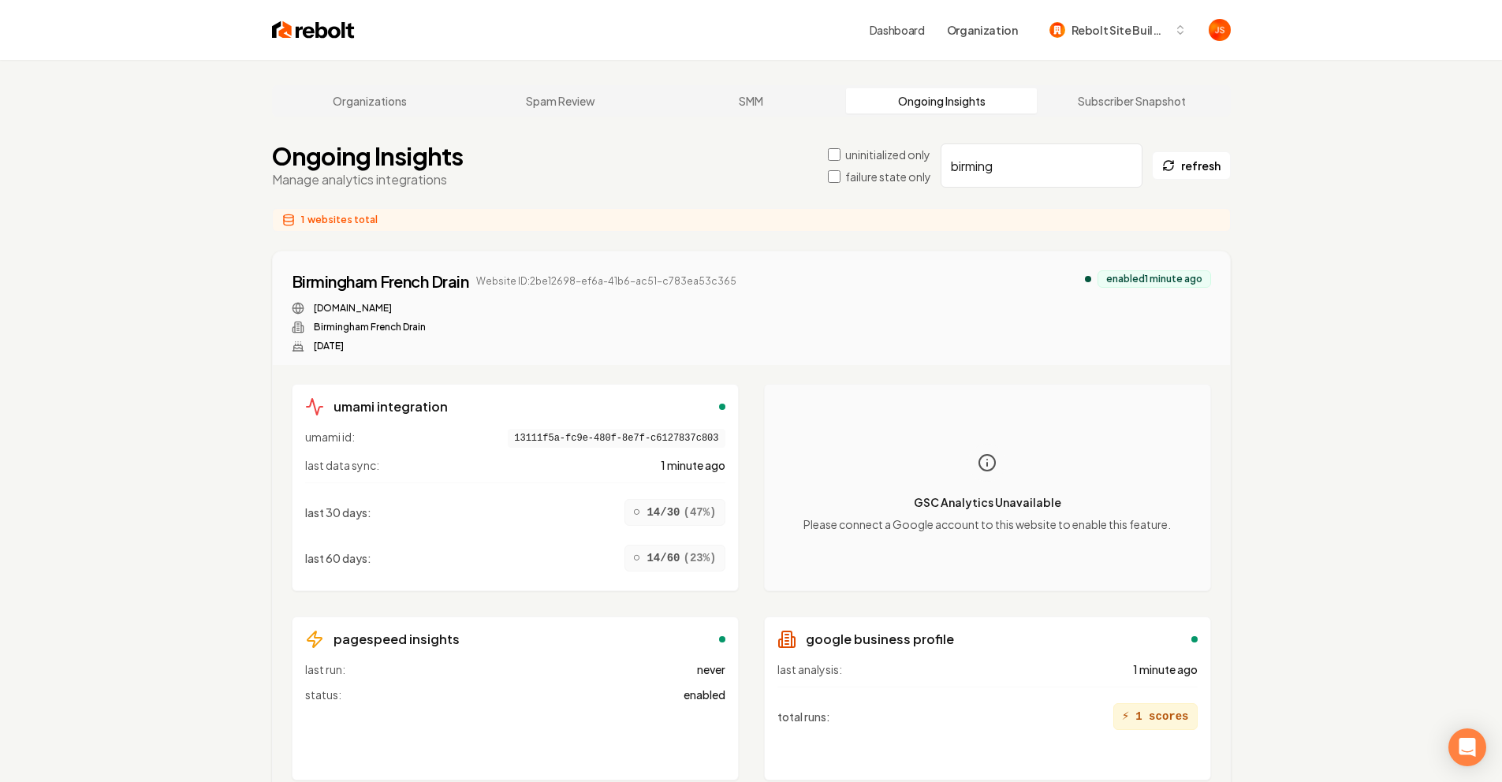
click at [364, 328] on div "birminghamdrainpros.com Birmingham French Drain Sep 17, 2025" at bounding box center [515, 327] width 446 height 50
click at [1126, 163] on input "birming" at bounding box center [1042, 166] width 202 height 44
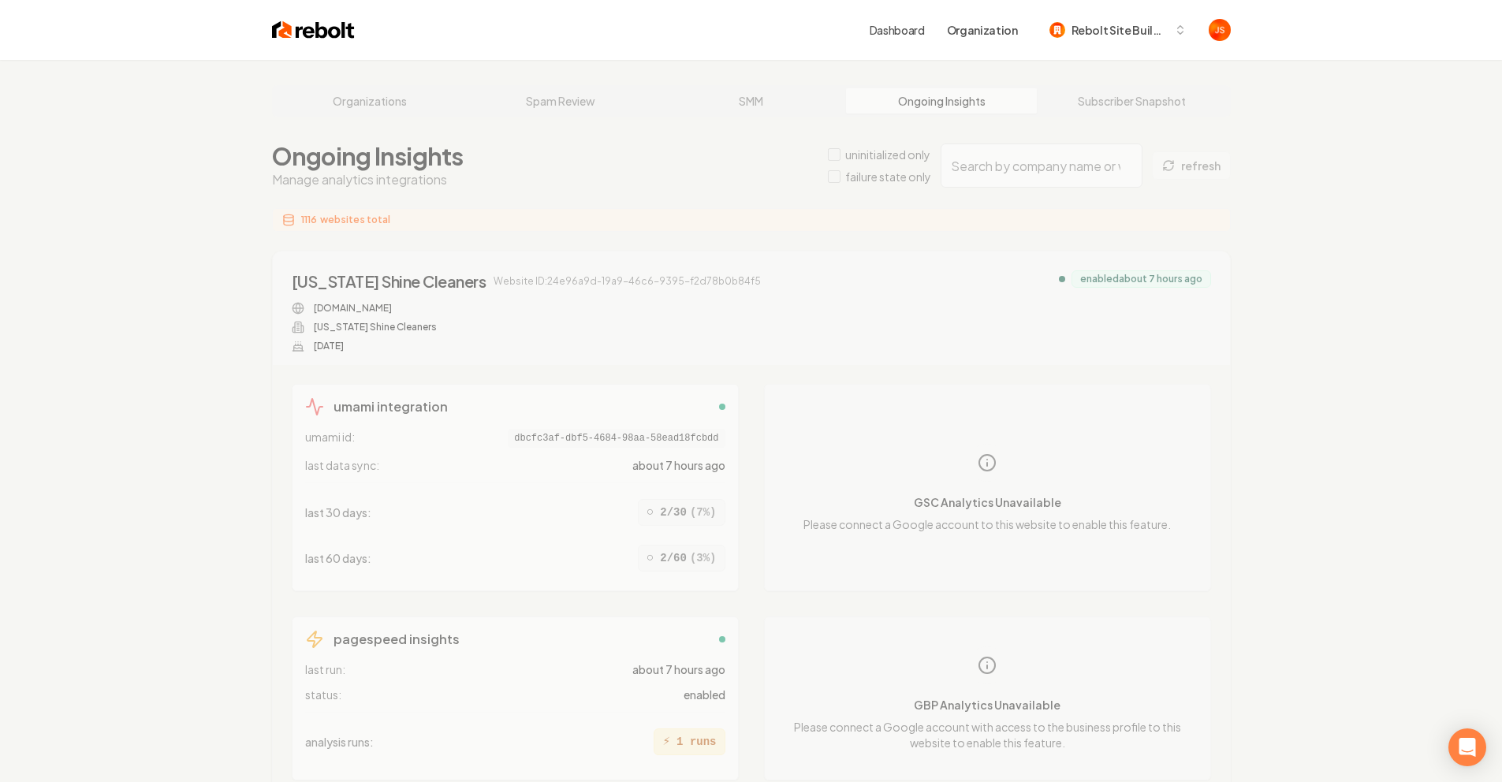
drag, startPoint x: 323, startPoint y: 101, endPoint x: 327, endPoint y: 76, distance: 24.8
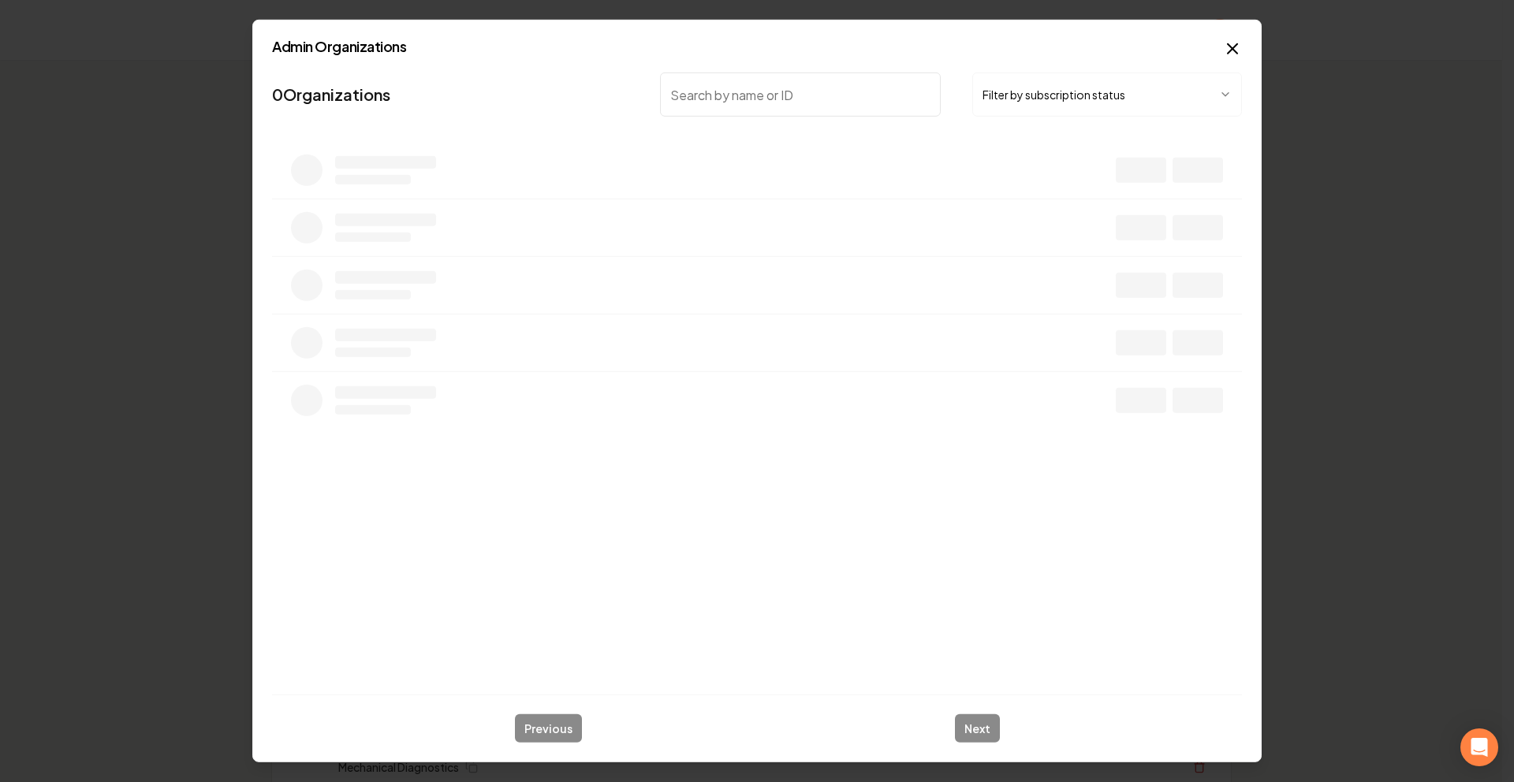
click at [1025, 93] on button "Filter by subscription status" at bounding box center [1107, 95] width 270 height 44
click at [809, 98] on input "search" at bounding box center [800, 95] width 281 height 44
type input "macomb"
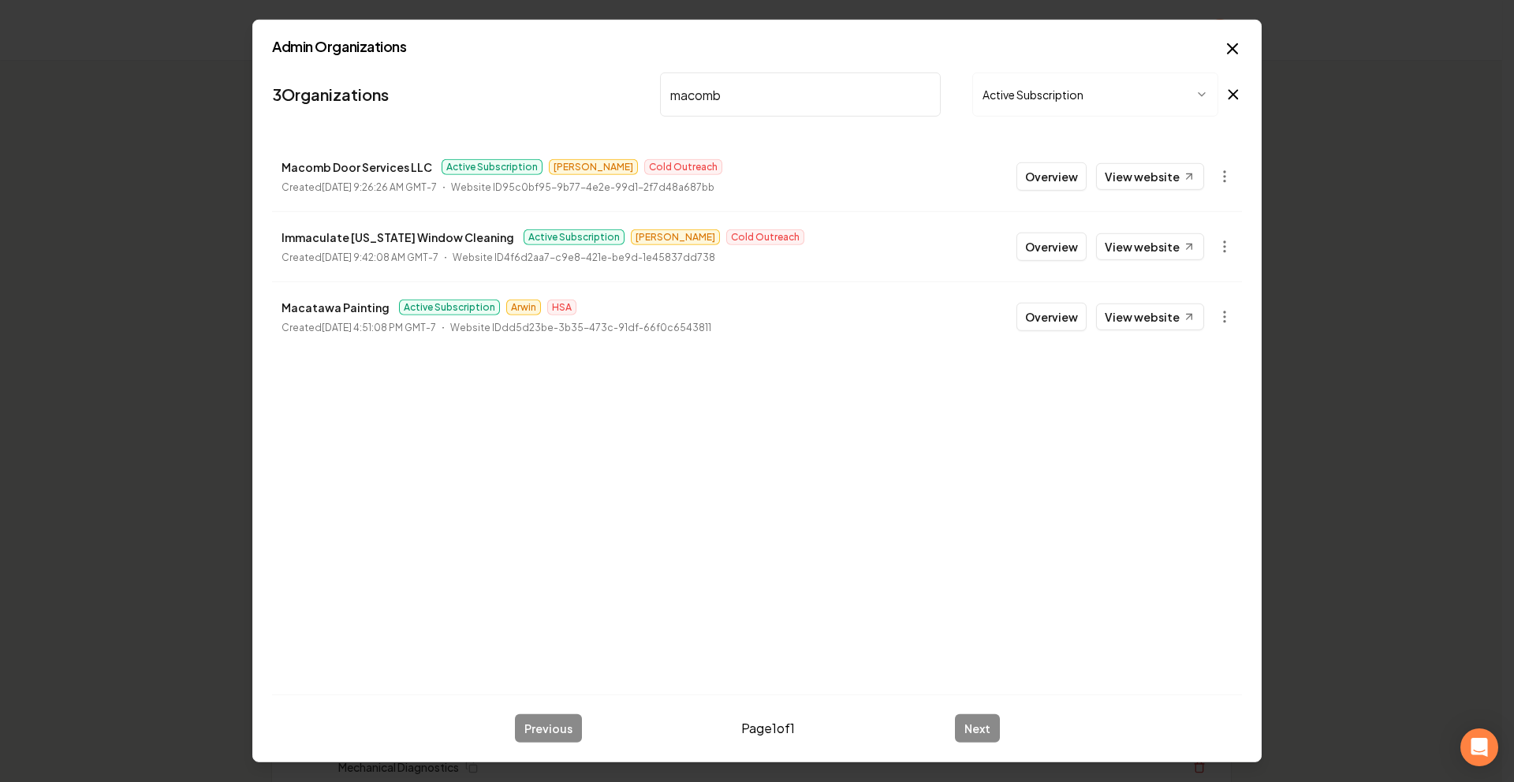
click at [1038, 175] on button "Overview" at bounding box center [1052, 176] width 70 height 28
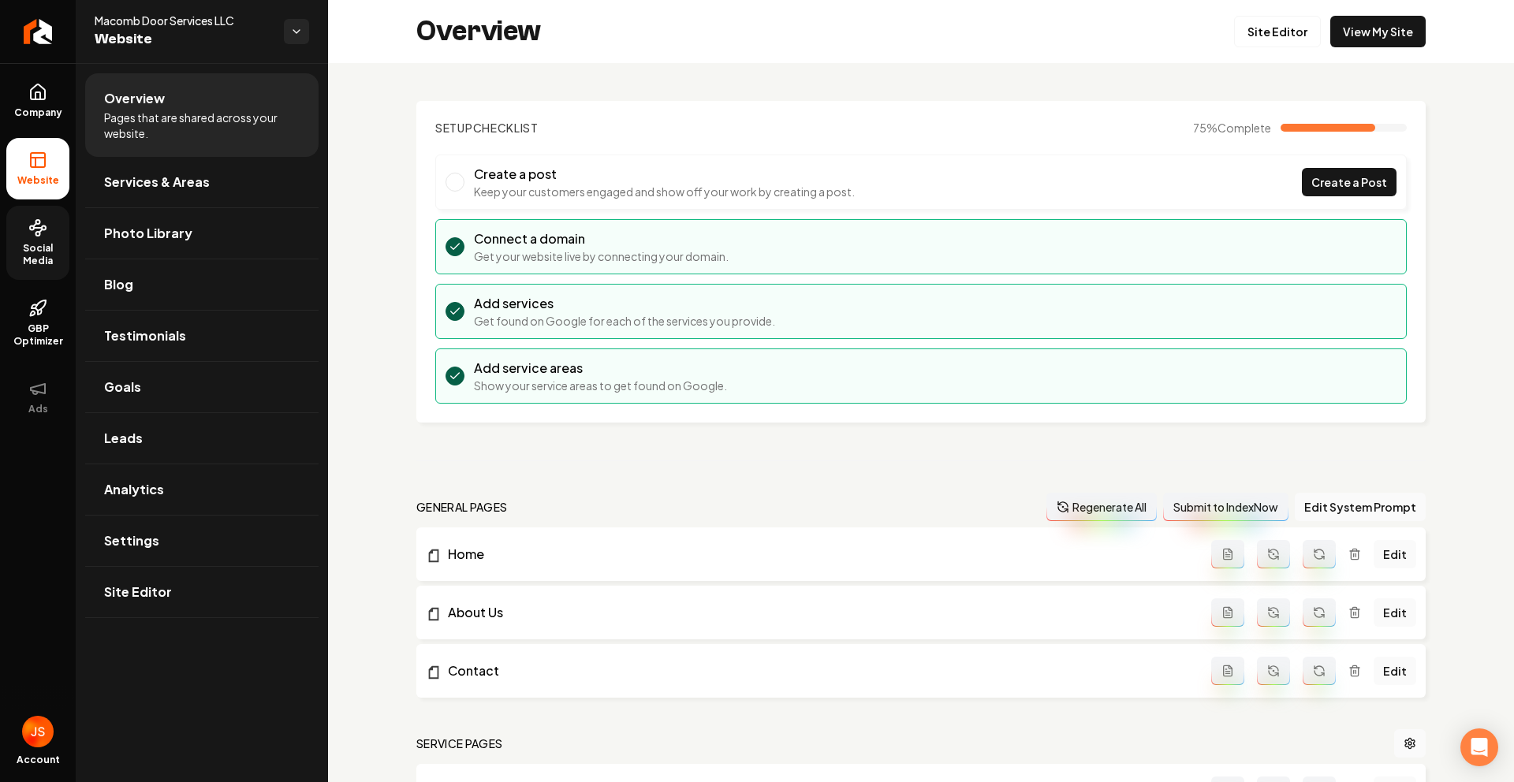
click at [50, 223] on link "Social Media" at bounding box center [37, 243] width 63 height 74
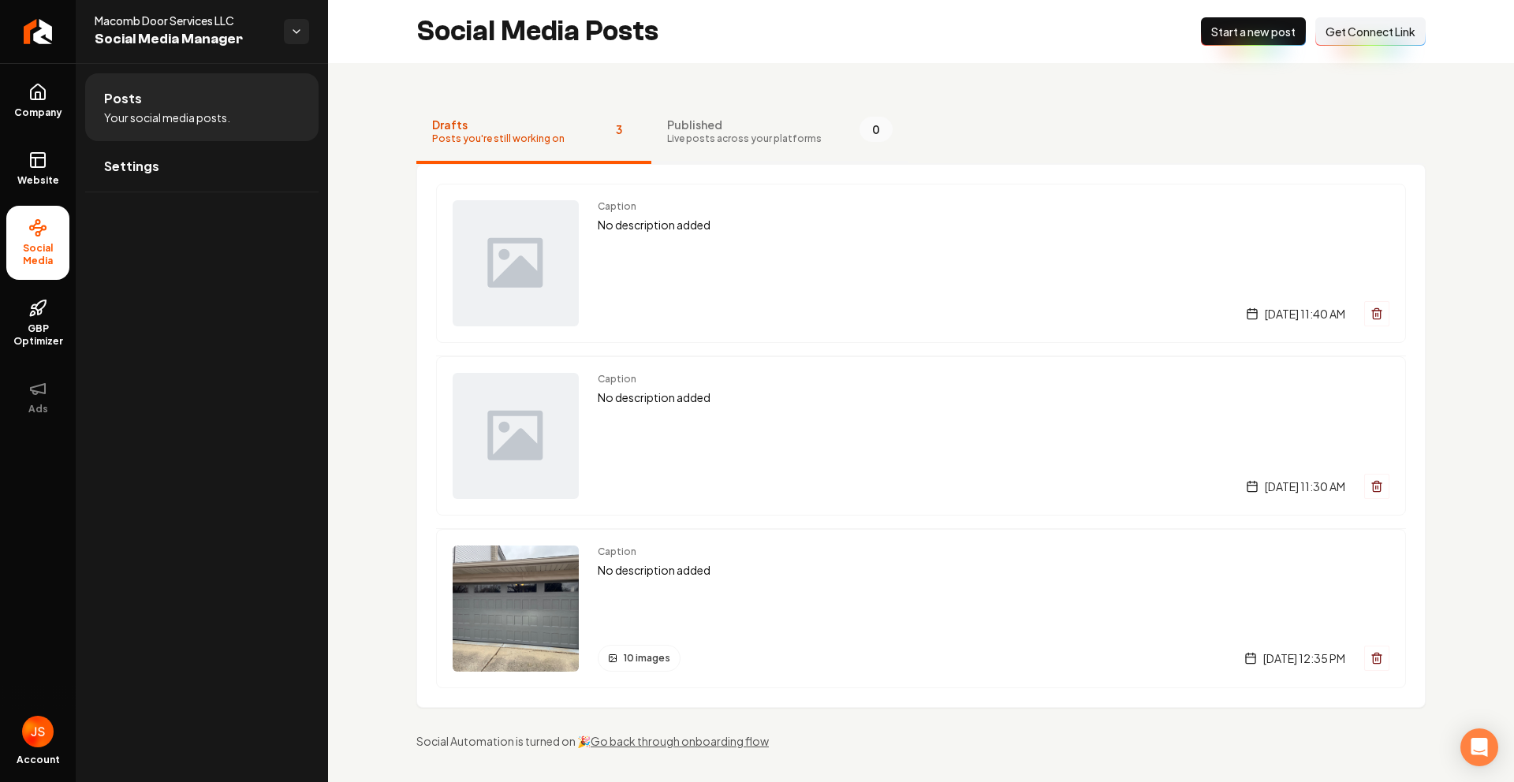
click at [712, 133] on span "Live posts across your platforms" at bounding box center [744, 138] width 155 height 13
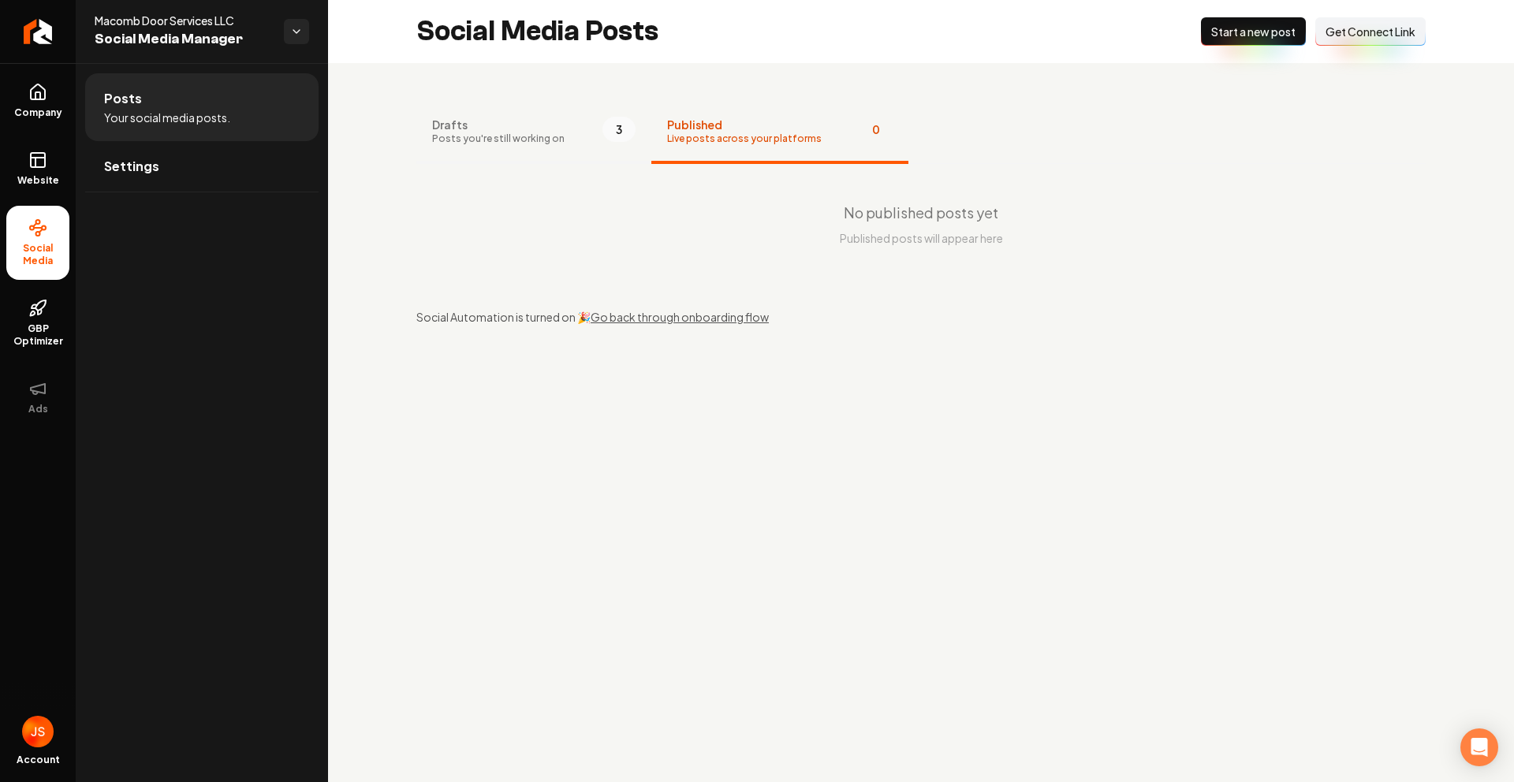
click at [476, 126] on span "Drafts" at bounding box center [498, 125] width 132 height 16
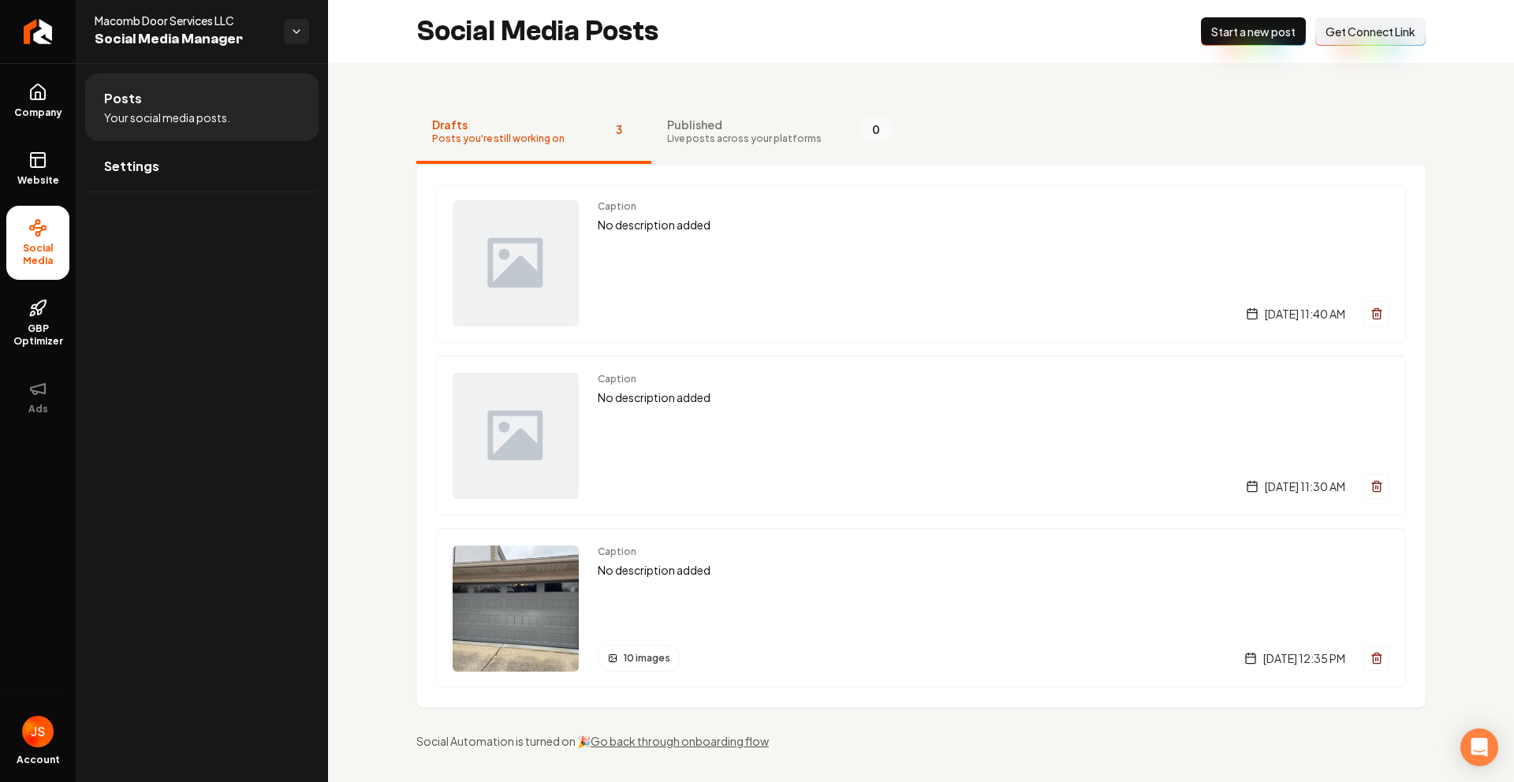
click at [26, 136] on ul "Company Website Social Media GBP Optimizer Ads" at bounding box center [38, 248] width 76 height 371
click at [36, 80] on link "Company" at bounding box center [37, 101] width 63 height 62
